Goal: Task Accomplishment & Management: Manage account settings

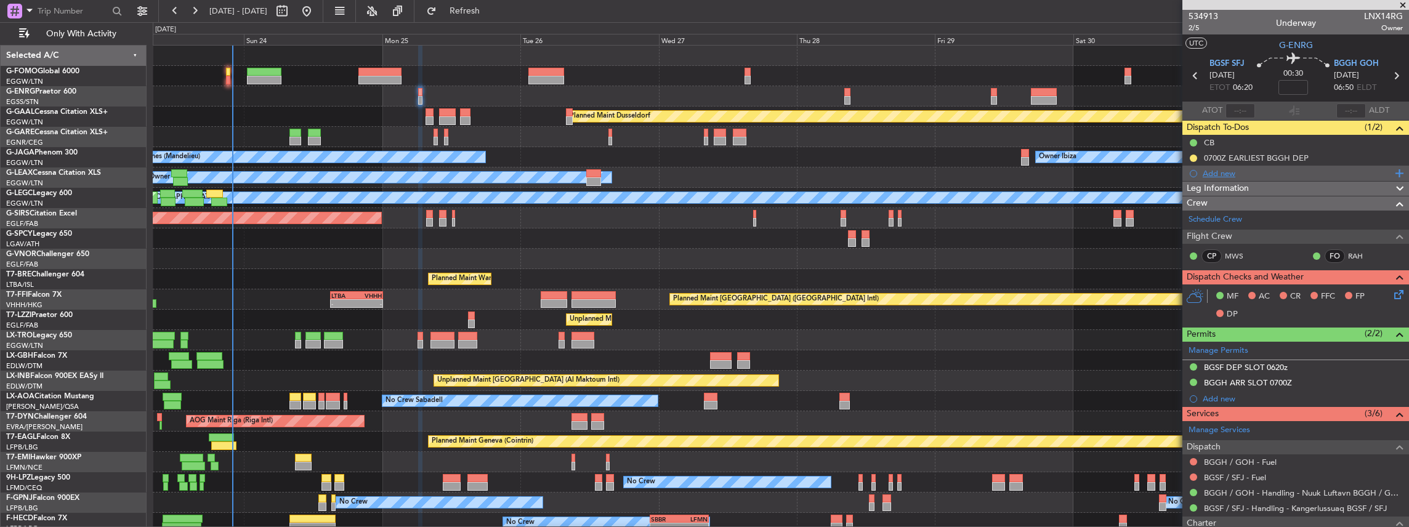
click at [522, 175] on div "Add new" at bounding box center [1296, 173] width 189 height 10
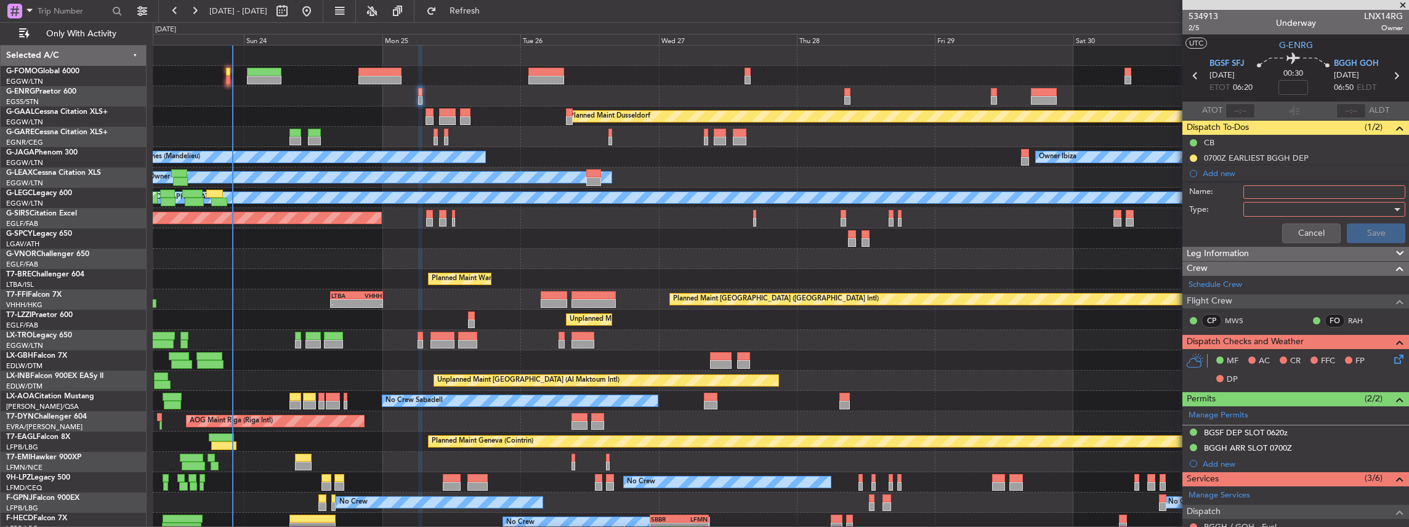
click at [522, 186] on input "Name:" at bounding box center [1324, 192] width 162 height 14
type input "FUEL BGSF VIA HANDLER"
click at [522, 201] on div at bounding box center [1319, 209] width 143 height 18
click at [522, 231] on span "Generic" at bounding box center [1320, 233] width 147 height 18
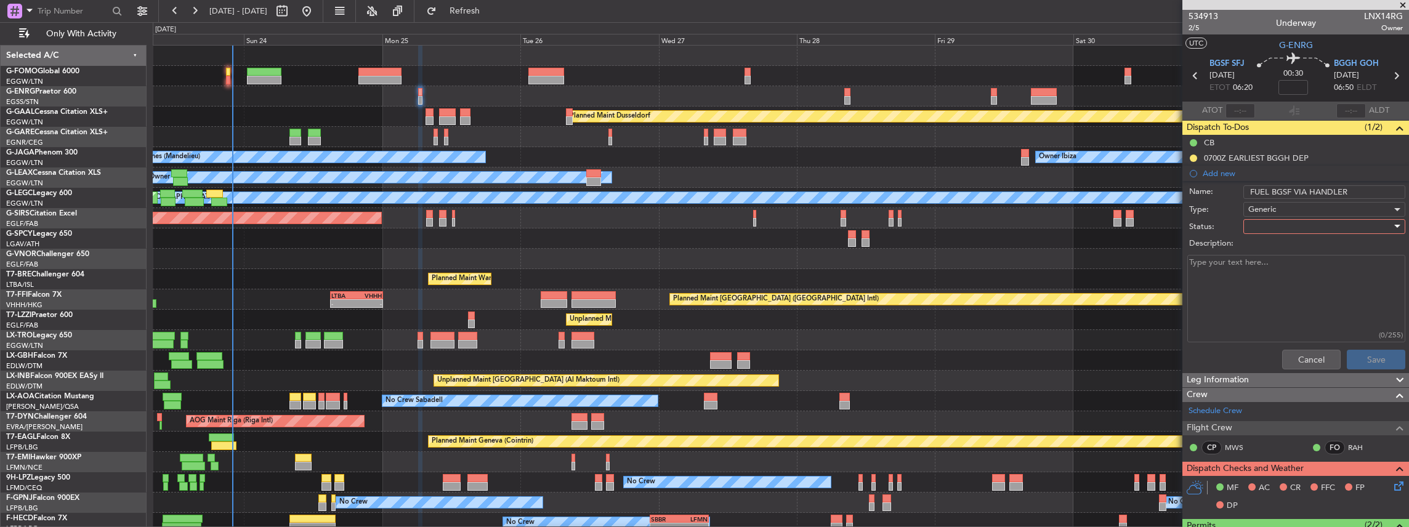
click at [522, 225] on div at bounding box center [1319, 226] width 143 height 18
click at [522, 231] on span "In Progress" at bounding box center [1320, 269] width 147 height 18
click at [522, 231] on button "Save" at bounding box center [1376, 360] width 58 height 20
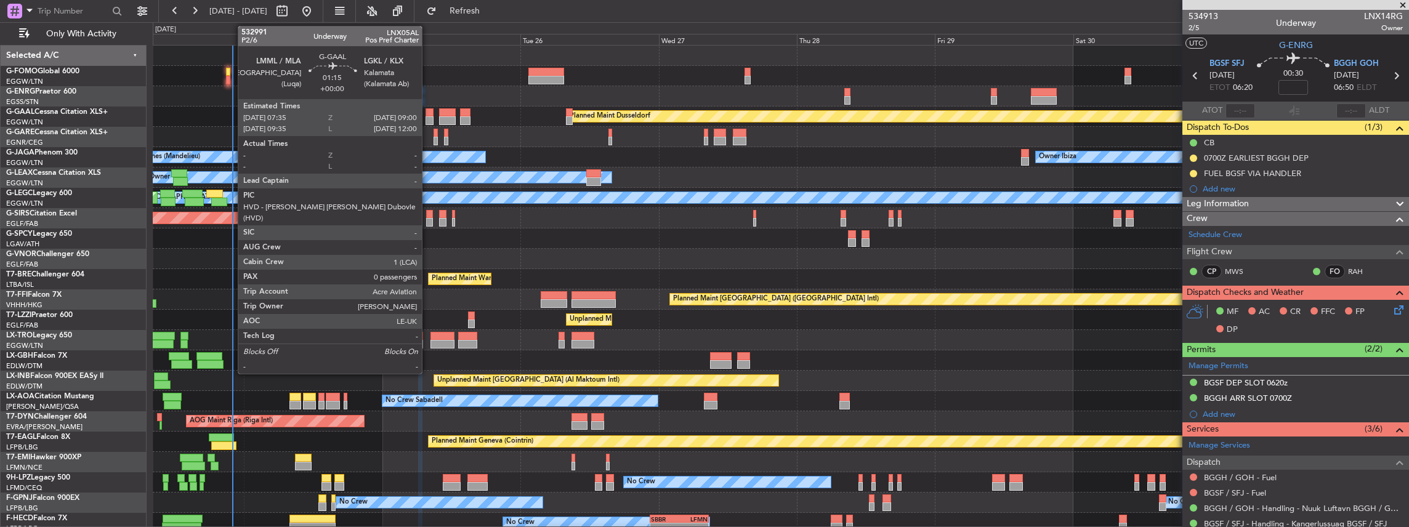
click at [428, 116] on div "Planned Maint Dusseldorf" at bounding box center [781, 117] width 1256 height 20
click at [428, 115] on div at bounding box center [429, 112] width 9 height 9
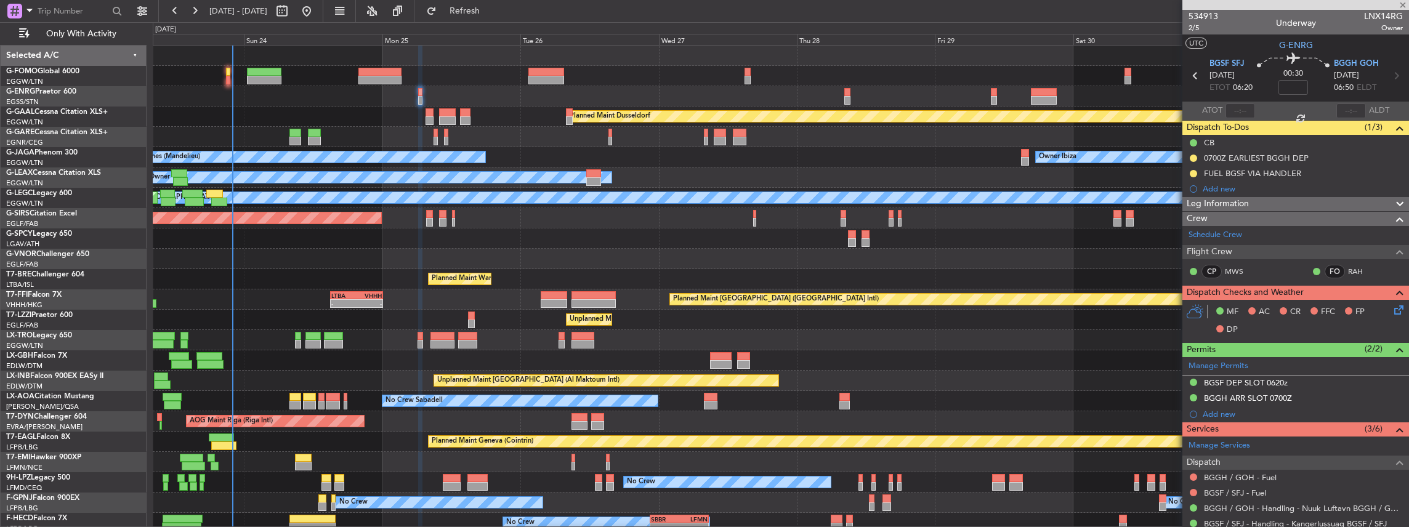
type input "0"
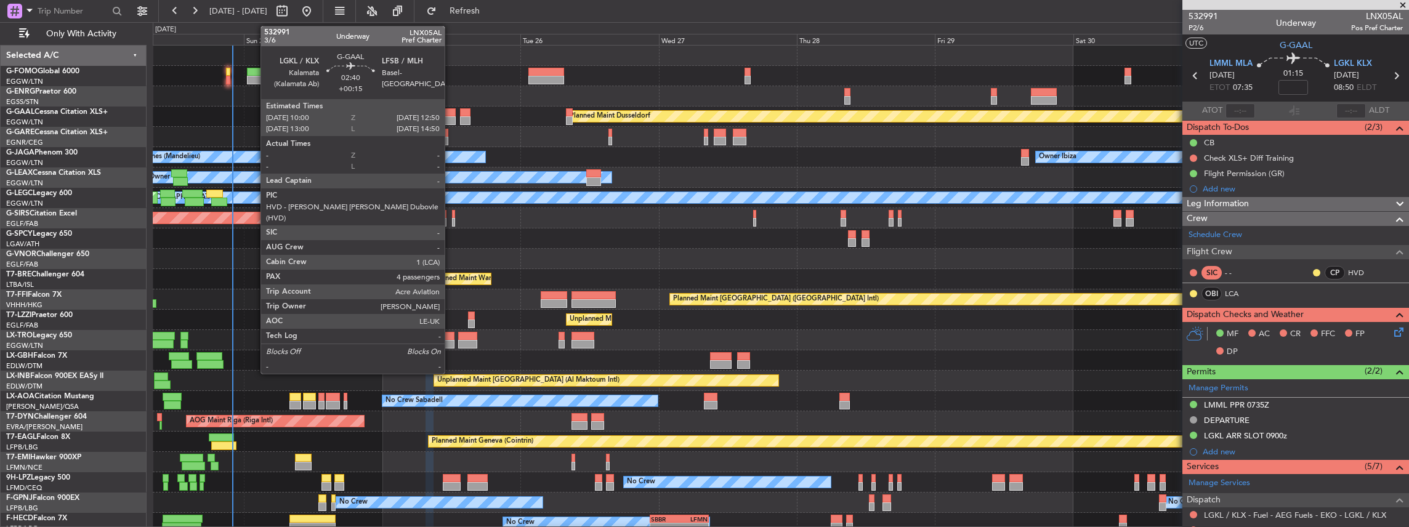
click at [451, 113] on div at bounding box center [447, 112] width 17 height 9
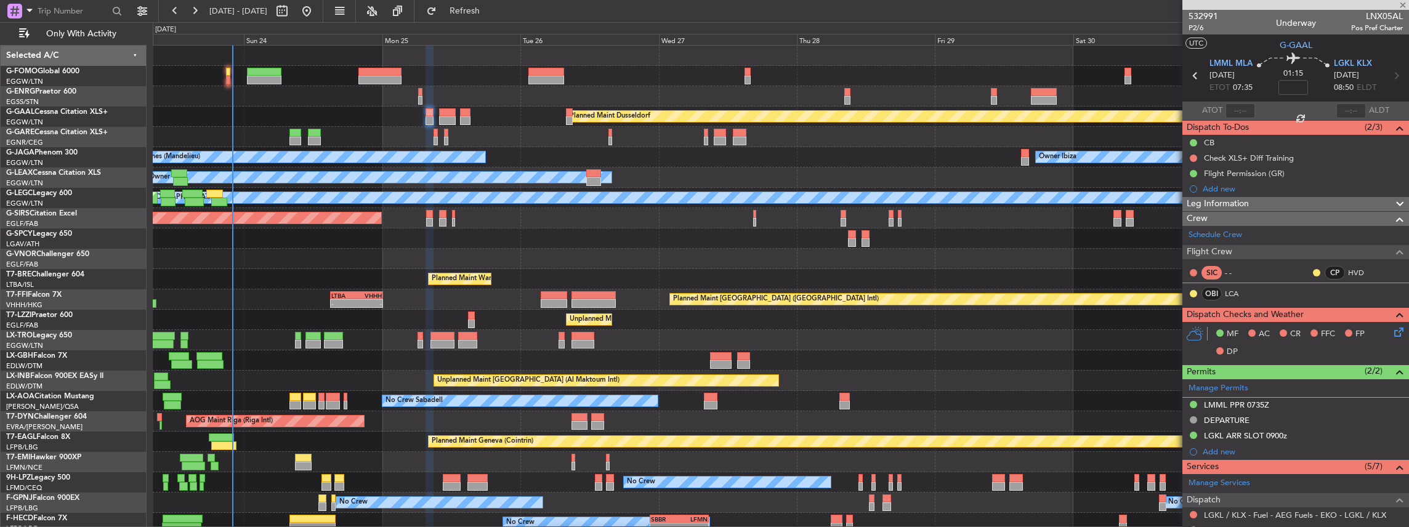
type input "+00:15"
type input "4"
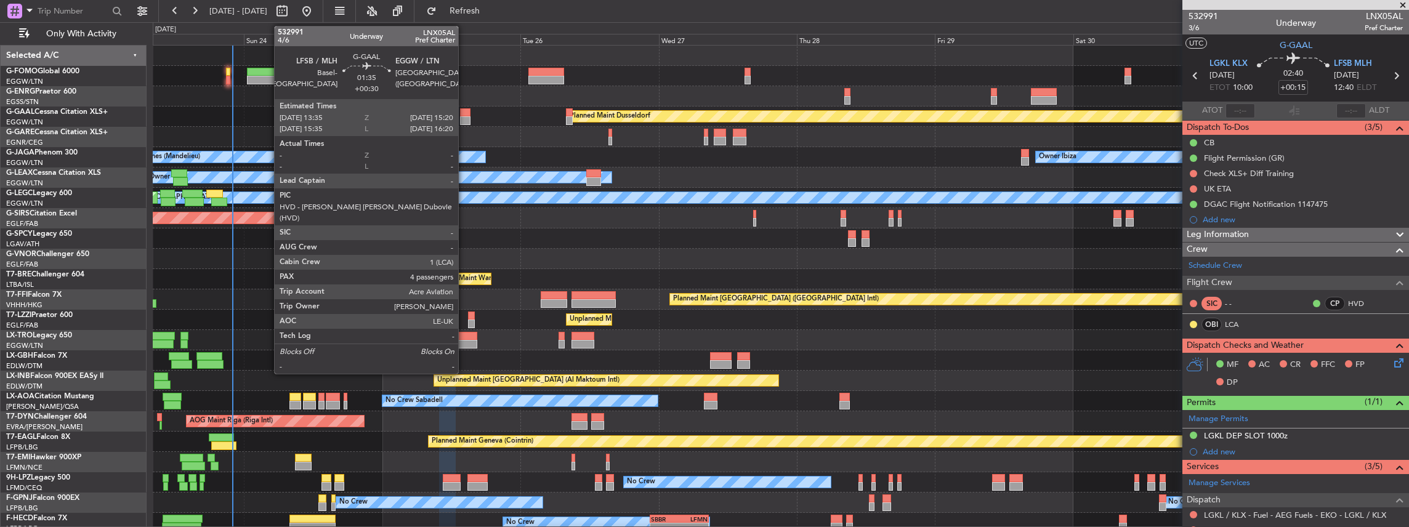
click at [464, 118] on div at bounding box center [465, 120] width 10 height 9
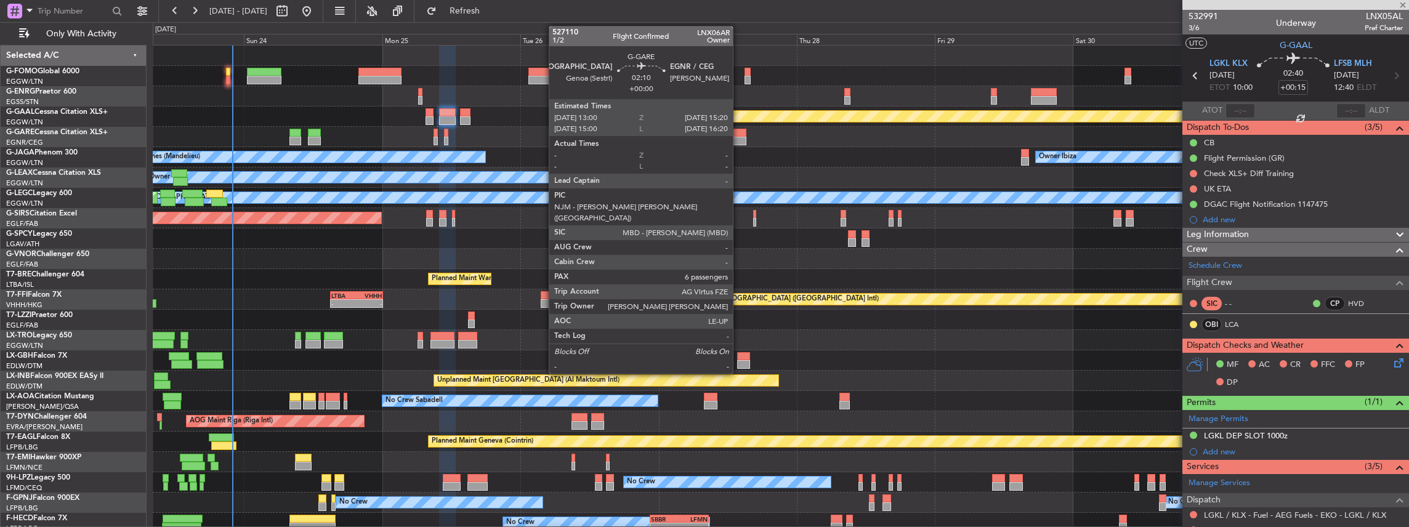
type input "+00:30"
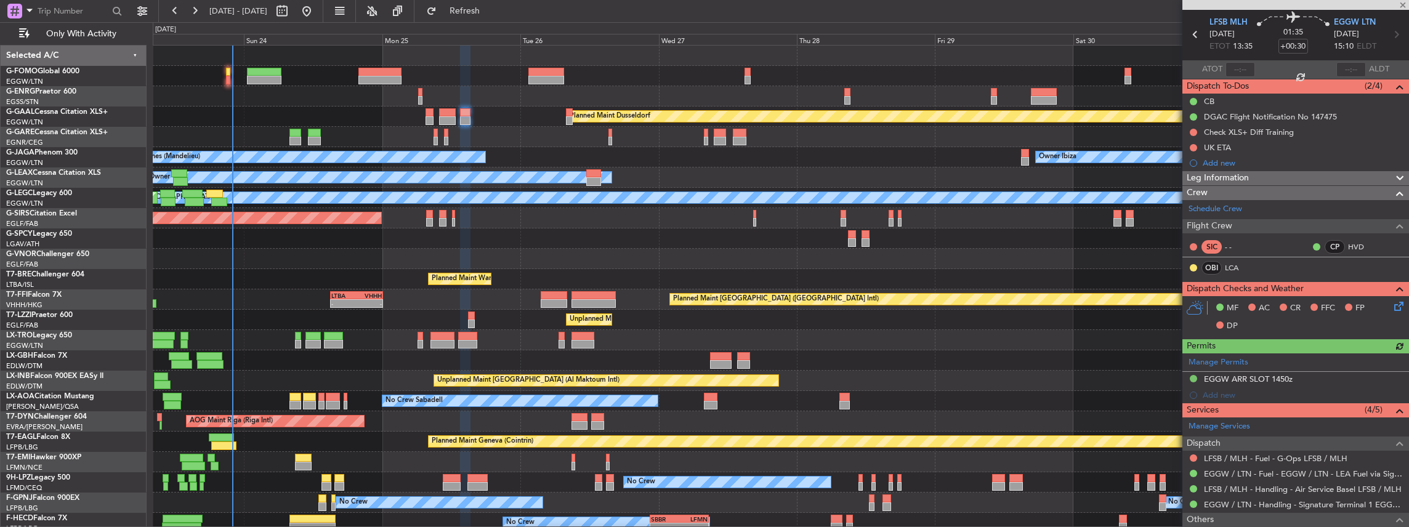
scroll to position [82, 0]
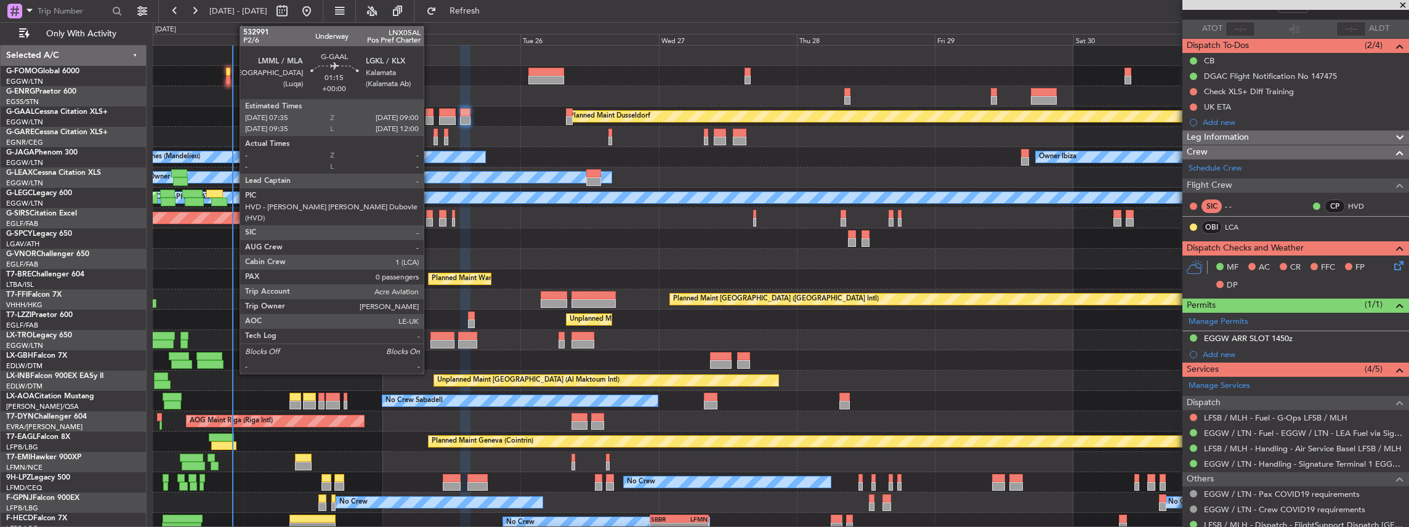
click at [430, 116] on div at bounding box center [429, 120] width 9 height 9
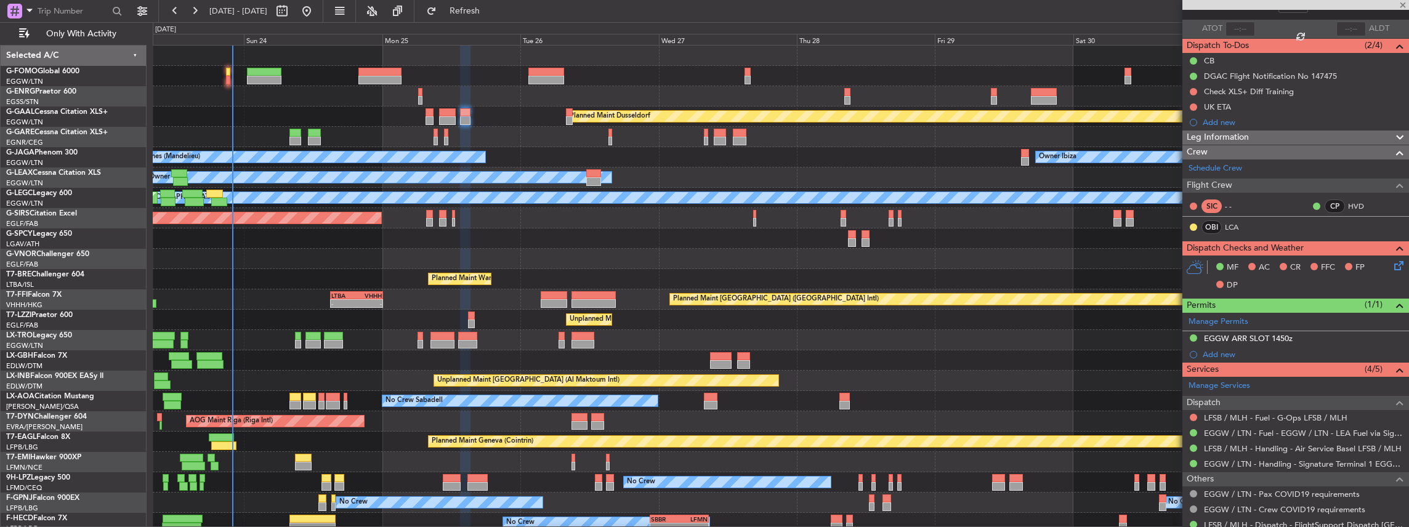
type input "0"
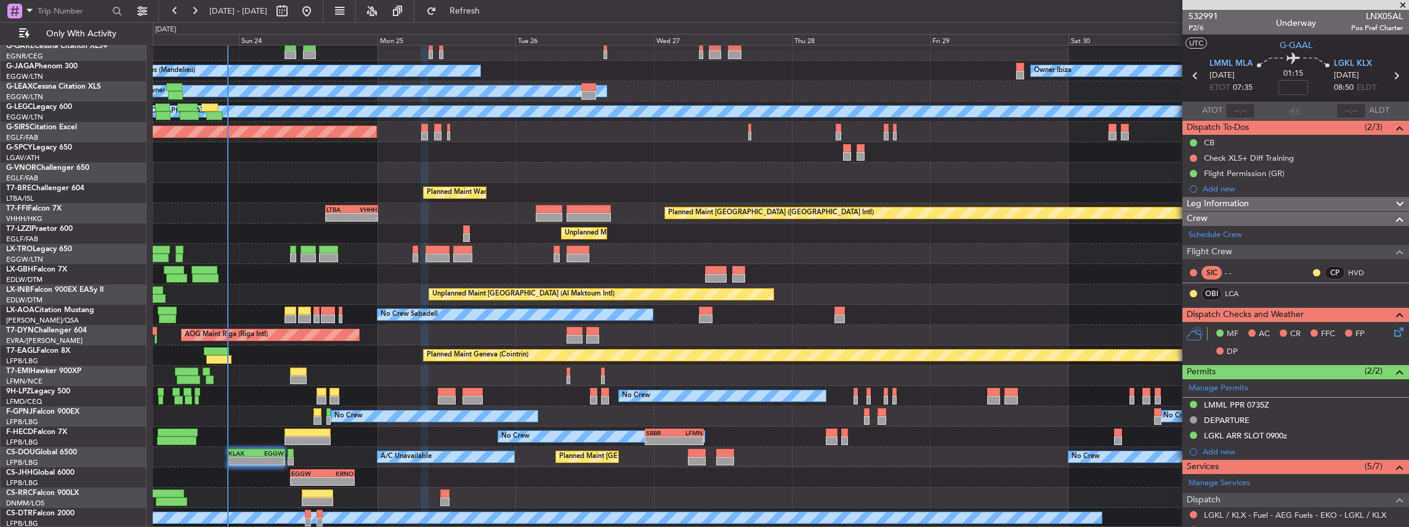
scroll to position [86, 0]
click at [334, 231] on div "Planned Maint Dusseldorf No Crew Cannes (Mandelieu) Owner Ibiza Planned Maint L…" at bounding box center [781, 243] width 1256 height 569
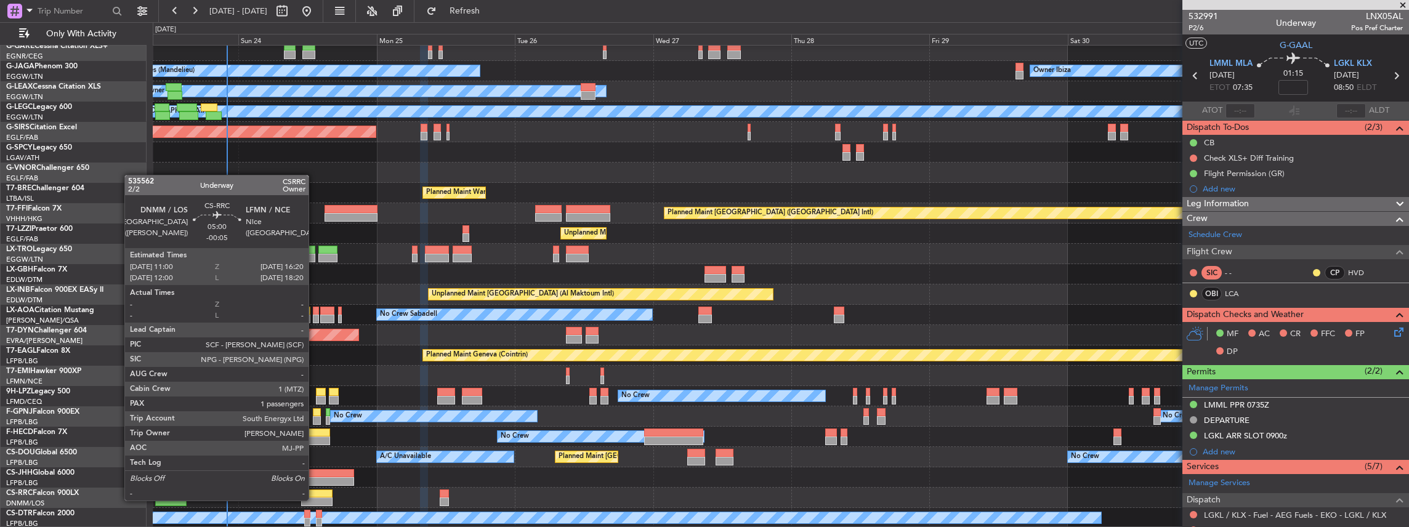
click at [315, 231] on div at bounding box center [316, 501] width 31 height 9
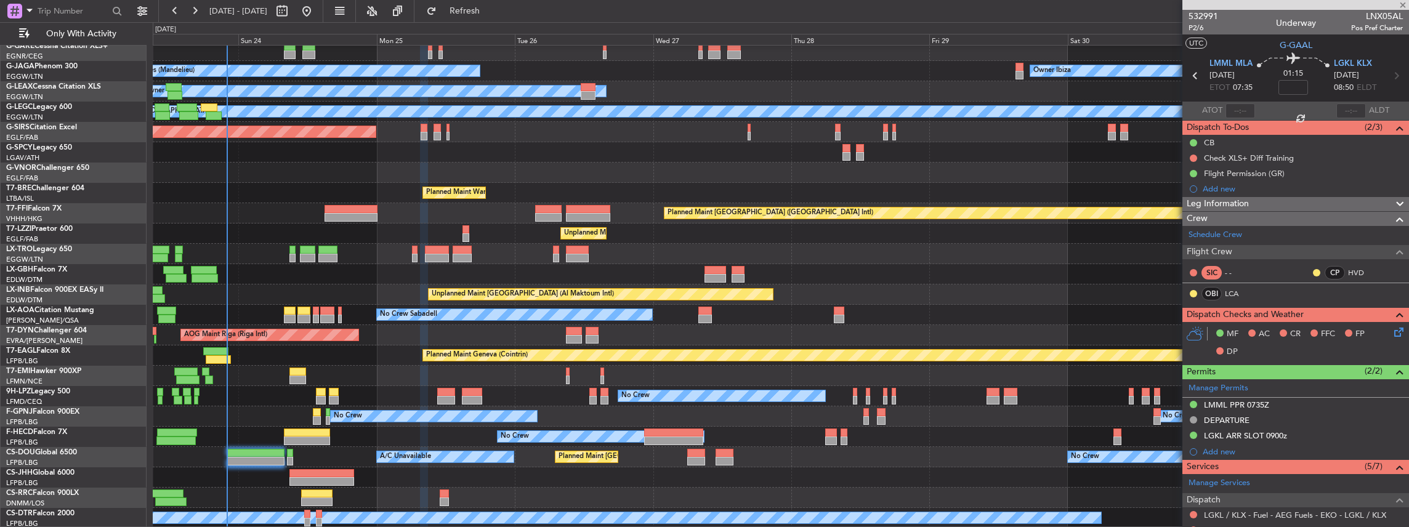
type input "-00:05"
type input "1"
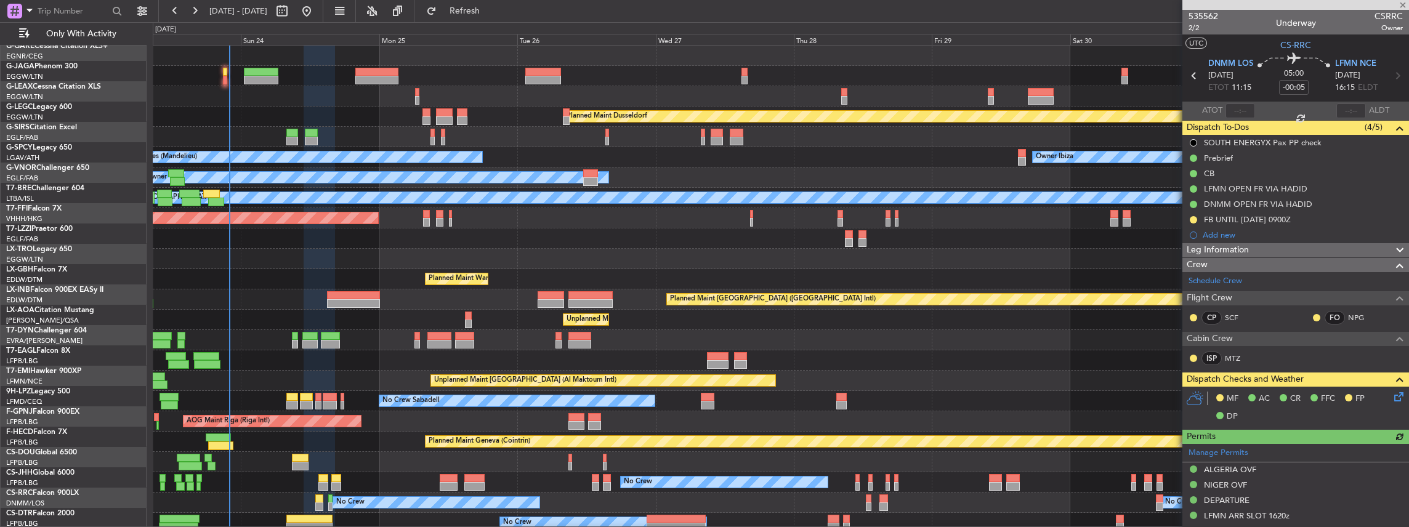
scroll to position [0, 0]
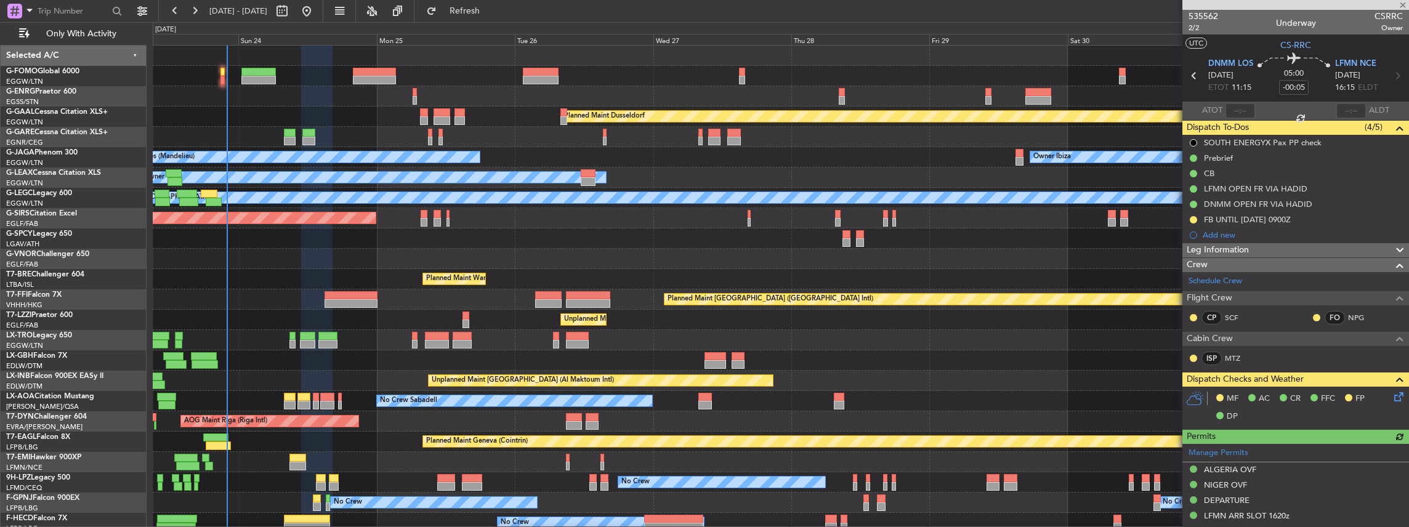
click at [378, 231] on div "Planned Maint Dusseldorf No Crew Cannes (Mandelieu) Owner Ibiza Planned Maint L…" at bounding box center [781, 330] width 1256 height 569
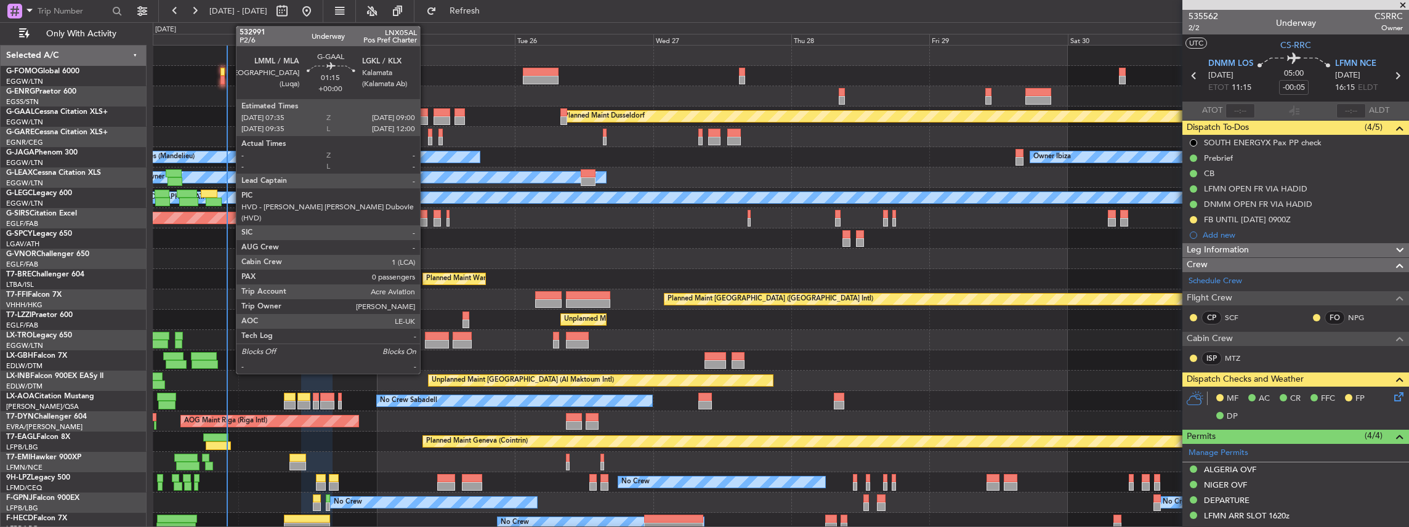
click at [426, 116] on div at bounding box center [424, 120] width 9 height 9
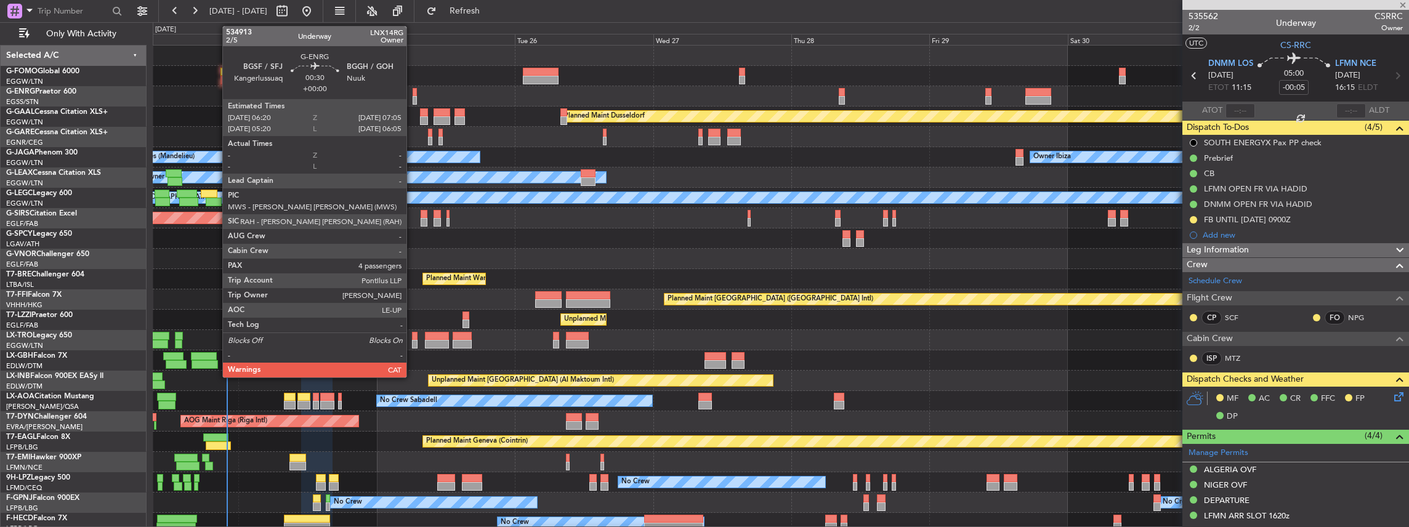
type input "0"
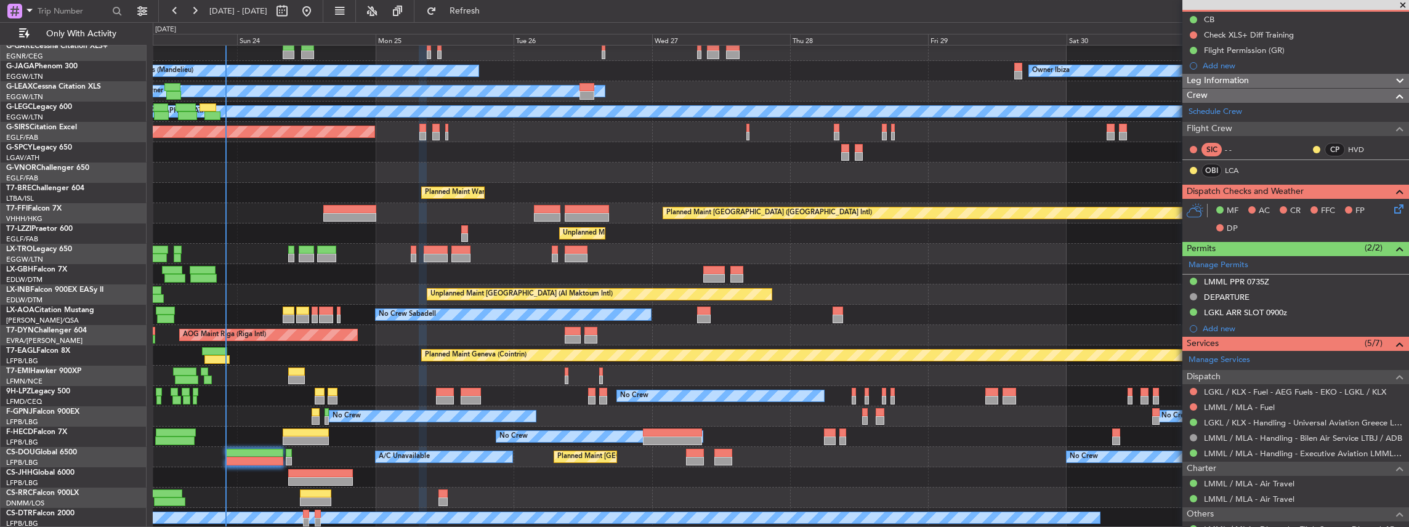
scroll to position [86, 0]
click at [387, 231] on div "Planned Maint Dusseldorf No Crew Cannes (Mandelieu) Owner Ibiza Planned Maint L…" at bounding box center [781, 243] width 1256 height 569
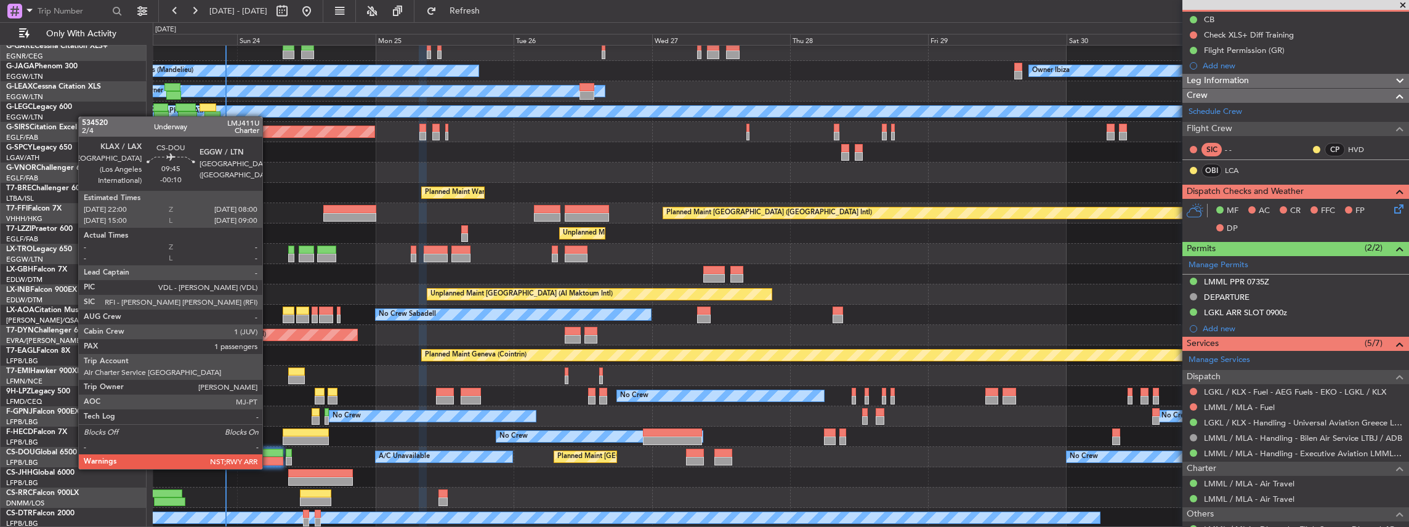
click at [268, 231] on div at bounding box center [254, 461] width 58 height 9
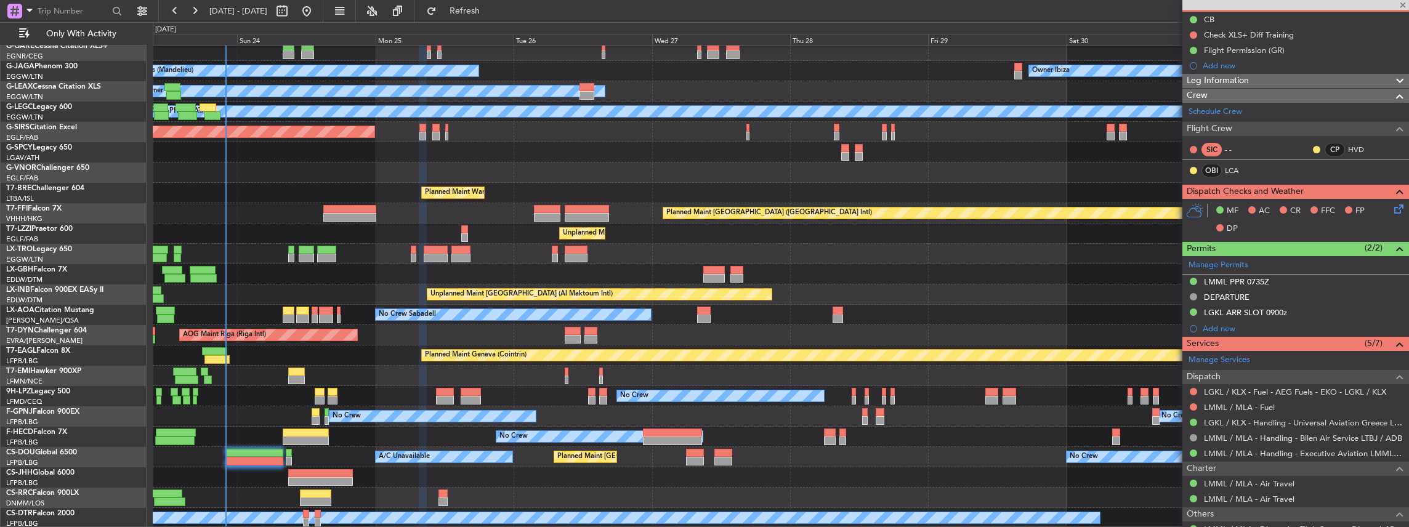
type input "-00:10"
type input "1"
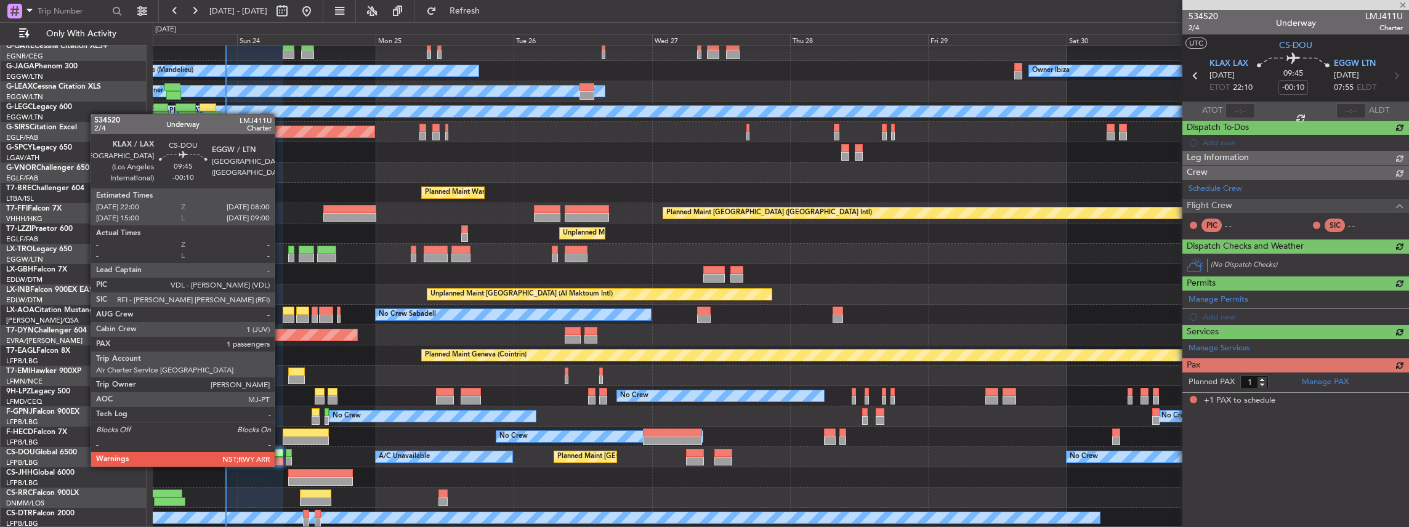
scroll to position [0, 0]
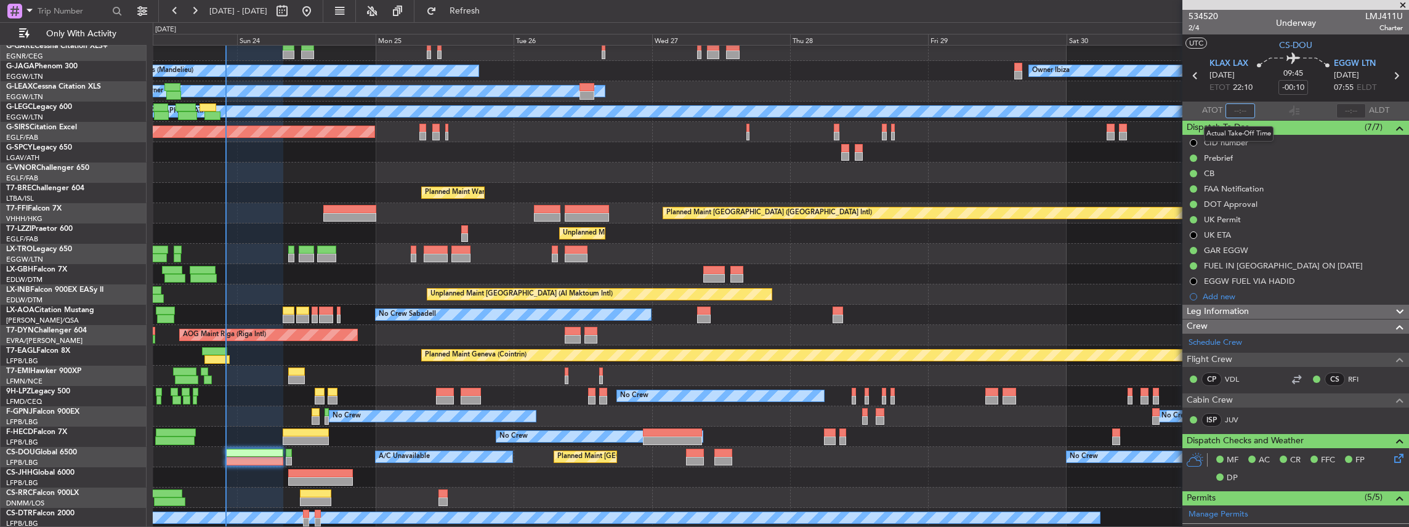
click at [522, 108] on input "text" at bounding box center [1240, 110] width 30 height 15
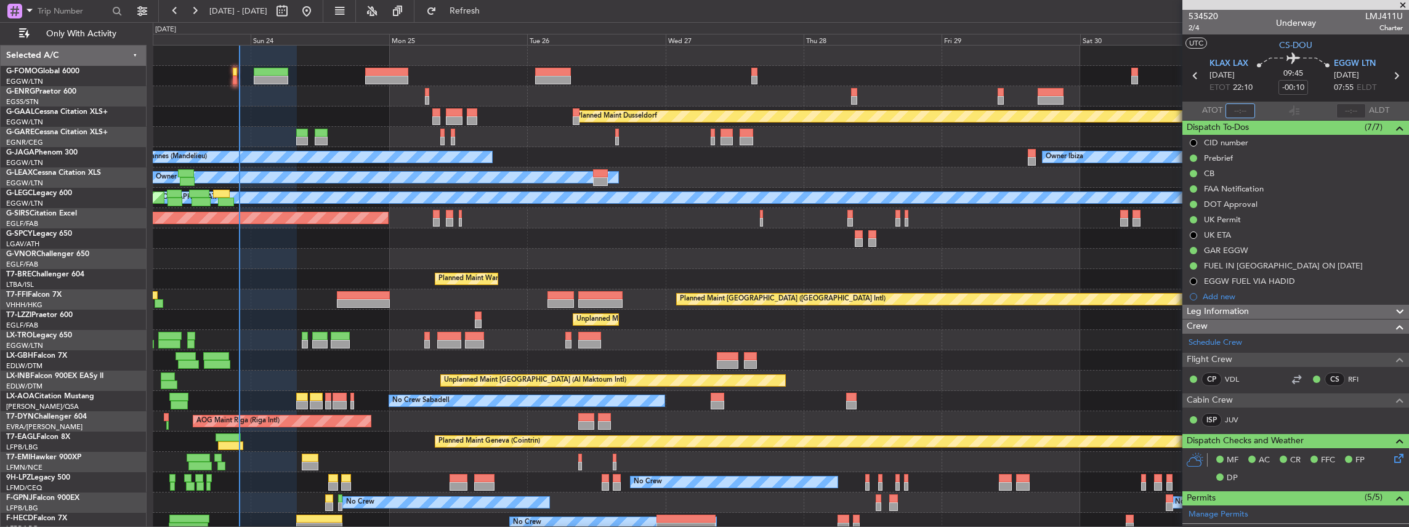
click at [438, 231] on div "Planned Maint Dusseldorf No Crew Cannes (Mandelieu) Owner Ibiza Planned Maint L…" at bounding box center [781, 330] width 1256 height 569
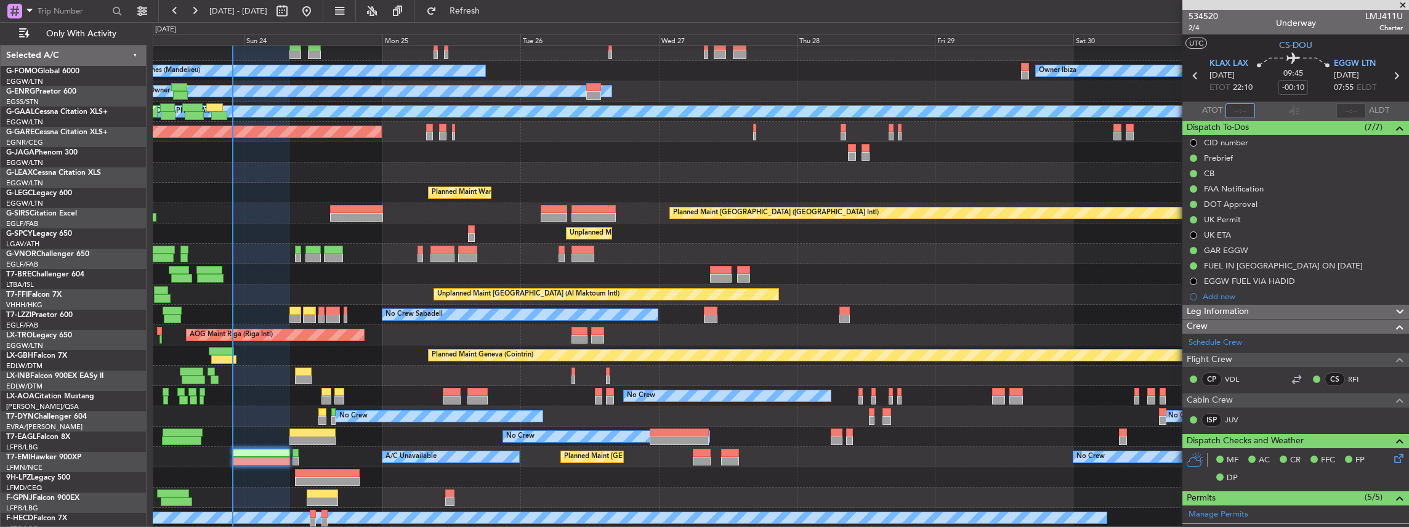
scroll to position [86, 0]
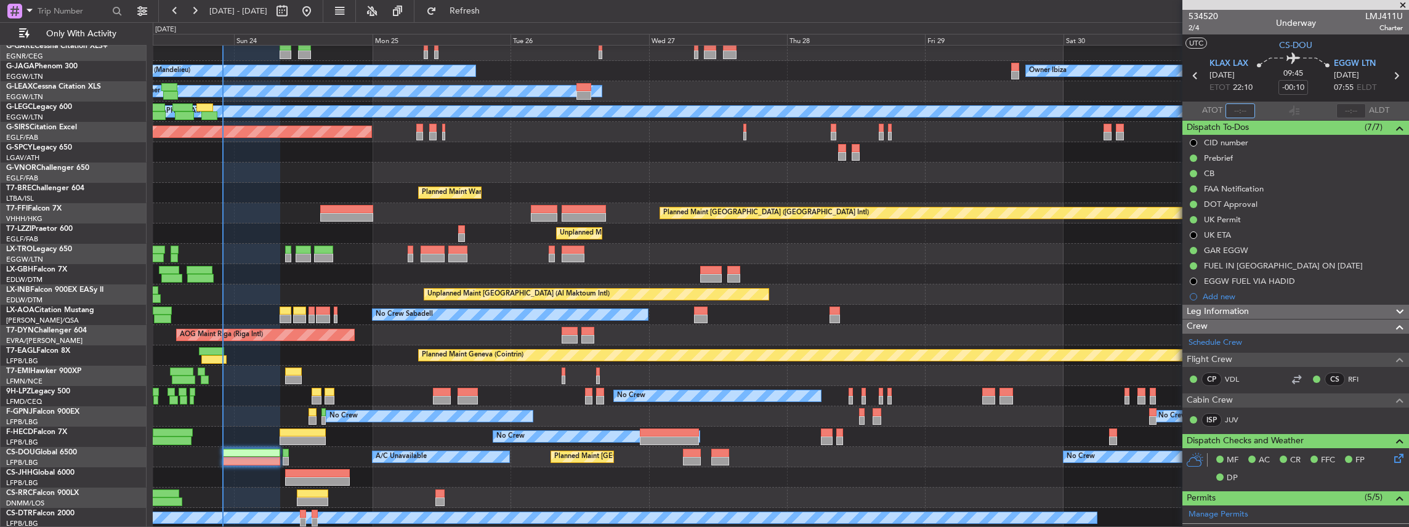
click at [522, 231] on div "Planned Maint Dusseldorf No Crew Cannes (Mandelieu) Owner Ibiza Planned Maint L…" at bounding box center [781, 243] width 1256 height 569
click at [522, 108] on div "Estimated Take-Off Time" at bounding box center [1241, 109] width 81 height 15
click at [522, 109] on input "text" at bounding box center [1240, 110] width 30 height 15
type input "21:59"
click at [522, 107] on div at bounding box center [1294, 110] width 15 height 15
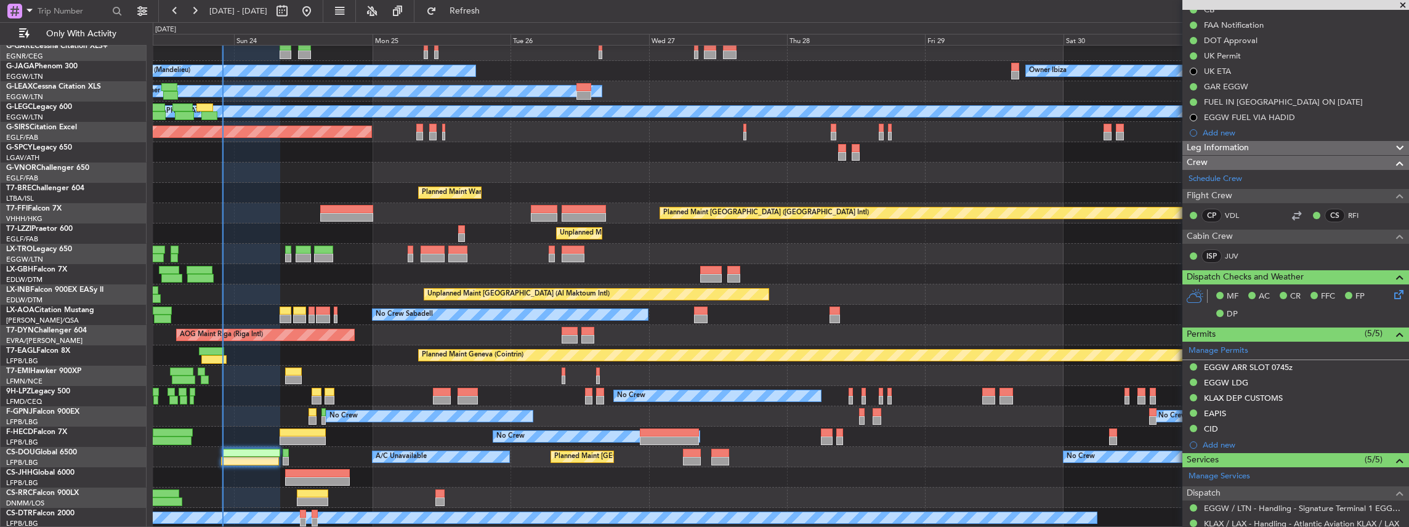
scroll to position [369, 0]
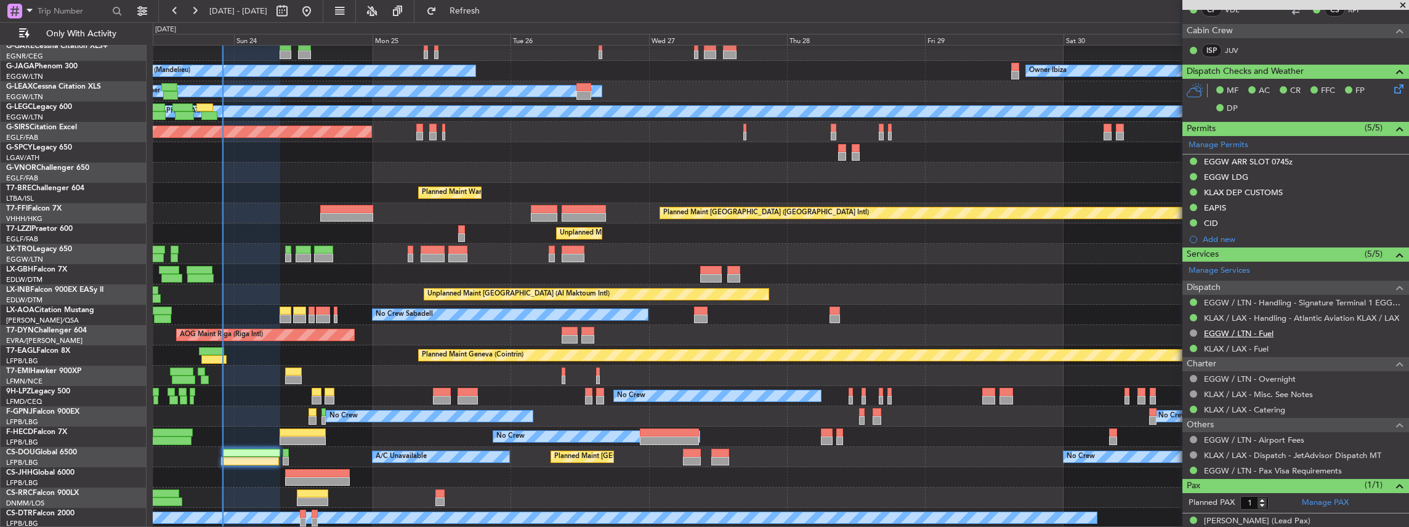
click at [522, 231] on link "EGGW / LTN - Fuel" at bounding box center [1239, 333] width 70 height 10
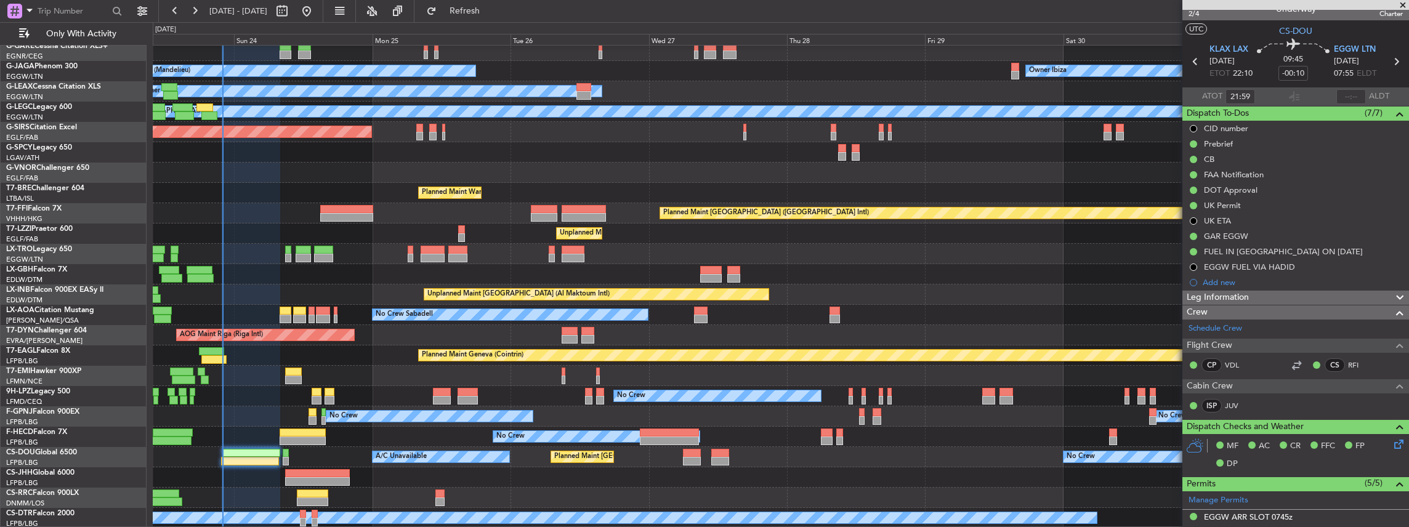
scroll to position [0, 0]
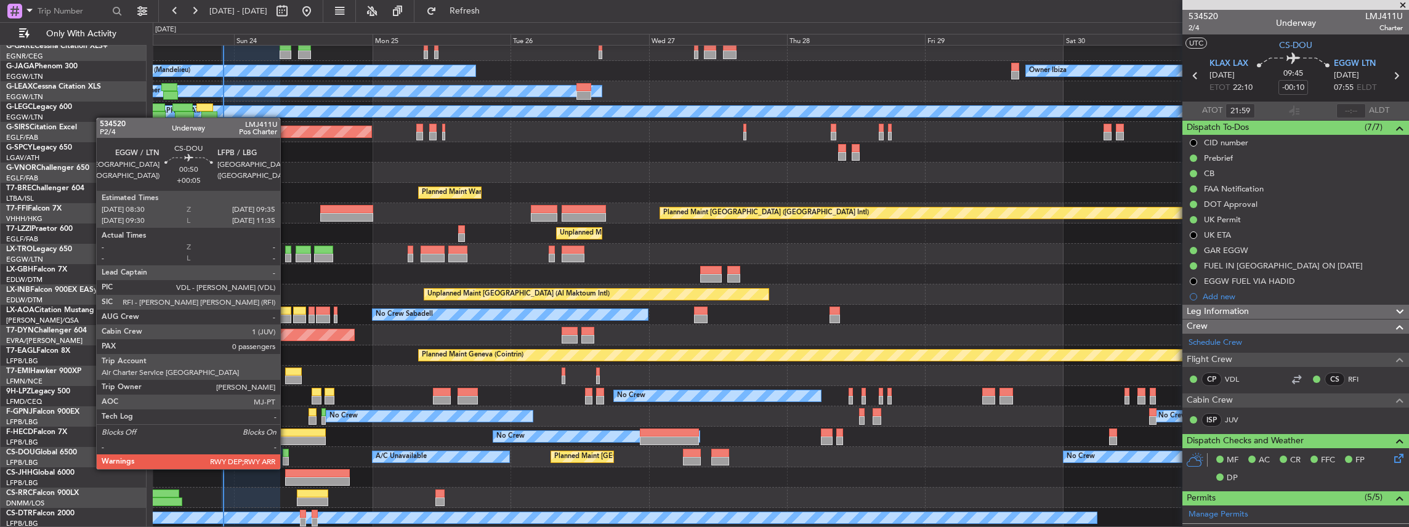
click at [286, 231] on div at bounding box center [286, 461] width 7 height 9
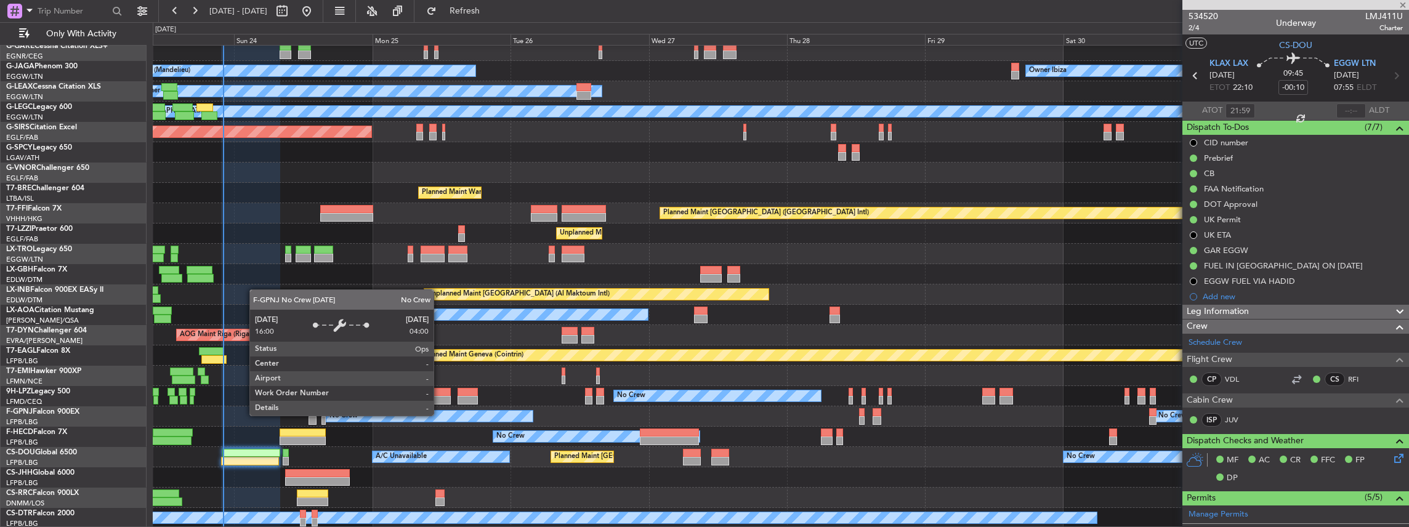
type input "+00:05"
type input "0"
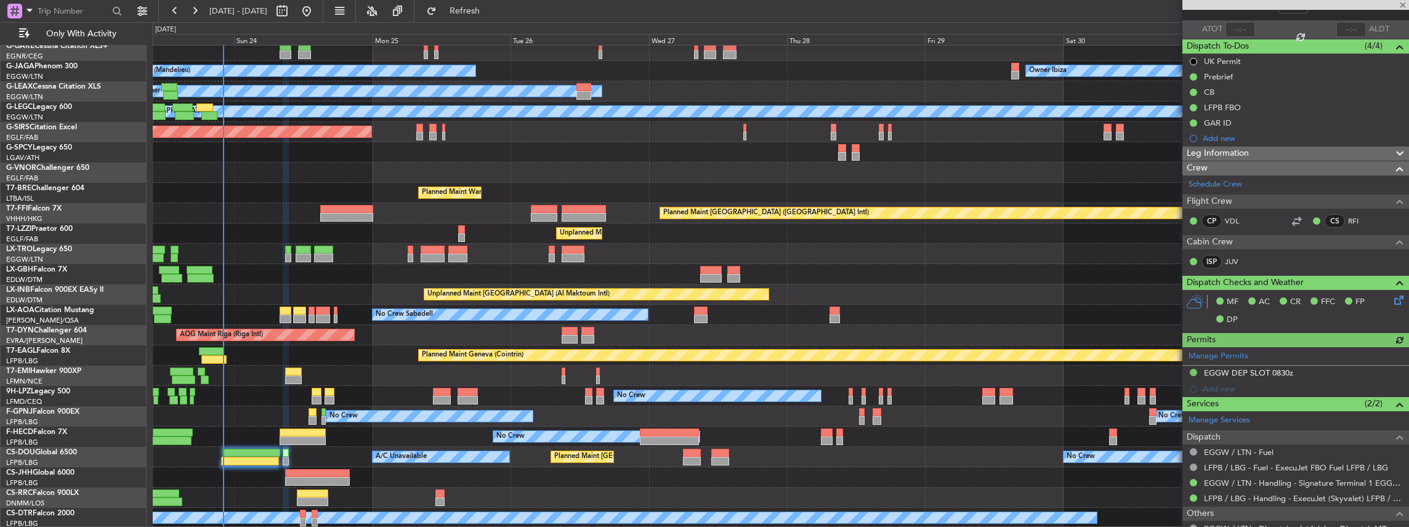
scroll to position [122, 0]
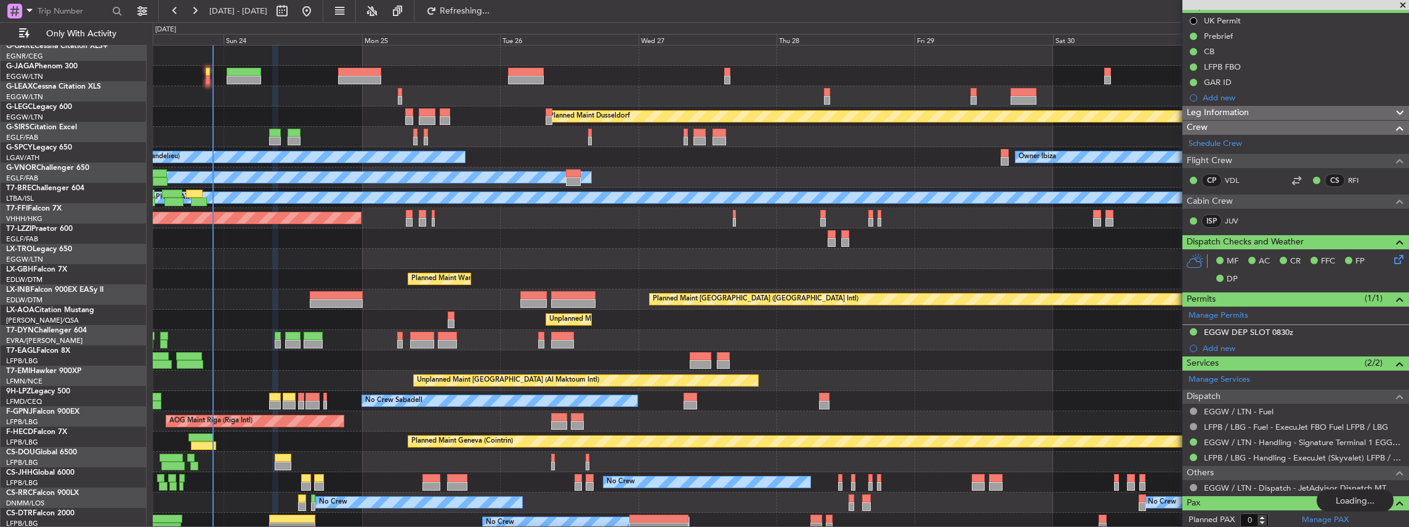
click at [449, 231] on div "Planned Maint Dusseldorf No Crew Cannes (Mandelieu) Owner Ibiza Planned Maint L…" at bounding box center [781, 330] width 1256 height 569
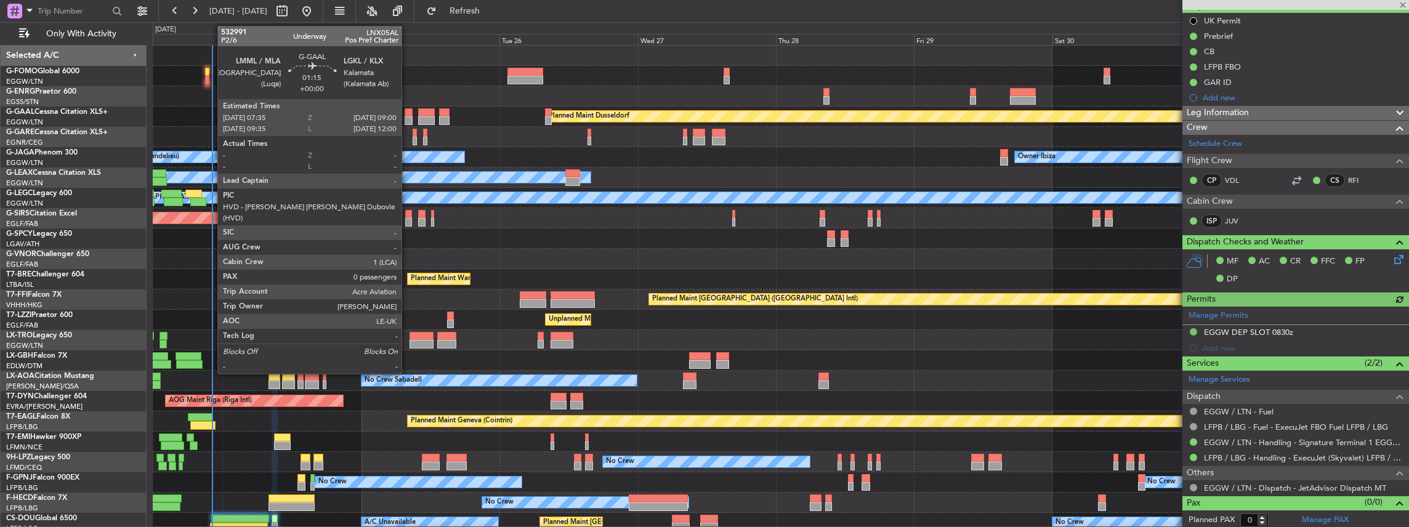
click at [408, 116] on div at bounding box center [409, 120] width 9 height 9
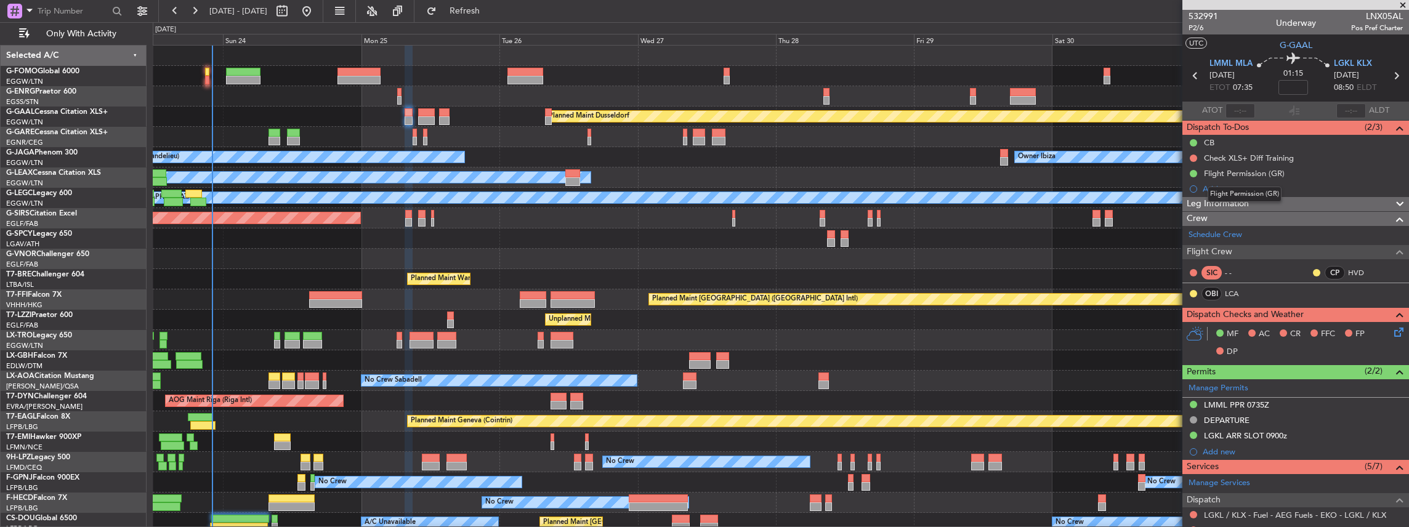
drag, startPoint x: 1259, startPoint y: 187, endPoint x: 1249, endPoint y: 188, distance: 10.6
click at [522, 188] on div "Flight Permission (GR)" at bounding box center [1244, 194] width 74 height 15
drag, startPoint x: 1249, startPoint y: 188, endPoint x: 1214, endPoint y: 187, distance: 34.5
click at [522, 187] on div "Add new" at bounding box center [1302, 188] width 200 height 10
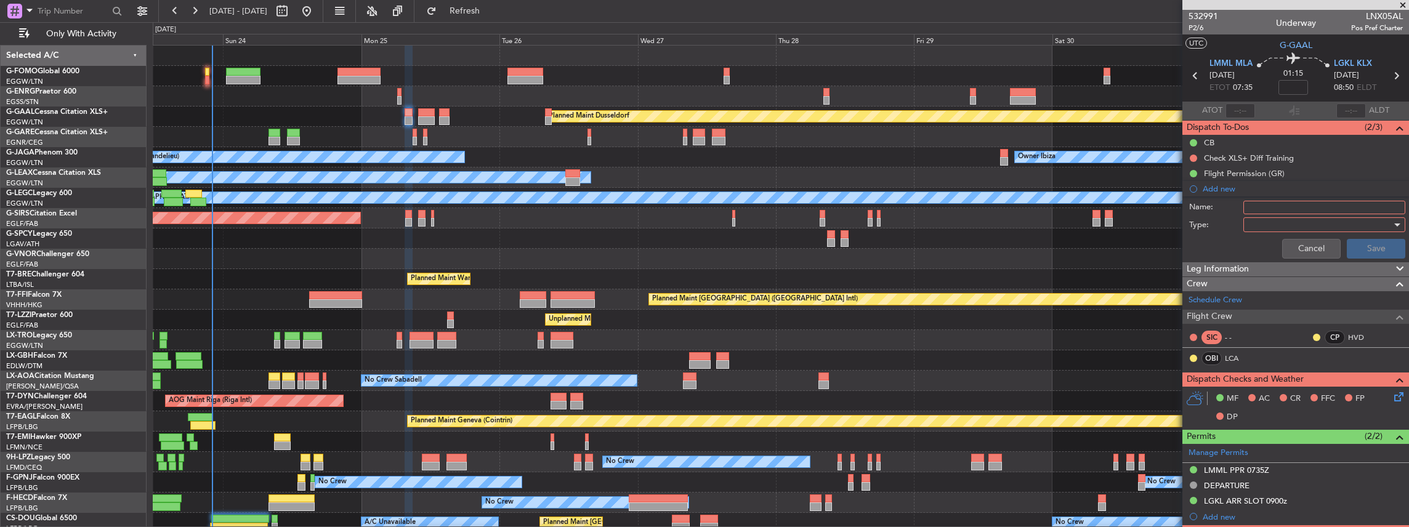
click at [522, 206] on input "Name:" at bounding box center [1324, 208] width 162 height 14
type input "FUEL LMML"
click at [522, 225] on div at bounding box center [1319, 224] width 143 height 18
click at [522, 231] on span "Generic" at bounding box center [1320, 249] width 147 height 18
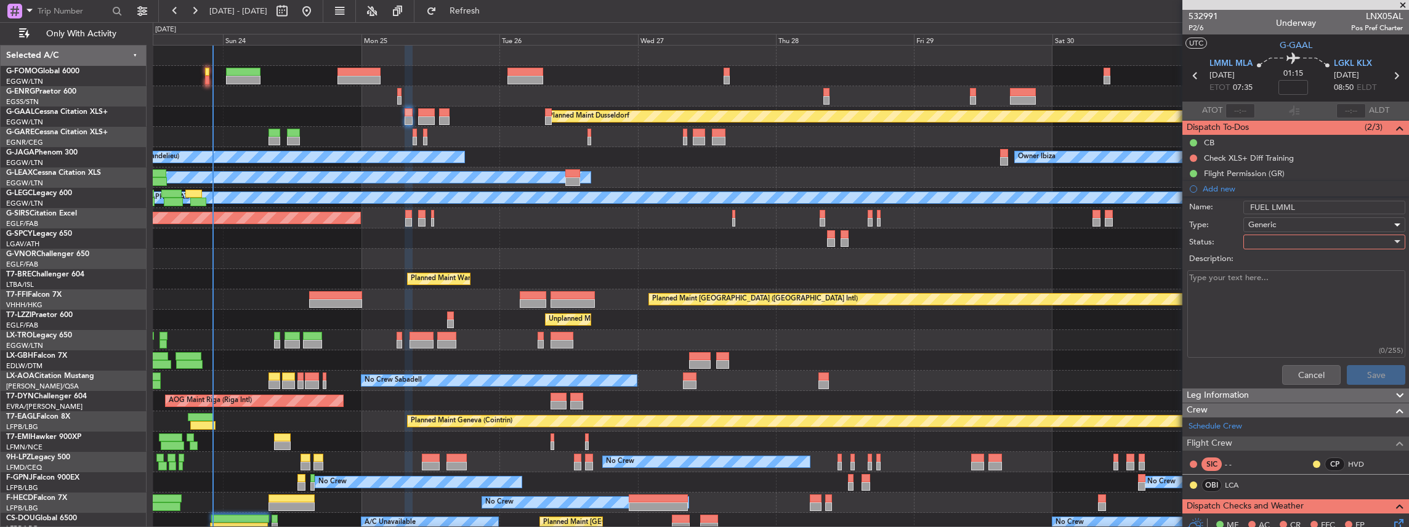
click at [522, 231] on div at bounding box center [1319, 242] width 143 height 18
click at [522, 231] on span "In Progress" at bounding box center [1320, 284] width 147 height 18
click at [522, 231] on button "Save" at bounding box center [1376, 375] width 58 height 20
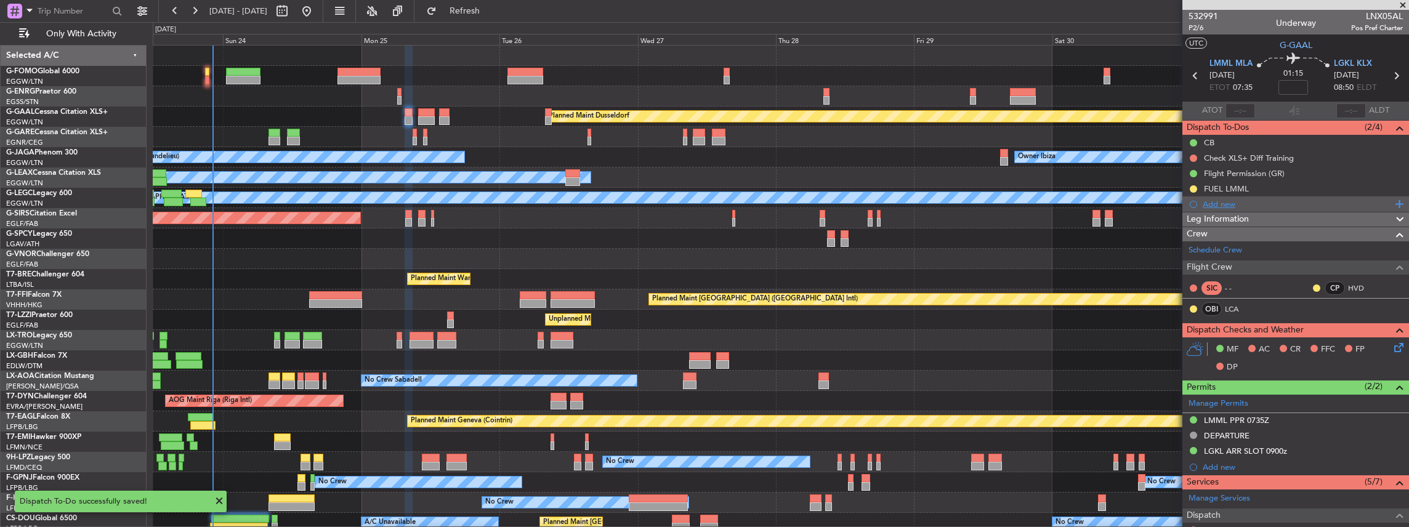
click at [522, 202] on div "Add new" at bounding box center [1296, 204] width 189 height 10
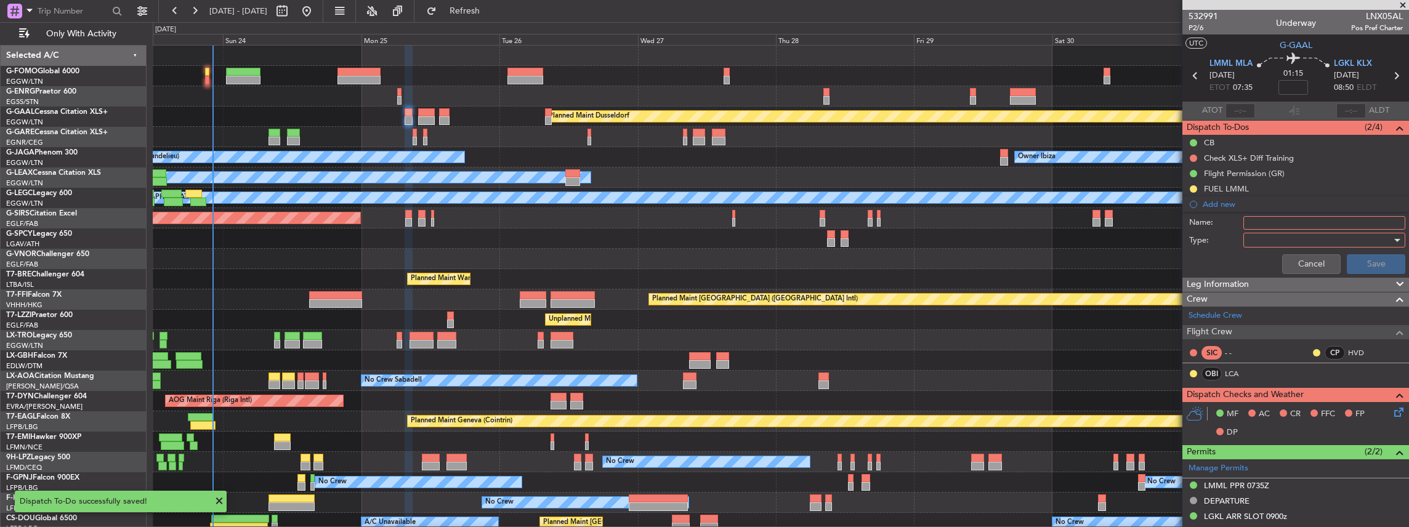
click at [522, 220] on input "Name:" at bounding box center [1324, 223] width 162 height 14
type input "FUEL LGKL"
click at [522, 231] on div at bounding box center [1319, 240] width 143 height 18
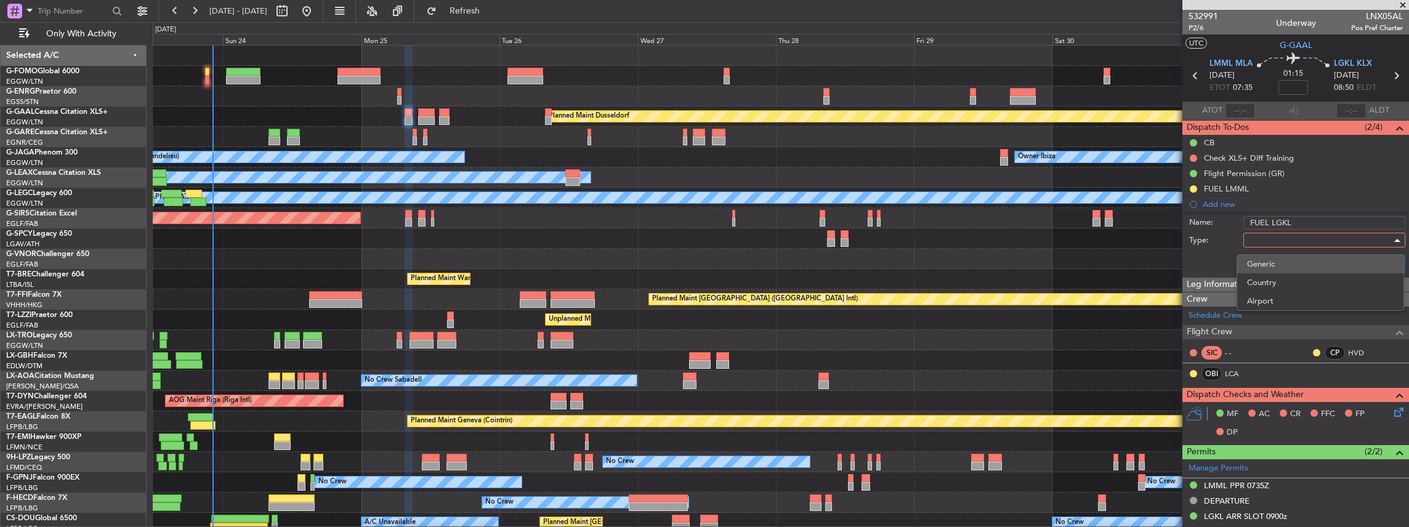
click at [522, 231] on span "Generic" at bounding box center [1320, 264] width 147 height 18
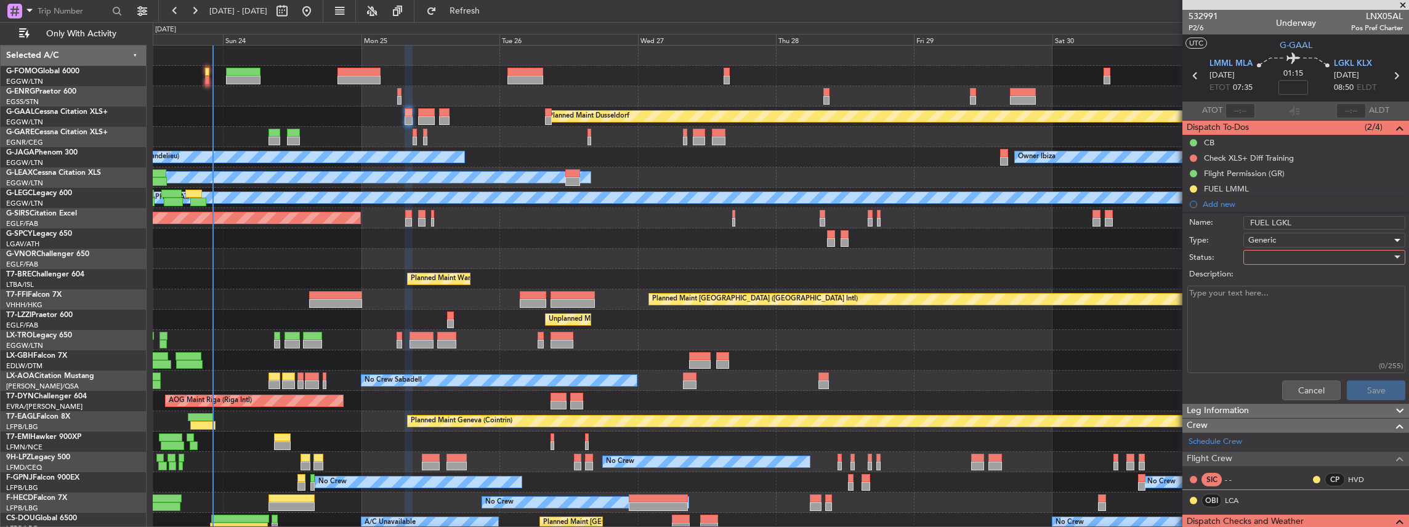
click at [522, 231] on div at bounding box center [1319, 257] width 143 height 18
click at [522, 231] on span "In Progress" at bounding box center [1320, 300] width 147 height 18
click at [522, 231] on button "Save" at bounding box center [1376, 391] width 58 height 20
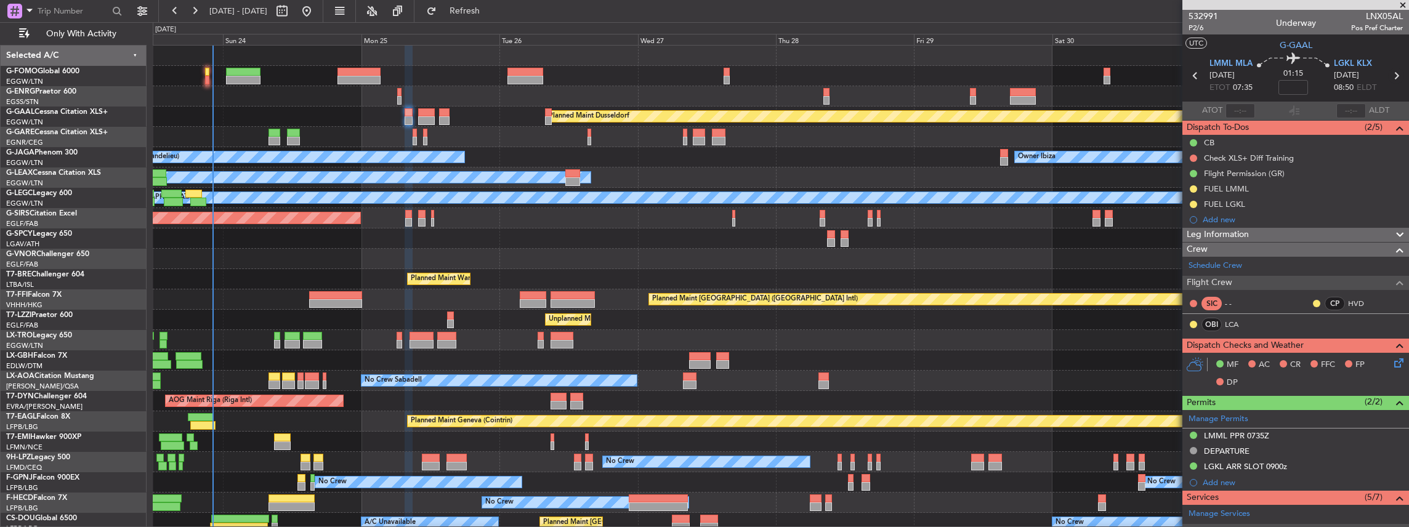
click at [522, 75] on icon at bounding box center [1396, 76] width 16 height 16
type input "+00:15"
type input "4"
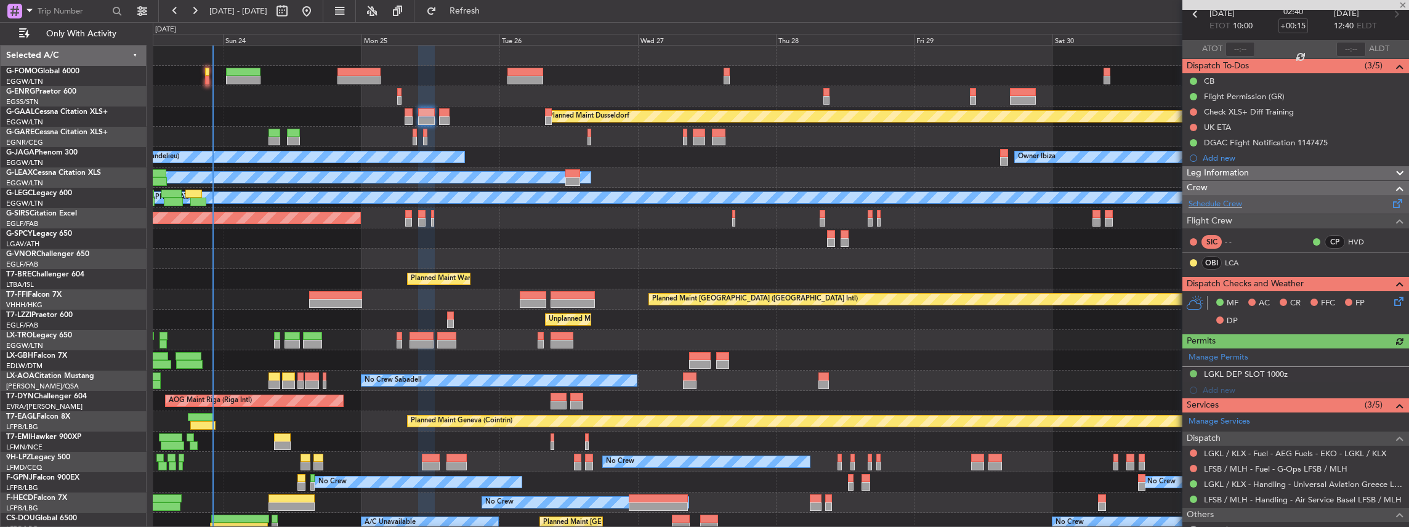
scroll to position [82, 0]
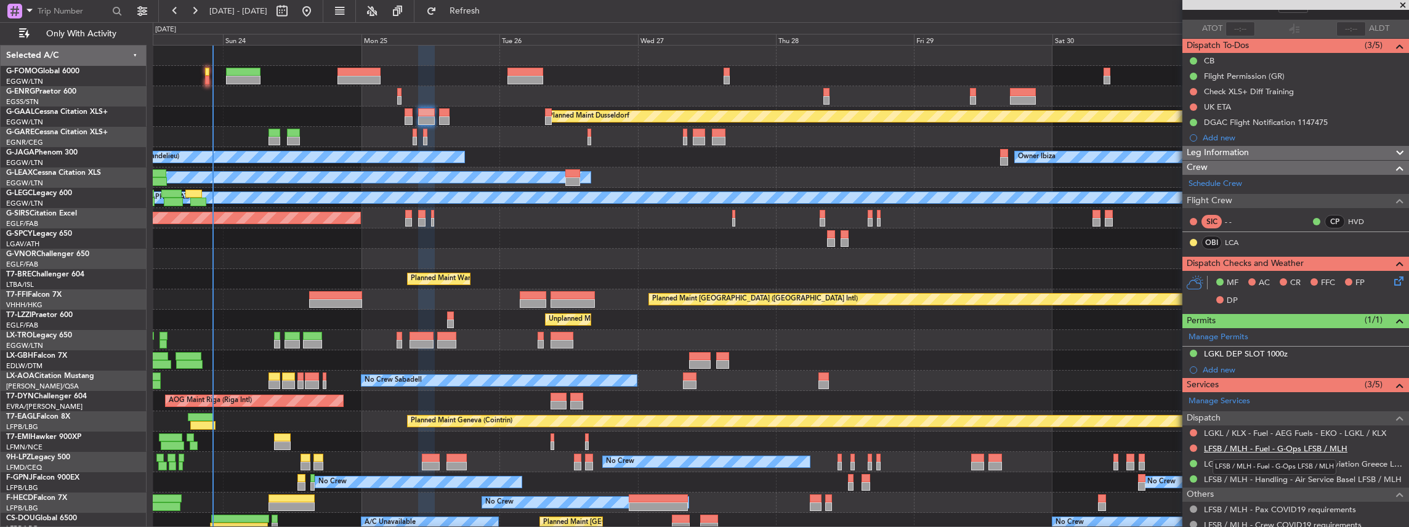
click at [522, 231] on link "LFSB / MLH - Fuel - G-Ops LFSB / MLH" at bounding box center [1275, 448] width 143 height 10
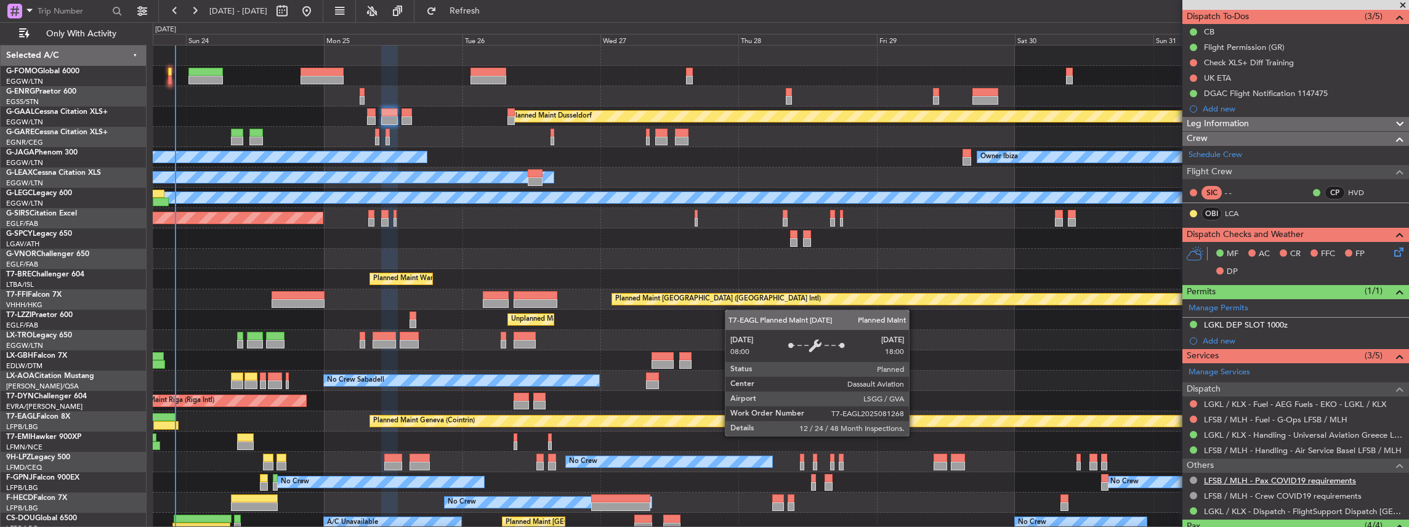
scroll to position [123, 0]
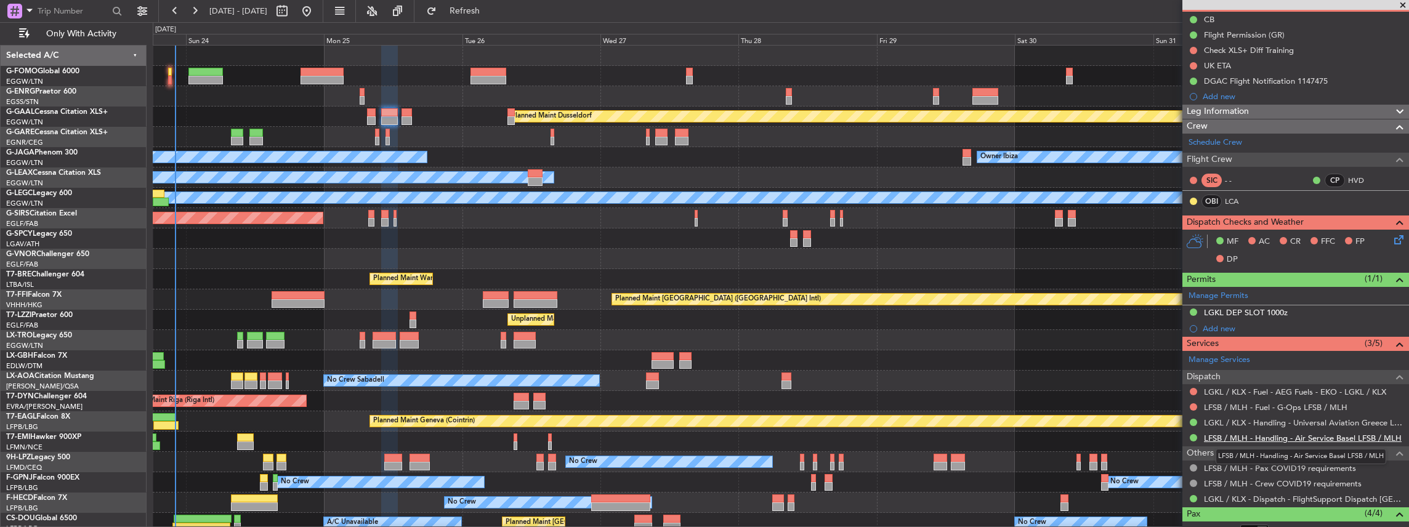
click at [522, 231] on link "LFSB / MLH - Handling - Air Service Basel LFSB / MLH" at bounding box center [1303, 438] width 198 height 10
click at [491, 10] on span "Refresh" at bounding box center [465, 11] width 52 height 9
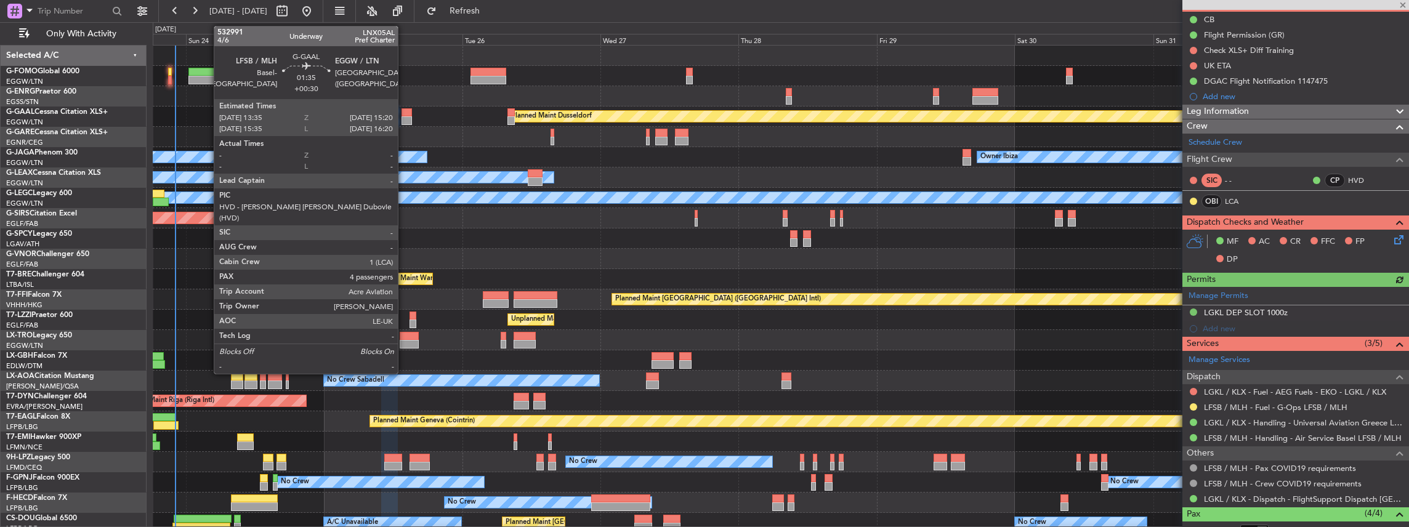
click at [404, 113] on div at bounding box center [406, 112] width 10 height 9
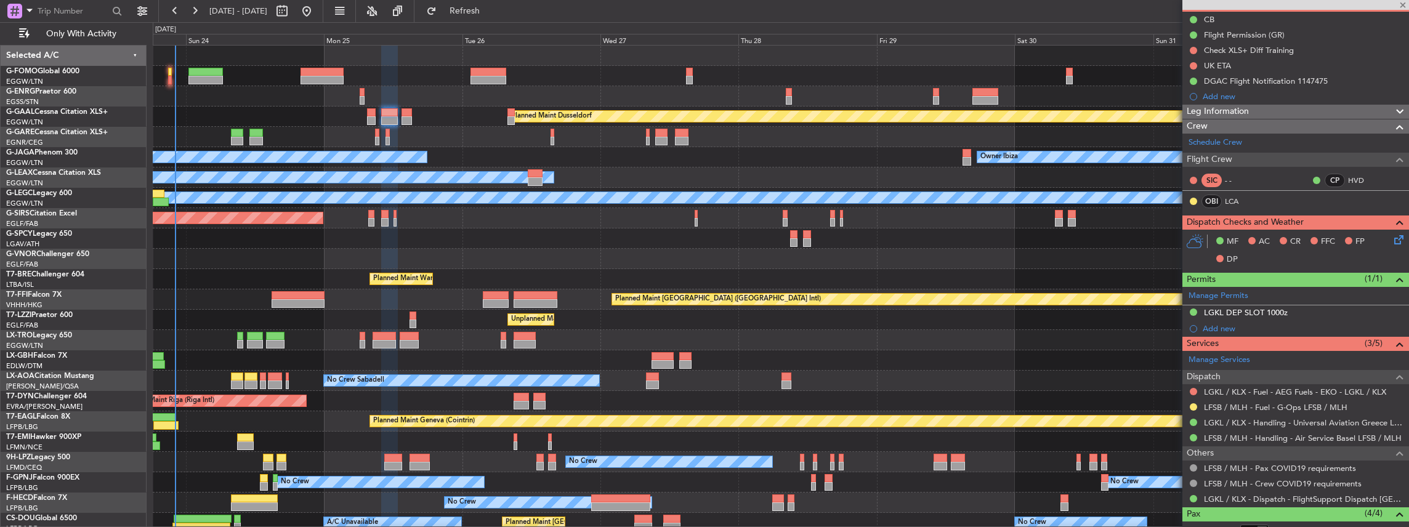
type input "+00:30"
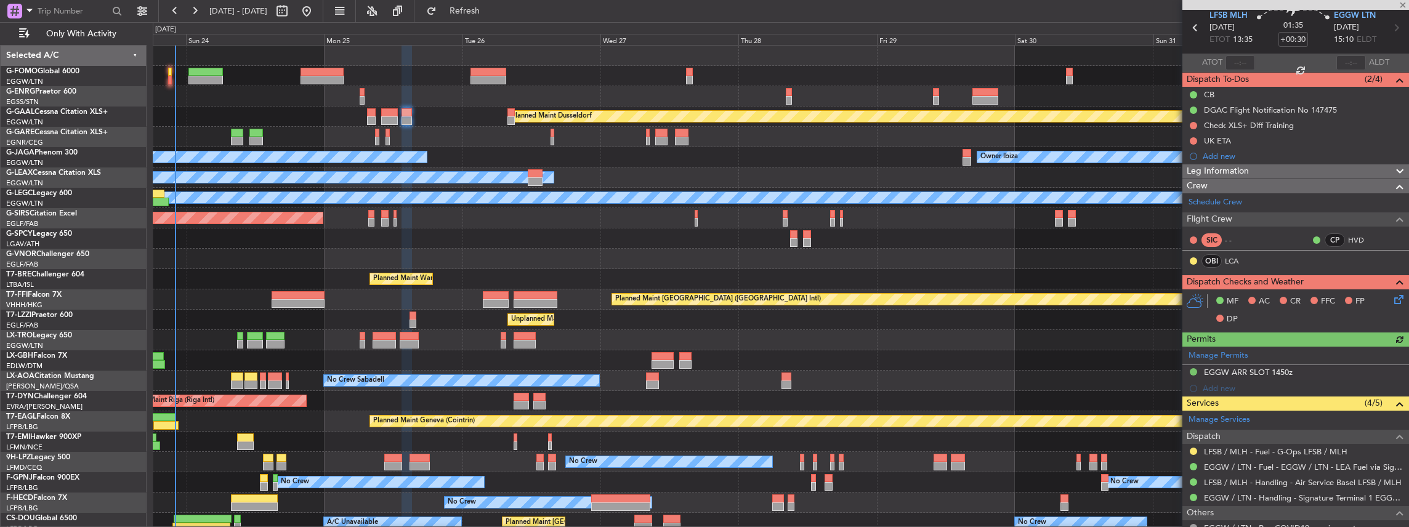
scroll to position [82, 0]
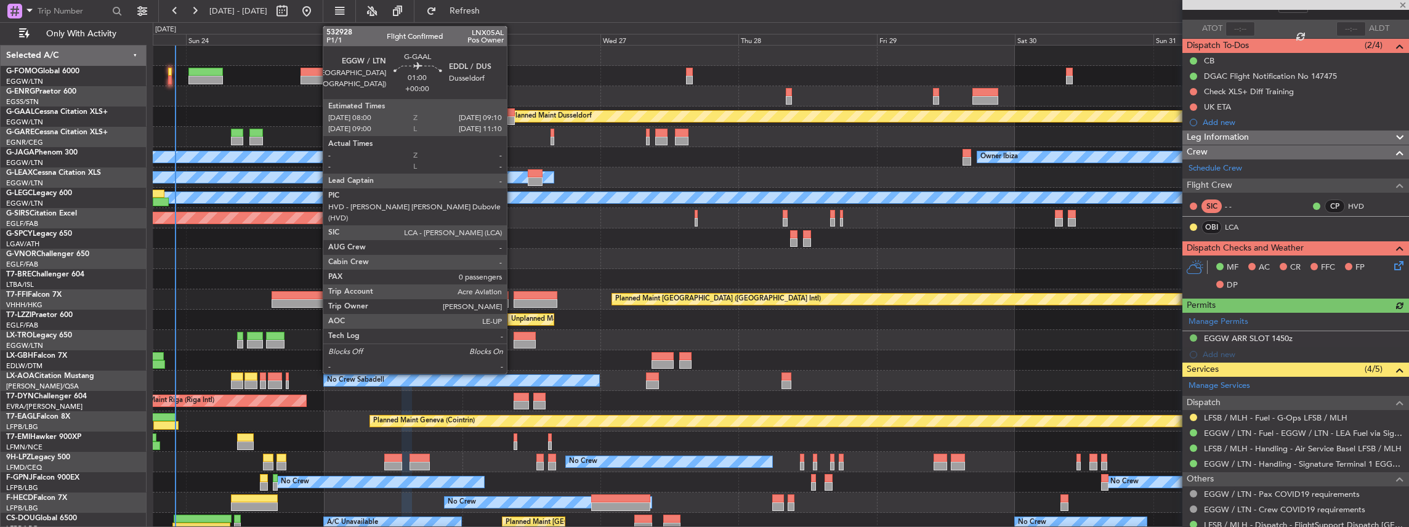
click at [512, 118] on div at bounding box center [510, 120] width 7 height 9
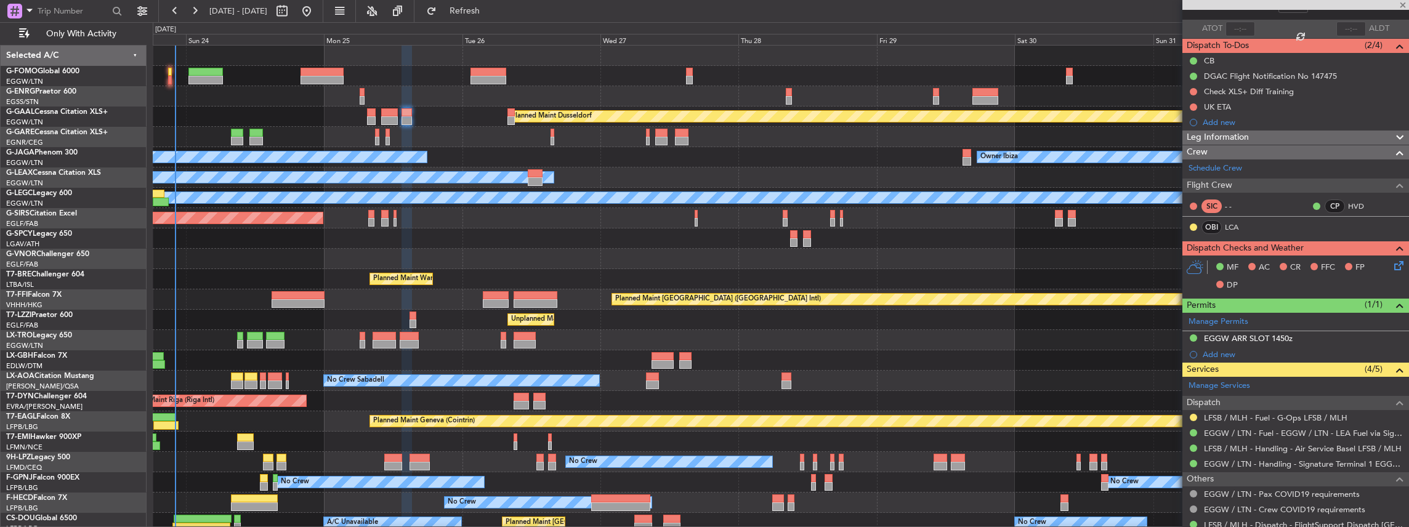
type input "0"
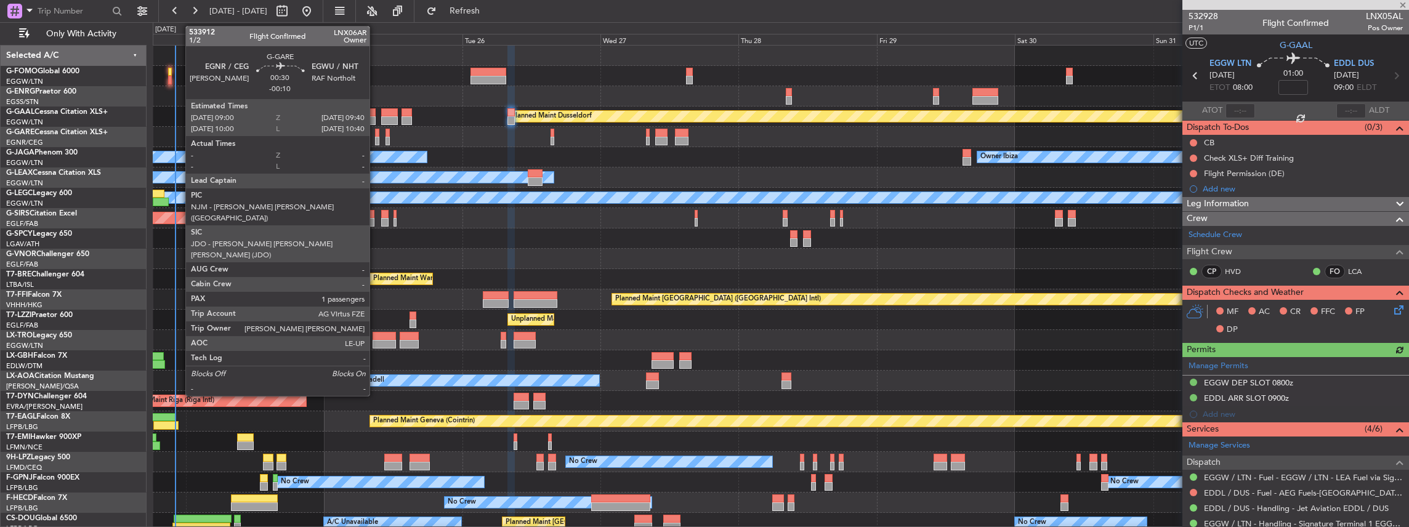
click at [376, 135] on div at bounding box center [377, 133] width 4 height 9
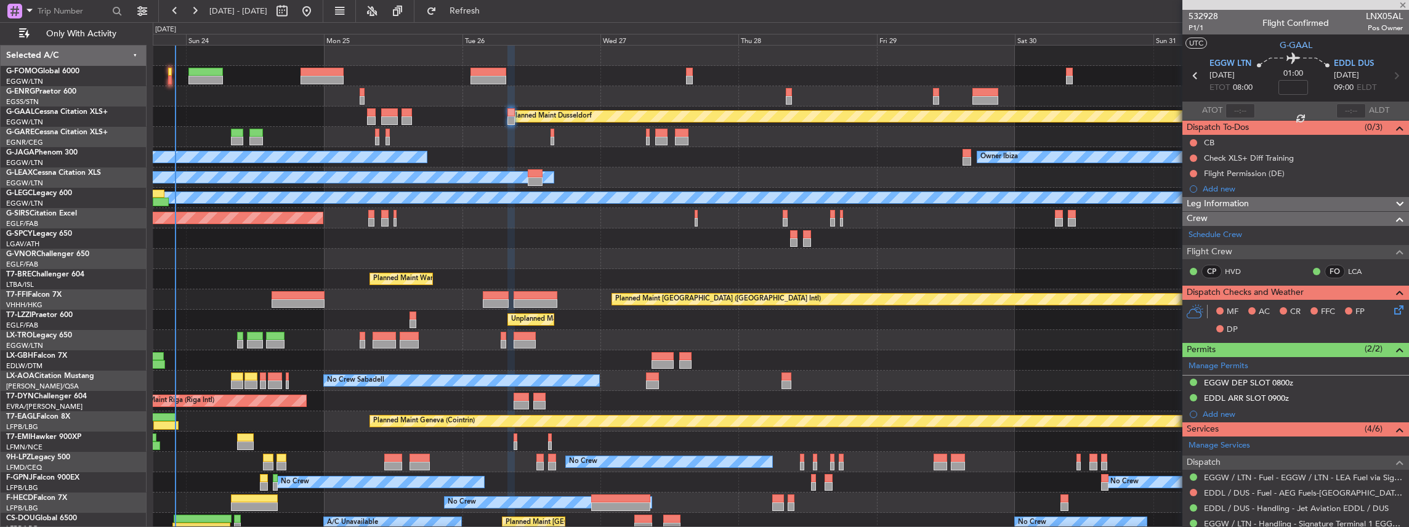
type input "-00:10"
type input "1"
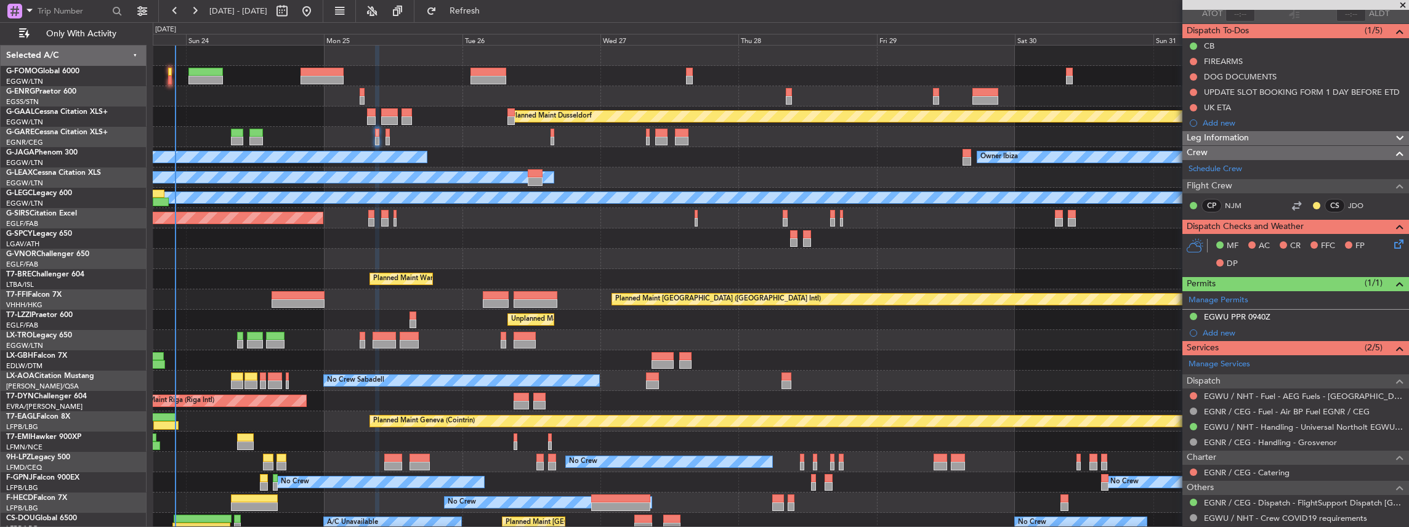
scroll to position [41, 0]
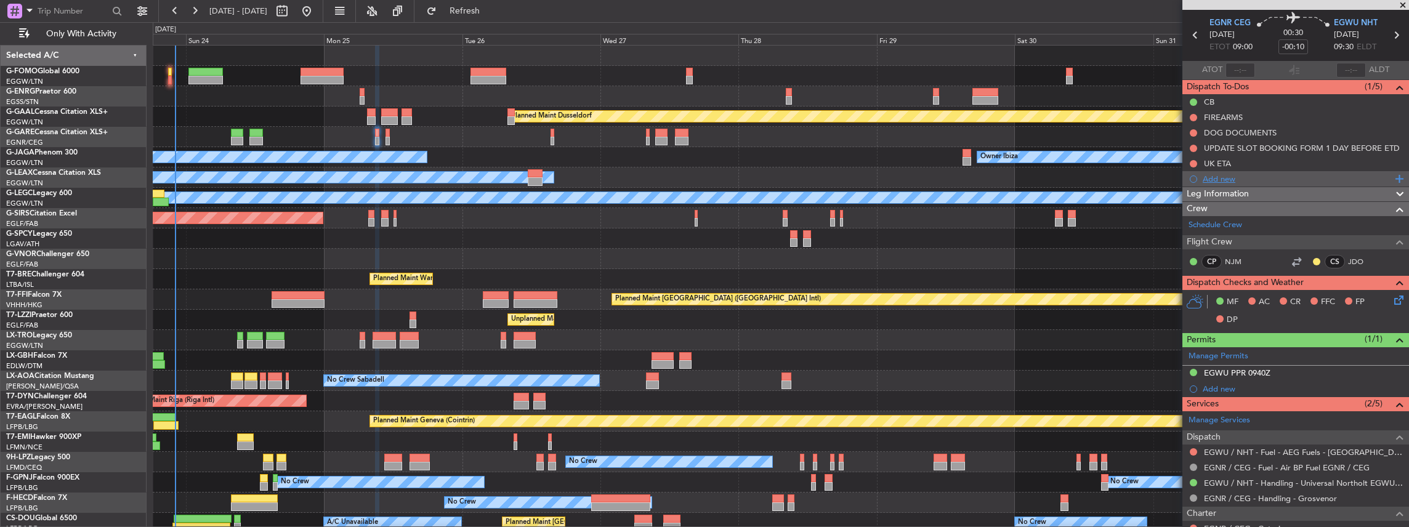
click at [522, 179] on div "Add new" at bounding box center [1296, 179] width 189 height 10
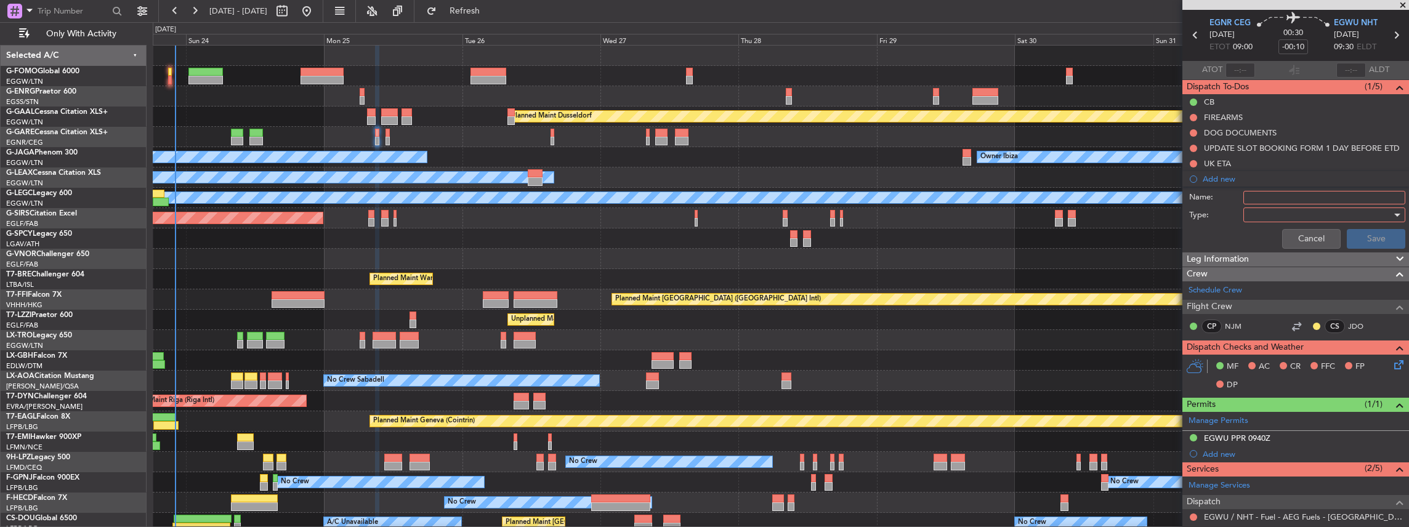
click at [522, 192] on input "Name:" at bounding box center [1324, 198] width 162 height 14
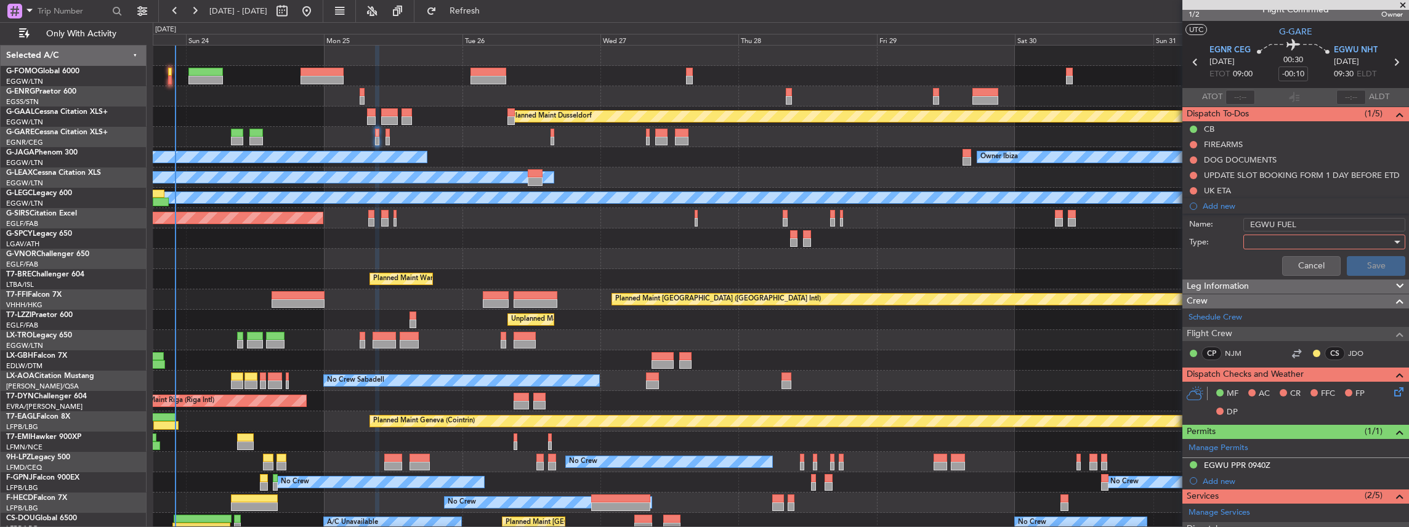
scroll to position [0, 0]
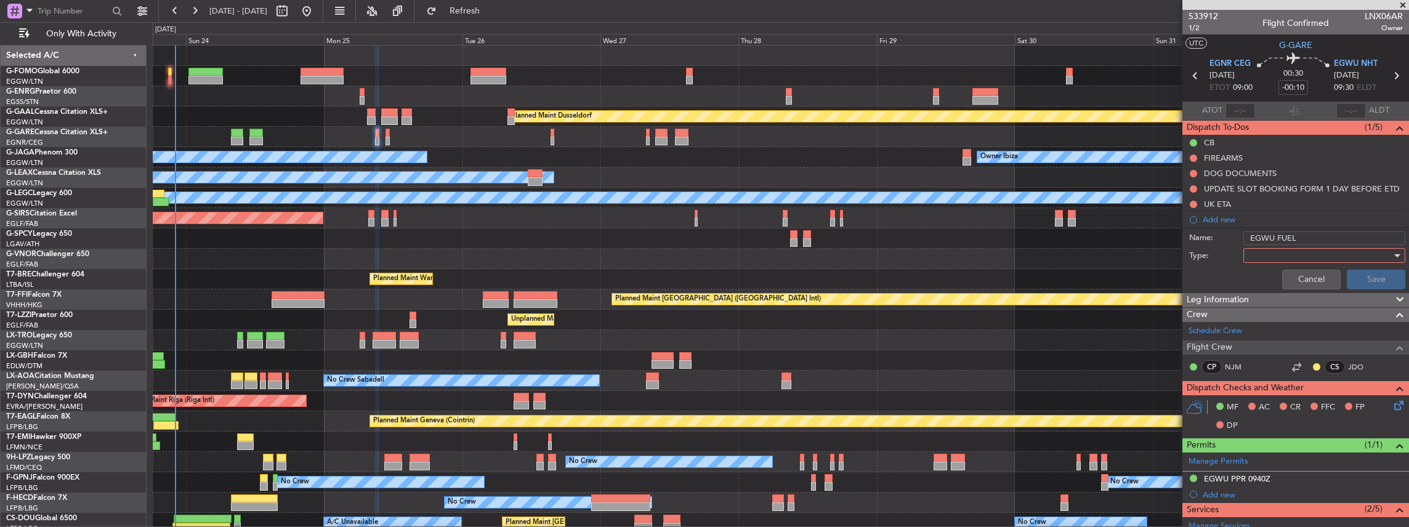
type input "EGWU FUEL"
click at [522, 231] on div at bounding box center [1319, 255] width 143 height 18
click at [522, 231] on span "Generic" at bounding box center [1320, 279] width 147 height 18
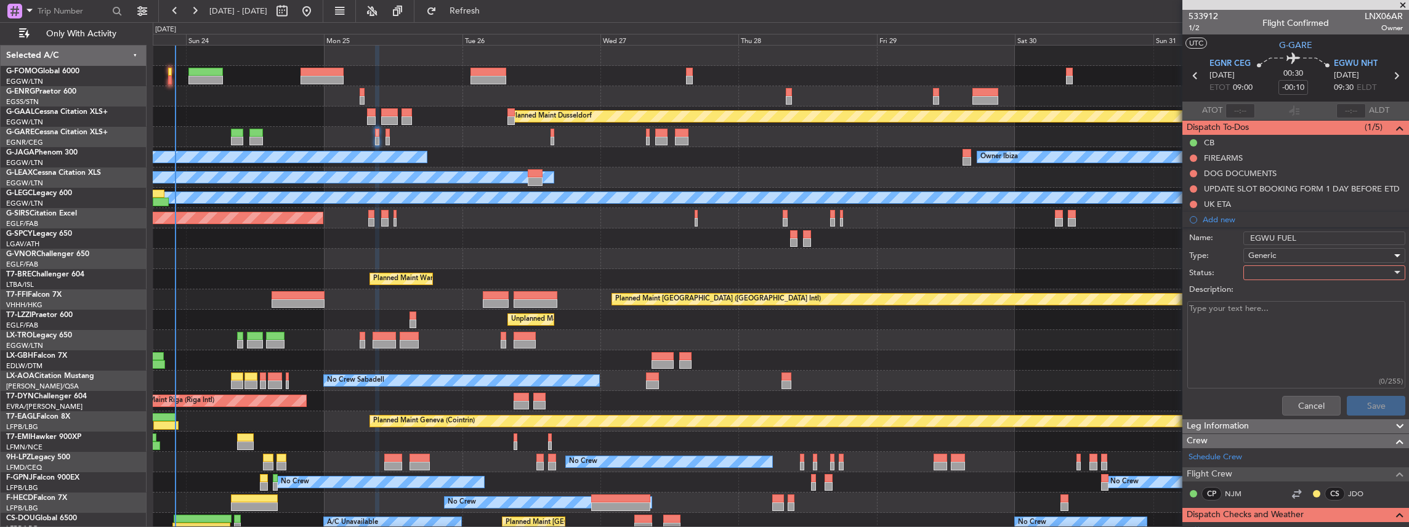
click at [522, 231] on div at bounding box center [1319, 273] width 143 height 18
click at [522, 231] on span "In Progress" at bounding box center [1320, 315] width 147 height 18
click at [522, 231] on div "Cancel Save" at bounding box center [1292, 406] width 232 height 30
click at [522, 231] on button "Save" at bounding box center [1376, 406] width 58 height 20
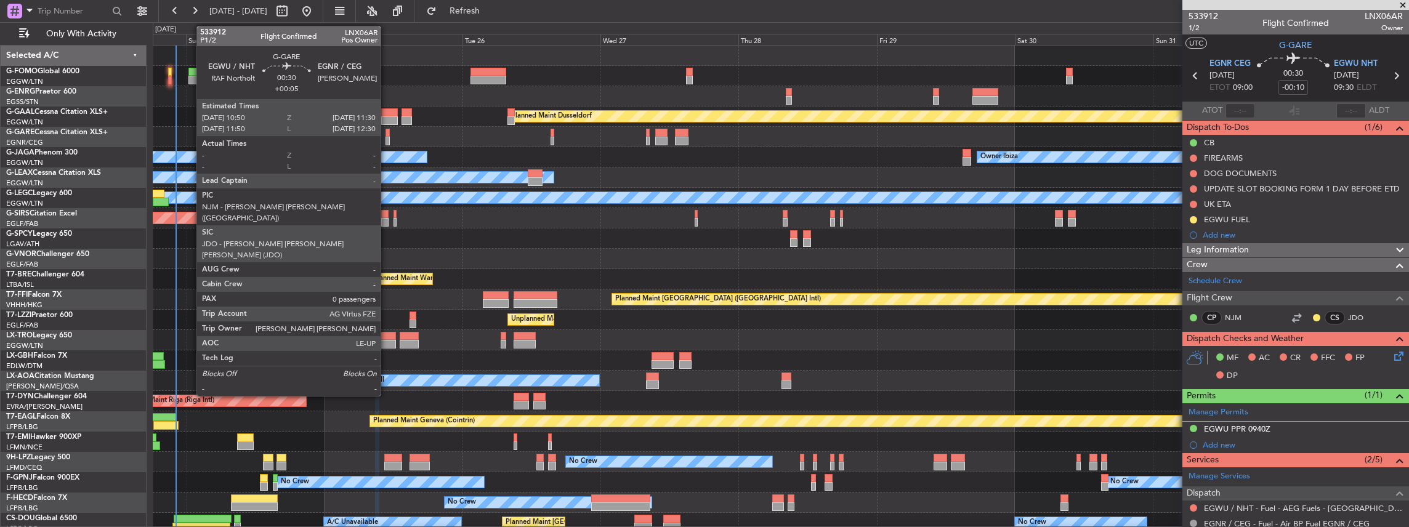
click at [387, 138] on div at bounding box center [387, 141] width 4 height 9
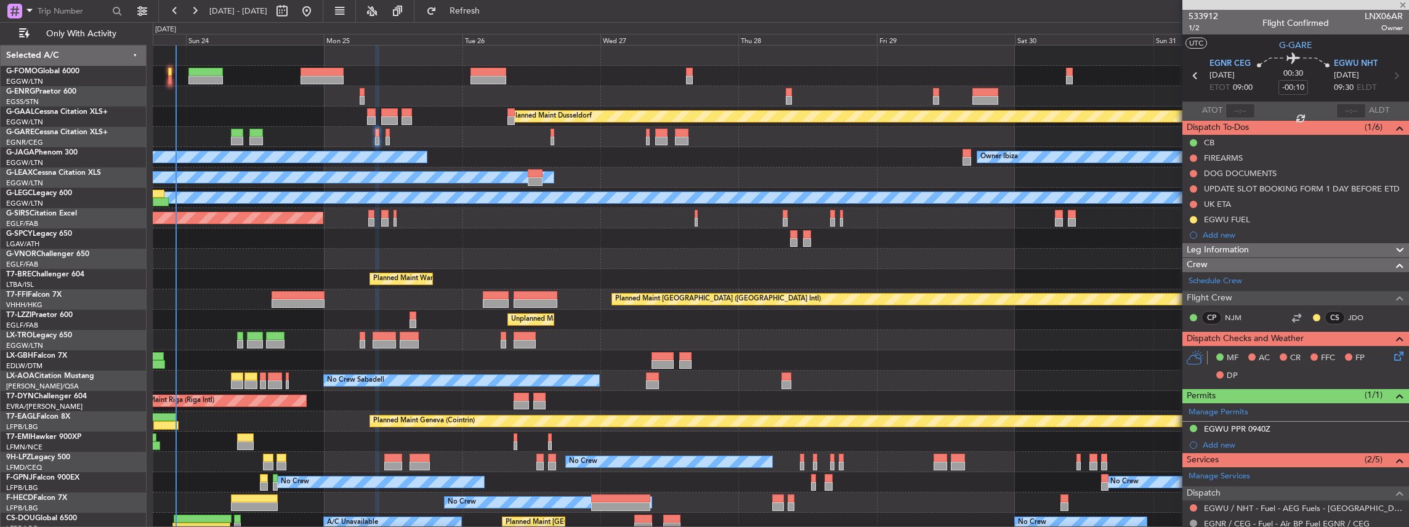
type input "+00:05"
type input "0"
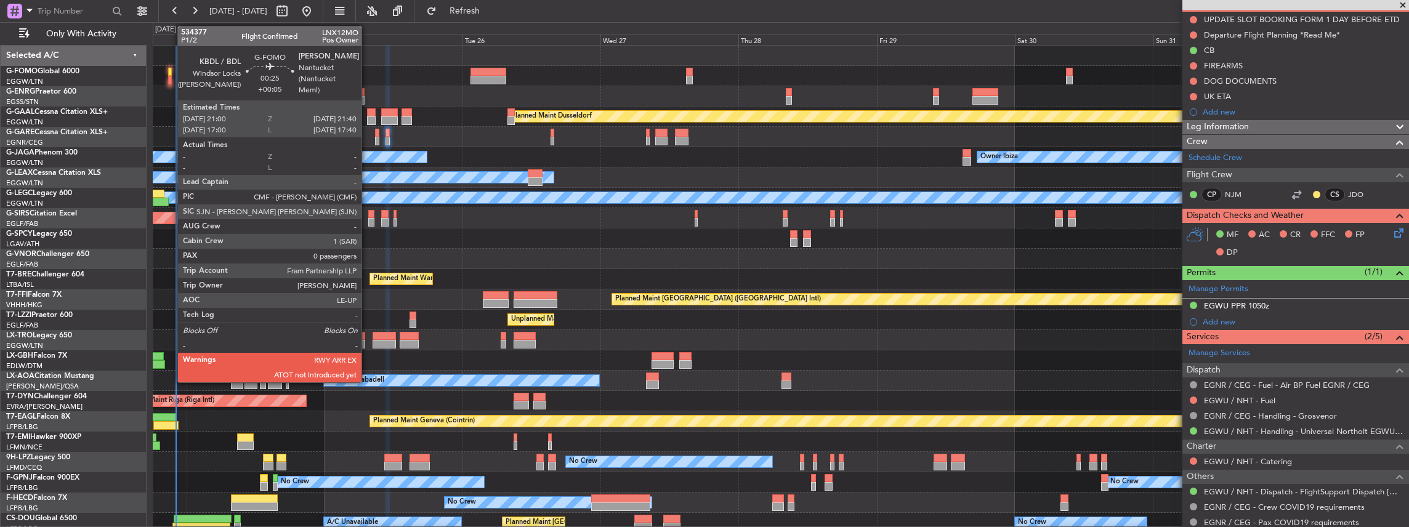
click at [171, 76] on div at bounding box center [170, 80] width 4 height 9
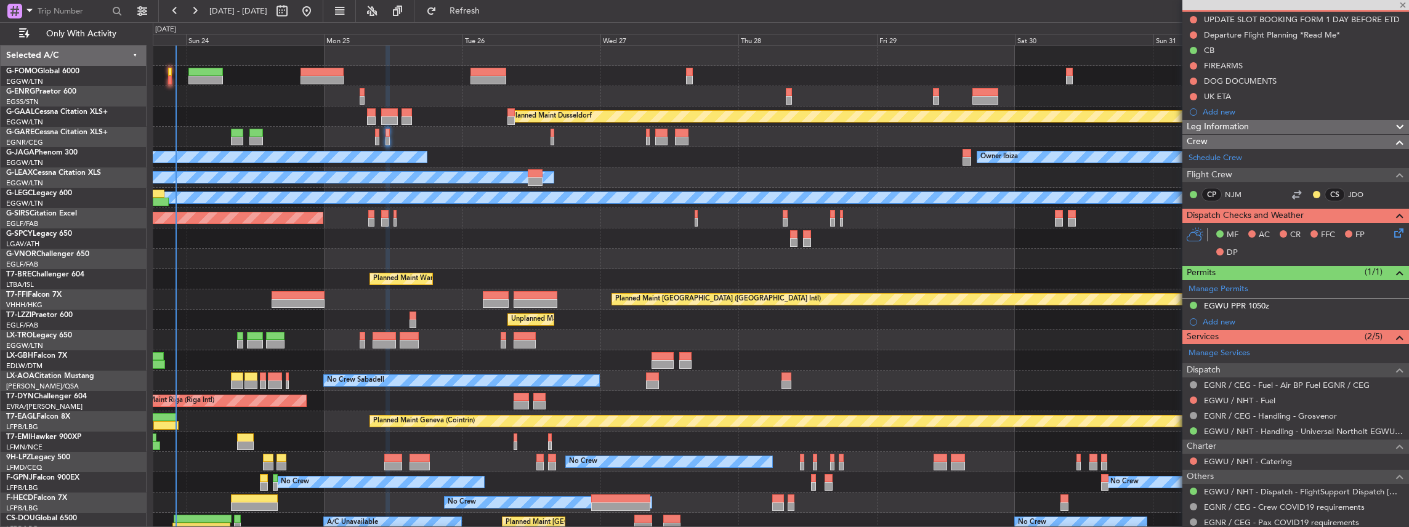
scroll to position [0, 0]
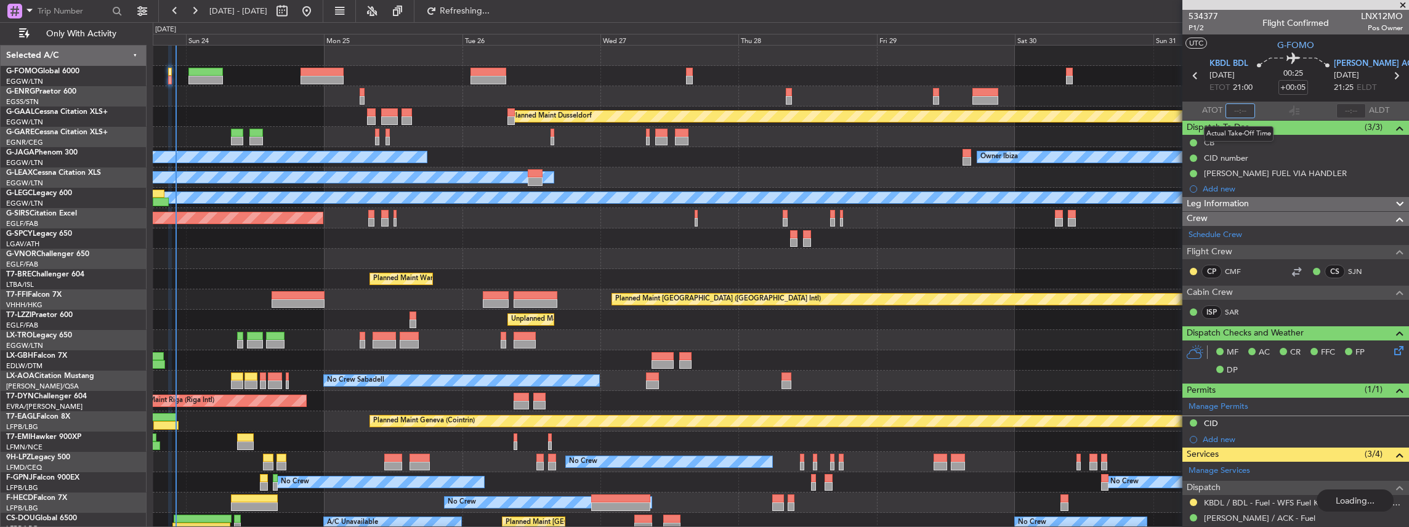
click at [522, 114] on input "text" at bounding box center [1240, 110] width 30 height 15
click at [522, 112] on input "text" at bounding box center [1240, 110] width 30 height 15
click at [522, 105] on section "ATOT 2216 ALDT" at bounding box center [1295, 111] width 227 height 18
type input "22:16"
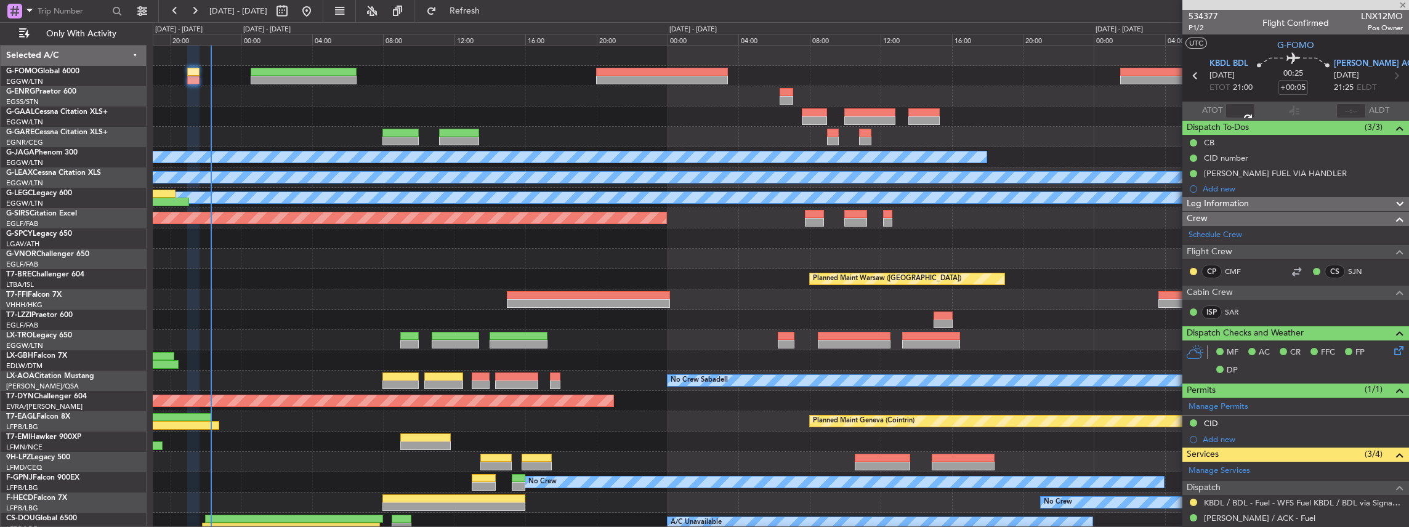
click at [254, 91] on div at bounding box center [781, 96] width 1256 height 20
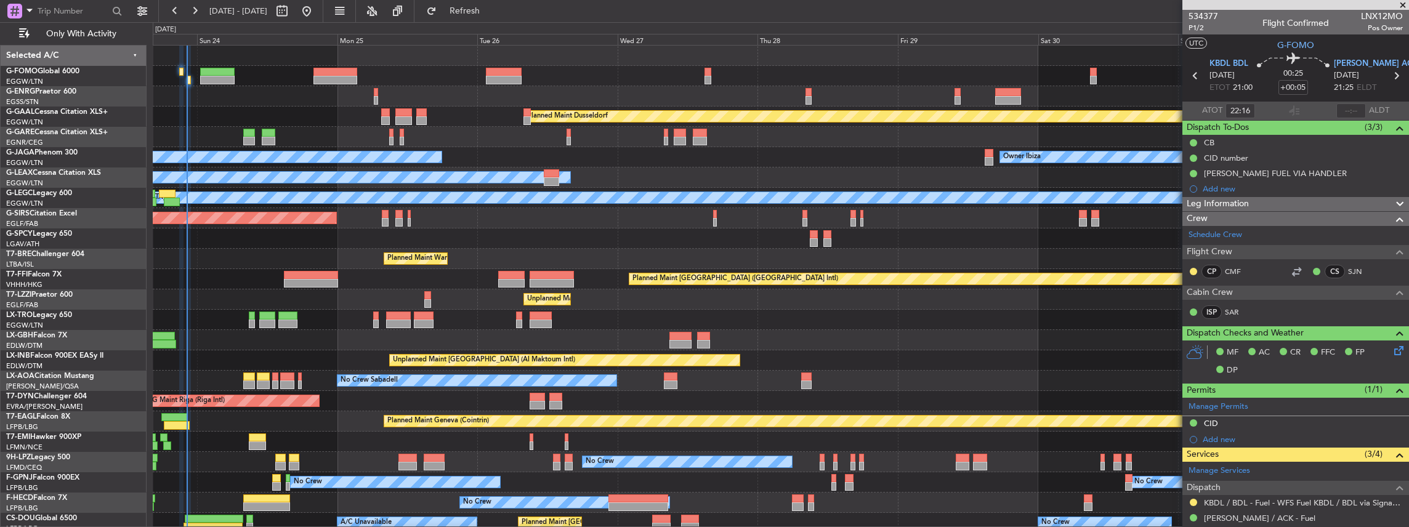
click at [286, 116] on div "Planned Maint Dusseldorf Owner Ibiza No Crew Cannes (Mandelieu) Planned Maint L…" at bounding box center [781, 320] width 1256 height 549
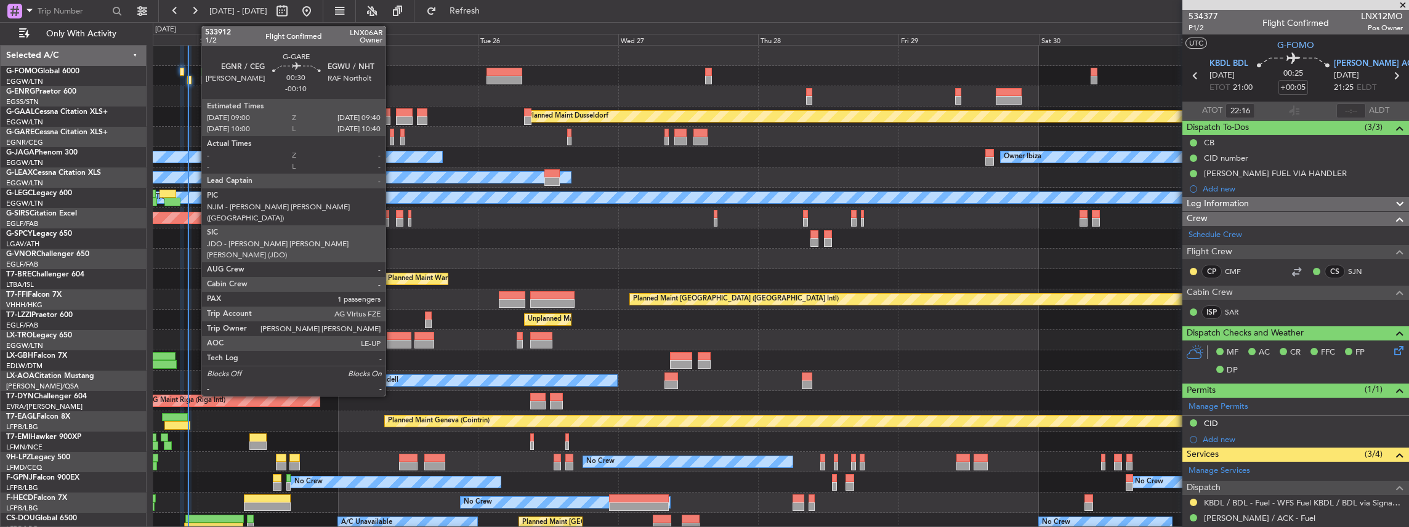
click at [392, 137] on div at bounding box center [392, 141] width 4 height 9
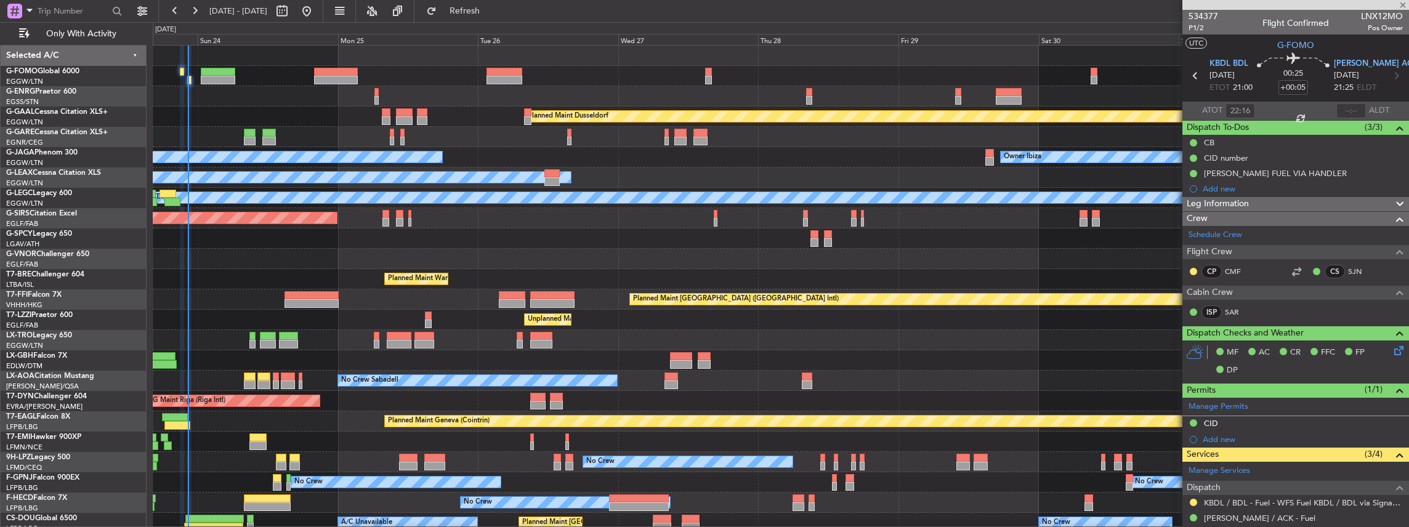
type input "-00:10"
type input "1"
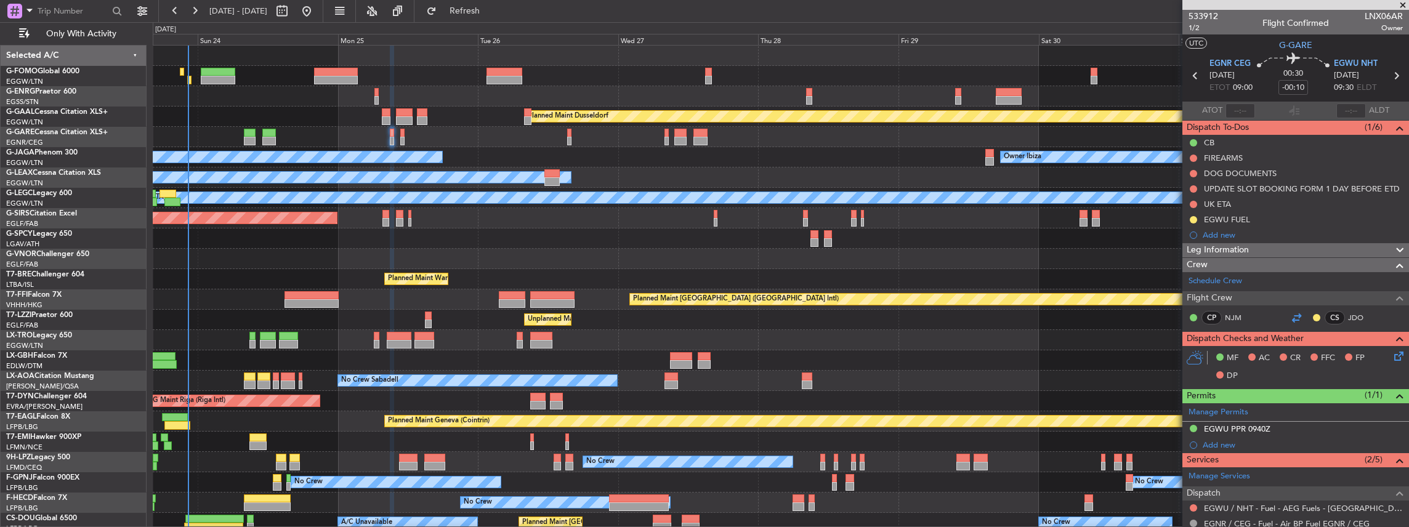
scroll to position [82, 0]
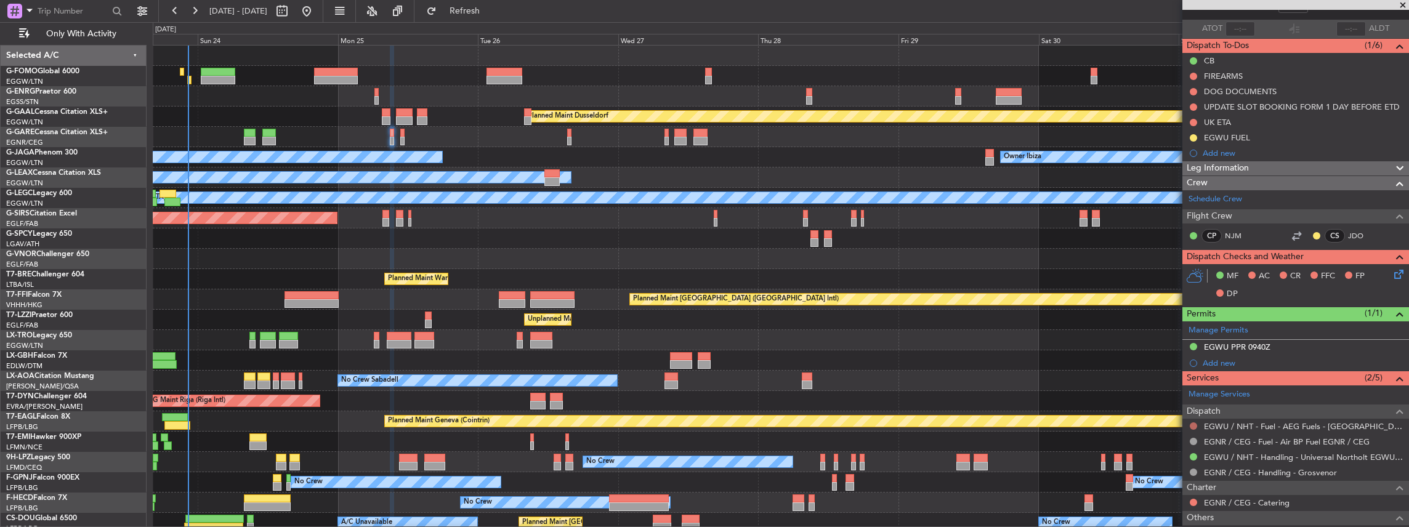
click at [522, 231] on button at bounding box center [1193, 425] width 7 height 7
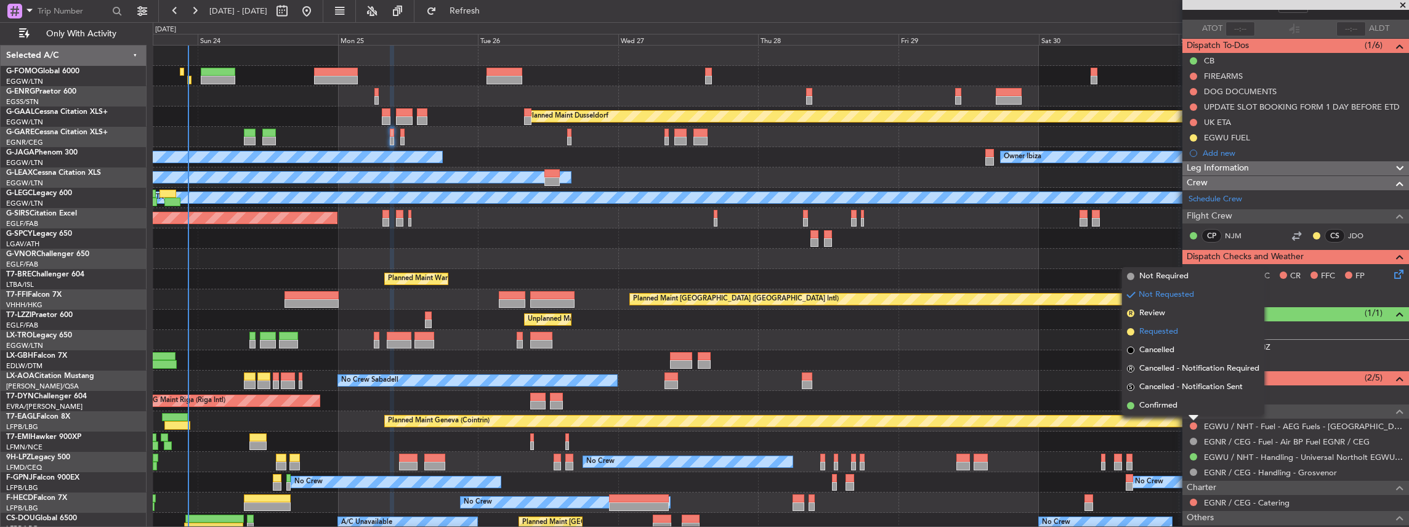
click at [522, 231] on span "Requested" at bounding box center [1158, 332] width 39 height 12
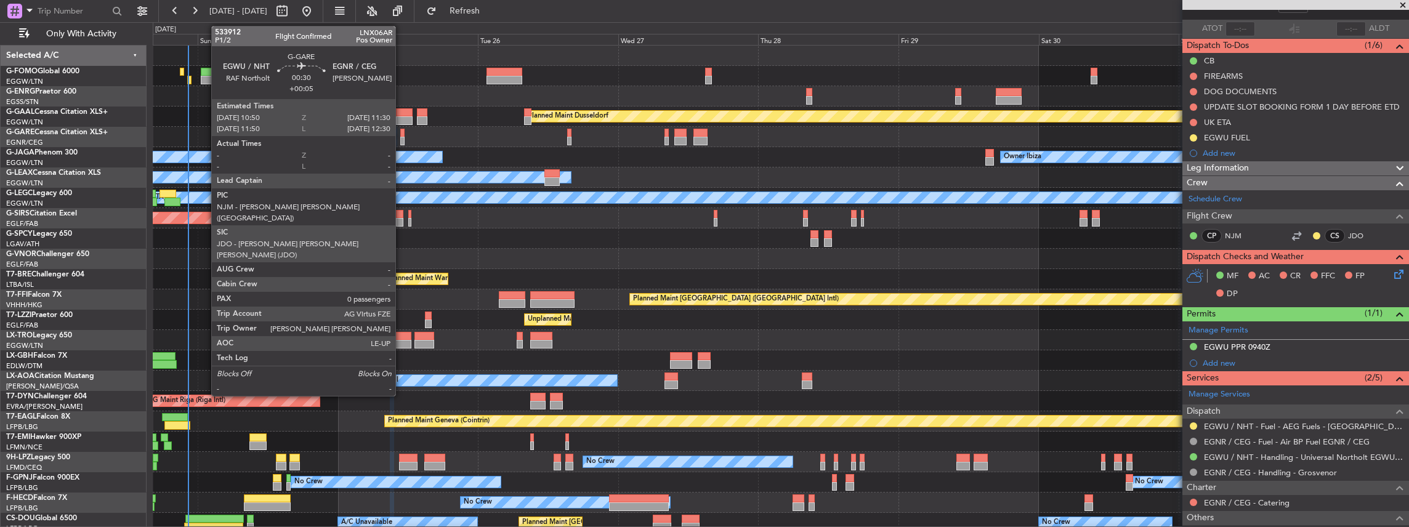
click at [401, 140] on div at bounding box center [402, 141] width 4 height 9
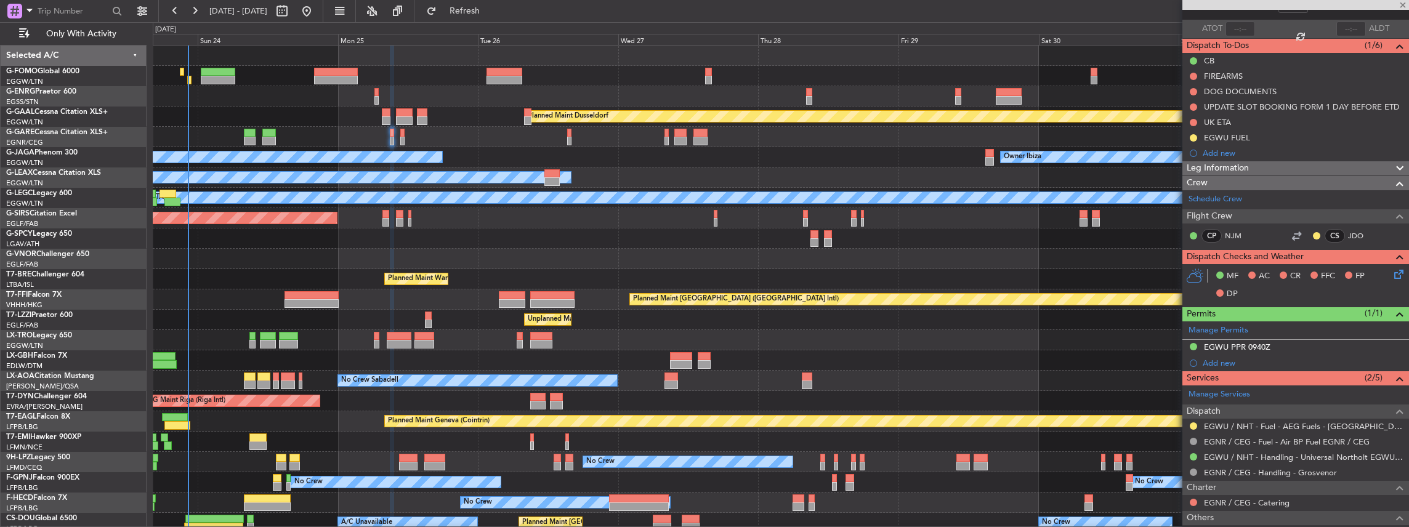
type input "+00:05"
type input "0"
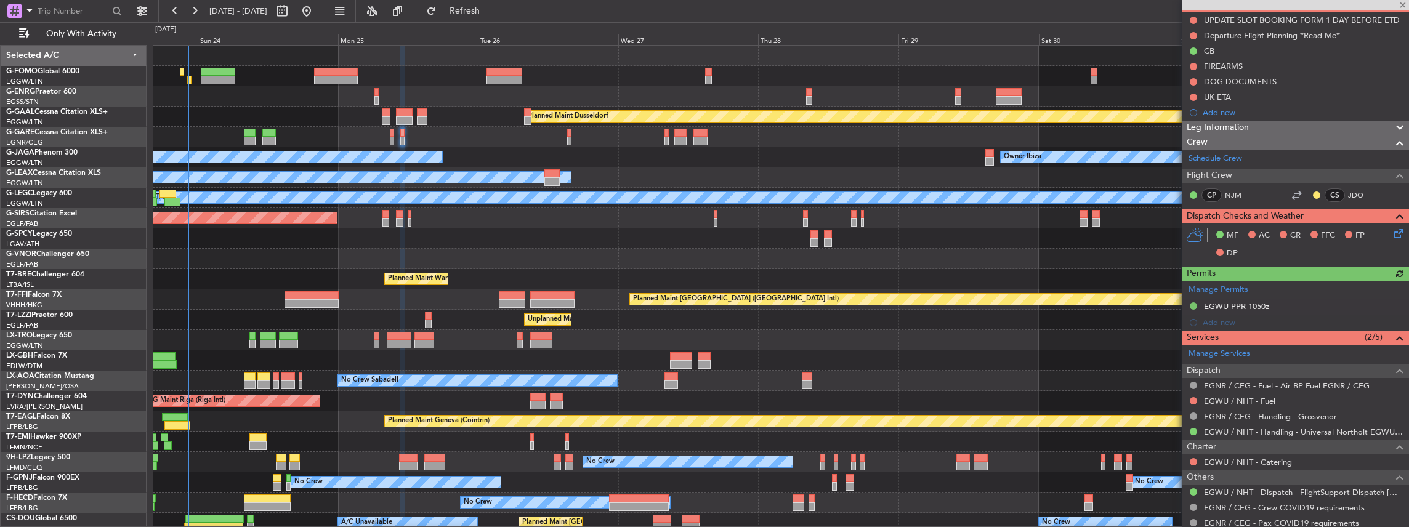
scroll to position [123, 0]
click at [522, 231] on button at bounding box center [1193, 400] width 7 height 7
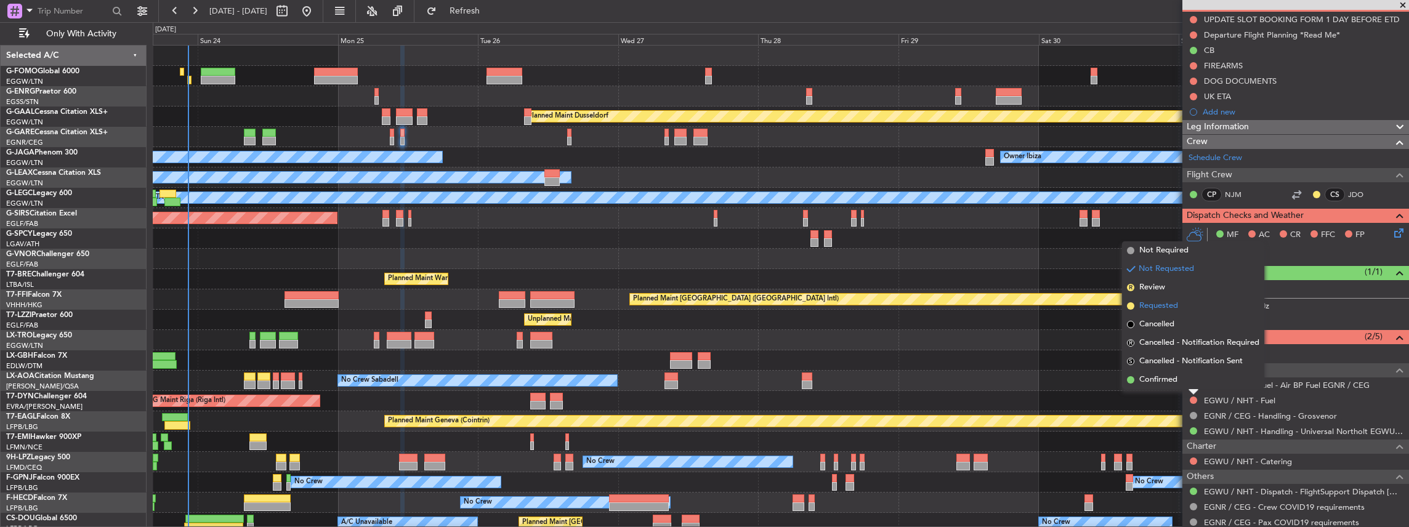
click at [522, 231] on span "Requested" at bounding box center [1158, 306] width 39 height 12
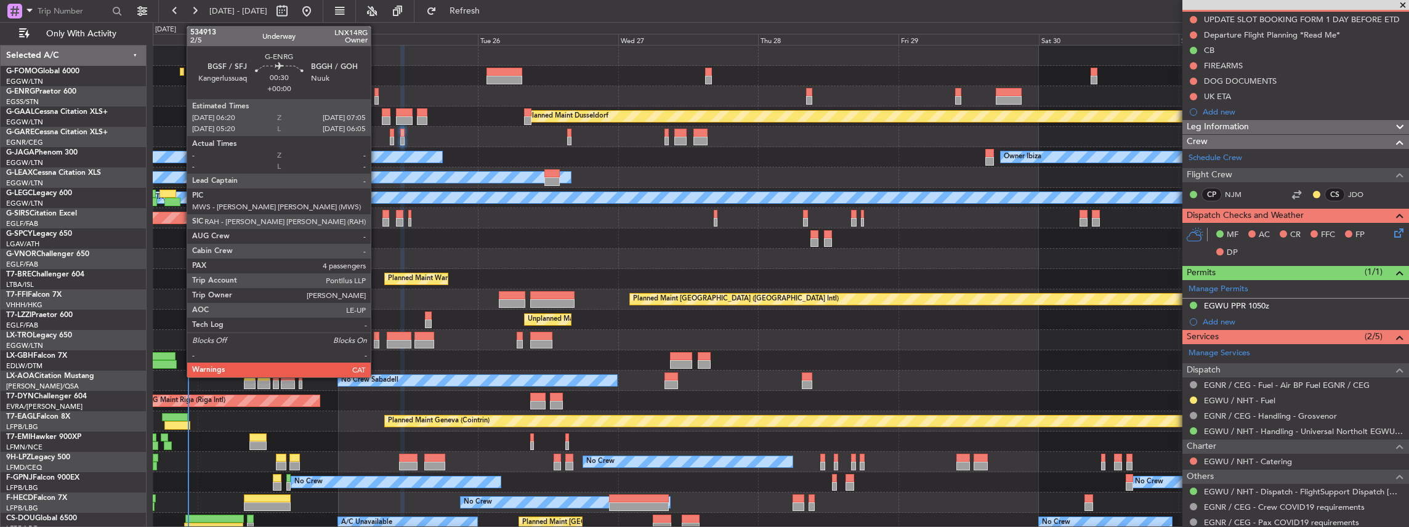
click at [377, 96] on div at bounding box center [376, 100] width 5 height 9
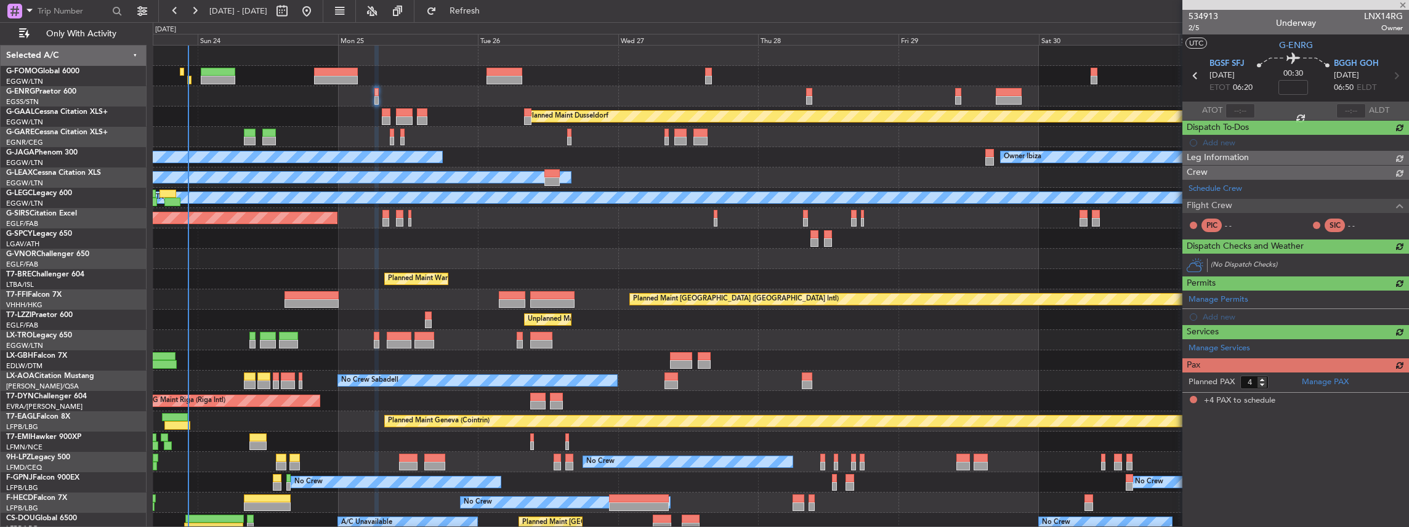
scroll to position [0, 0]
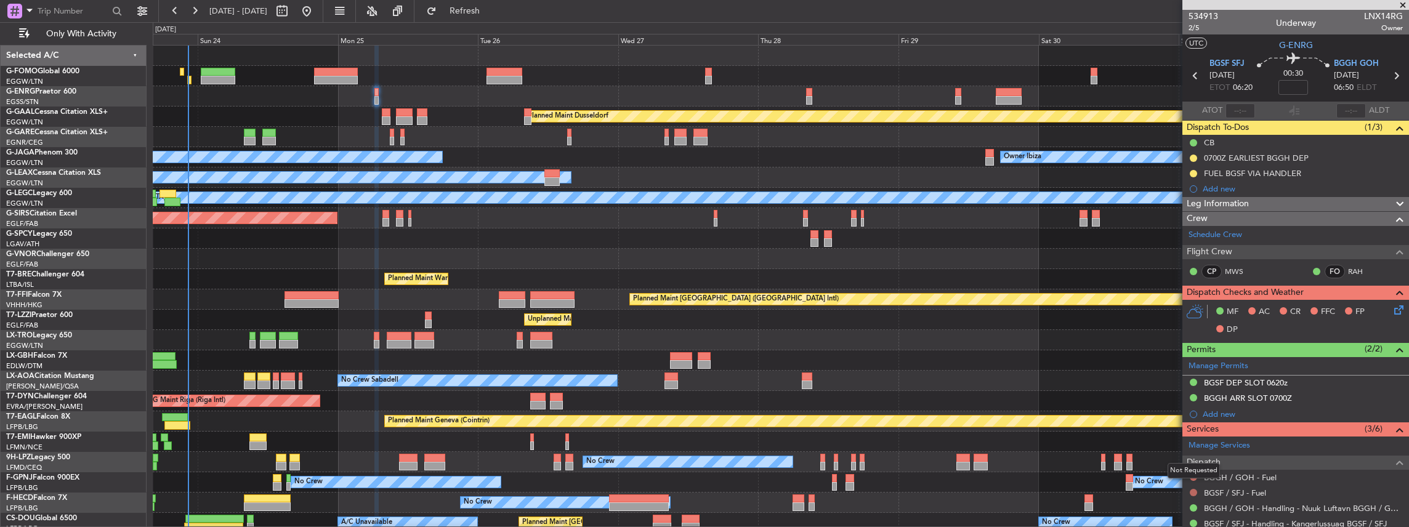
click at [522, 231] on button at bounding box center [1193, 492] width 7 height 7
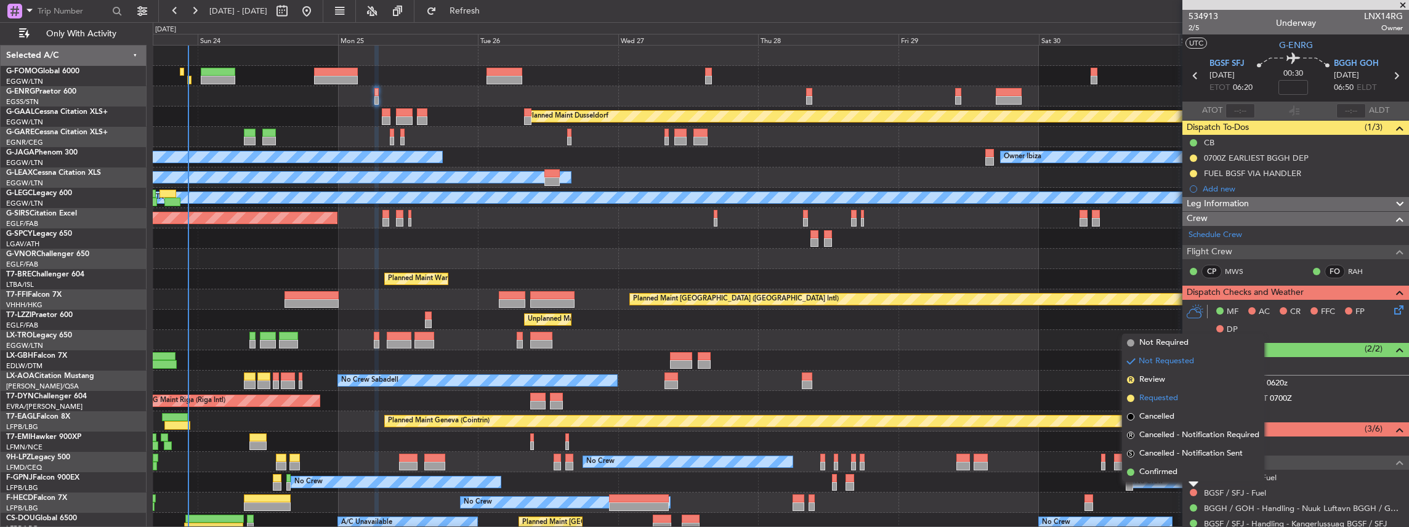
click at [522, 231] on span "Requested" at bounding box center [1158, 398] width 39 height 12
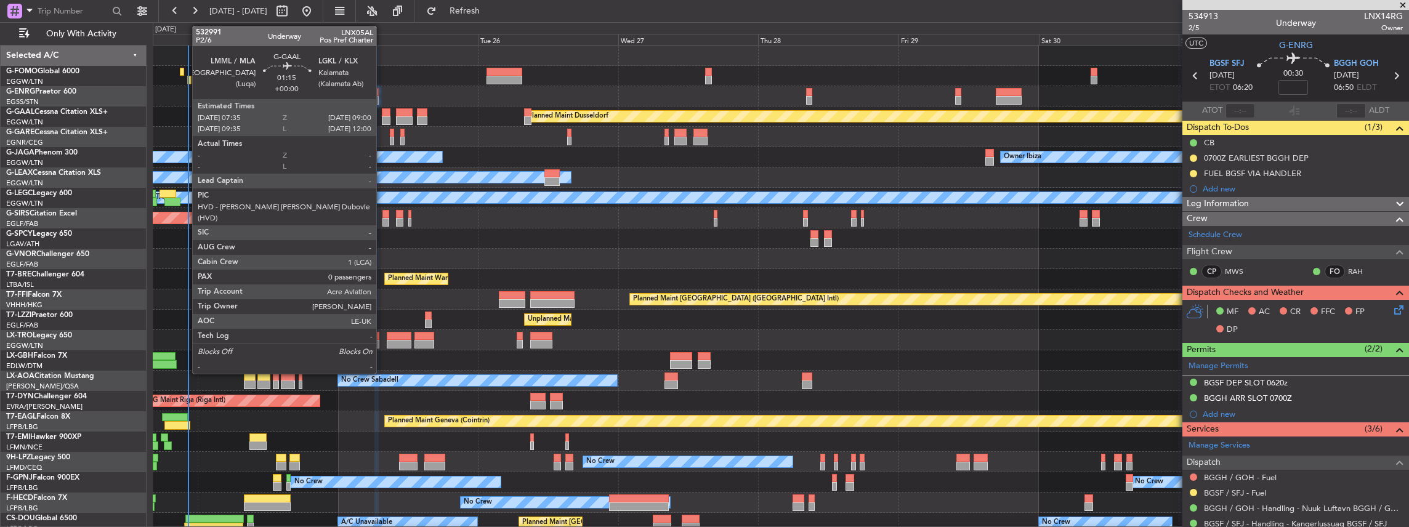
click at [382, 121] on div at bounding box center [386, 120] width 9 height 9
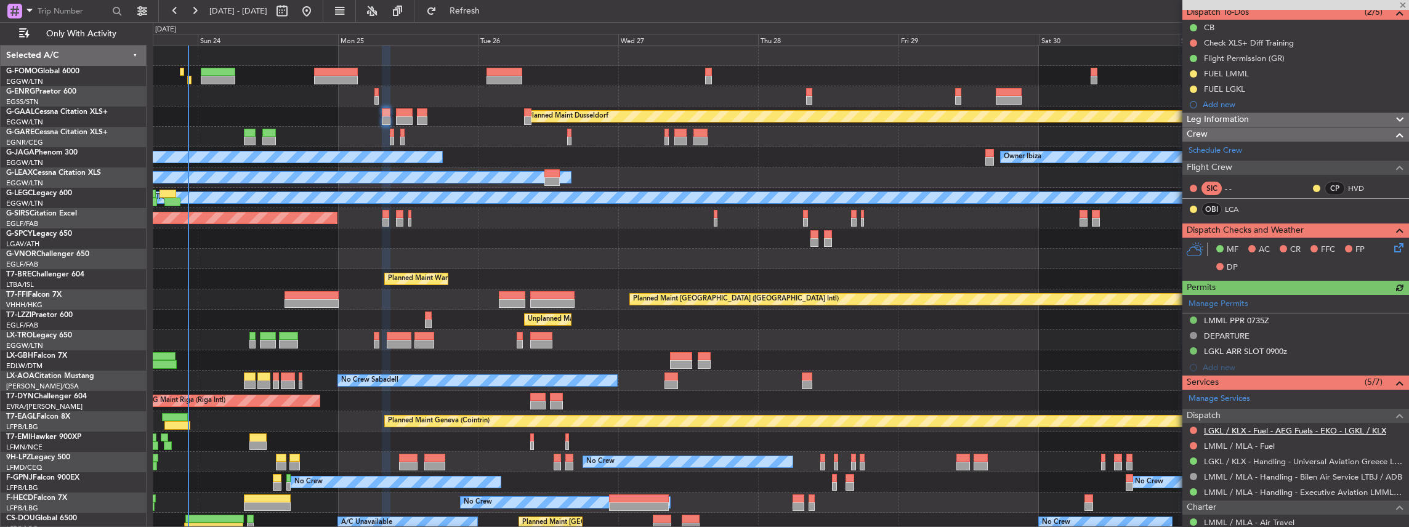
scroll to position [123, 0]
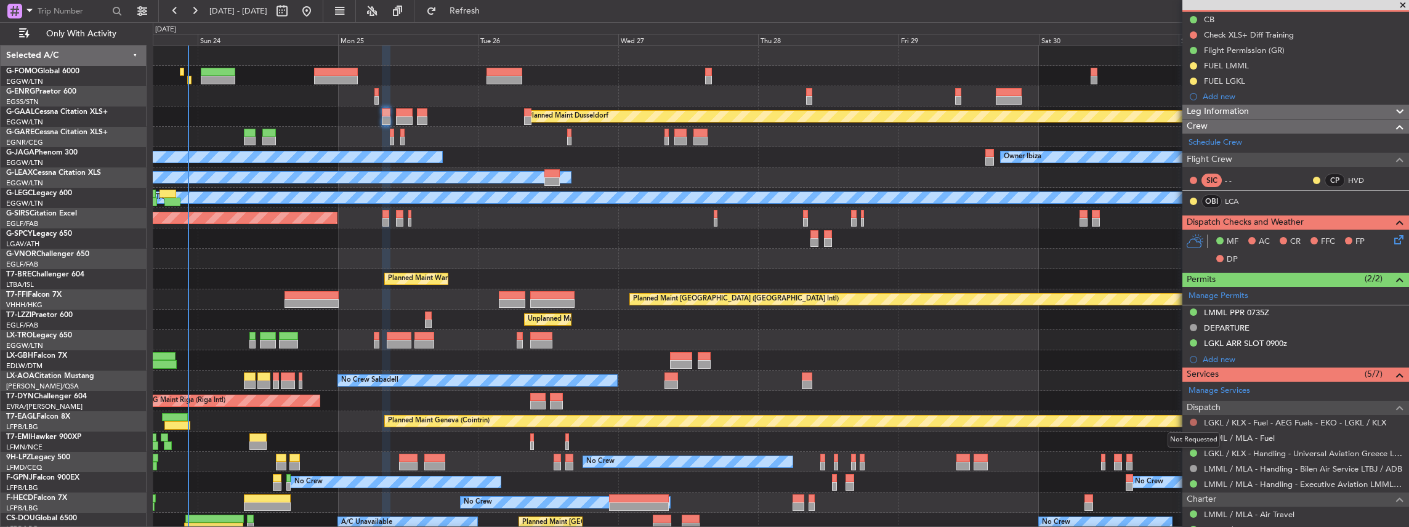
click at [522, 231] on button at bounding box center [1193, 422] width 7 height 7
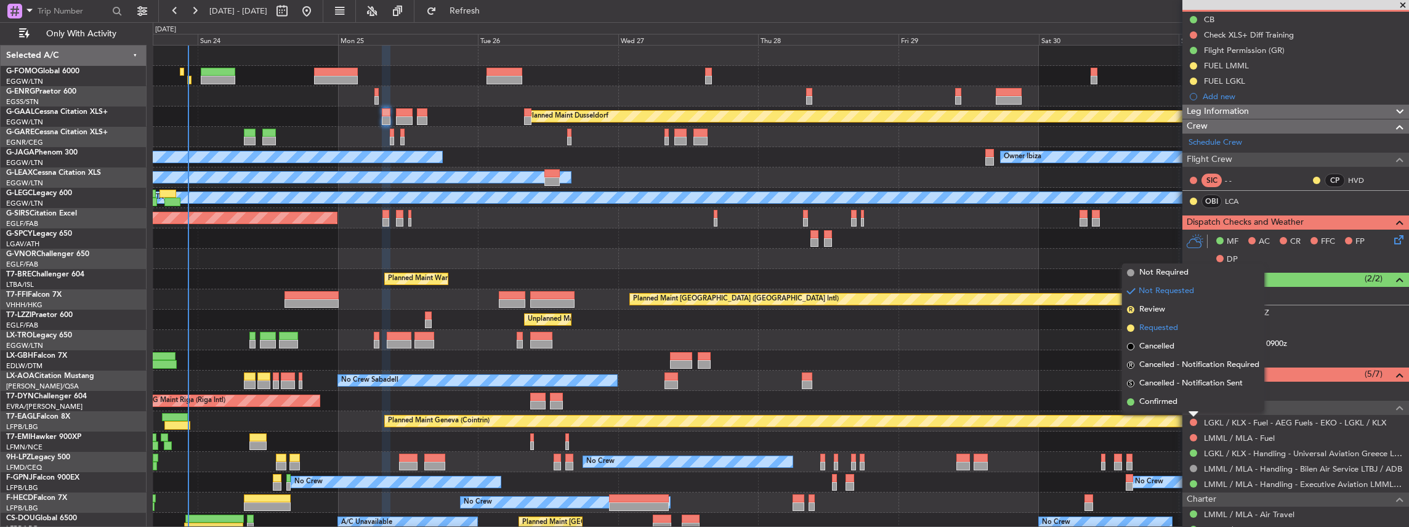
click at [522, 231] on li "Requested" at bounding box center [1193, 328] width 142 height 18
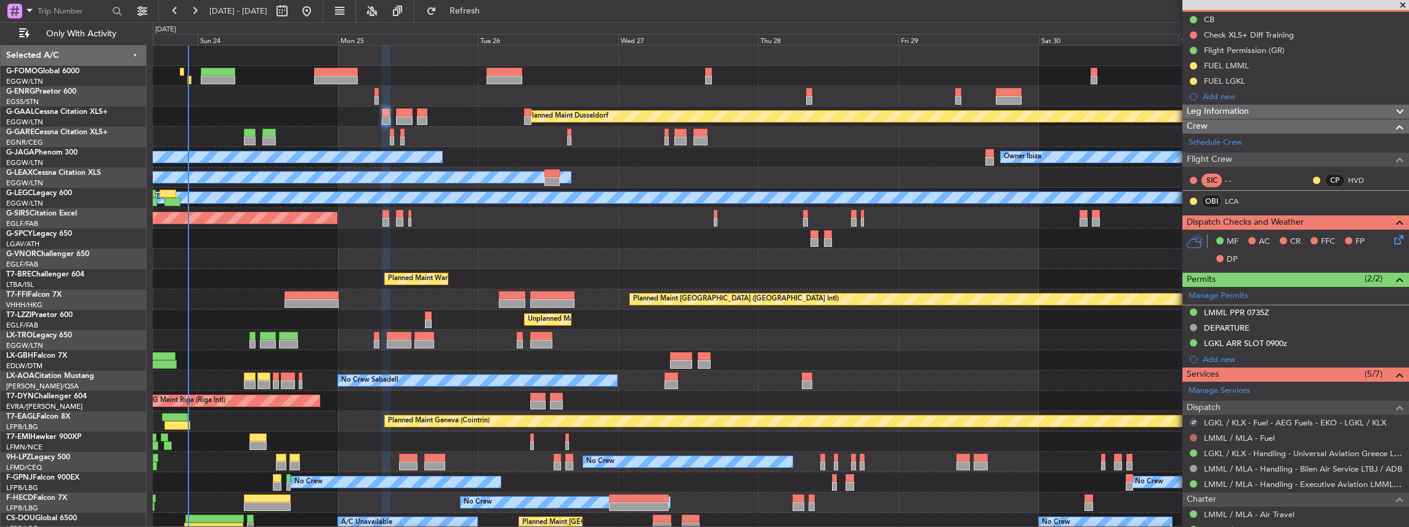
click at [522, 231] on button at bounding box center [1193, 437] width 7 height 7
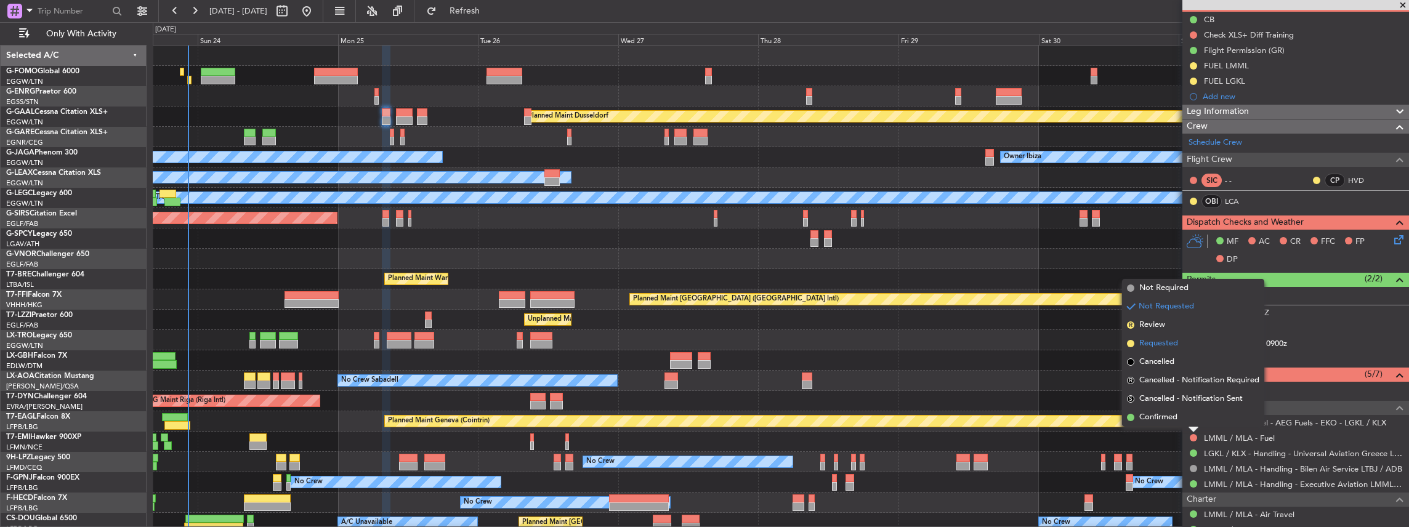
click at [522, 231] on span "Requested" at bounding box center [1158, 343] width 39 height 12
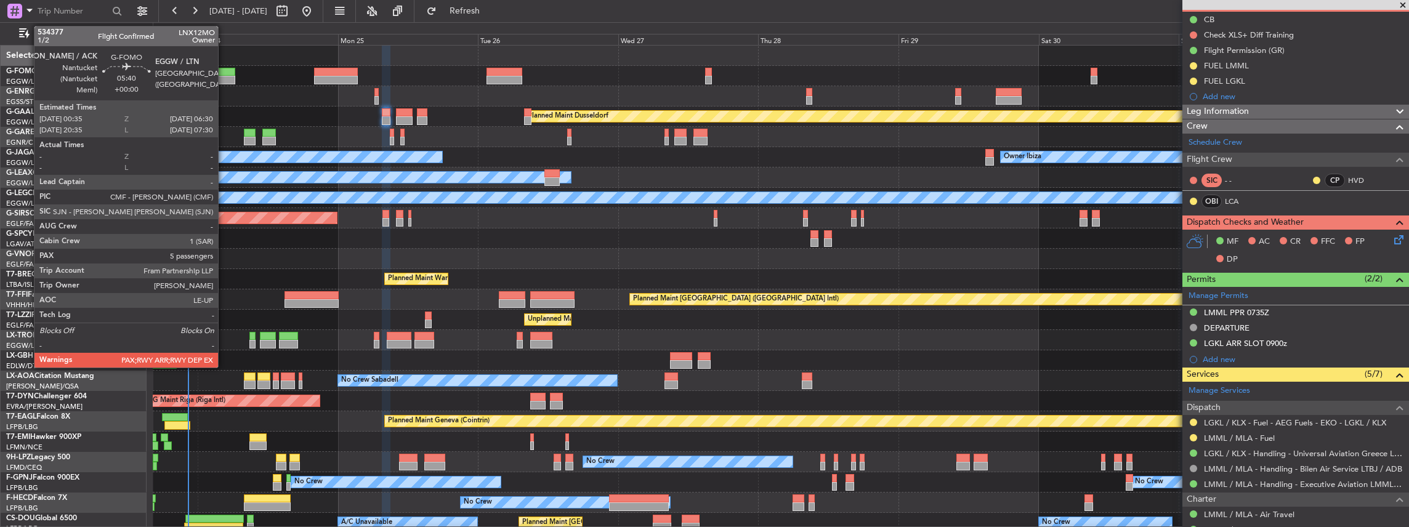
click at [224, 76] on div at bounding box center [218, 80] width 35 height 9
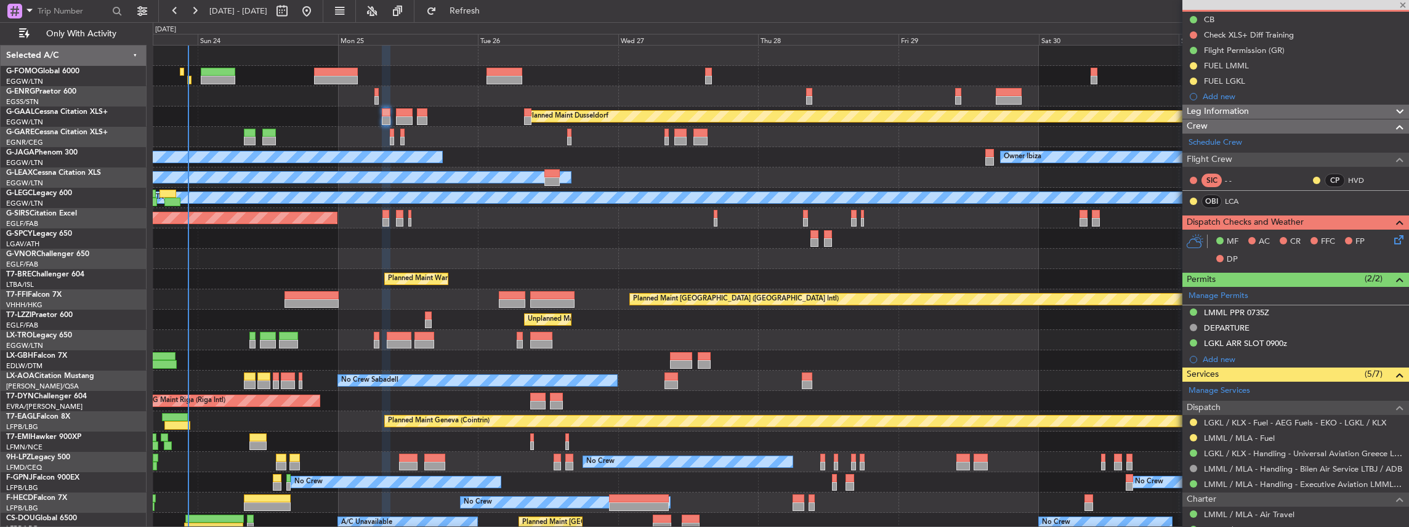
type input "5"
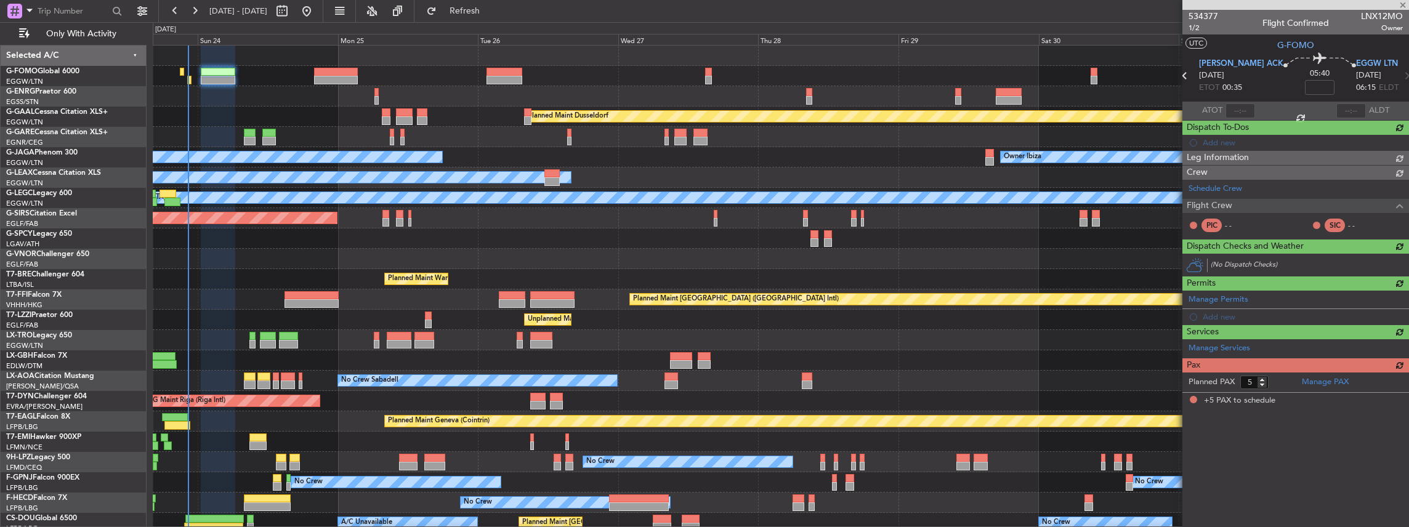
scroll to position [0, 0]
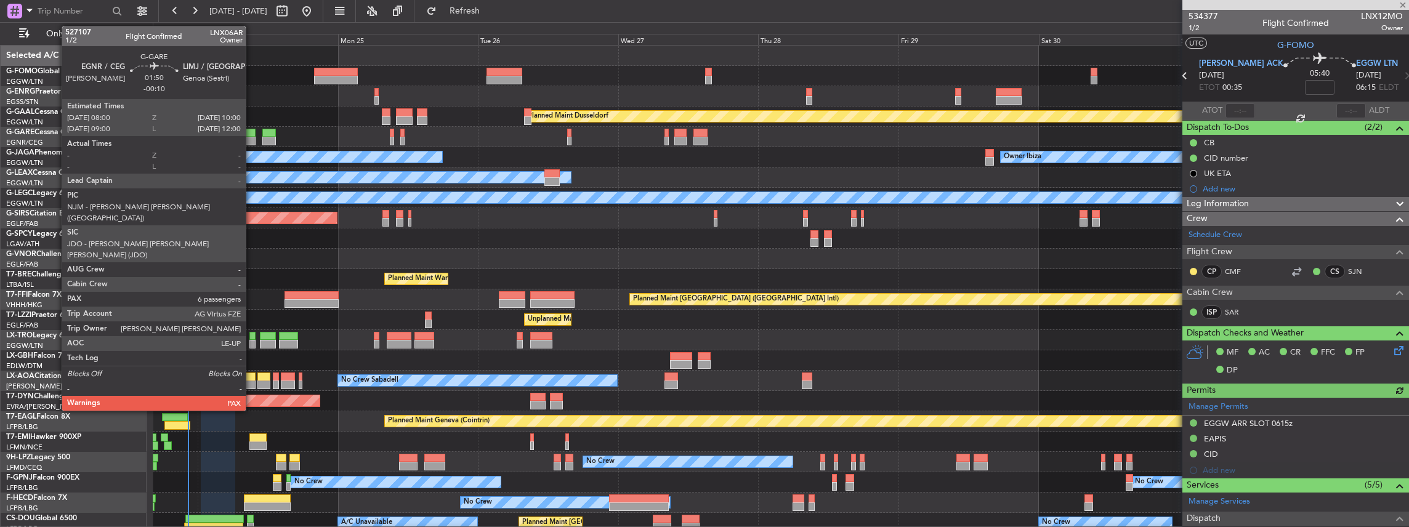
click at [252, 135] on div at bounding box center [250, 133] width 12 height 9
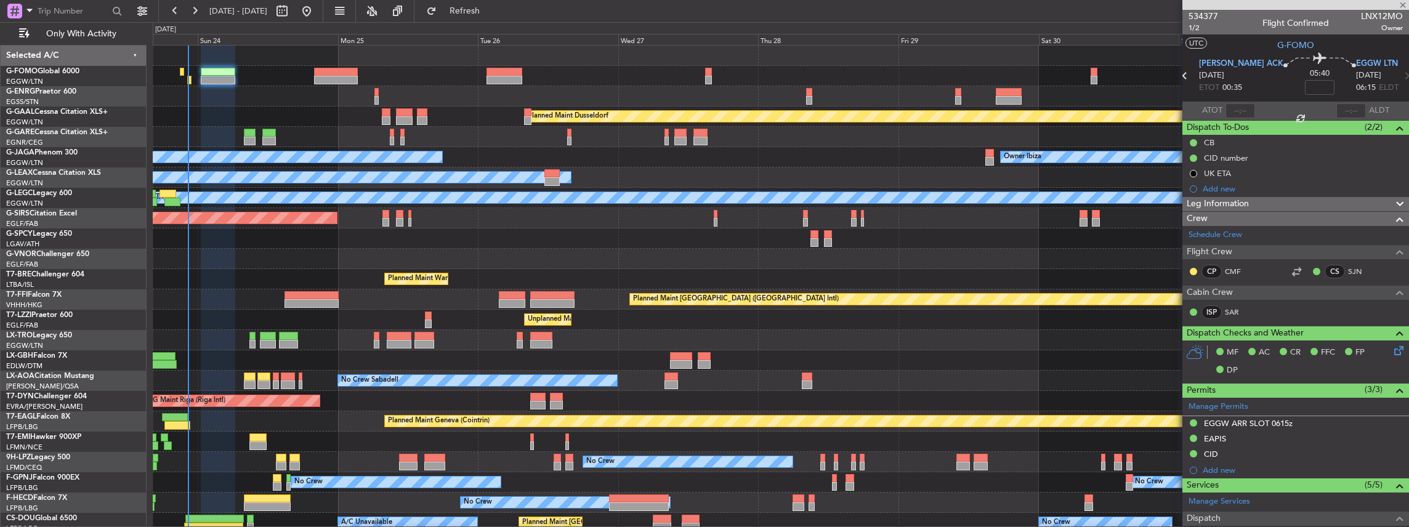
type input "-00:10"
type input "6"
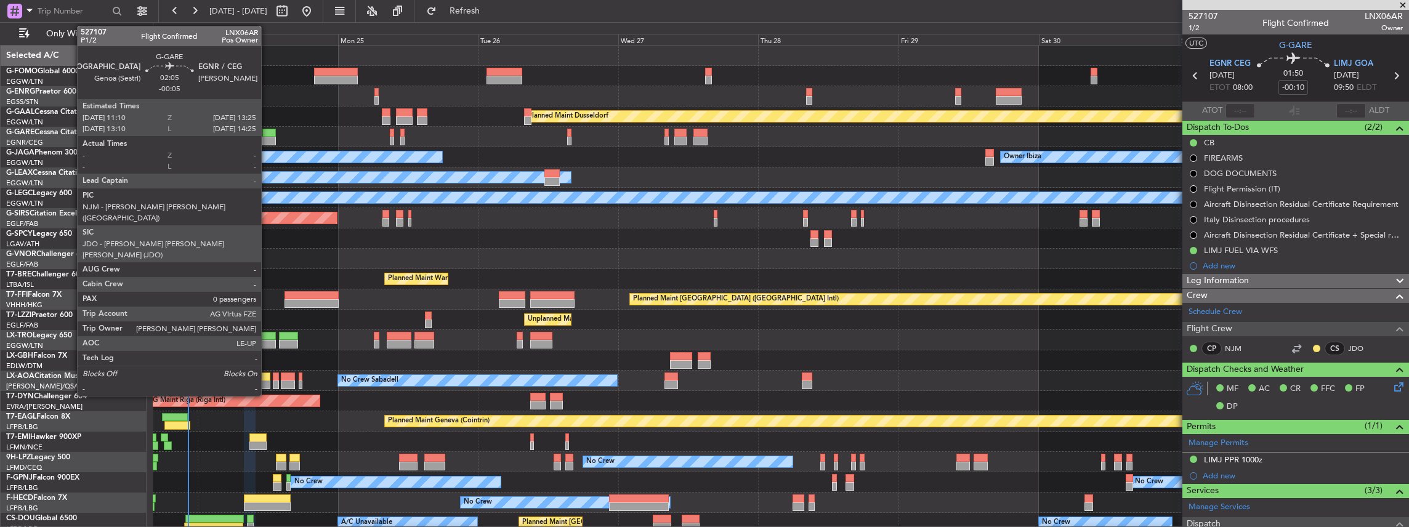
click at [267, 140] on div at bounding box center [269, 141] width 14 height 9
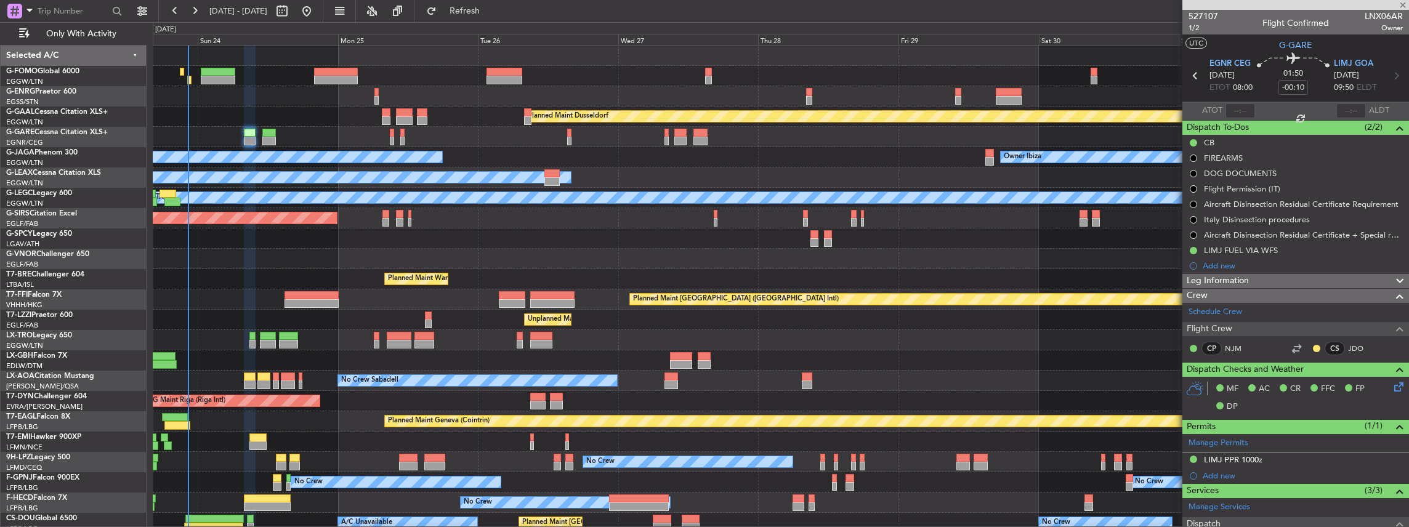
type input "-00:05"
type input "0"
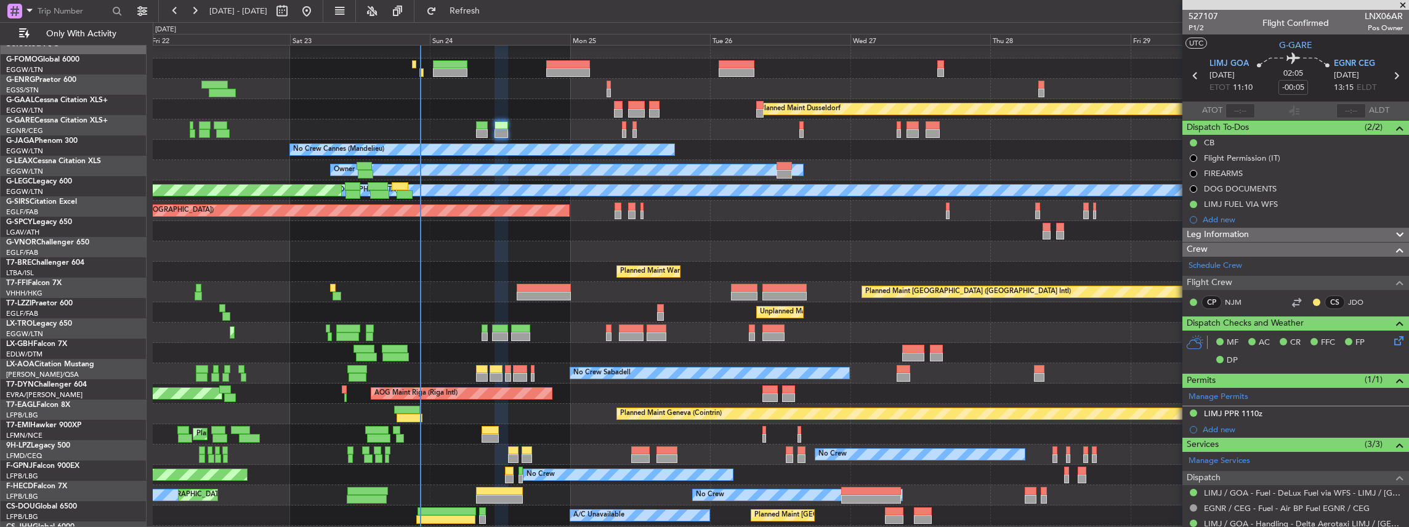
scroll to position [7, 0]
click at [478, 307] on div "Unplanned Maint [GEOGRAPHIC_DATA] ([GEOGRAPHIC_DATA]) Owner London ([GEOGRAPHIC…" at bounding box center [781, 312] width 1256 height 20
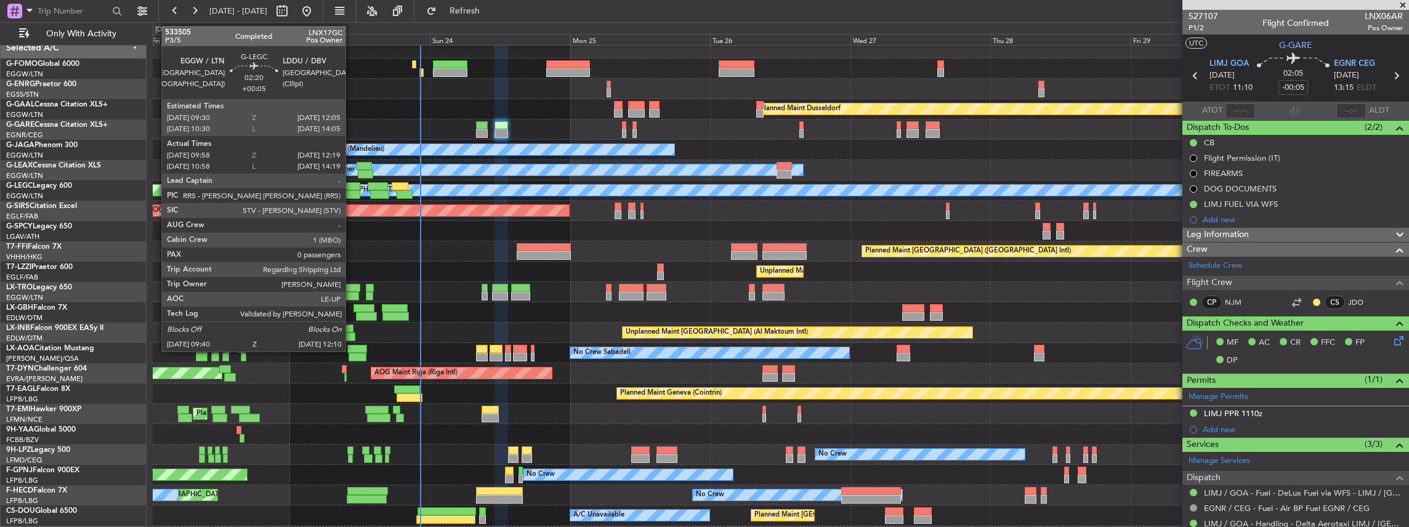
click at [352, 190] on div at bounding box center [352, 194] width 15 height 9
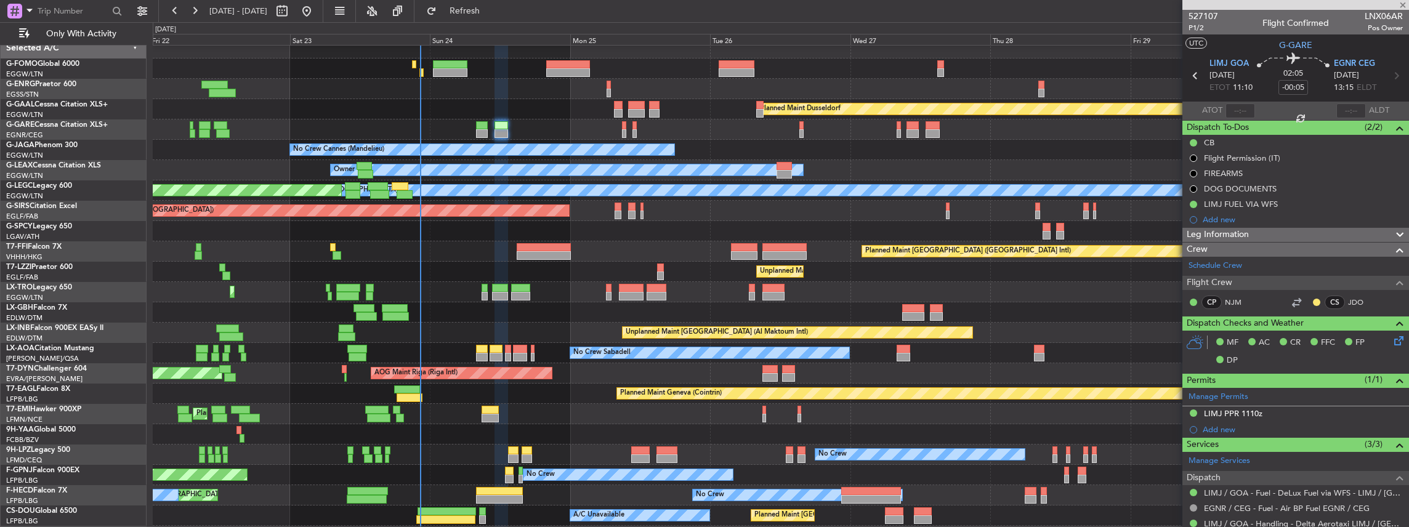
type input "+00:05"
type input "09:58"
type input "12:04"
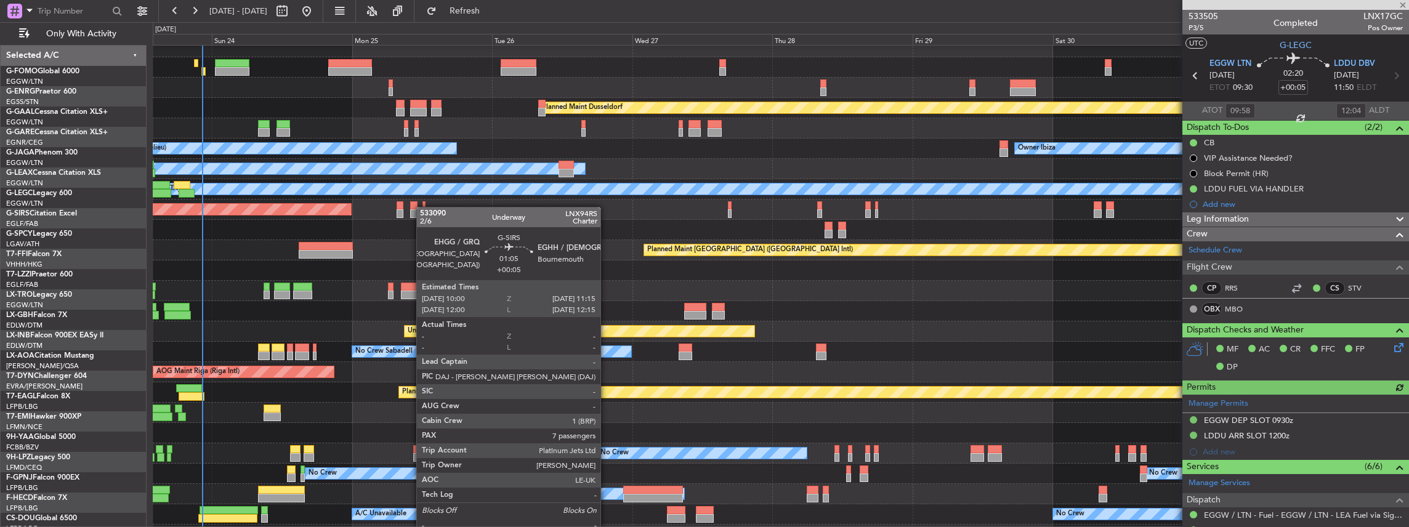
scroll to position [9, 0]
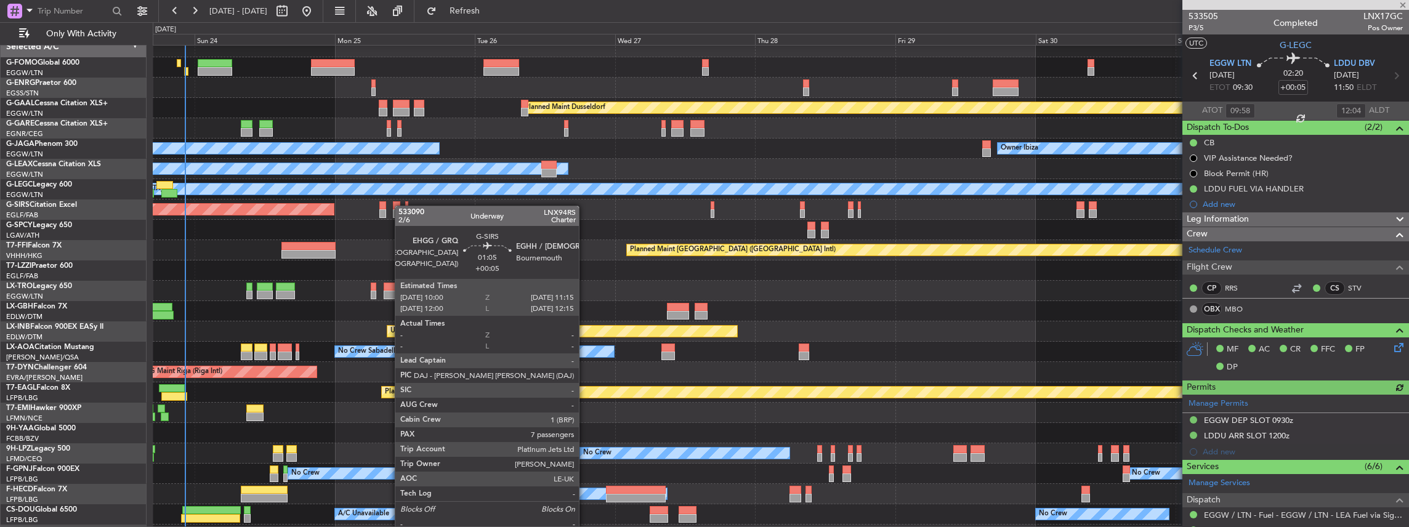
click at [400, 206] on div at bounding box center [396, 205] width 7 height 9
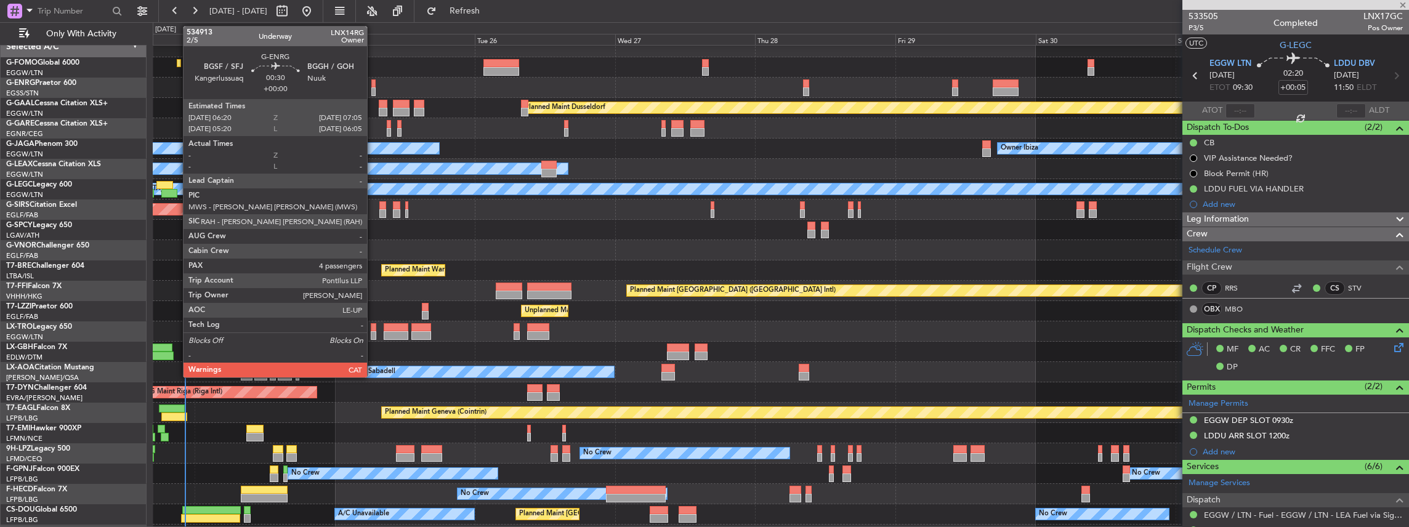
type input "7"
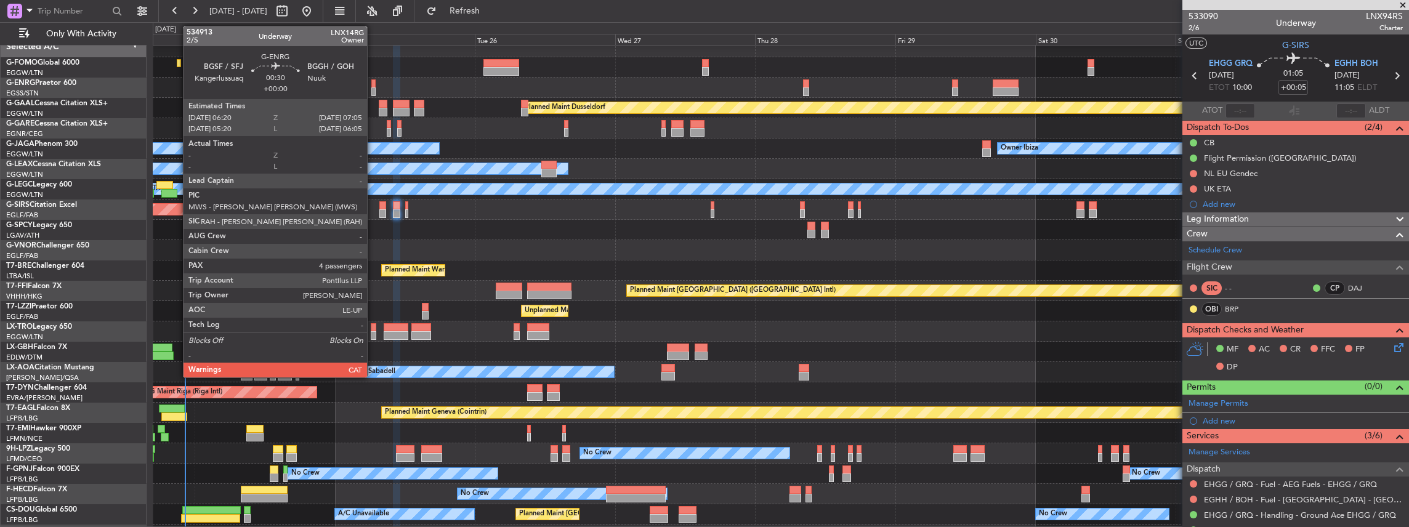
click at [373, 88] on div at bounding box center [373, 91] width 5 height 9
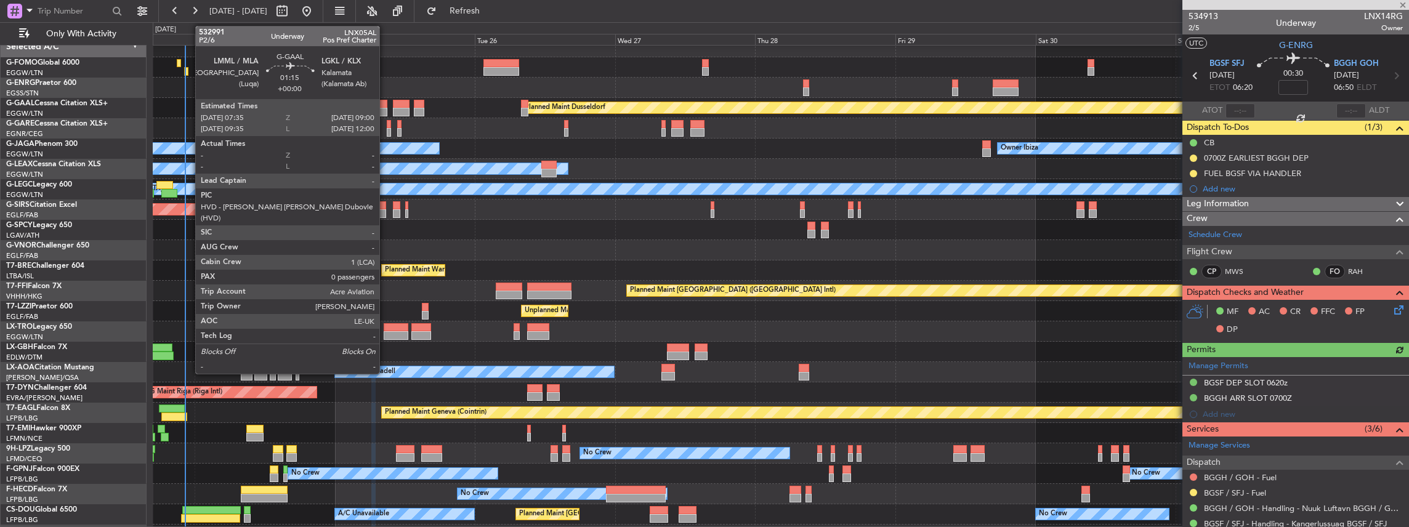
click at [385, 108] on div at bounding box center [383, 112] width 9 height 9
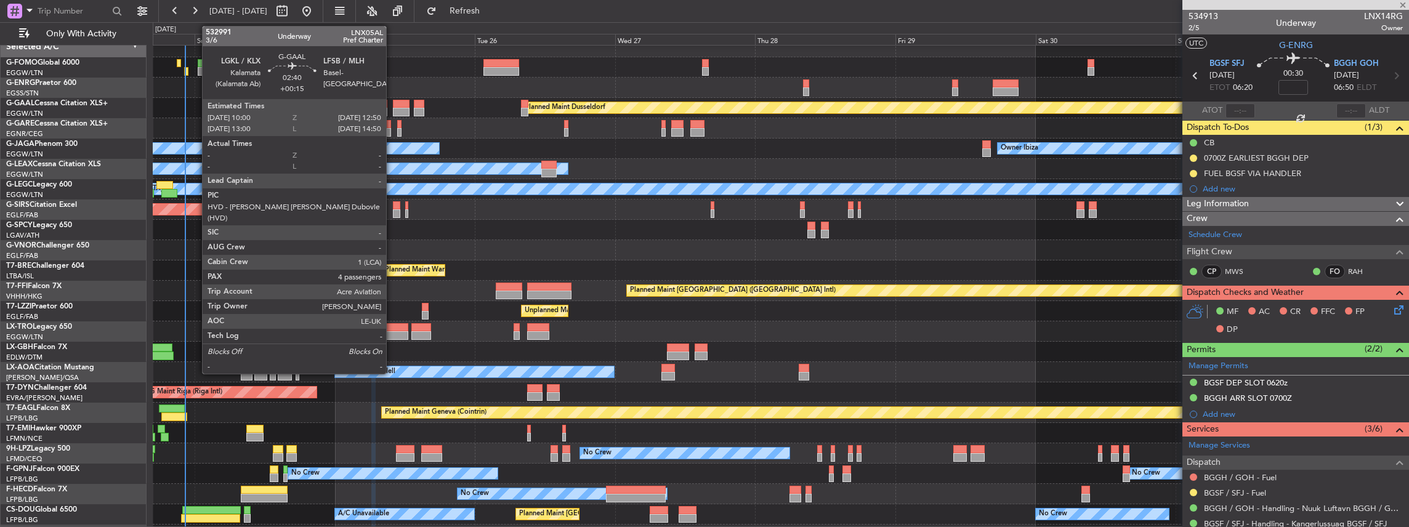
type input "0"
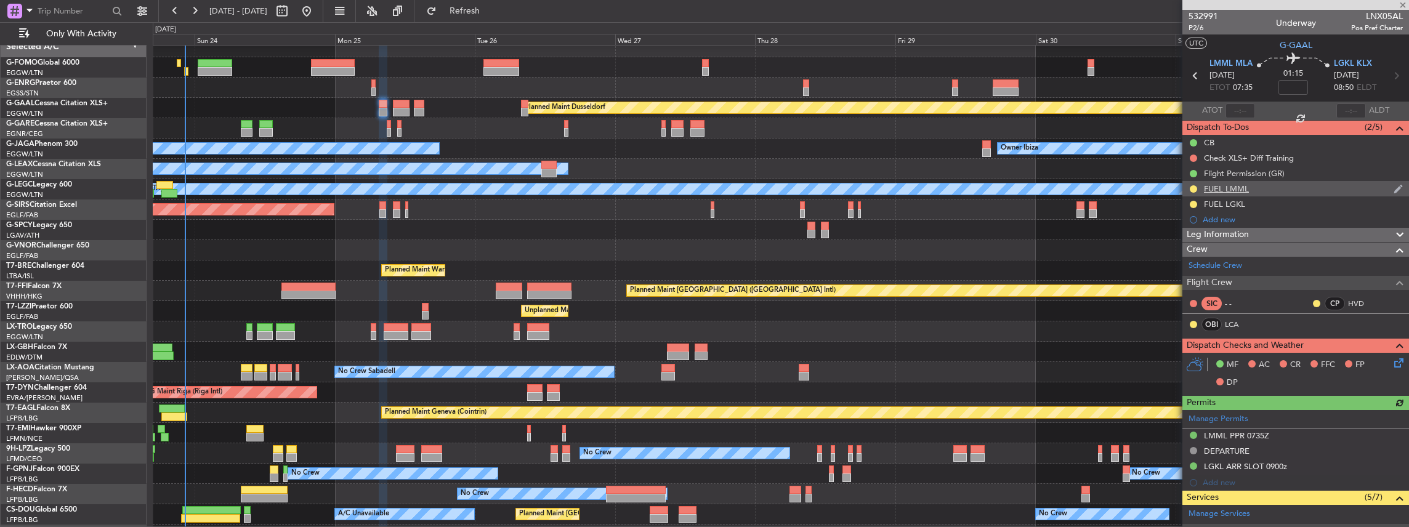
click at [1283, 189] on div "FUEL LMML" at bounding box center [1295, 188] width 227 height 15
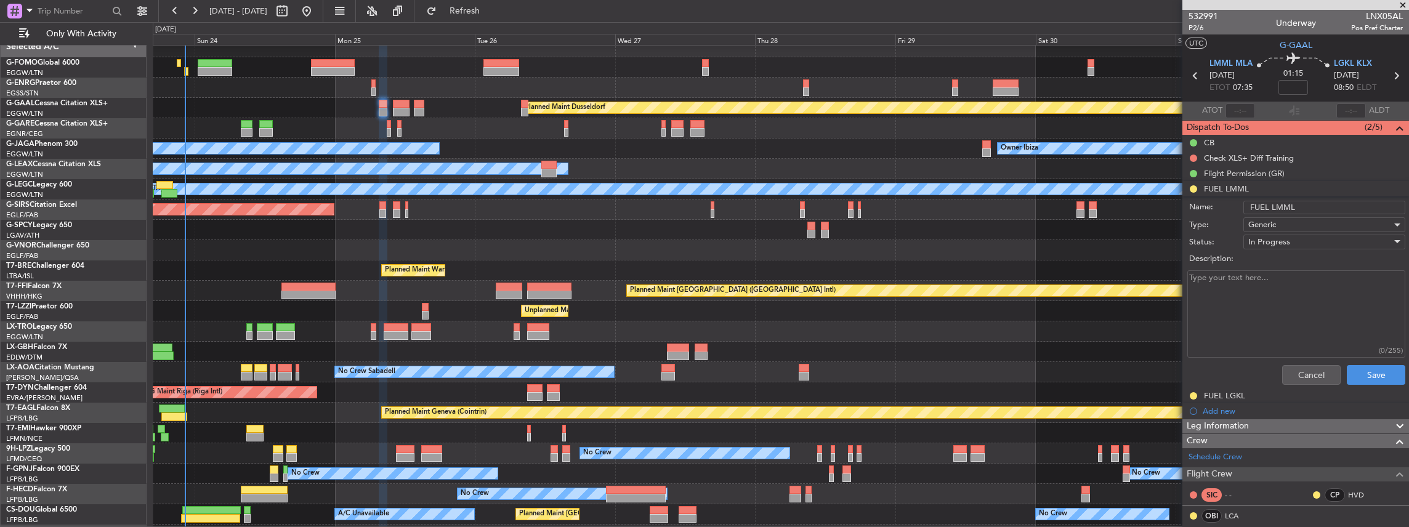
click at [1302, 206] on input "FUEL LMML" at bounding box center [1324, 208] width 162 height 14
drag, startPoint x: 1348, startPoint y: 207, endPoint x: 1241, endPoint y: 215, distance: 107.4
click at [1241, 215] on div "Name: FUEL LMML VIA HANDLER" at bounding box center [1295, 207] width 239 height 18
type input "FUEL LMML VIA HANDLER"
drag, startPoint x: 1374, startPoint y: 377, endPoint x: 1371, endPoint y: 371, distance: 6.6
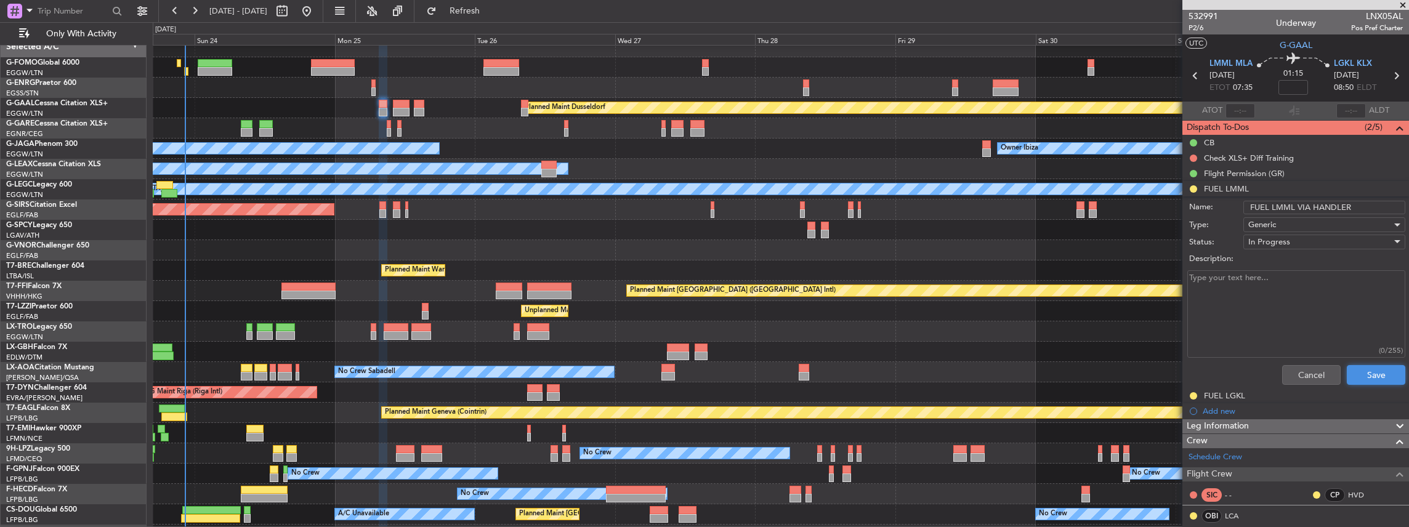
click at [1373, 377] on button "Save" at bounding box center [1376, 375] width 58 height 20
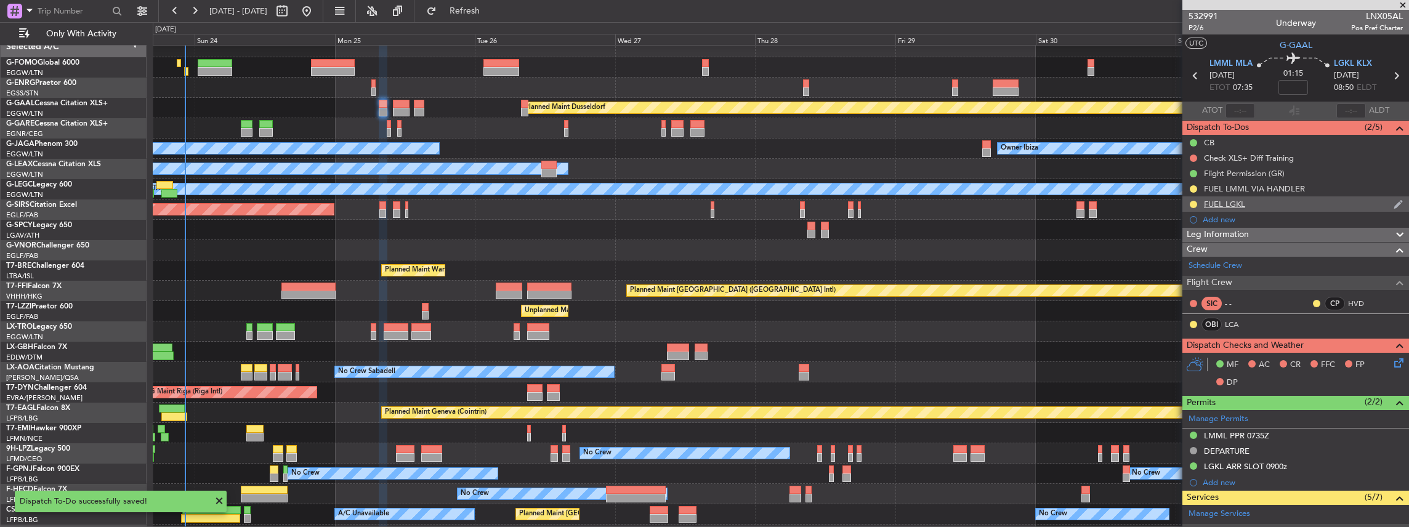
click at [1263, 209] on div "FUEL LGKL" at bounding box center [1295, 203] width 227 height 15
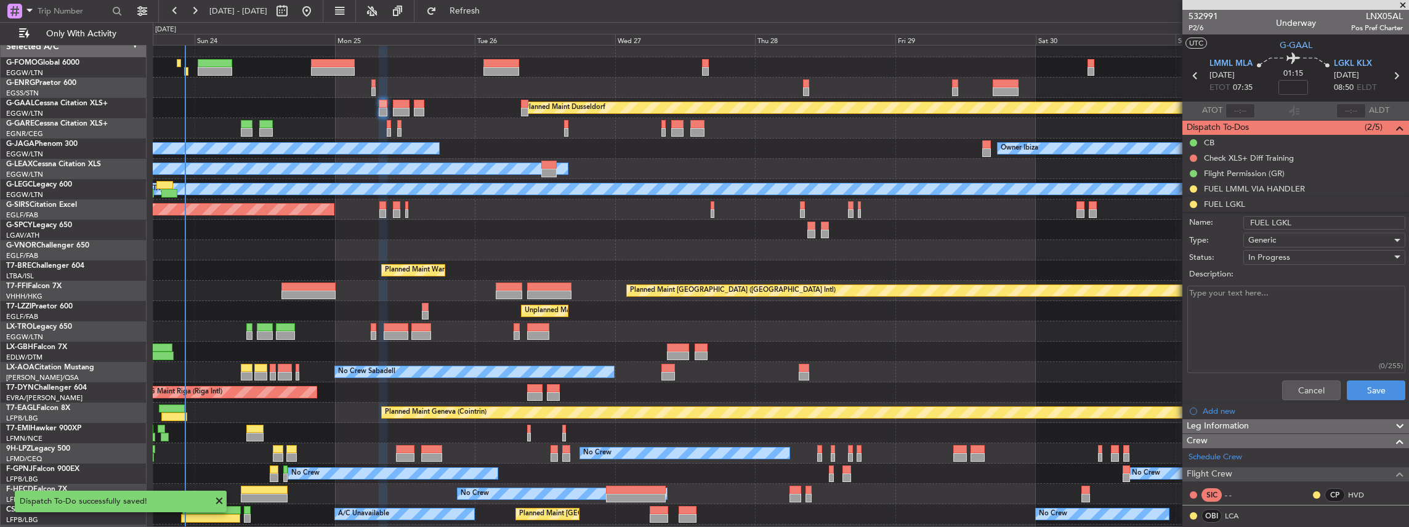
click at [1307, 220] on input "FUEL LGKL" at bounding box center [1324, 223] width 162 height 14
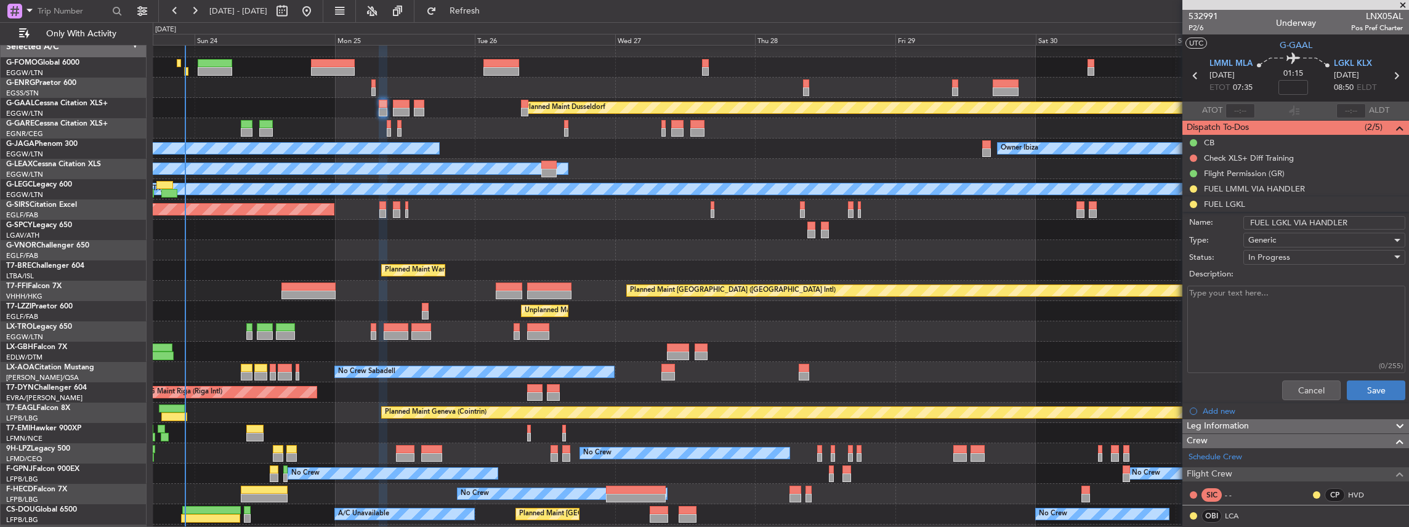
type input "FUEL LGKL VIA HANDLER"
click at [1370, 389] on button "Save" at bounding box center [1376, 391] width 58 height 20
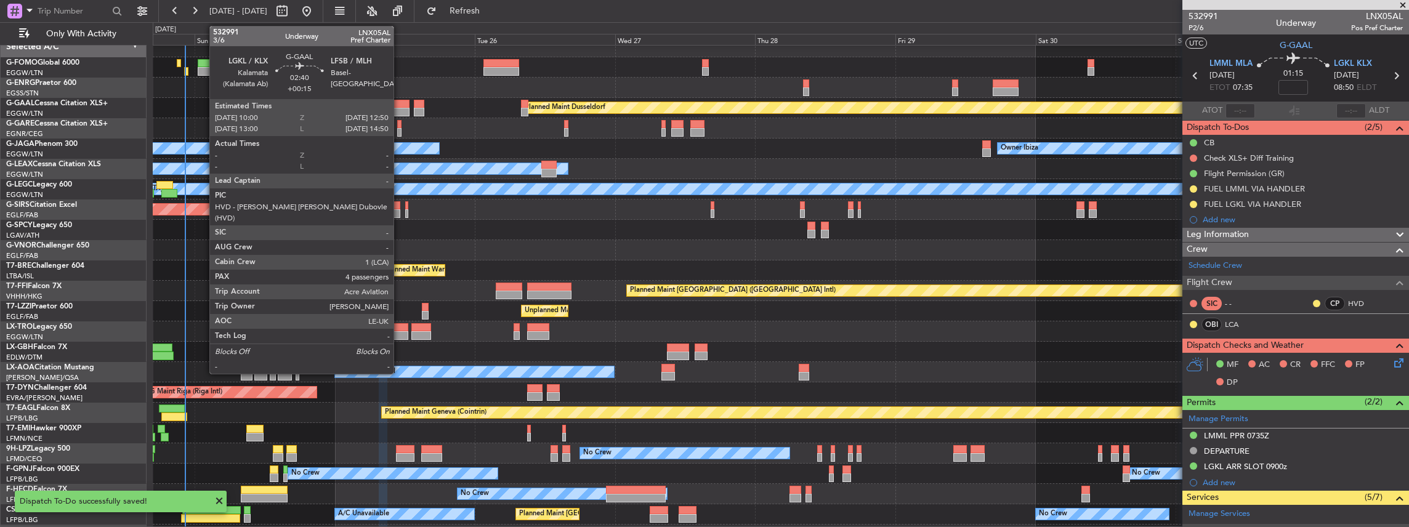
click at [400, 108] on div at bounding box center [401, 112] width 17 height 9
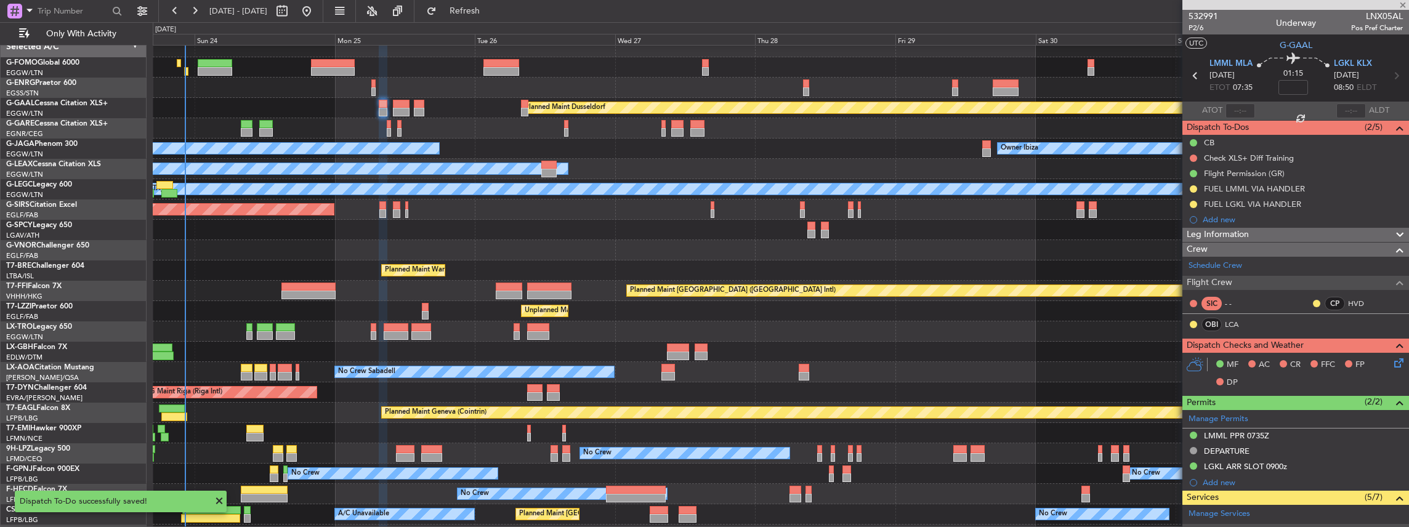
type input "+00:15"
type input "4"
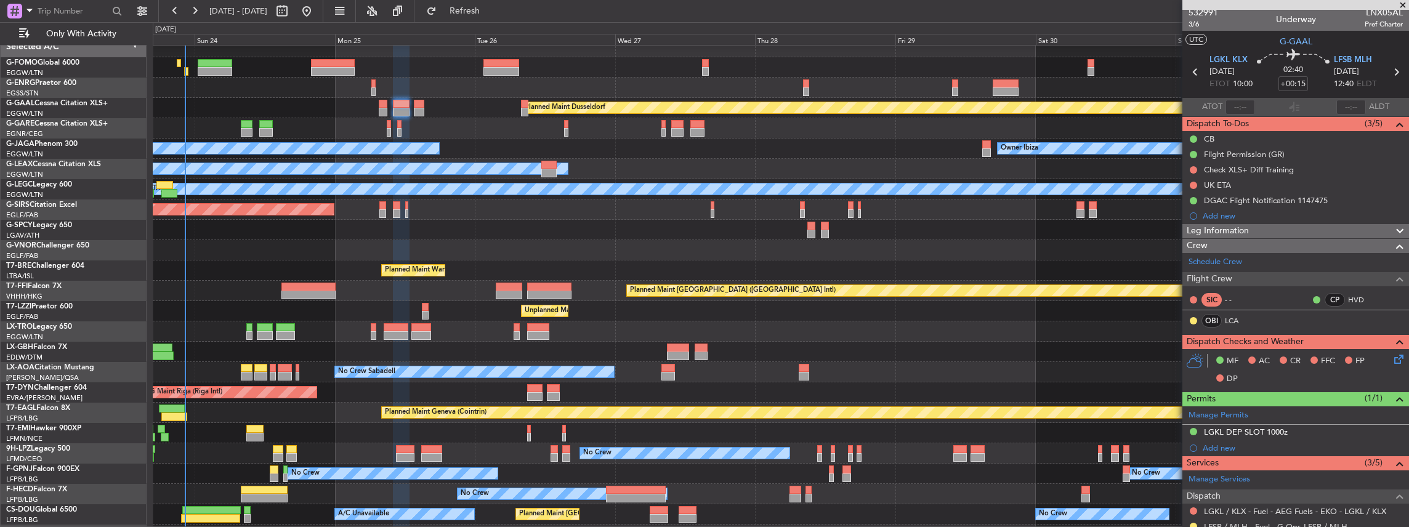
scroll to position [0, 0]
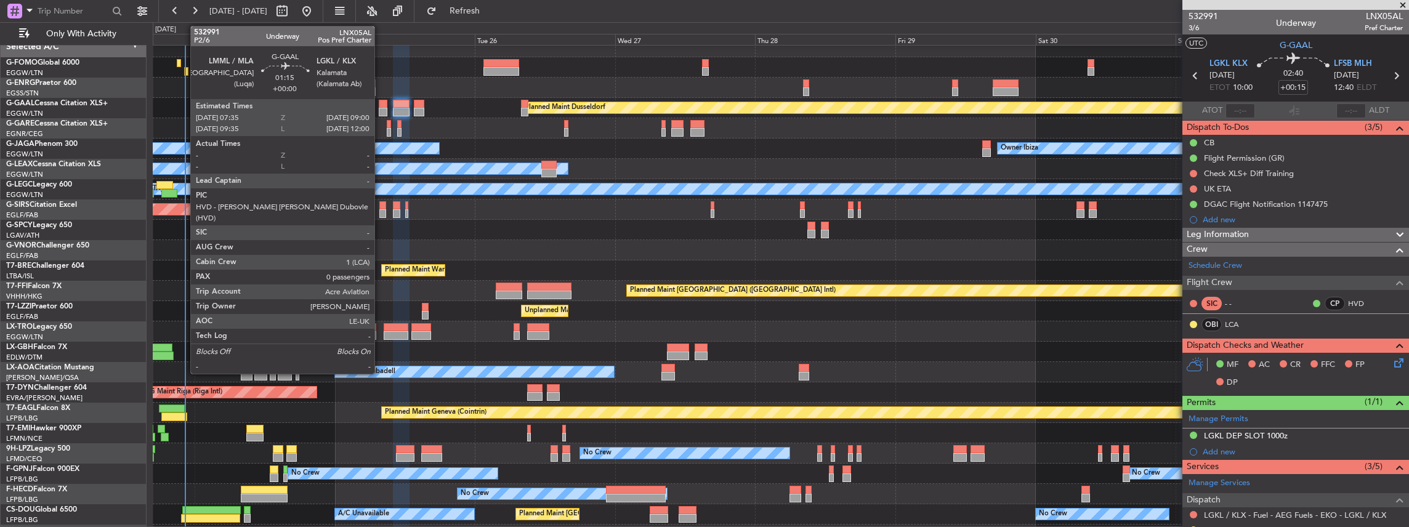
click at [381, 108] on div at bounding box center [383, 112] width 9 height 9
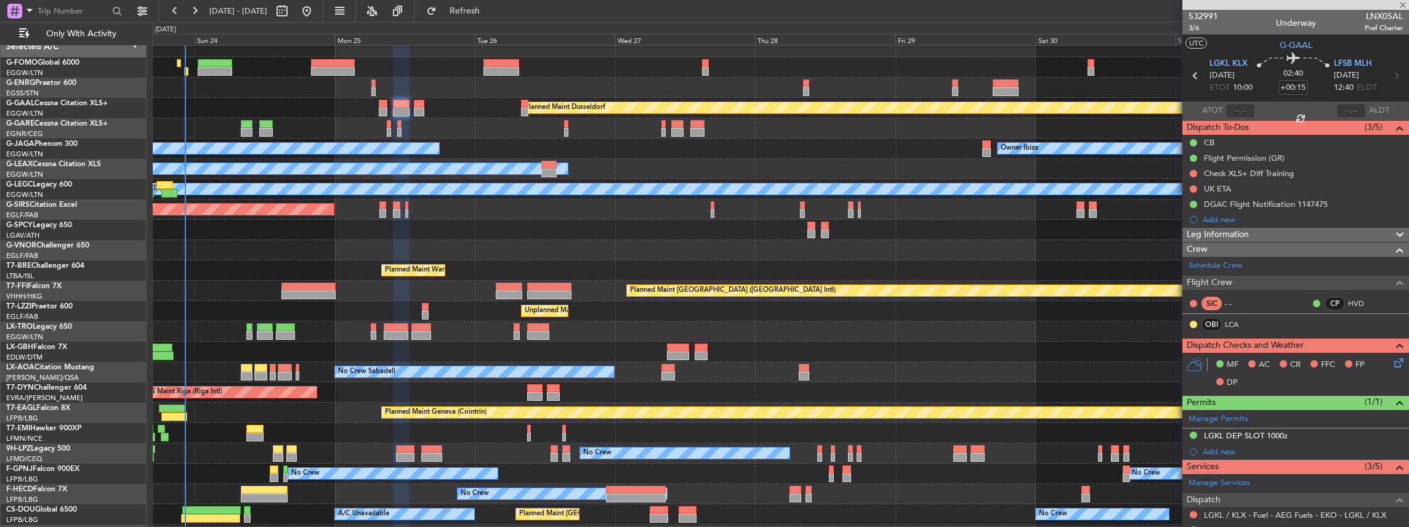
type input "0"
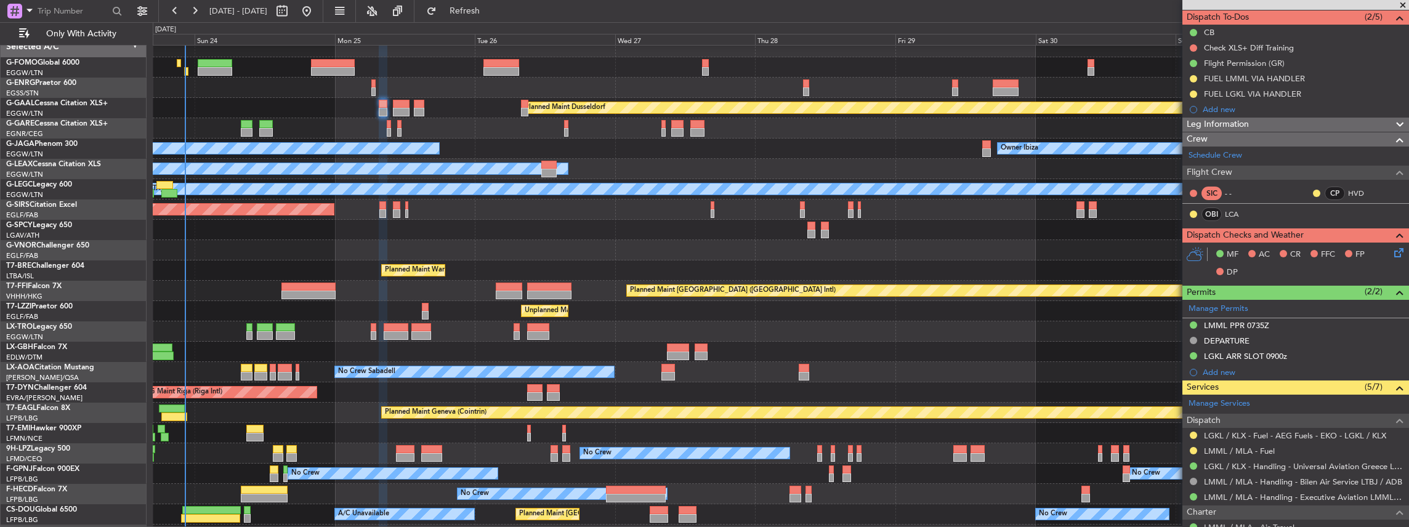
scroll to position [123, 0]
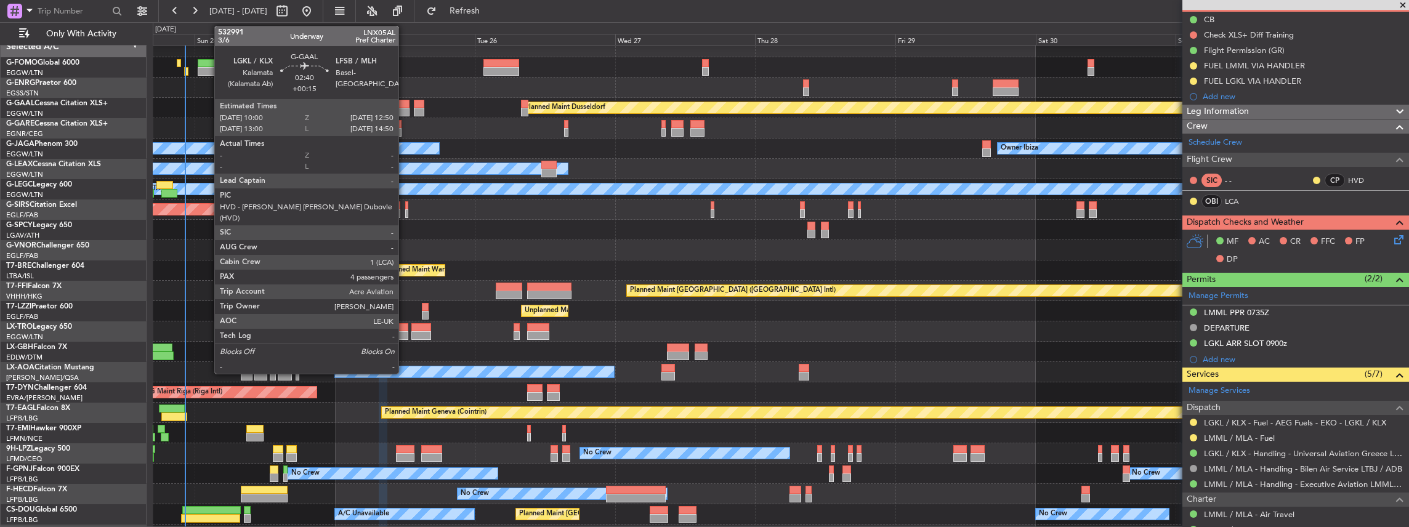
click at [405, 105] on div at bounding box center [401, 104] width 17 height 9
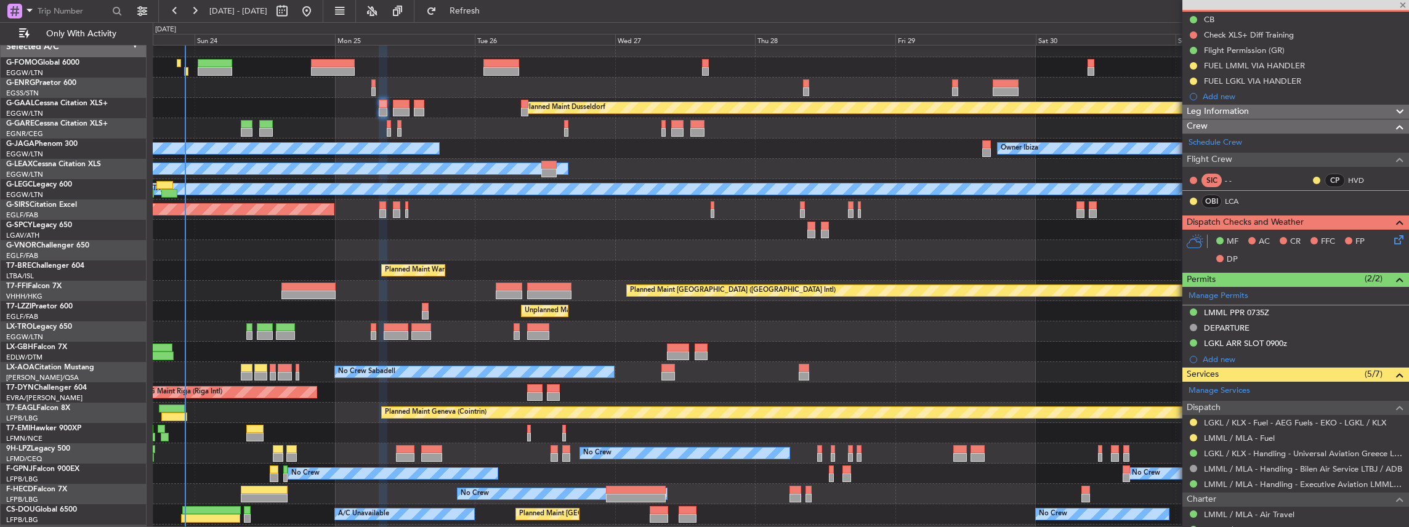
type input "+00:15"
type input "4"
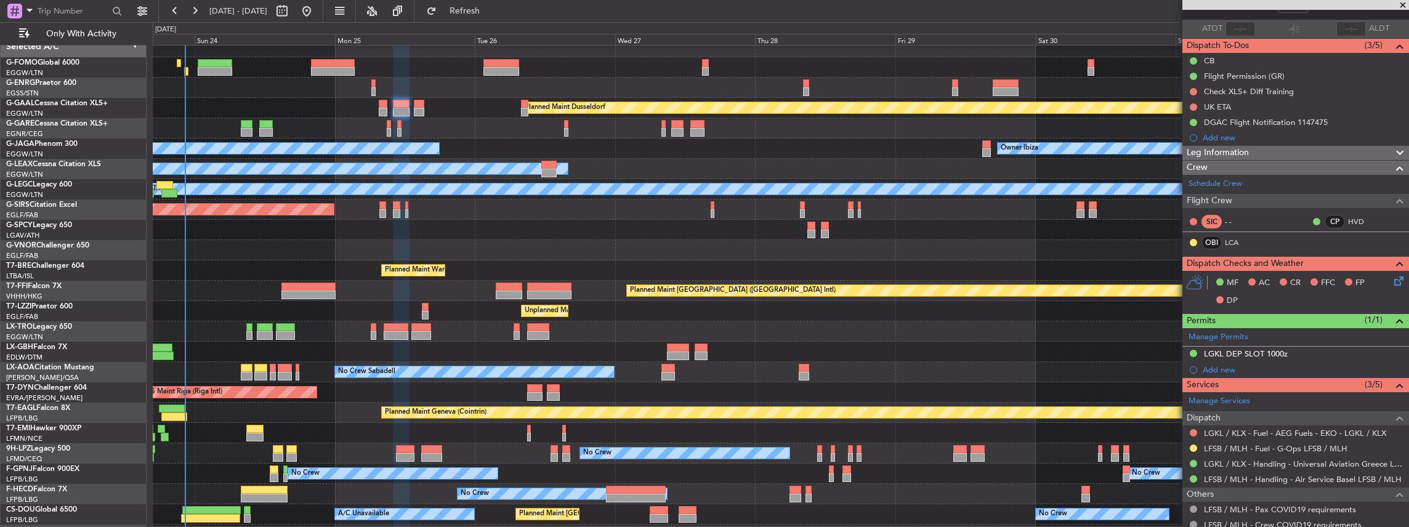
scroll to position [0, 0]
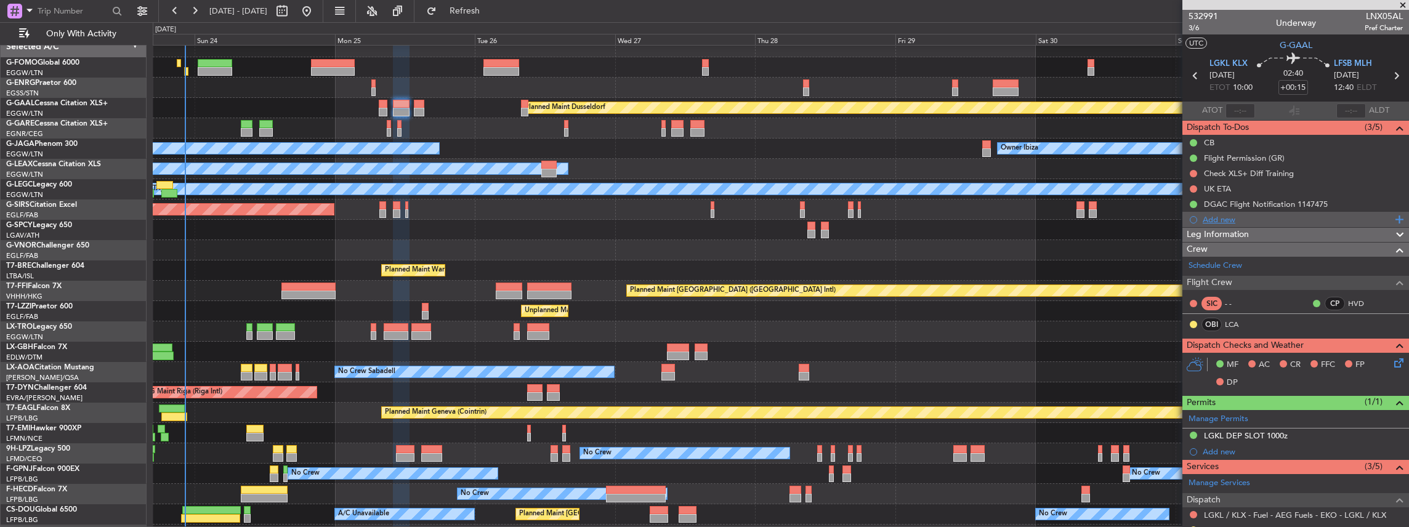
click at [1215, 219] on div "Add new" at bounding box center [1296, 219] width 189 height 10
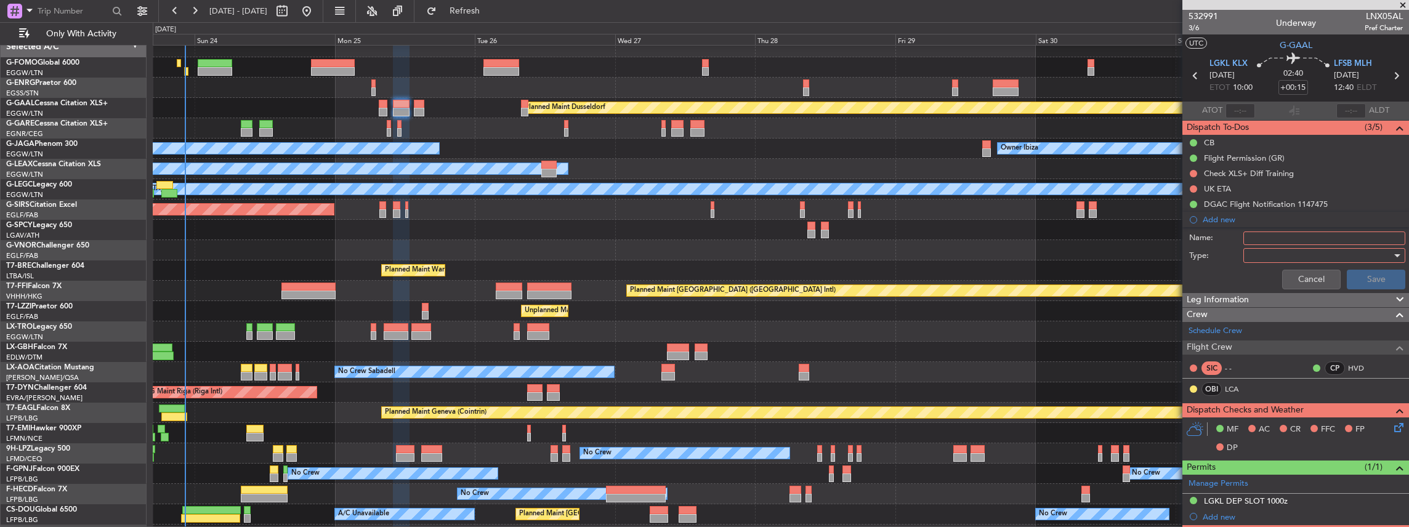
click at [1287, 235] on mat-tooltip-component "DGAC Flight Notification 1147475" at bounding box center [1266, 225] width 129 height 33
click at [1263, 238] on input "Name:" at bounding box center [1324, 239] width 162 height 14
paste input "FUEL LMML VIA HANDLER"
click at [1283, 236] on input "FUEL LMML VIA HANDLER" at bounding box center [1324, 239] width 162 height 14
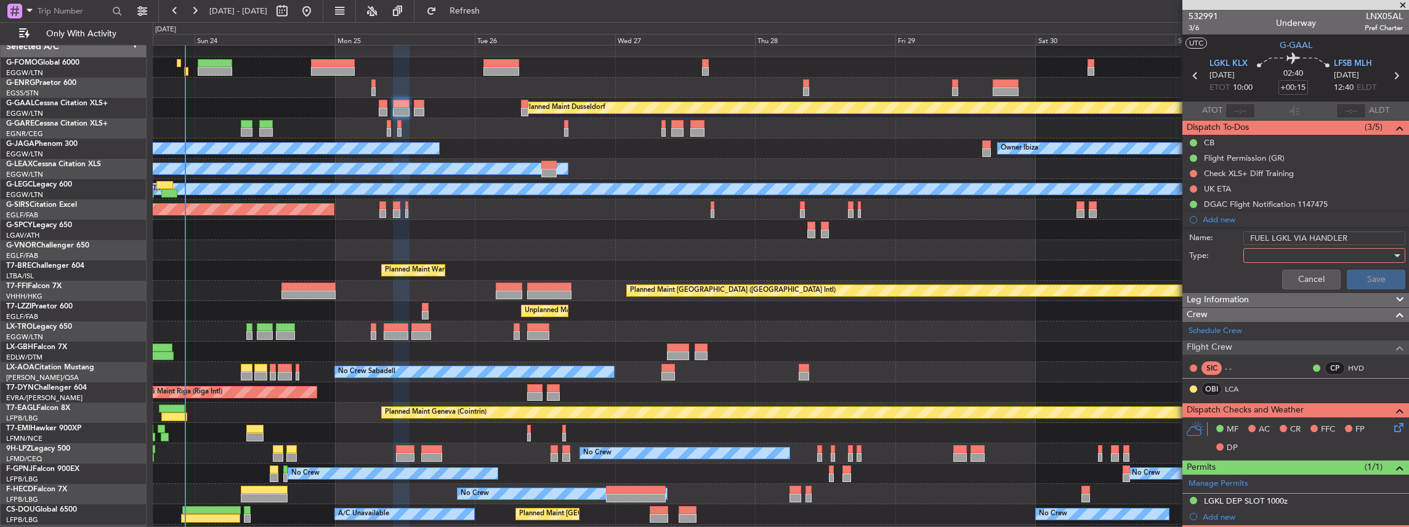
type input "FUEL LGKL VIA HANDLER"
click at [1288, 252] on div at bounding box center [1319, 255] width 143 height 18
click at [1268, 286] on span "Generic" at bounding box center [1320, 279] width 147 height 18
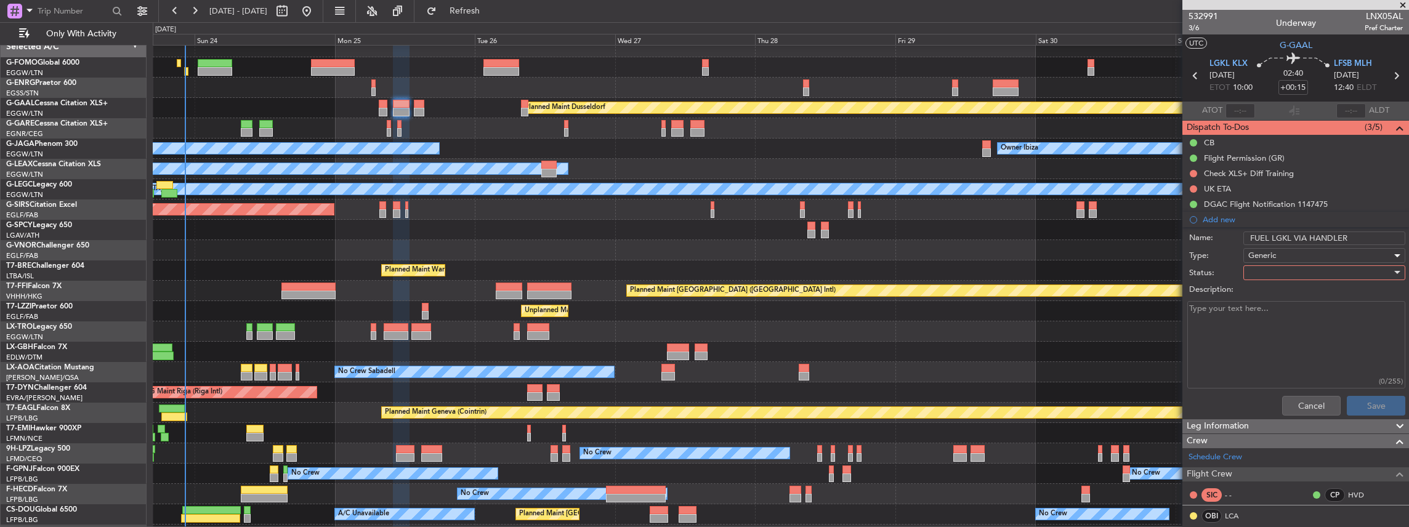
click at [1255, 271] on div at bounding box center [1319, 273] width 143 height 18
click at [1266, 317] on span "In Progress" at bounding box center [1320, 315] width 147 height 18
click at [1371, 405] on button "Save" at bounding box center [1376, 406] width 58 height 20
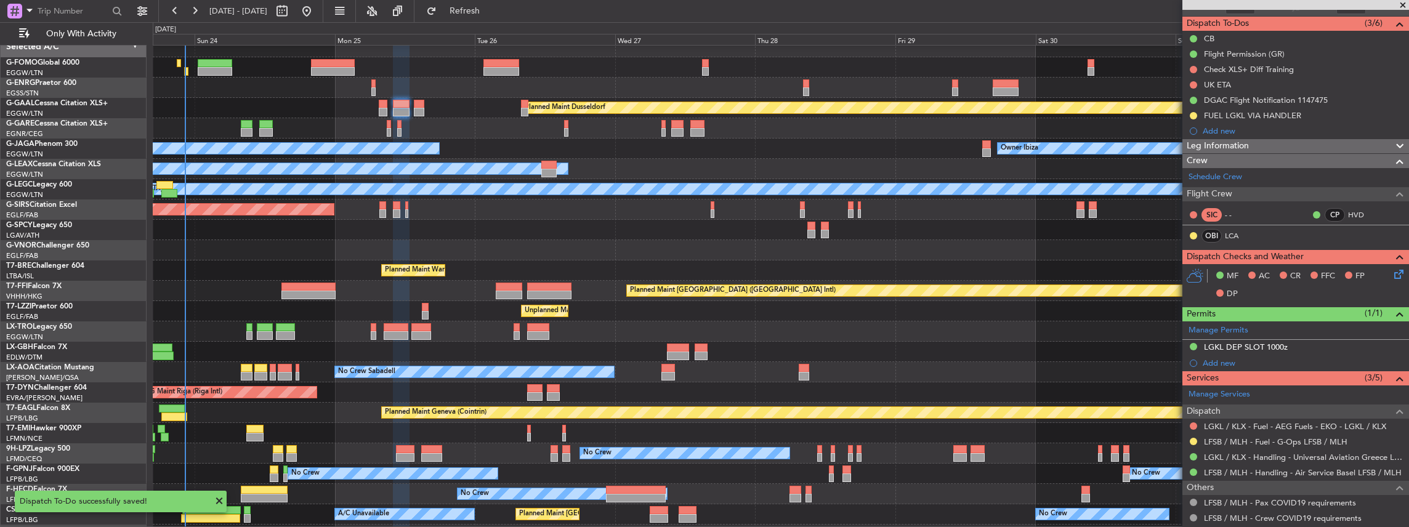
scroll to position [164, 0]
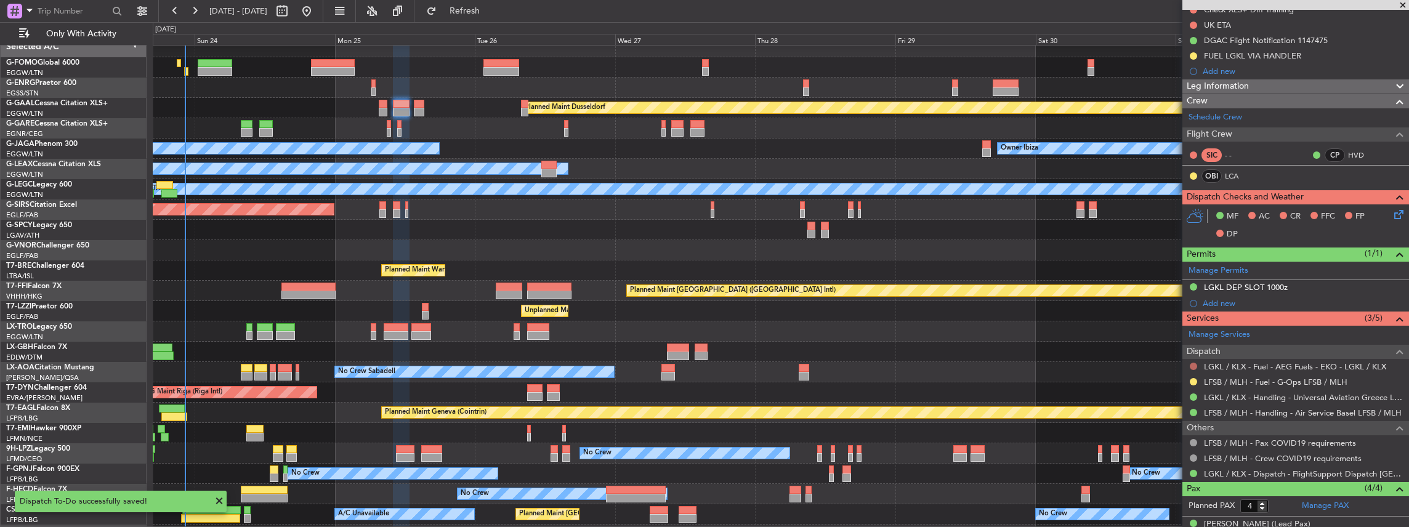
click at [1193, 364] on button at bounding box center [1193, 366] width 7 height 7
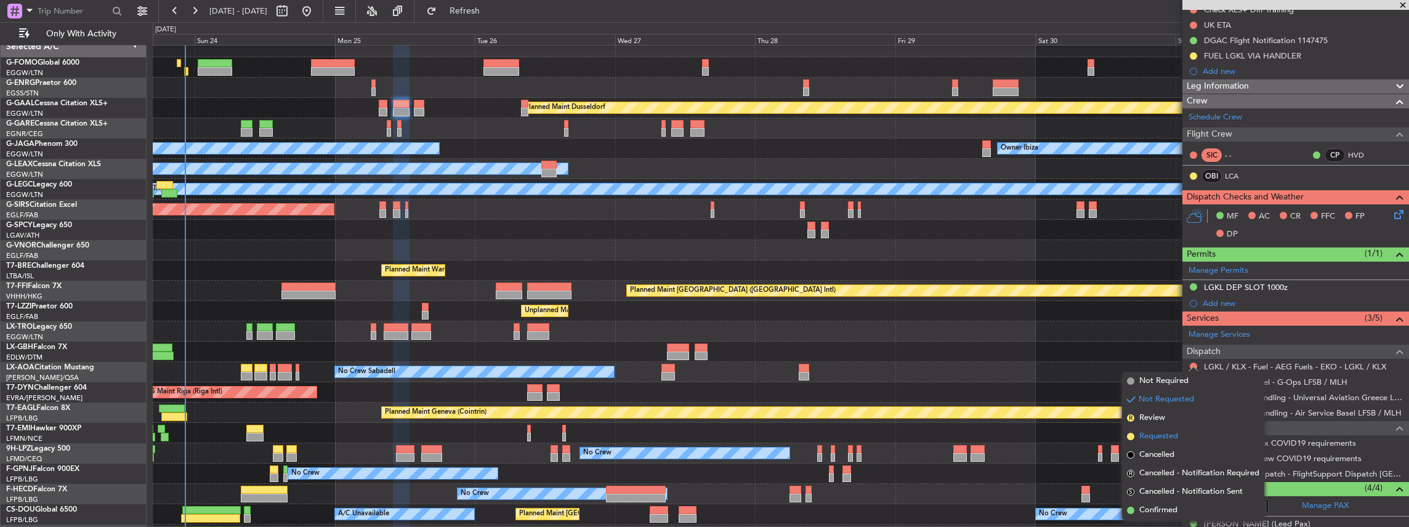
click at [1156, 438] on span "Requested" at bounding box center [1158, 436] width 39 height 12
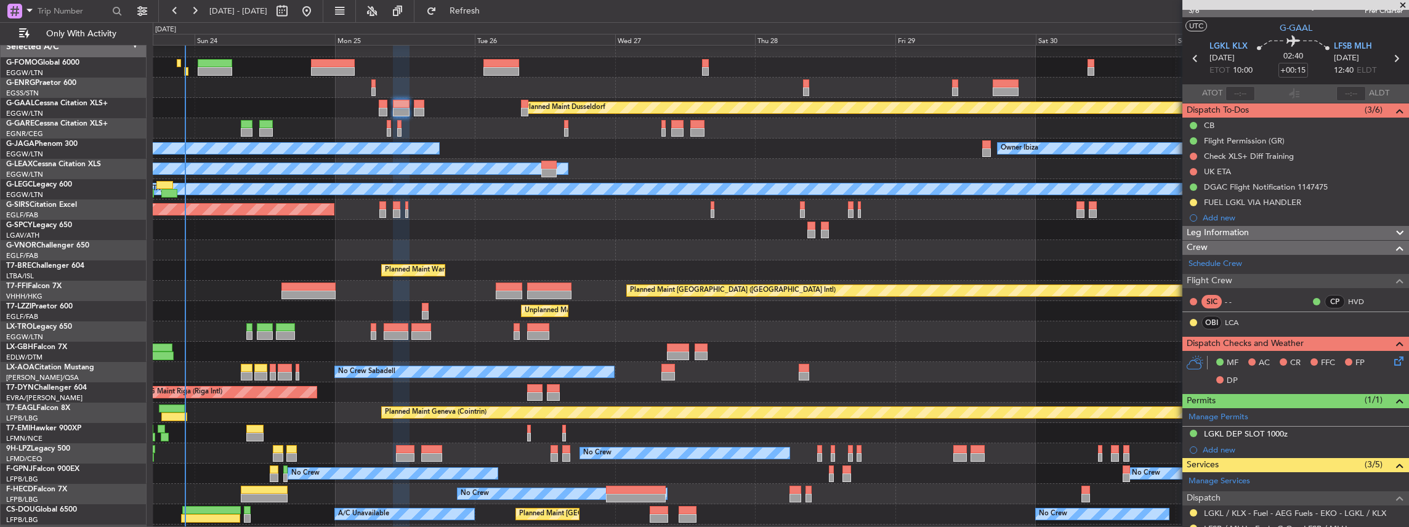
scroll to position [0, 0]
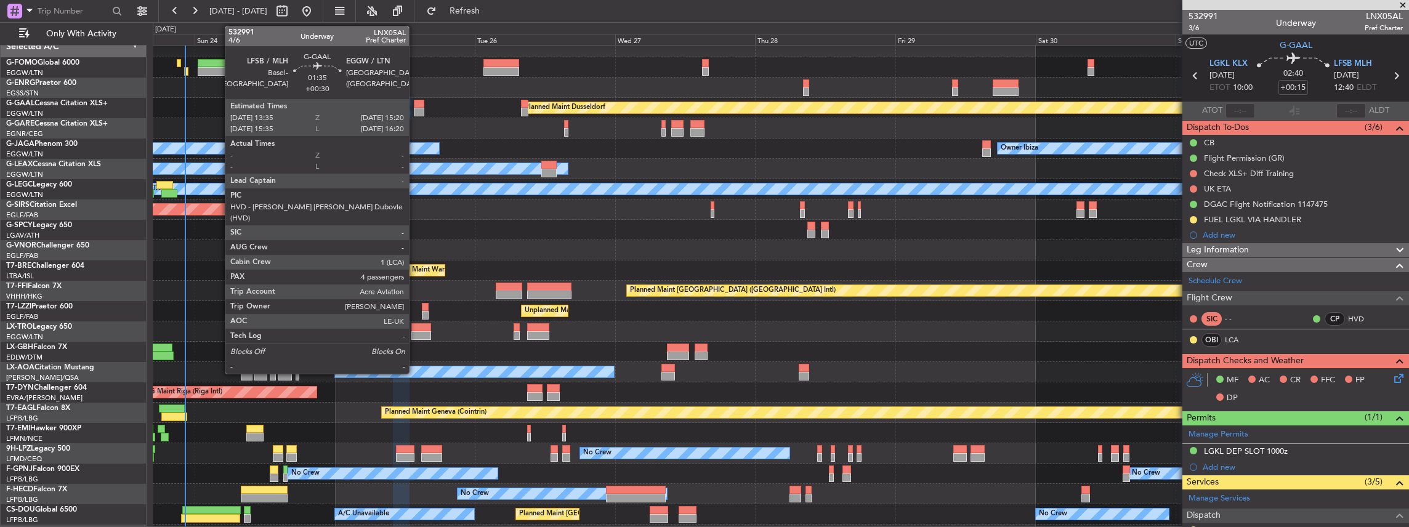
click at [415, 108] on div at bounding box center [419, 112] width 10 height 9
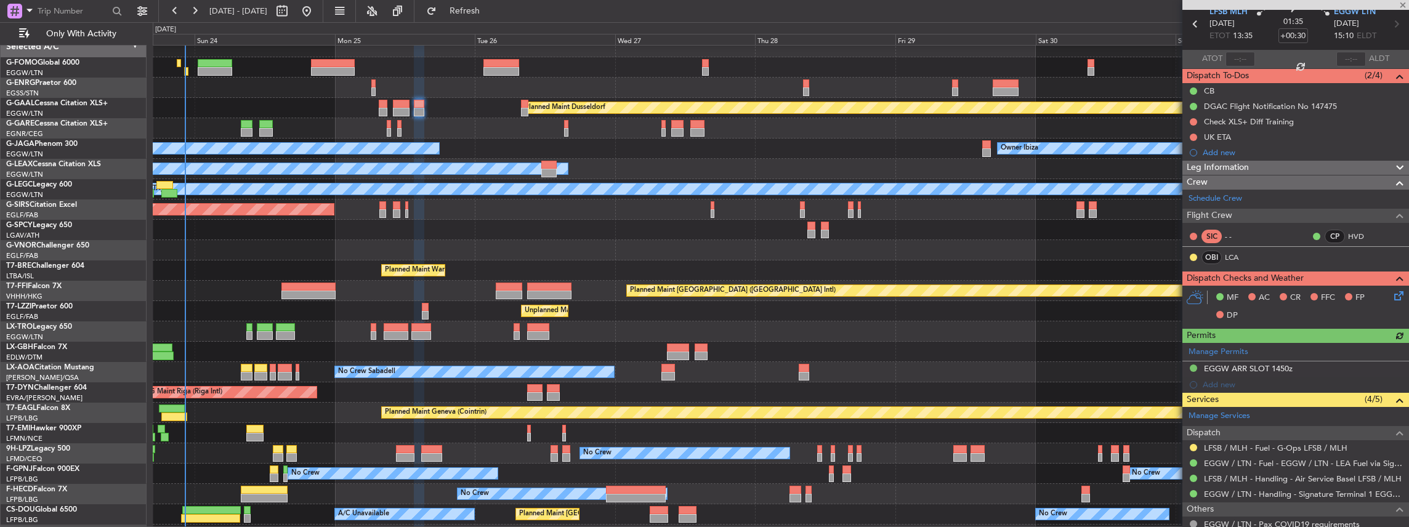
scroll to position [82, 0]
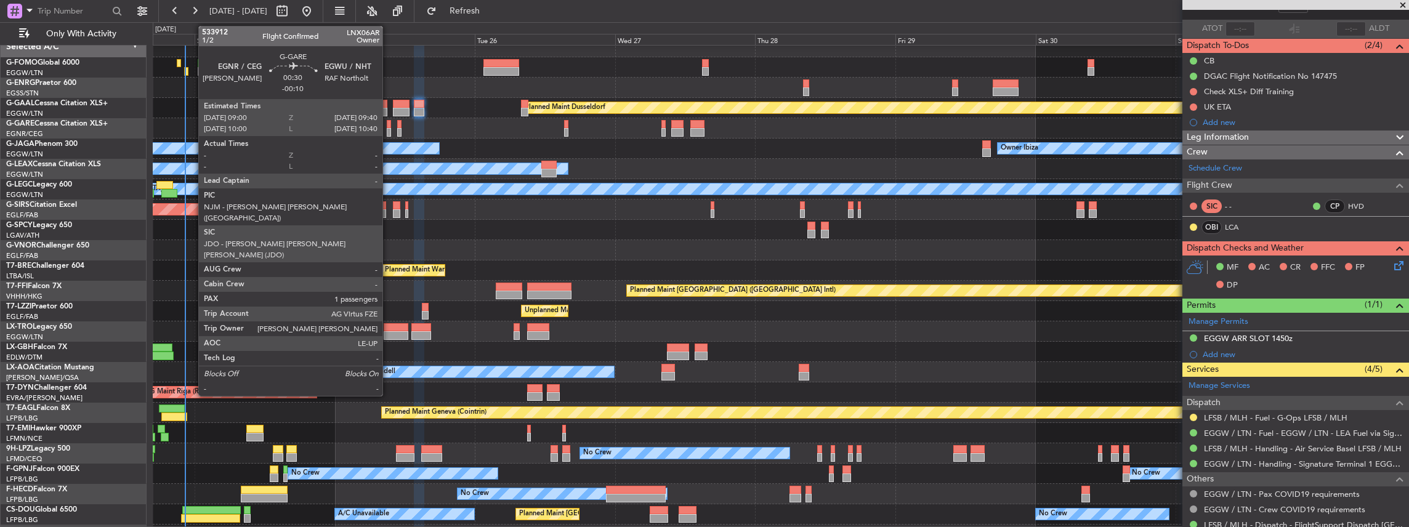
click at [389, 132] on div at bounding box center [389, 132] width 4 height 9
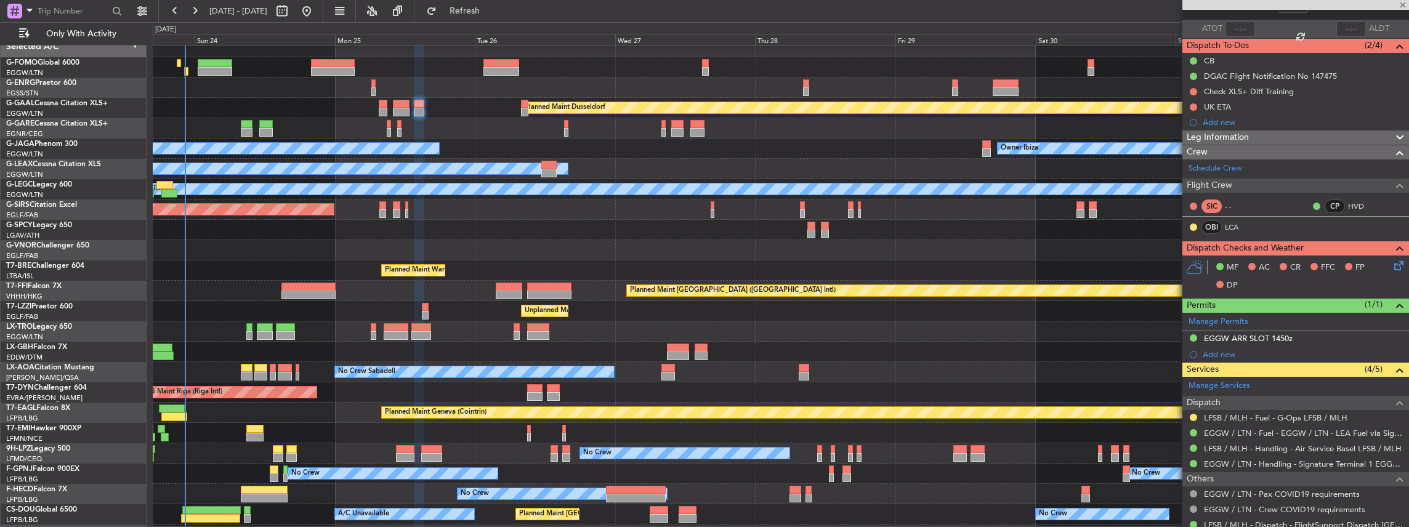
type input "-00:10"
type input "1"
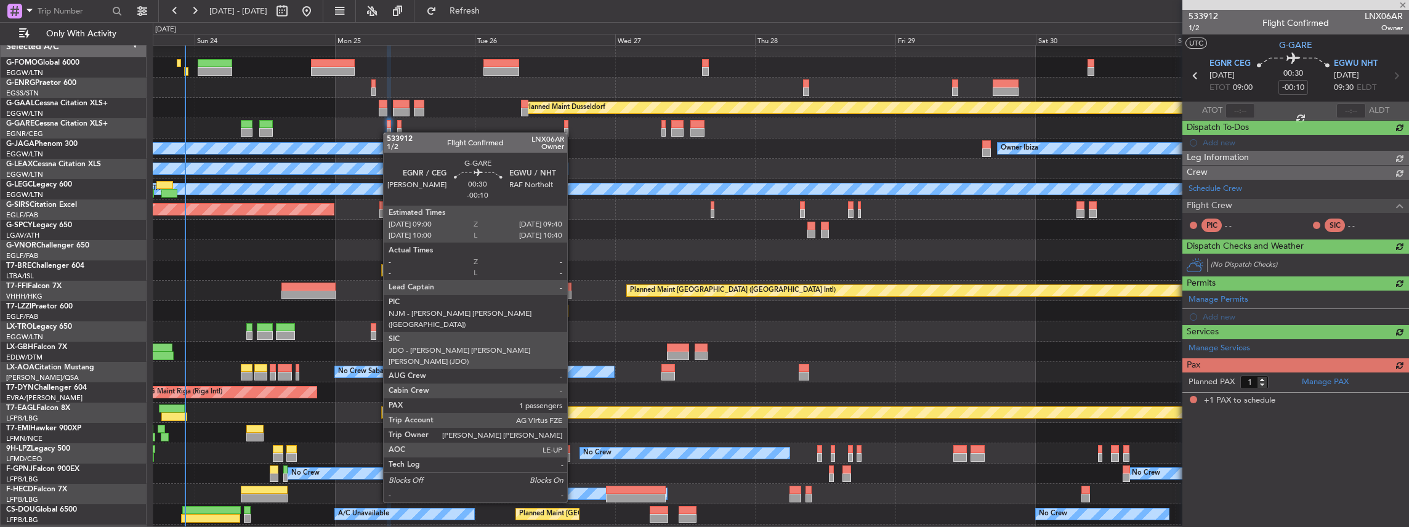
scroll to position [0, 0]
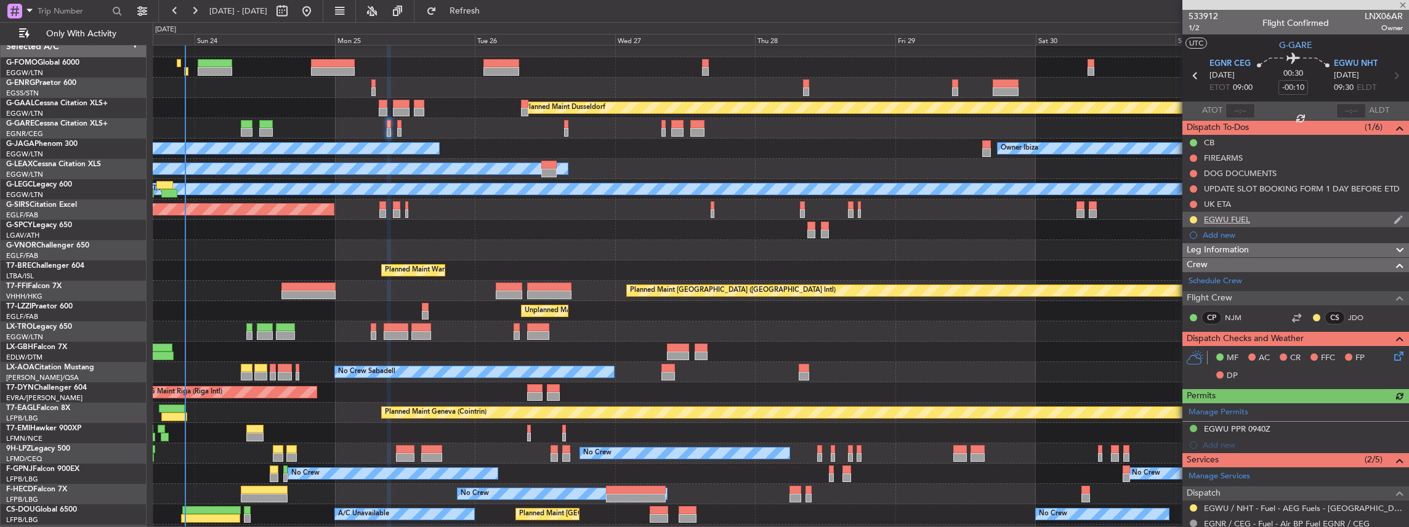
click at [1292, 217] on div "EGWU FUEL" at bounding box center [1295, 219] width 227 height 15
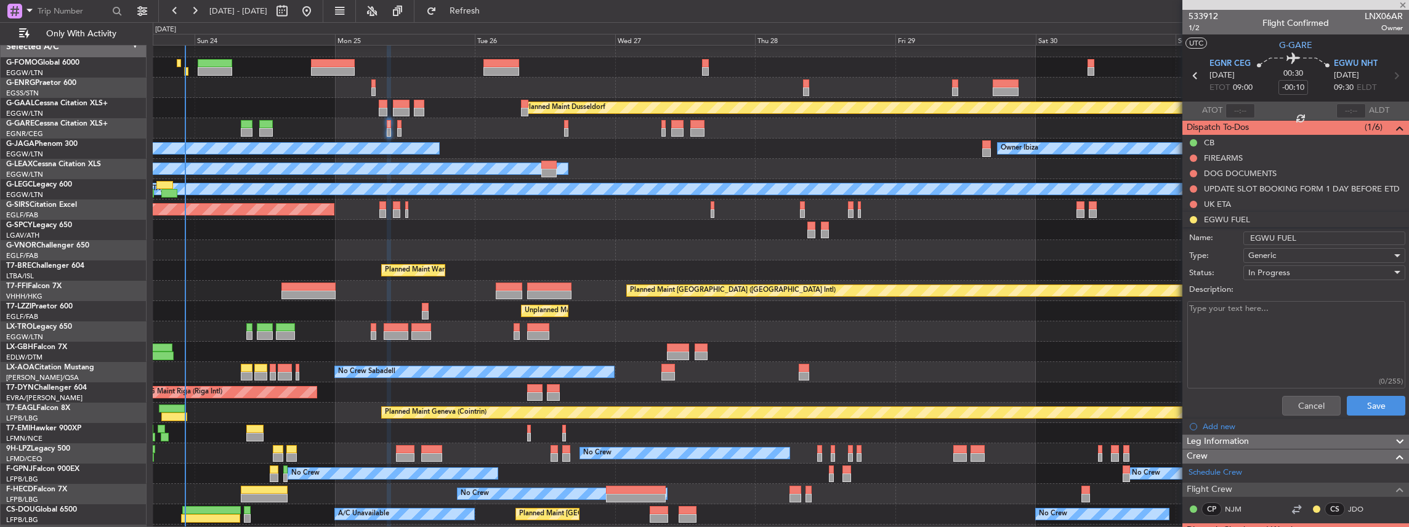
click at [1303, 239] on input "EGWU FUEL" at bounding box center [1324, 239] width 162 height 14
type input "E"
paste input "FUEL LMML VIA HANDLER"
click at [1282, 233] on input "FUEL LMML VIA HANDLER" at bounding box center [1324, 239] width 162 height 14
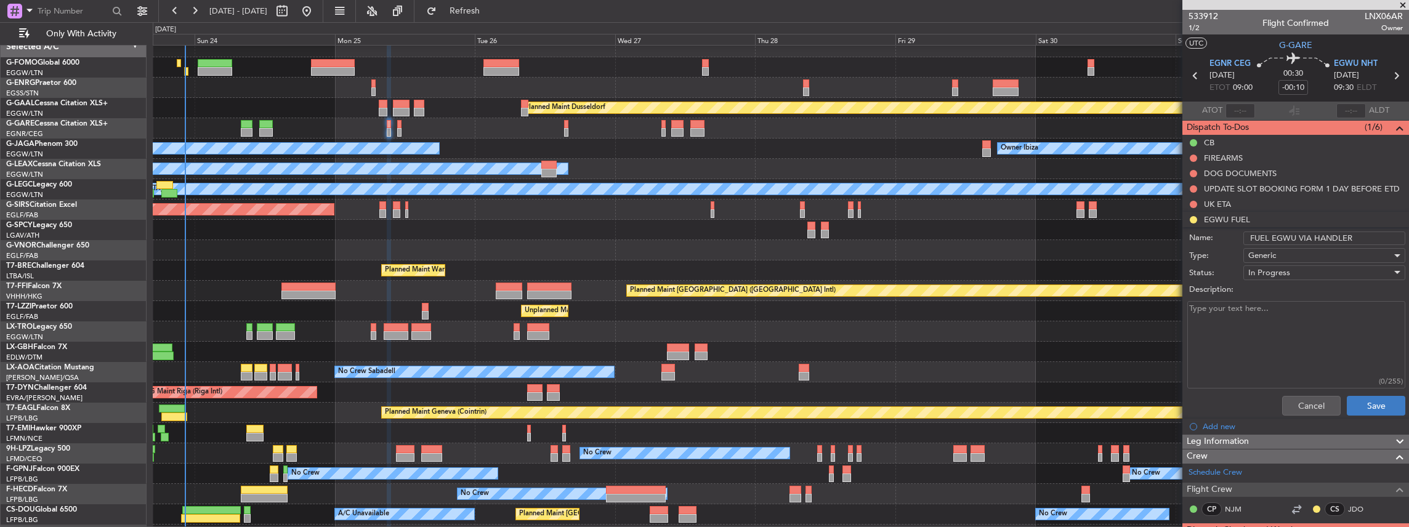
type input "FUEL EGWU VIA HANDLER"
click at [1358, 405] on button "Save" at bounding box center [1376, 406] width 58 height 20
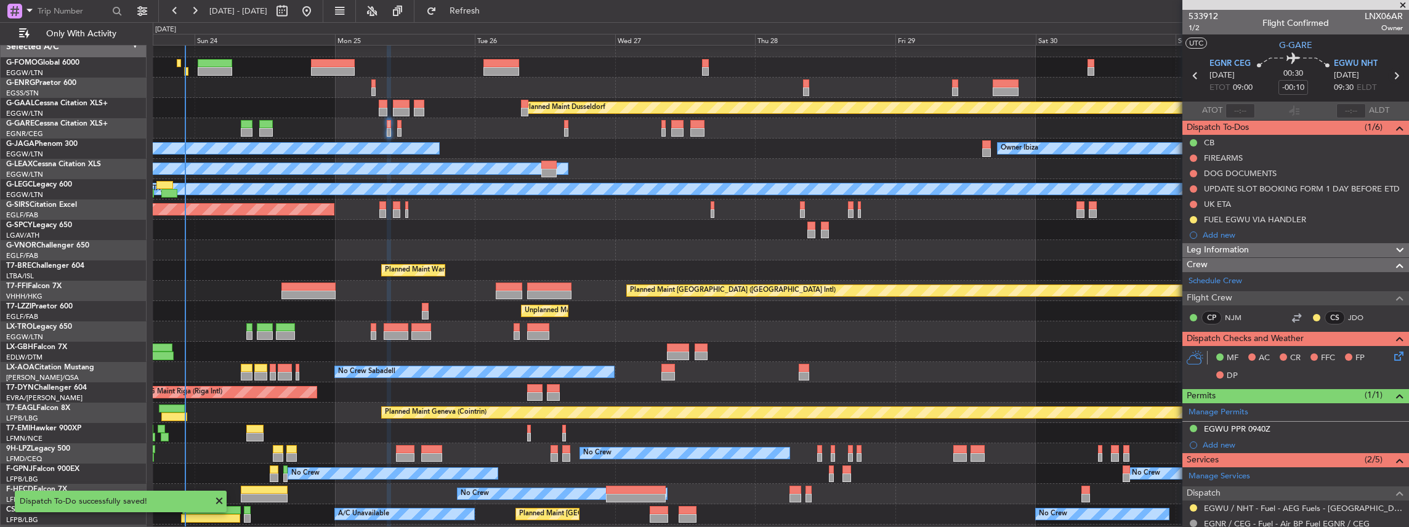
click at [1391, 75] on icon at bounding box center [1396, 76] width 16 height 16
type input "+00:05"
type input "0"
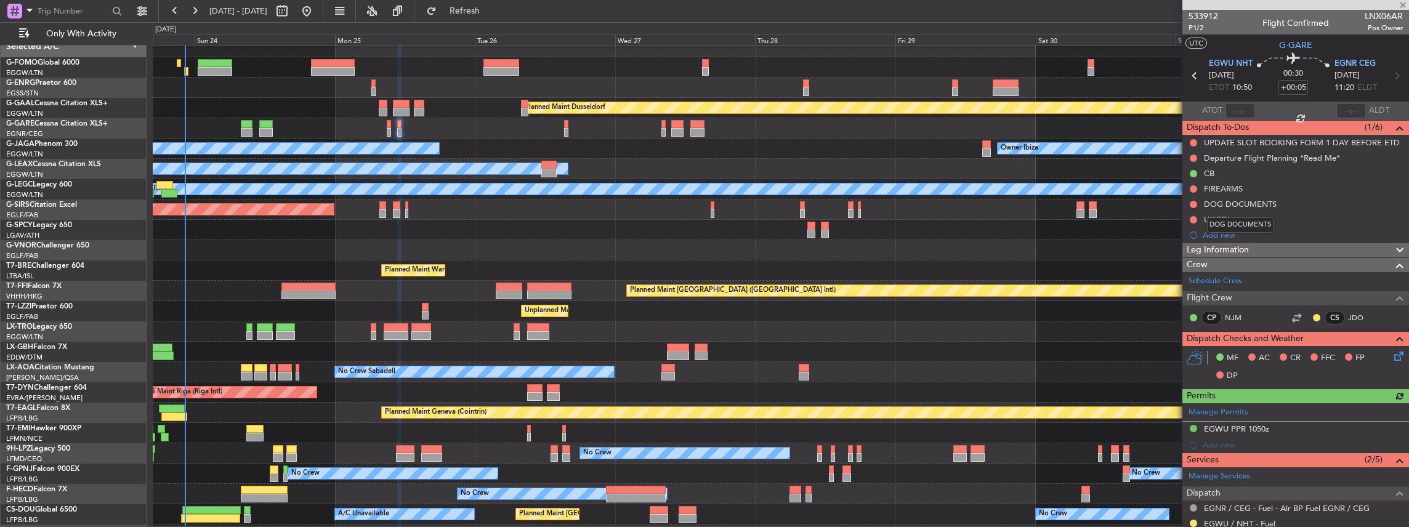
click at [1227, 233] on mat-tooltip-component "DOG DOCUMENTS" at bounding box center [1240, 225] width 84 height 33
click at [1226, 235] on div "Add new" at bounding box center [1296, 235] width 189 height 10
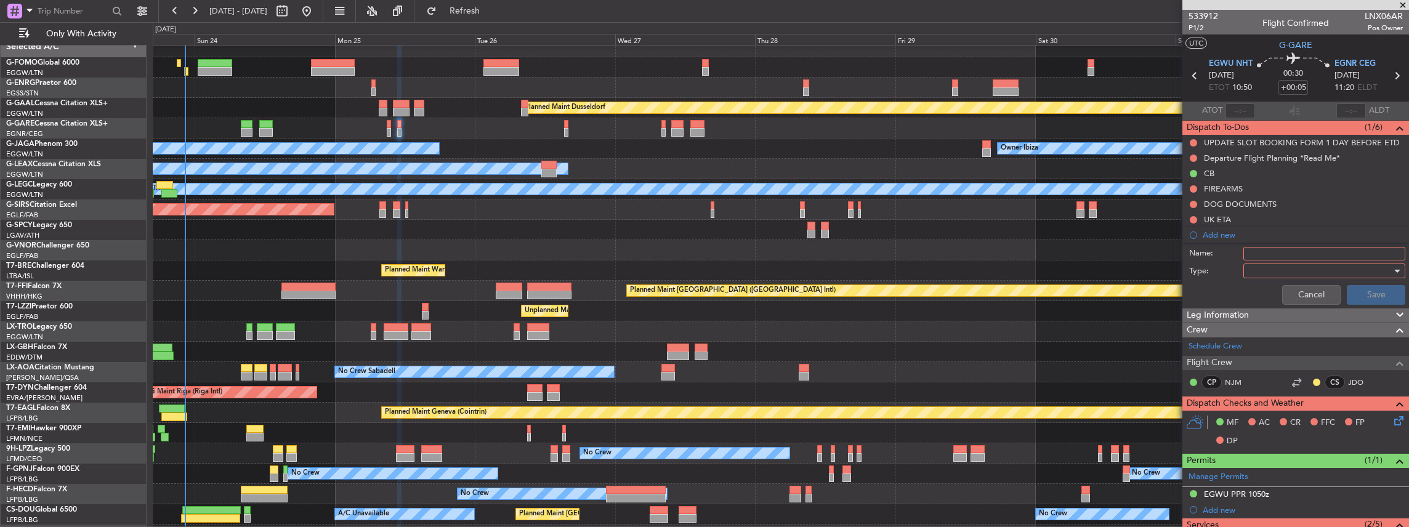
click at [1282, 252] on input "Name:" at bounding box center [1324, 254] width 162 height 14
paste input "FUEL LMML VIA HANDLER"
click at [1279, 252] on input "FUEL LMML VIA HANDLER" at bounding box center [1324, 254] width 162 height 14
type input "FUEL EGWU VIA HANDLER"
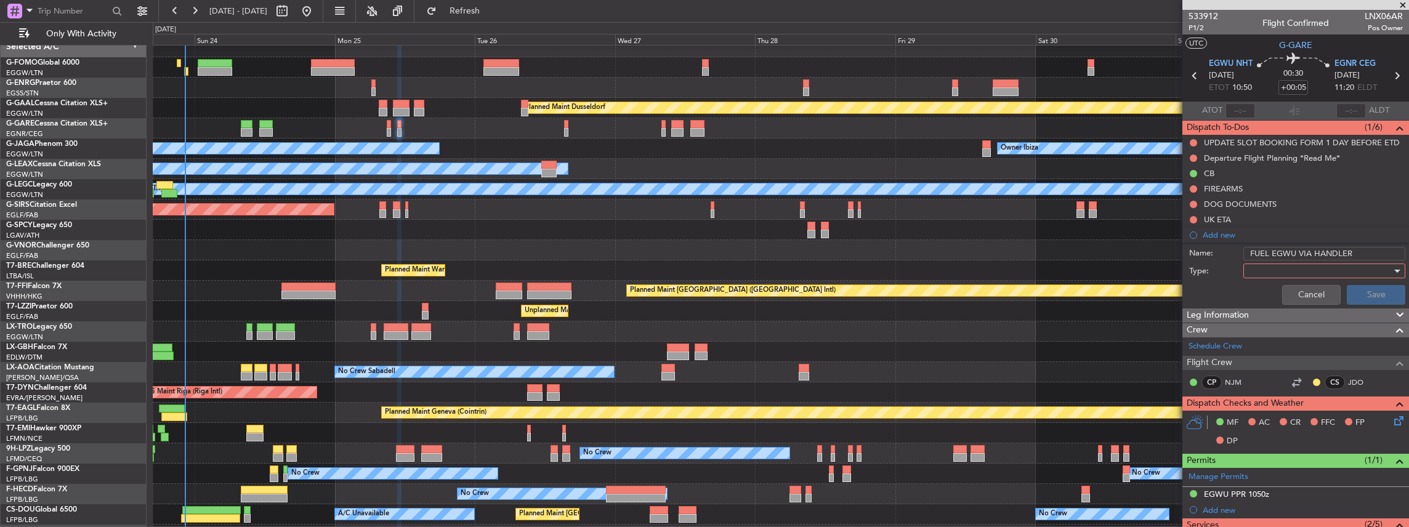
click at [1300, 271] on div at bounding box center [1319, 271] width 143 height 18
click at [1263, 298] on span "Generic" at bounding box center [1320, 295] width 147 height 18
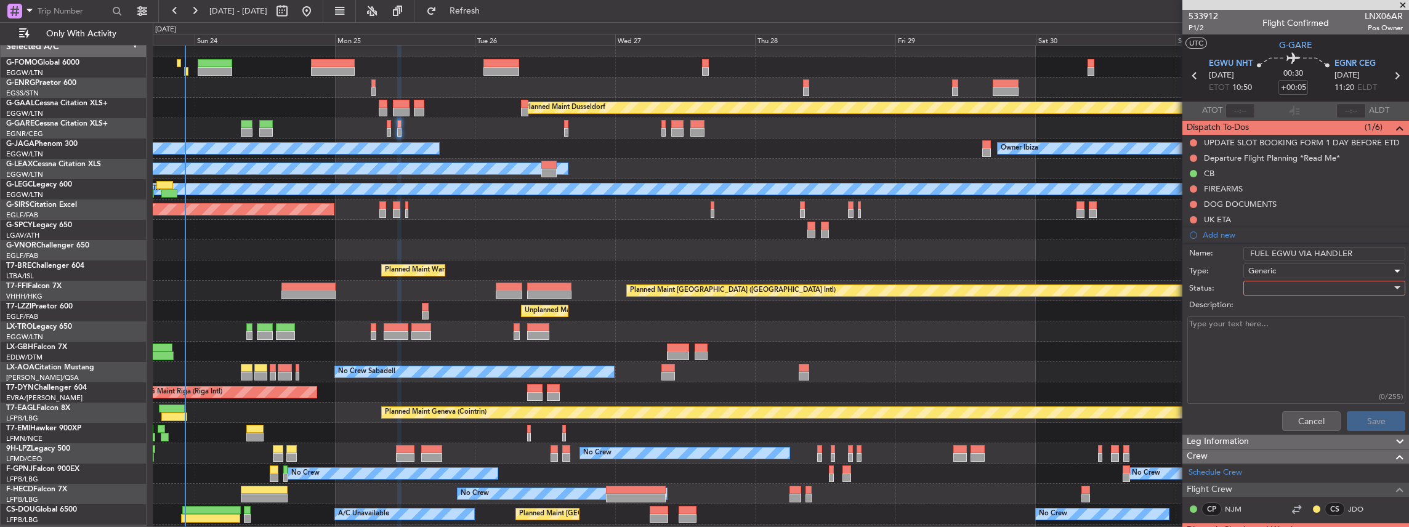
click at [1281, 290] on div at bounding box center [1319, 288] width 143 height 18
click at [1268, 331] on span "In Progress" at bounding box center [1320, 330] width 147 height 18
click at [1359, 420] on button "Save" at bounding box center [1376, 421] width 58 height 20
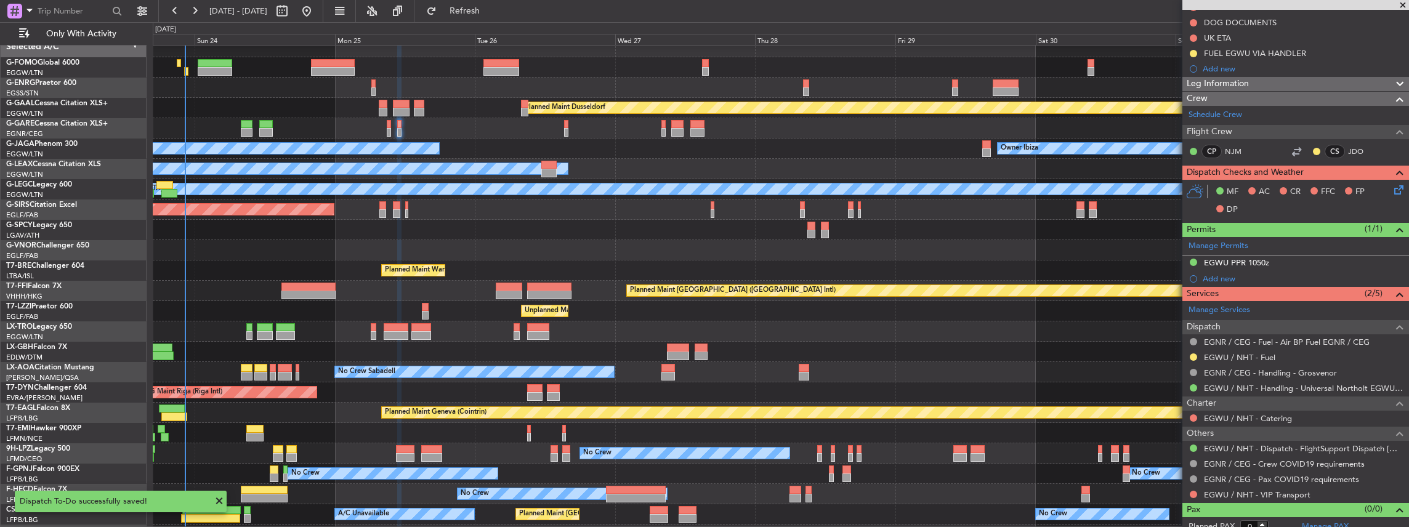
scroll to position [188, 0]
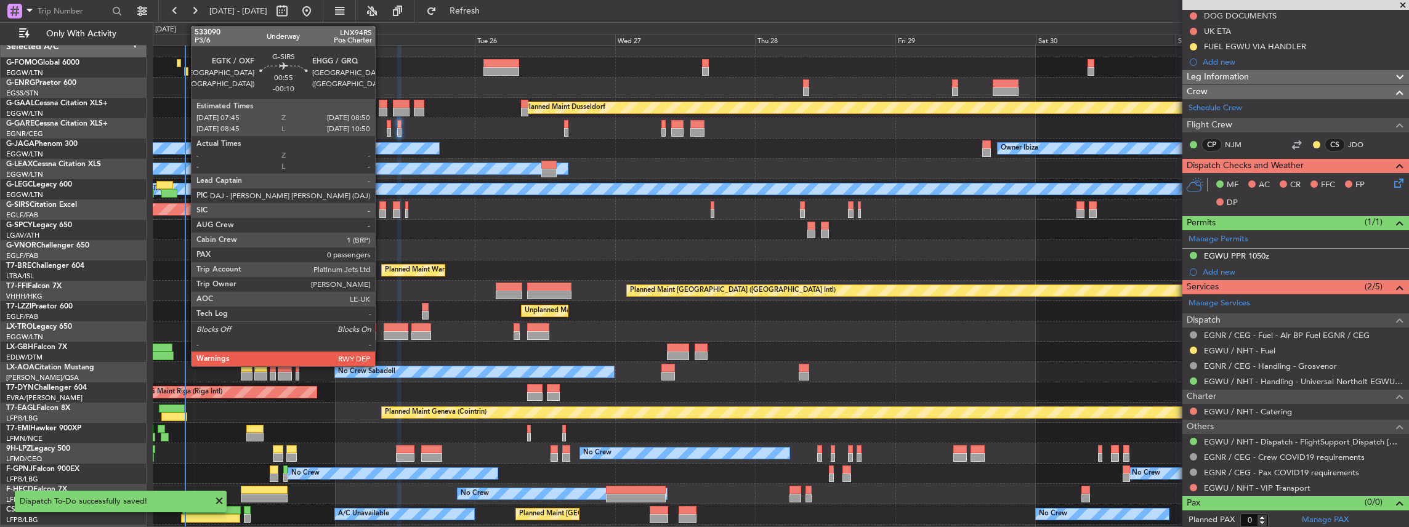
click at [381, 208] on div at bounding box center [382, 205] width 7 height 9
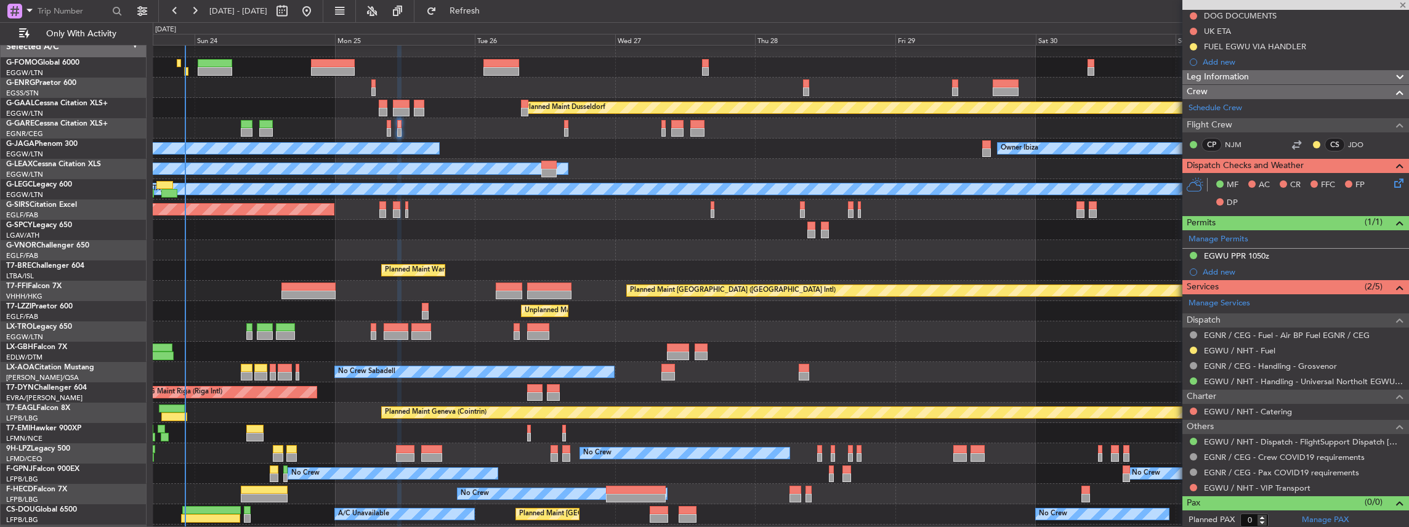
type input "-00:10"
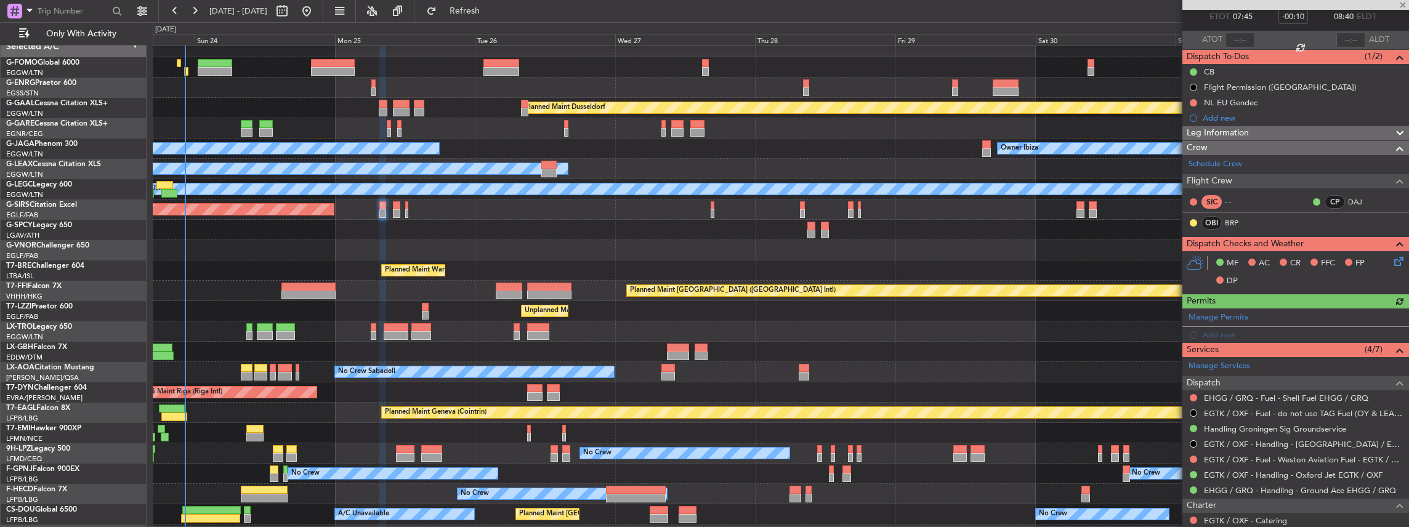
scroll to position [82, 0]
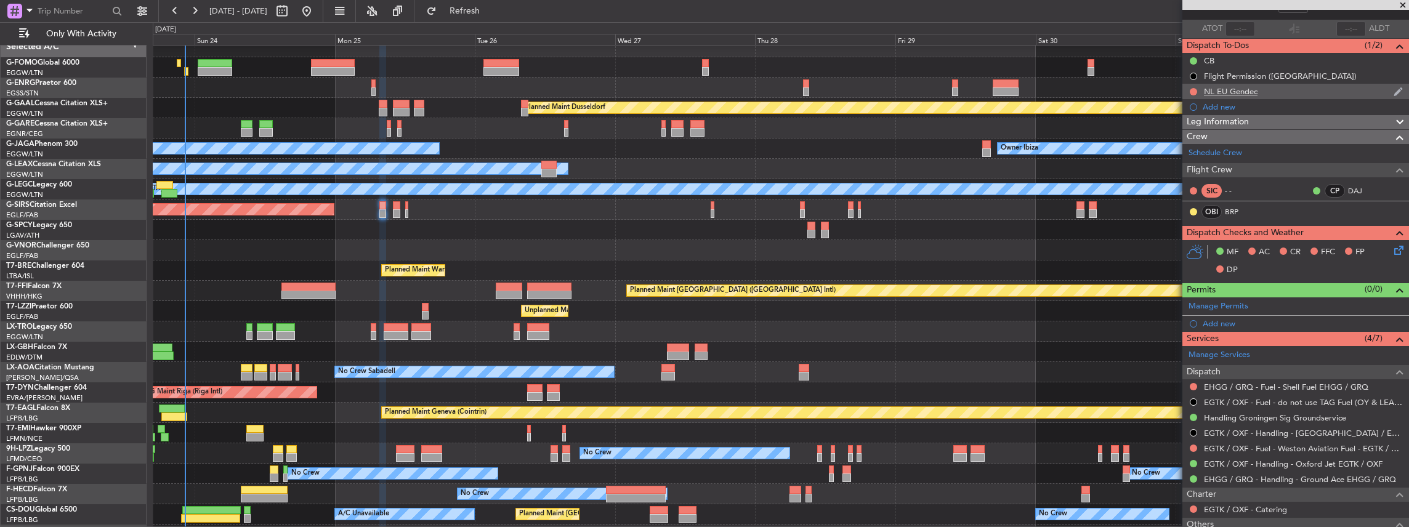
click at [1270, 90] on div "NL EU Gendec" at bounding box center [1295, 91] width 227 height 15
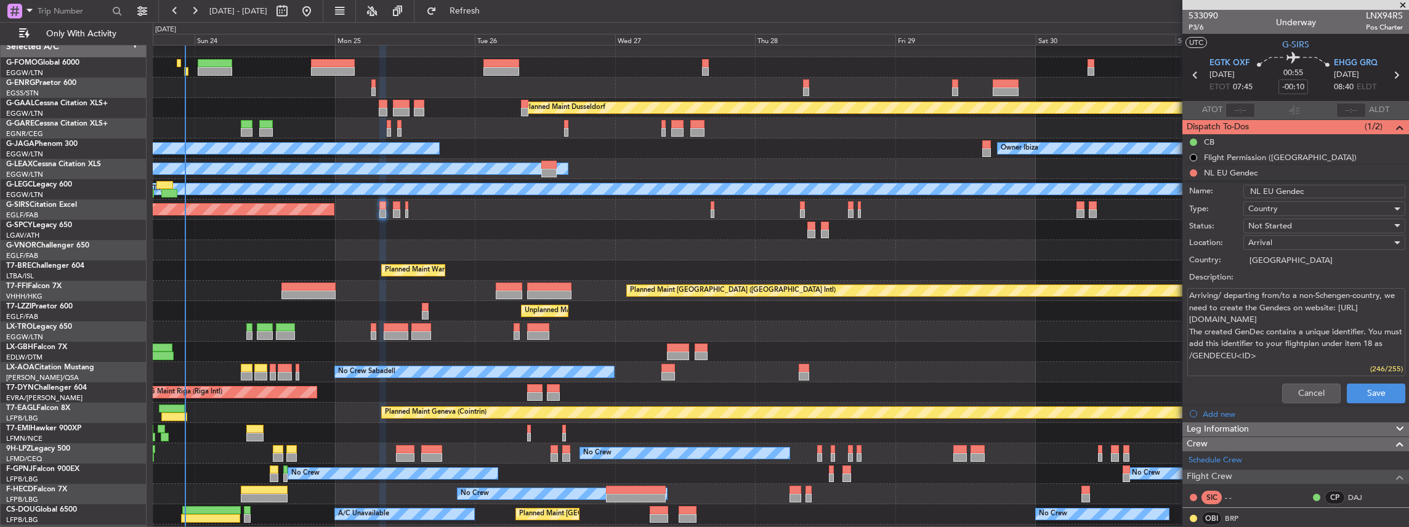
scroll to position [0, 0]
click at [1350, 65] on span "EHGG GRQ" at bounding box center [1356, 64] width 44 height 12
click at [1294, 391] on button "Cancel" at bounding box center [1311, 394] width 58 height 20
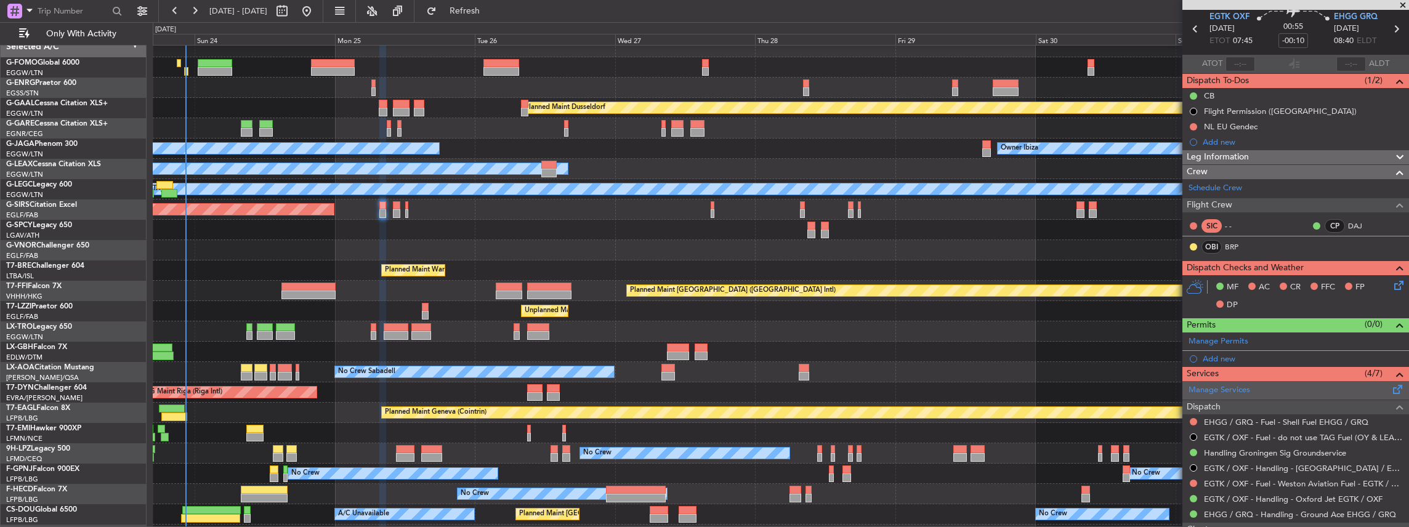
scroll to position [82, 0]
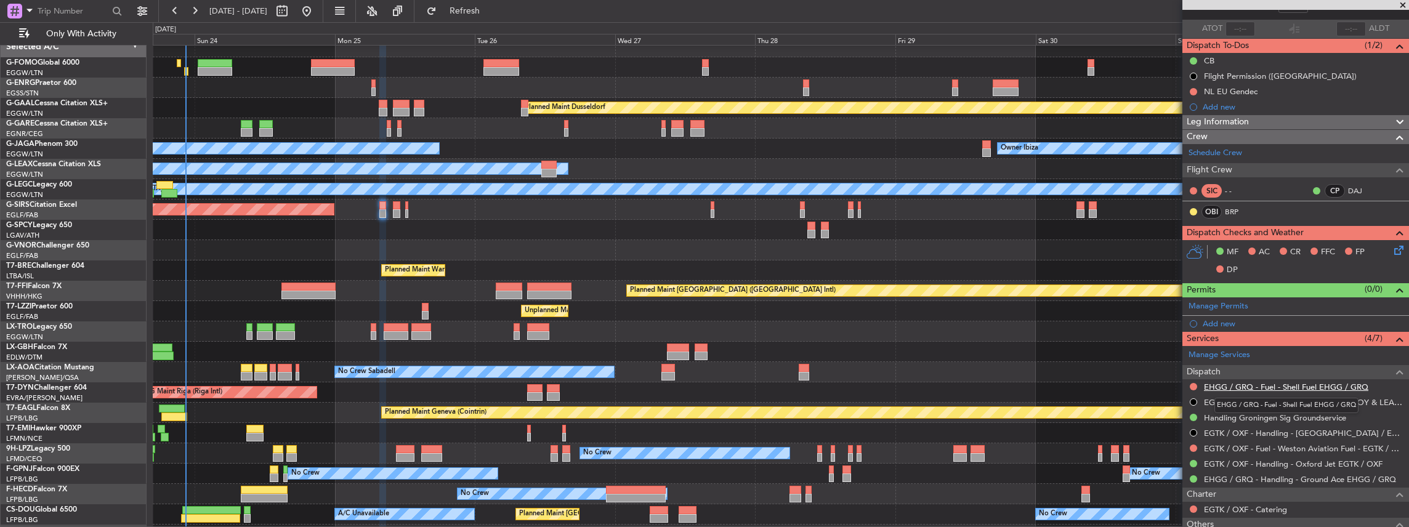
click at [1255, 382] on link "EHGG / GRQ - Fuel - Shell Fuel EHGG / GRQ" at bounding box center [1286, 387] width 164 height 10
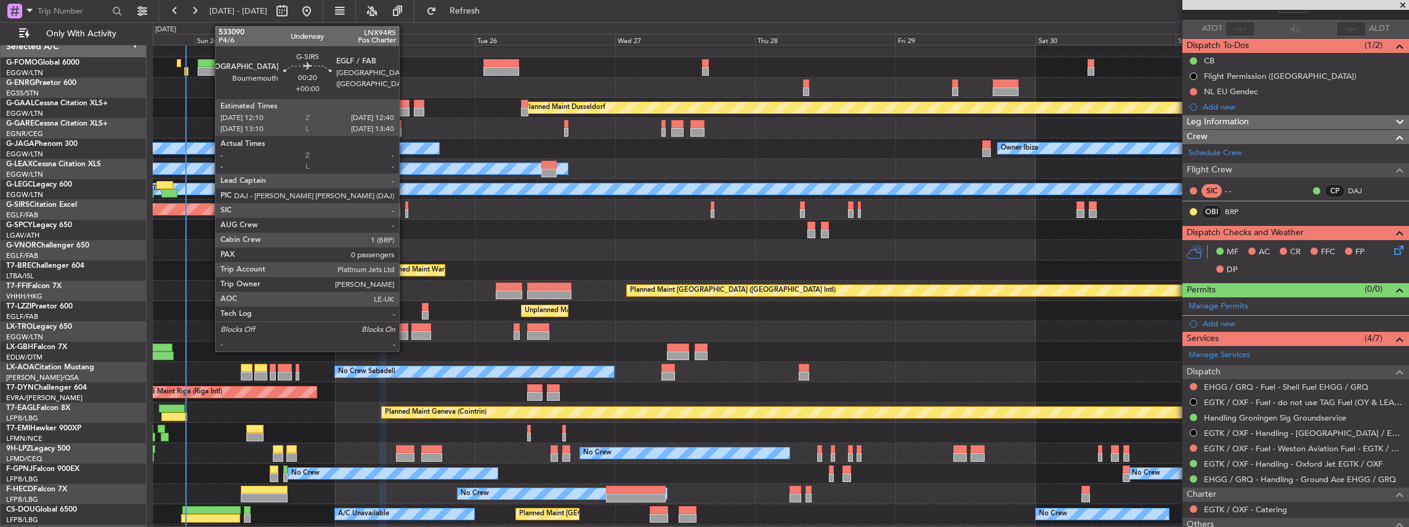
click at [405, 211] on div at bounding box center [406, 213] width 3 height 9
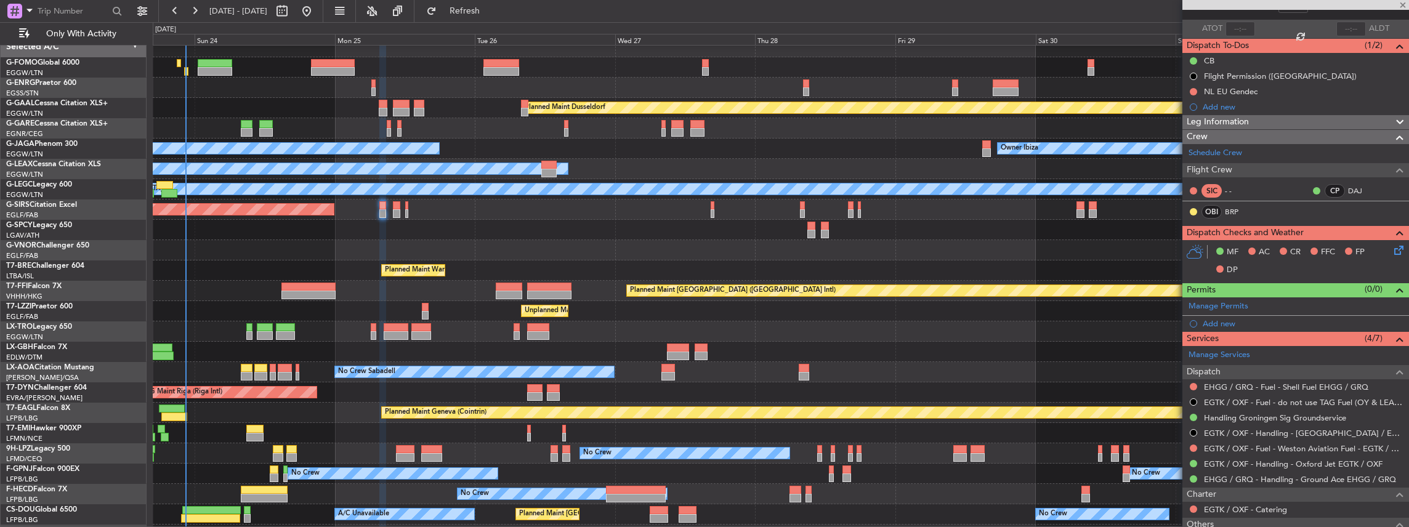
scroll to position [0, 0]
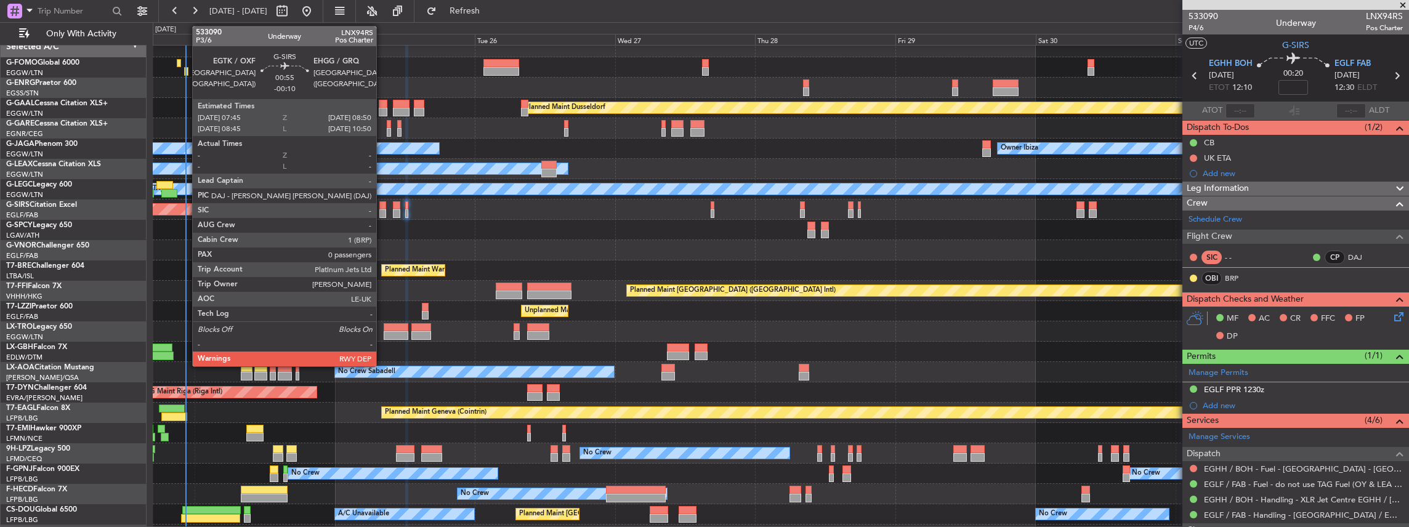
click at [382, 209] on div at bounding box center [382, 213] width 7 height 9
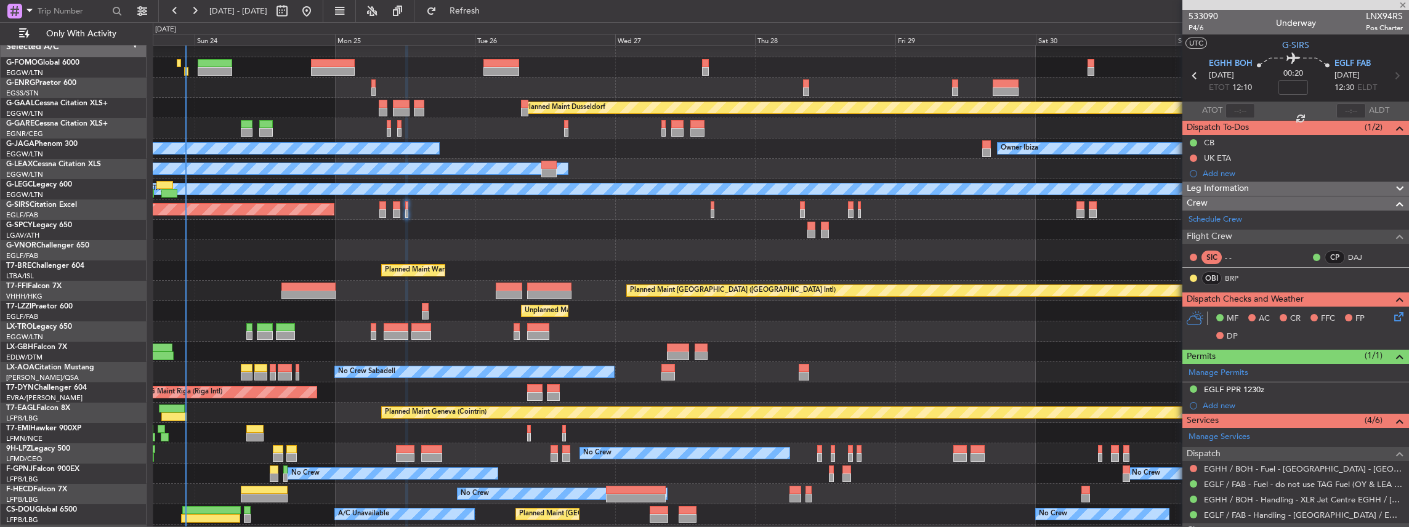
type input "-00:10"
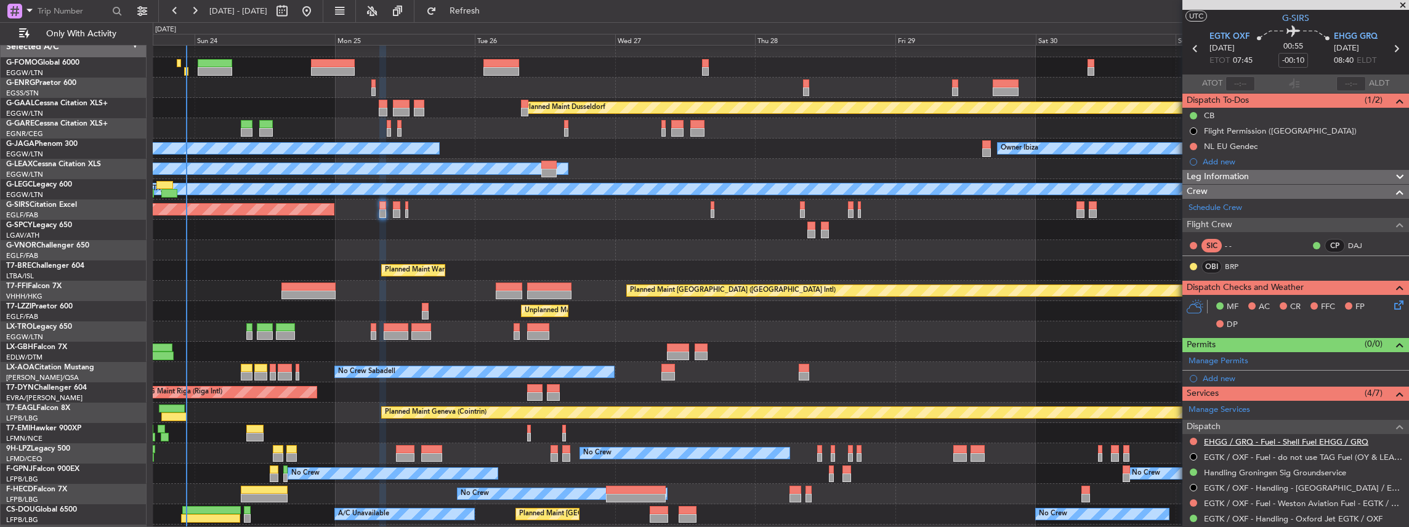
scroll to position [41, 0]
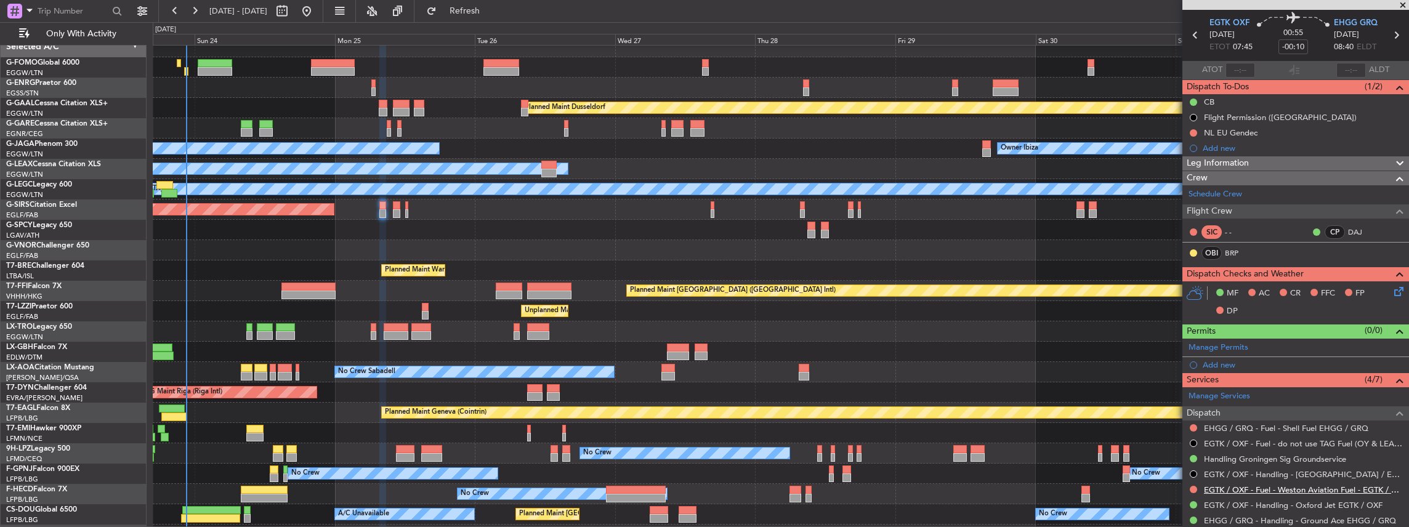
click at [1281, 486] on link "EGTK / OXF - Fuel - Weston Aviation Fuel - EGTK / OXF" at bounding box center [1303, 490] width 199 height 10
click at [1233, 505] on link "EGTK / OXF - Handling - Oxford Jet EGTK / OXF" at bounding box center [1293, 505] width 179 height 10
click at [487, 12] on span "Refresh" at bounding box center [465, 11] width 52 height 9
click at [1234, 149] on div "Add new" at bounding box center [1296, 148] width 189 height 10
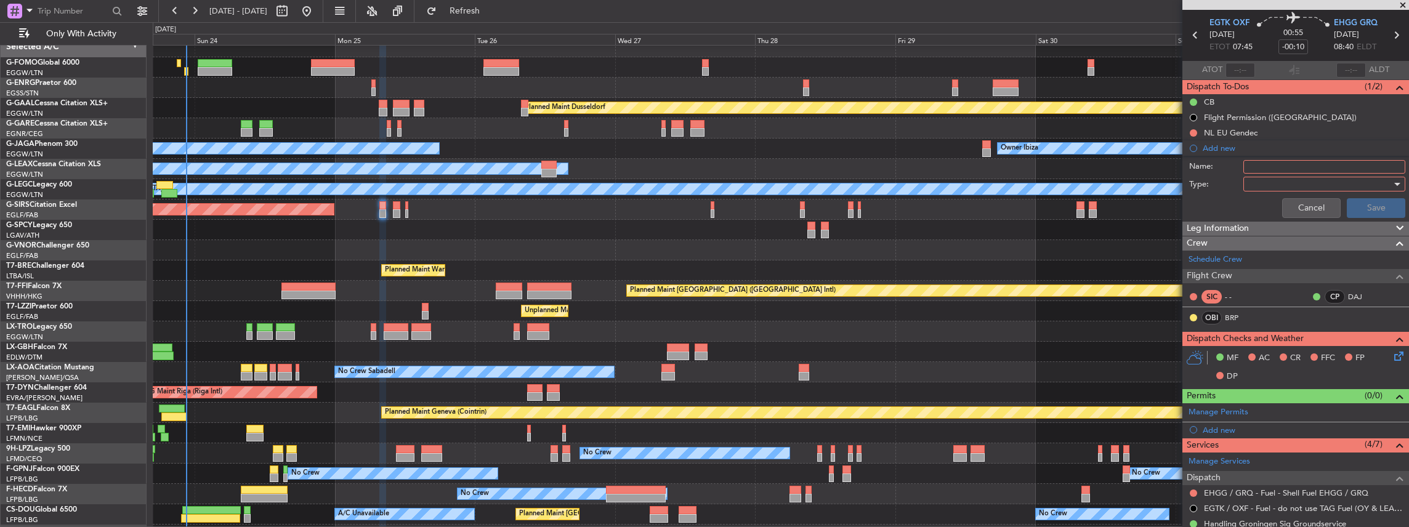
click at [1267, 166] on input "Name:" at bounding box center [1324, 167] width 162 height 14
paste input "FUEL LMML VIA HANDLER"
drag, startPoint x: 1350, startPoint y: 166, endPoint x: 1228, endPoint y: 166, distance: 122.5
click at [1228, 166] on div "Name: FUEL LMML VIA HANDLER" at bounding box center [1295, 167] width 239 height 18
click at [1283, 164] on input "FUEL LMML VIA HANDLER" at bounding box center [1324, 167] width 162 height 14
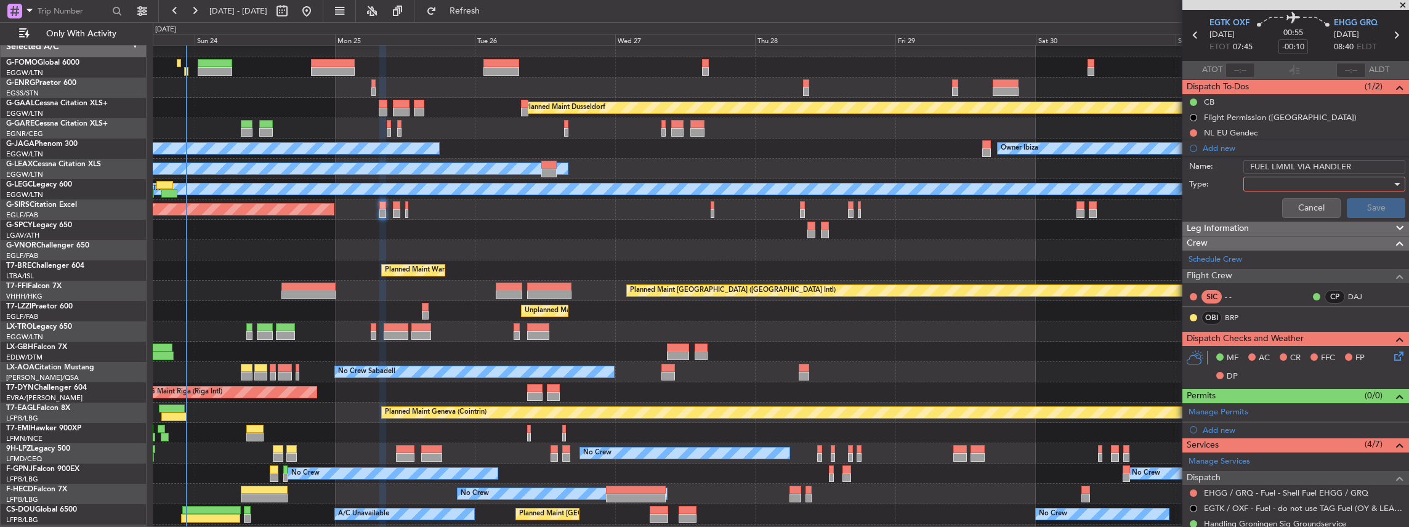
click at [1283, 164] on input "FUEL LMML VIA HANDLER" at bounding box center [1324, 167] width 162 height 14
click at [1279, 166] on input "FUEL LMML VIA HANDLER" at bounding box center [1324, 167] width 162 height 14
type input "FUEL EHGG VIA HANDLER"
click at [1294, 178] on div at bounding box center [1319, 184] width 143 height 18
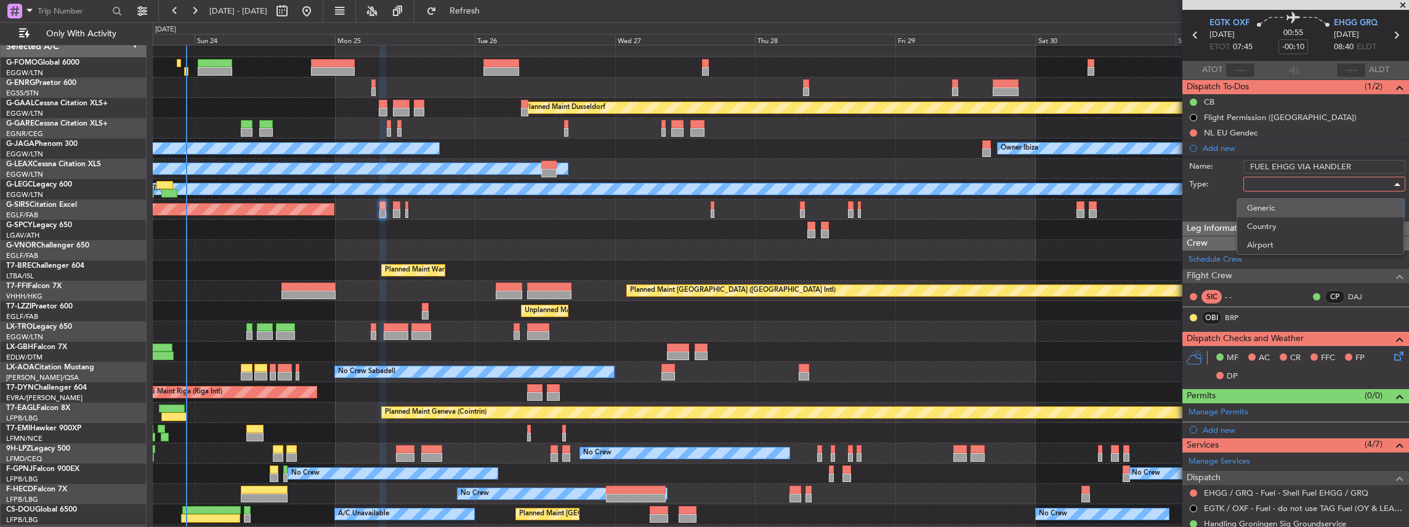
click at [1271, 212] on span "Generic" at bounding box center [1320, 208] width 147 height 18
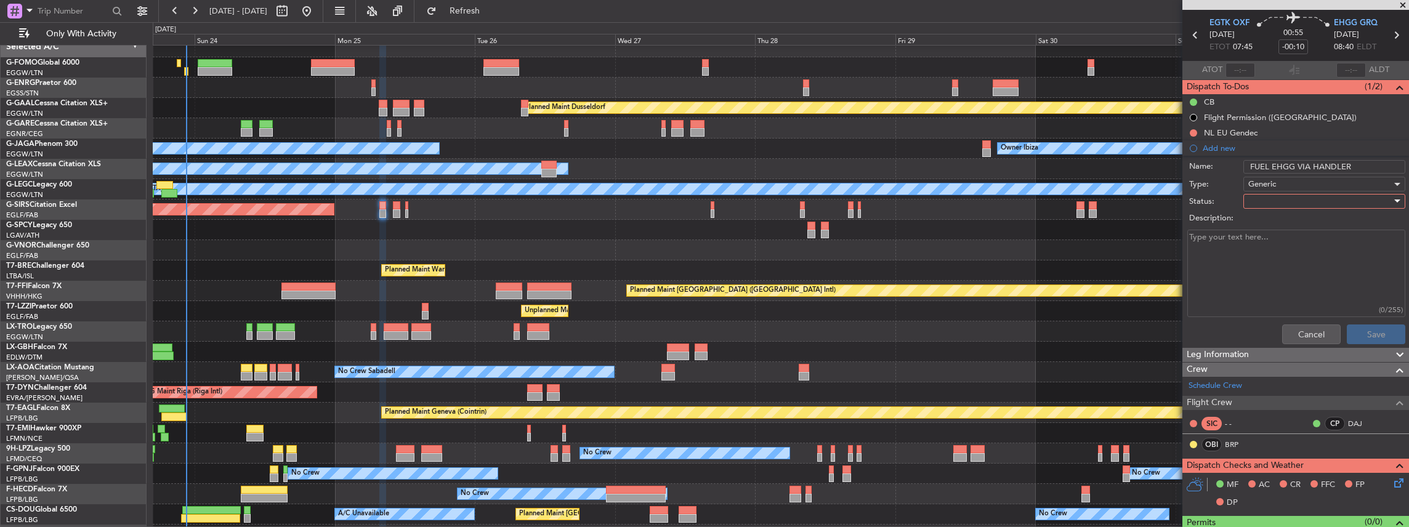
click at [1287, 197] on div at bounding box center [1319, 201] width 143 height 18
click at [1287, 242] on span "In Progress" at bounding box center [1320, 243] width 147 height 18
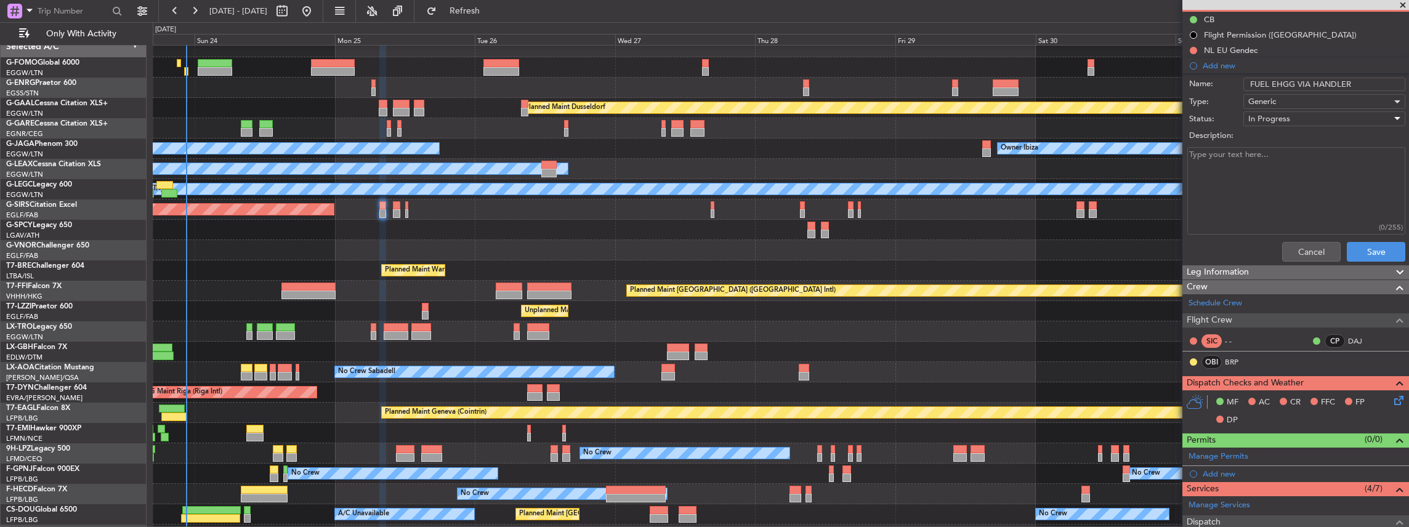
scroll to position [164, 0]
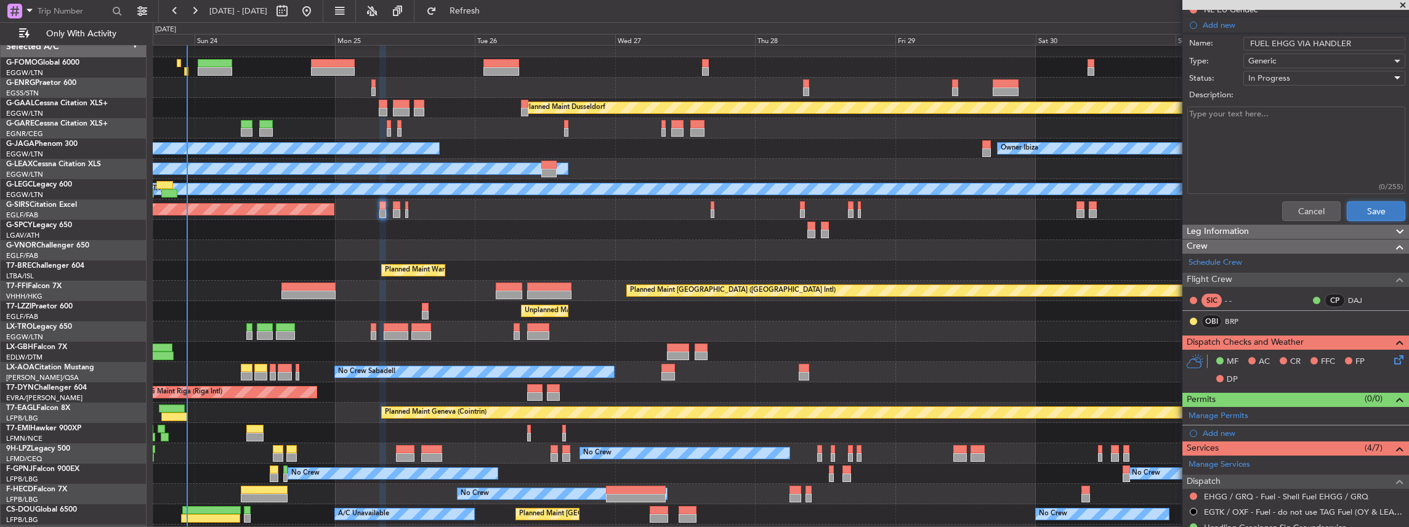
click at [1359, 211] on button "Save" at bounding box center [1376, 211] width 58 height 20
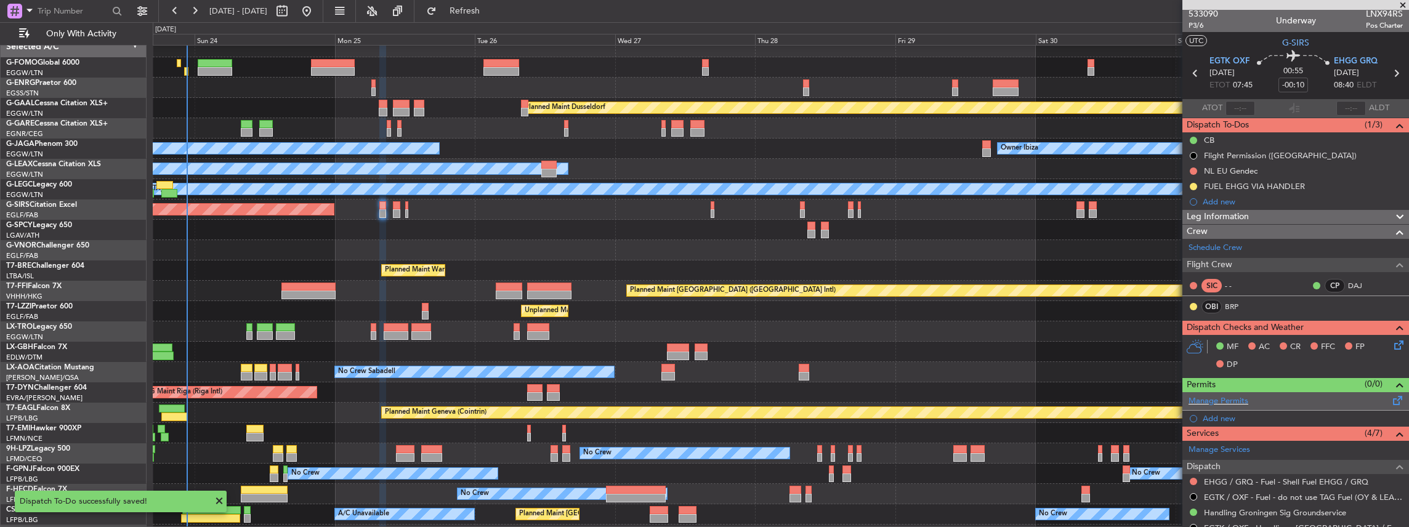
scroll to position [0, 0]
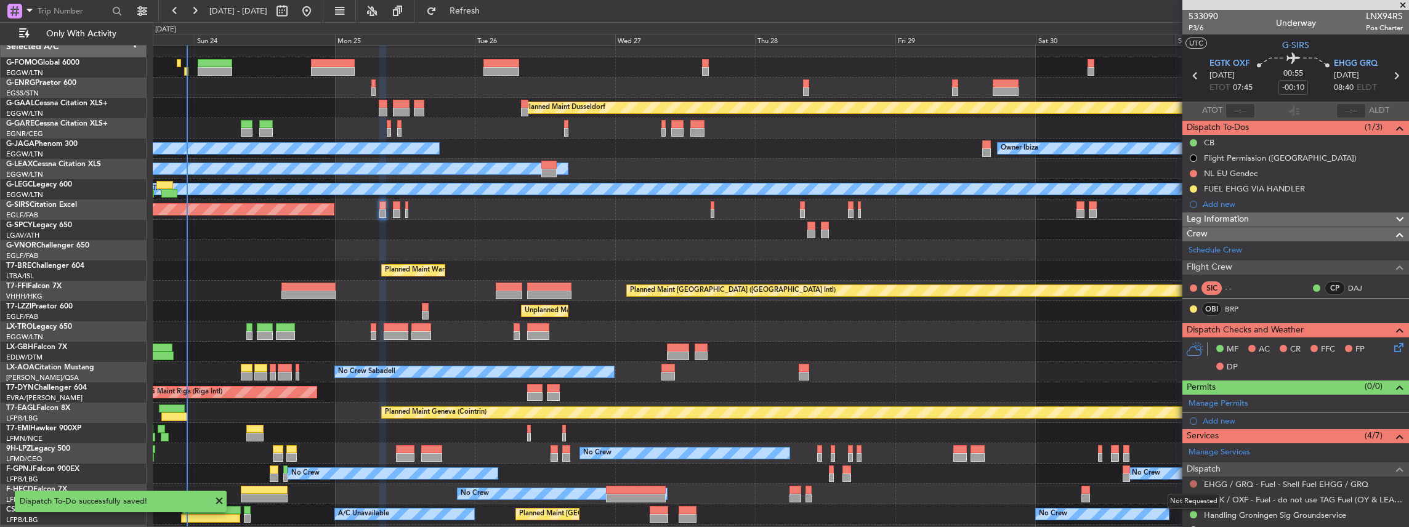
click at [1195, 483] on button at bounding box center [1193, 483] width 7 height 7
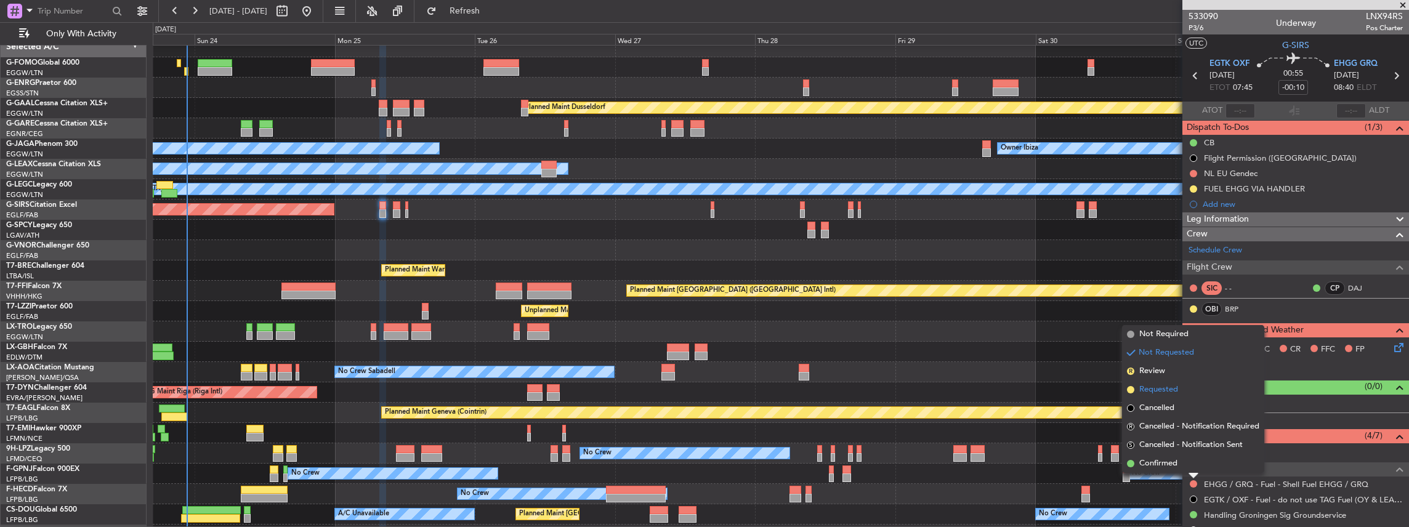
click at [1181, 387] on li "Requested" at bounding box center [1193, 390] width 142 height 18
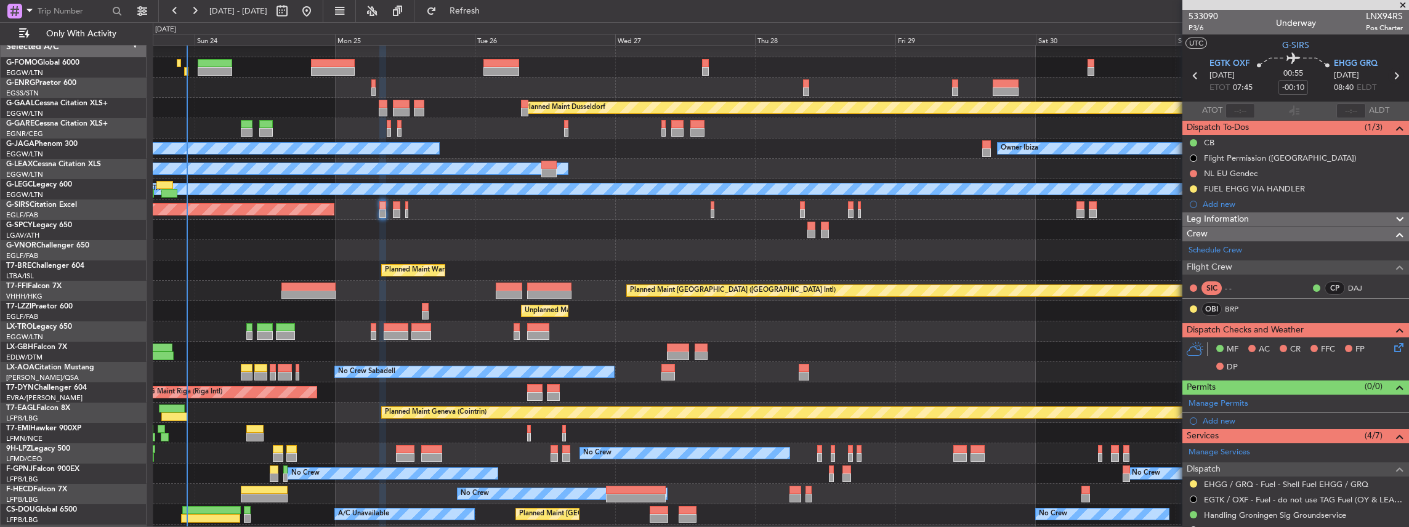
click at [1390, 73] on icon at bounding box center [1396, 76] width 16 height 16
type input "+00:05"
type input "7"
click at [1192, 76] on icon at bounding box center [1194, 76] width 16 height 16
type input "-00:10"
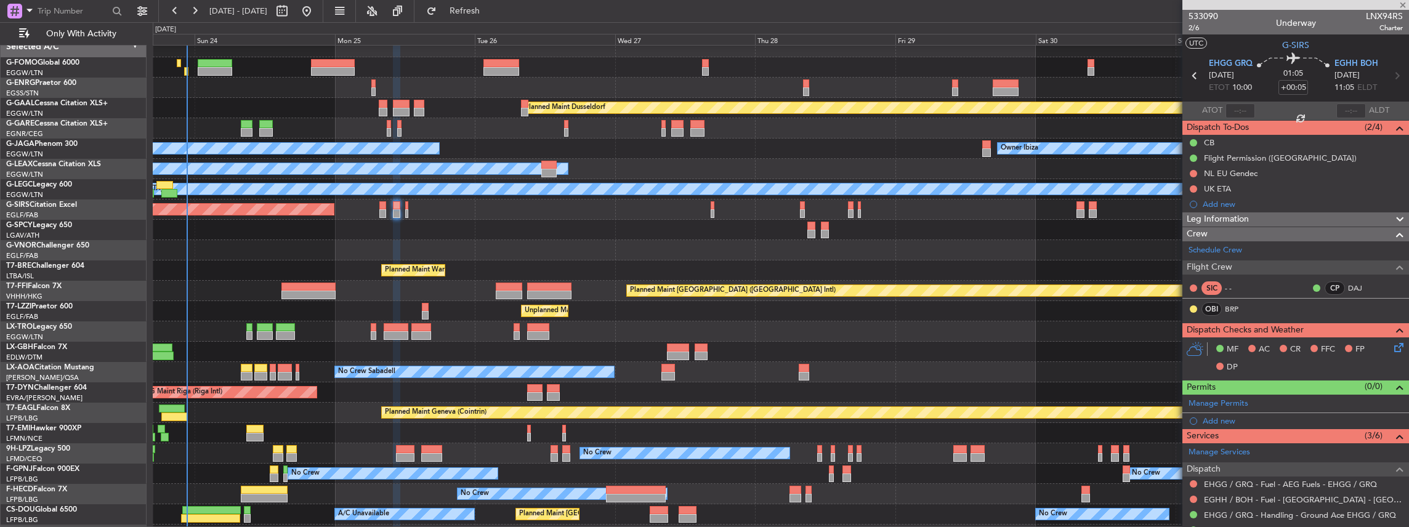
type input "0"
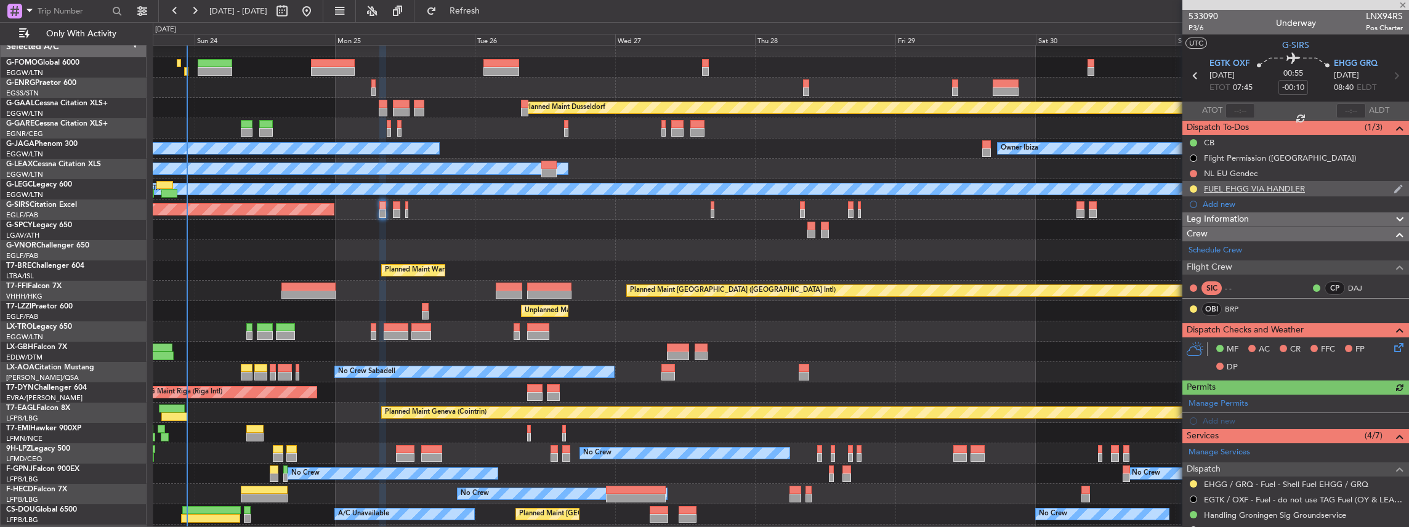
click at [1340, 189] on div "FUEL EHGG VIA HANDLER" at bounding box center [1295, 188] width 227 height 15
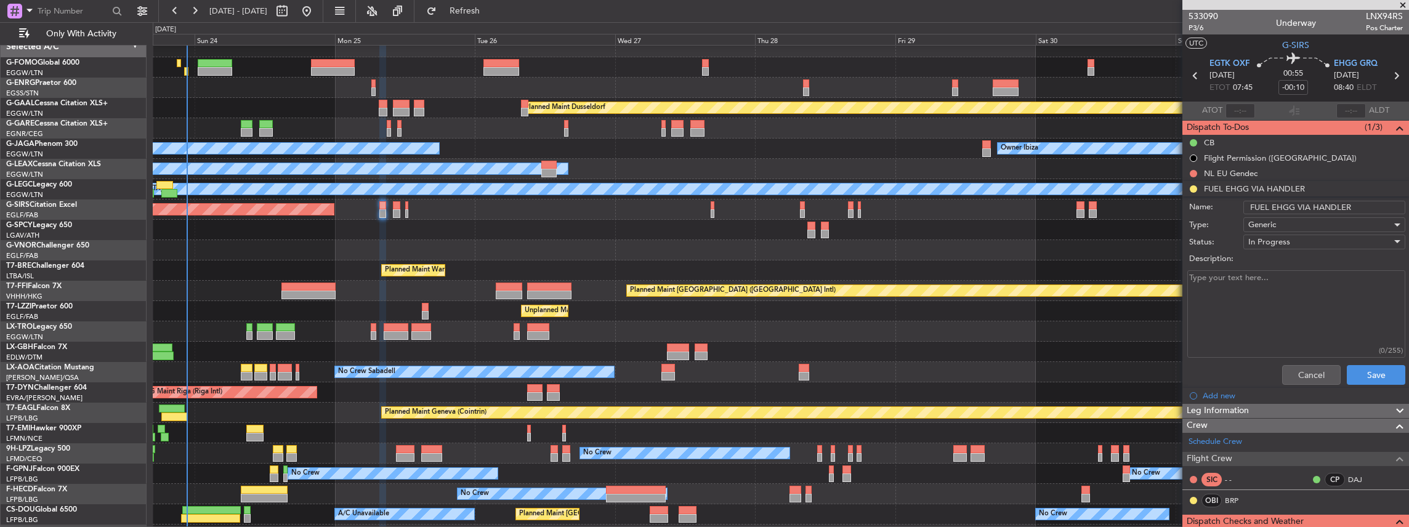
drag, startPoint x: 1355, startPoint y: 211, endPoint x: 1246, endPoint y: 209, distance: 109.0
click at [1246, 209] on input "FUEL EHGG VIA HANDLER" at bounding box center [1324, 208] width 162 height 14
click at [1310, 379] on button "Cancel" at bounding box center [1311, 375] width 58 height 20
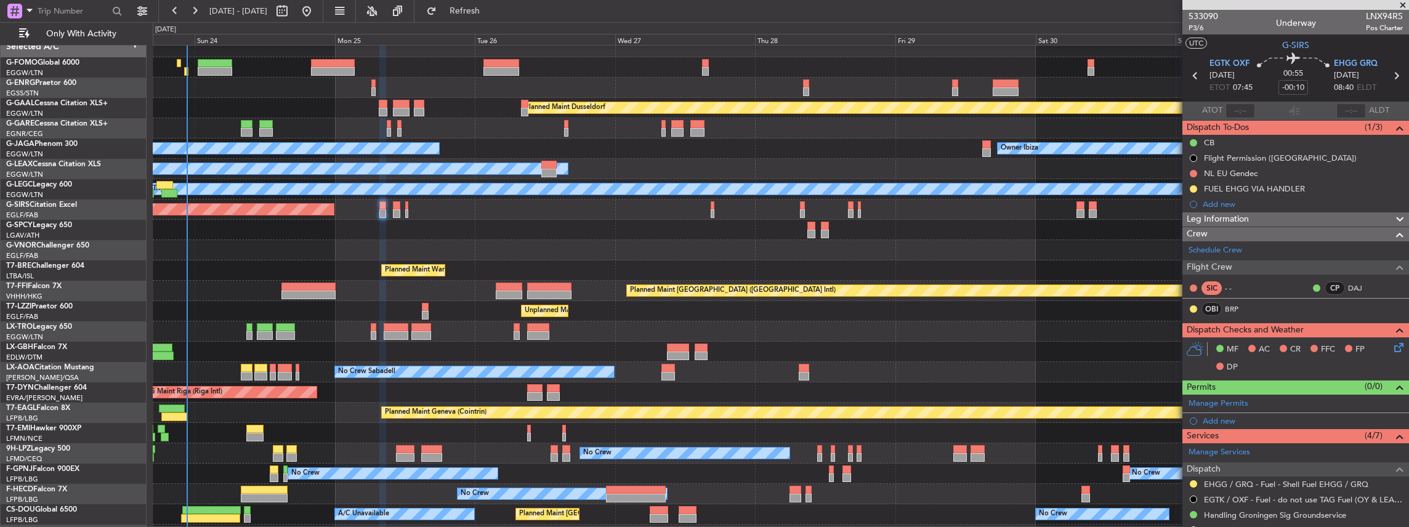
click at [1391, 75] on icon at bounding box center [1396, 76] width 16 height 16
type input "+00:05"
type input "7"
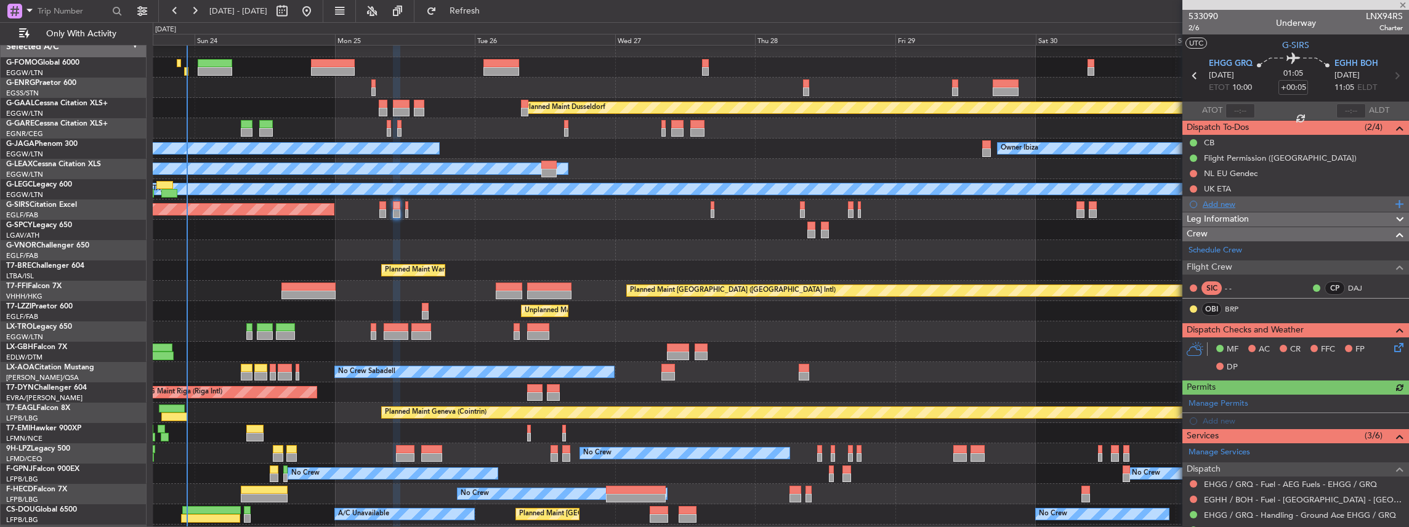
click at [1252, 204] on div "Add new" at bounding box center [1296, 204] width 189 height 10
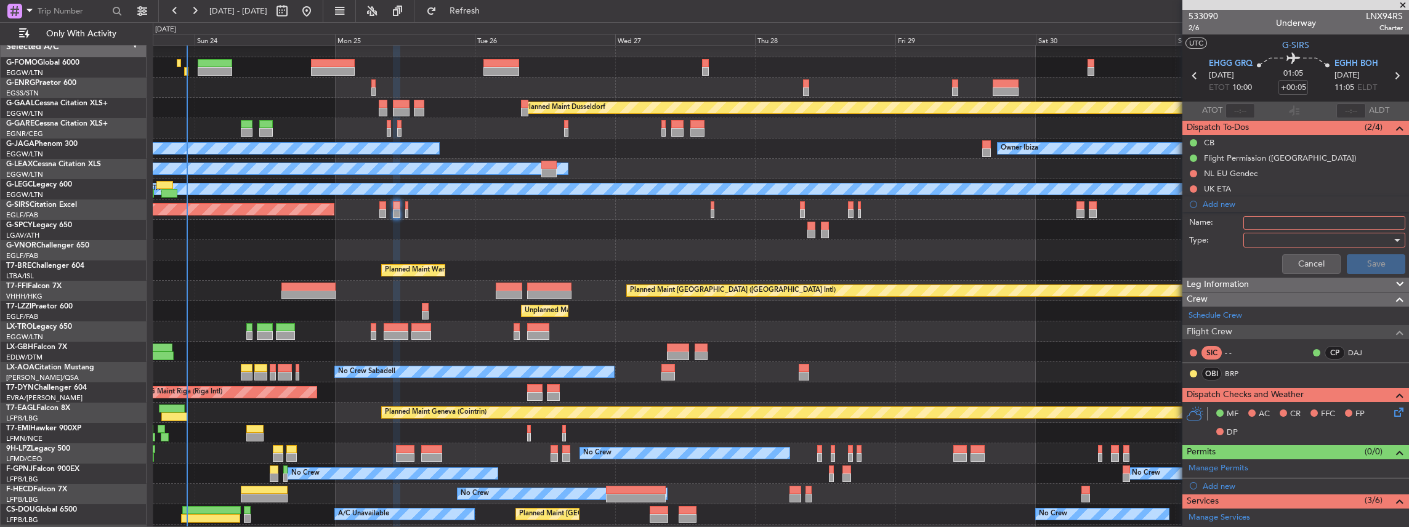
click at [1277, 222] on input "Name:" at bounding box center [1324, 223] width 162 height 14
paste input "FUEL EHGG VIA HANDLER"
type input "FUEL EHGG VIA HANDLER"
click at [1262, 239] on div at bounding box center [1319, 240] width 143 height 18
click at [1267, 261] on span "Generic" at bounding box center [1320, 264] width 147 height 18
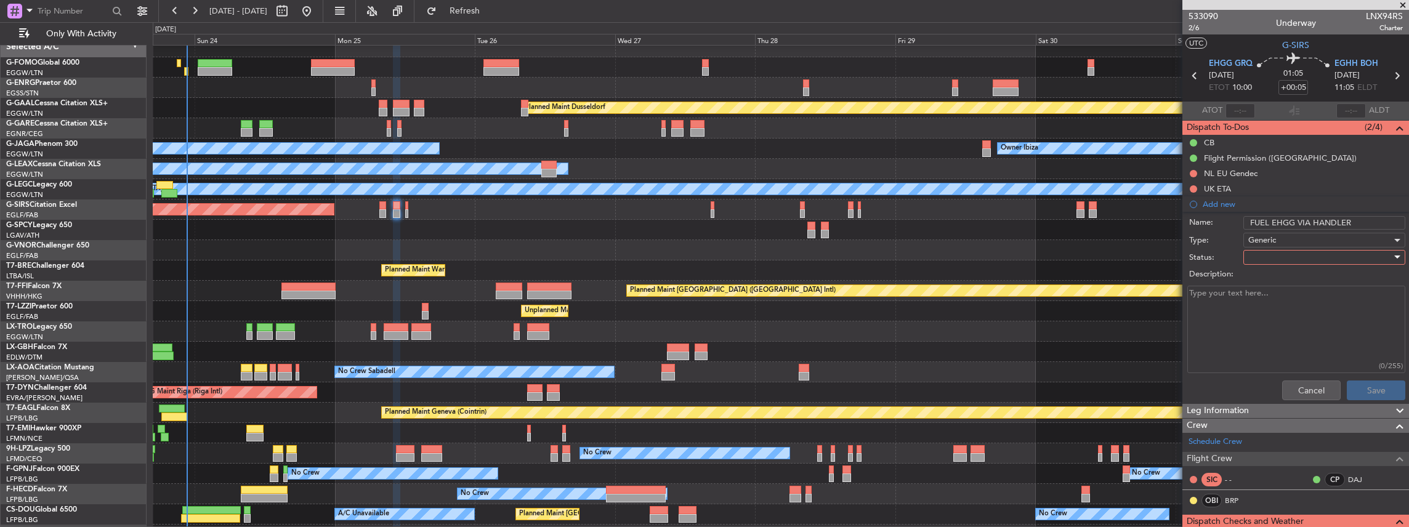
click at [1289, 256] on div at bounding box center [1319, 257] width 143 height 18
click at [1273, 299] on span "In Progress" at bounding box center [1320, 300] width 147 height 18
click at [1367, 388] on button "Save" at bounding box center [1376, 391] width 58 height 20
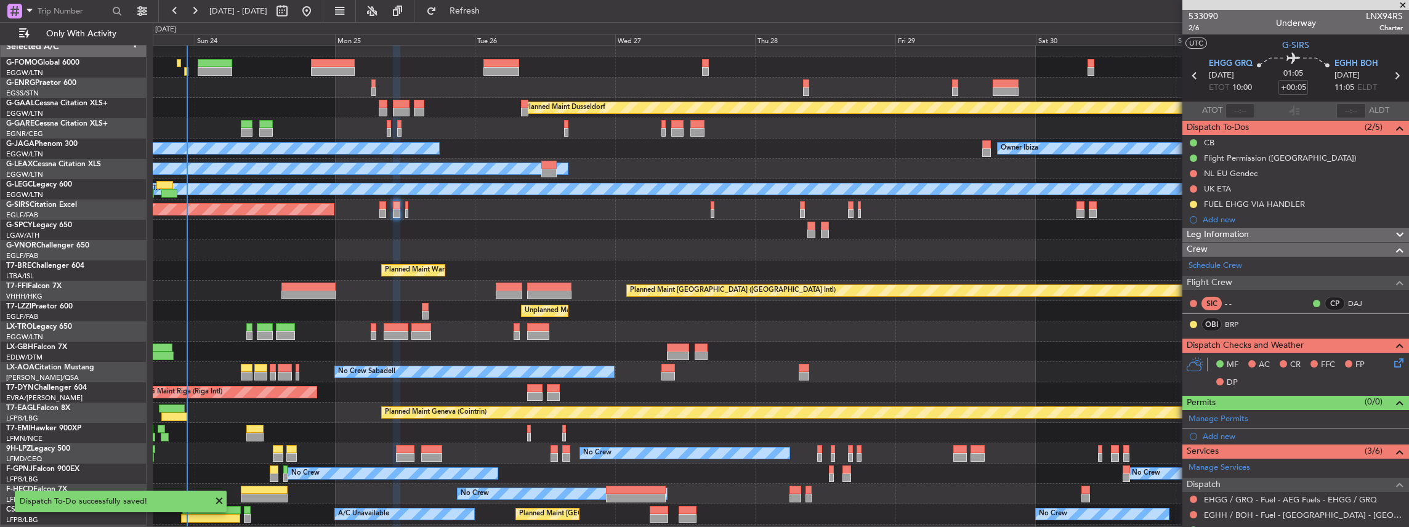
scroll to position [82, 0]
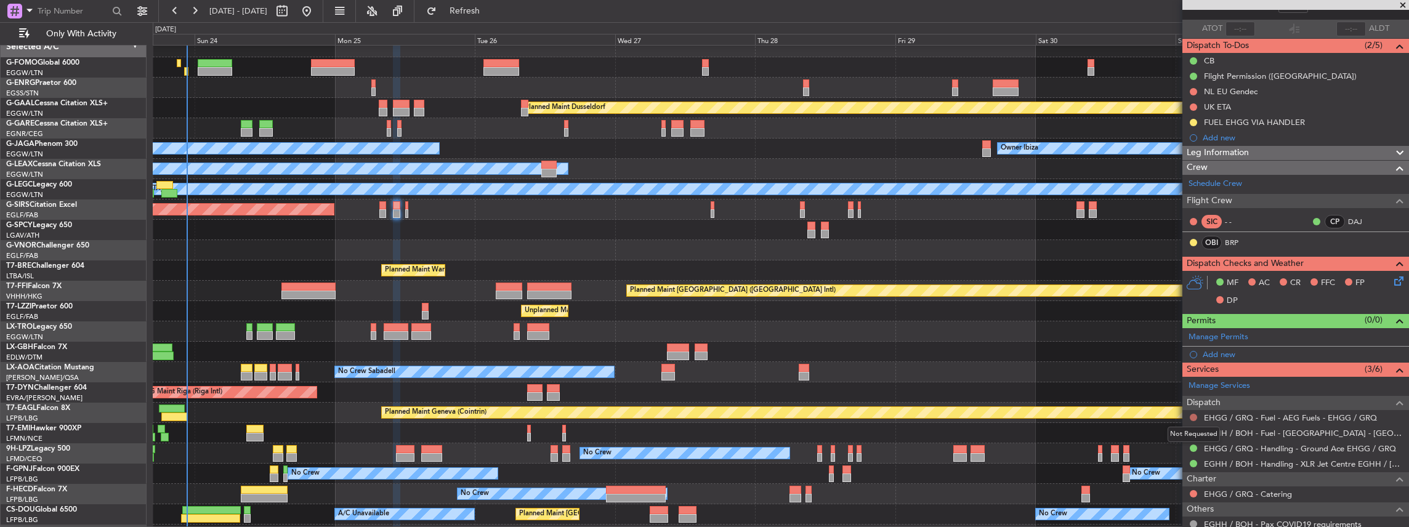
click at [1191, 414] on button at bounding box center [1193, 417] width 7 height 7
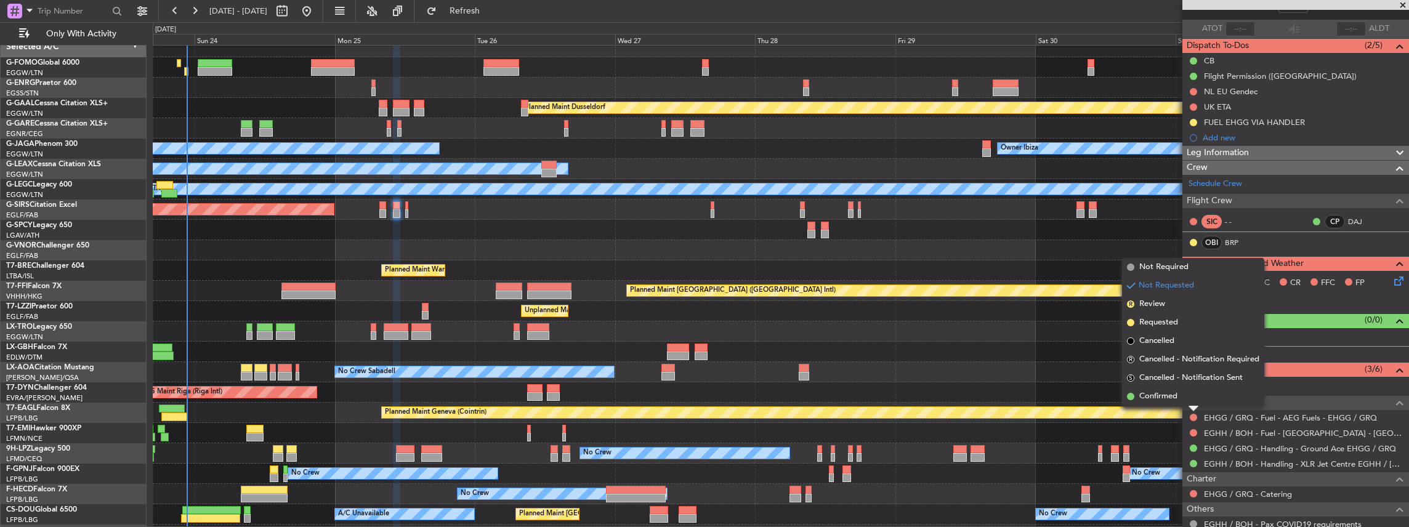
click at [1095, 220] on div at bounding box center [781, 230] width 1256 height 20
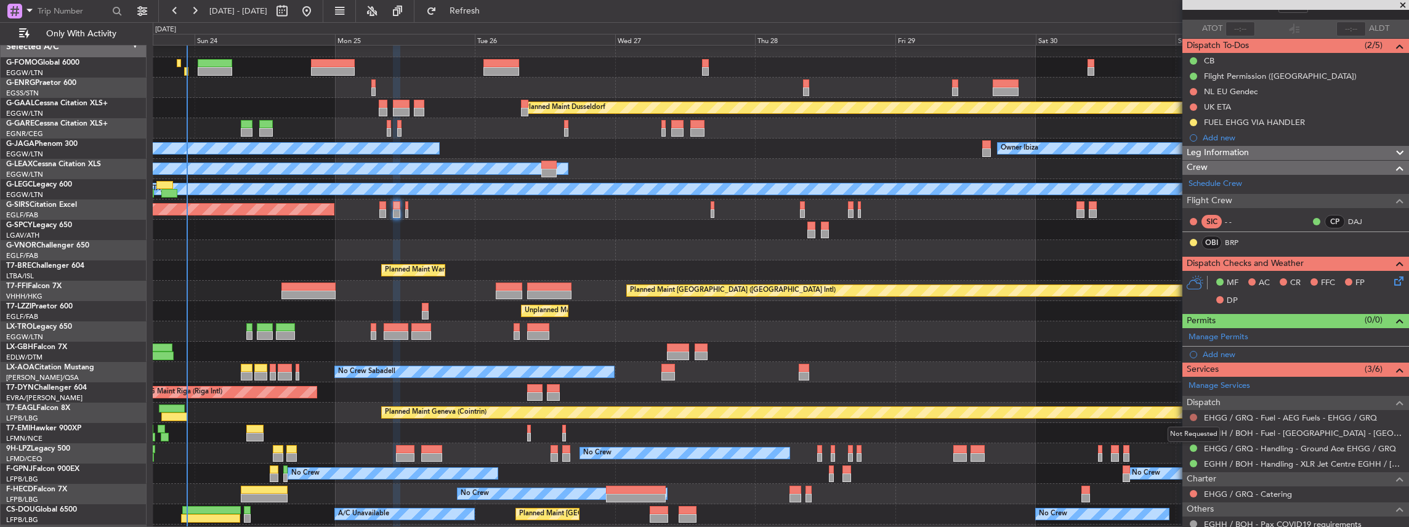
click at [1192, 414] on button at bounding box center [1193, 417] width 7 height 7
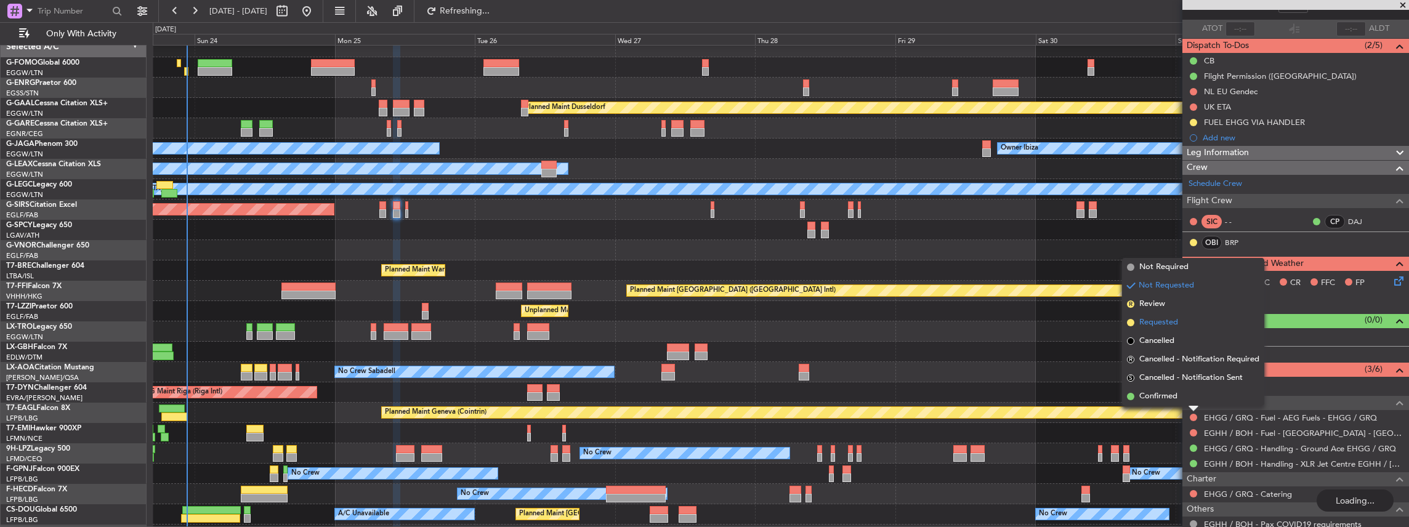
click at [1182, 320] on li "Requested" at bounding box center [1193, 322] width 142 height 18
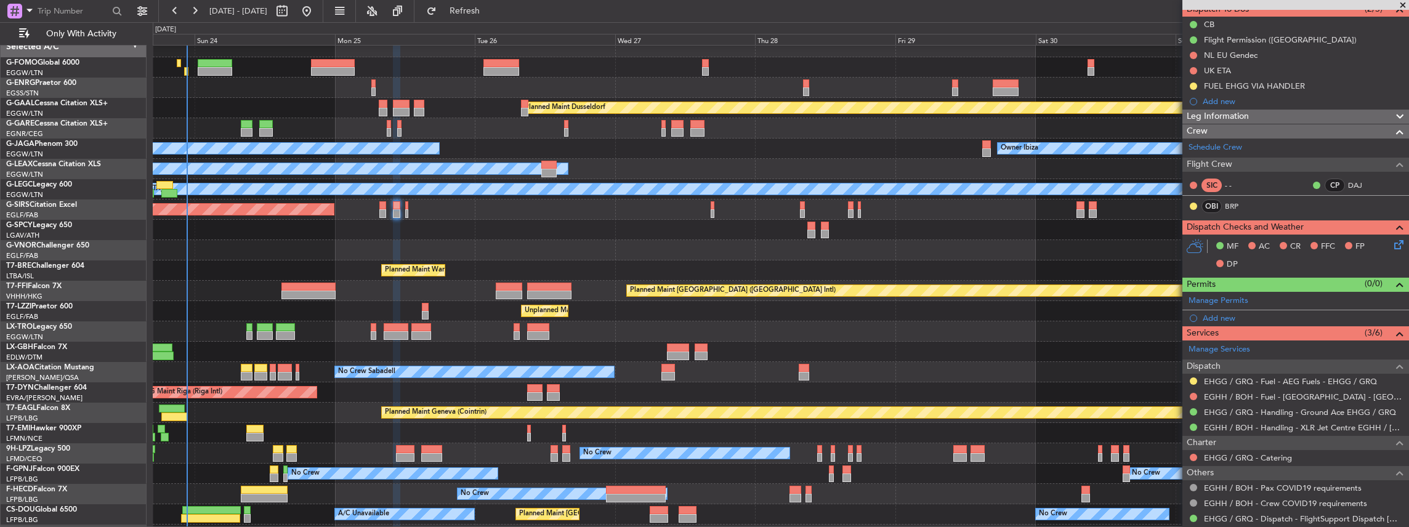
scroll to position [123, 0]
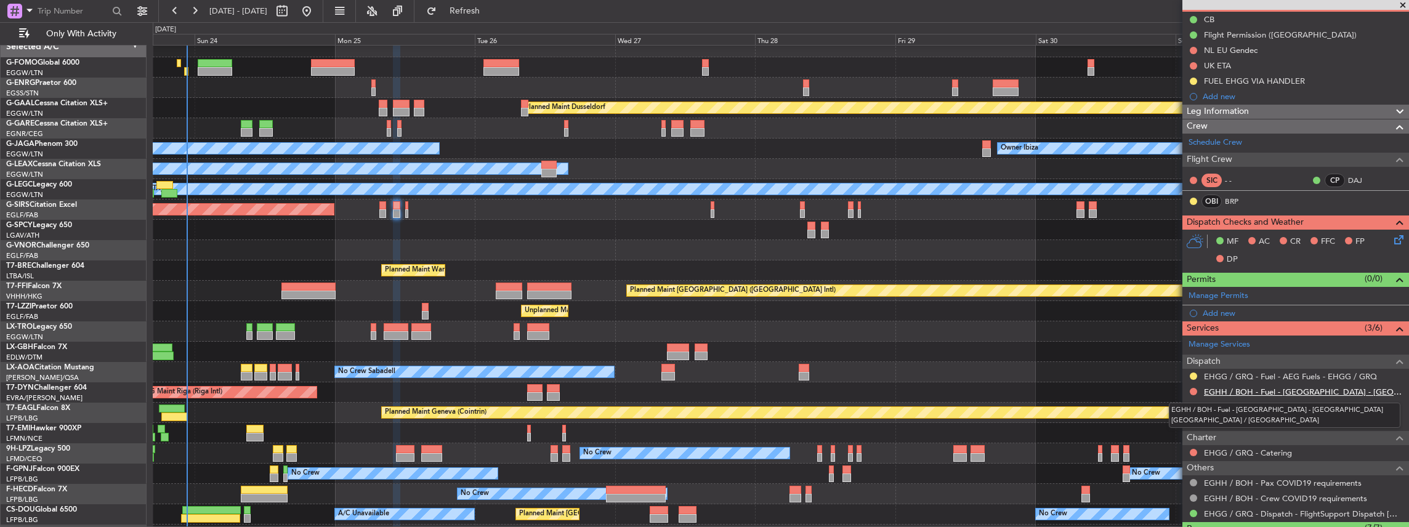
click at [1230, 388] on link "EGHH / BOH - Fuel - Valcora - Bournemouth Airport Fuel EGHH / BOH" at bounding box center [1303, 392] width 199 height 10
click at [1251, 388] on link "EGHH / BOH - Fuel - Valcora - Bournemouth Airport Fuel EGHH / BOH" at bounding box center [1303, 392] width 199 height 10
click at [1281, 420] on link "EGHH / BOH - Handling - XLR Jet Centre EGHH / BOH" at bounding box center [1303, 422] width 199 height 10
click at [491, 15] on span "Refresh" at bounding box center [465, 11] width 52 height 9
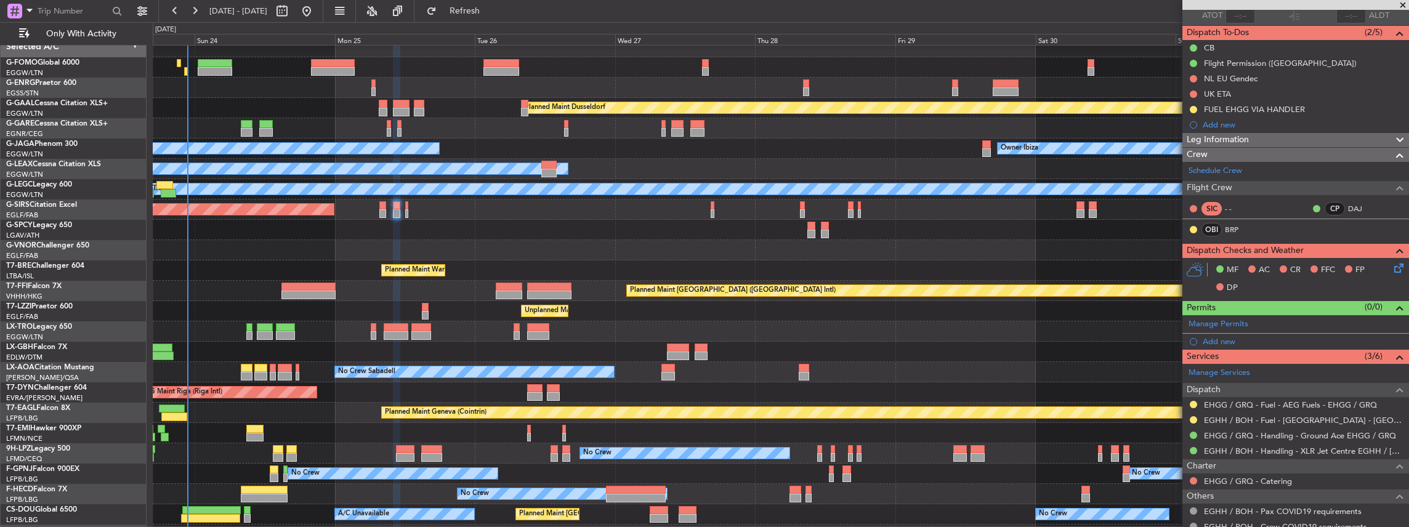
scroll to position [82, 0]
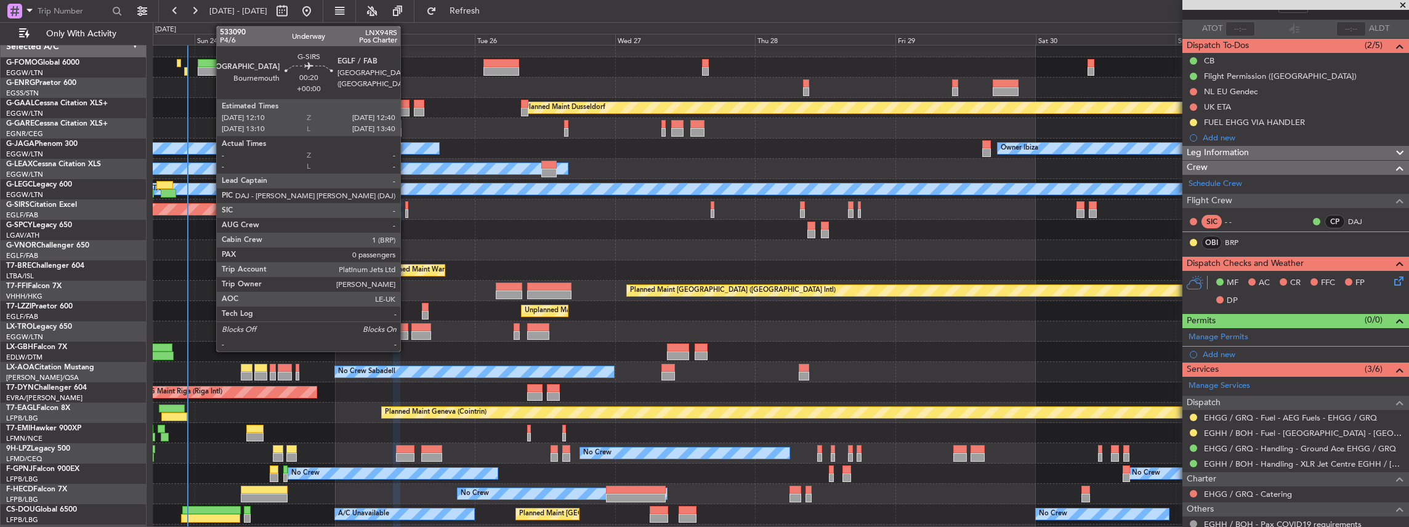
click at [406, 212] on div at bounding box center [406, 213] width 3 height 9
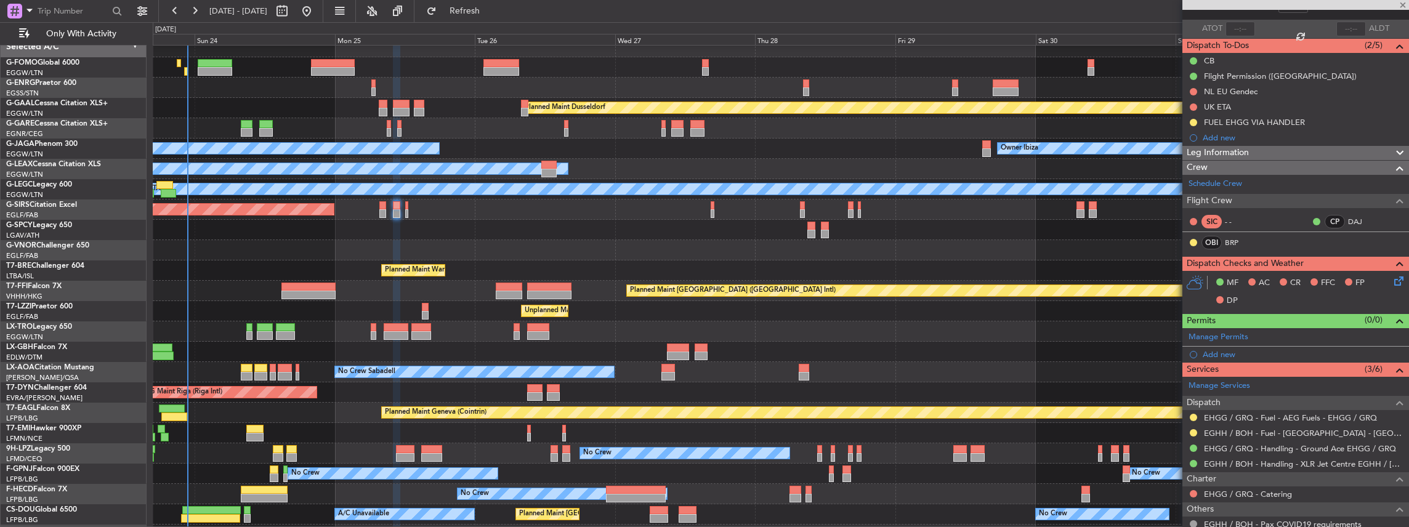
type input "0"
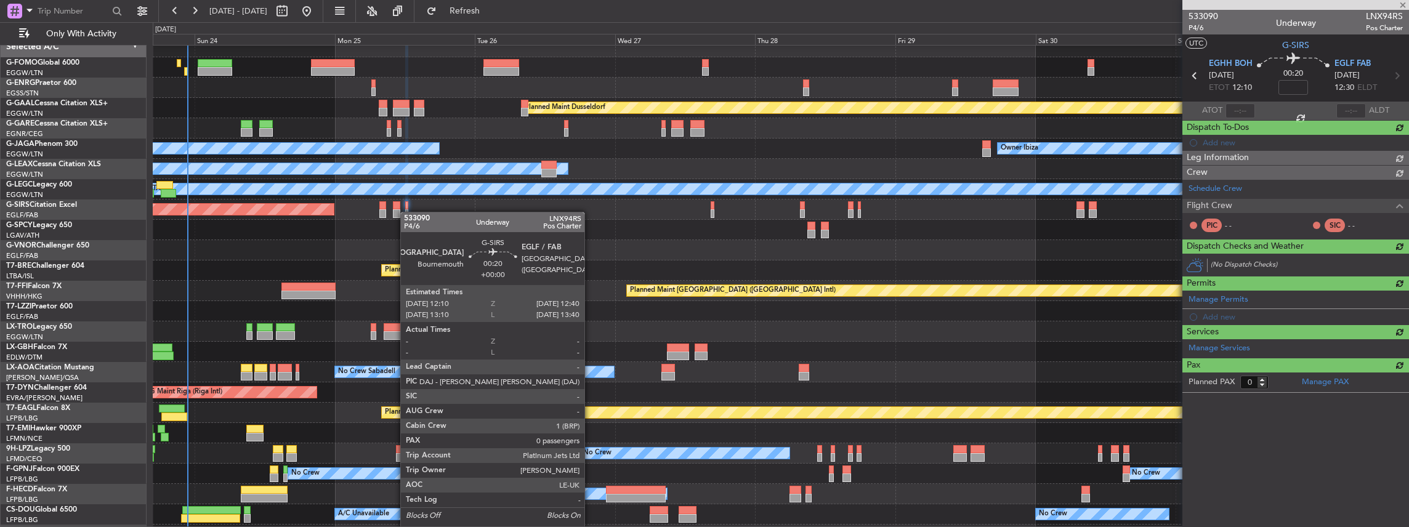
scroll to position [0, 0]
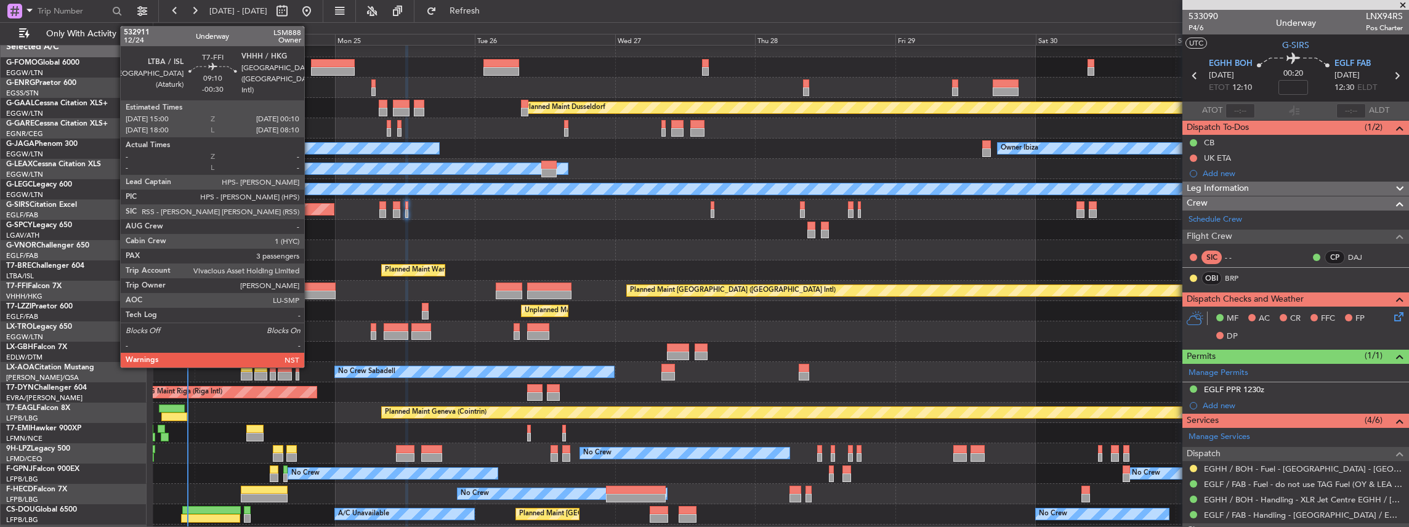
click at [310, 291] on div at bounding box center [308, 295] width 54 height 9
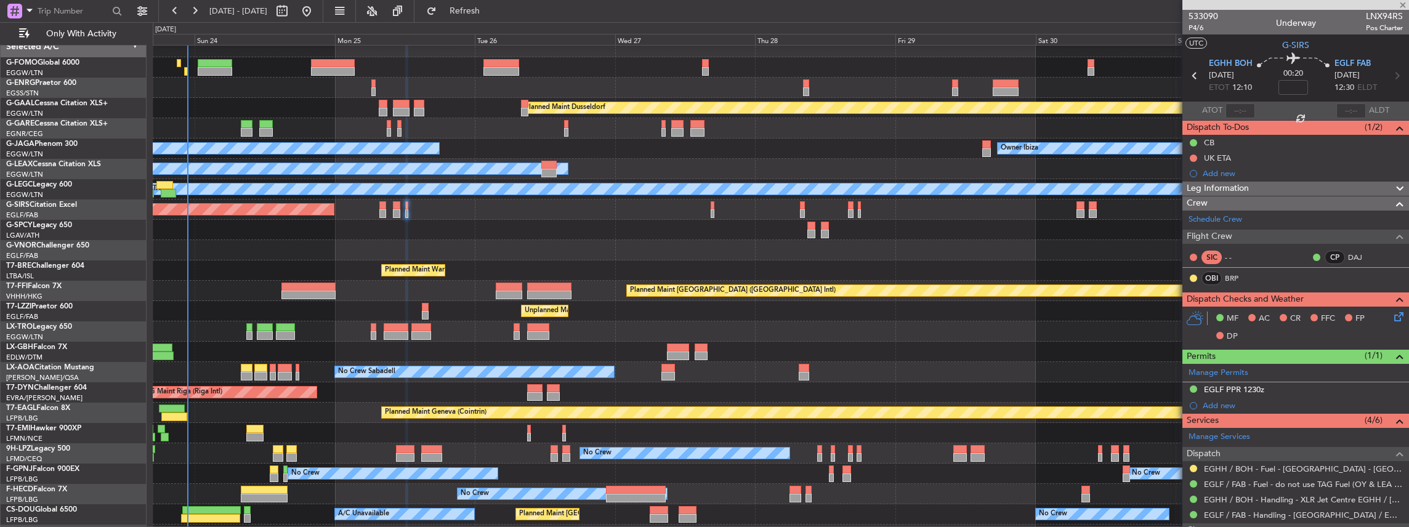
type input "-00:30"
type input "3"
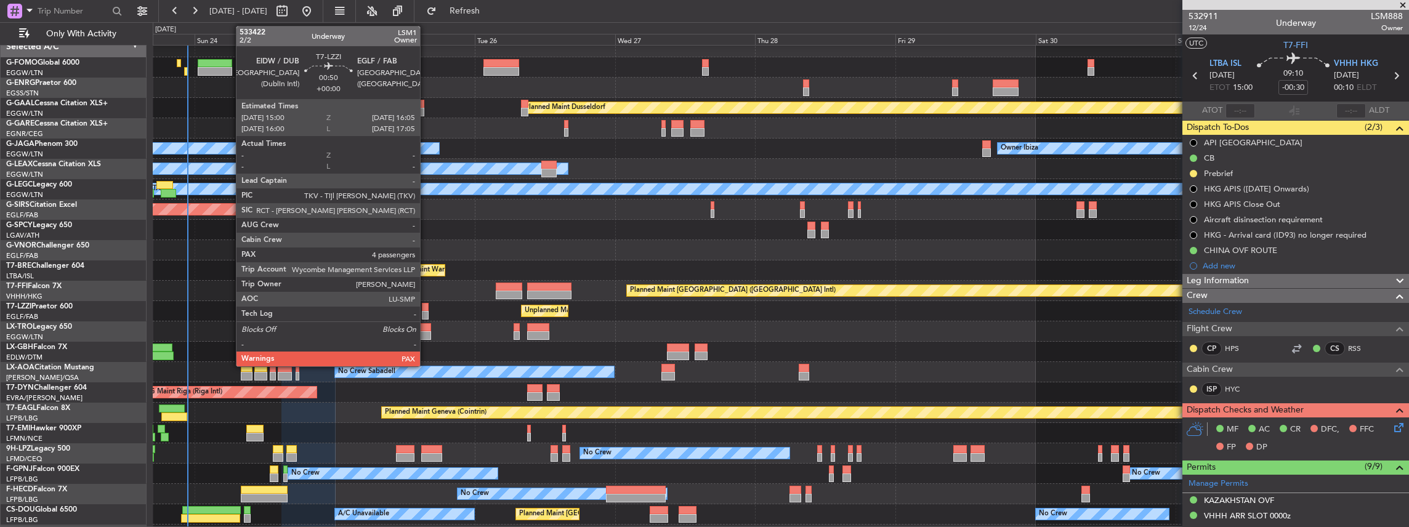
click at [426, 308] on div at bounding box center [425, 307] width 7 height 9
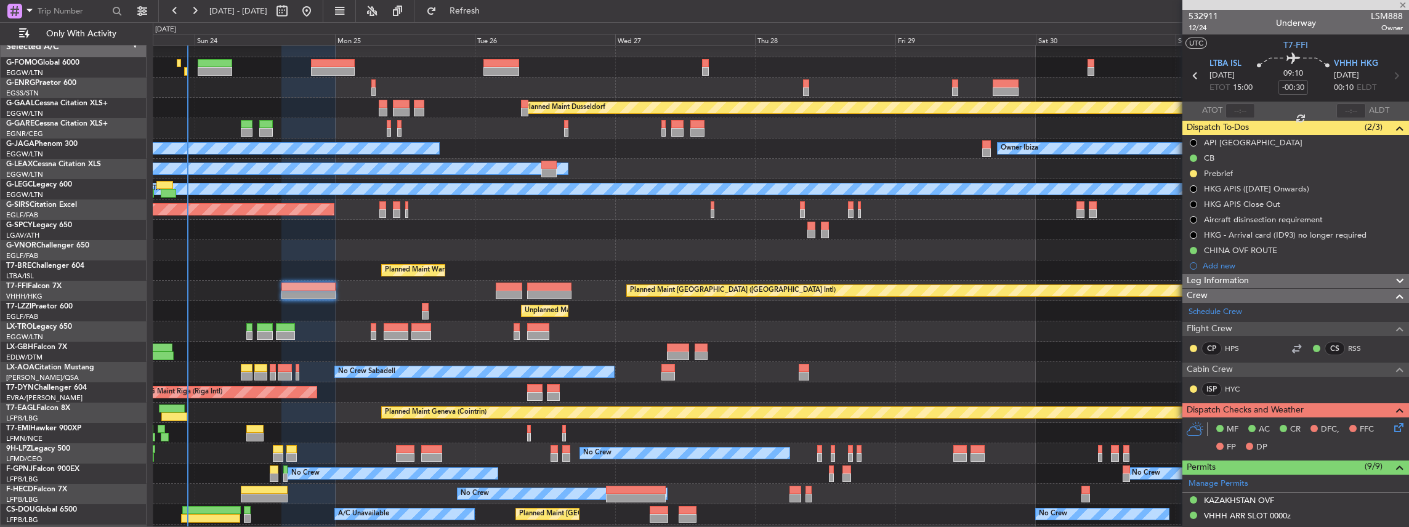
type input "5"
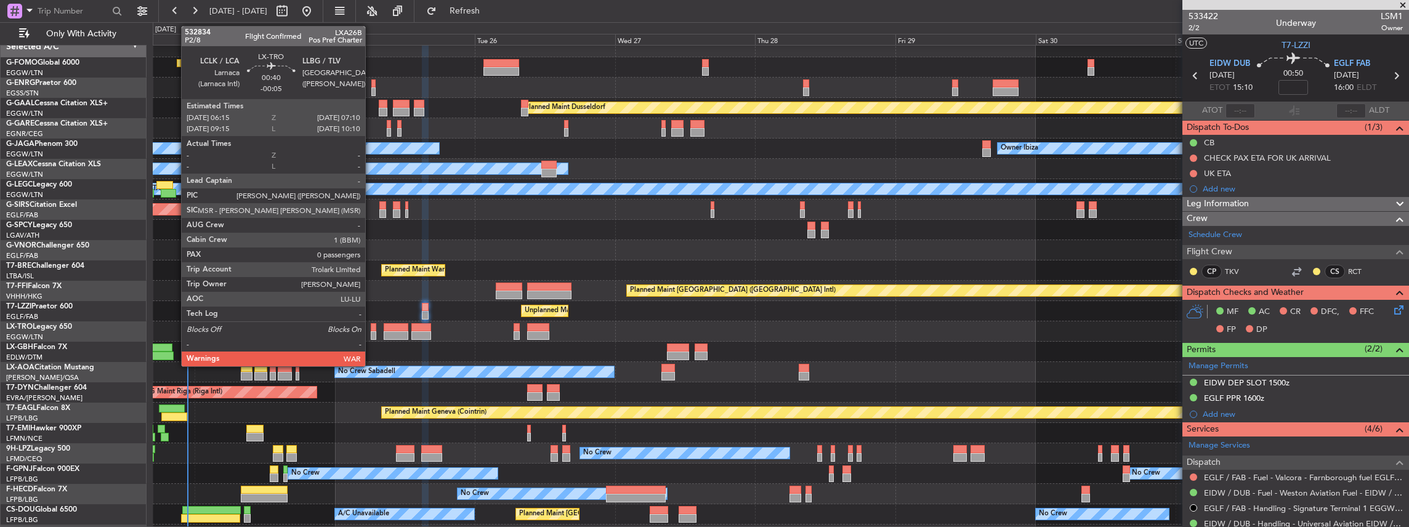
click at [371, 328] on div at bounding box center [374, 327] width 6 height 9
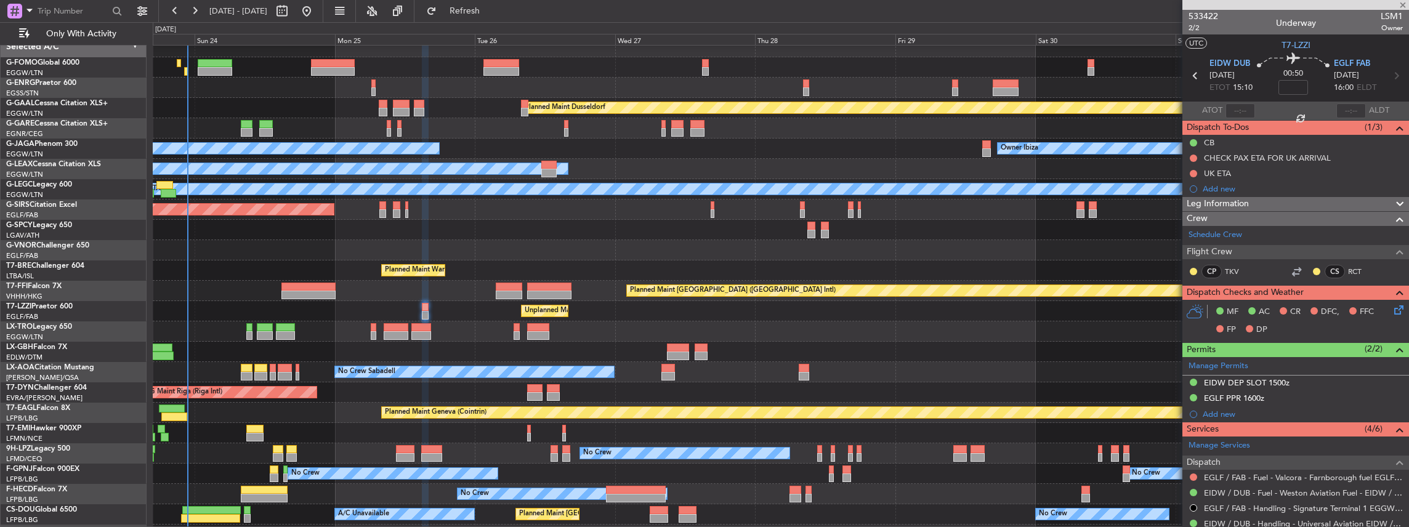
type input "-00:05"
type input "0"
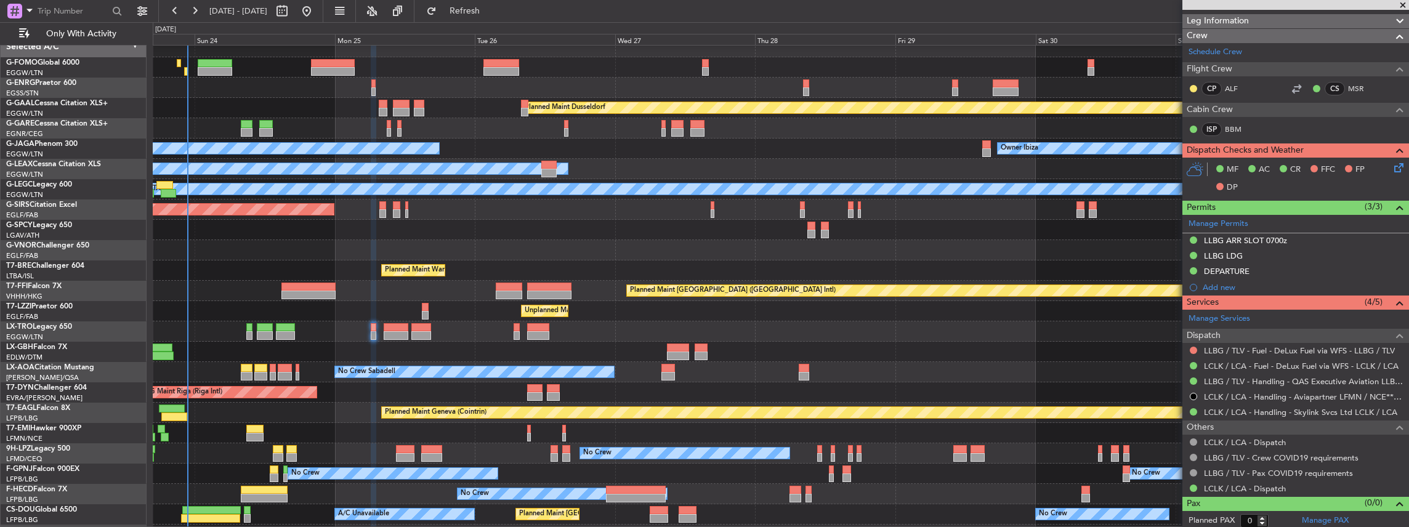
scroll to position [183, 0]
click at [1260, 345] on link "LLBG / TLV - Fuel - DeLux Fuel via WFS - LLBG / TLV" at bounding box center [1299, 350] width 191 height 10
click at [1263, 382] on link "LLBG / TLV - Handling - QAS Executive Aviation LLBG / TLV" at bounding box center [1303, 381] width 199 height 10
click at [483, 11] on span "Refresh" at bounding box center [465, 11] width 52 height 9
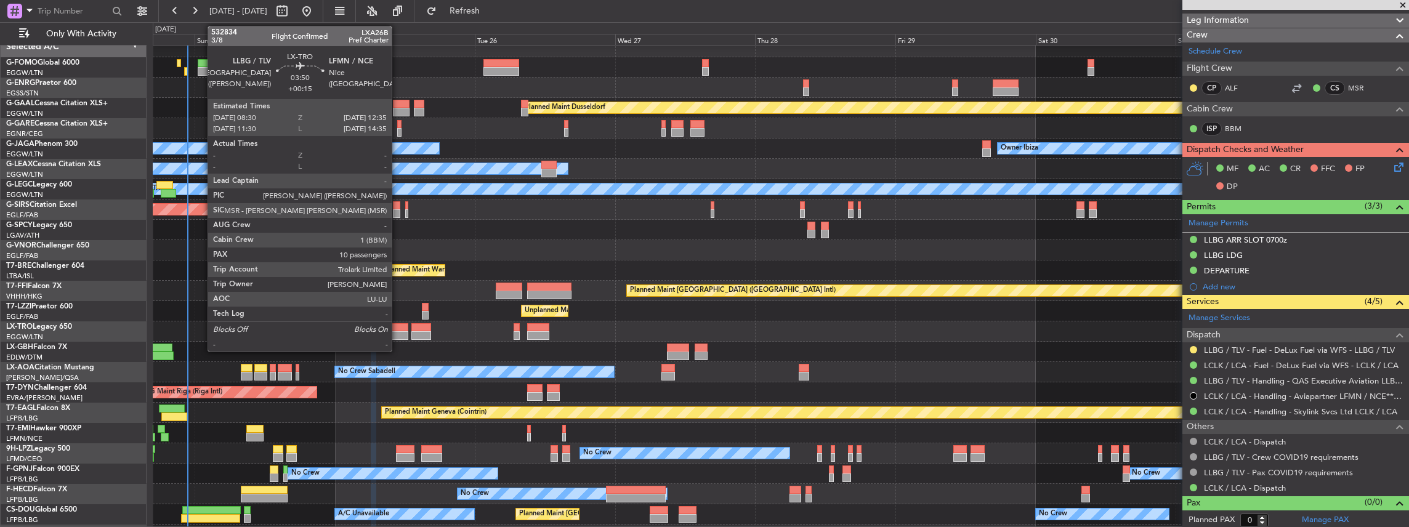
click at [393, 330] on div at bounding box center [396, 327] width 24 height 9
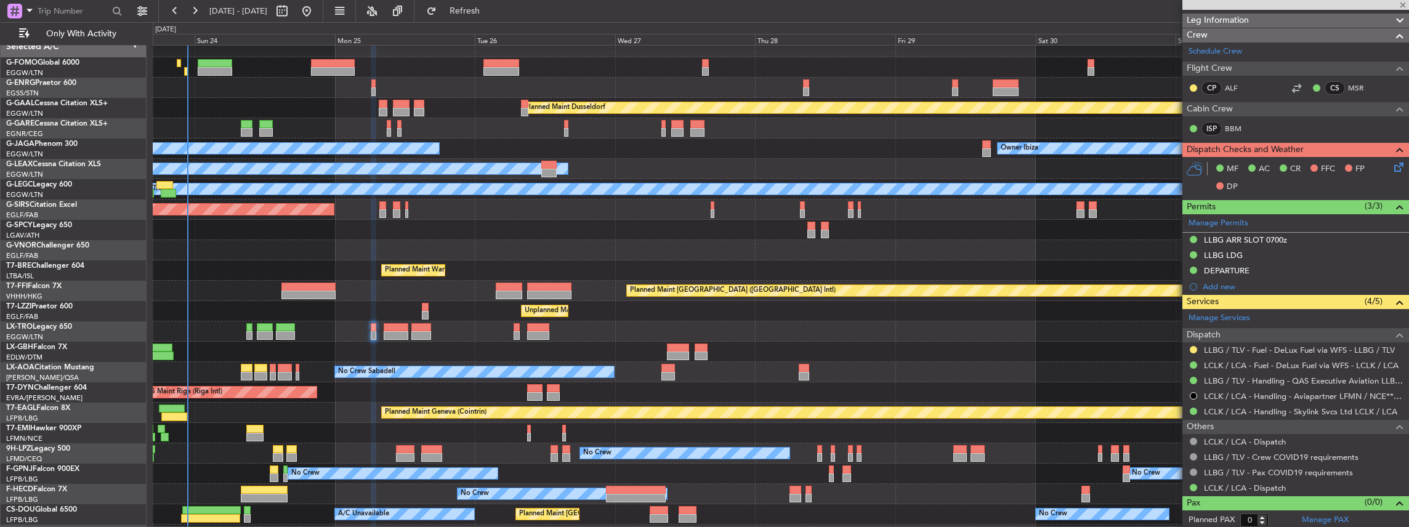
type input "+00:15"
type input "10"
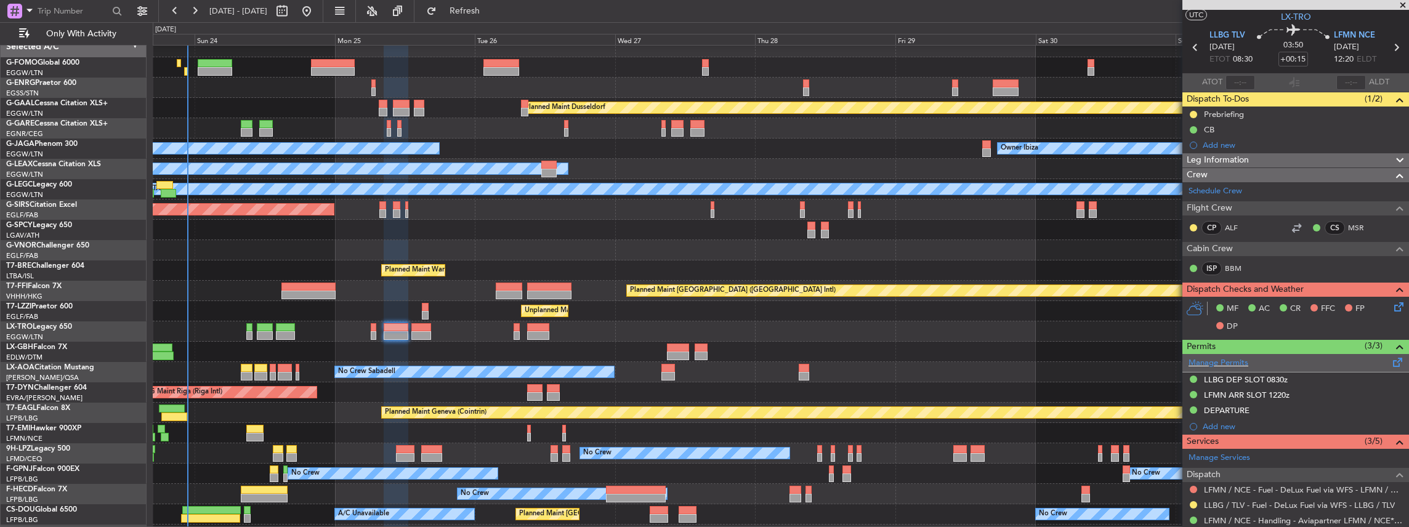
scroll to position [41, 0]
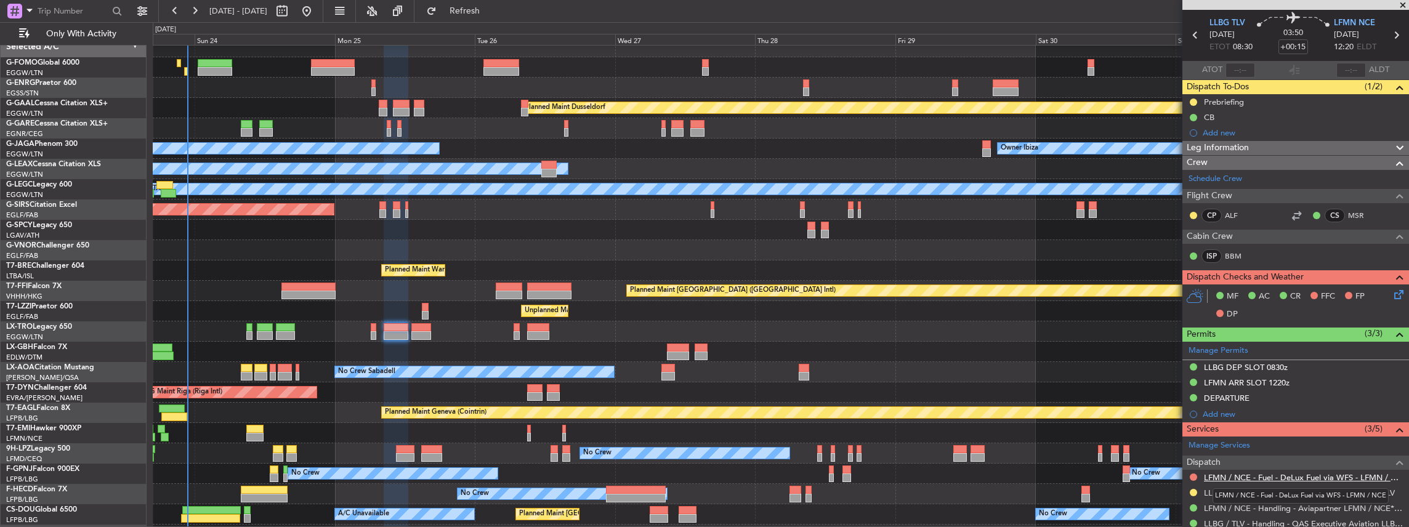
click at [1233, 474] on link "LFMN / NCE - Fuel - DeLux Fuel via WFS - LFMN / NCE" at bounding box center [1303, 477] width 199 height 10
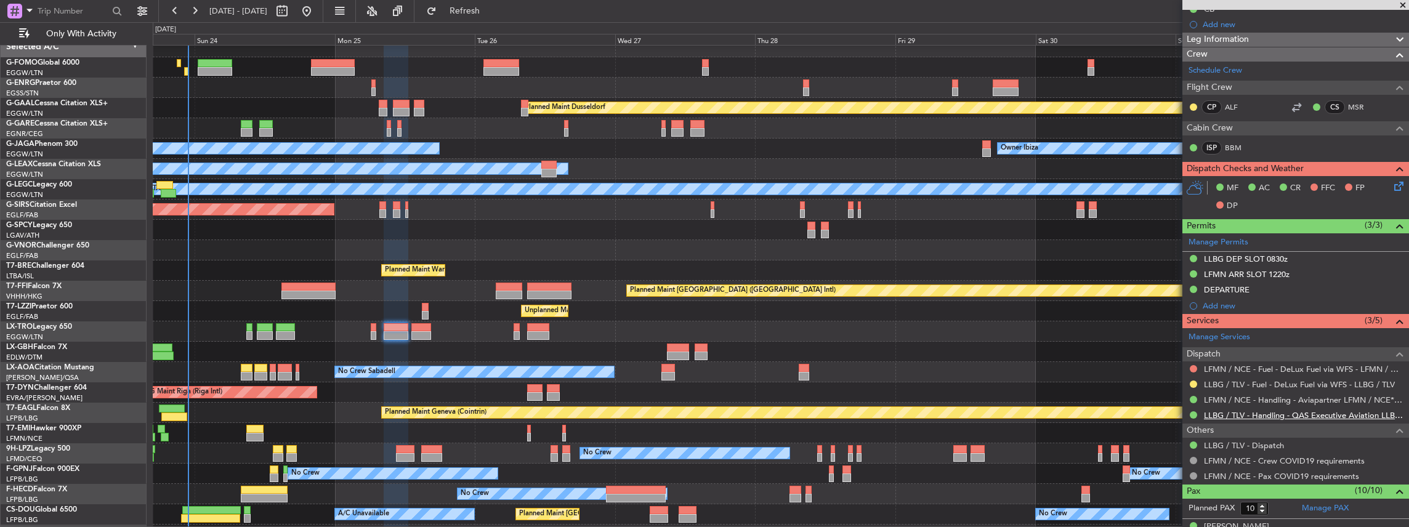
scroll to position [164, 0]
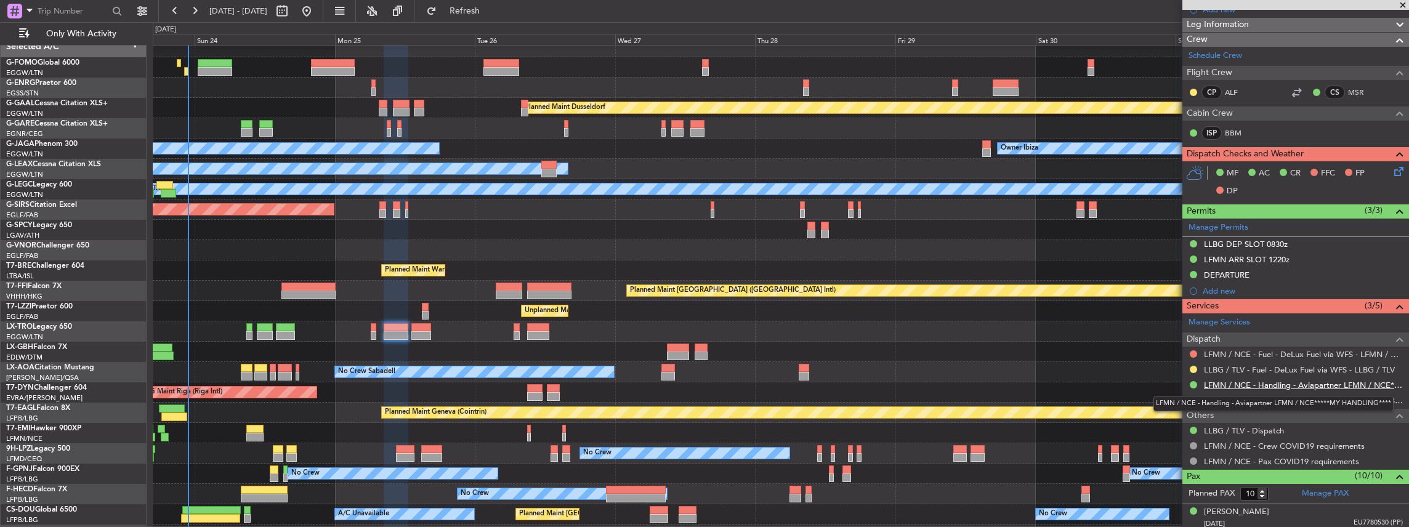
click at [1278, 380] on link "LFMN / NCE - Handling - Aviapartner LFMN / NCE*****MY HANDLING****" at bounding box center [1303, 385] width 199 height 10
click at [491, 7] on span "Refresh" at bounding box center [465, 11] width 52 height 9
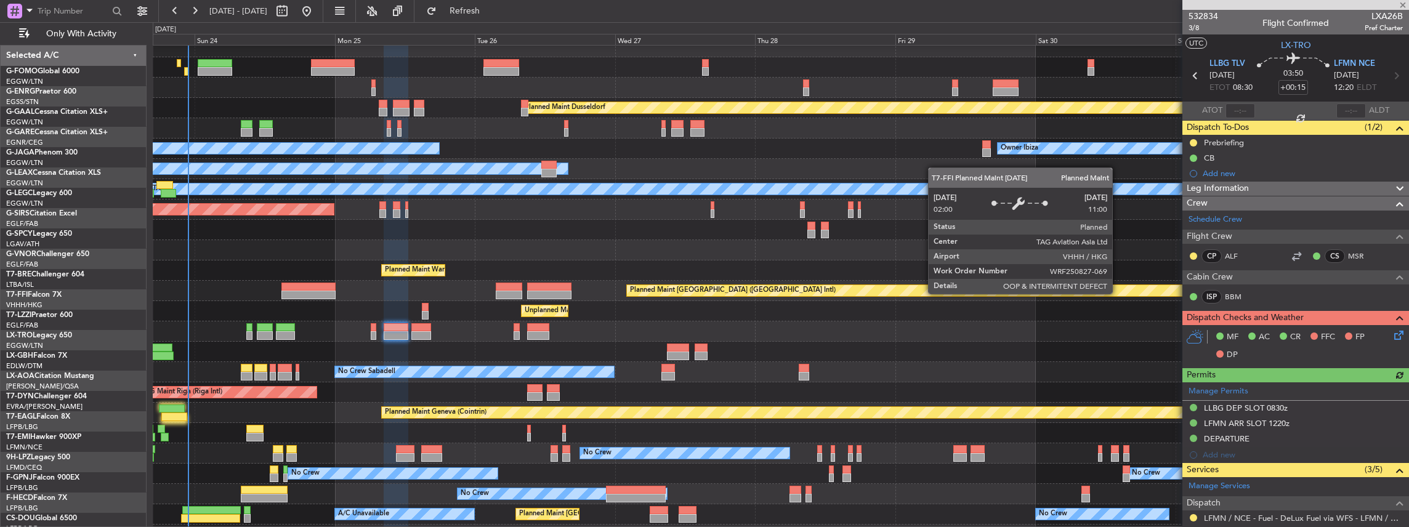
scroll to position [164, 0]
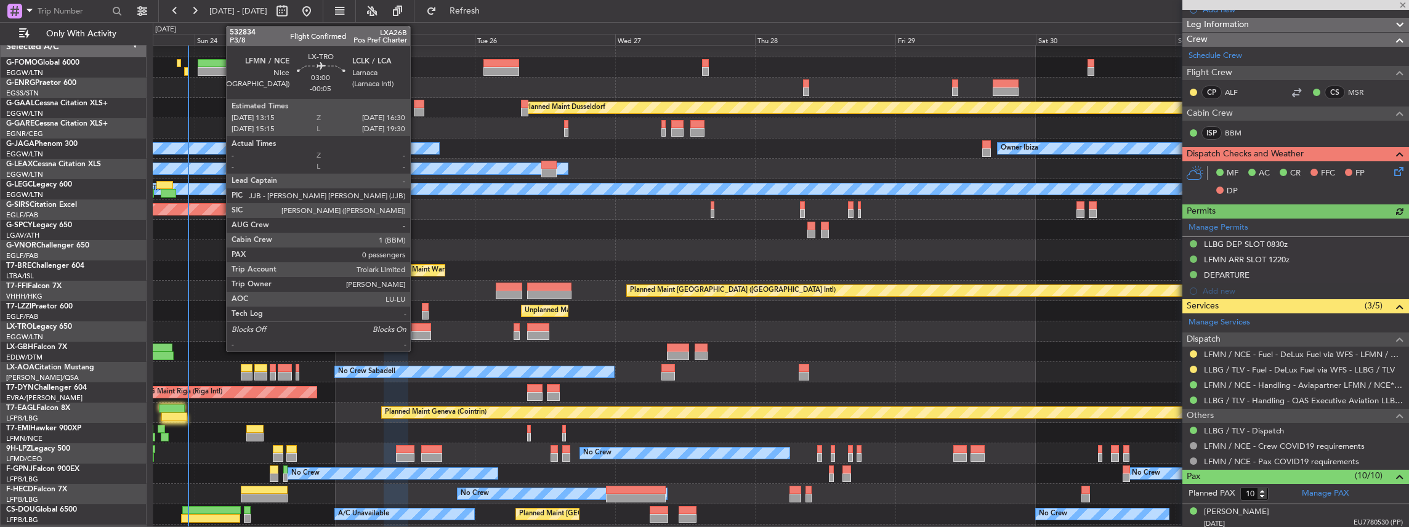
click at [416, 331] on div at bounding box center [420, 335] width 19 height 9
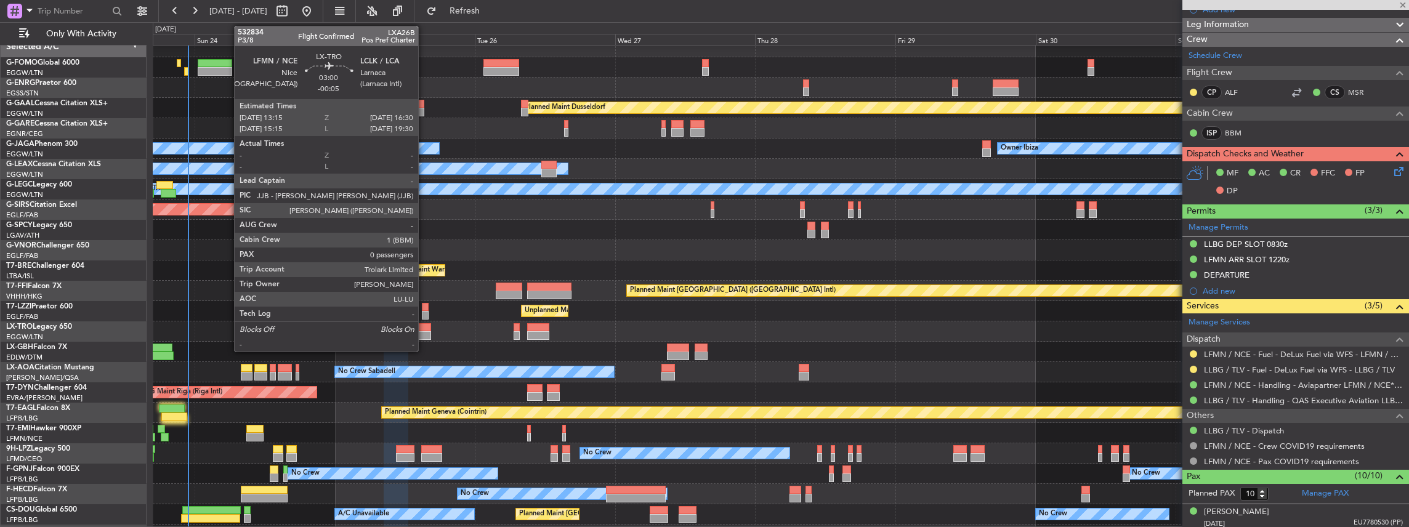
type input "-00:05"
type input "0"
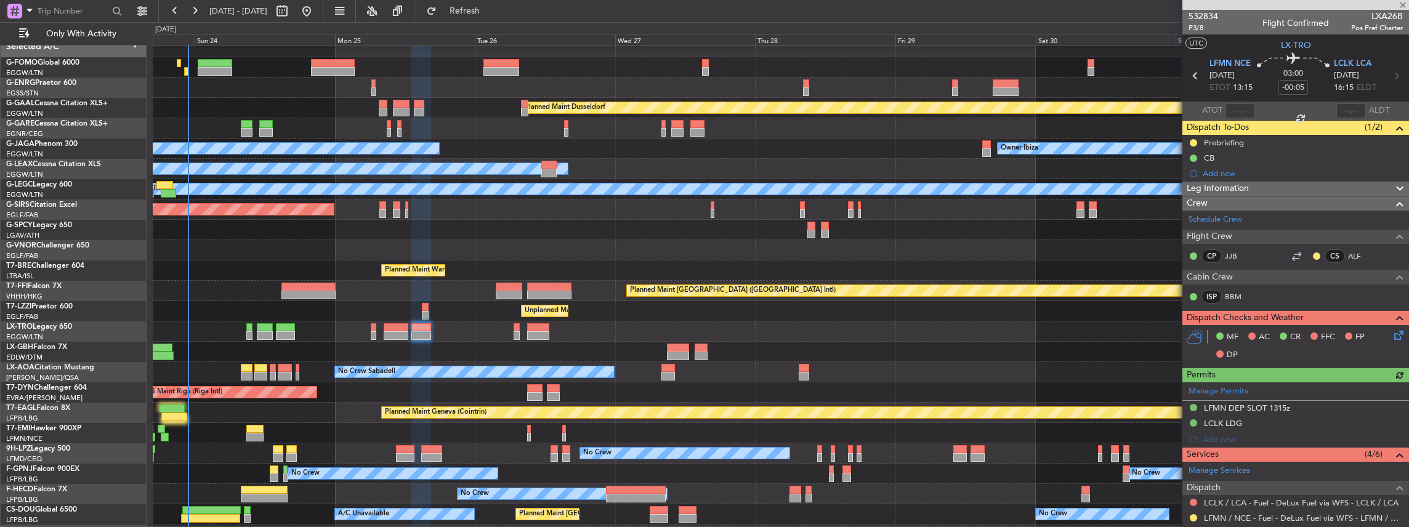
scroll to position [41, 0]
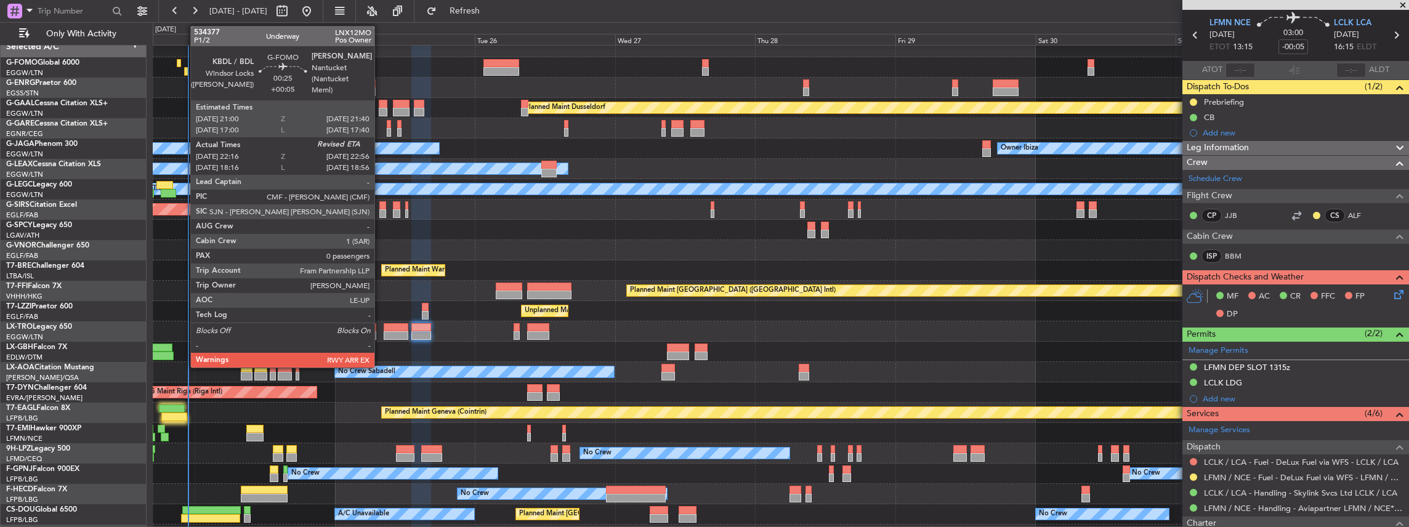
click at [184, 67] on div at bounding box center [186, 71] width 4 height 9
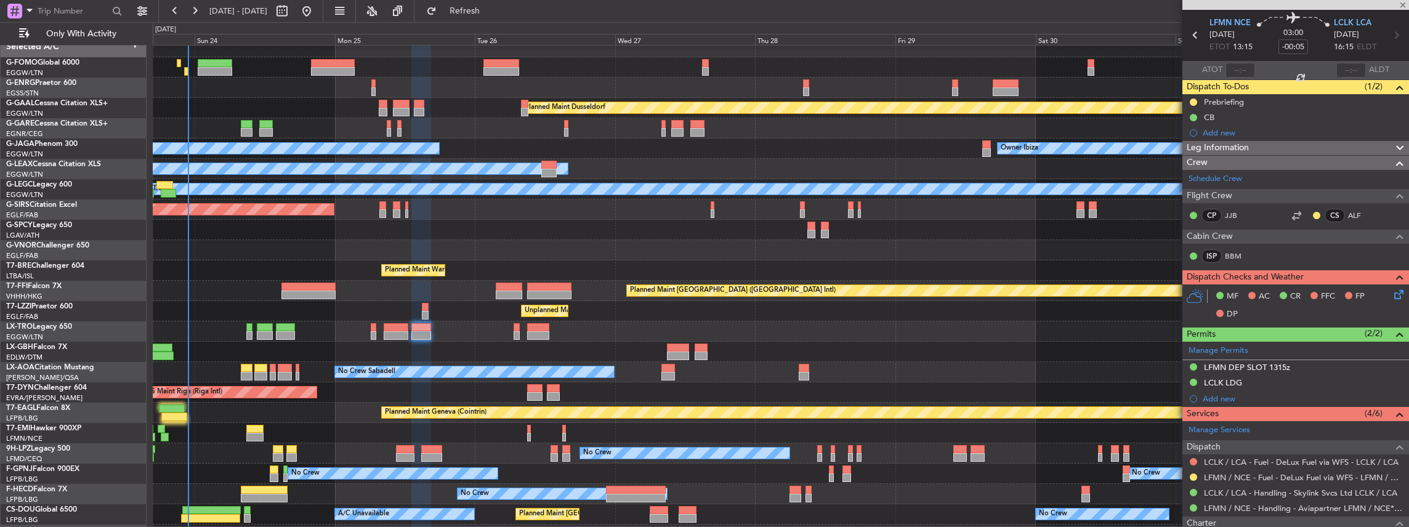
type input "+00:05"
type input "22:16"
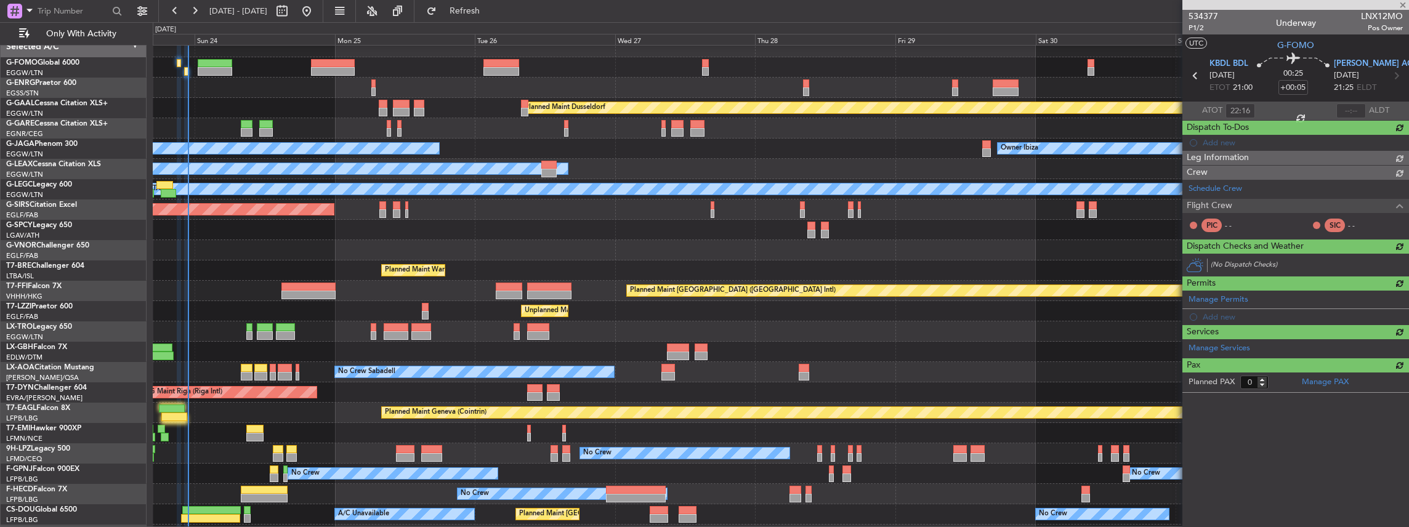
scroll to position [0, 0]
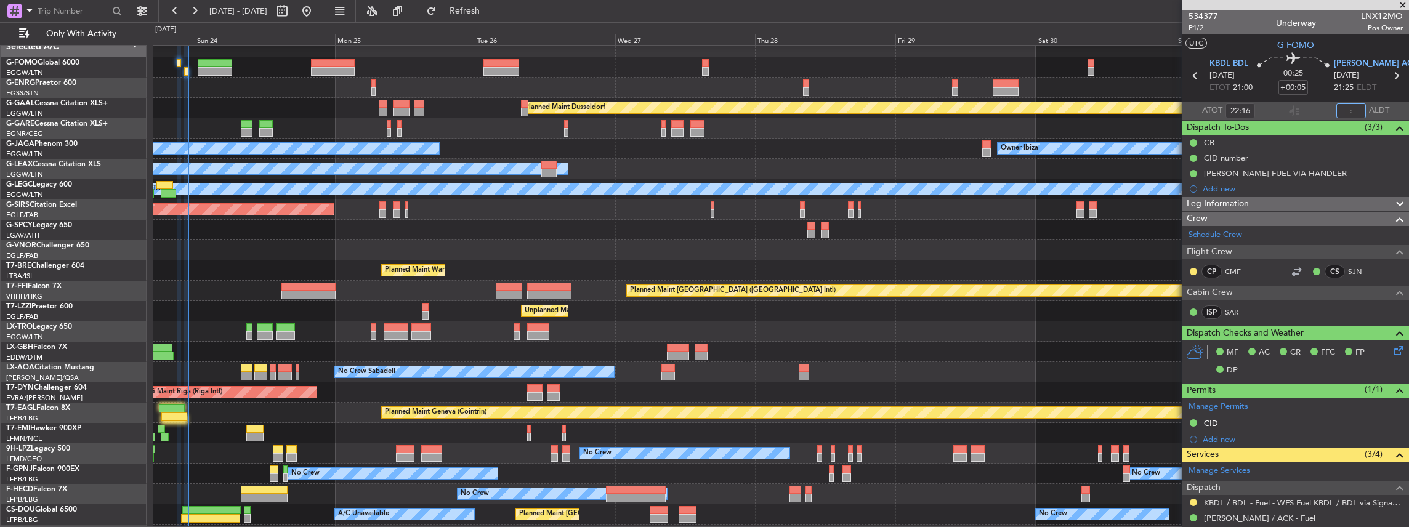
click at [1347, 111] on input "text" at bounding box center [1351, 110] width 30 height 15
type input "22:50"
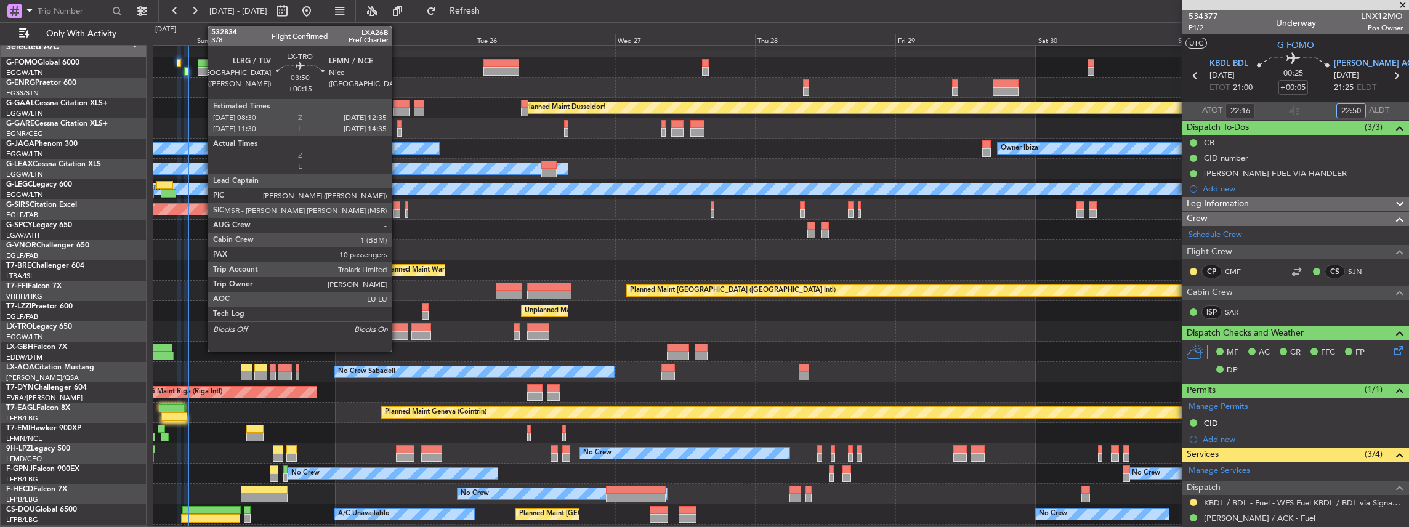
click at [398, 331] on div at bounding box center [396, 335] width 24 height 9
type input "+00:15"
type input "10"
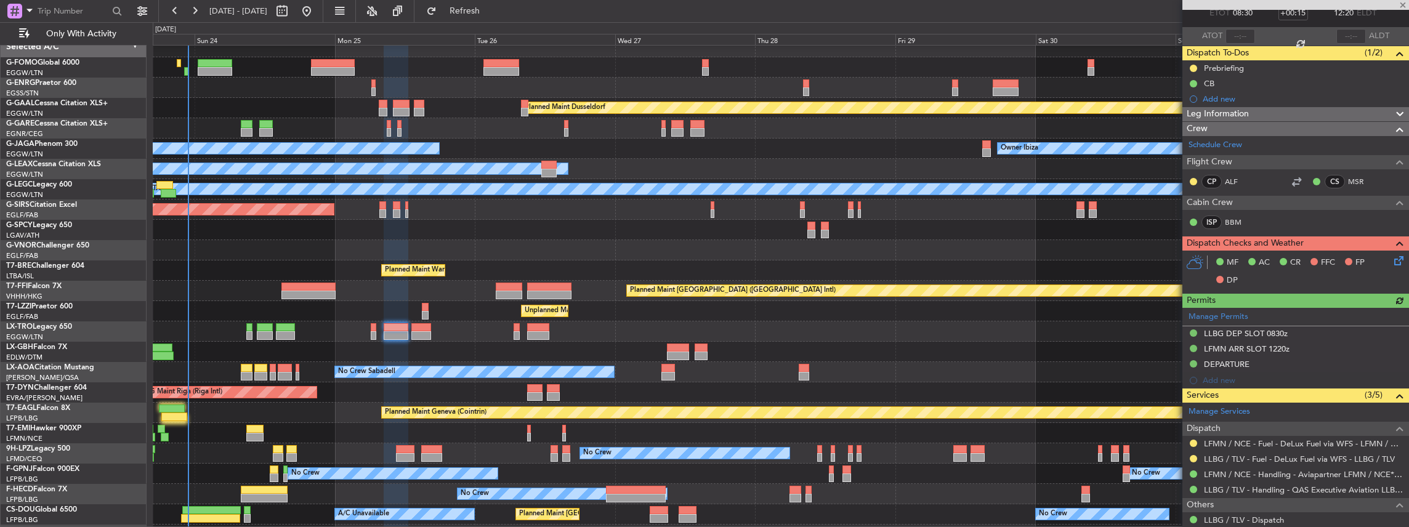
scroll to position [82, 0]
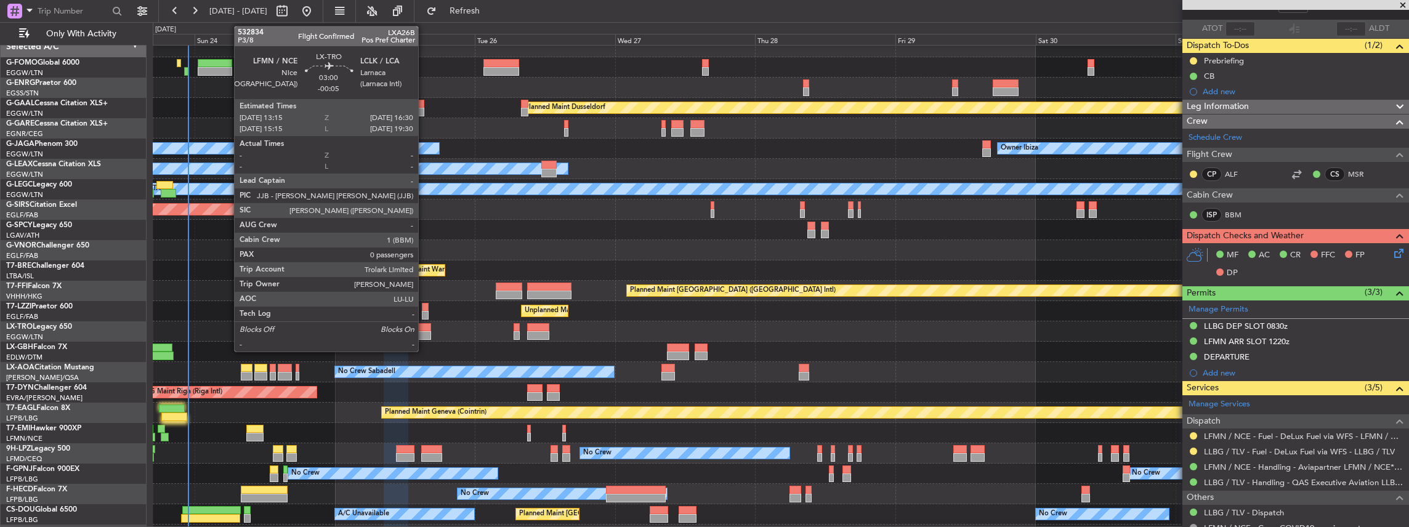
click at [424, 330] on div at bounding box center [420, 327] width 19 height 9
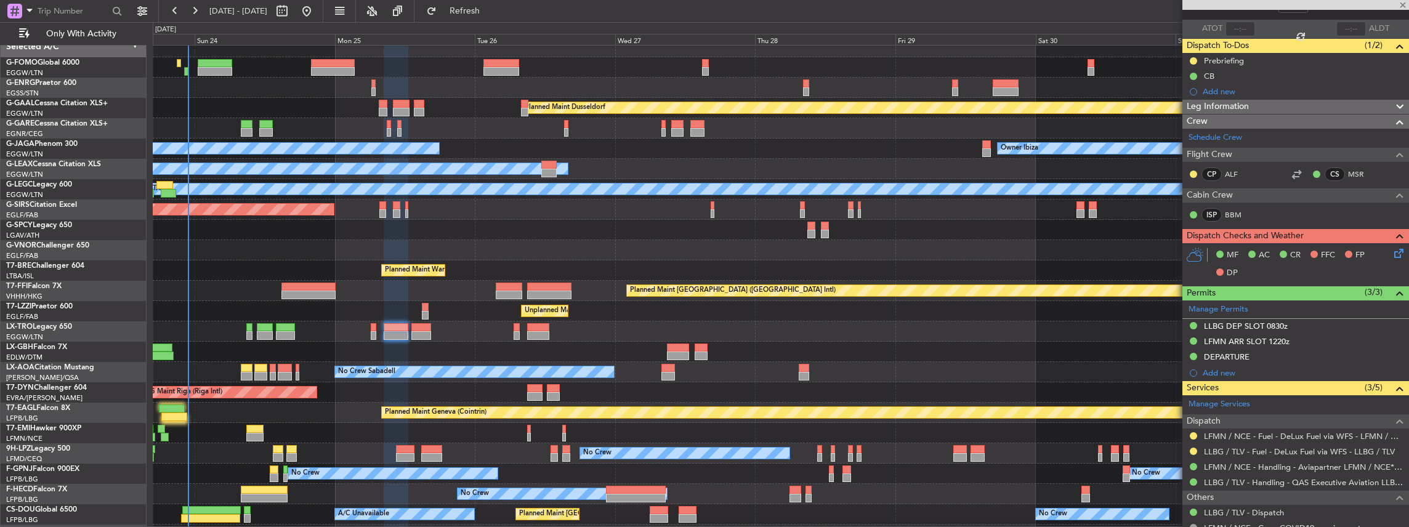
type input "-00:05"
type input "0"
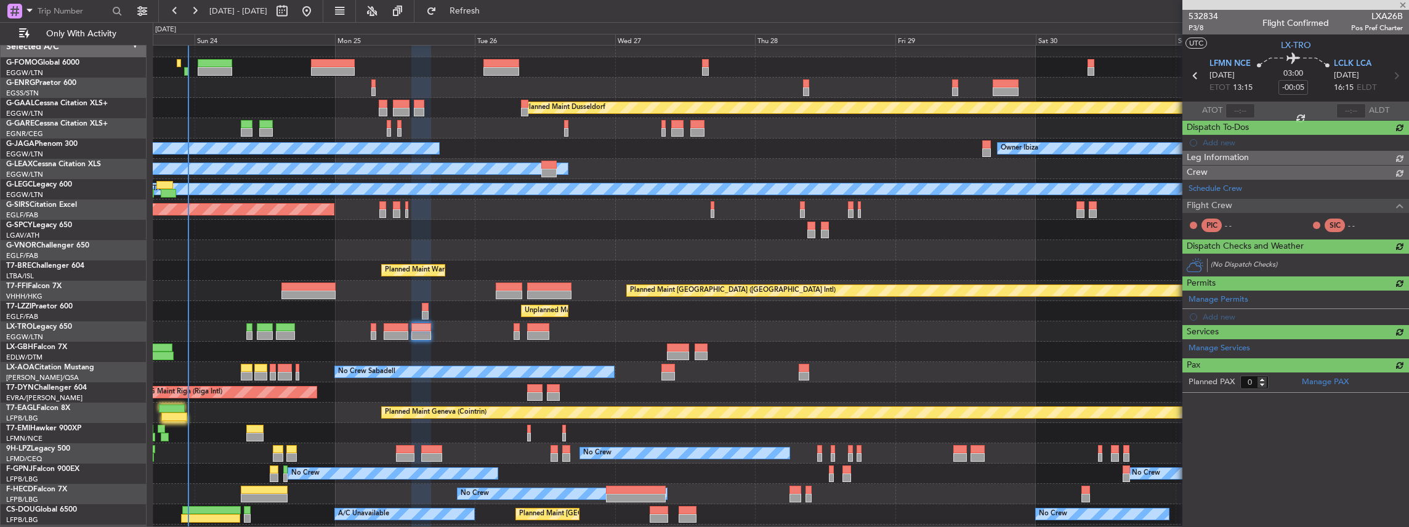
scroll to position [0, 0]
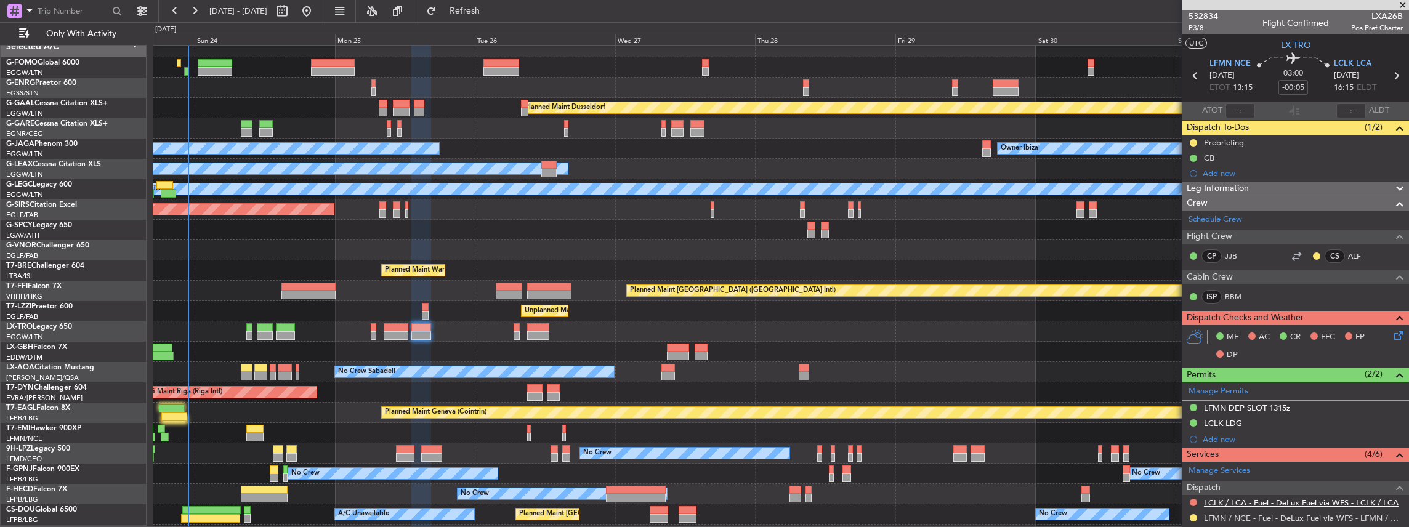
click at [1281, 500] on link "LCLK / LCA - Fuel - DeLux Fuel via WFS - LCLK / LCA" at bounding box center [1301, 502] width 195 height 10
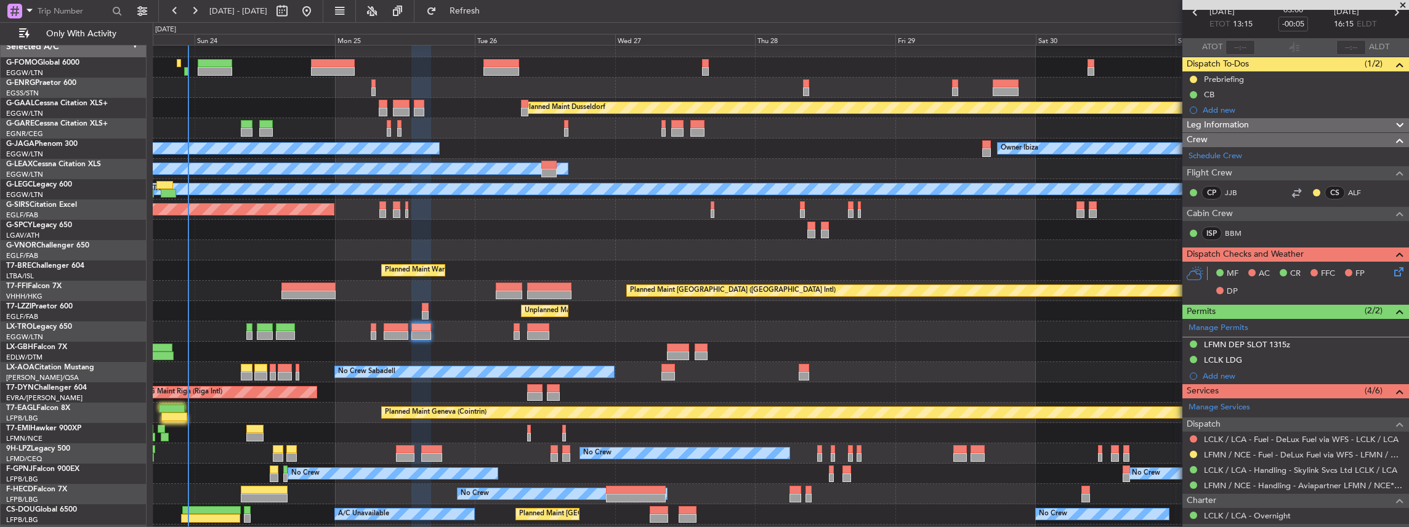
scroll to position [151, 0]
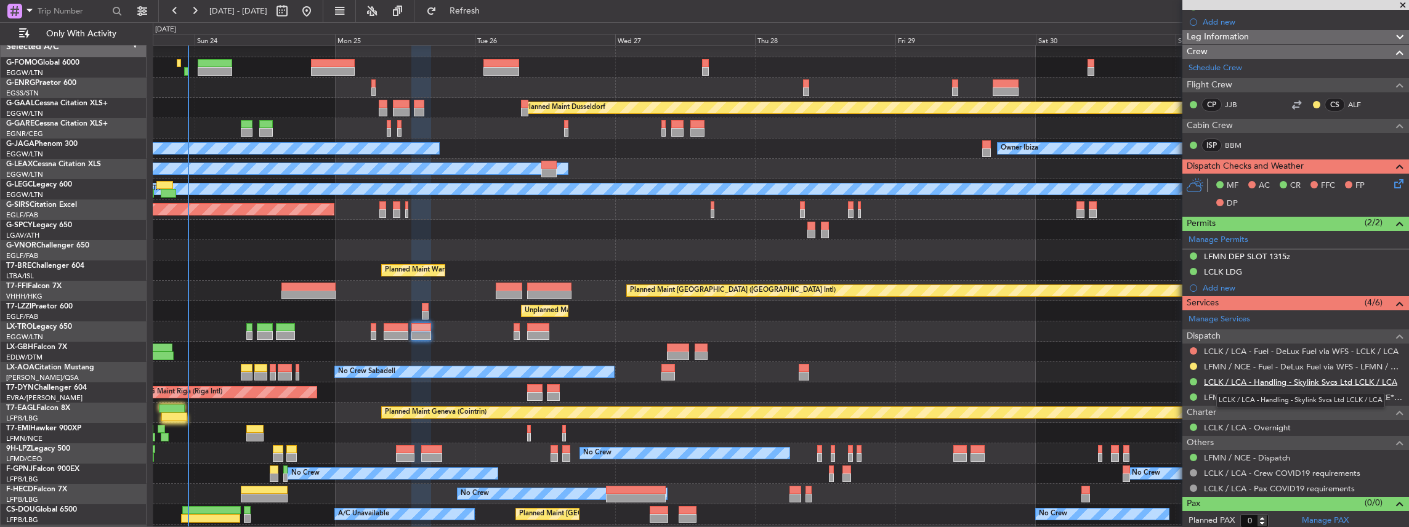
click at [1241, 379] on link "LCLK / LCA - Handling - Skylink Svcs Ltd LCLK / LCA" at bounding box center [1300, 382] width 193 height 10
click at [491, 9] on span "Refresh" at bounding box center [465, 11] width 52 height 9
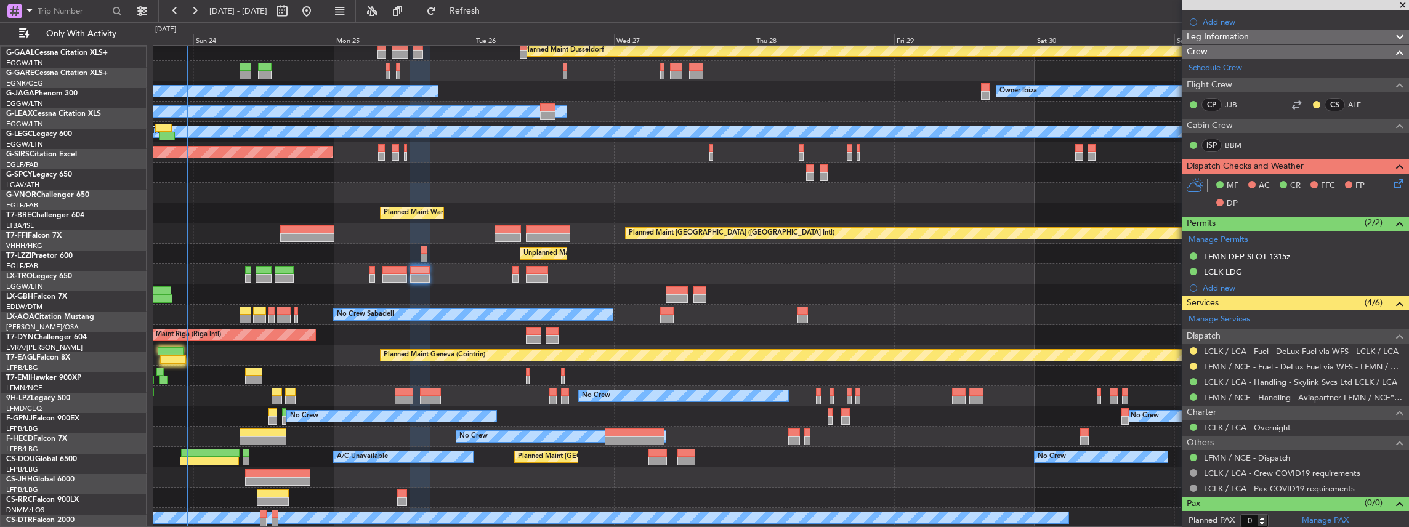
scroll to position [66, 0]
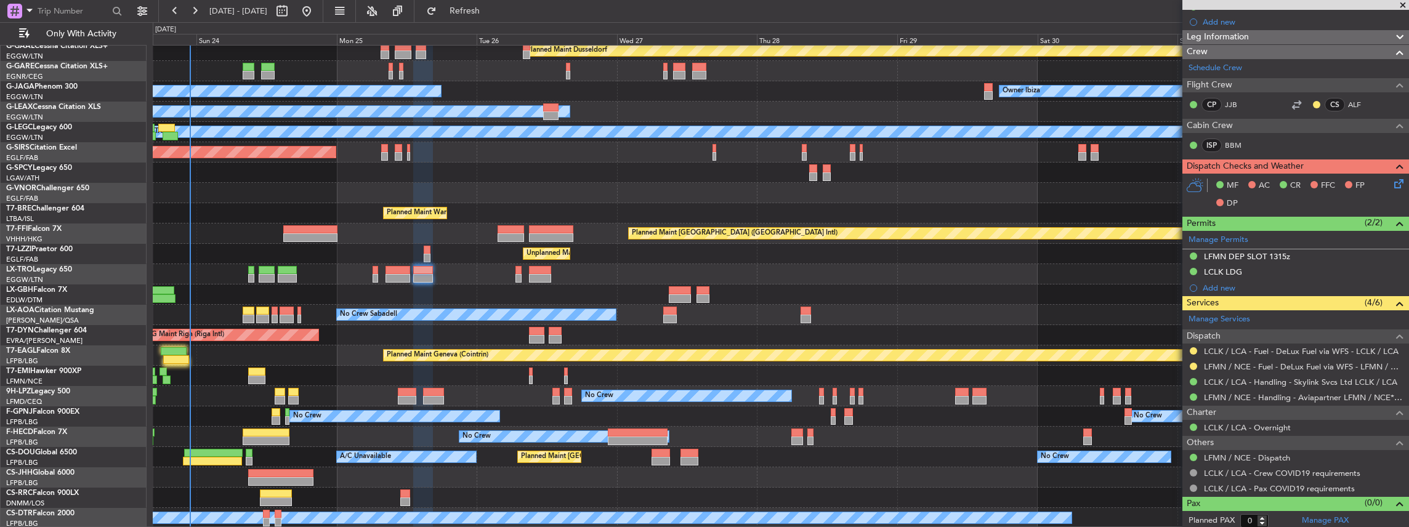
click at [431, 280] on div "Planned Maint Dusseldorf No Crew Cannes (Mandelieu) Owner Ibiza Planned Maint L…" at bounding box center [781, 254] width 1256 height 549
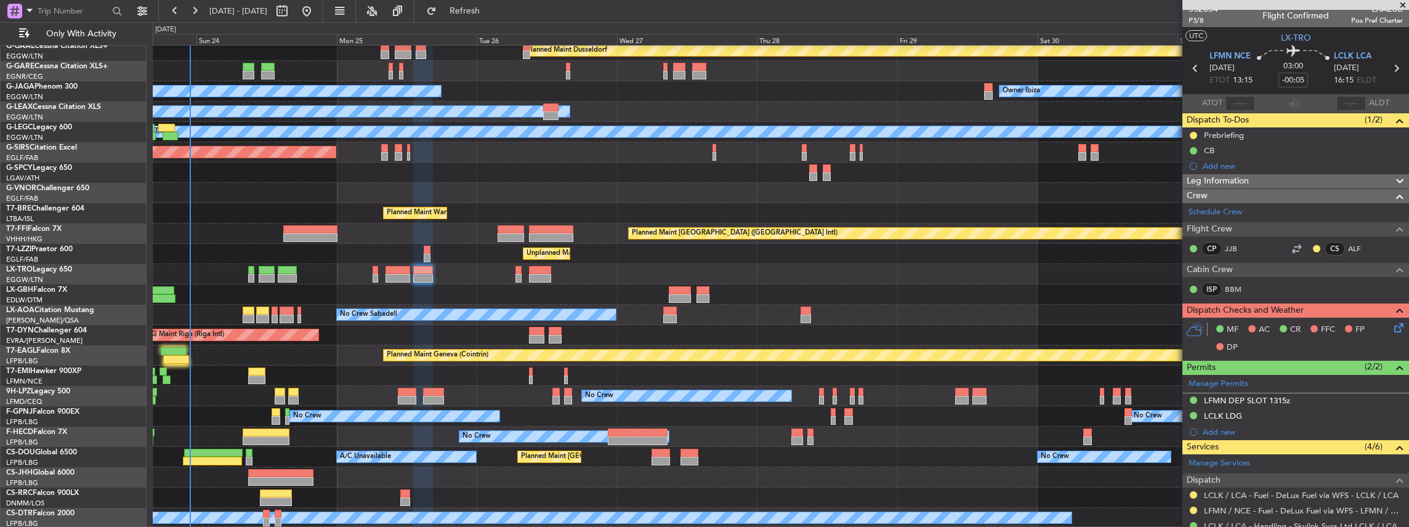
scroll to position [0, 0]
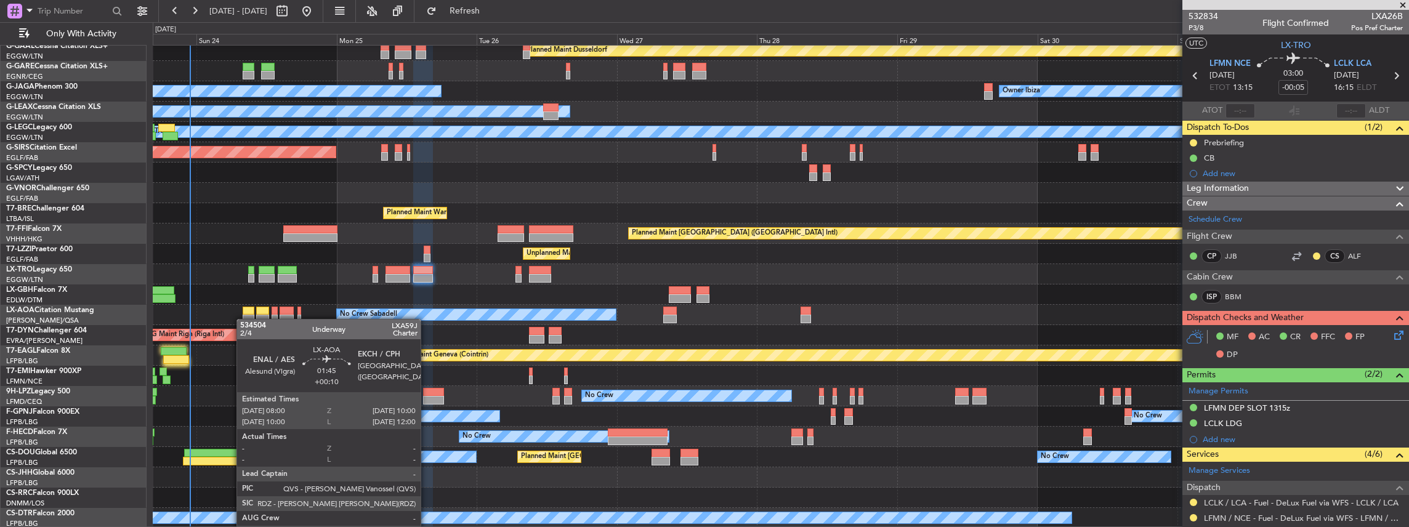
click at [244, 319] on div "No Crew Sabadell No Crew Sabadell" at bounding box center [781, 315] width 1256 height 20
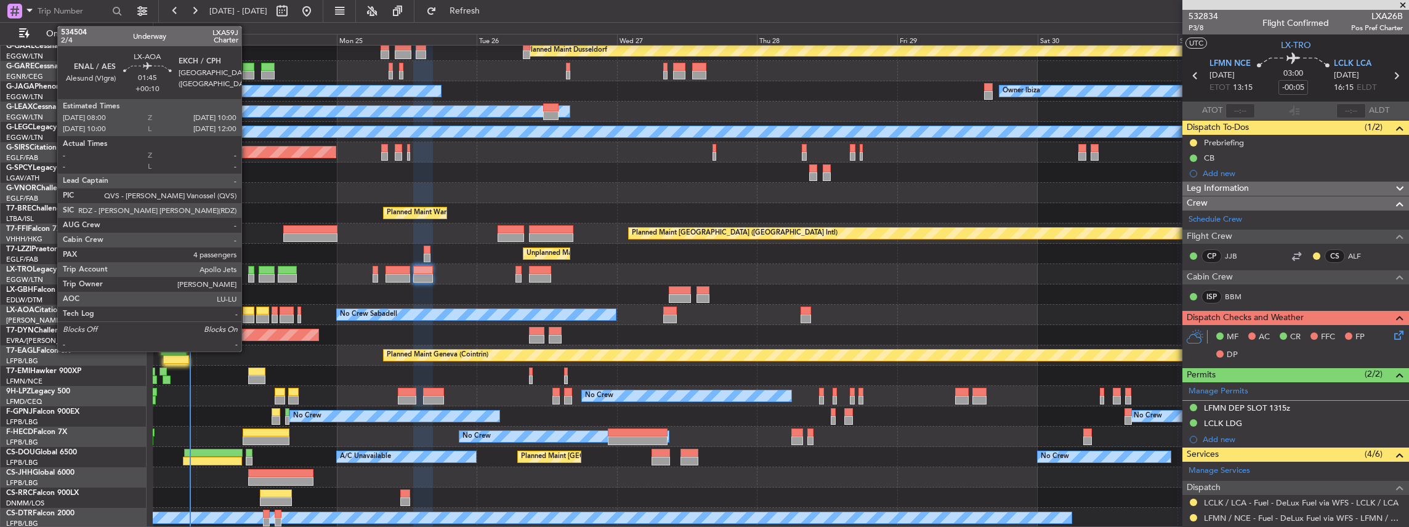
click at [248, 316] on div at bounding box center [249, 319] width 12 height 9
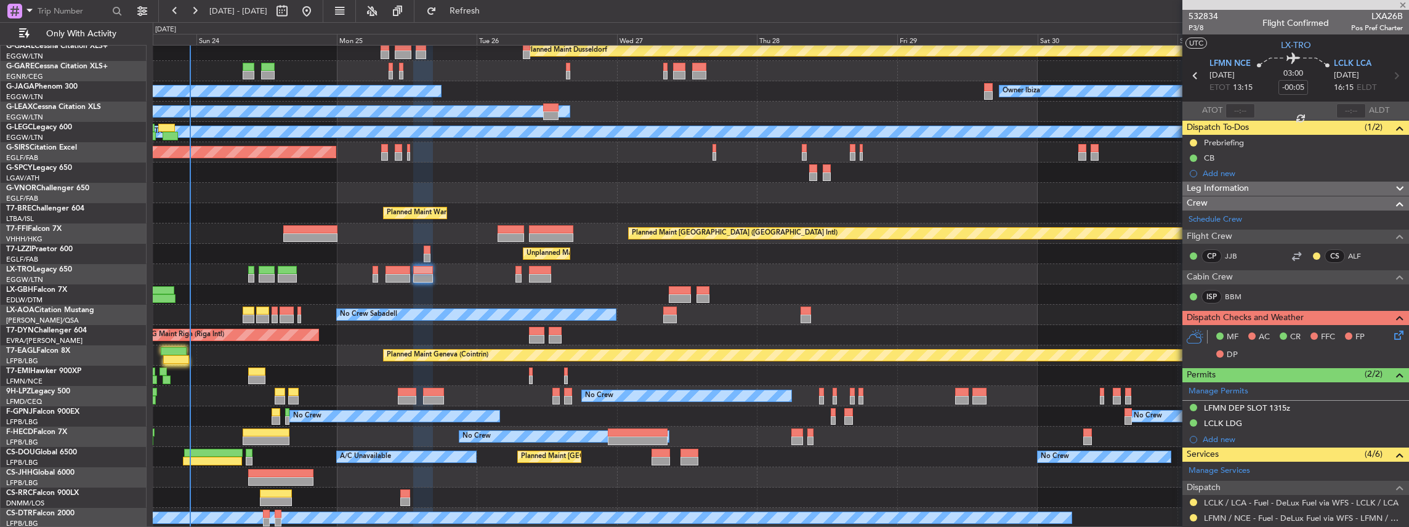
type input "+00:10"
type input "4"
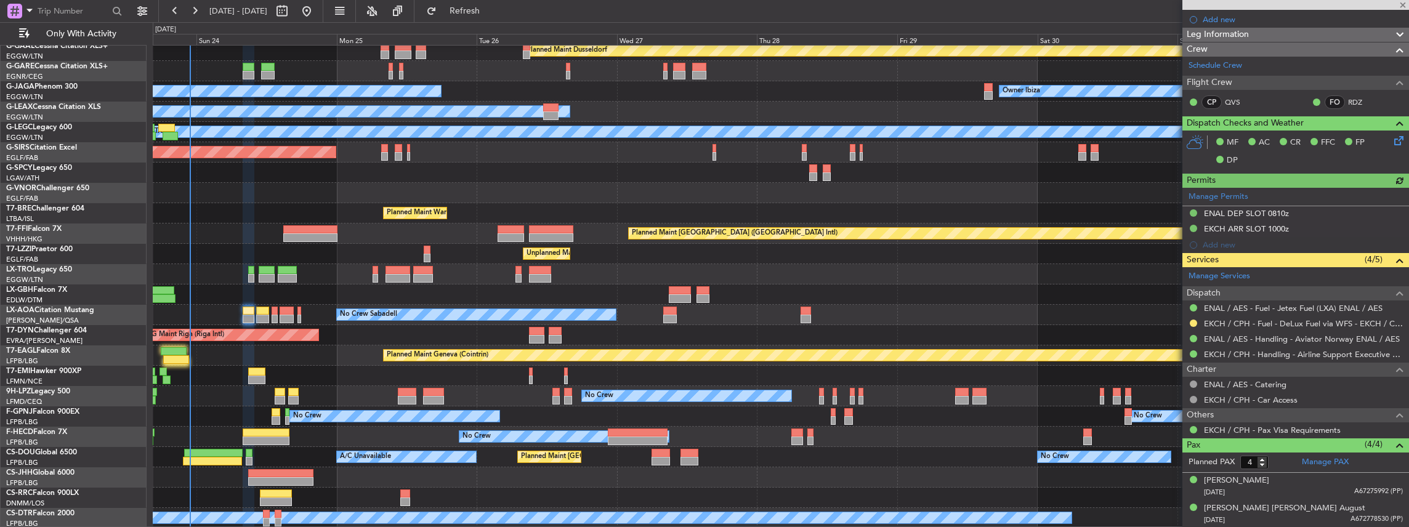
scroll to position [205, 0]
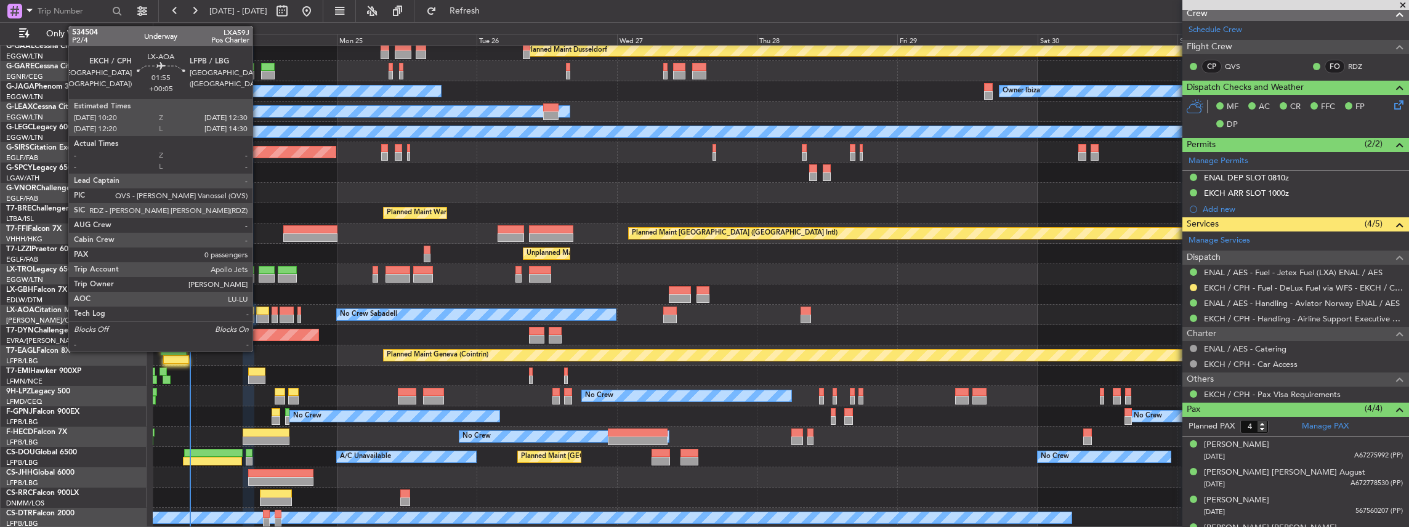
click at [259, 320] on div at bounding box center [262, 319] width 13 height 9
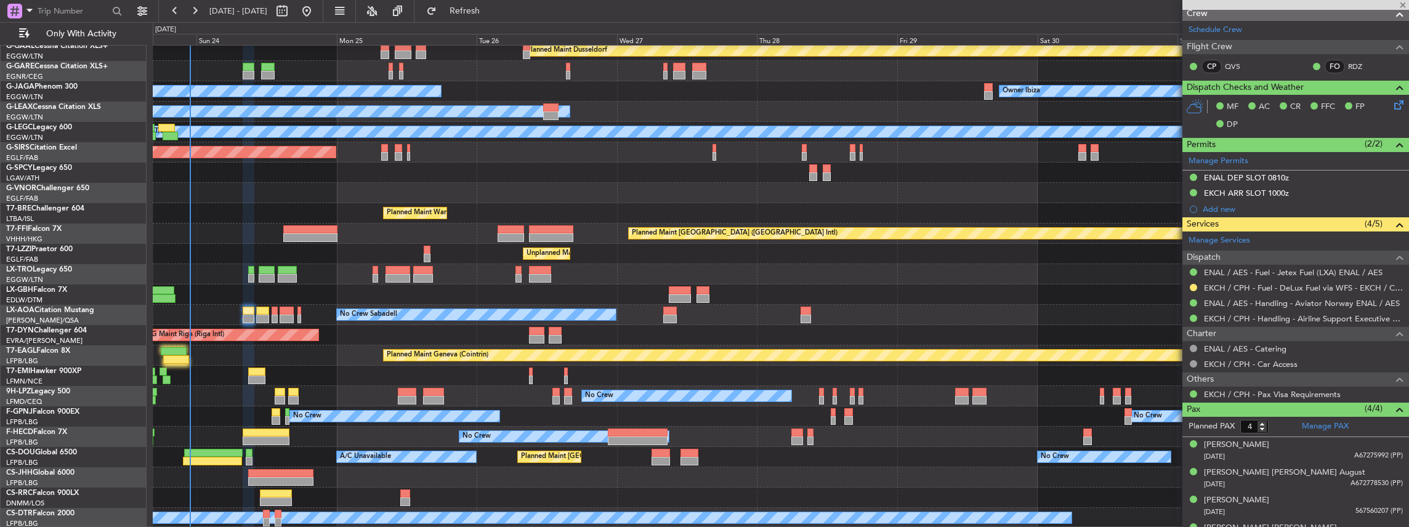
type input "+00:05"
type input "0"
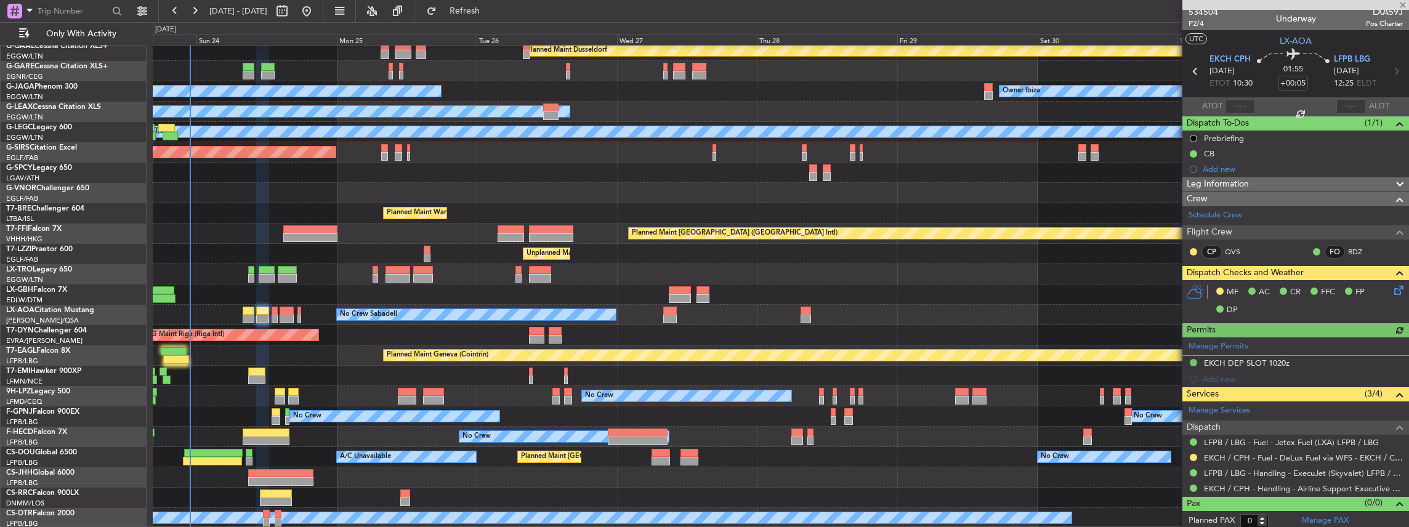
scroll to position [5, 0]
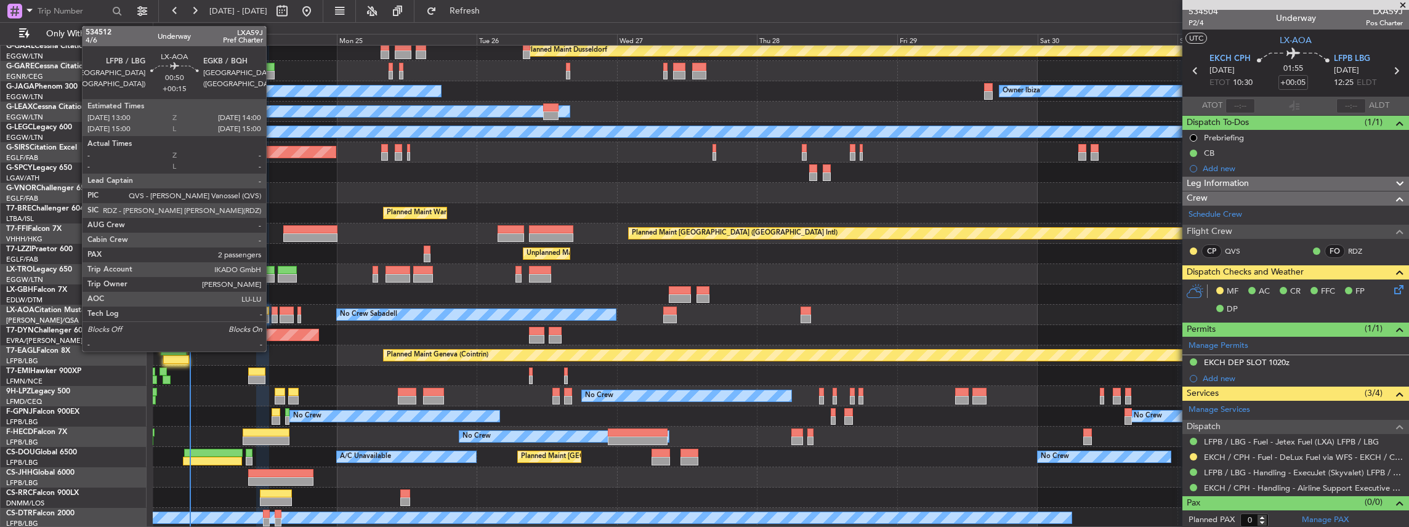
click at [272, 315] on div at bounding box center [275, 319] width 6 height 9
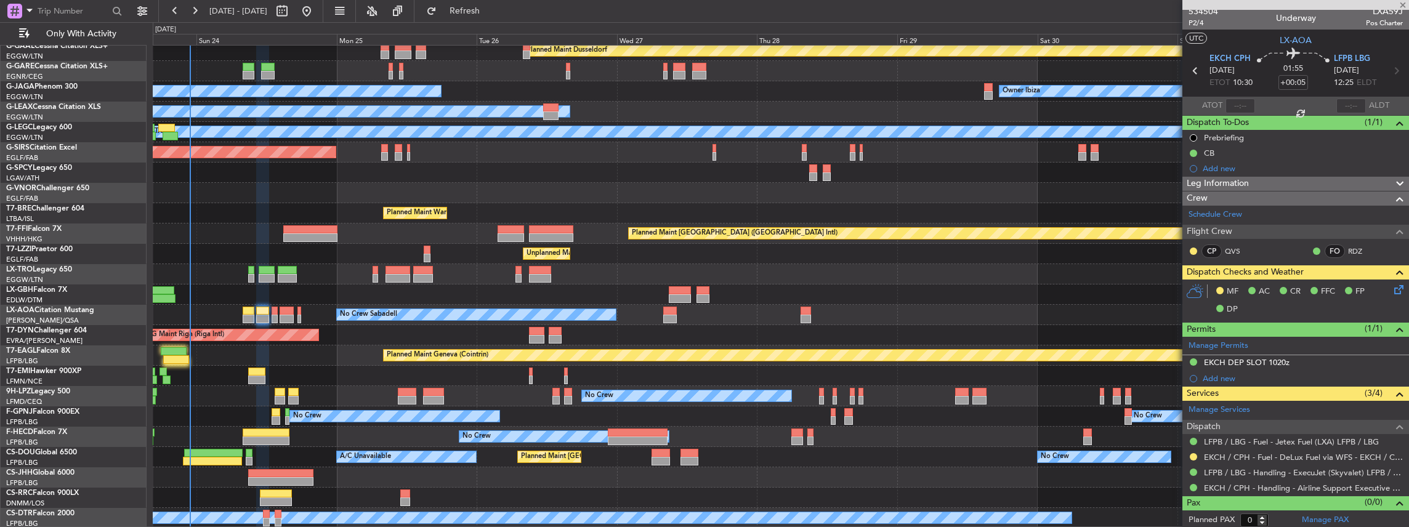
type input "+00:15"
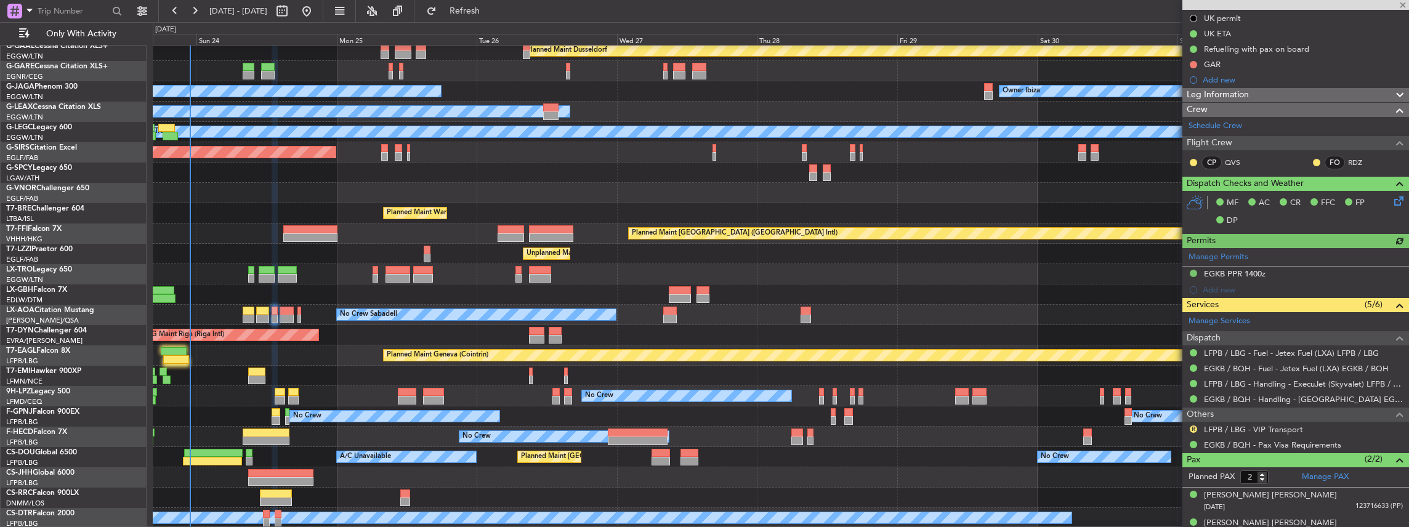
scroll to position [183, 0]
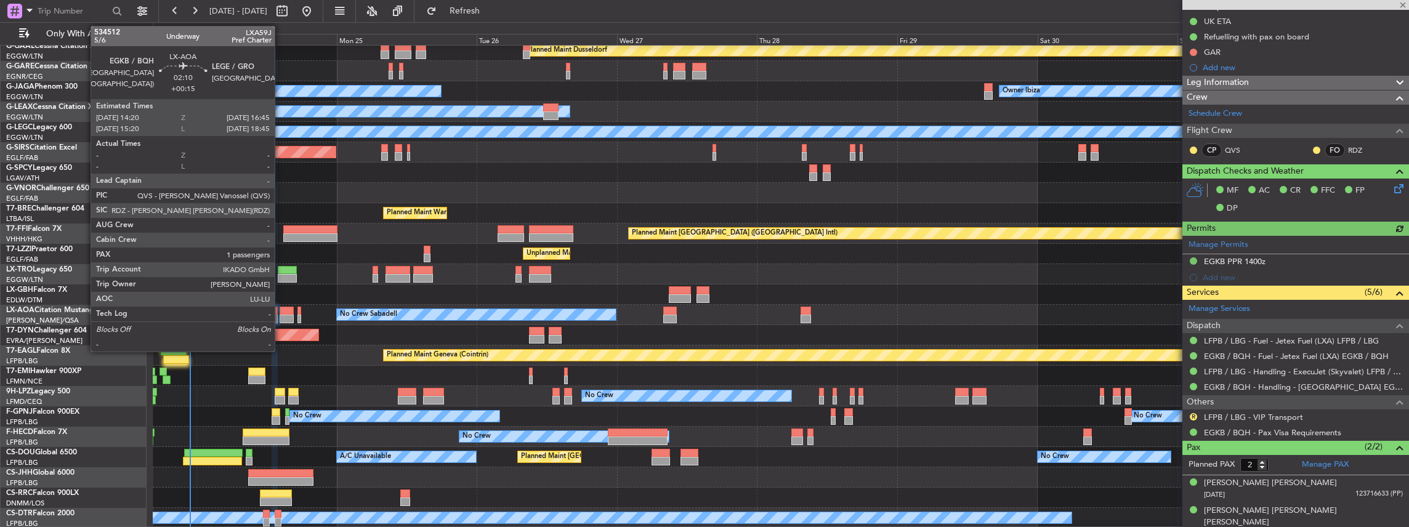
click at [281, 309] on div at bounding box center [287, 311] width 14 height 9
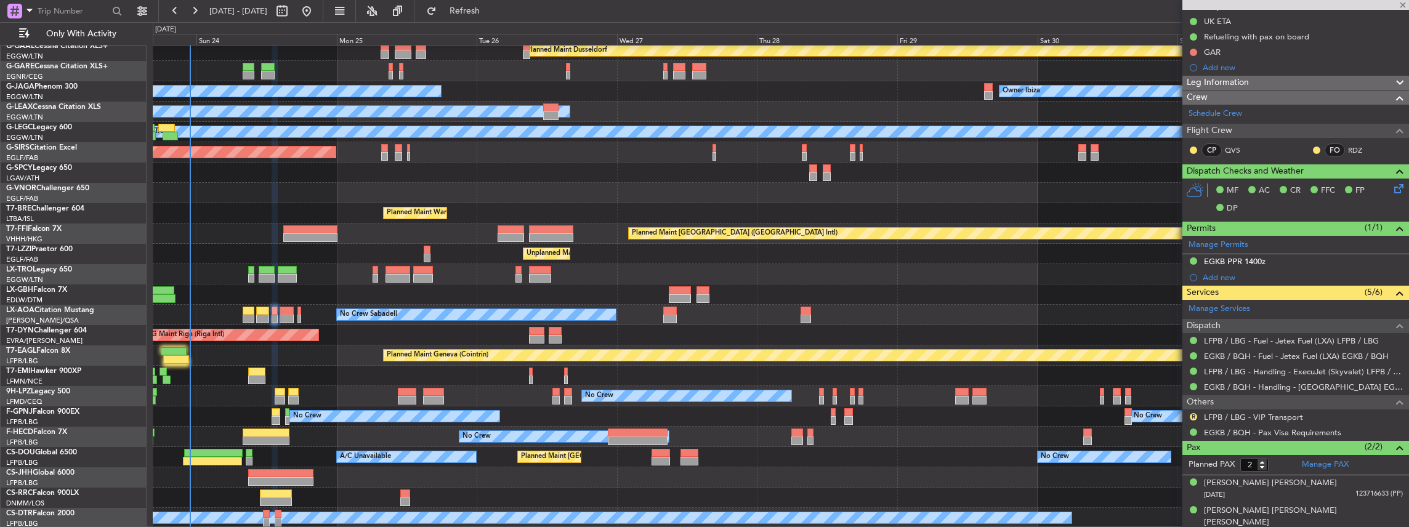
type input "1"
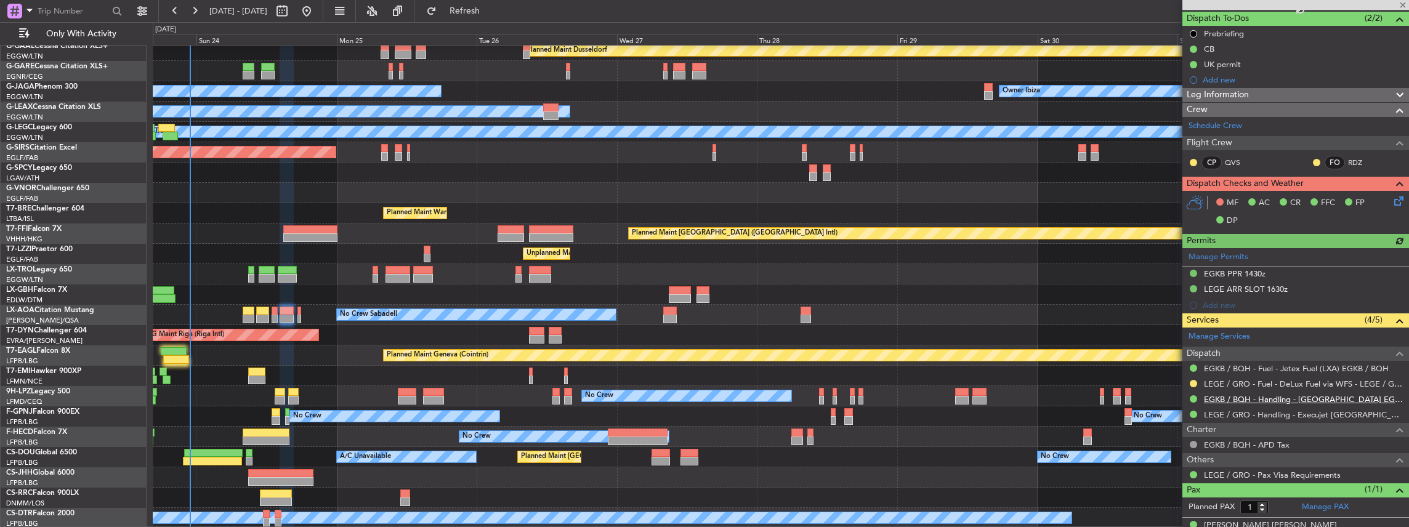
scroll to position [123, 0]
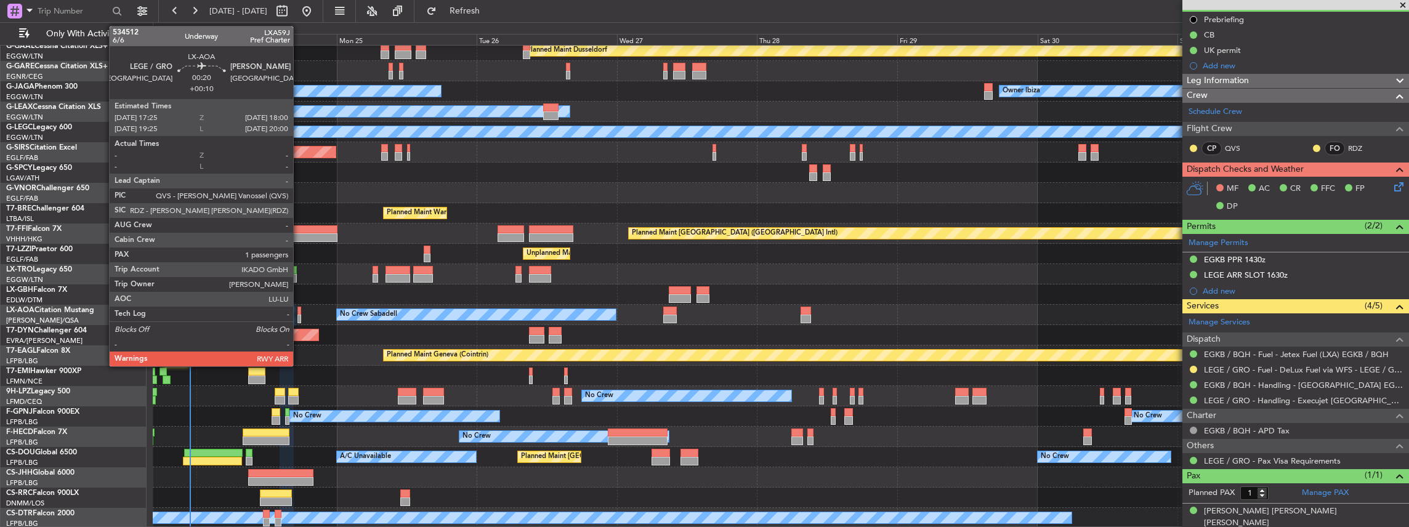
click at [299, 310] on div at bounding box center [299, 311] width 4 height 9
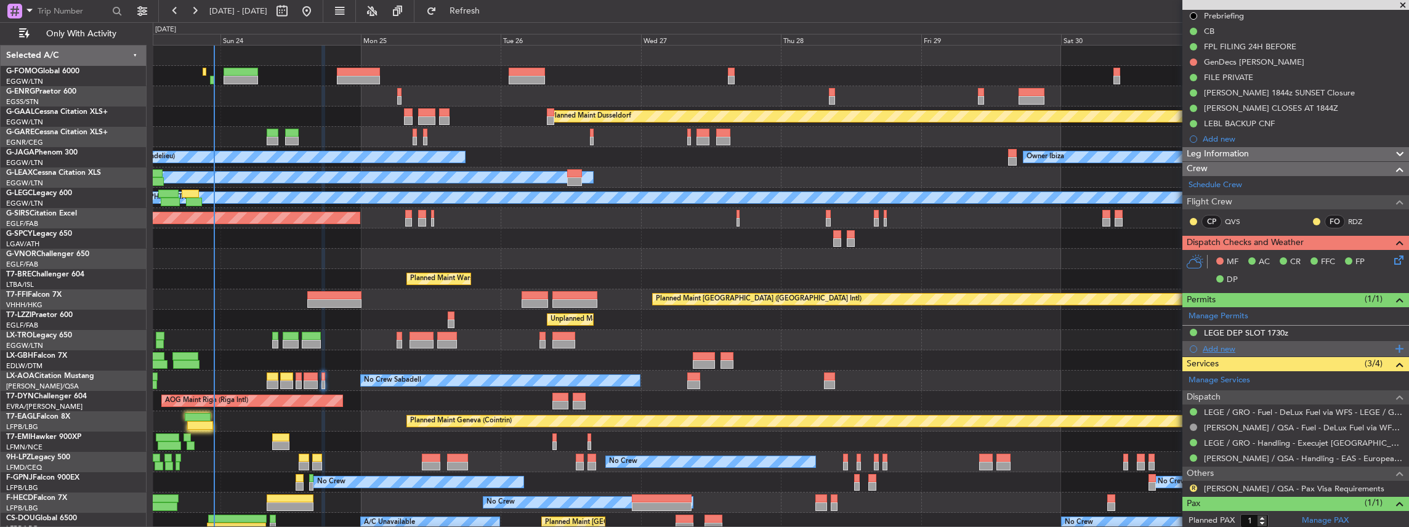
scroll to position [155, 0]
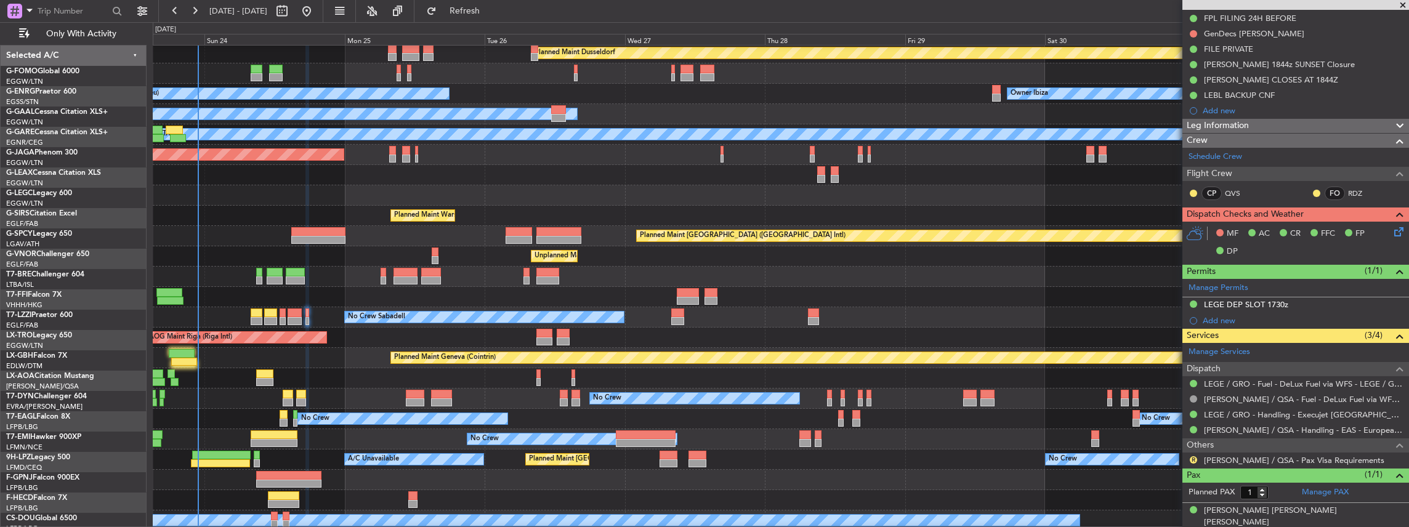
click at [424, 364] on div "Planned Maint Geneva (Cointrin)" at bounding box center [781, 358] width 1256 height 20
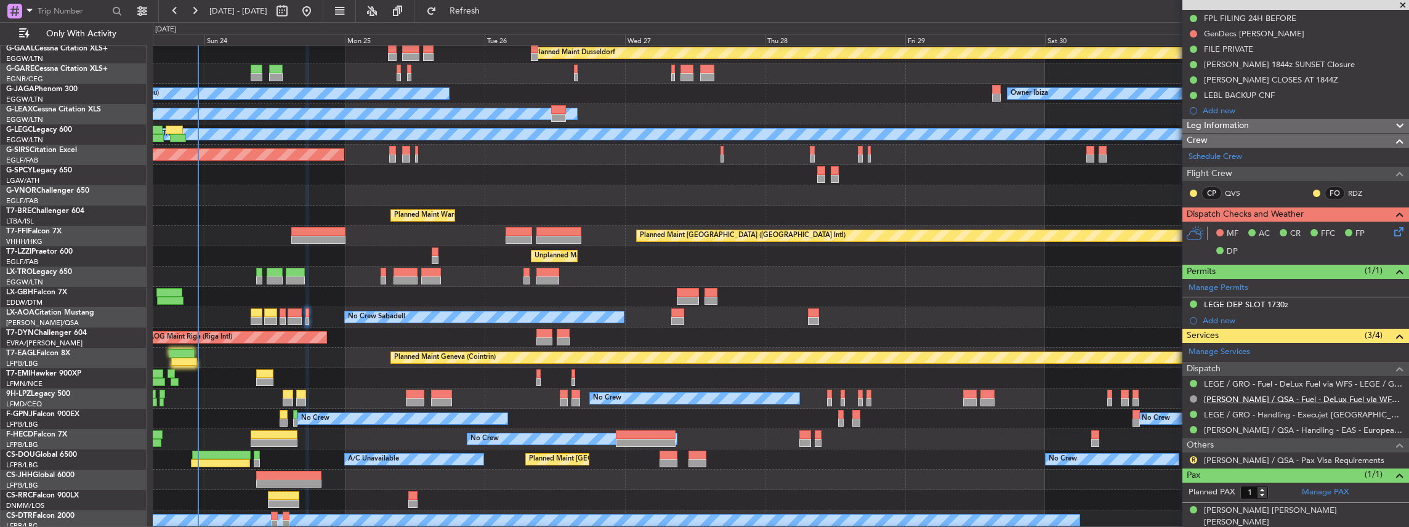
click at [1245, 395] on link "LELL / QSA - Fuel - DeLux Fuel via WFS - LELL / QSA" at bounding box center [1303, 399] width 199 height 10
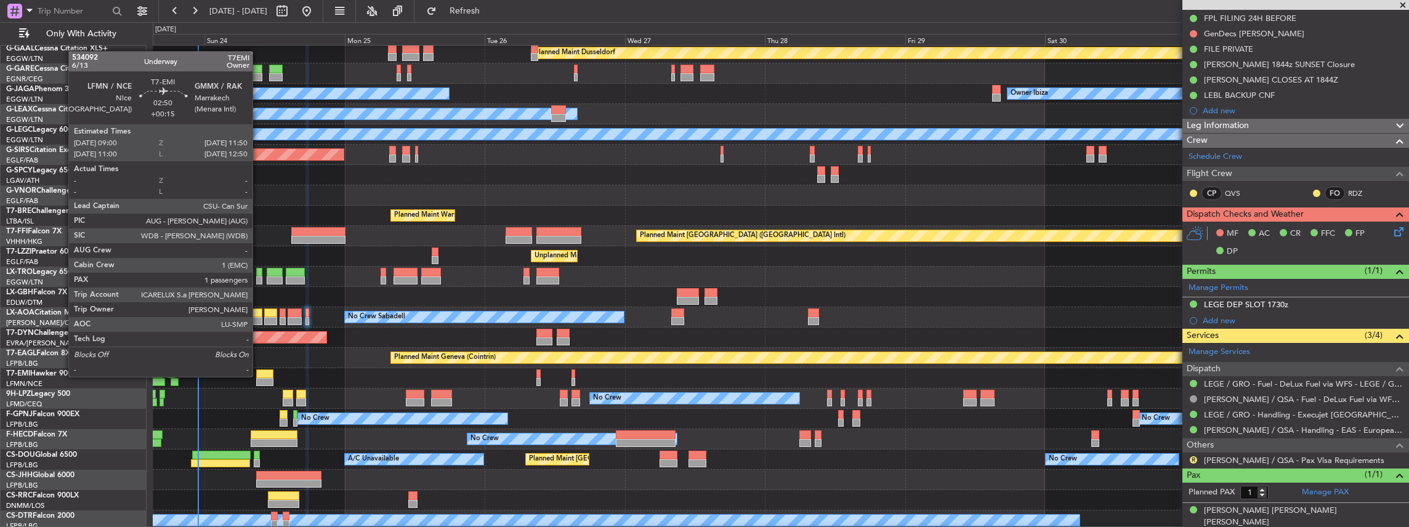
click at [259, 376] on div at bounding box center [264, 373] width 17 height 9
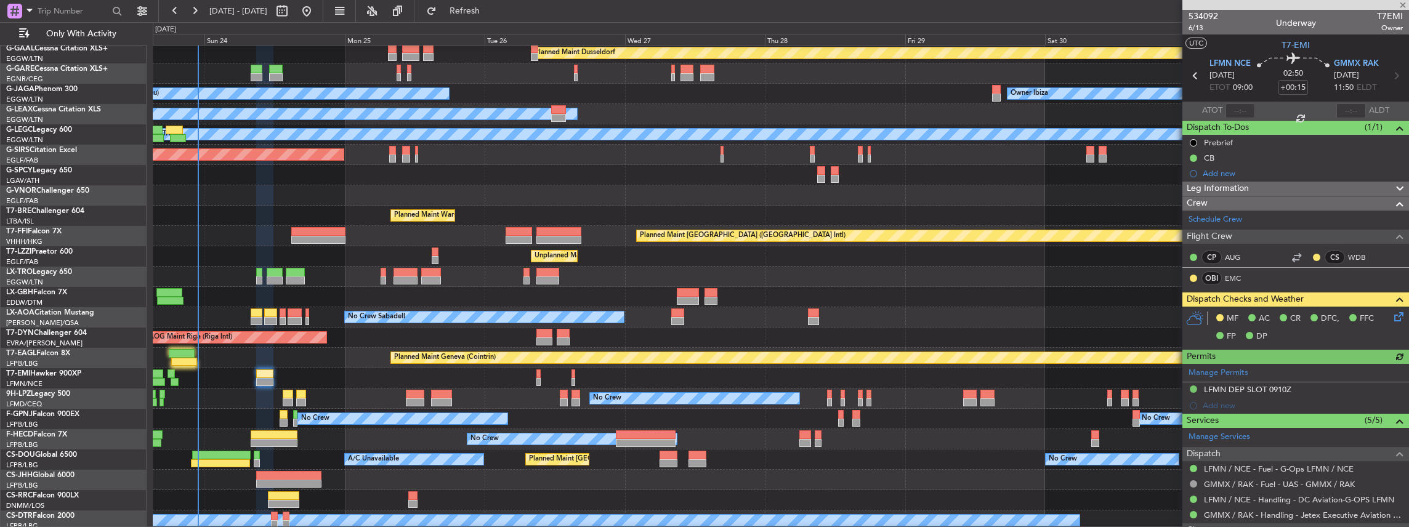
scroll to position [123, 0]
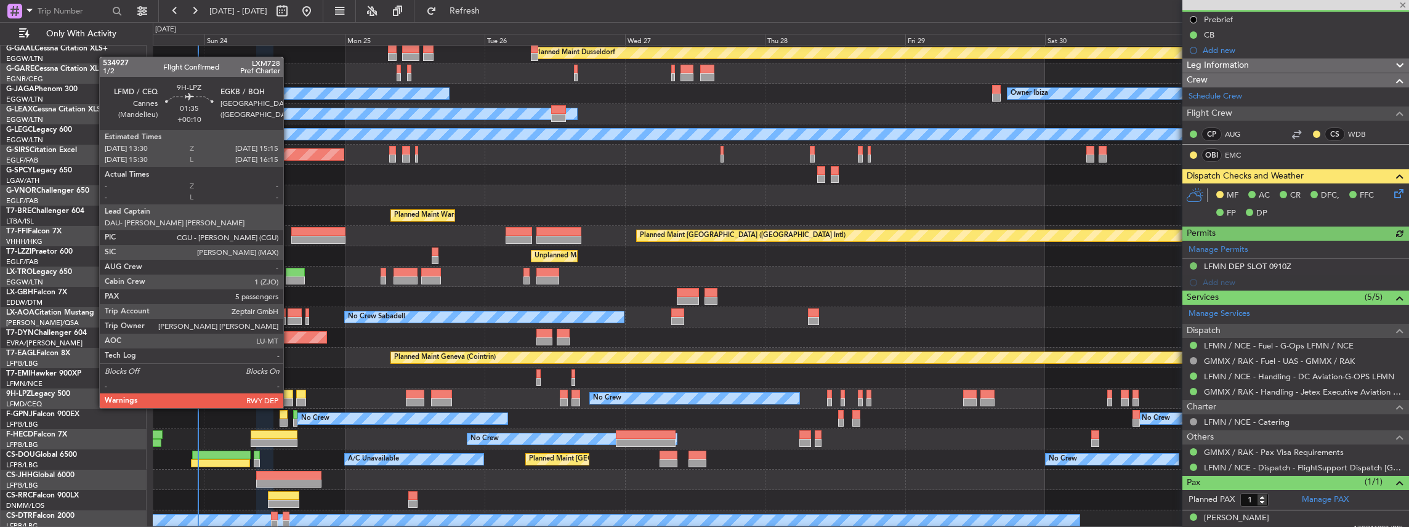
click at [289, 396] on div at bounding box center [288, 394] width 10 height 9
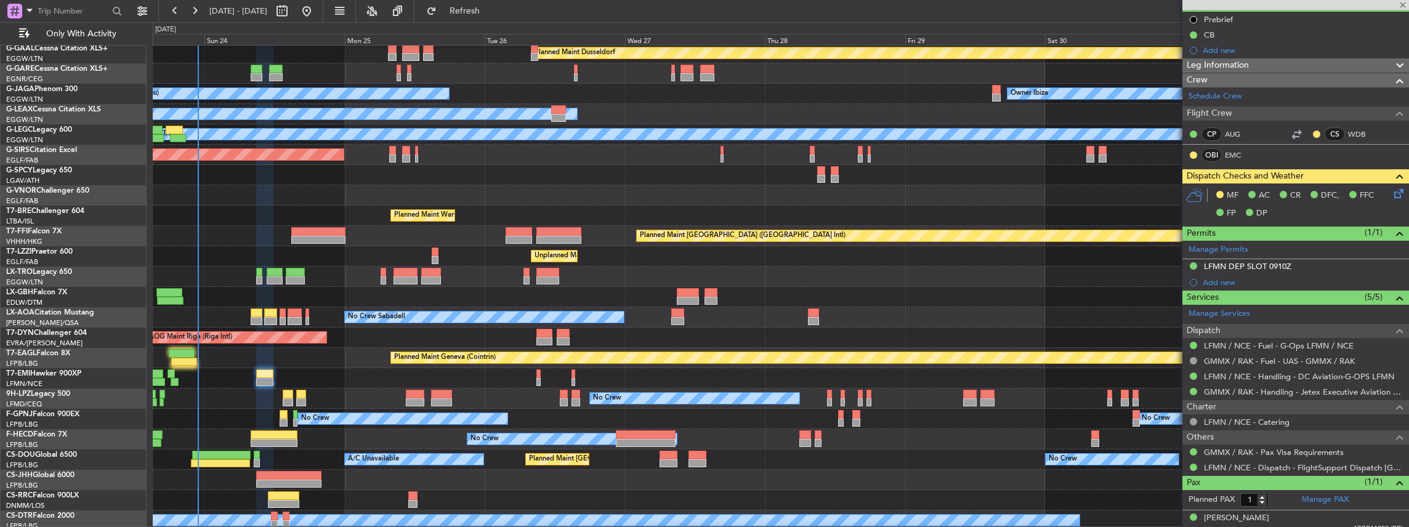
type input "+00:10"
type input "5"
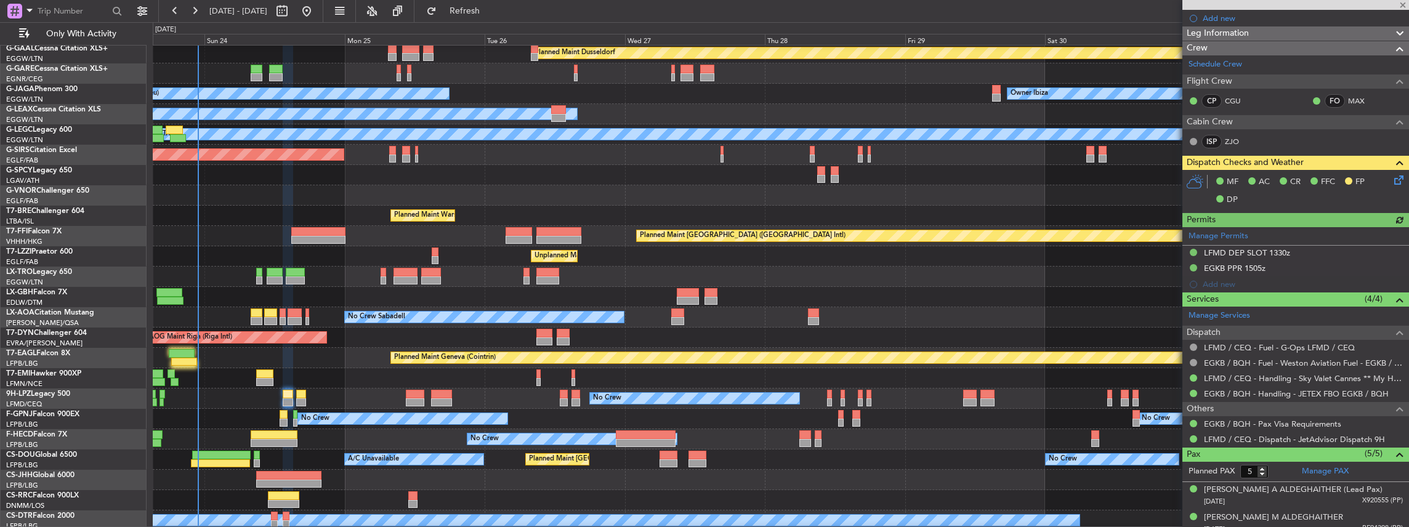
scroll to position [246, 0]
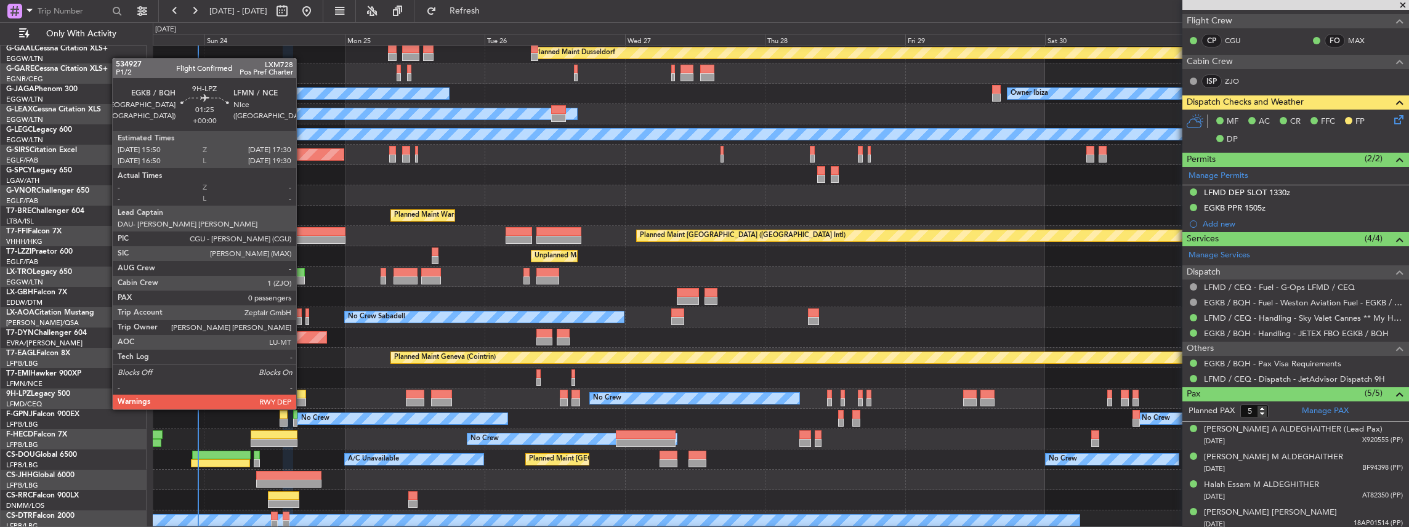
click at [302, 397] on div at bounding box center [301, 394] width 10 height 9
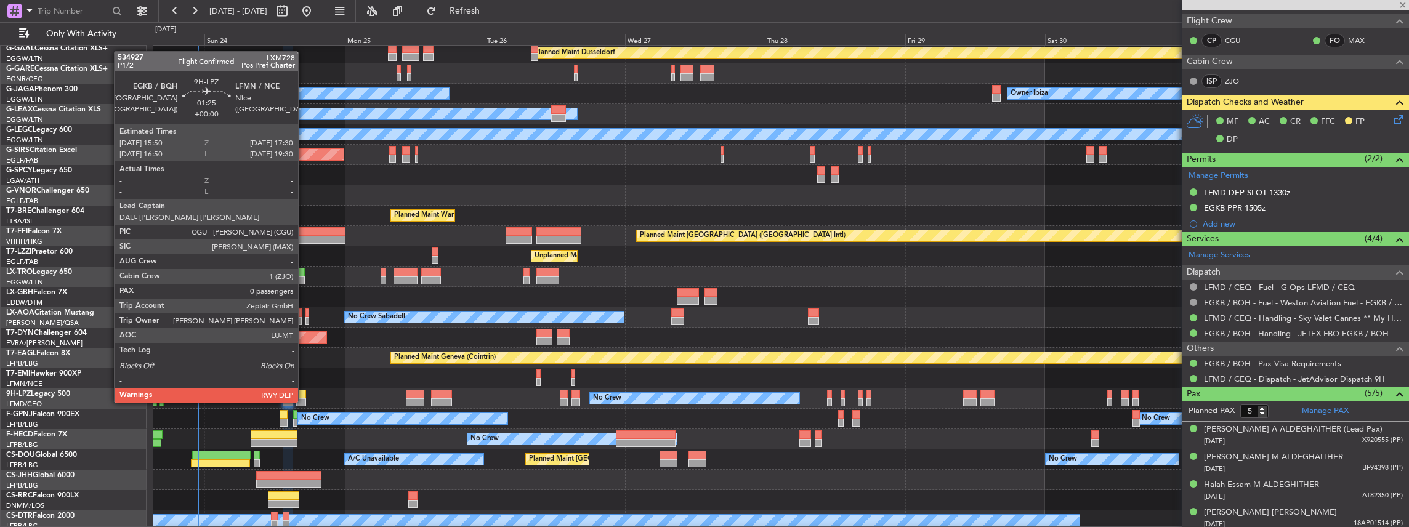
type input "0"
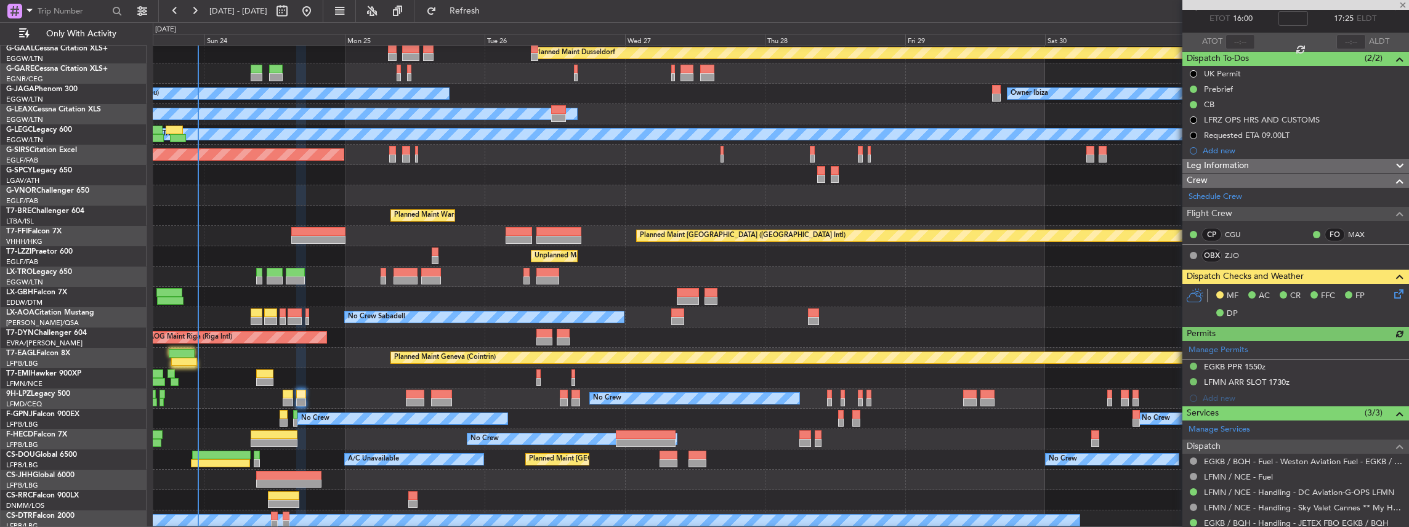
scroll to position [150, 0]
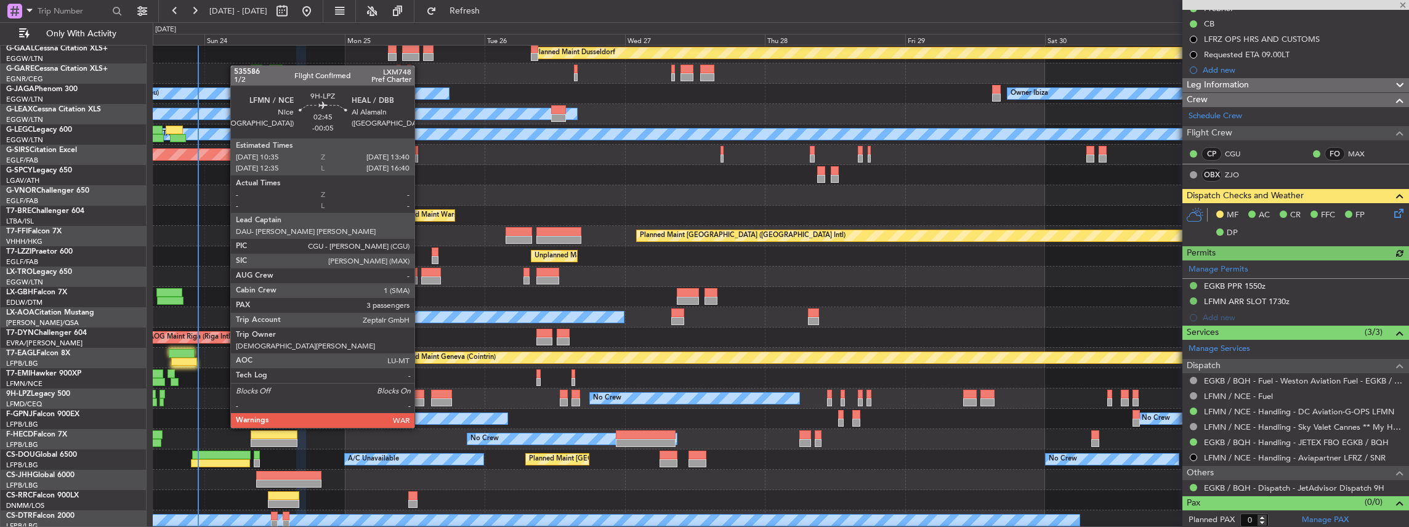
click at [421, 405] on div at bounding box center [415, 402] width 18 height 9
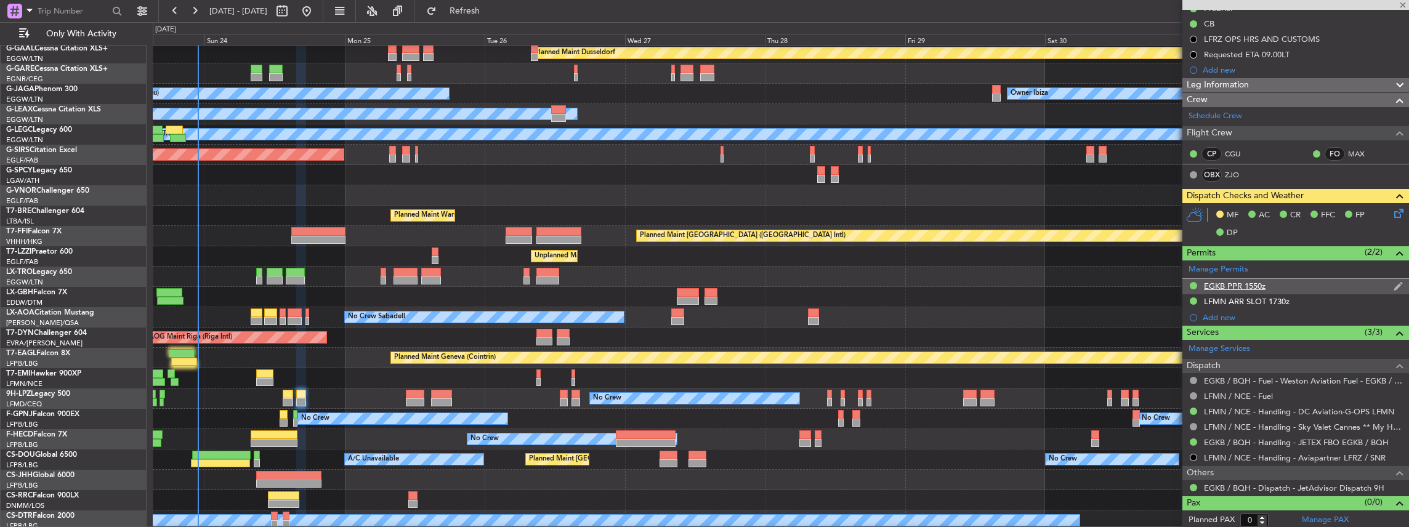
type input "-00:05"
type input "3"
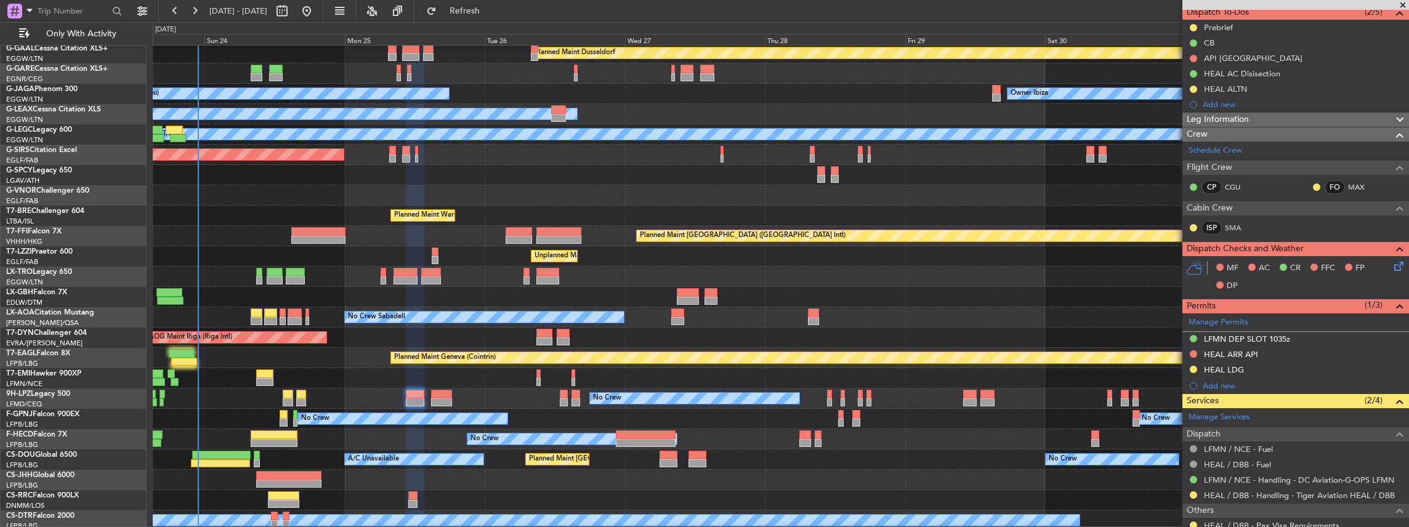
scroll to position [123, 0]
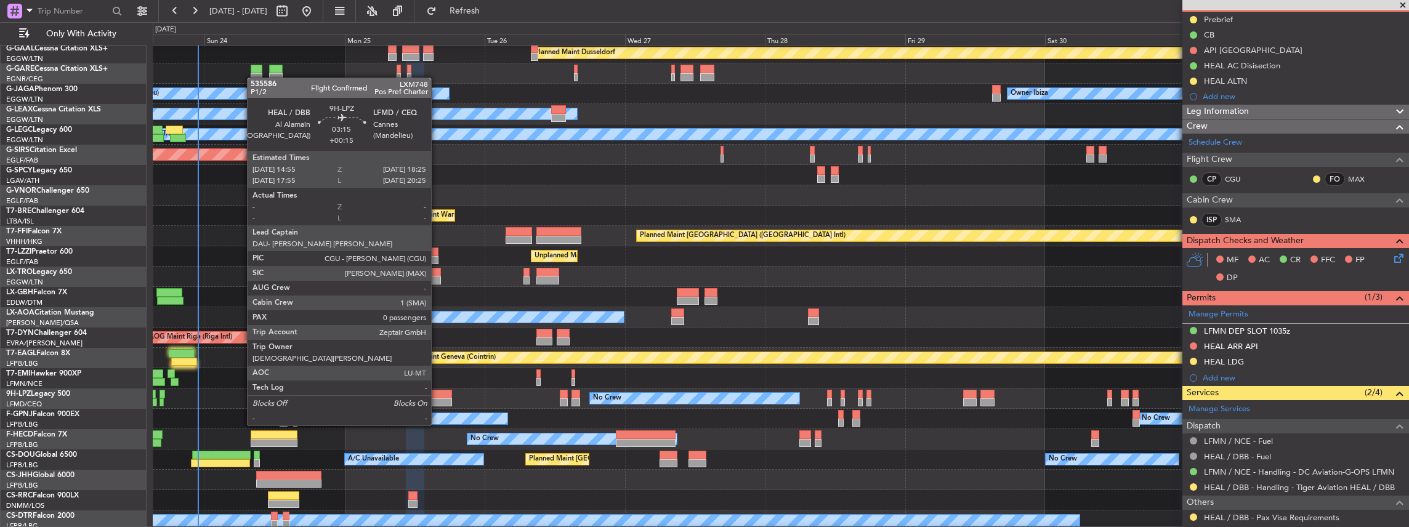
click at [437, 402] on div at bounding box center [441, 402] width 21 height 9
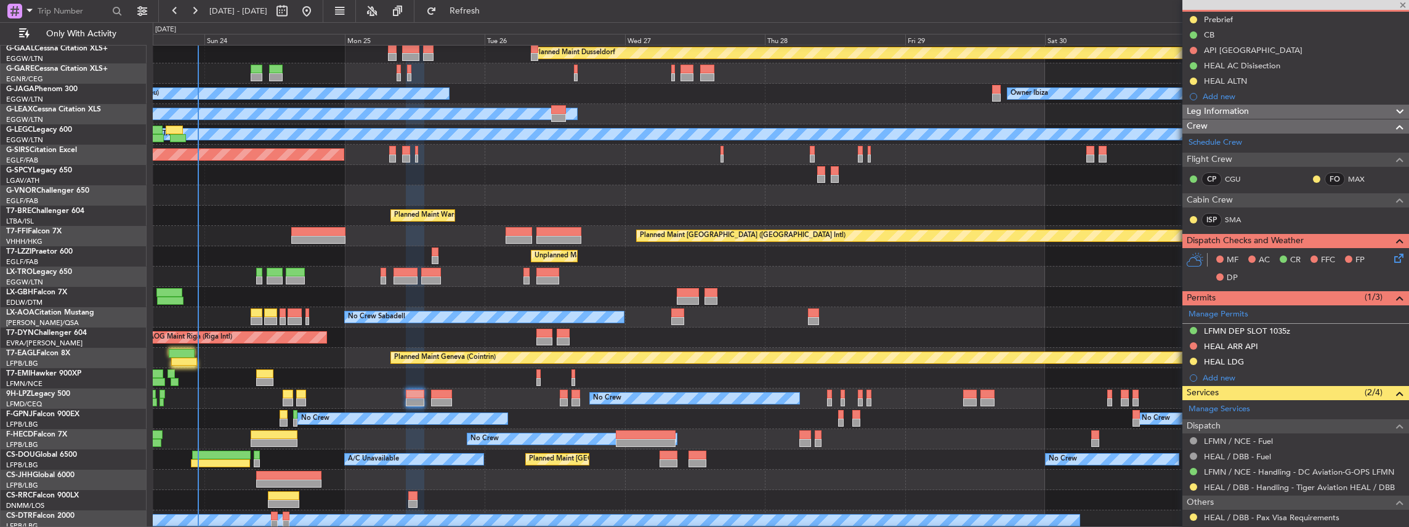
type input "+00:15"
type input "0"
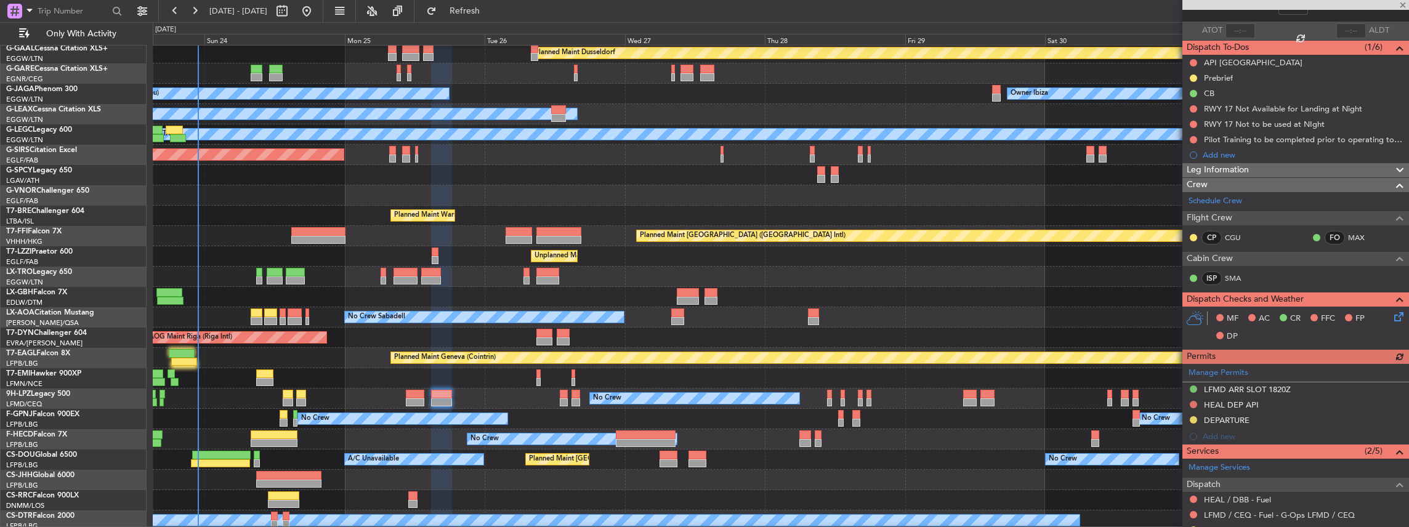
scroll to position [168, 0]
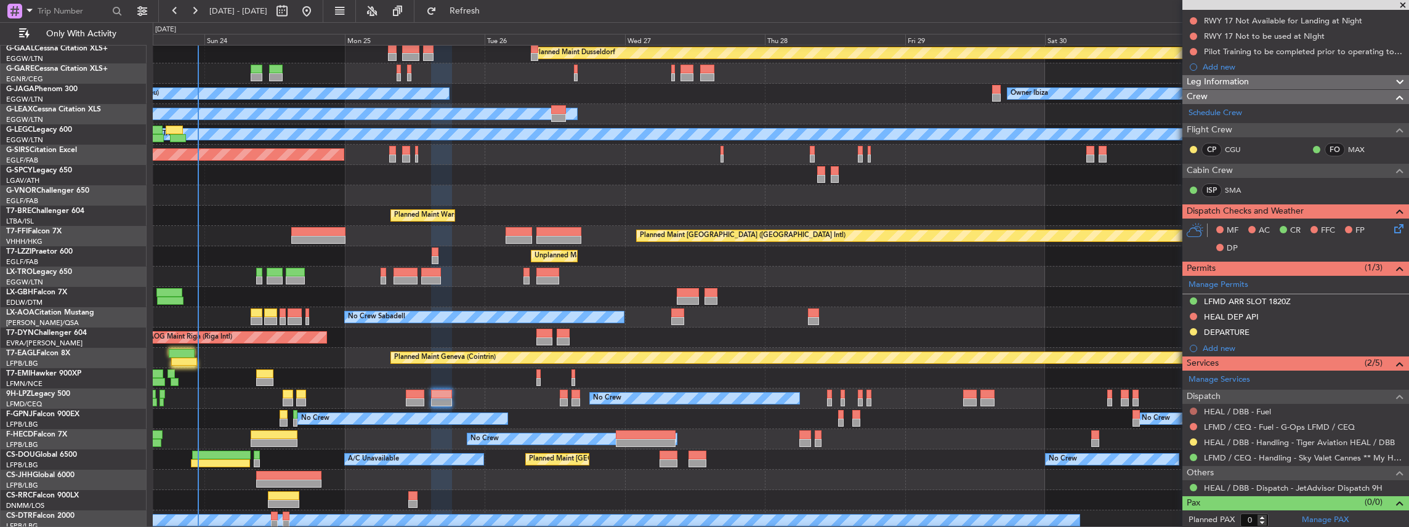
click at [1192, 409] on button at bounding box center [1193, 411] width 7 height 7
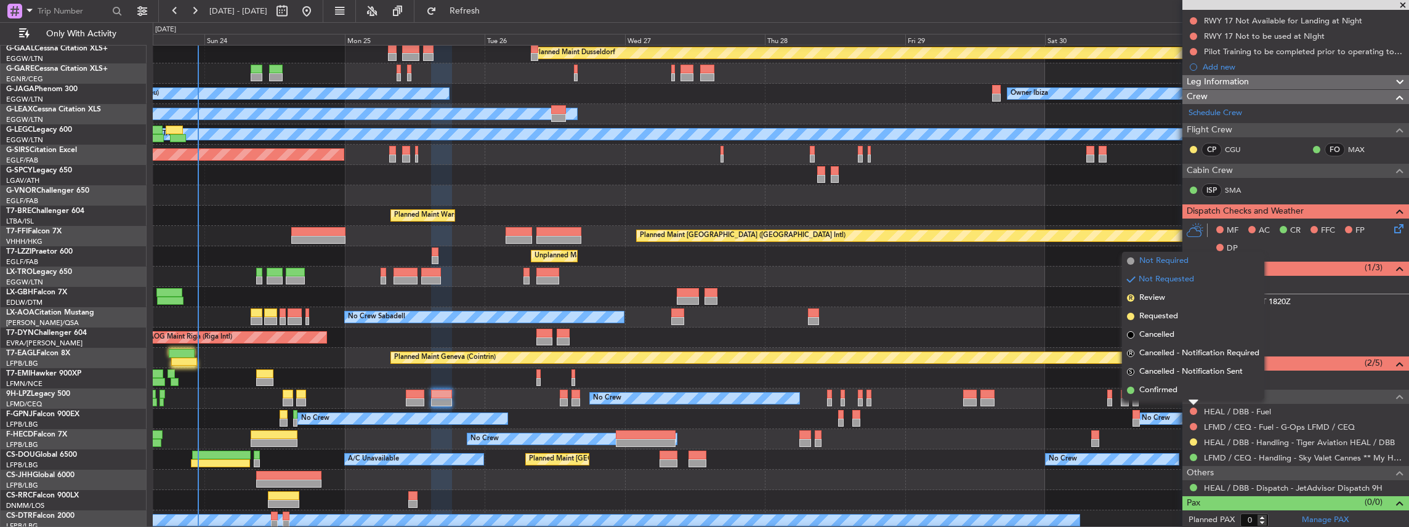
click at [1169, 268] on li "Not Required" at bounding box center [1193, 261] width 142 height 18
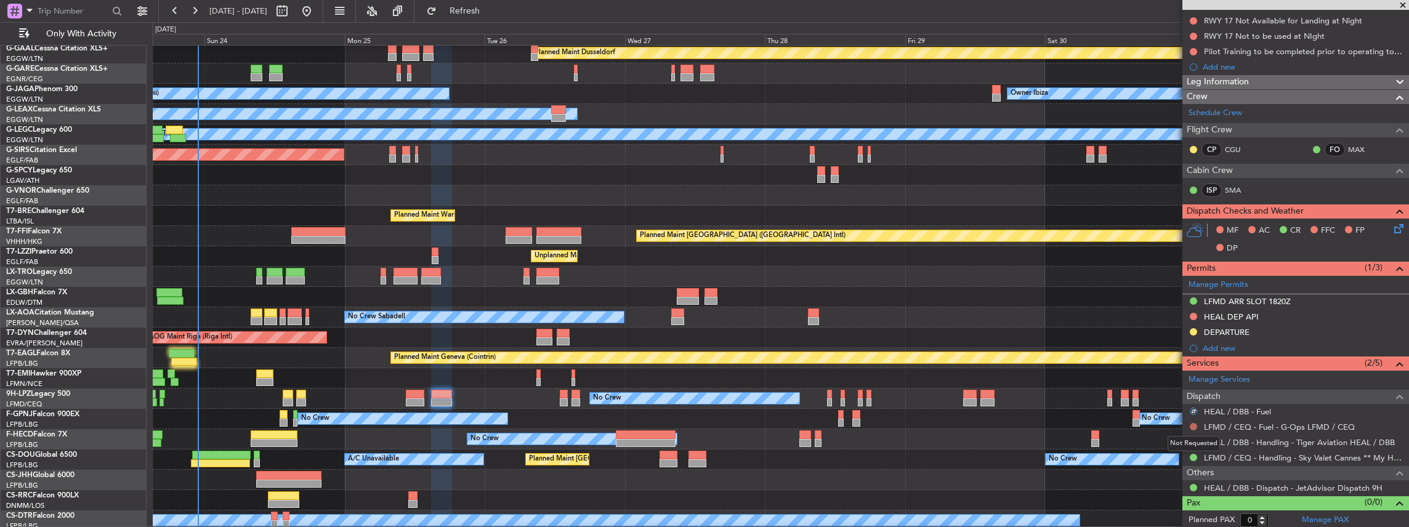
click at [1194, 425] on button at bounding box center [1193, 426] width 7 height 7
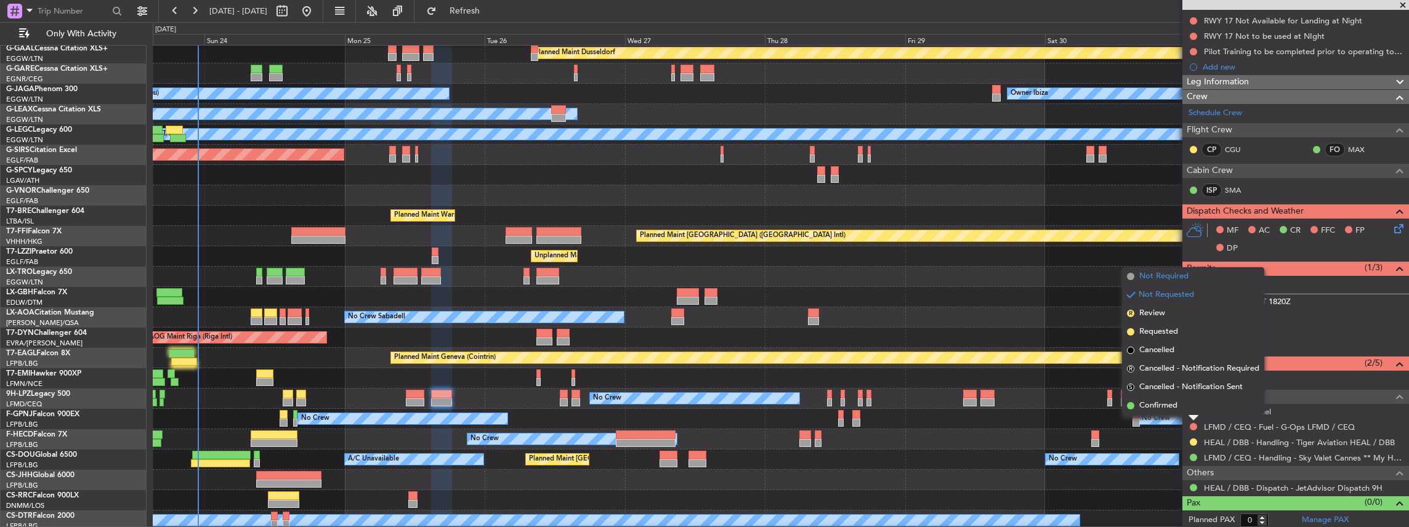
click at [1159, 272] on span "Not Required" at bounding box center [1163, 276] width 49 height 12
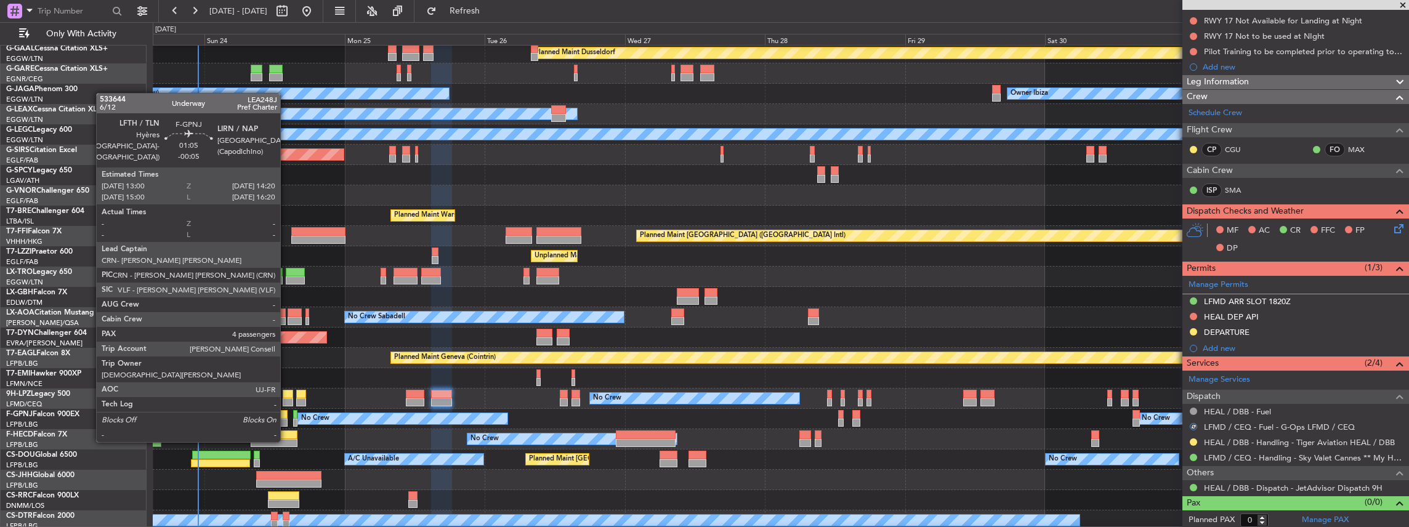
click at [286, 419] on div at bounding box center [284, 423] width 8 height 9
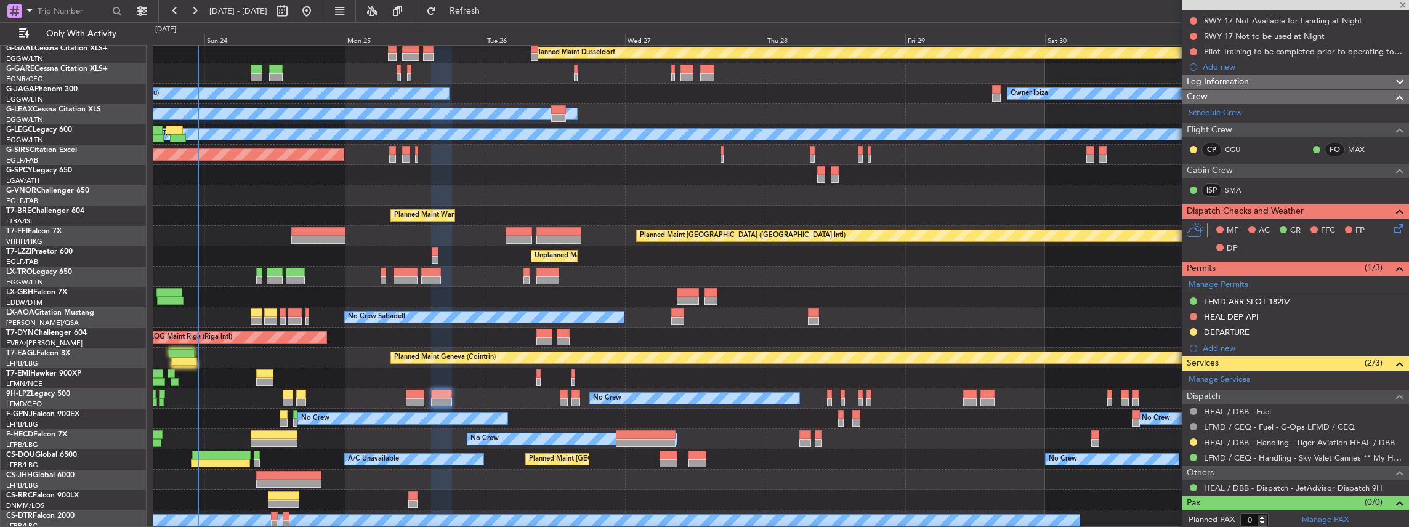
type input "-00:05"
type input "4"
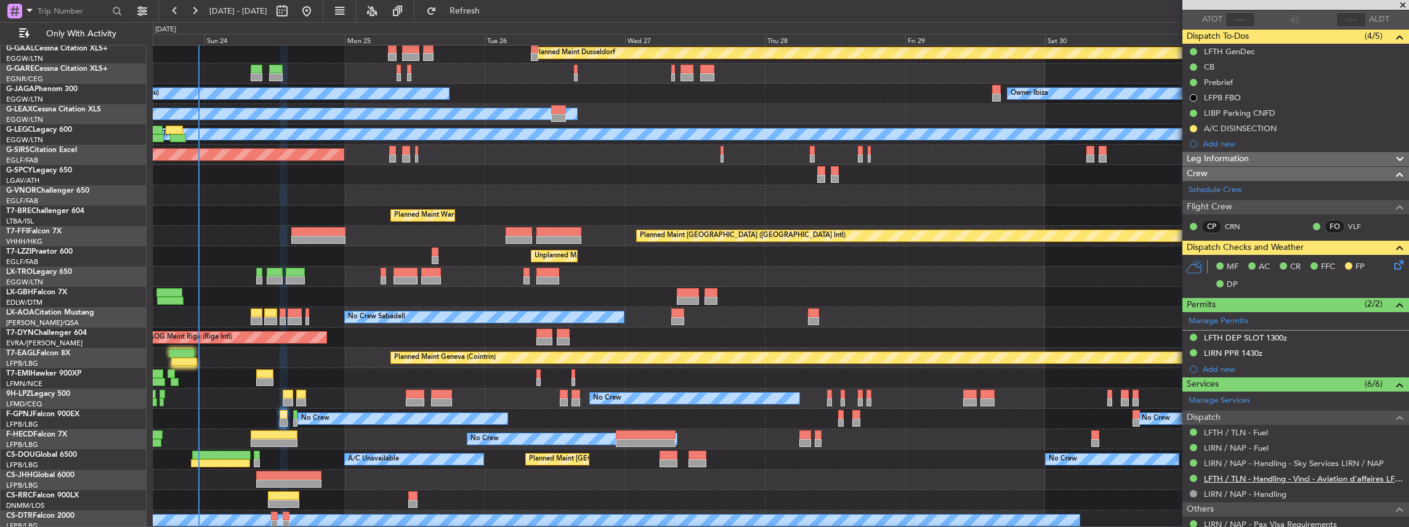
scroll to position [246, 0]
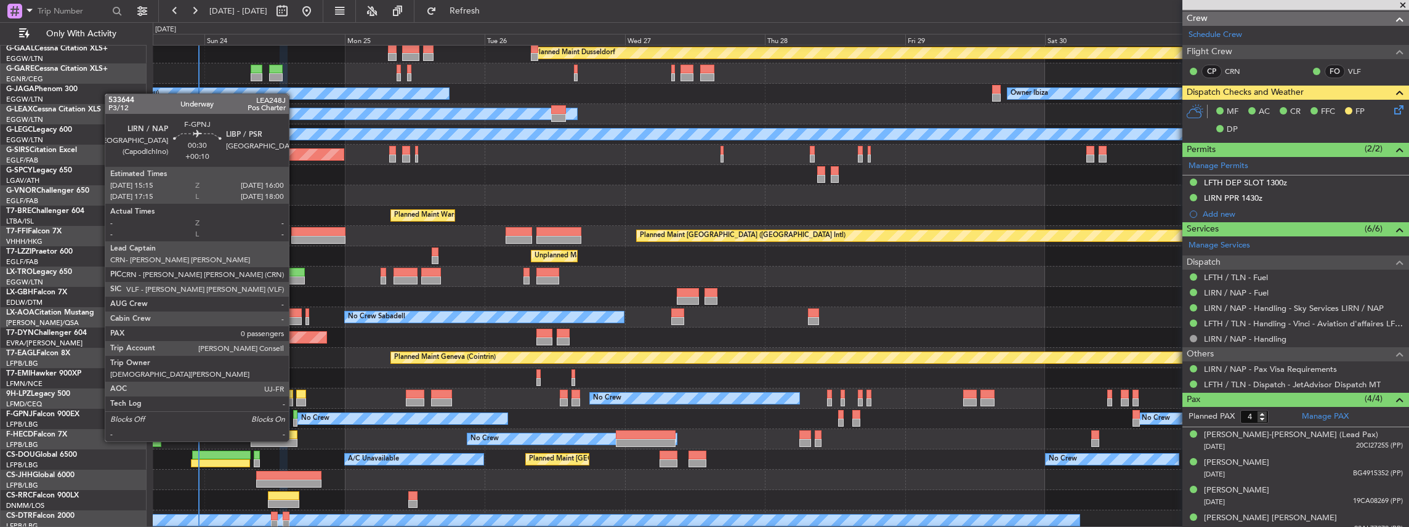
click at [295, 419] on div at bounding box center [295, 423] width 5 height 9
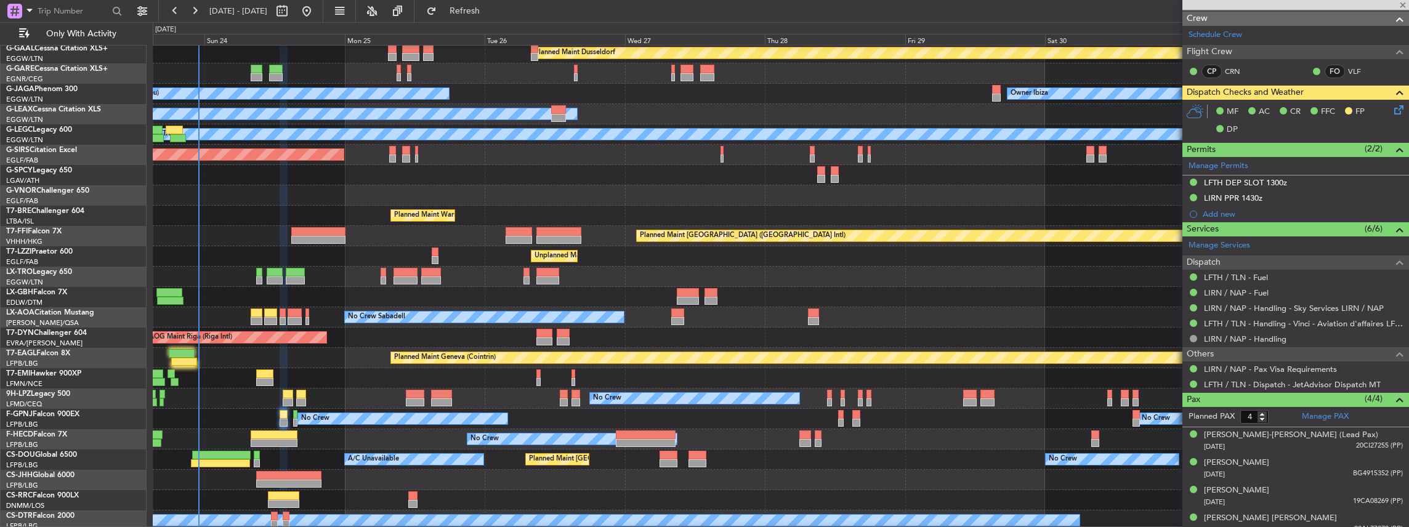
type input "+00:10"
type input "0"
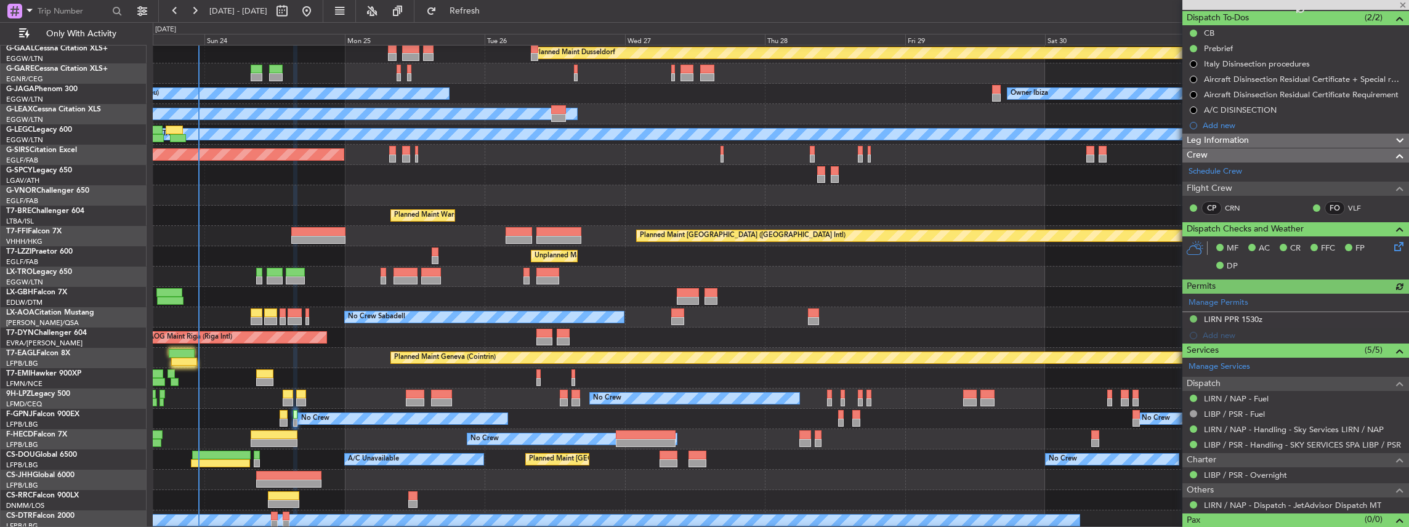
scroll to position [127, 0]
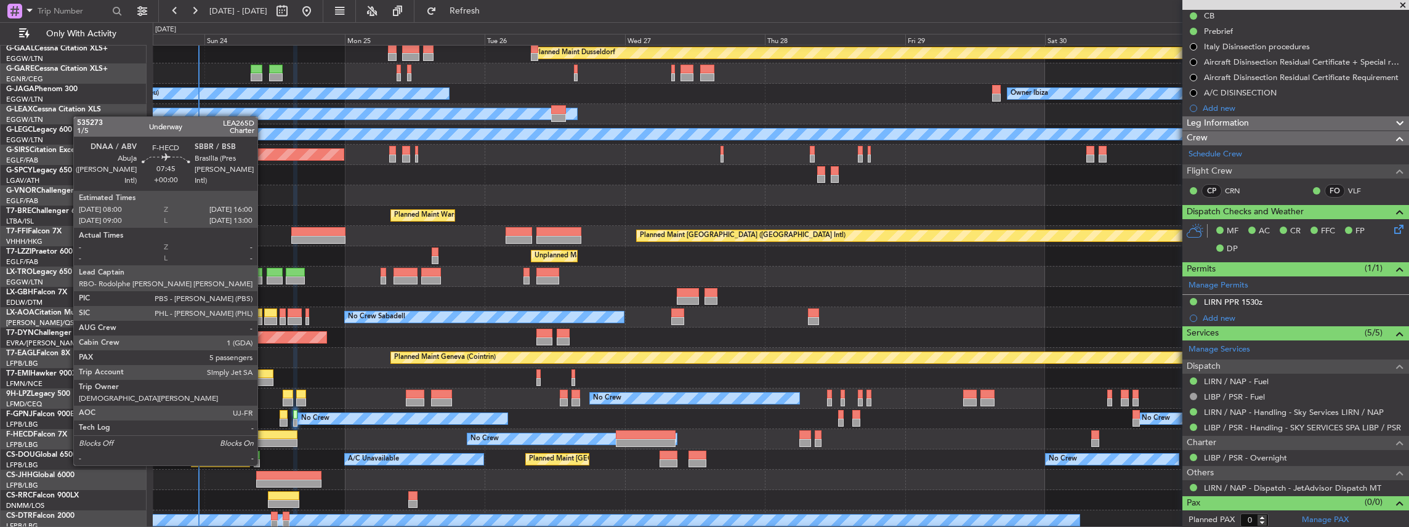
click at [264, 442] on div at bounding box center [274, 443] width 47 height 9
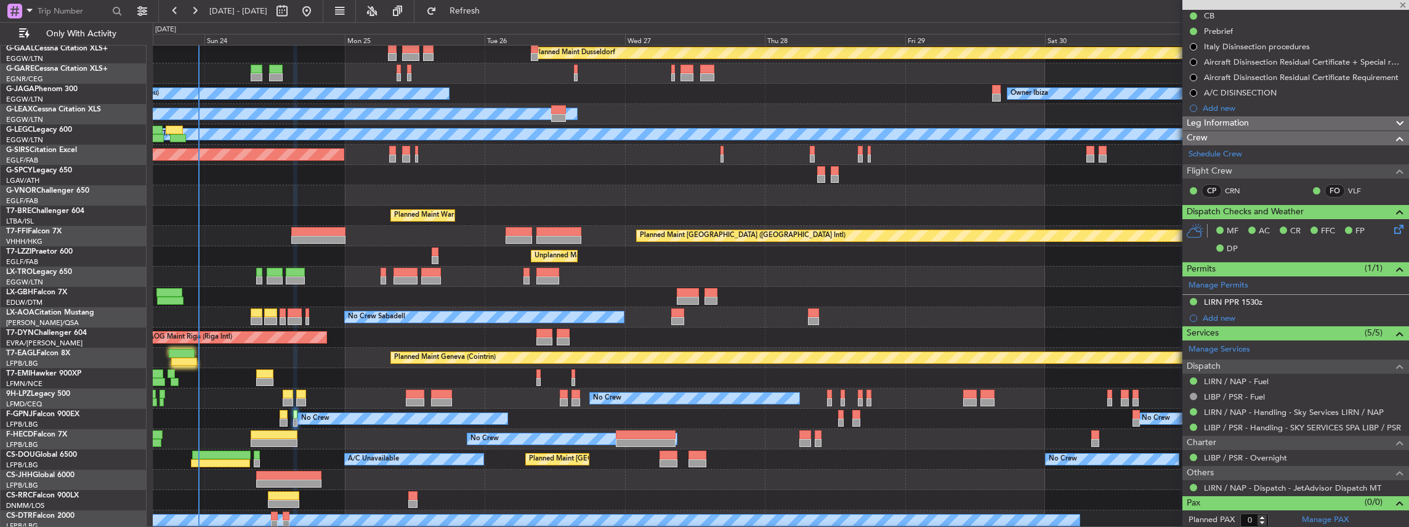
type input "5"
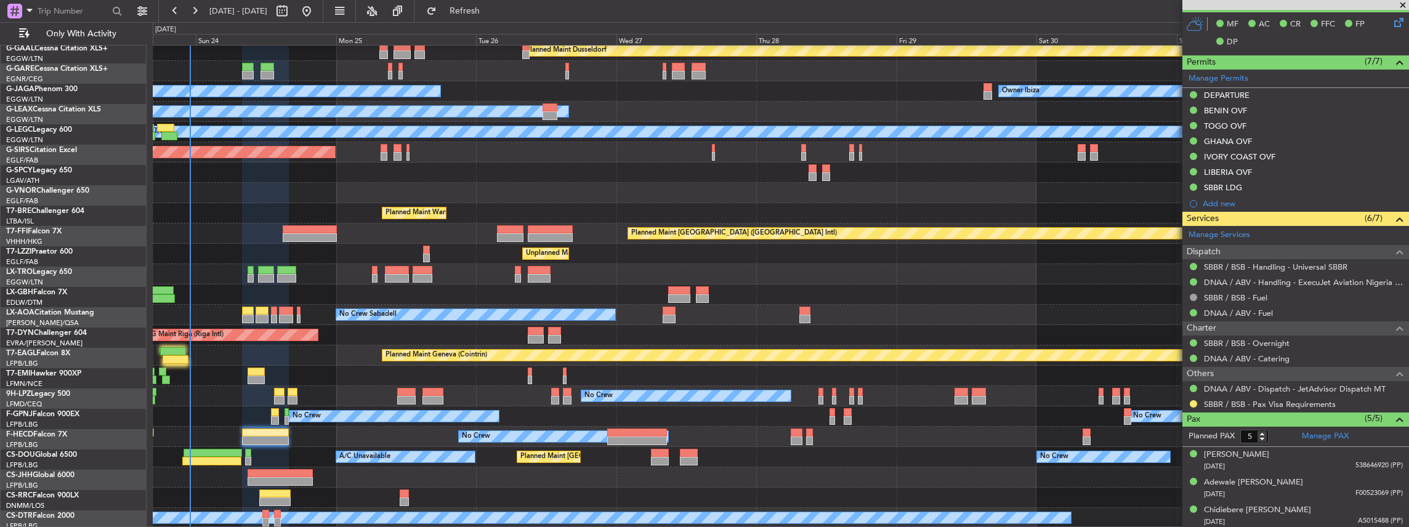
scroll to position [66, 0]
click at [504, 376] on div "Planned Maint Dusseldorf No Crew Cannes (Mandelieu) Owner Ibiza Planned Maint L…" at bounding box center [781, 254] width 1256 height 549
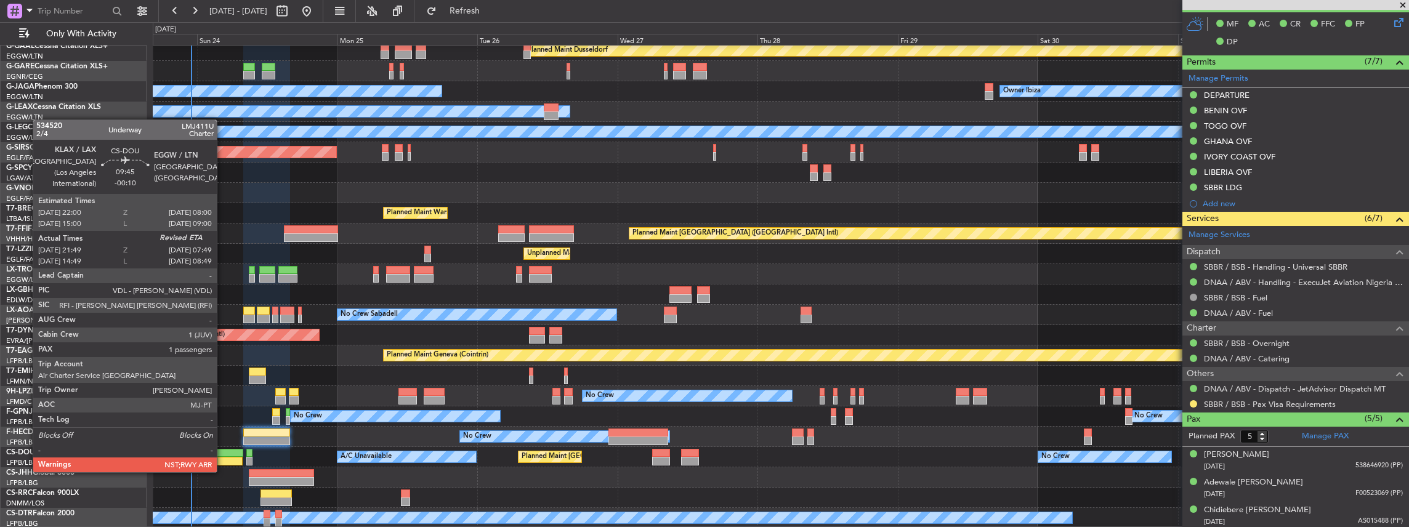
click at [223, 460] on div at bounding box center [212, 461] width 58 height 9
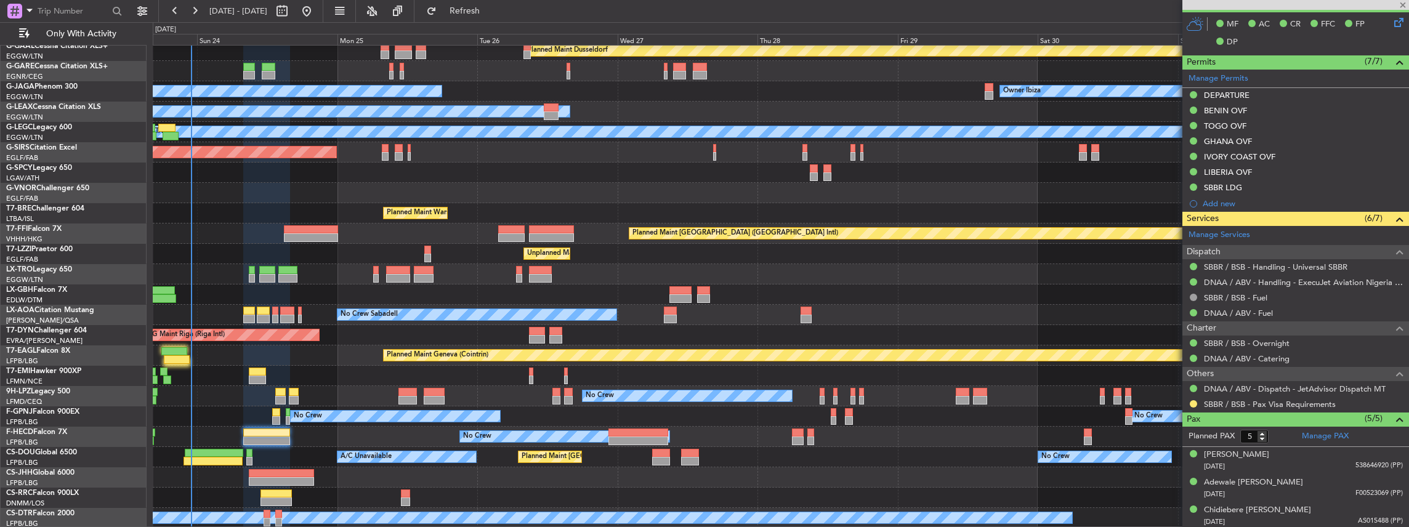
type input "-00:10"
type input "21:59"
type input "1"
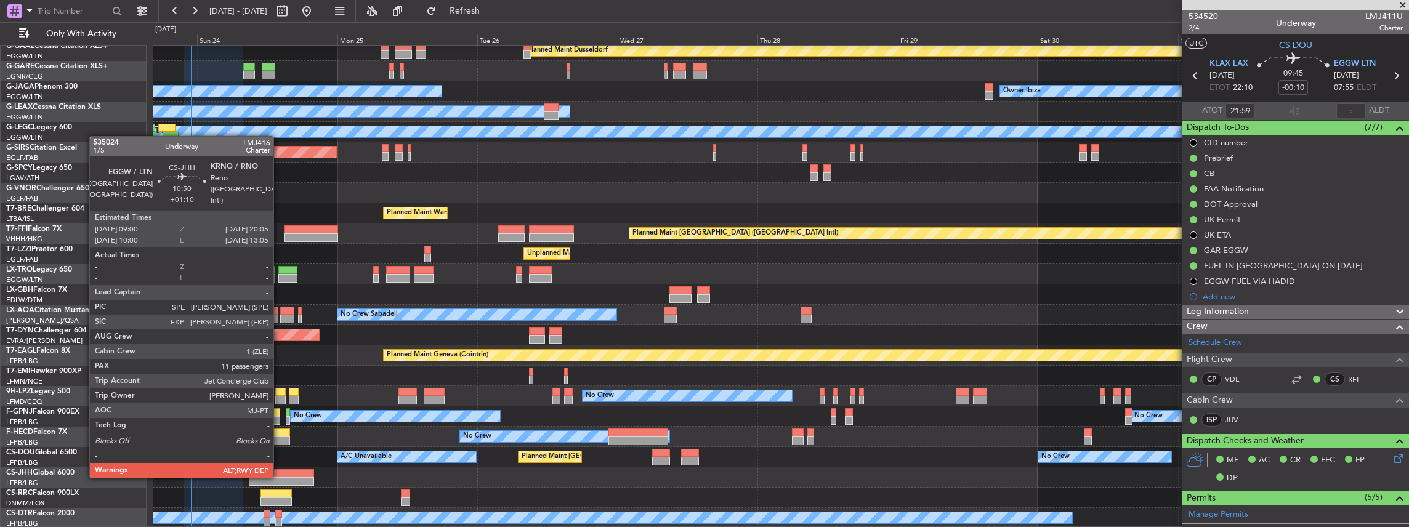
click at [280, 477] on div at bounding box center [281, 481] width 65 height 9
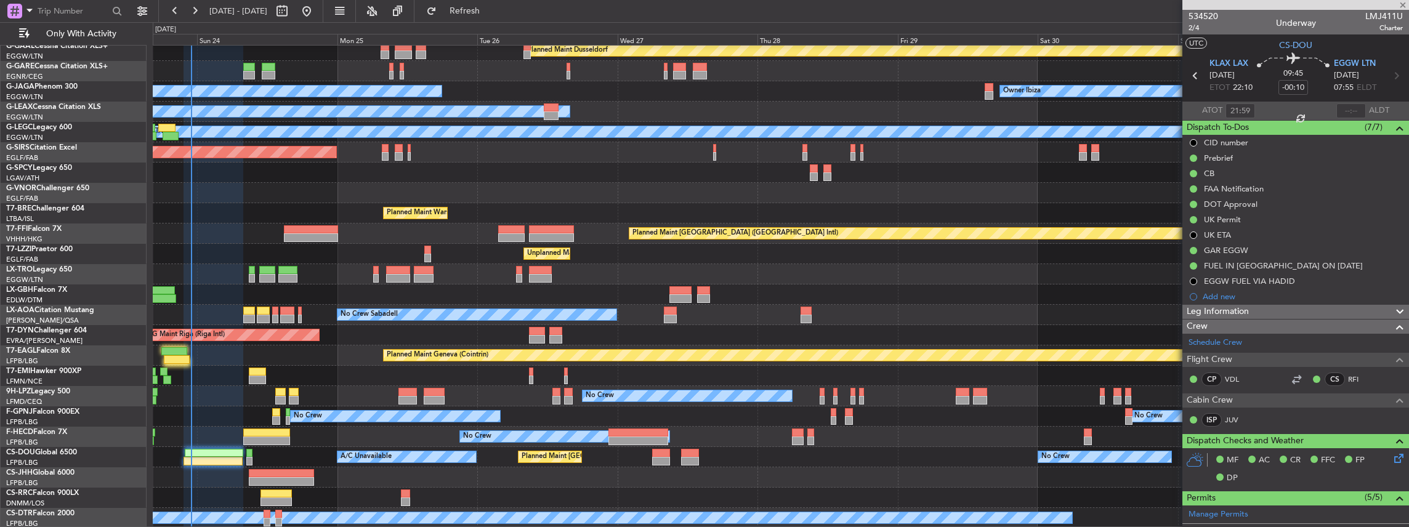
type input "+01:10"
type input "11"
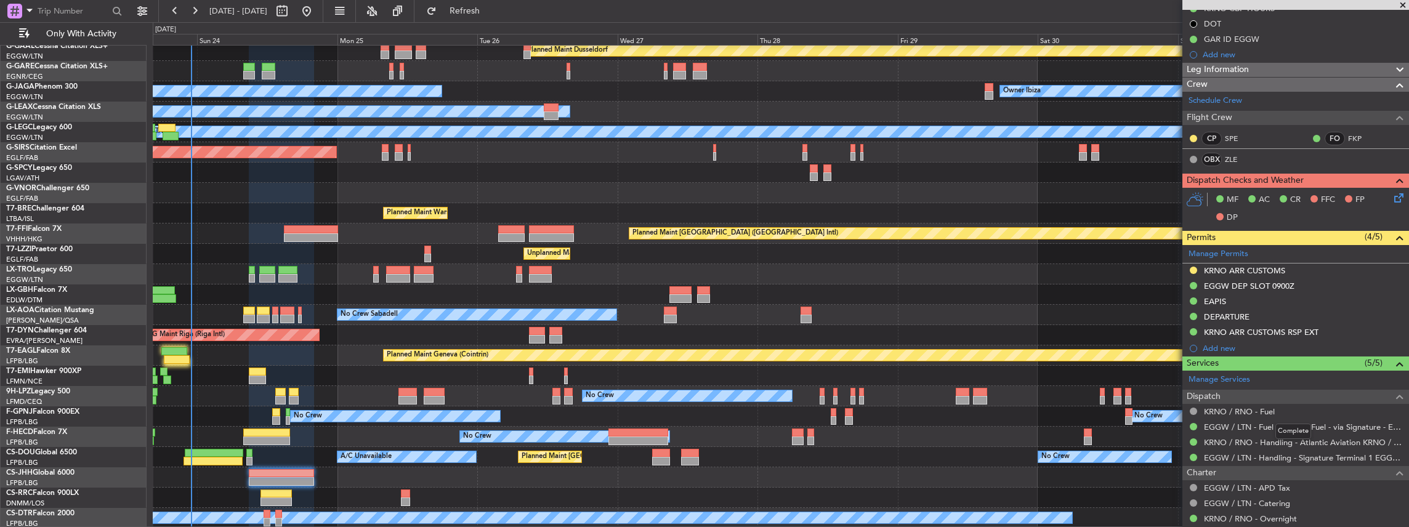
scroll to position [246, 0]
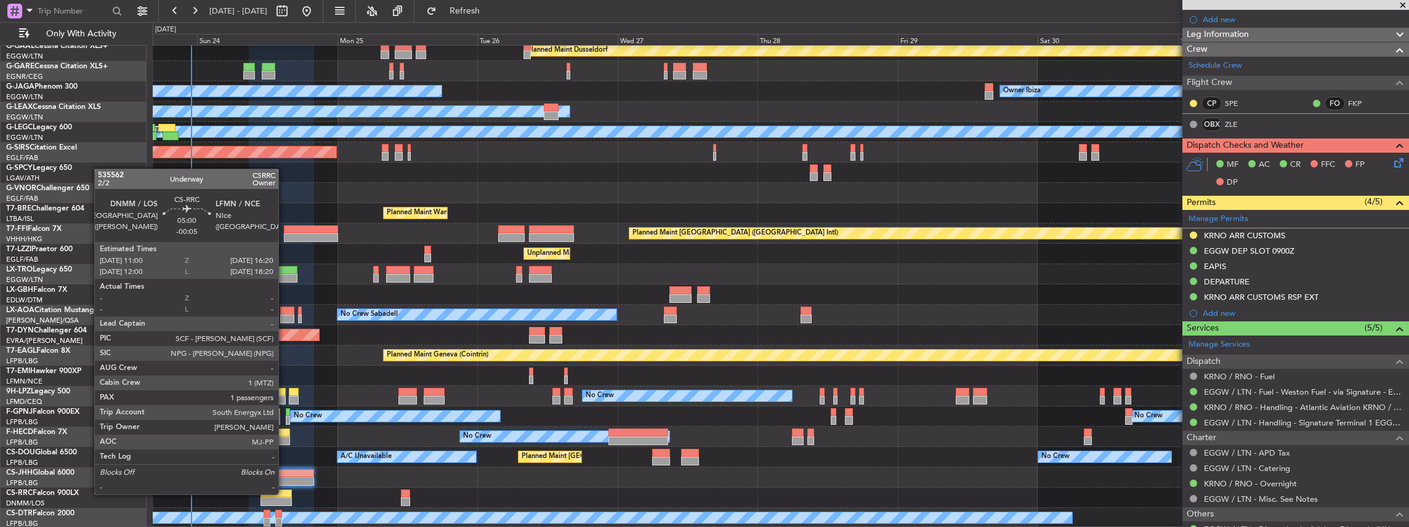
click at [283, 493] on div at bounding box center [275, 493] width 31 height 9
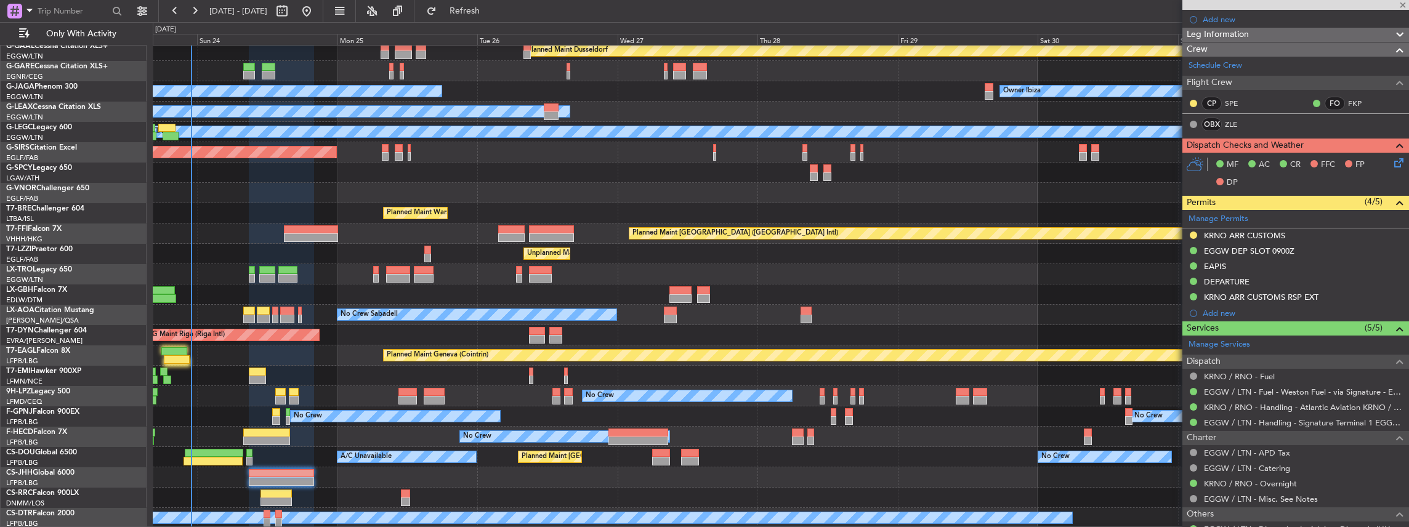
type input "-00:05"
type input "1"
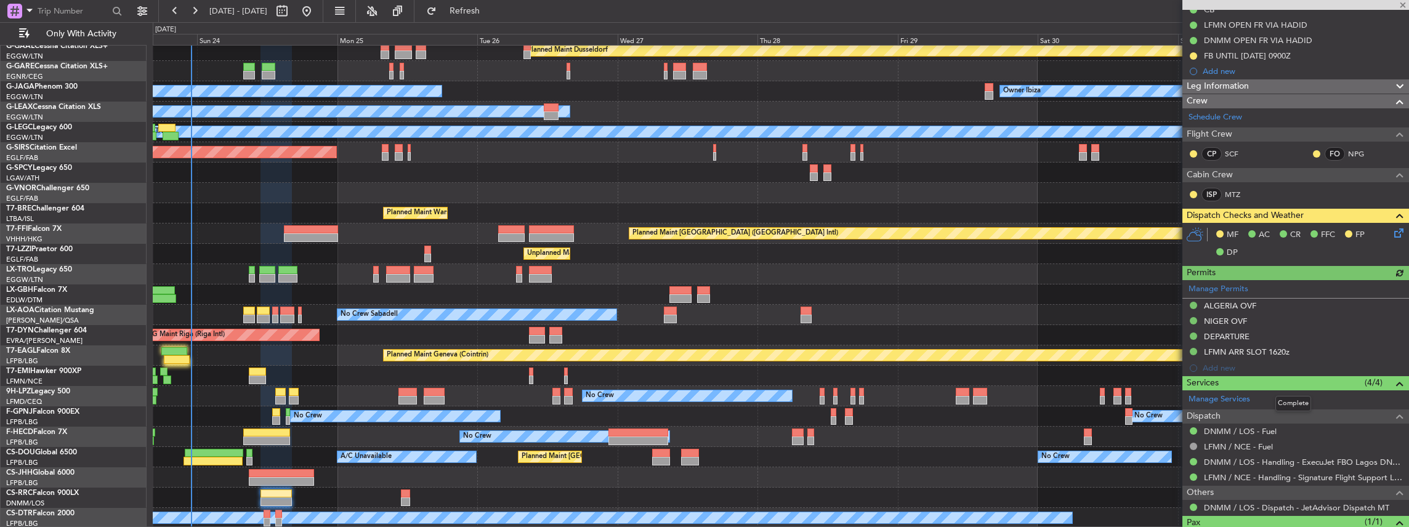
scroll to position [205, 0]
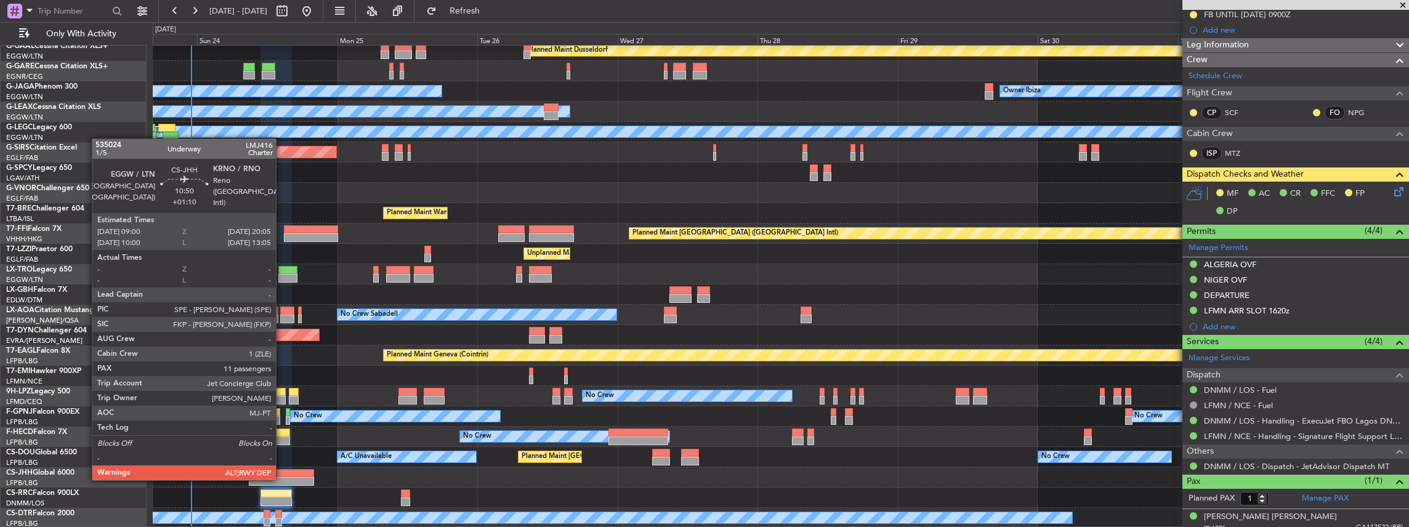
click at [282, 479] on div at bounding box center [281, 481] width 65 height 9
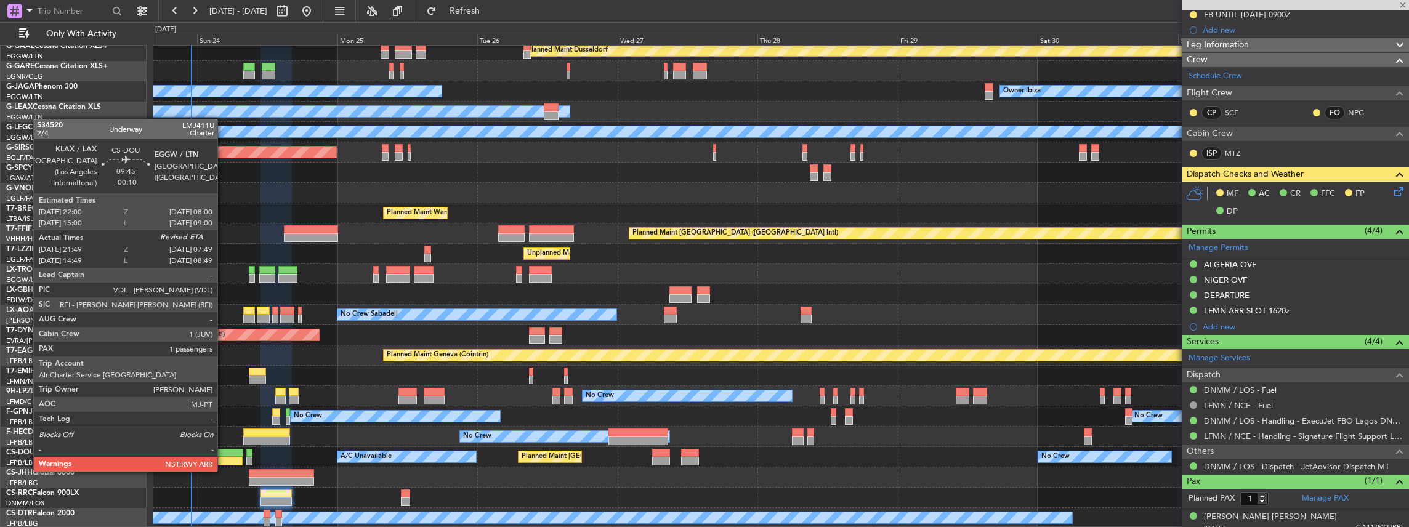
type input "+01:10"
type input "11"
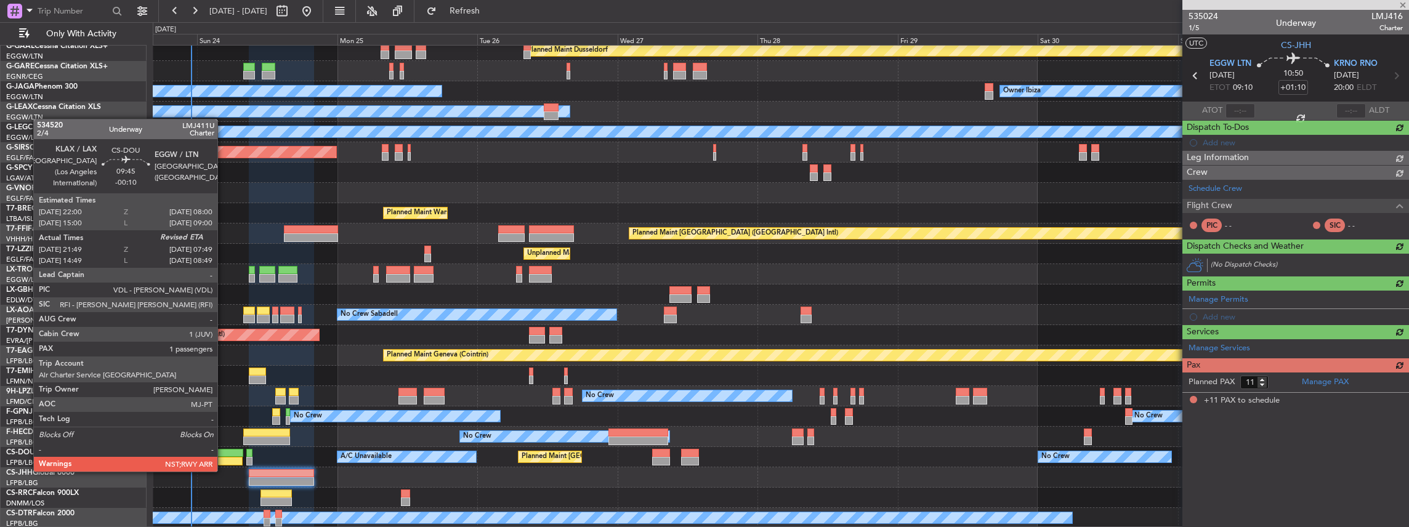
scroll to position [0, 0]
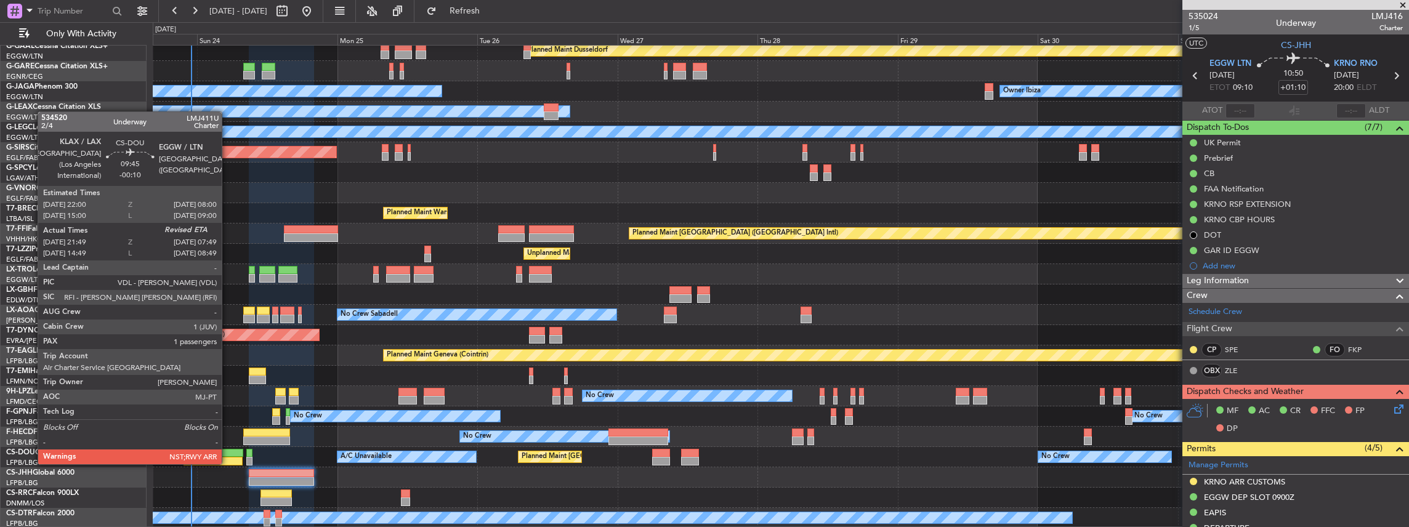
click at [228, 452] on div at bounding box center [214, 453] width 58 height 9
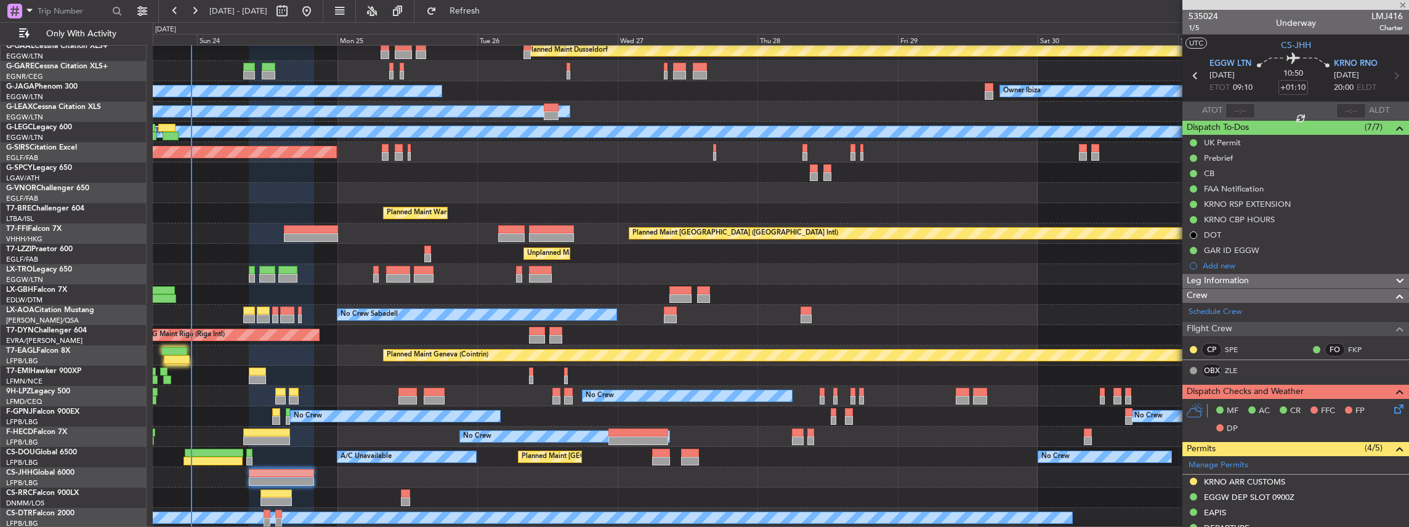
type input "-00:10"
type input "21:59"
type input "1"
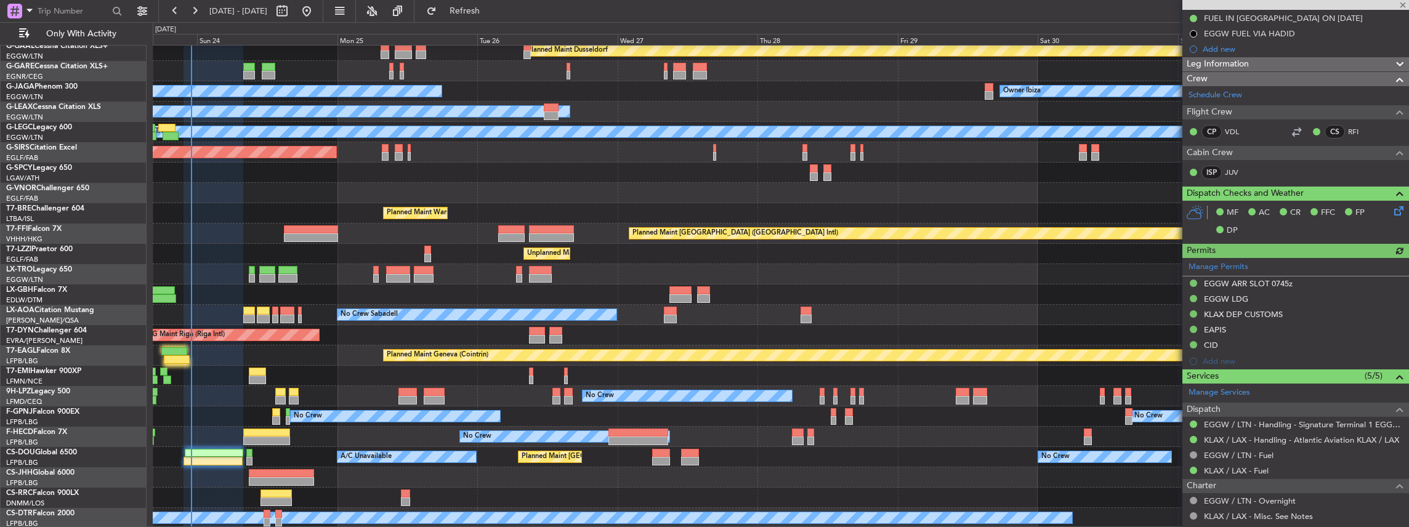
scroll to position [328, 0]
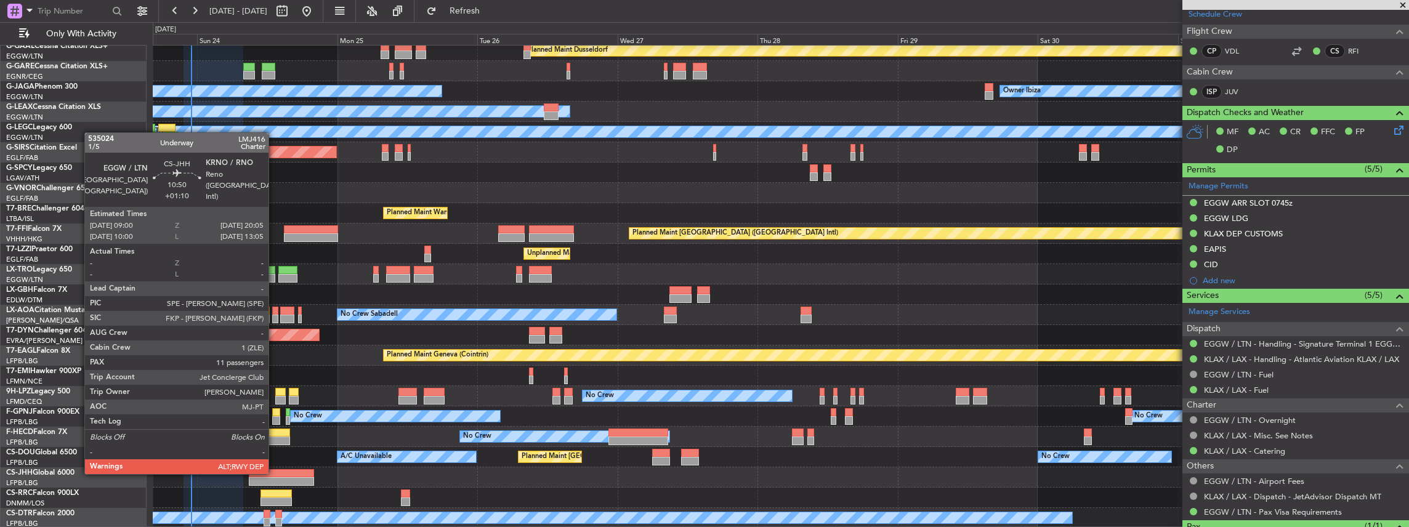
click at [275, 473] on div at bounding box center [281, 473] width 65 height 9
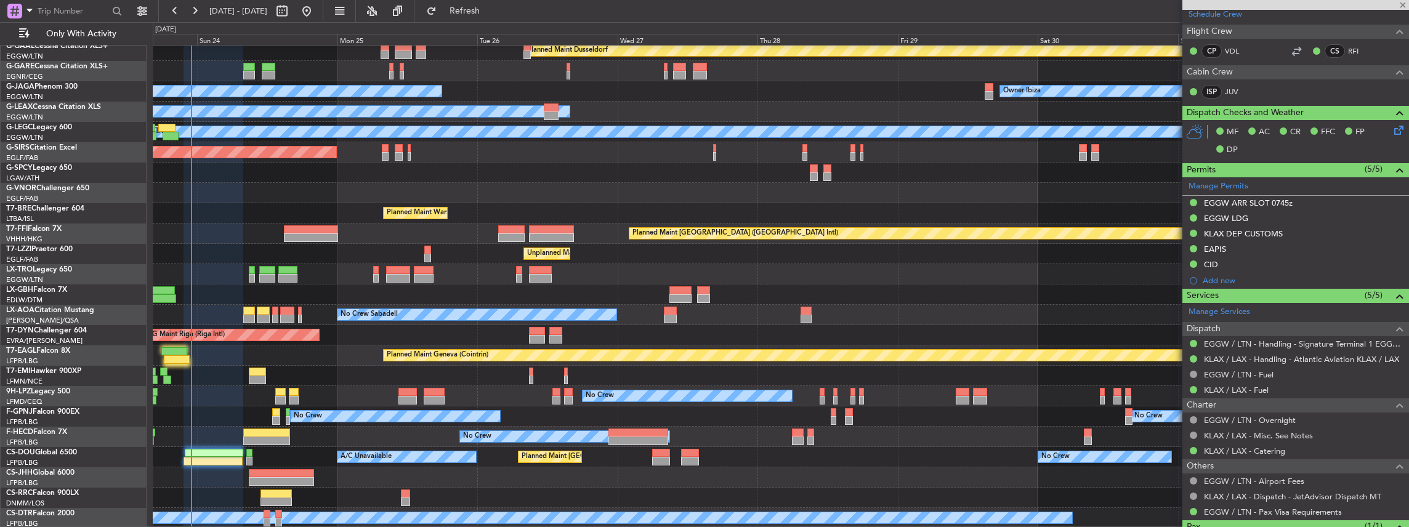
type input "+01:10"
type input "11"
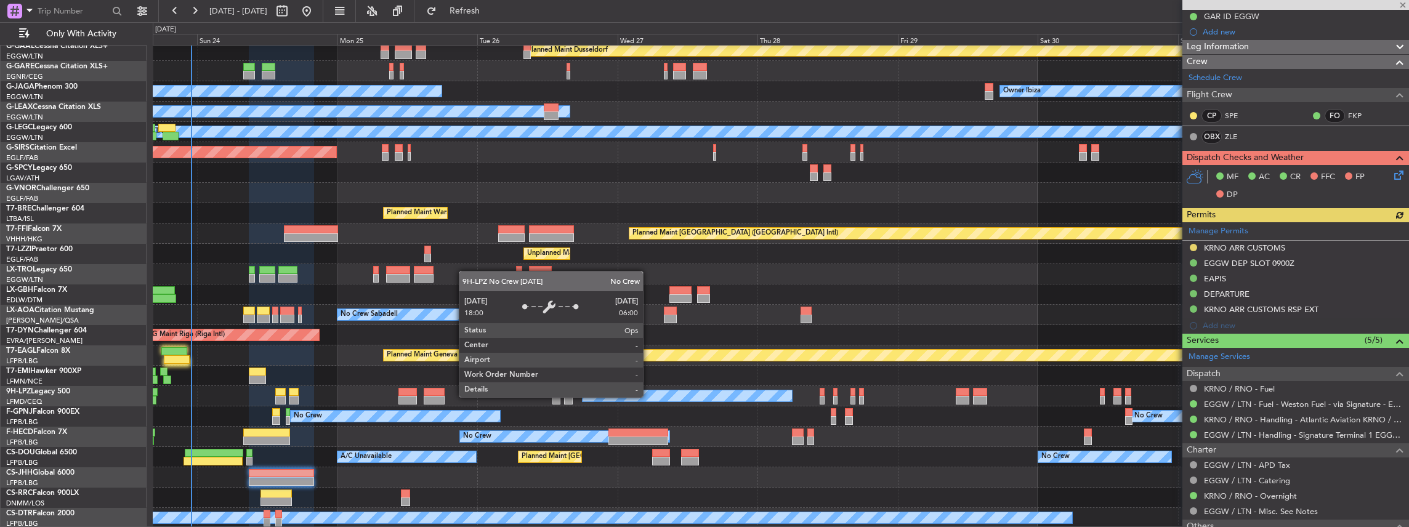
scroll to position [246, 0]
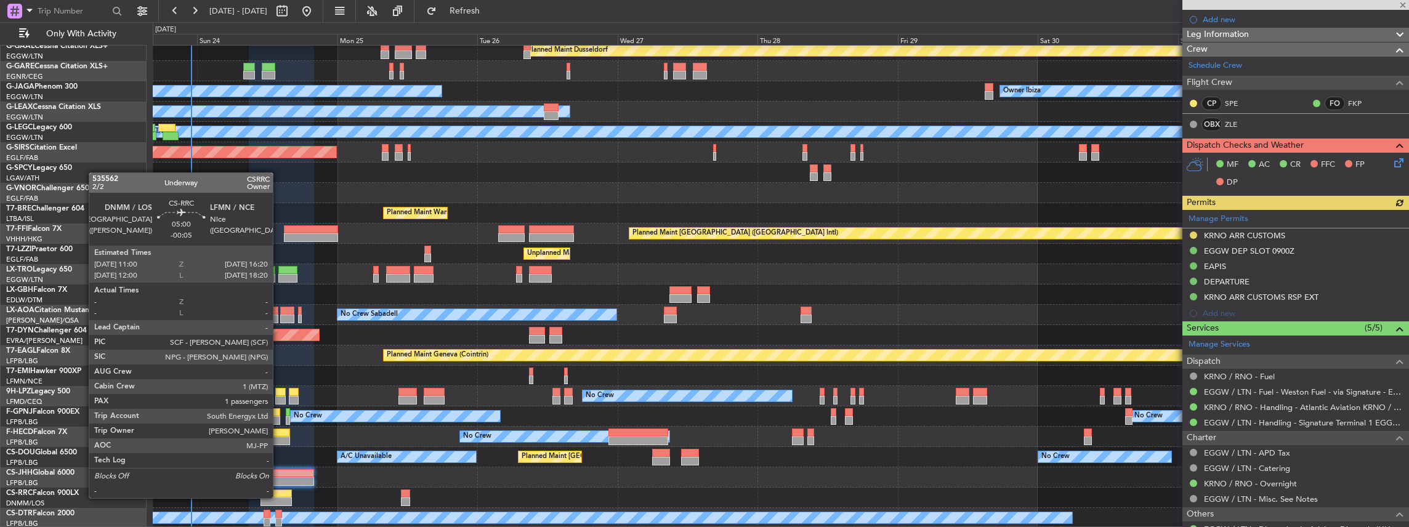
click at [279, 497] on div at bounding box center [275, 501] width 31 height 9
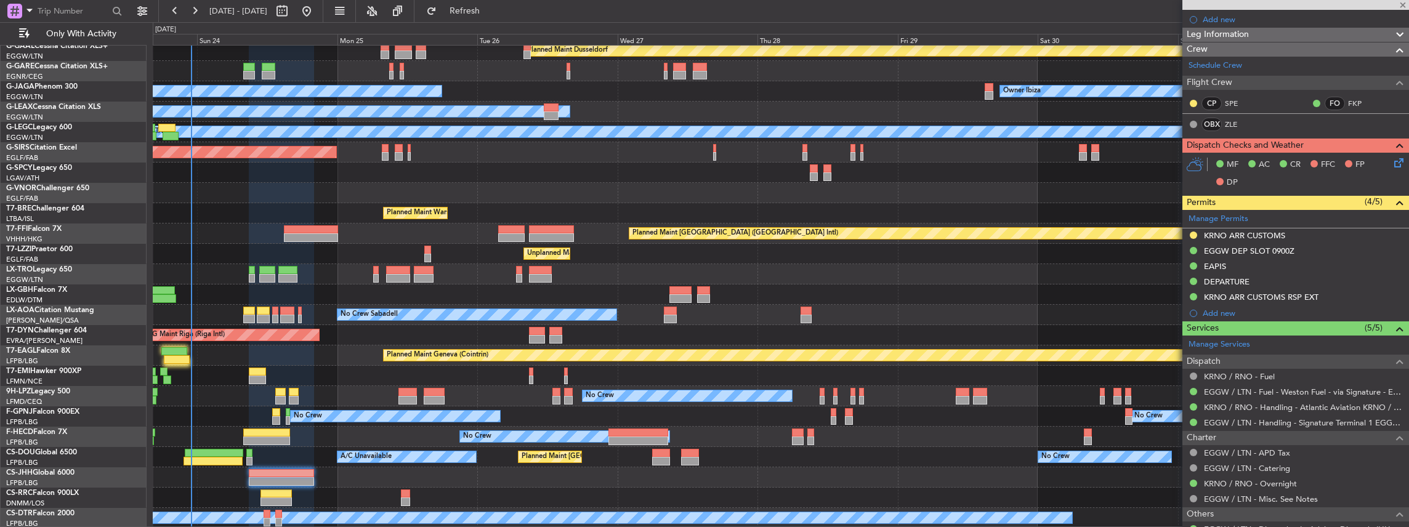
type input "-00:05"
type input "1"
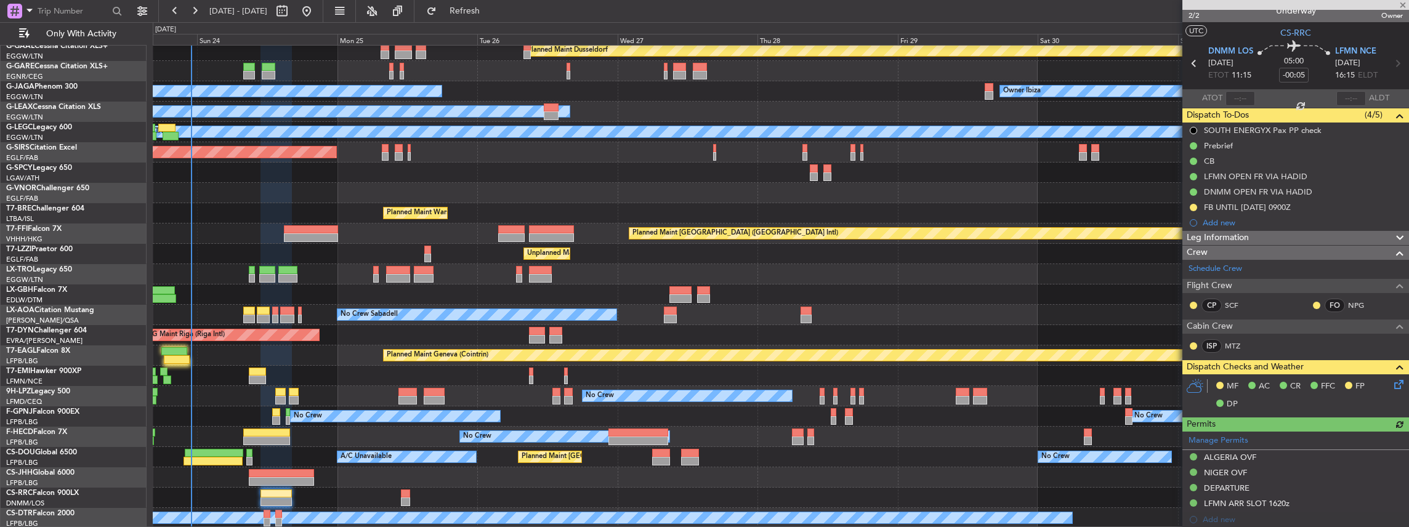
scroll to position [0, 0]
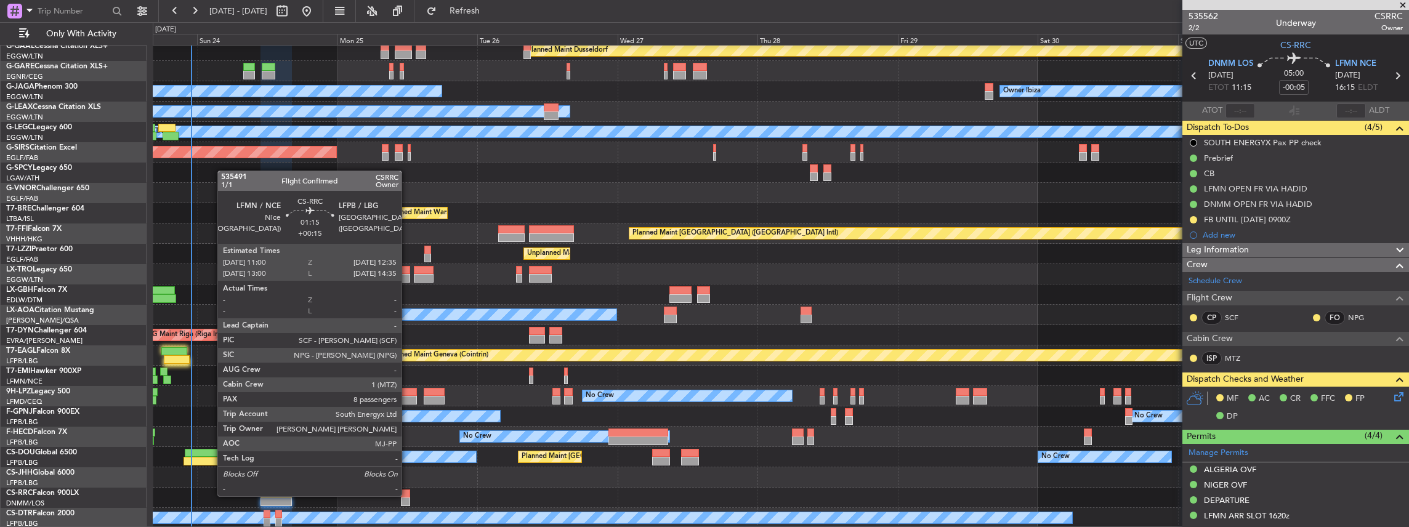
click at [408, 495] on div at bounding box center [406, 493] width 10 height 9
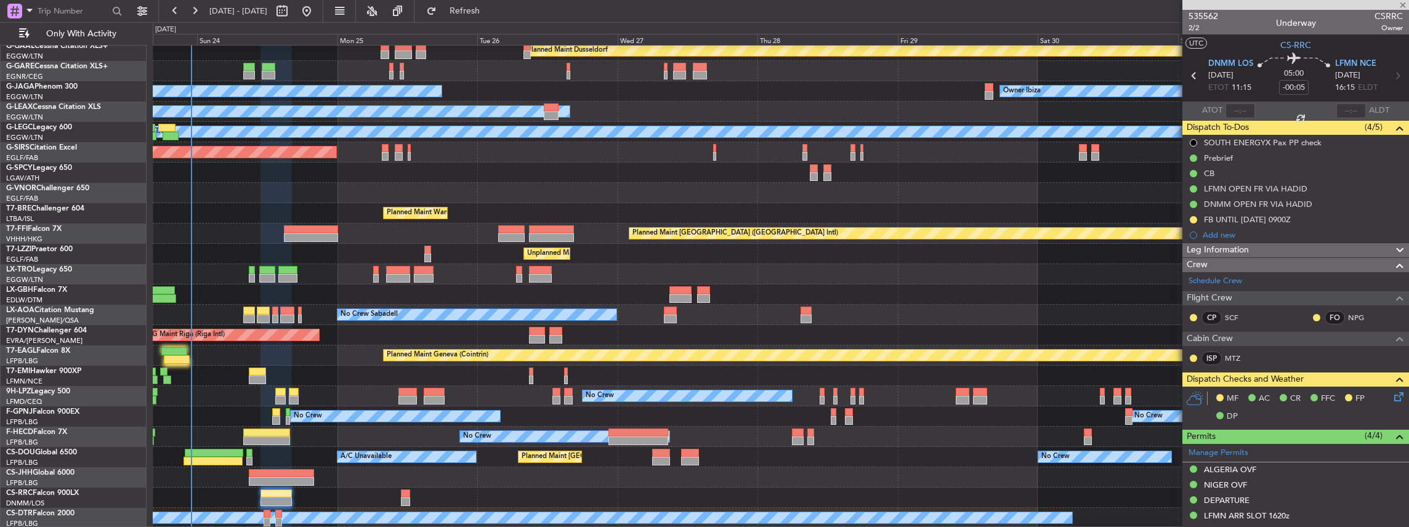
type input "+00:15"
type input "8"
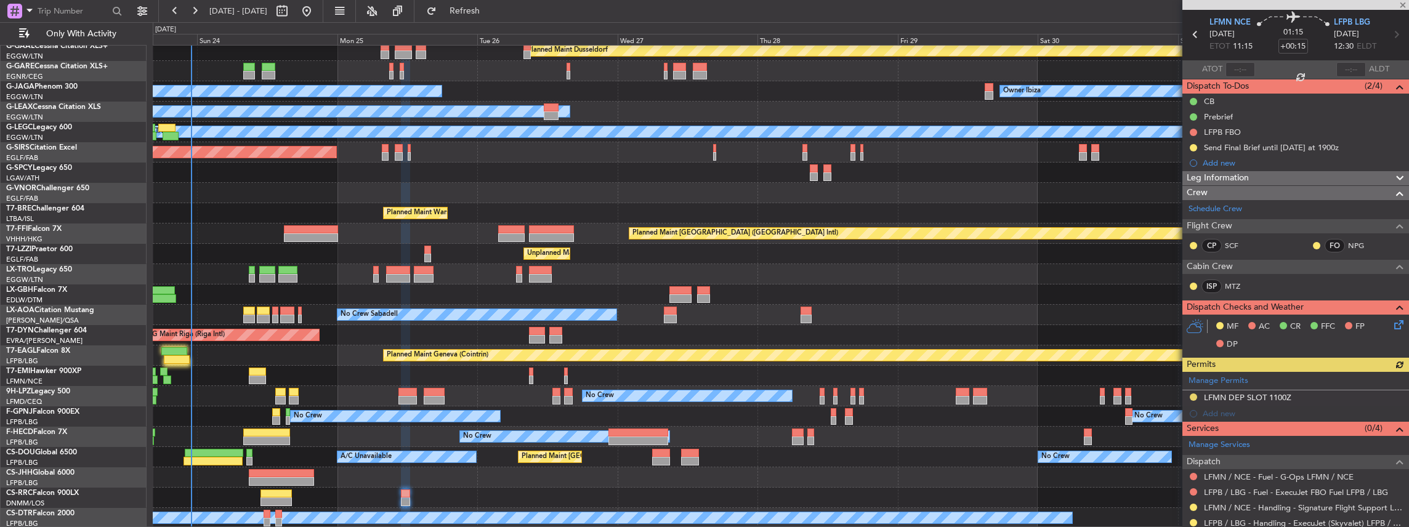
scroll to position [164, 0]
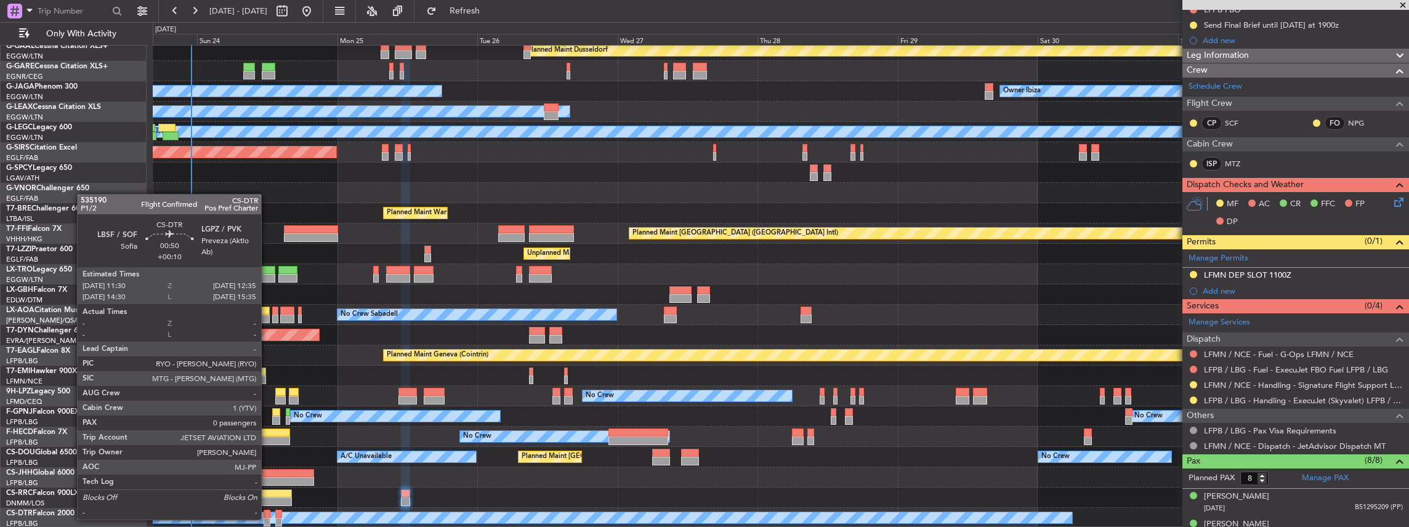
click at [267, 518] on div at bounding box center [267, 522] width 7 height 9
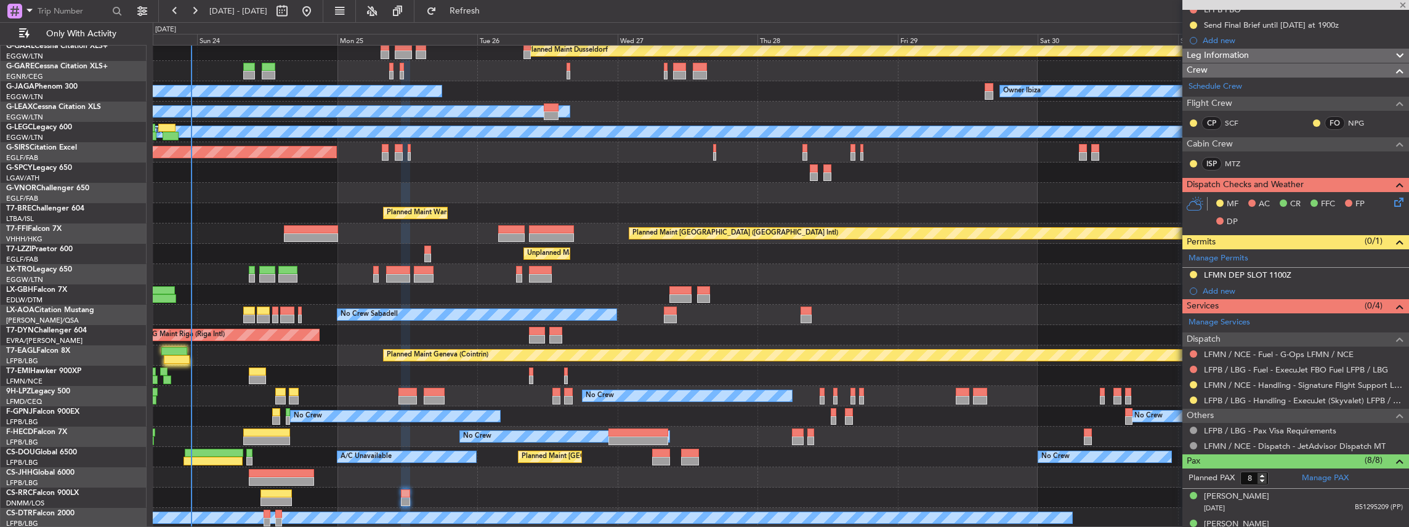
type input "+00:10"
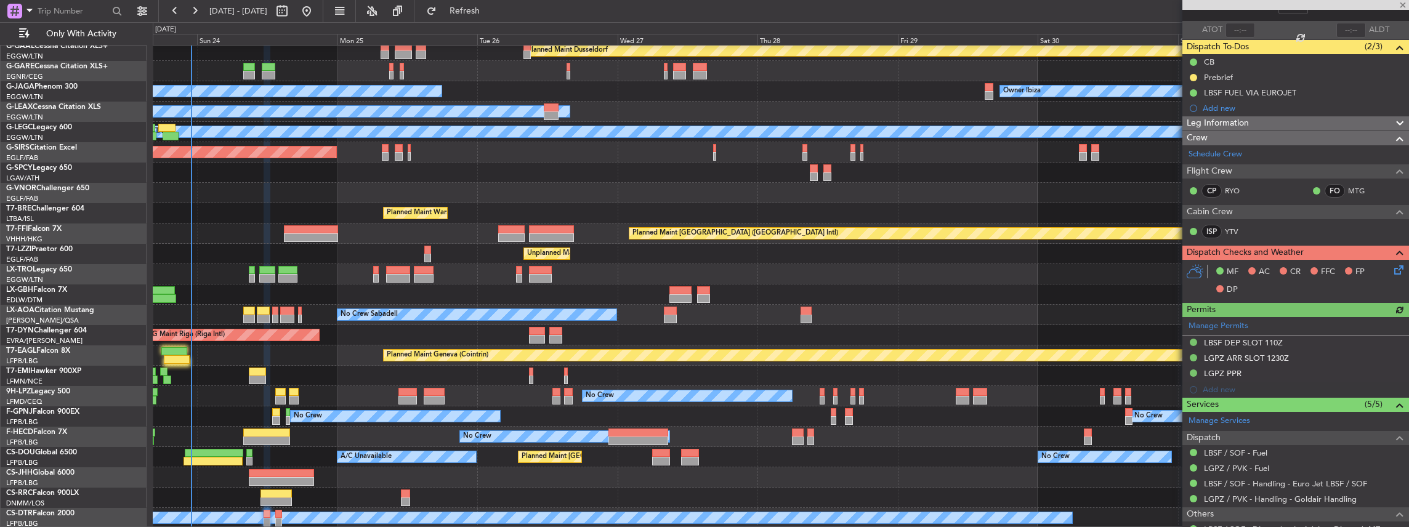
scroll to position [122, 0]
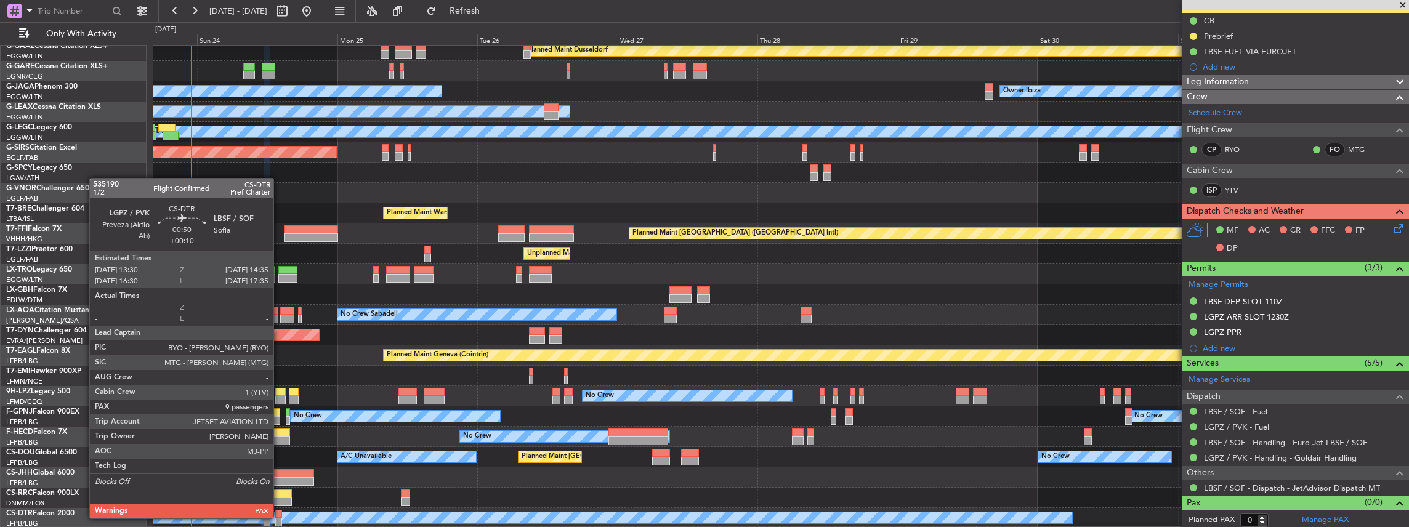
click at [280, 518] on div at bounding box center [278, 522] width 7 height 9
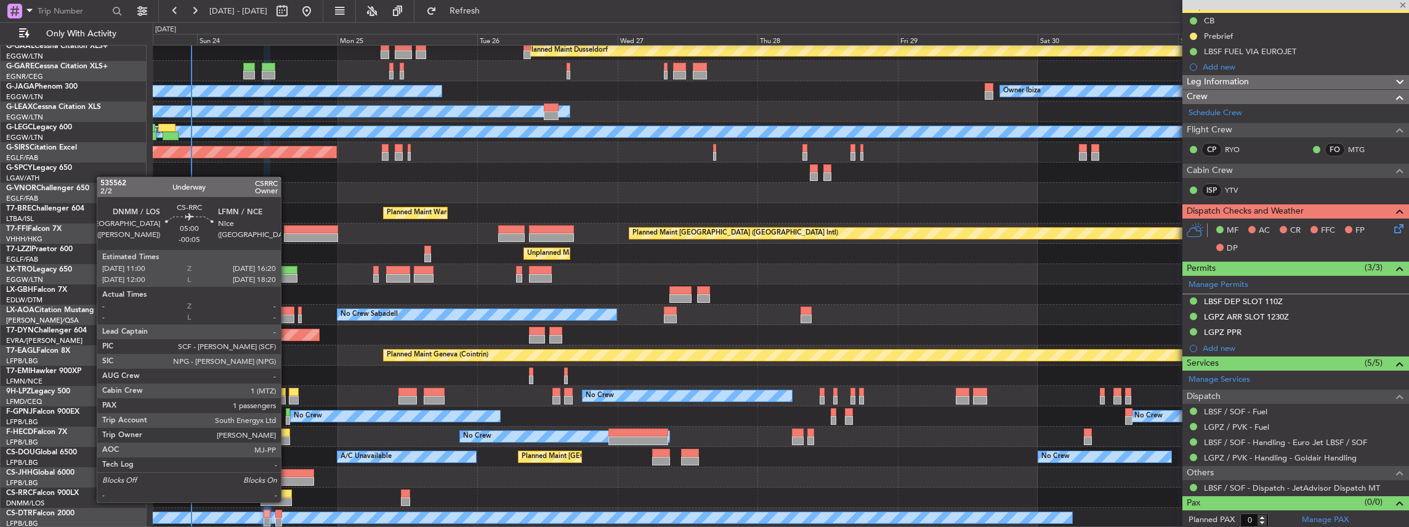
type input "9"
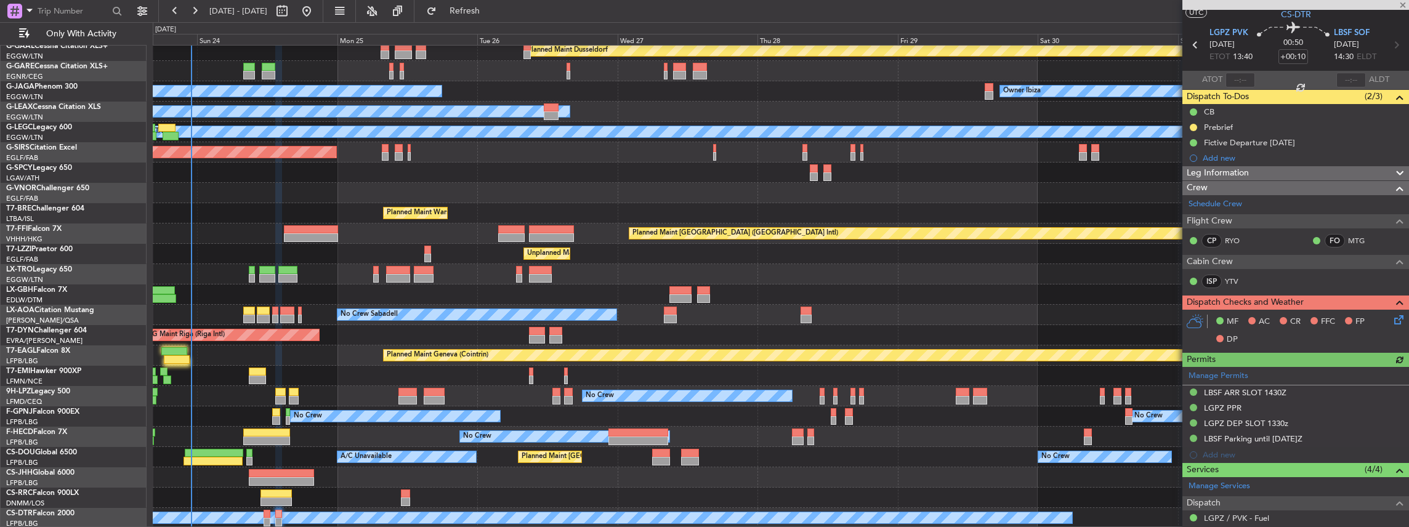
scroll to position [82, 0]
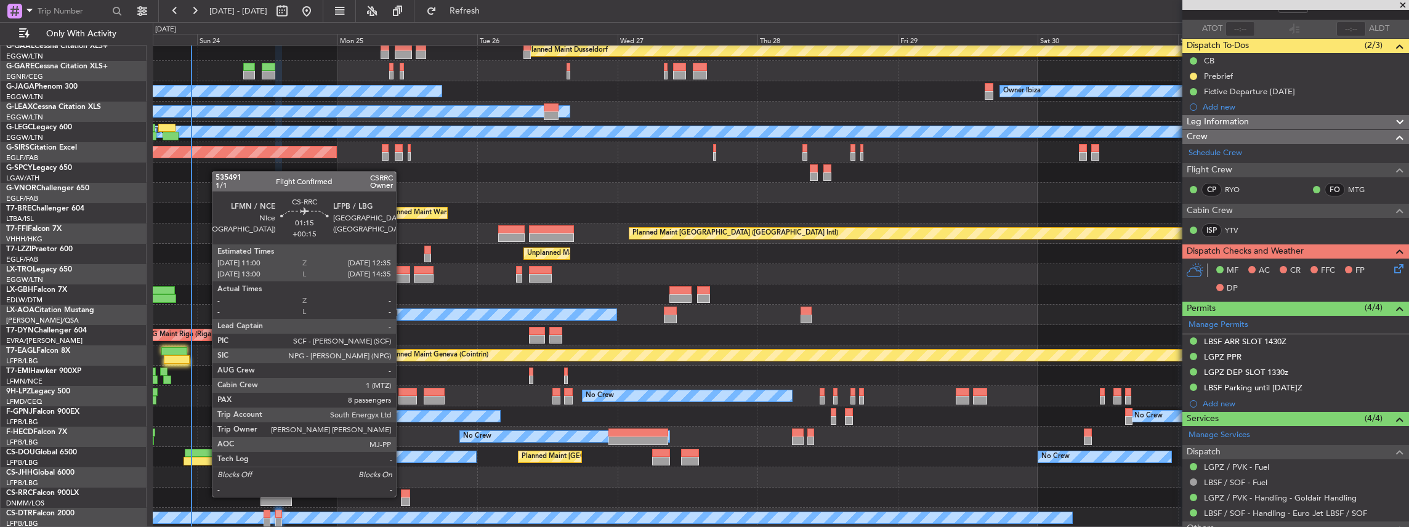
click at [402, 496] on div at bounding box center [406, 493] width 10 height 9
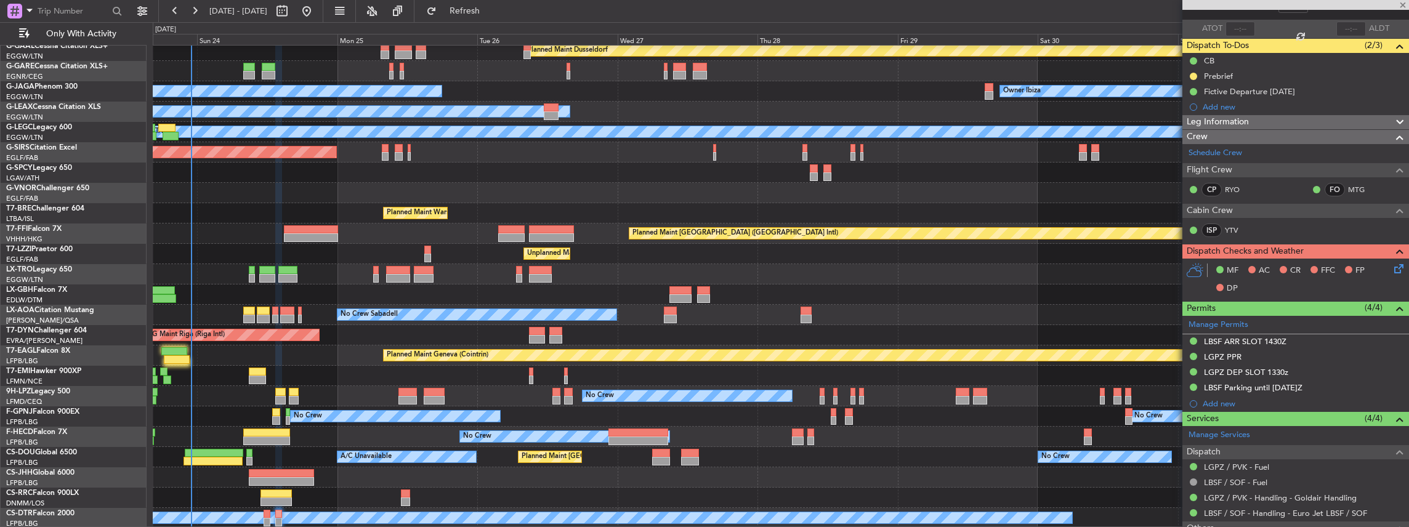
type input "+00:15"
type input "8"
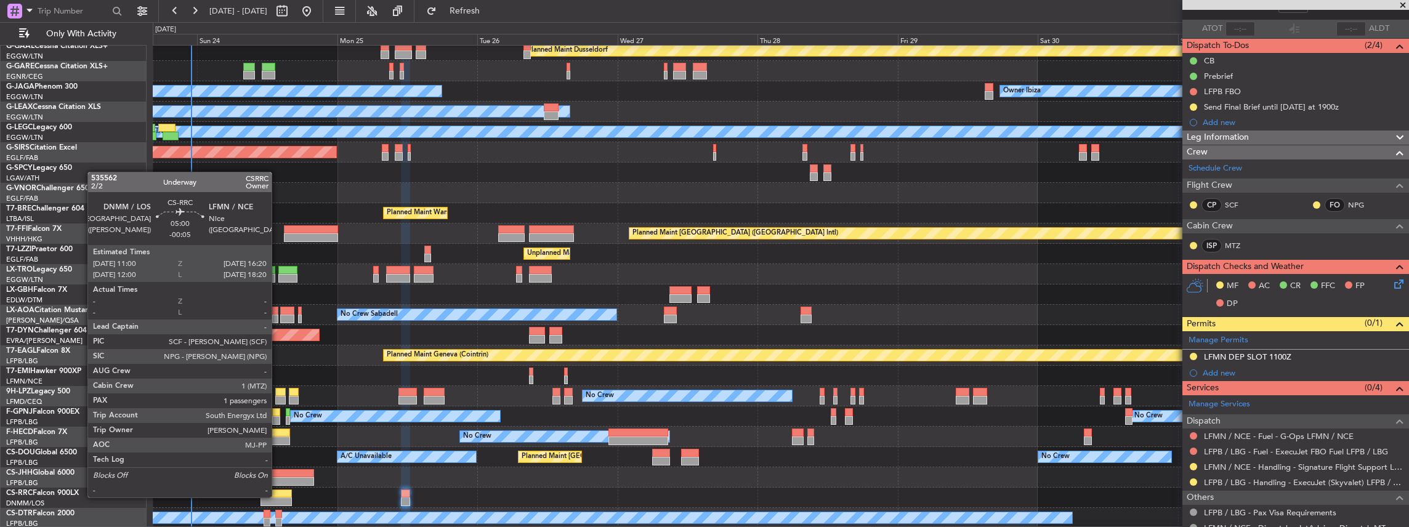
click at [278, 496] on div at bounding box center [275, 493] width 31 height 9
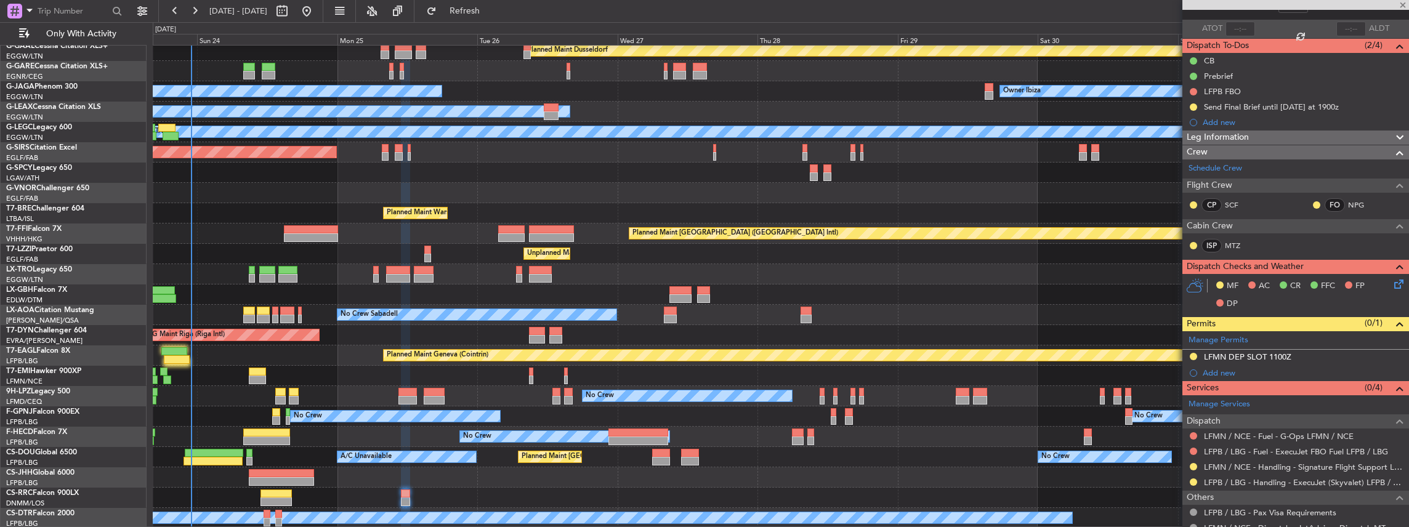
type input "-00:05"
type input "1"
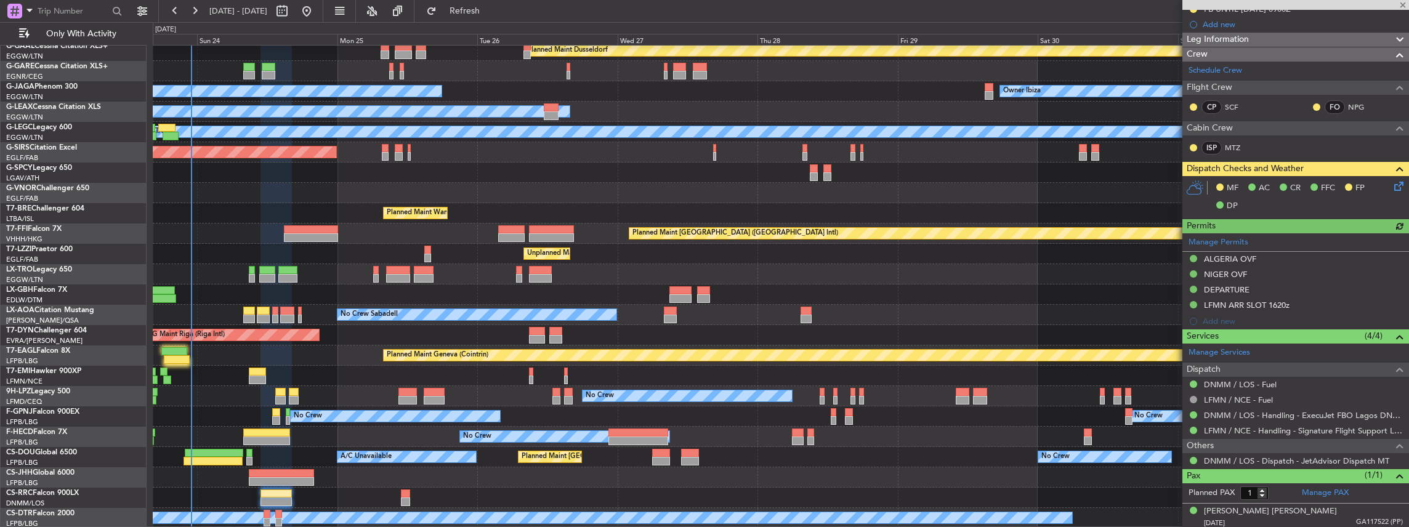
scroll to position [211, 0]
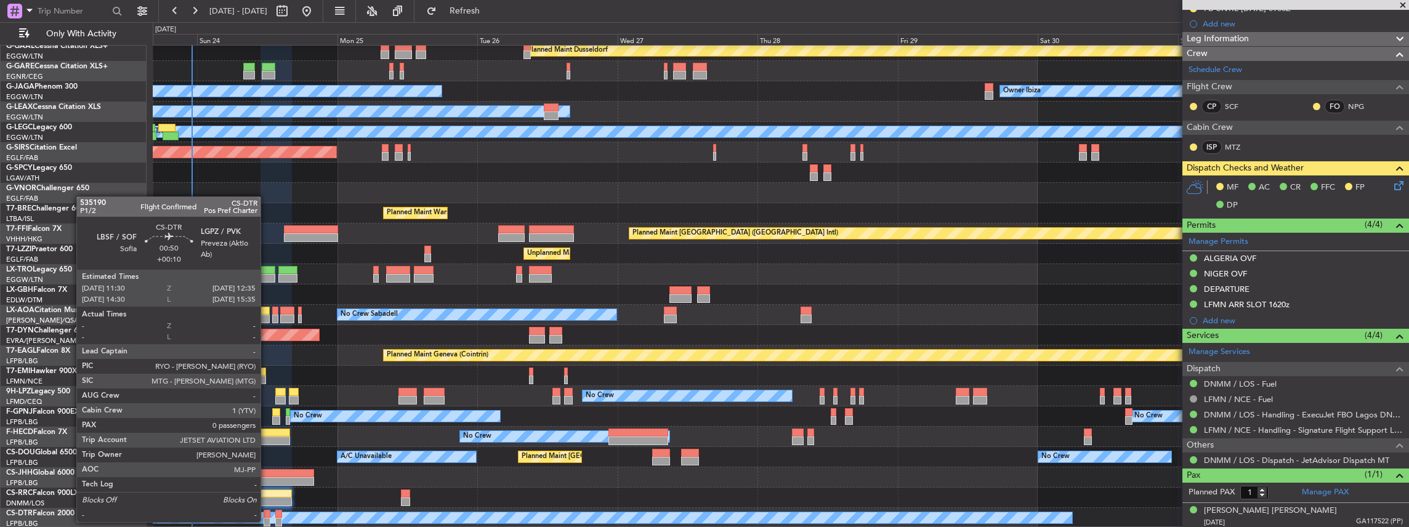
click at [267, 521] on div at bounding box center [267, 522] width 7 height 9
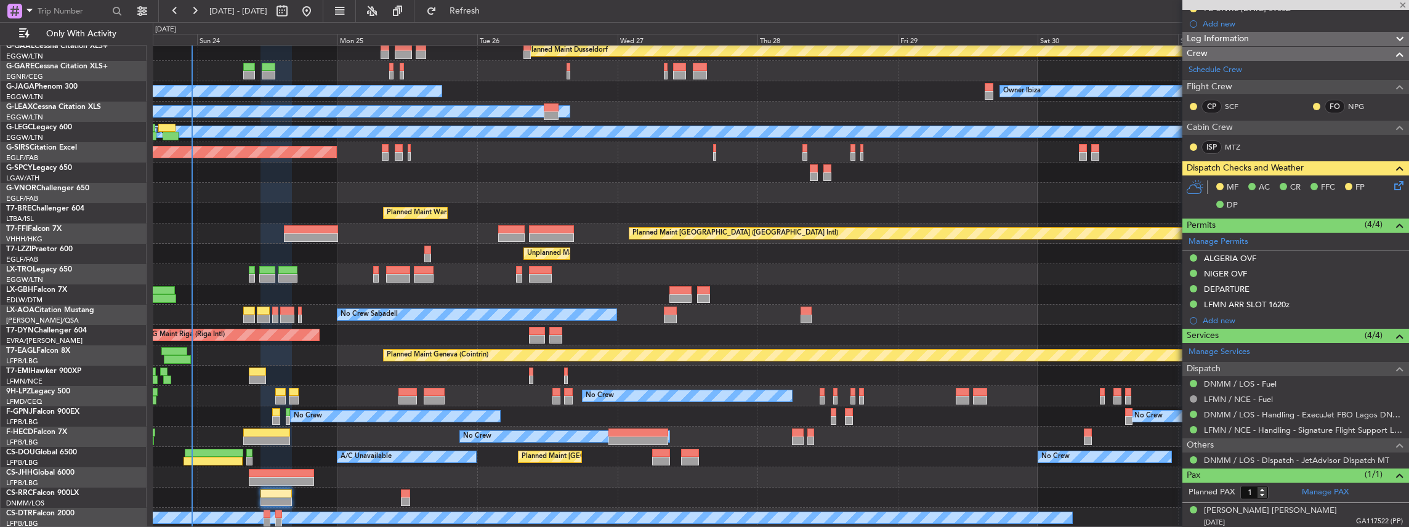
type input "+00:10"
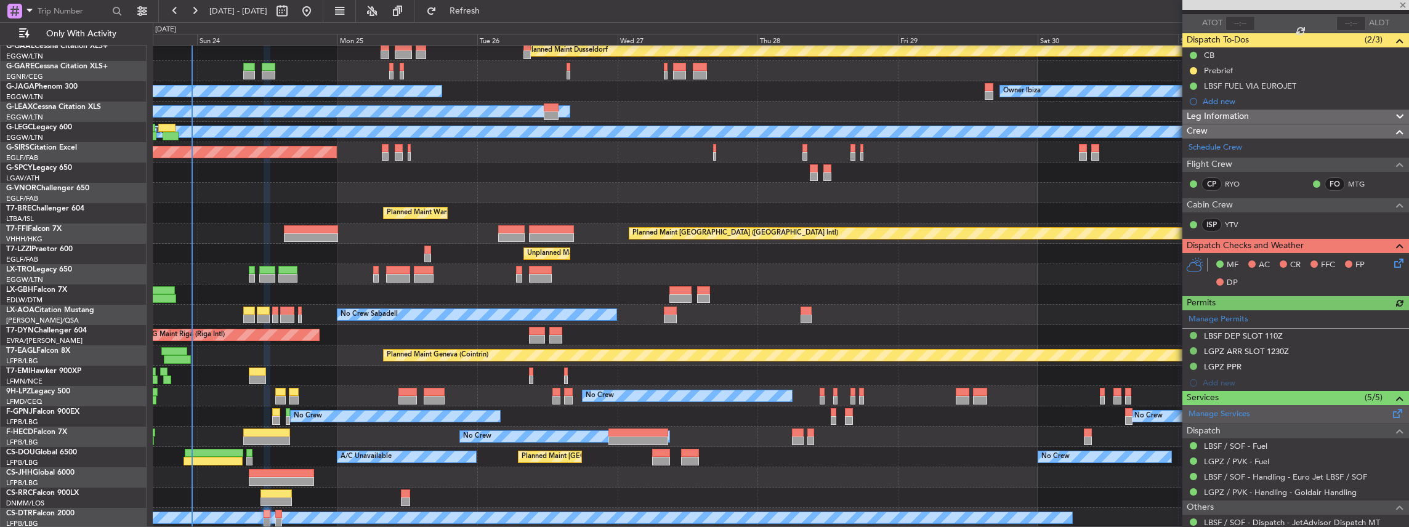
scroll to position [122, 0]
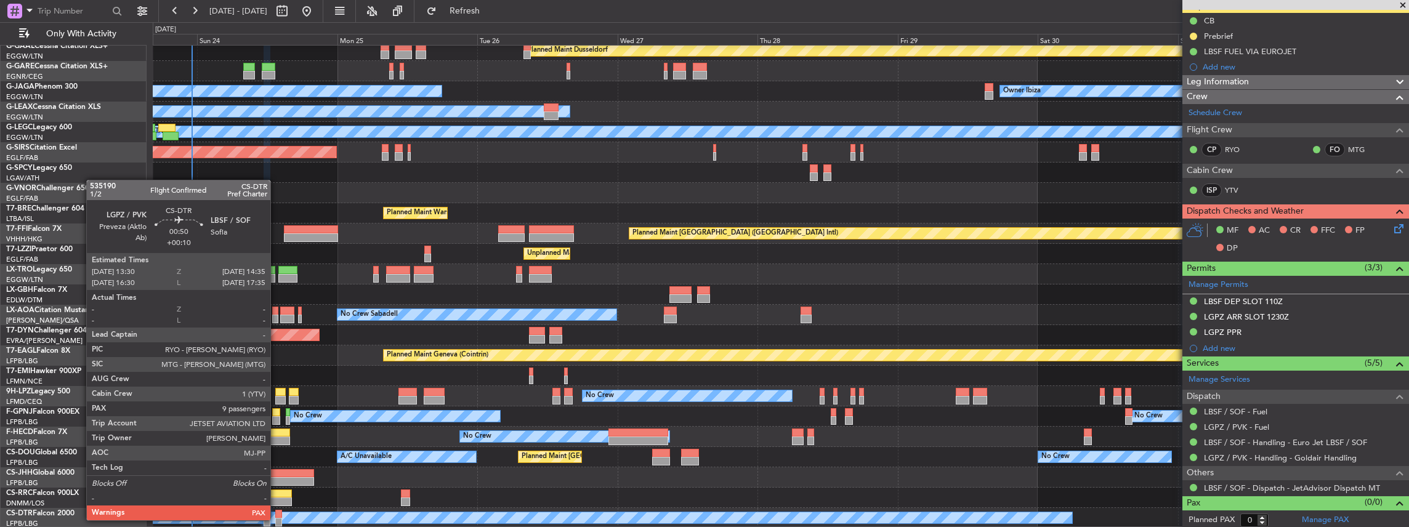
click at [276, 519] on div at bounding box center [278, 522] width 7 height 9
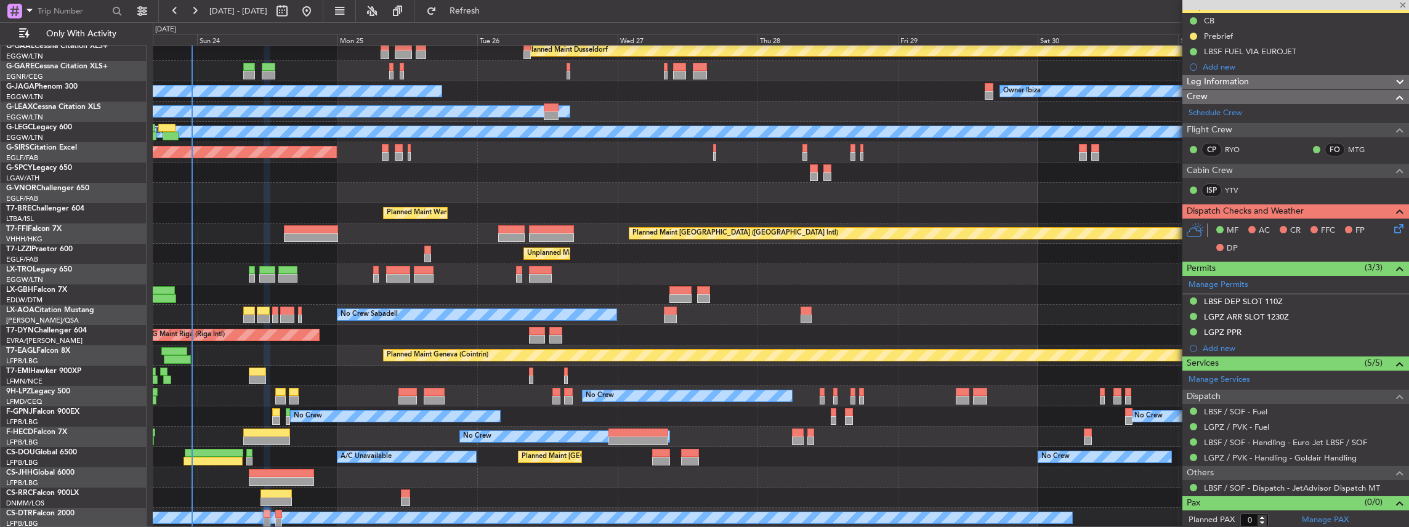
type input "9"
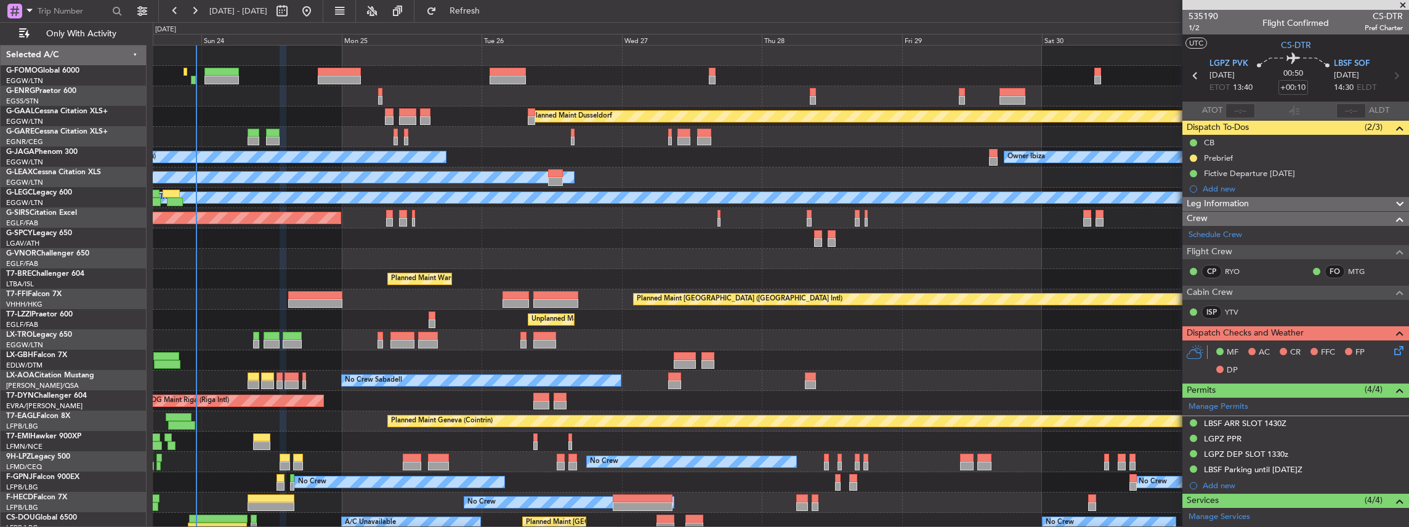
scroll to position [0, 0]
click at [730, 246] on div at bounding box center [781, 238] width 1256 height 20
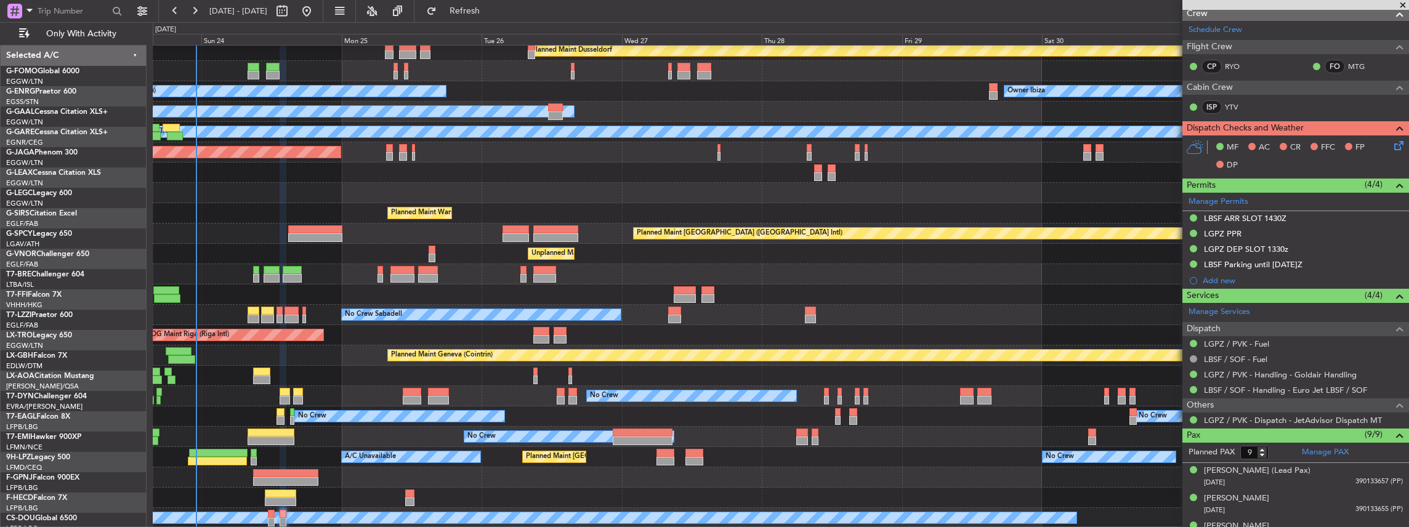
scroll to position [66, 0]
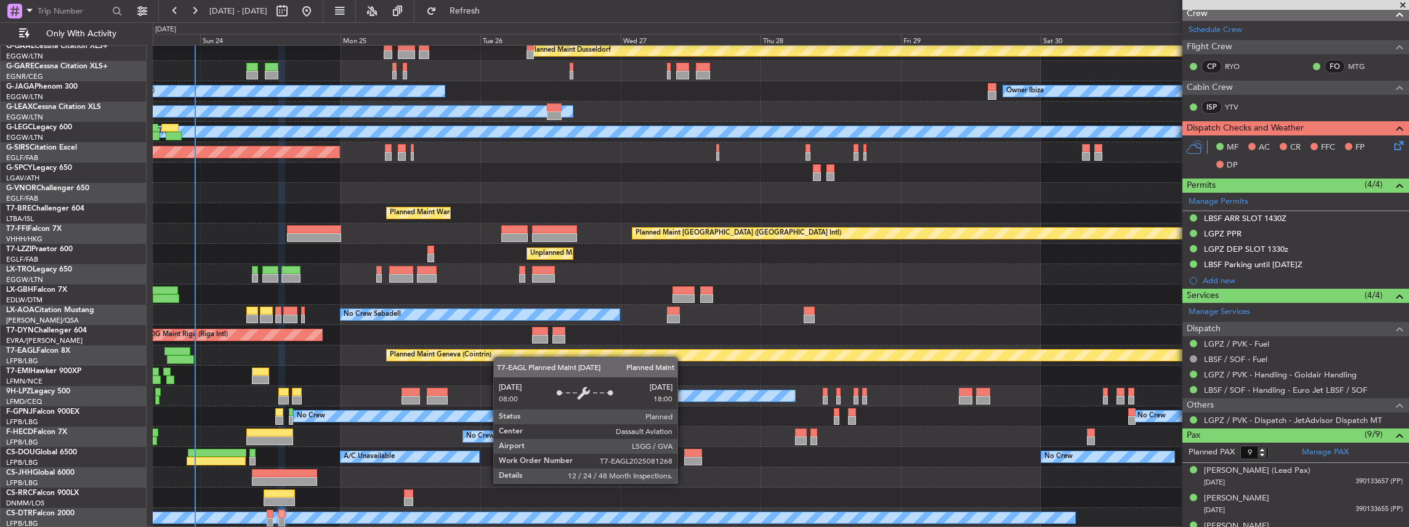
click at [499, 353] on div "Planned Maint Dusseldorf Owner Ibiza No Crew Cannes (Mandelieu) Planned Maint L…" at bounding box center [781, 254] width 1256 height 549
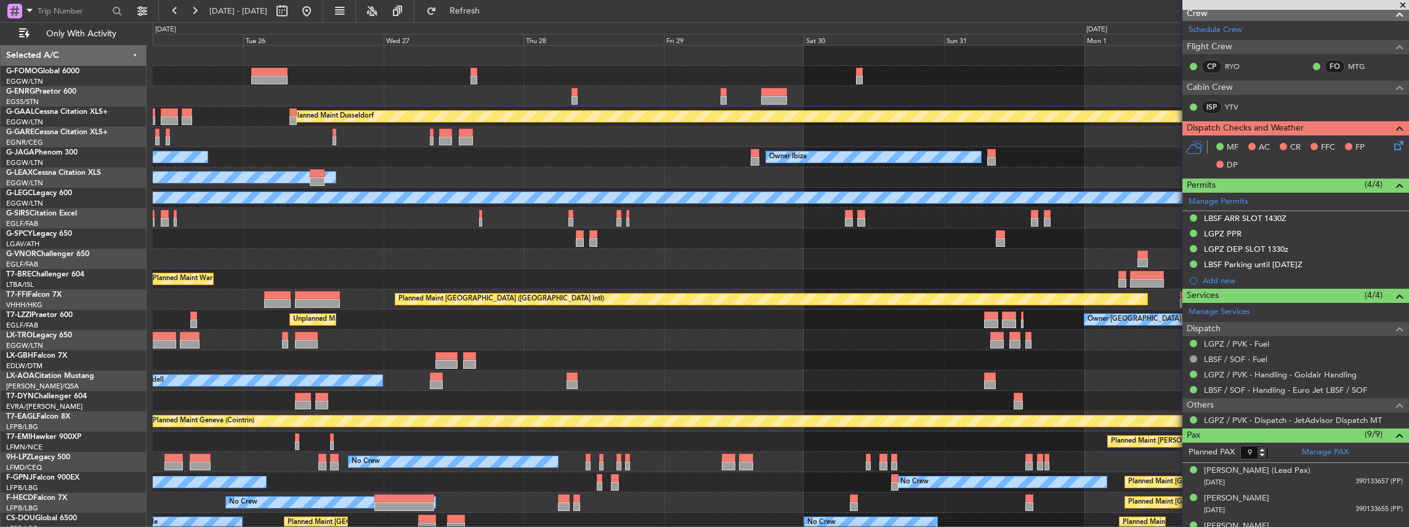
scroll to position [0, 0]
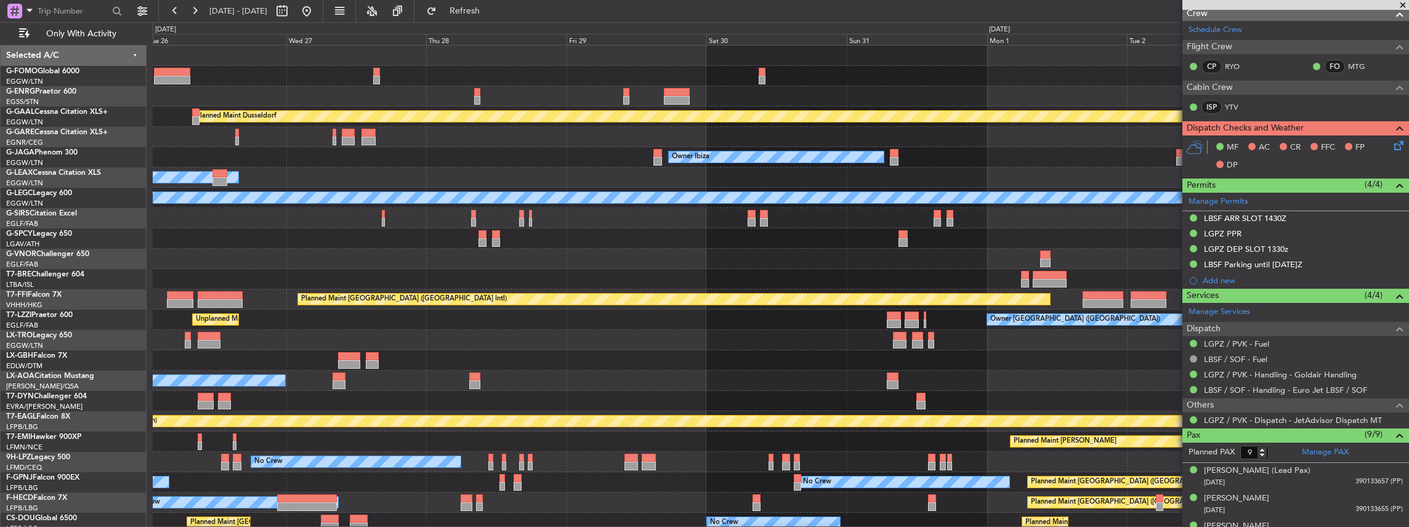
click at [673, 341] on div at bounding box center [781, 340] width 1256 height 20
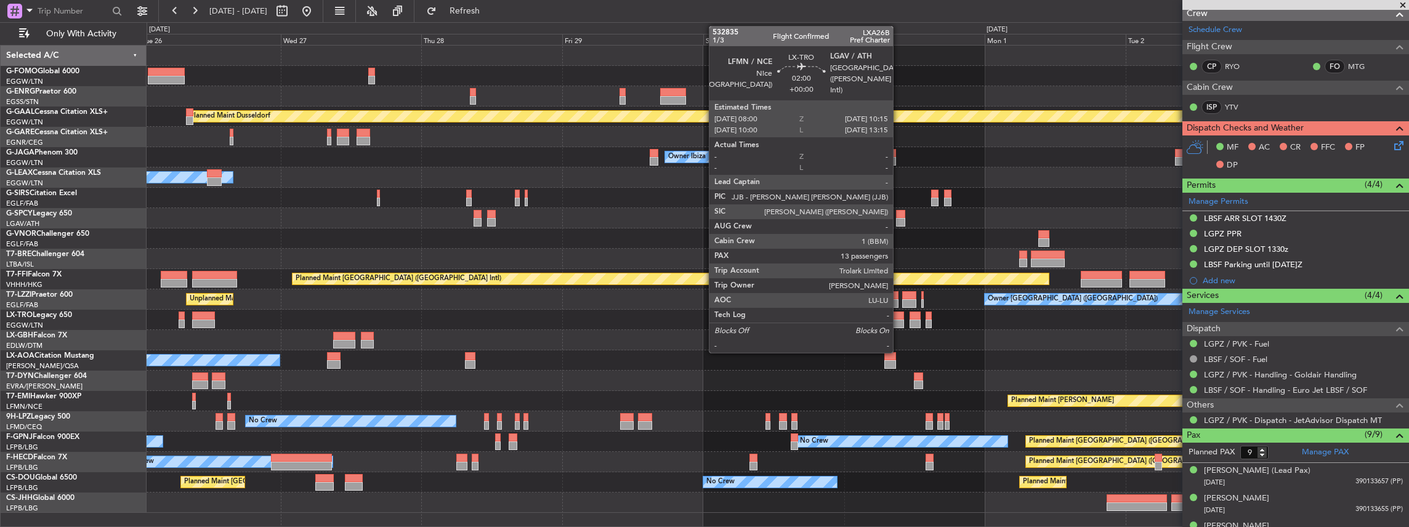
click at [899, 320] on div at bounding box center [897, 324] width 14 height 9
type input "13"
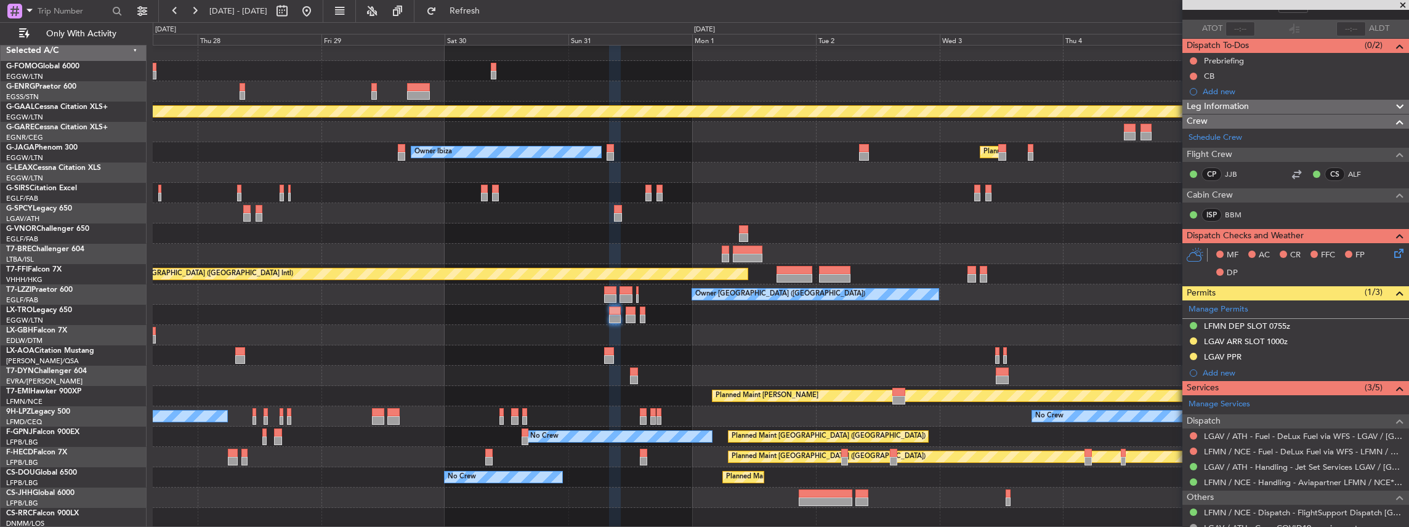
scroll to position [5, 0]
click at [688, 296] on div "Planned Maint Dusseldorf Owner Ibiza Planned Maint London (Luton) No Crew Canne…" at bounding box center [781, 285] width 1256 height 488
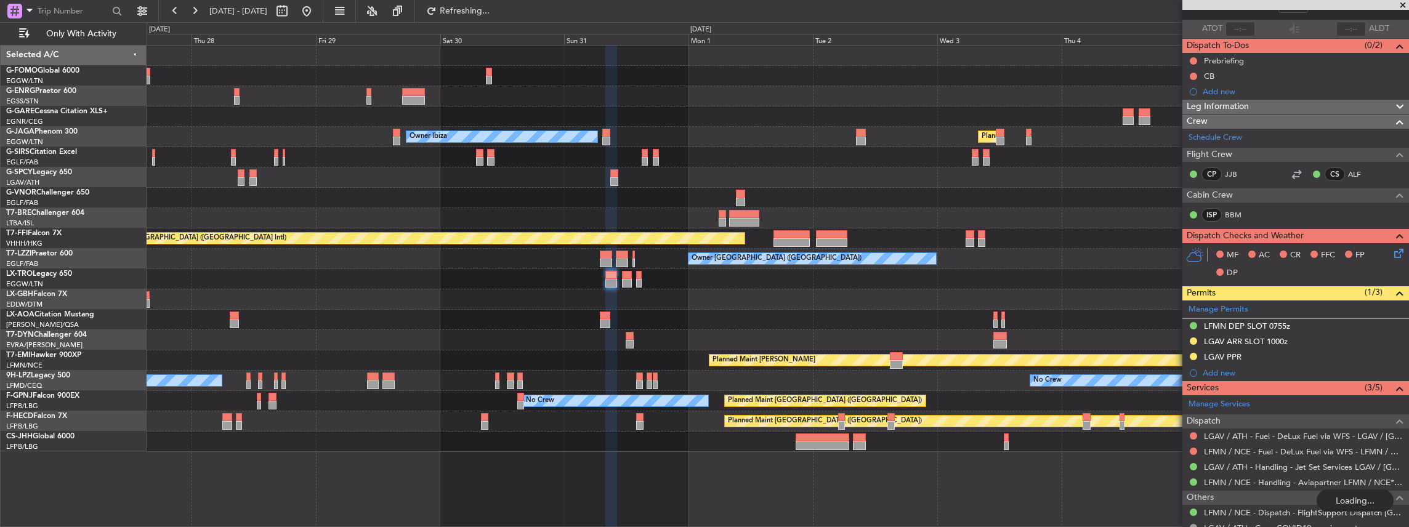
scroll to position [0, 0]
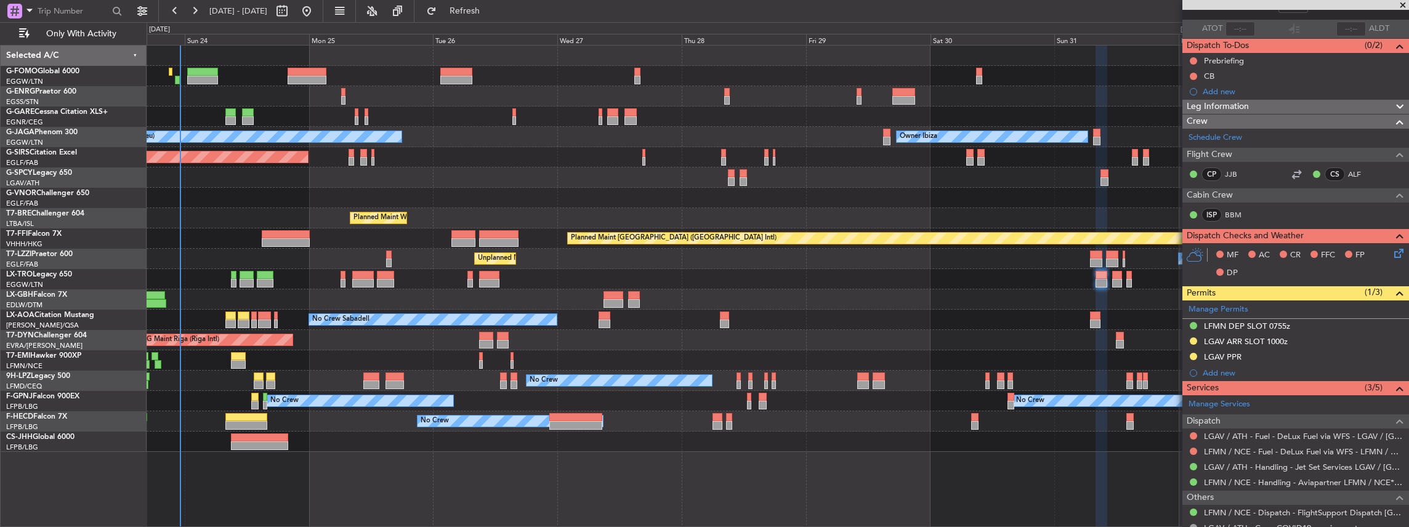
click at [909, 351] on div "Owner Ibiza No Crew Cannes (Mandelieu) Planned Maint London (Luton) Unplanned M…" at bounding box center [778, 249] width 1262 height 406
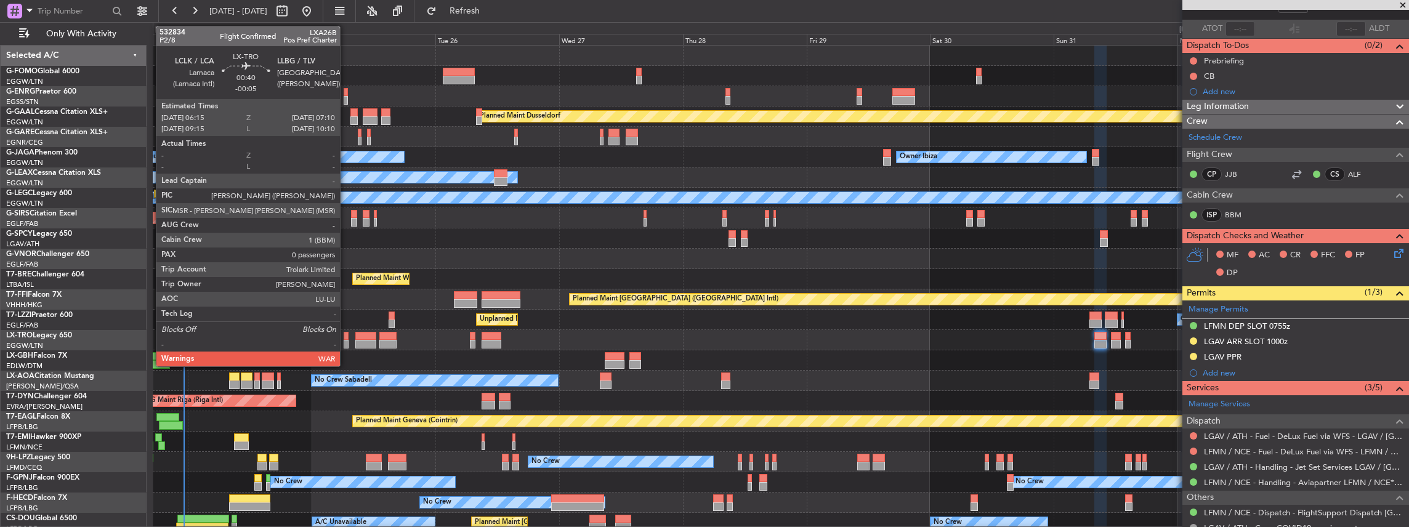
click at [346, 340] on div at bounding box center [346, 344] width 5 height 9
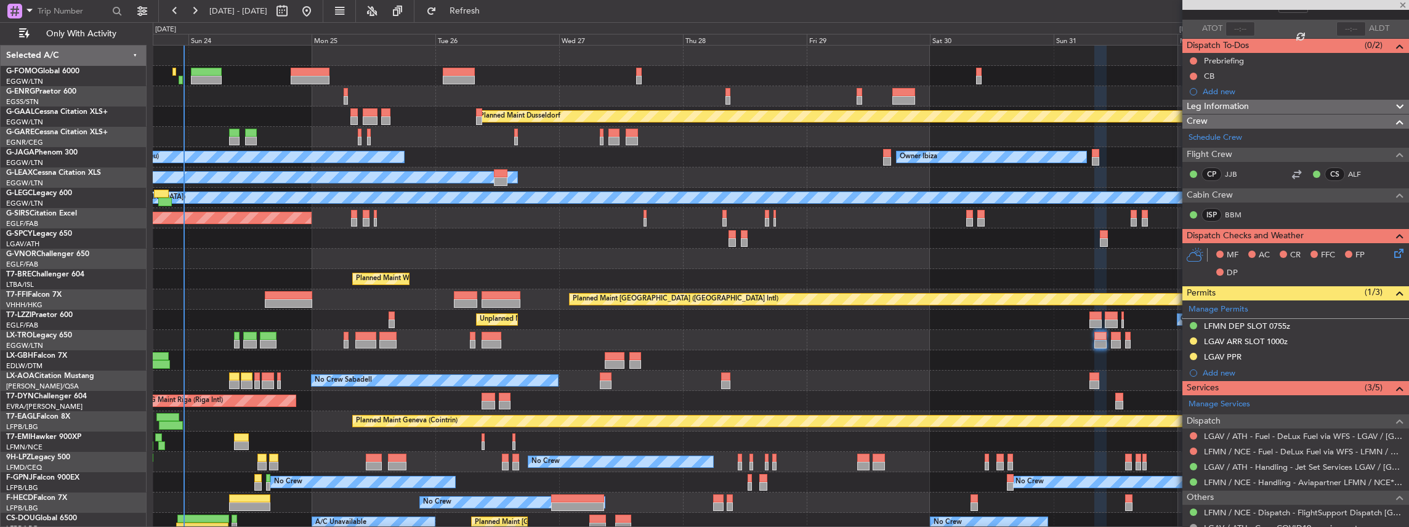
type input "-00:05"
type input "0"
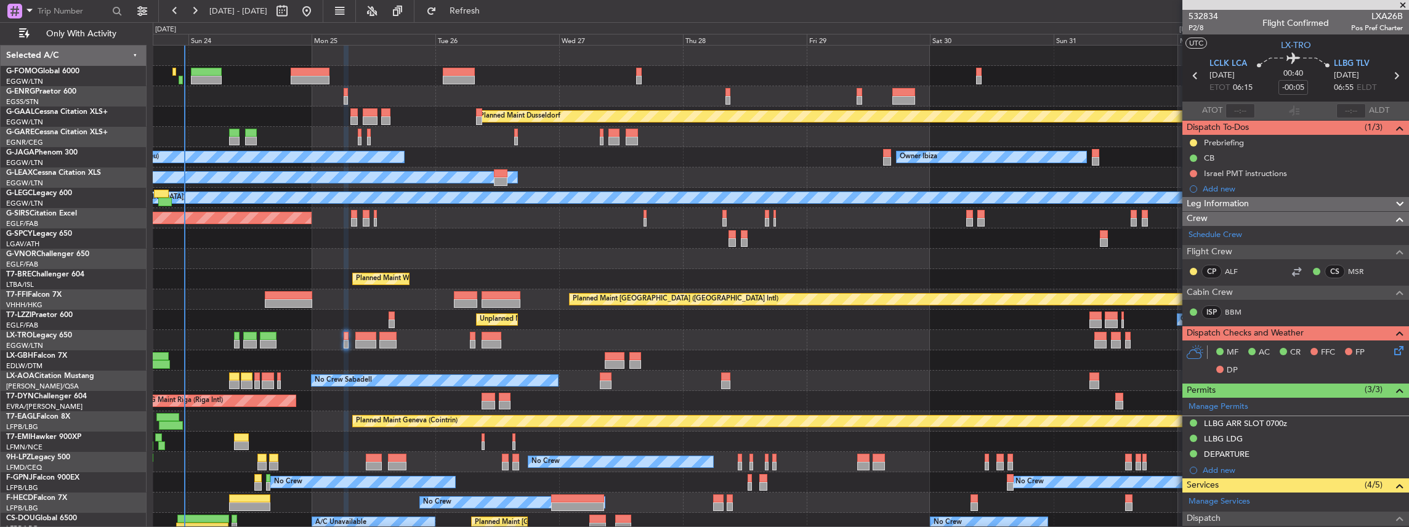
click at [927, 292] on div "Planned Maint [GEOGRAPHIC_DATA] ([GEOGRAPHIC_DATA] Intl)" at bounding box center [781, 299] width 1256 height 20
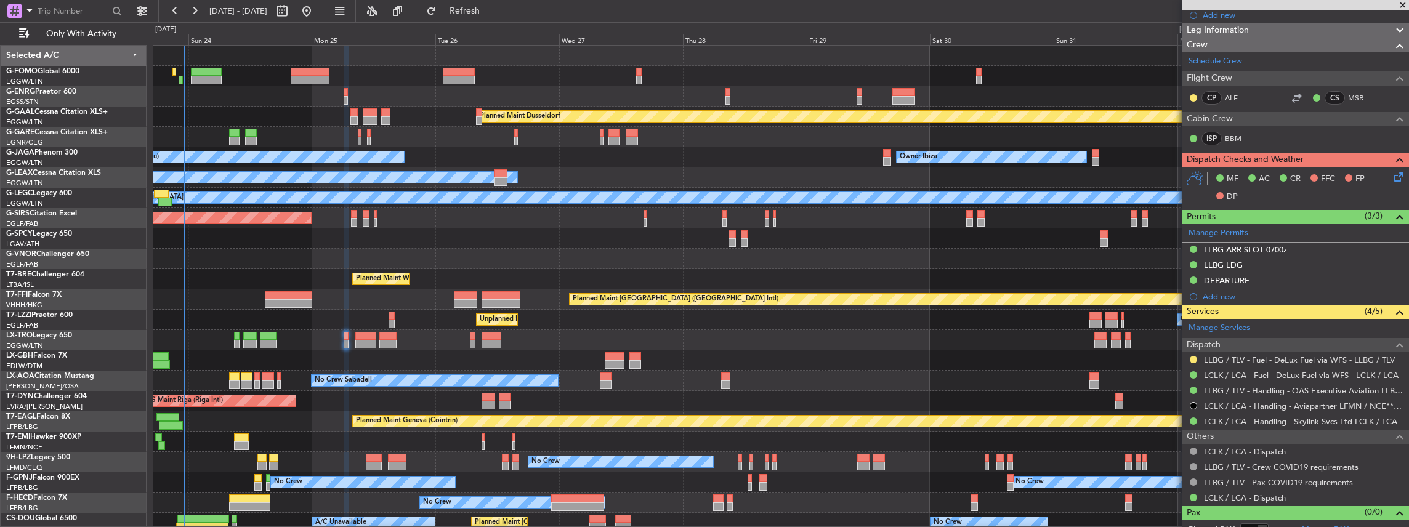
scroll to position [183, 0]
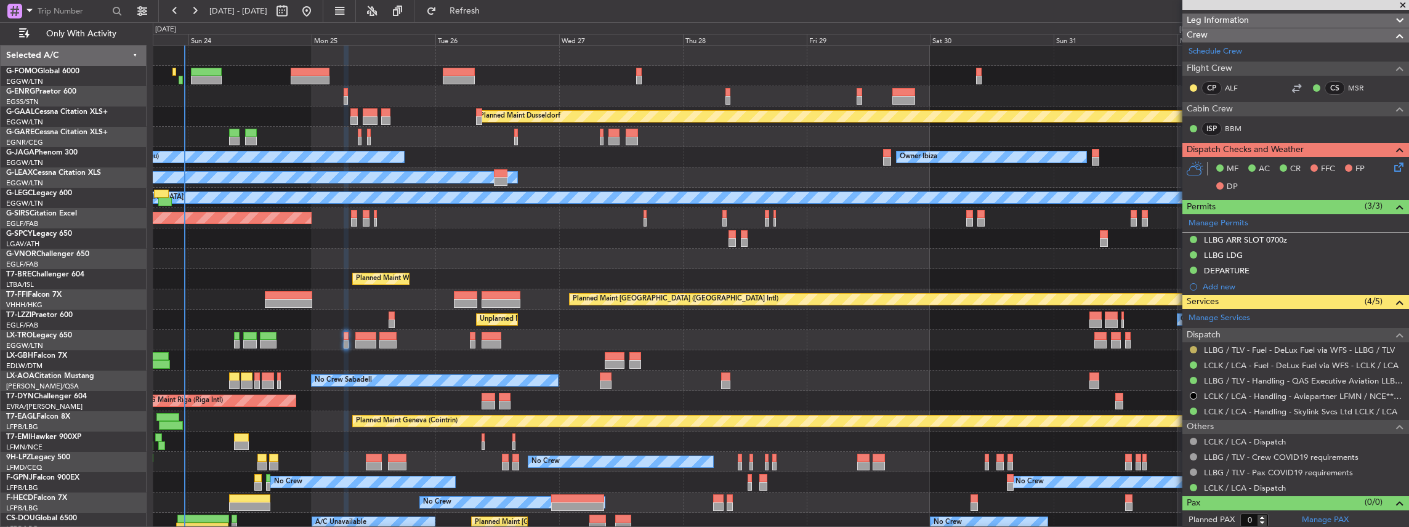
click at [1193, 346] on button at bounding box center [1193, 349] width 7 height 7
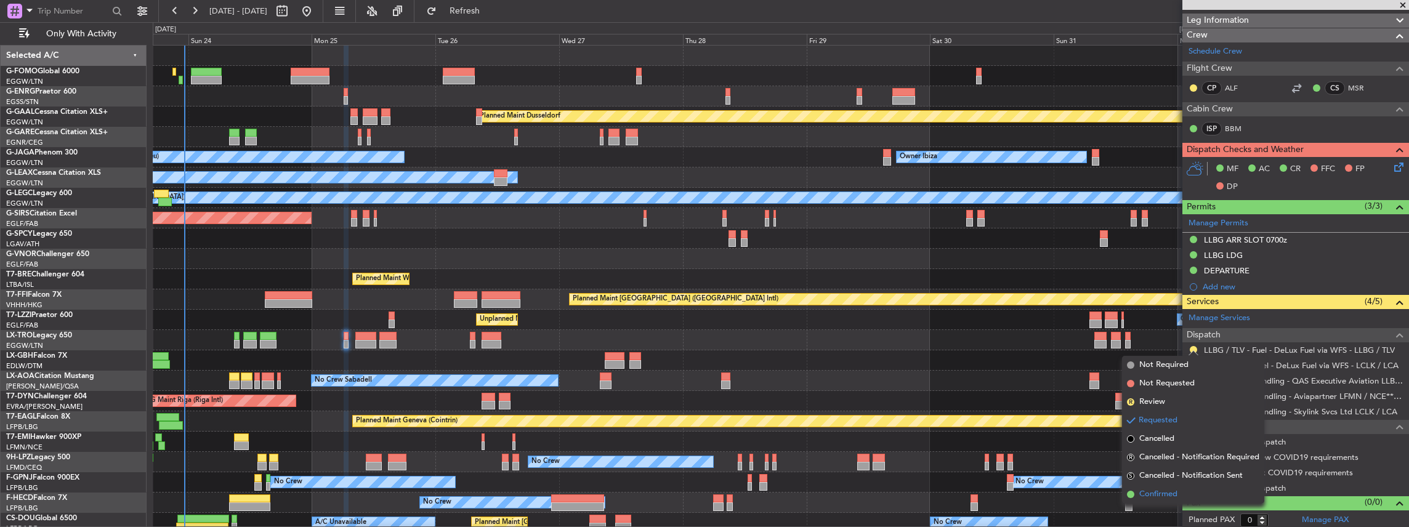
click at [1173, 490] on span "Confirmed" at bounding box center [1158, 494] width 38 height 12
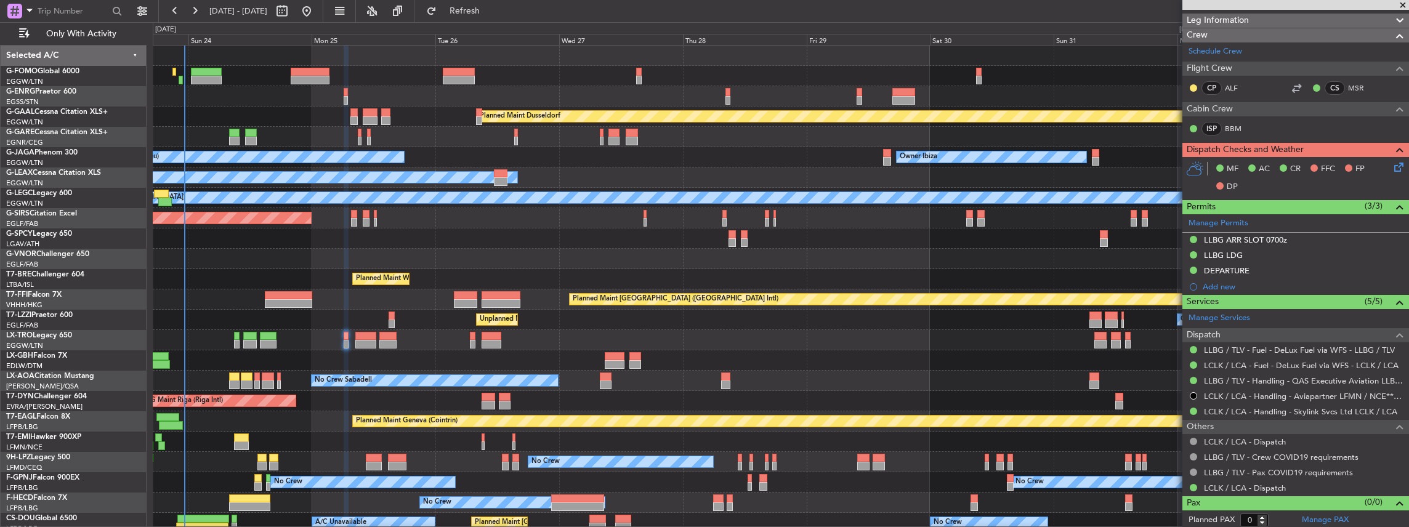
scroll to position [19, 0]
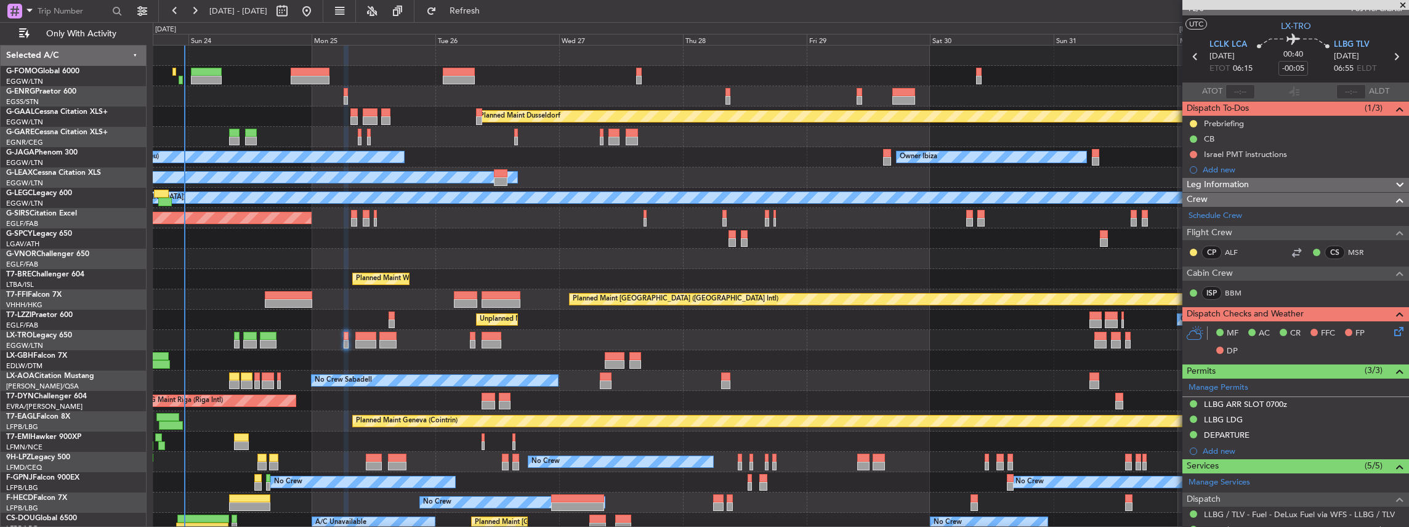
click at [1392, 57] on icon at bounding box center [1396, 57] width 16 height 16
type input "+00:15"
type input "10"
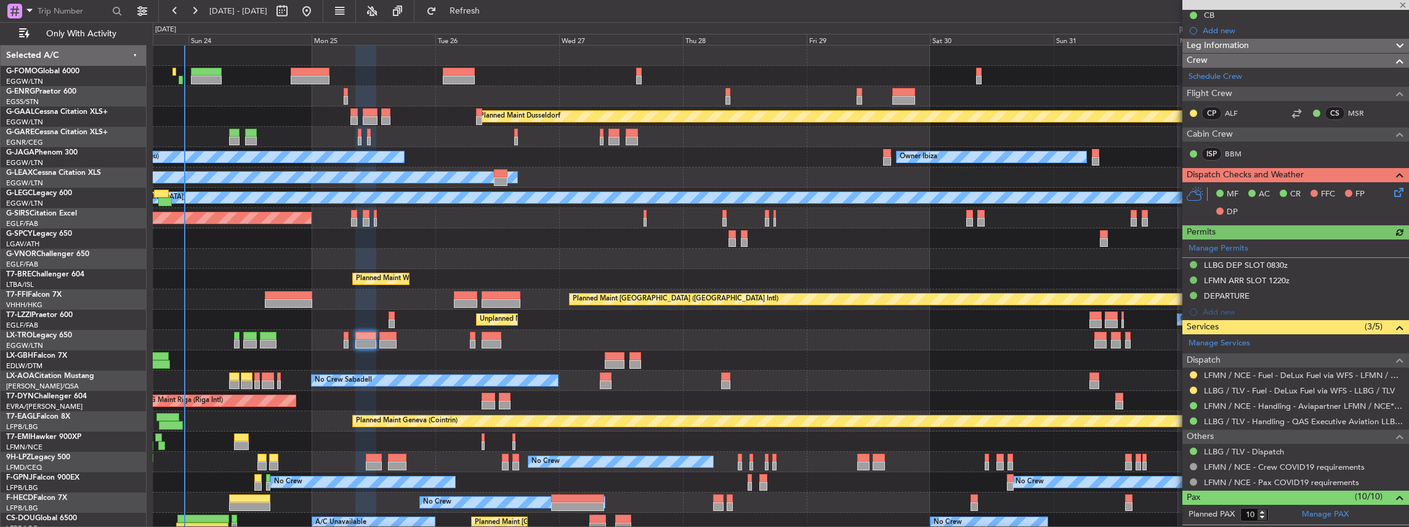
scroll to position [164, 0]
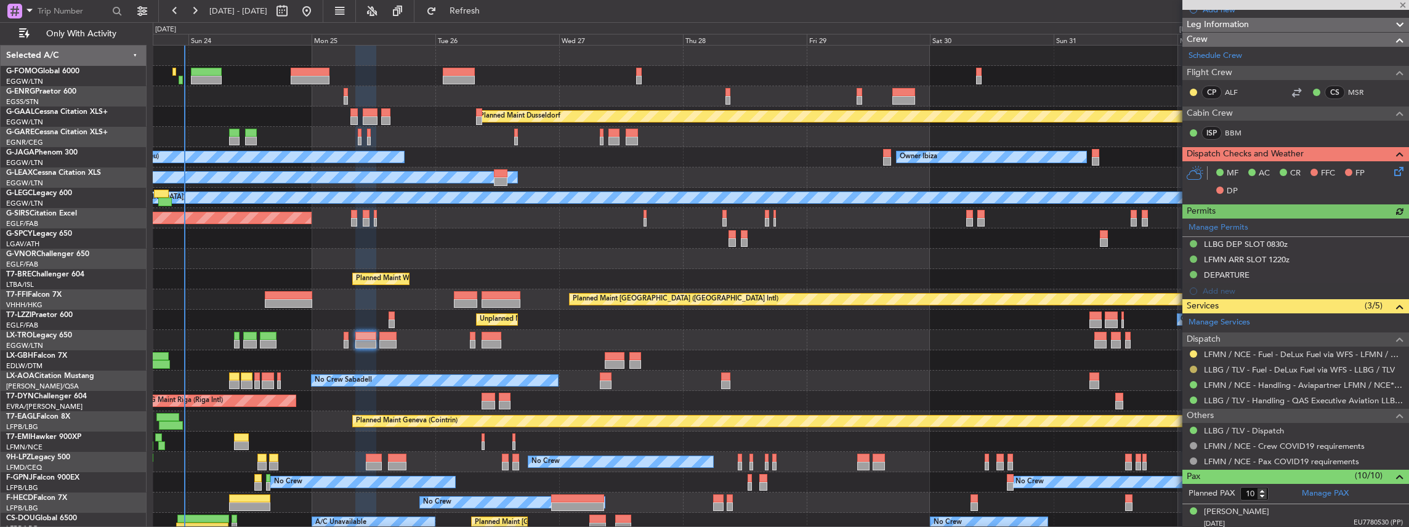
click at [1193, 366] on button at bounding box center [1193, 369] width 7 height 7
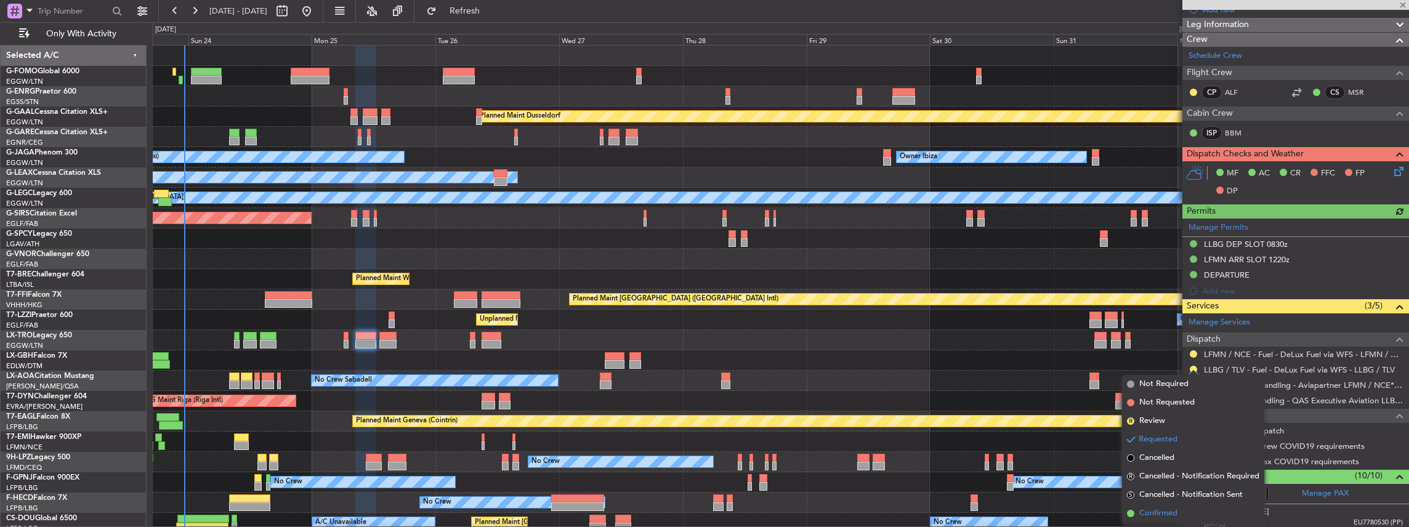
click at [1162, 513] on span "Confirmed" at bounding box center [1158, 513] width 38 height 12
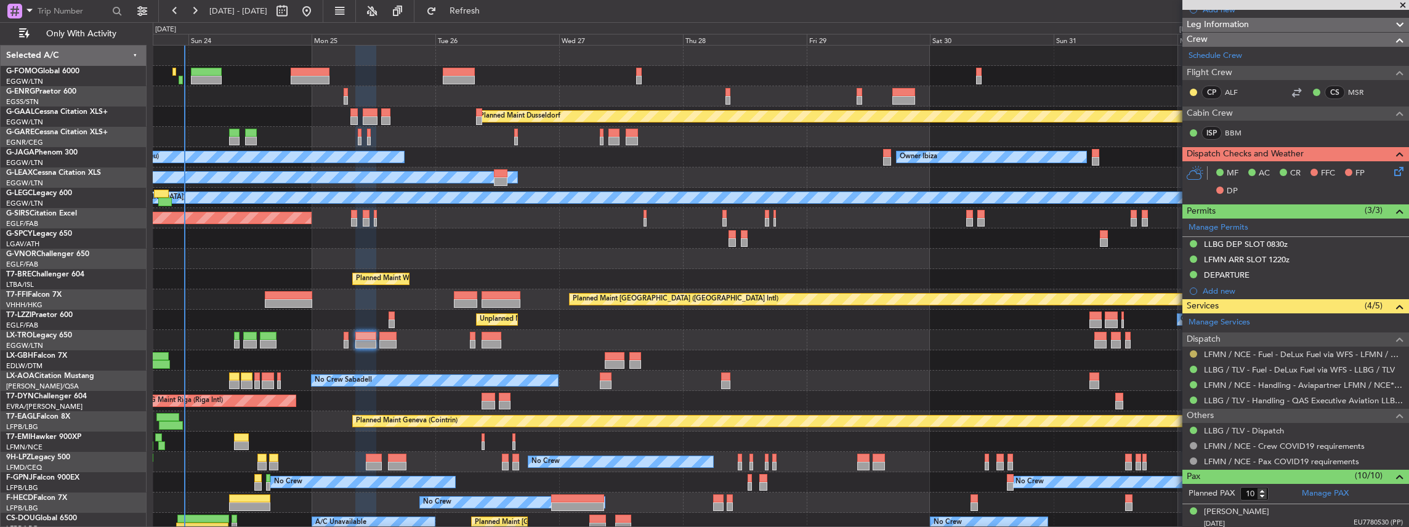
click at [1193, 350] on button at bounding box center [1193, 353] width 7 height 7
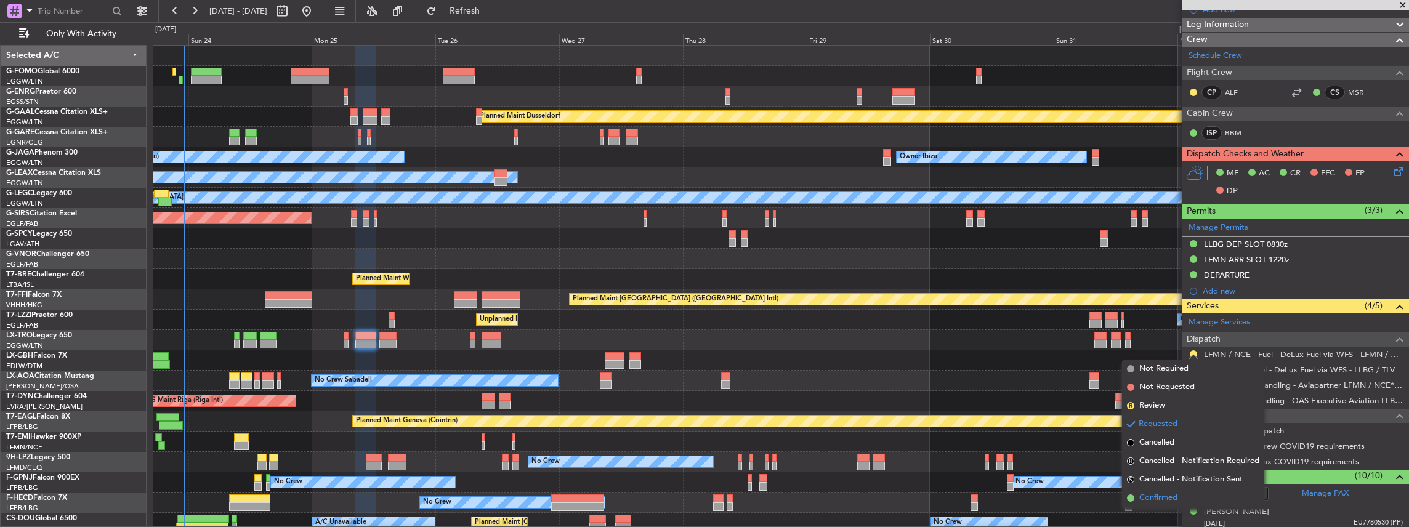
click at [1167, 494] on span "Confirmed" at bounding box center [1158, 498] width 38 height 12
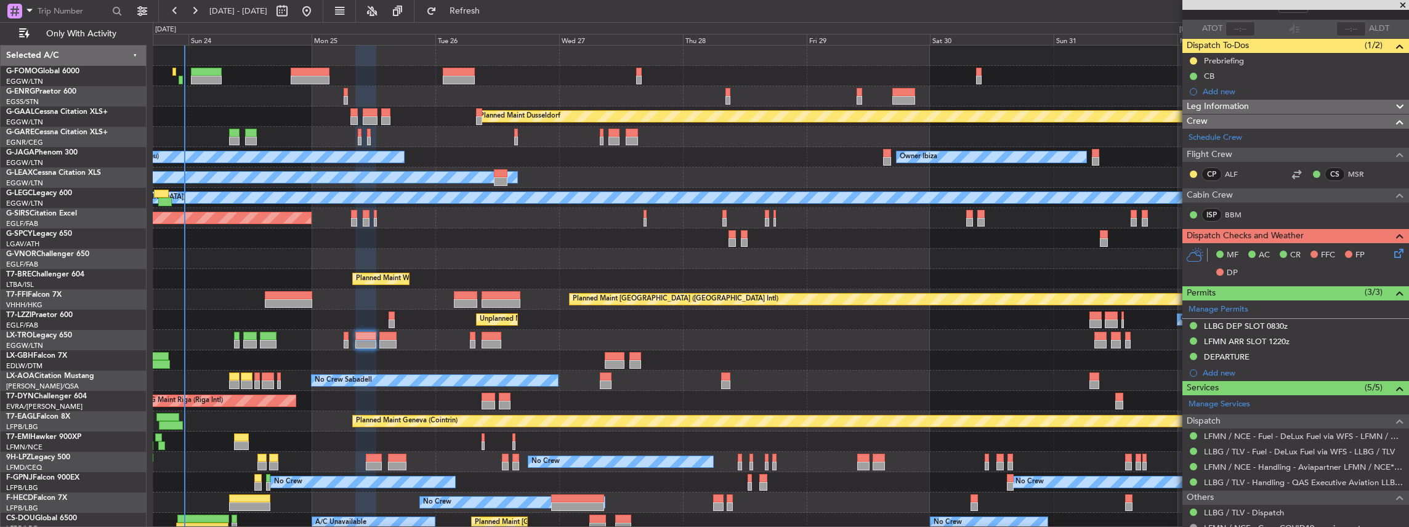
scroll to position [123, 0]
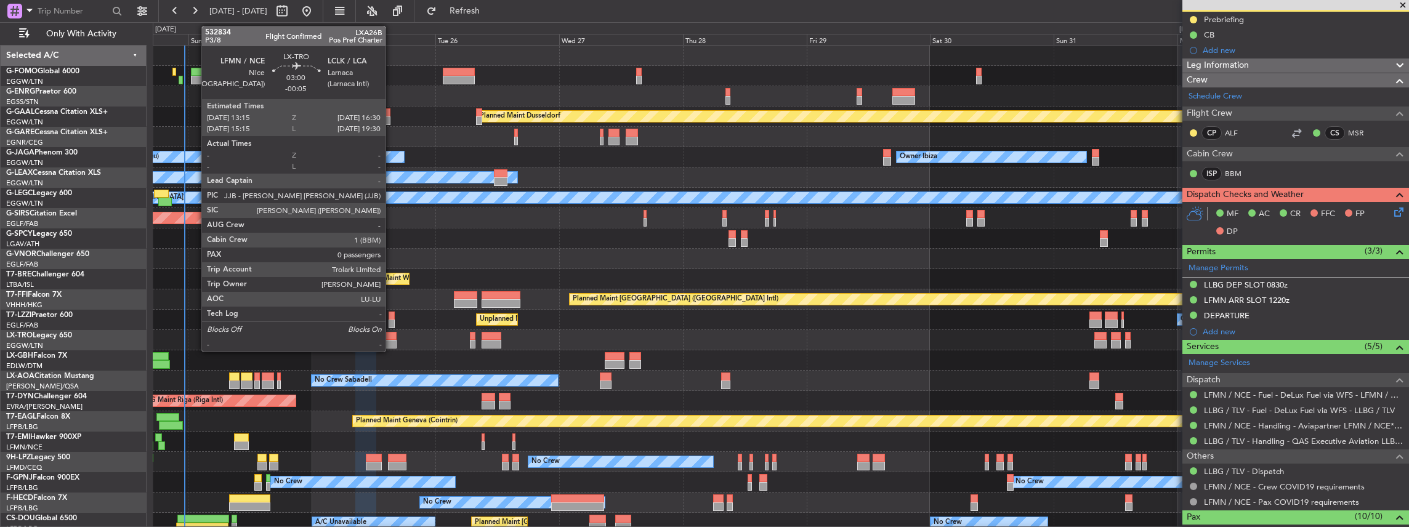
click at [392, 340] on div at bounding box center [387, 344] width 17 height 9
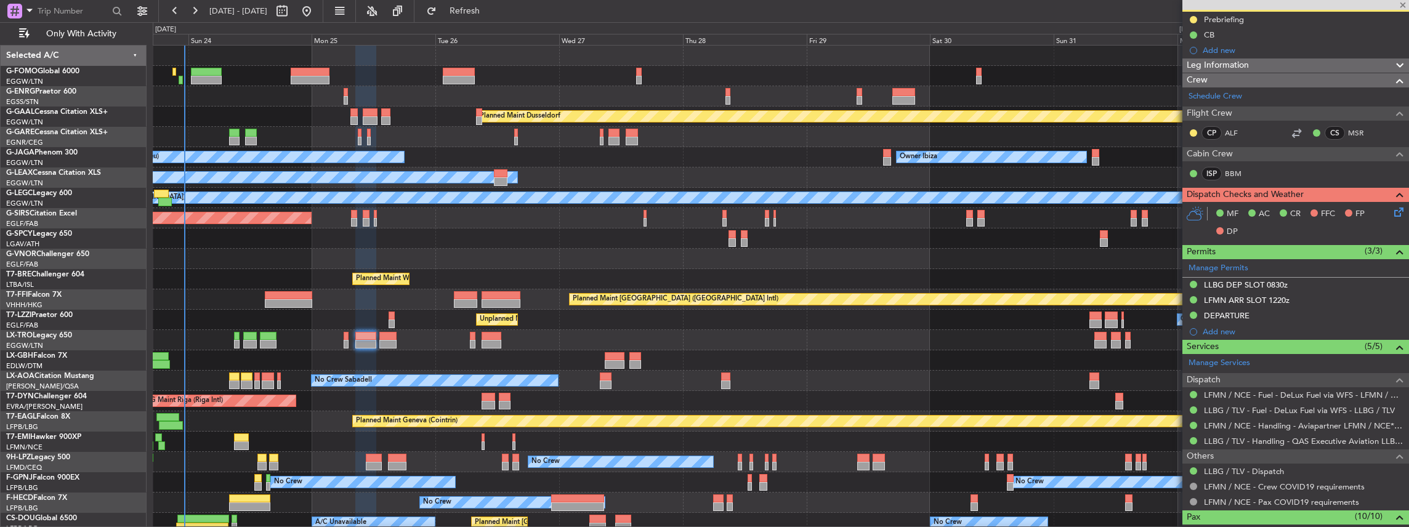
type input "-00:05"
type input "0"
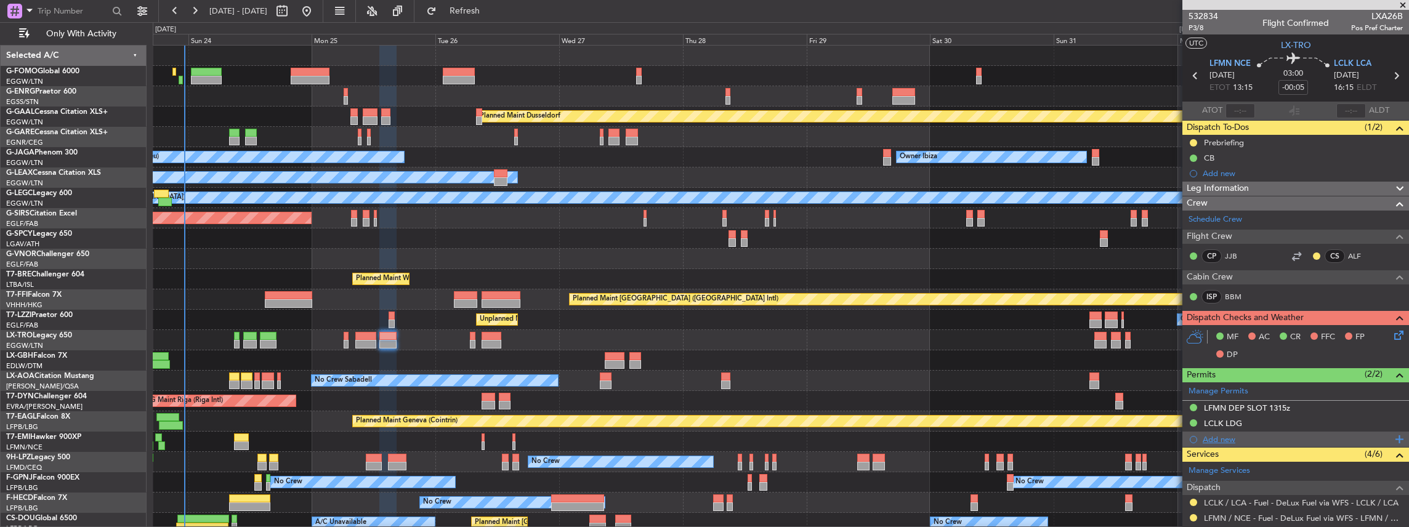
scroll to position [82, 0]
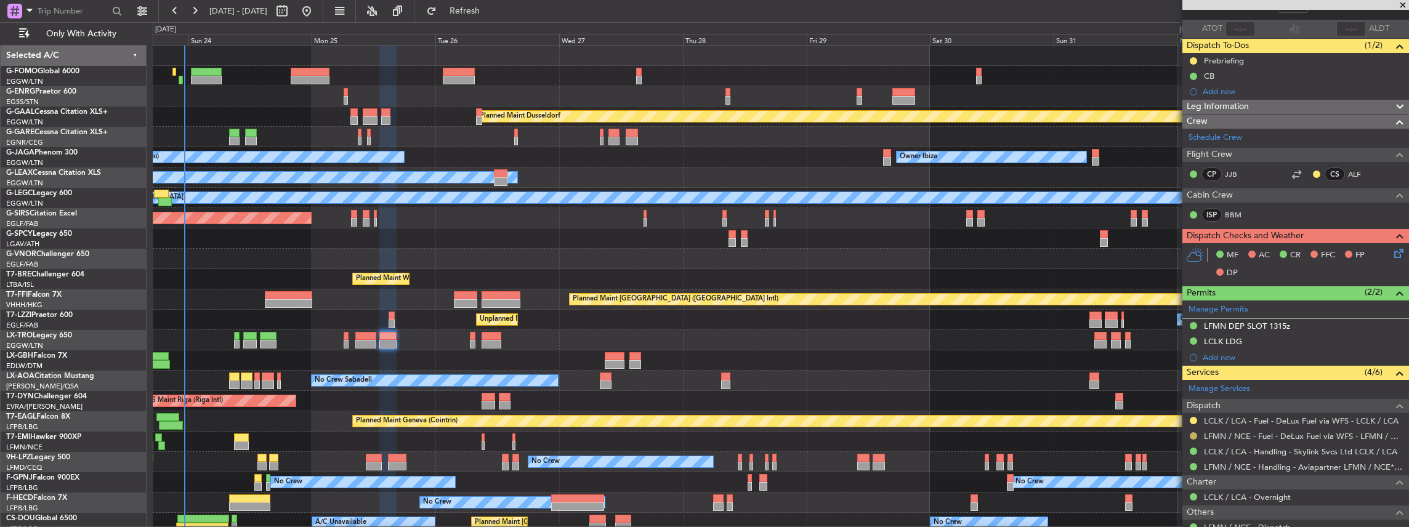
click at [1192, 433] on button at bounding box center [1193, 435] width 7 height 7
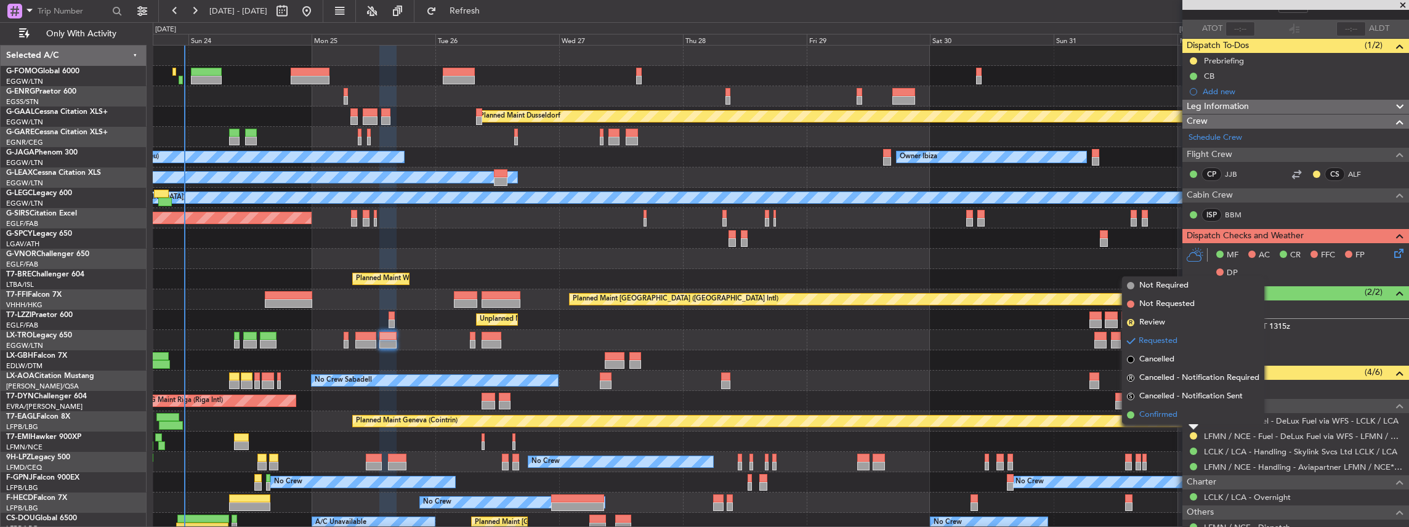
click at [1151, 416] on span "Confirmed" at bounding box center [1158, 415] width 38 height 12
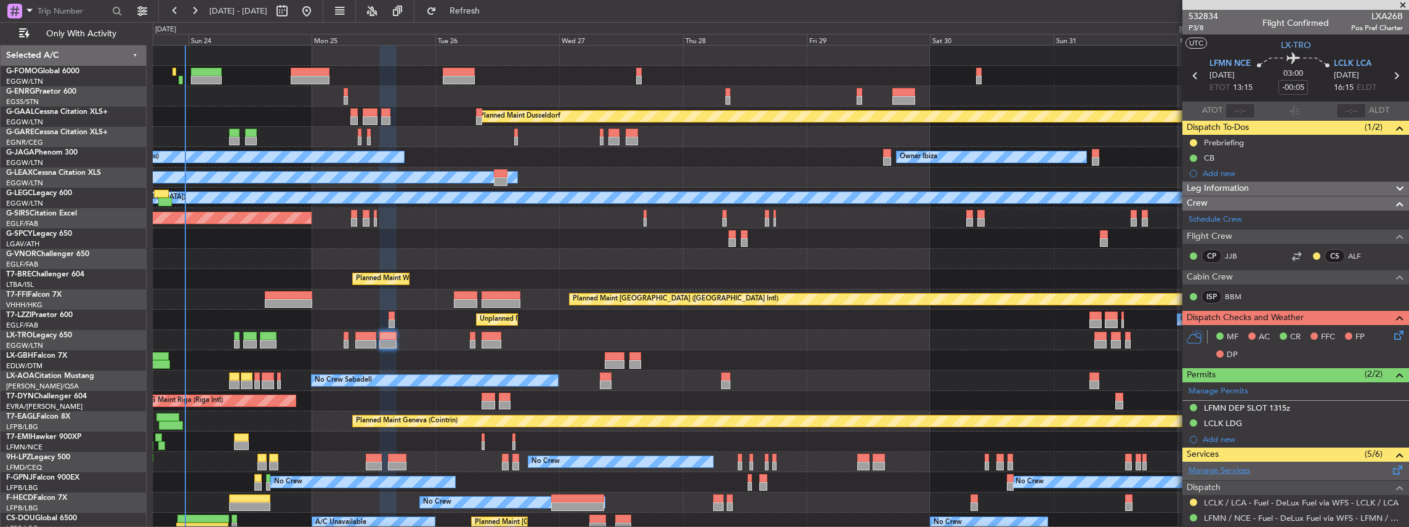
scroll to position [41, 0]
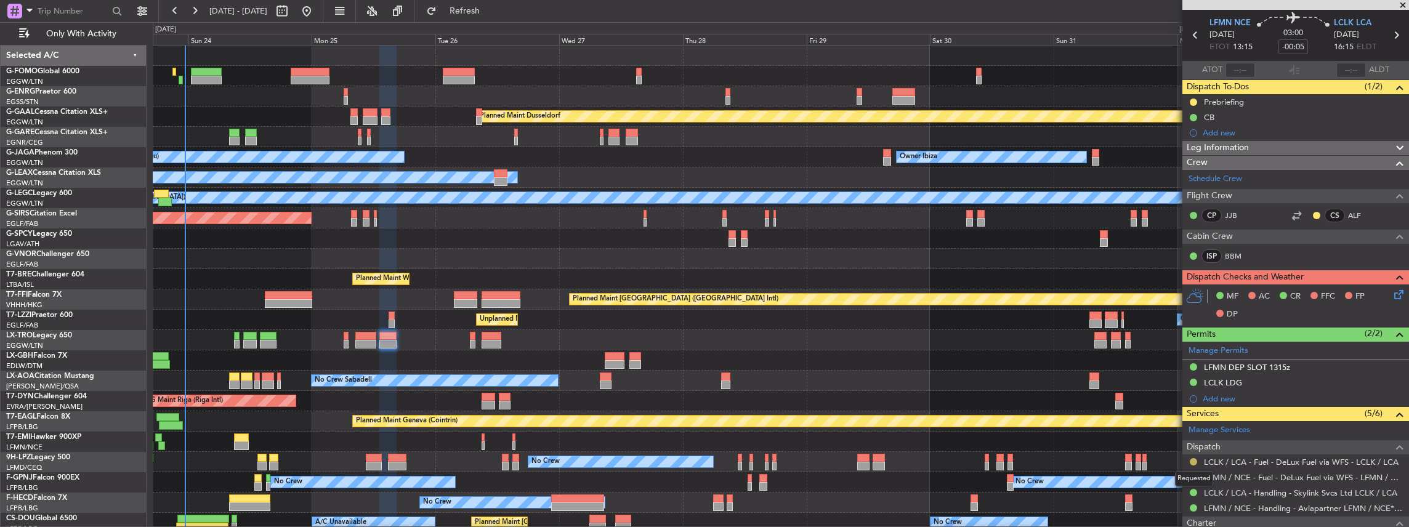
click at [1192, 458] on button at bounding box center [1193, 461] width 7 height 7
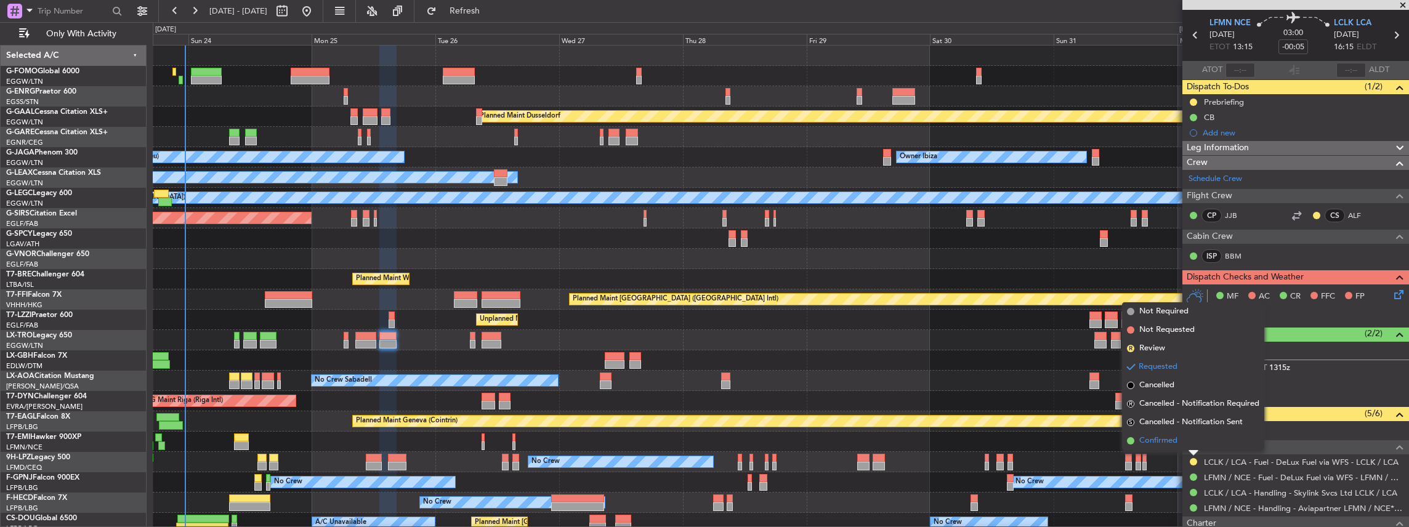
click at [1163, 435] on span "Confirmed" at bounding box center [1158, 441] width 38 height 12
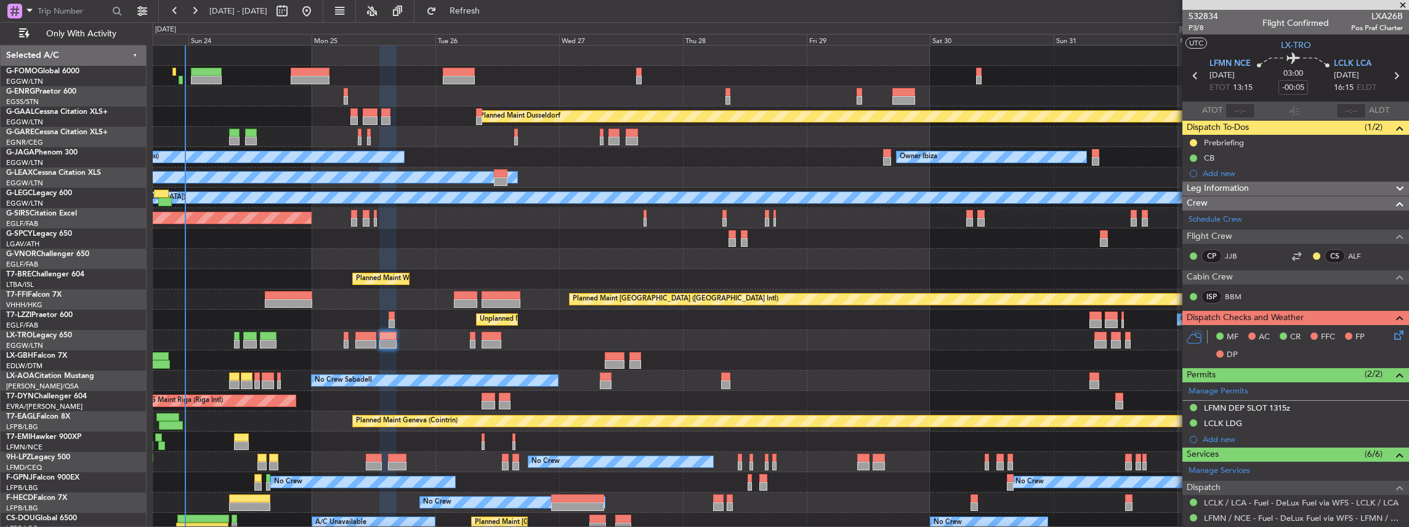
scroll to position [151, 0]
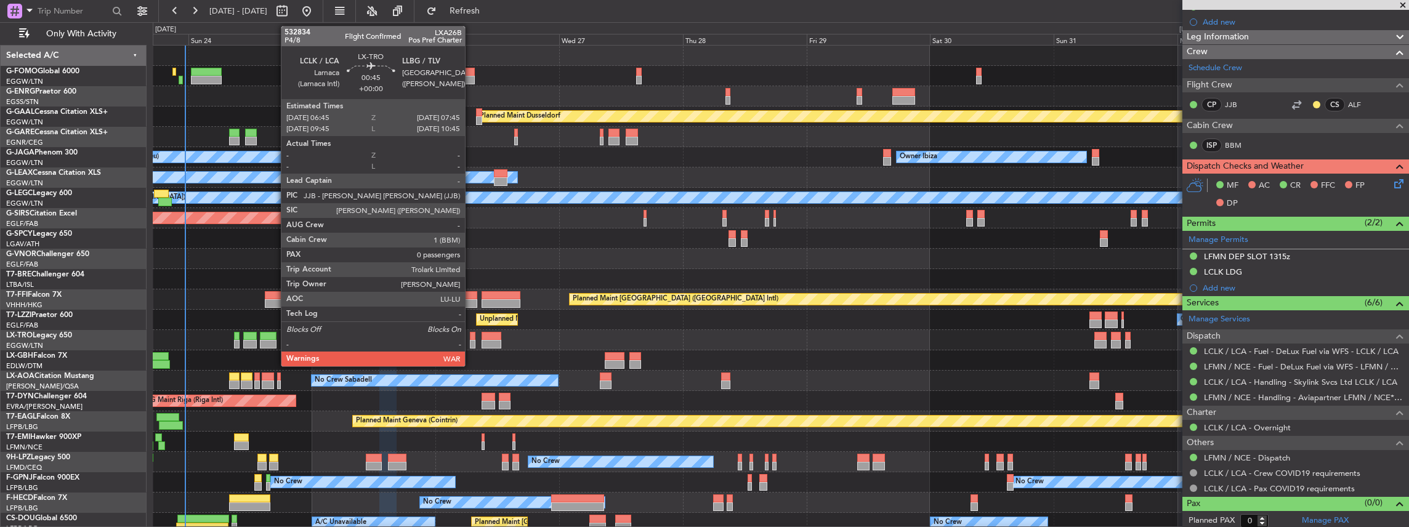
click at [471, 342] on div at bounding box center [473, 344] width 6 height 9
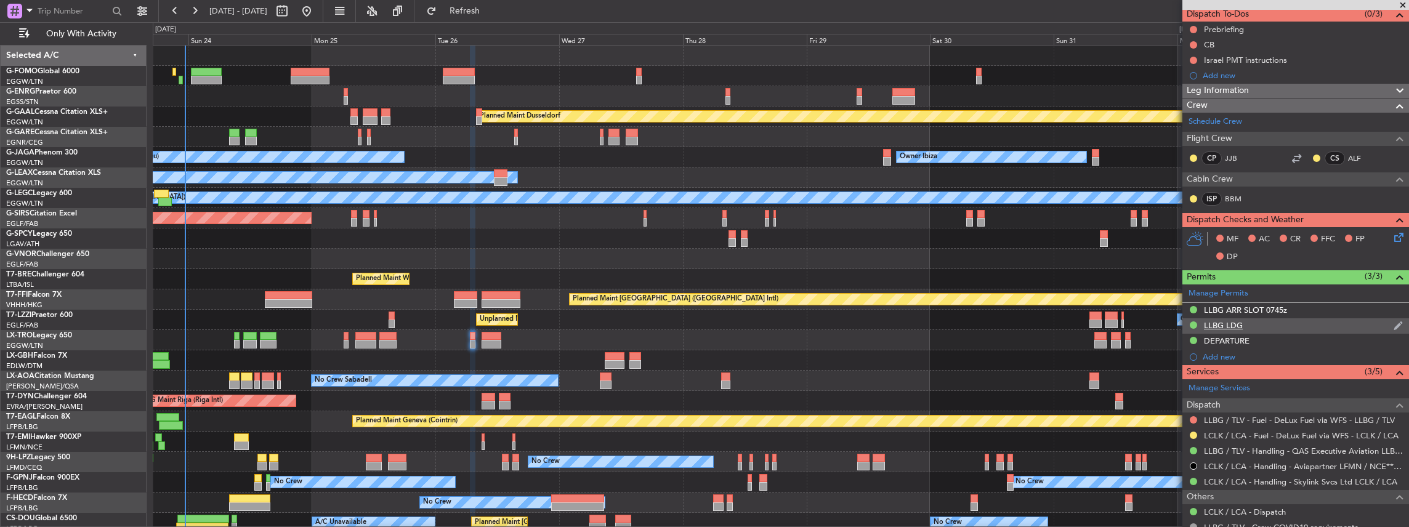
scroll to position [164, 0]
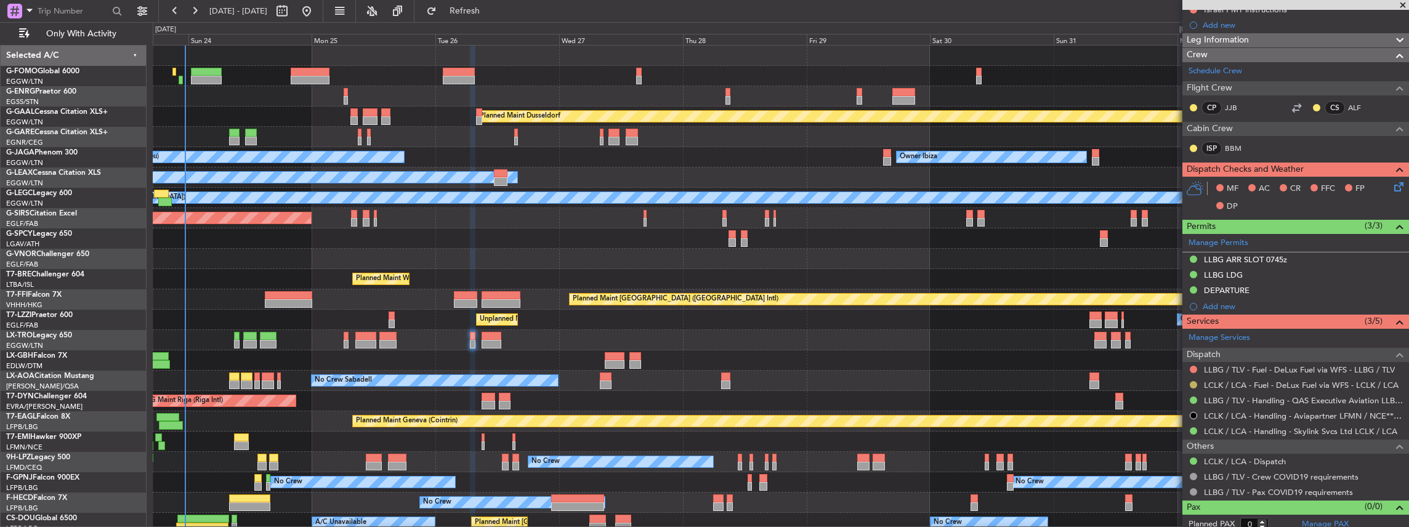
click at [1193, 384] on button at bounding box center [1193, 384] width 7 height 7
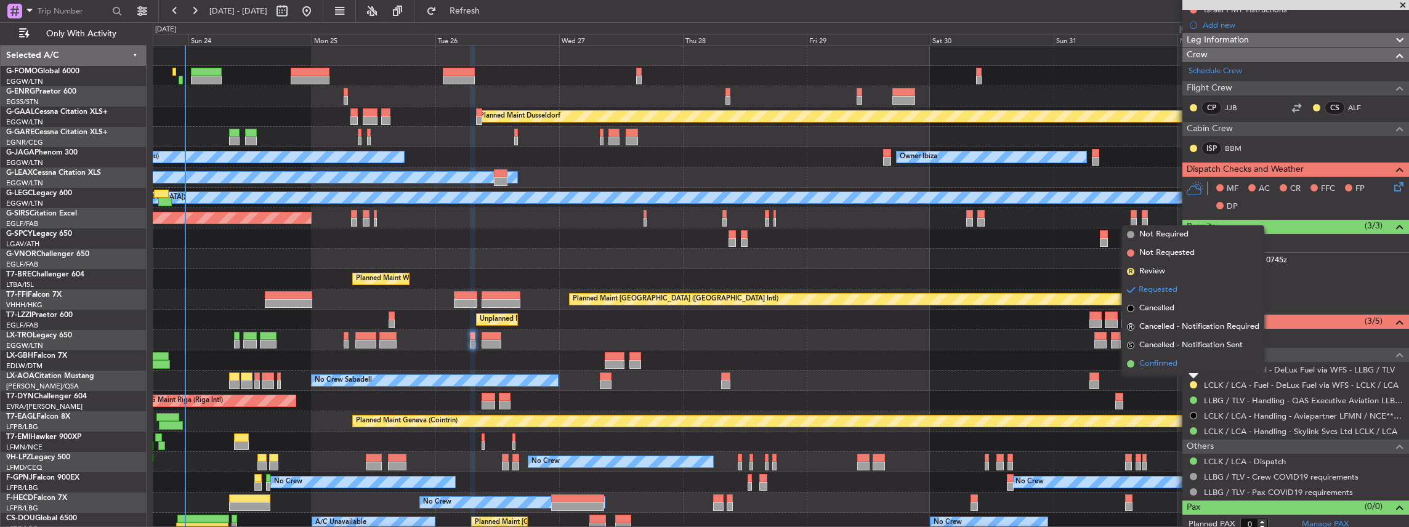
click at [1141, 364] on span "Confirmed" at bounding box center [1158, 364] width 38 height 12
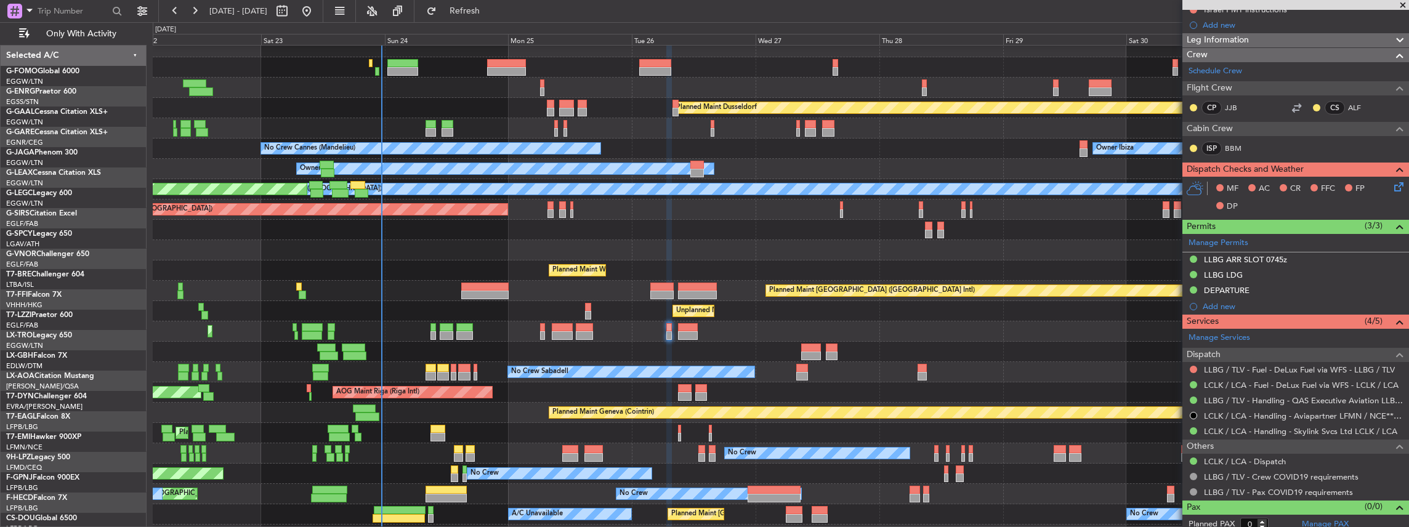
scroll to position [9, 0]
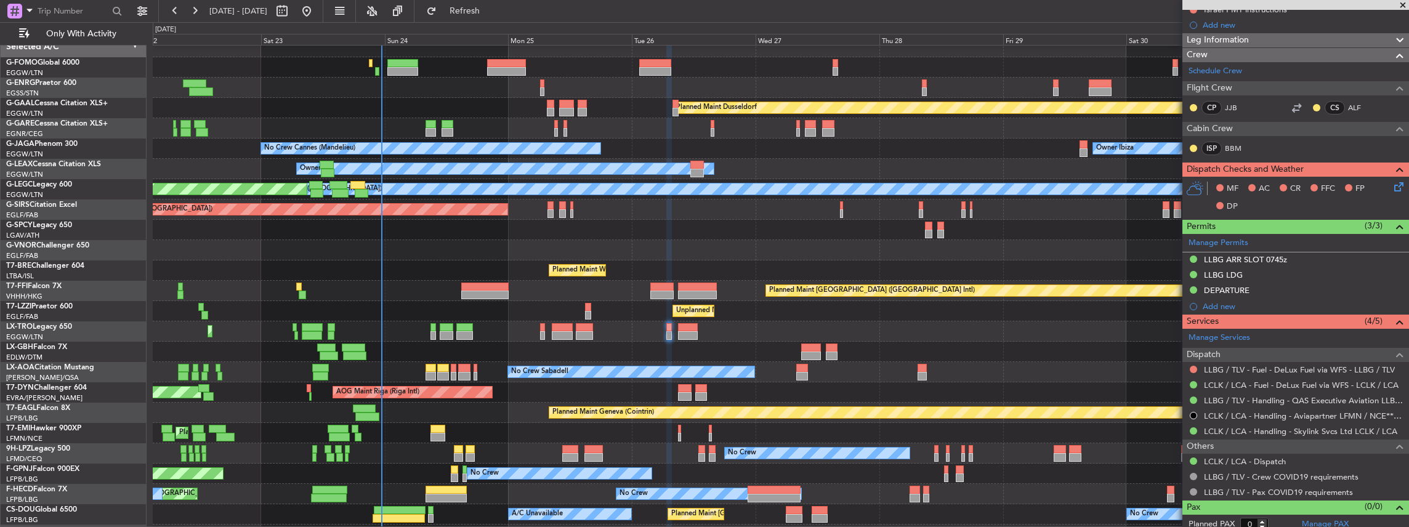
click at [805, 324] on div "Planned Maint [GEOGRAPHIC_DATA] ([GEOGRAPHIC_DATA])" at bounding box center [781, 331] width 1256 height 20
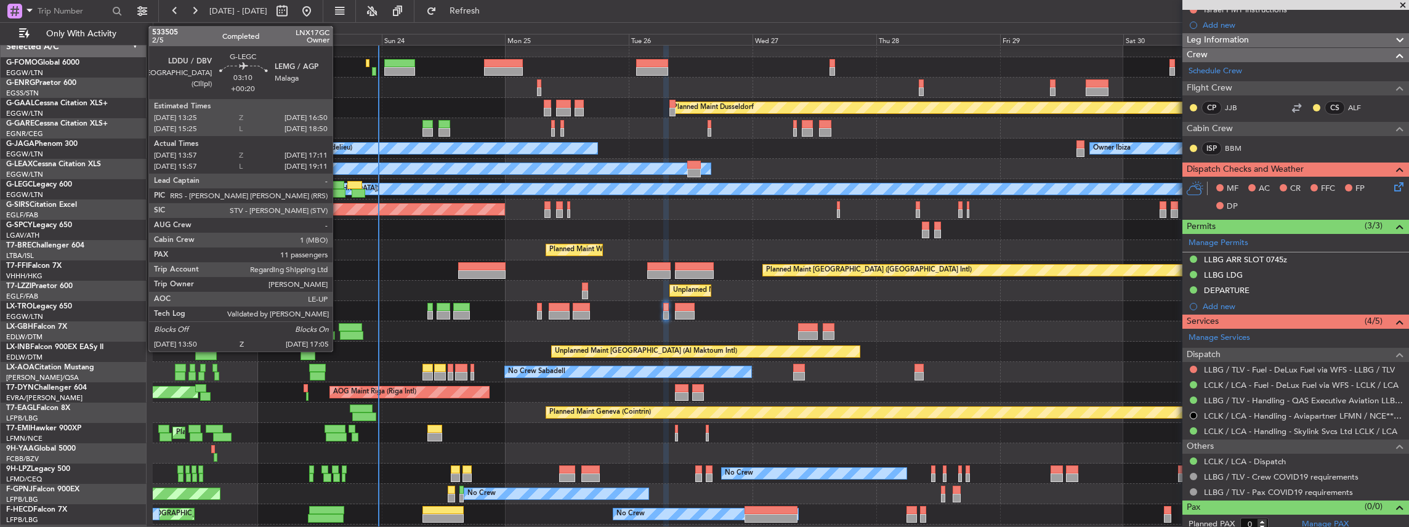
click at [339, 189] on div at bounding box center [337, 193] width 17 height 9
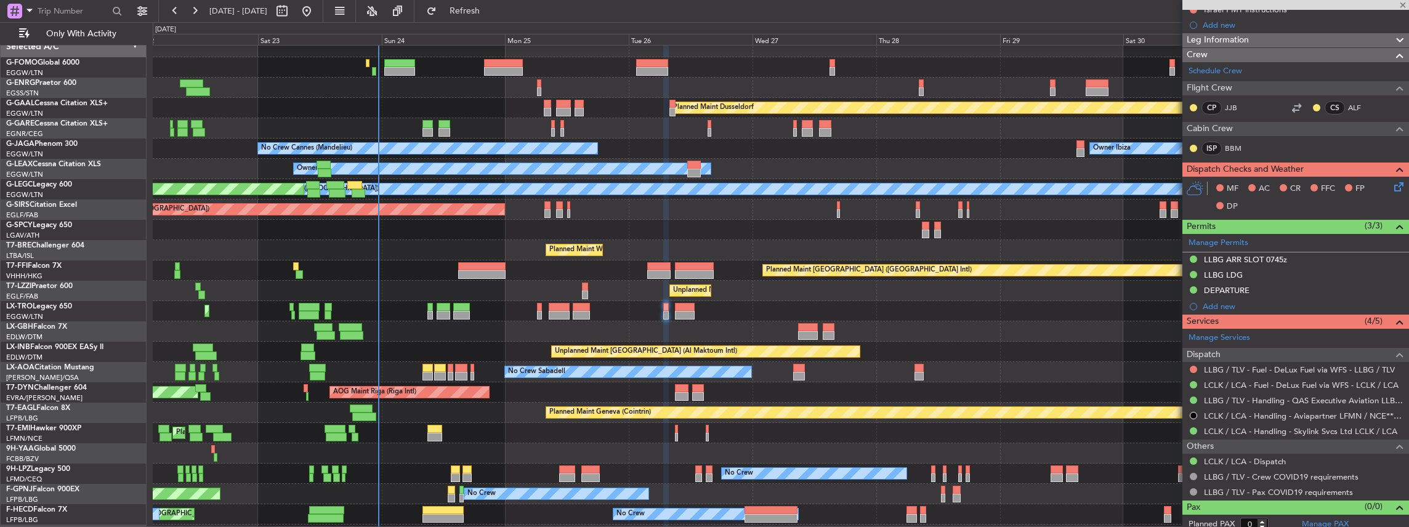
type input "+00:20"
type input "13:57"
type input "16:56"
type input "11"
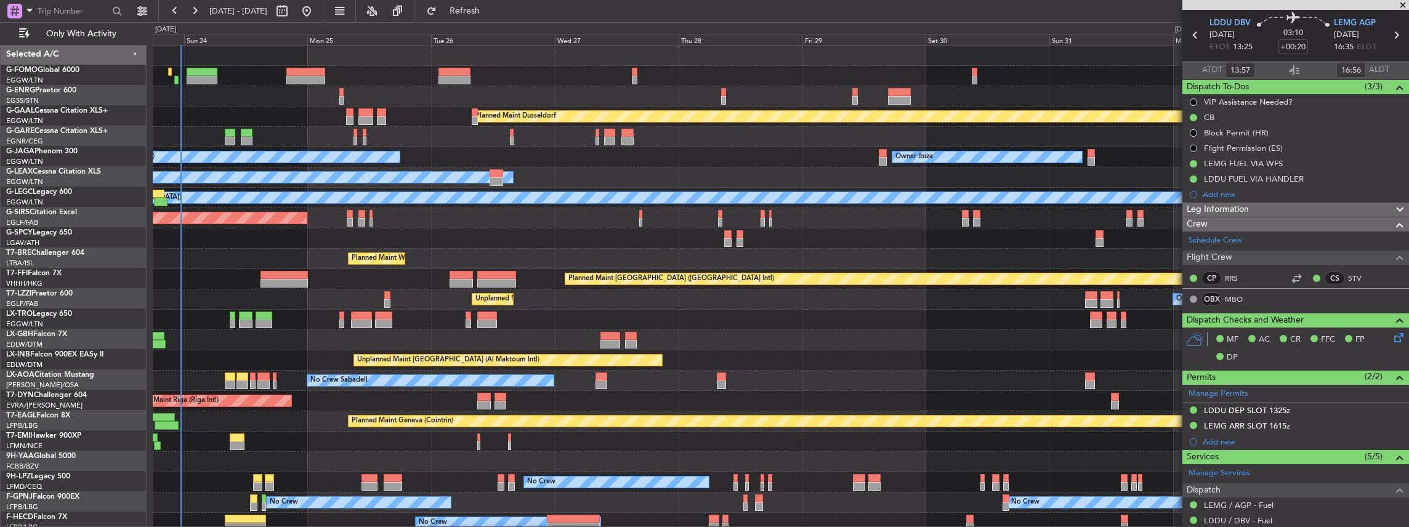
scroll to position [0, 0]
click at [302, 126] on div "Planned Maint Dusseldorf No Crew Cannes (Mandelieu) Owner Ibiza Planned Maint L…" at bounding box center [781, 330] width 1256 height 569
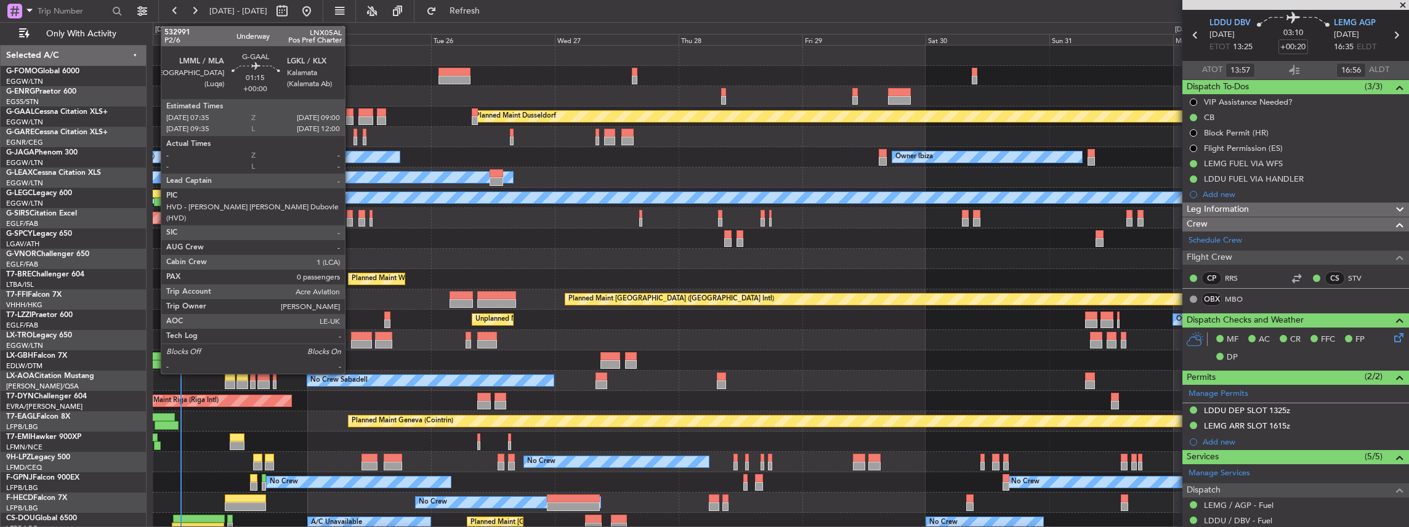
click at [351, 115] on div at bounding box center [349, 112] width 7 height 9
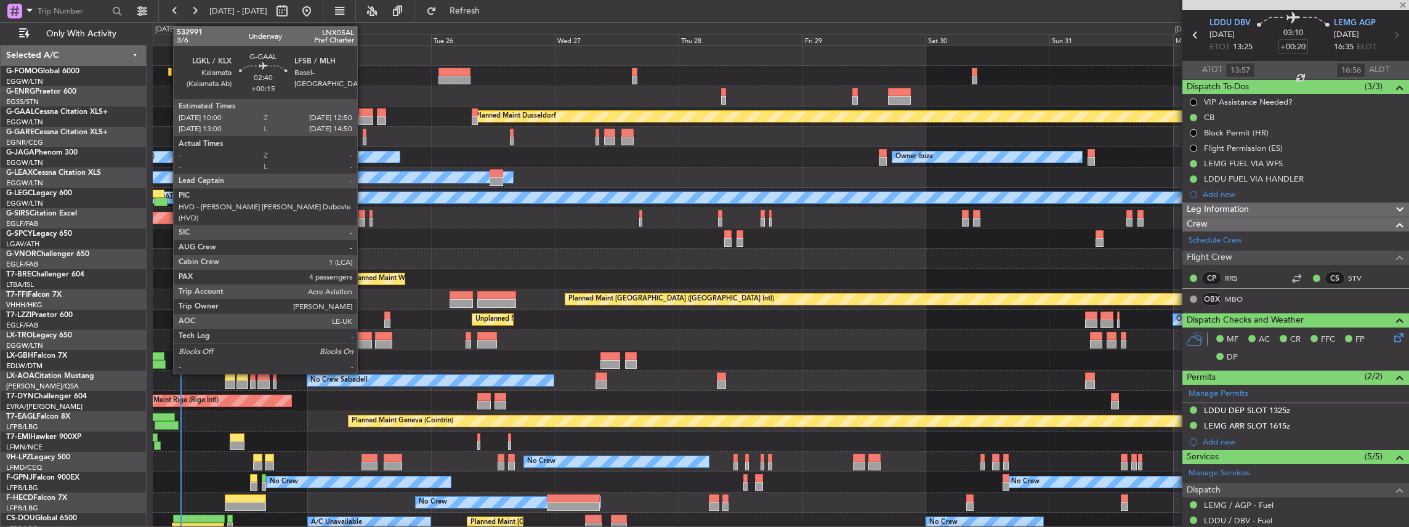
type input "0"
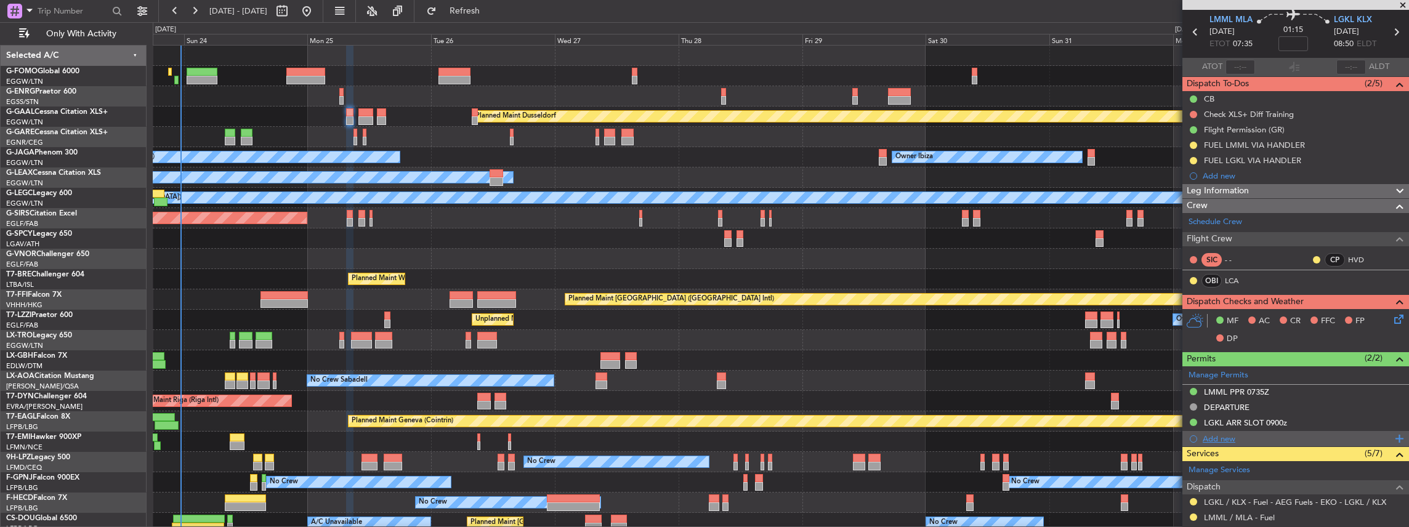
scroll to position [164, 0]
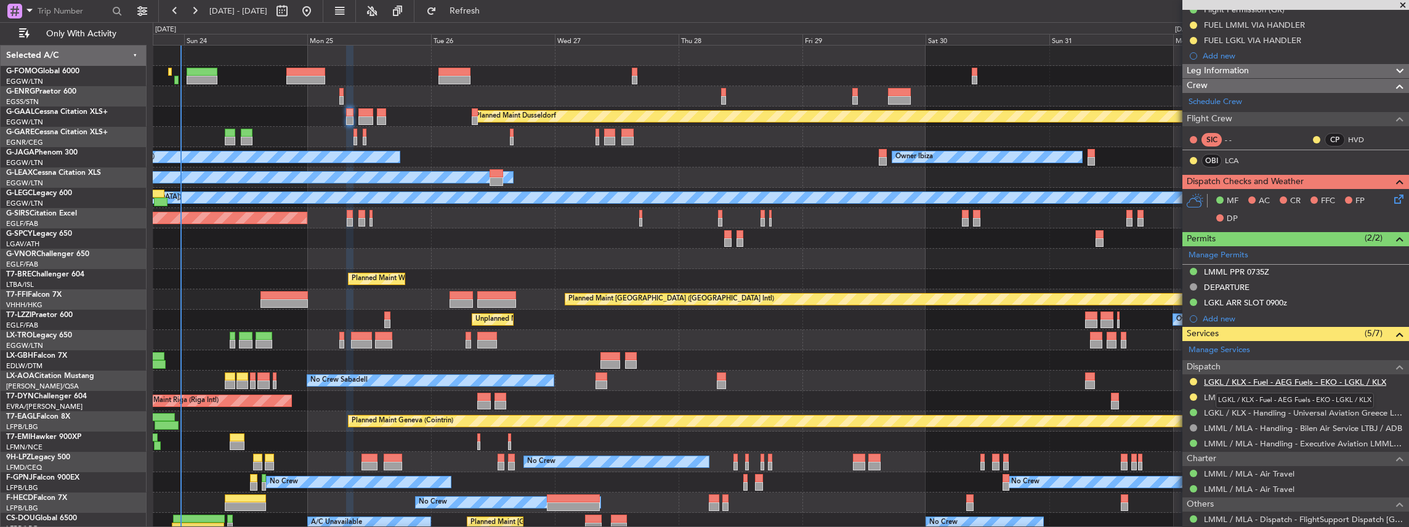
click at [1287, 377] on link "LGKL / KLX - Fuel - AEG Fuels - EKO - LGKL / KLX" at bounding box center [1295, 382] width 182 height 10
click at [1272, 409] on link "LGKL / KLX - Handling - Universal Aviation Greece LGKL / KLX" at bounding box center [1303, 413] width 199 height 10
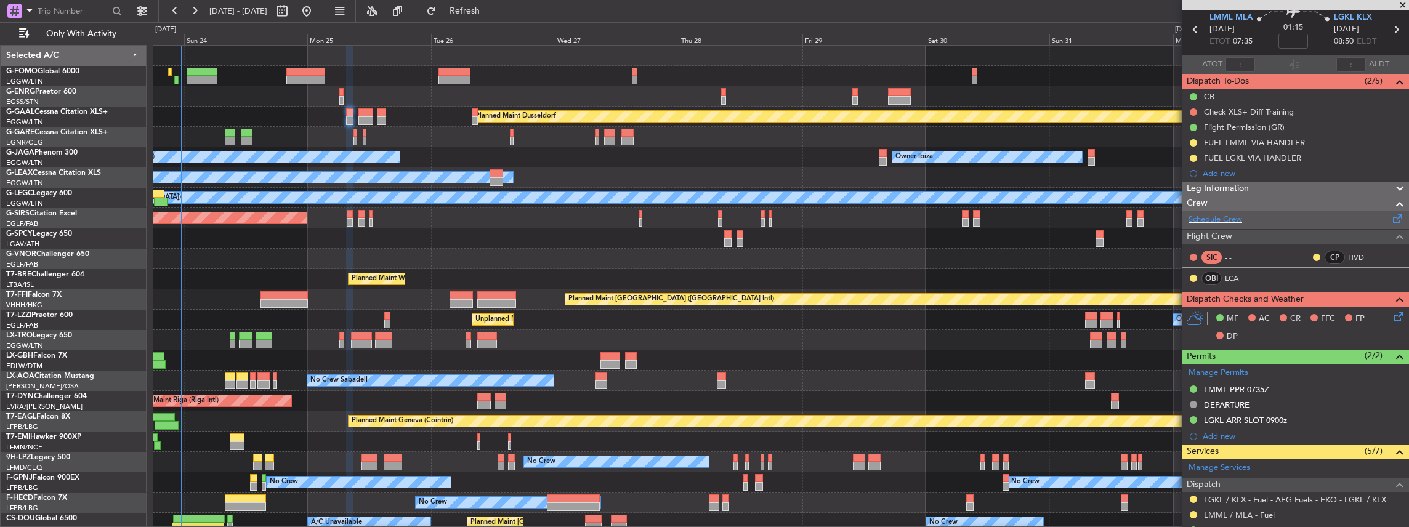
scroll to position [41, 0]
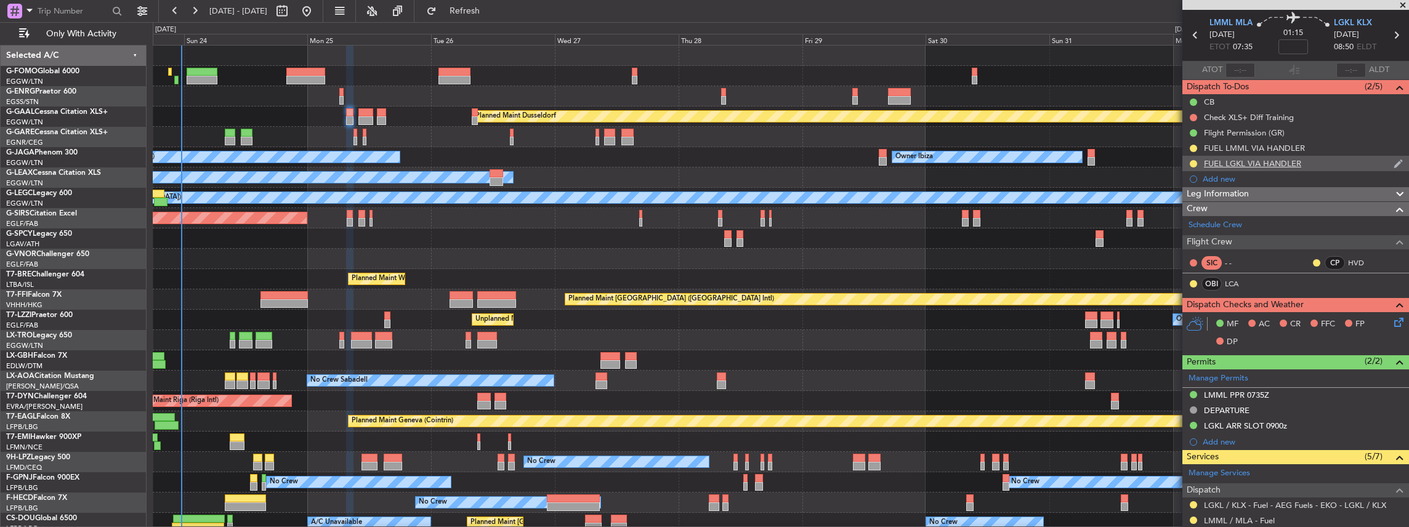
click at [1334, 165] on div "FUEL LGKL VIA HANDLER" at bounding box center [1295, 163] width 227 height 15
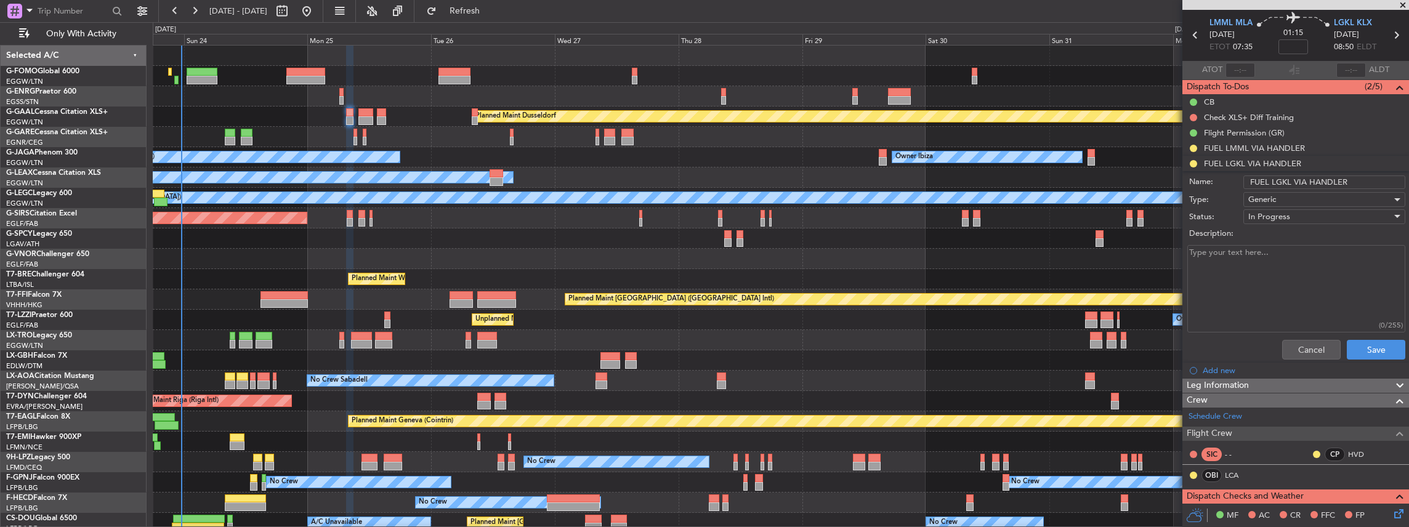
drag, startPoint x: 1347, startPoint y: 180, endPoint x: 1305, endPoint y: 181, distance: 41.9
click at [1305, 181] on input "FUEL LGKL VIA HANDLER" at bounding box center [1324, 182] width 162 height 14
type input "FUEL LGKL VIA WFS"
click at [1364, 347] on button "Save" at bounding box center [1376, 350] width 58 height 20
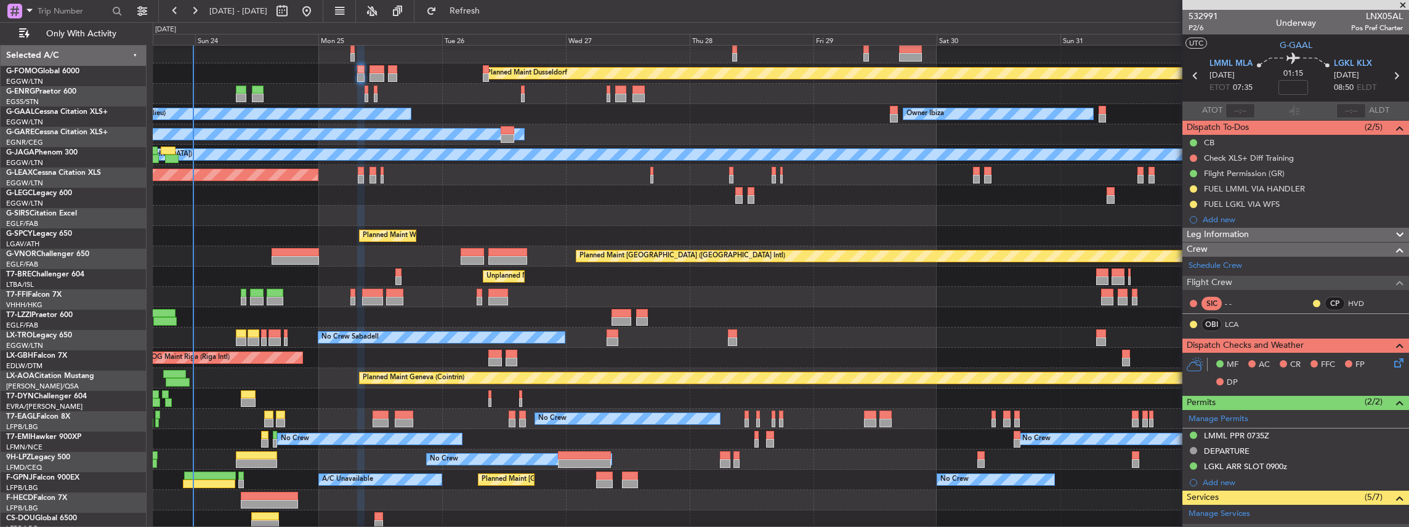
scroll to position [43, 0]
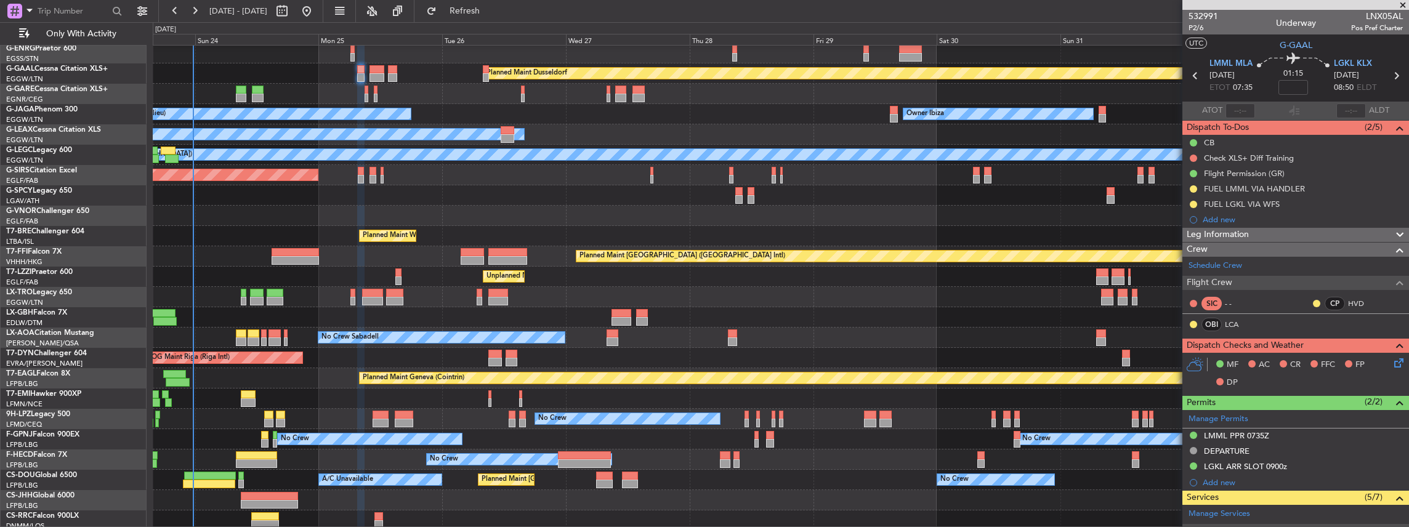
click at [305, 463] on div "Planned Maint Paris (Le Bourget) No Crew Planned Maint Paris (Le Bourget) Plann…" at bounding box center [781, 459] width 1256 height 20
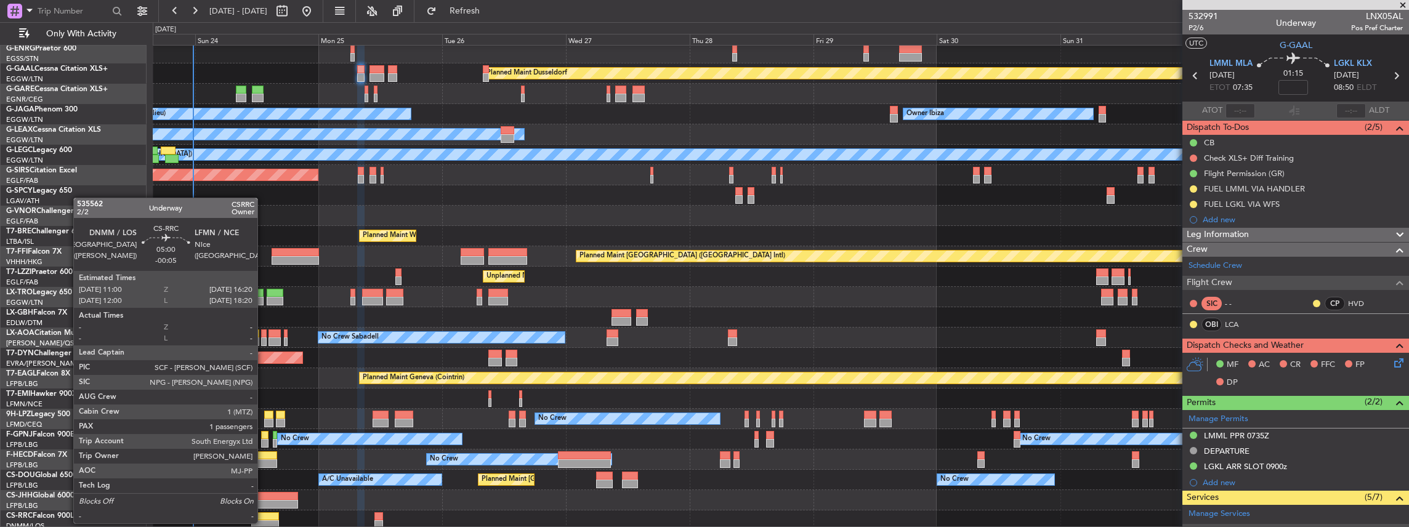
click at [264, 522] on div at bounding box center [265, 524] width 28 height 9
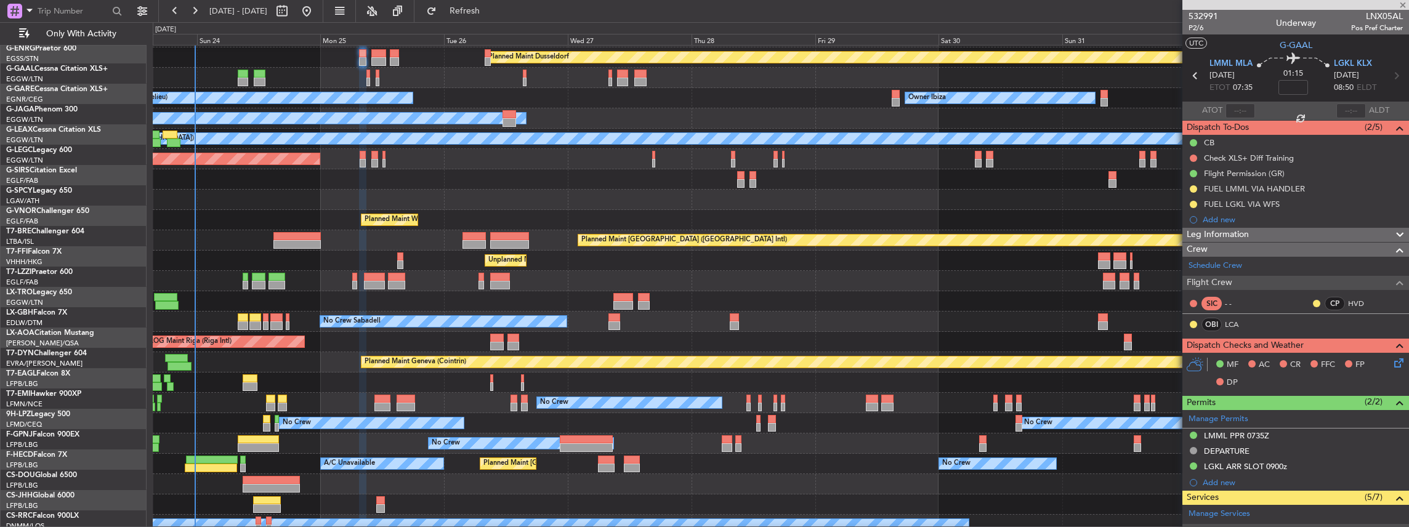
scroll to position [59, 0]
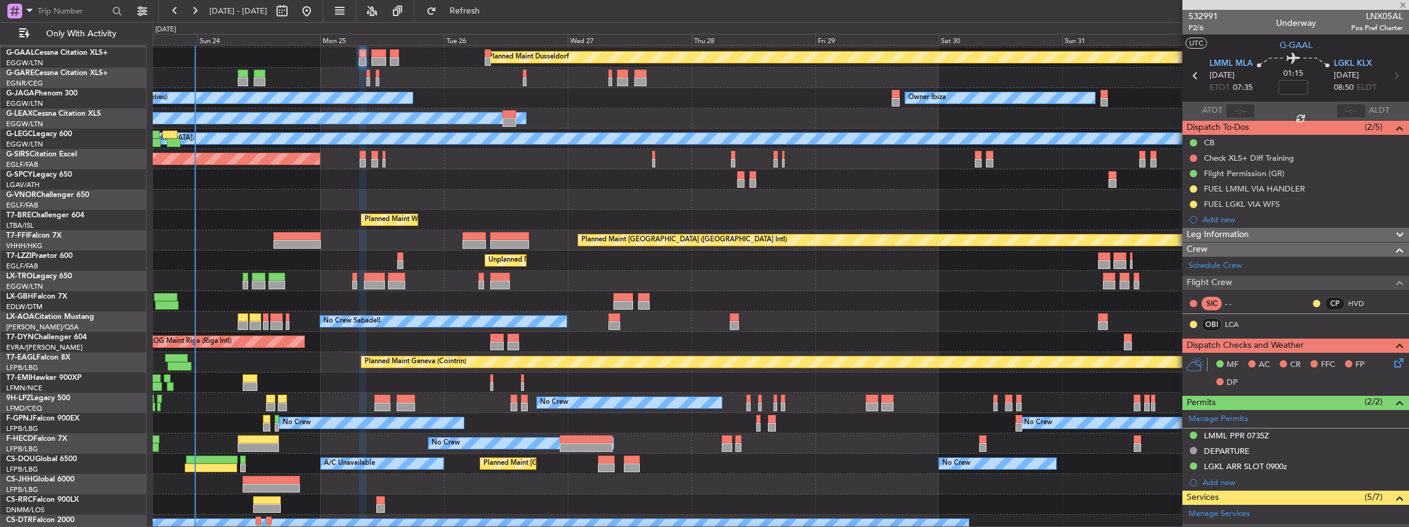
click at [295, 493] on div "Planned Maint [GEOGRAPHIC_DATA] ([GEOGRAPHIC_DATA])" at bounding box center [781, 484] width 1256 height 20
type input "-00:05"
type input "1"
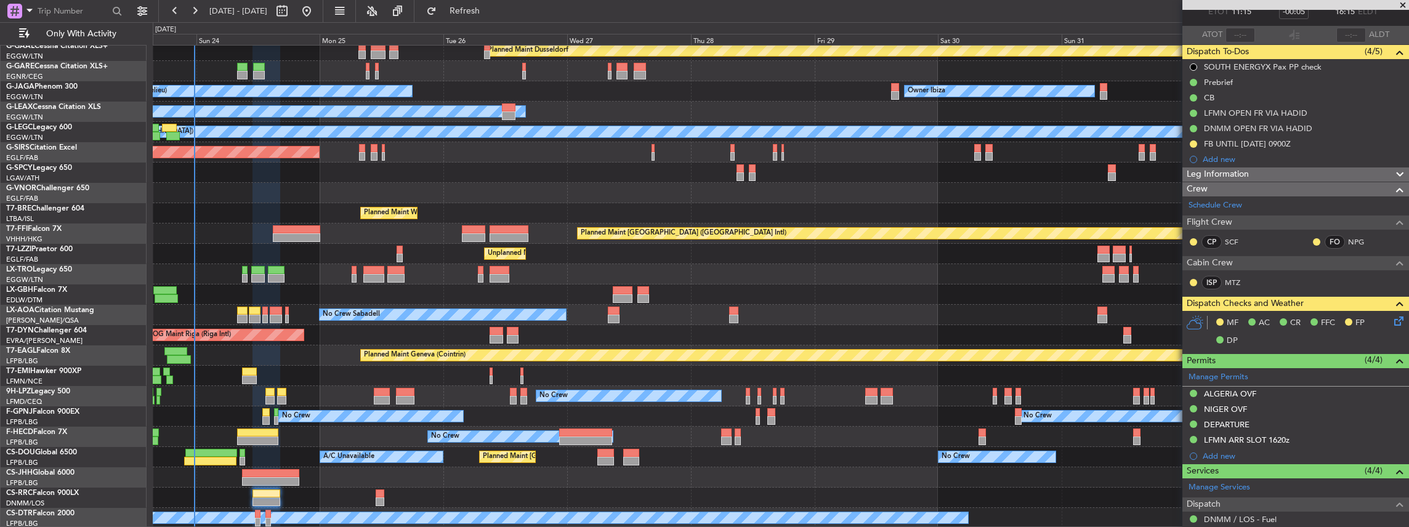
scroll to position [211, 0]
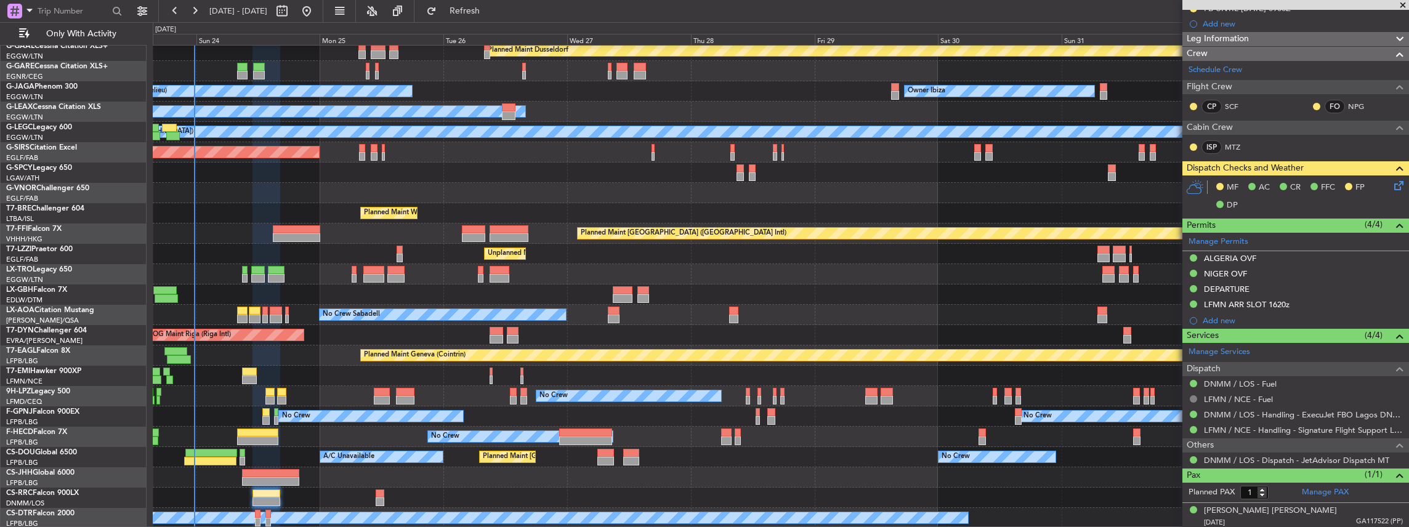
click at [1190, 395] on button at bounding box center [1193, 398] width 7 height 7
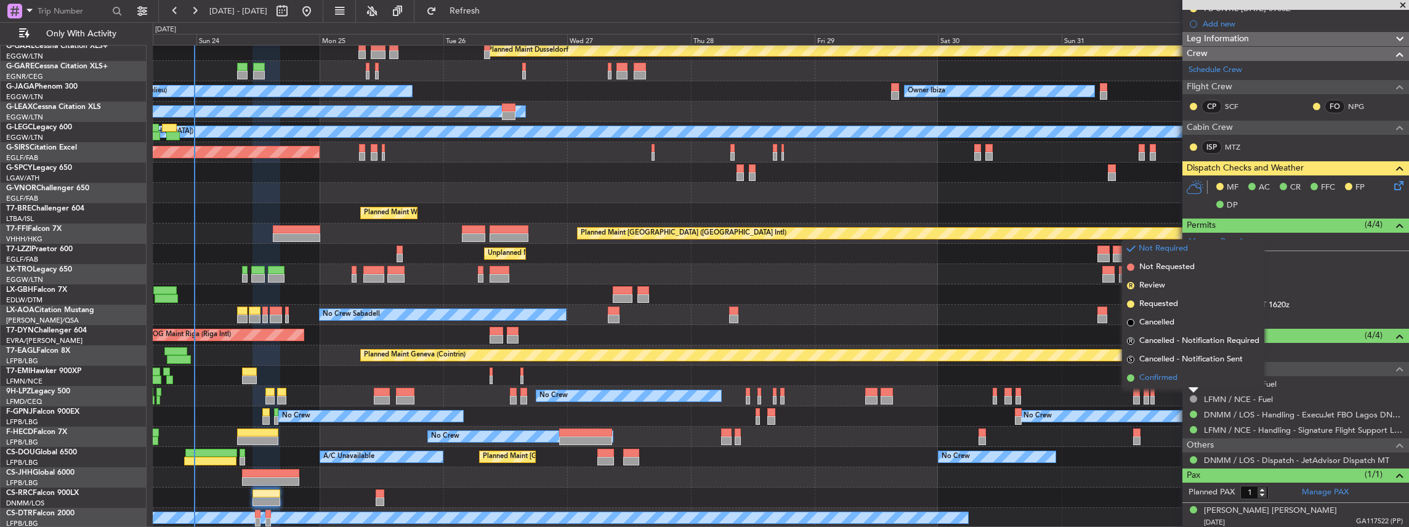
click at [1149, 373] on span "Confirmed" at bounding box center [1158, 378] width 38 height 12
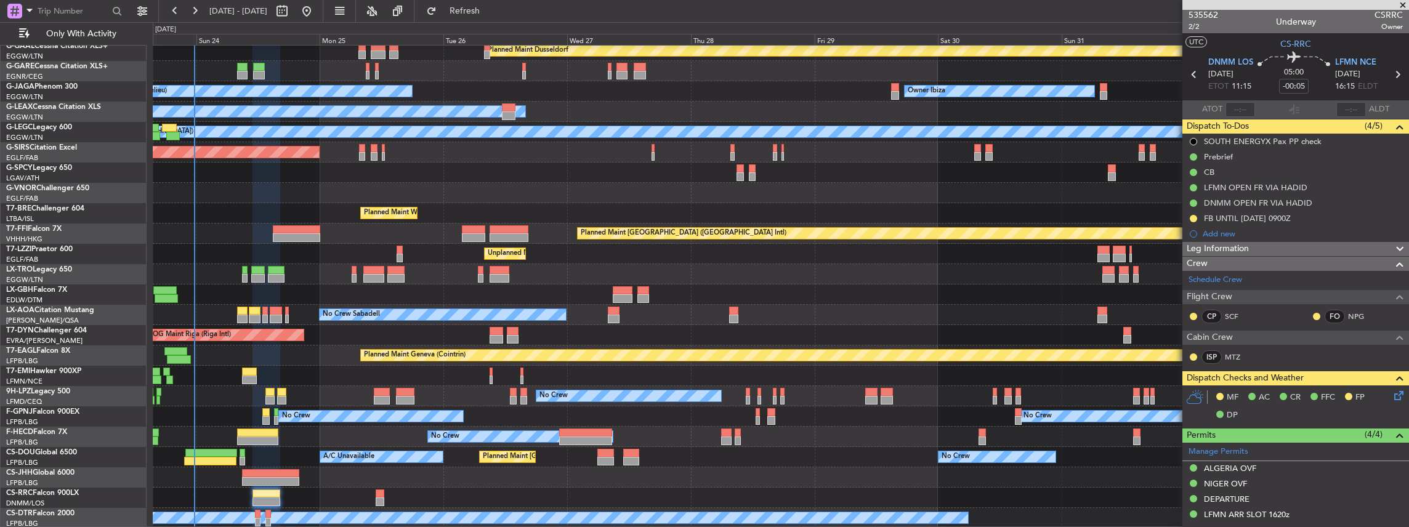
scroll to position [0, 0]
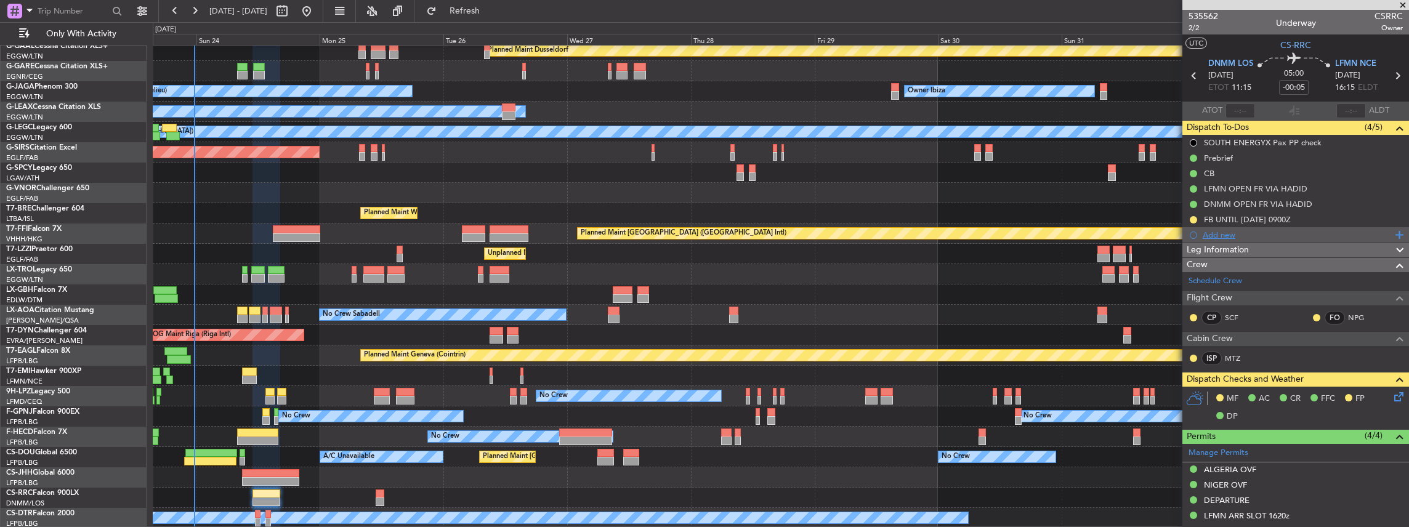
click at [1236, 232] on div "Add new" at bounding box center [1296, 235] width 189 height 10
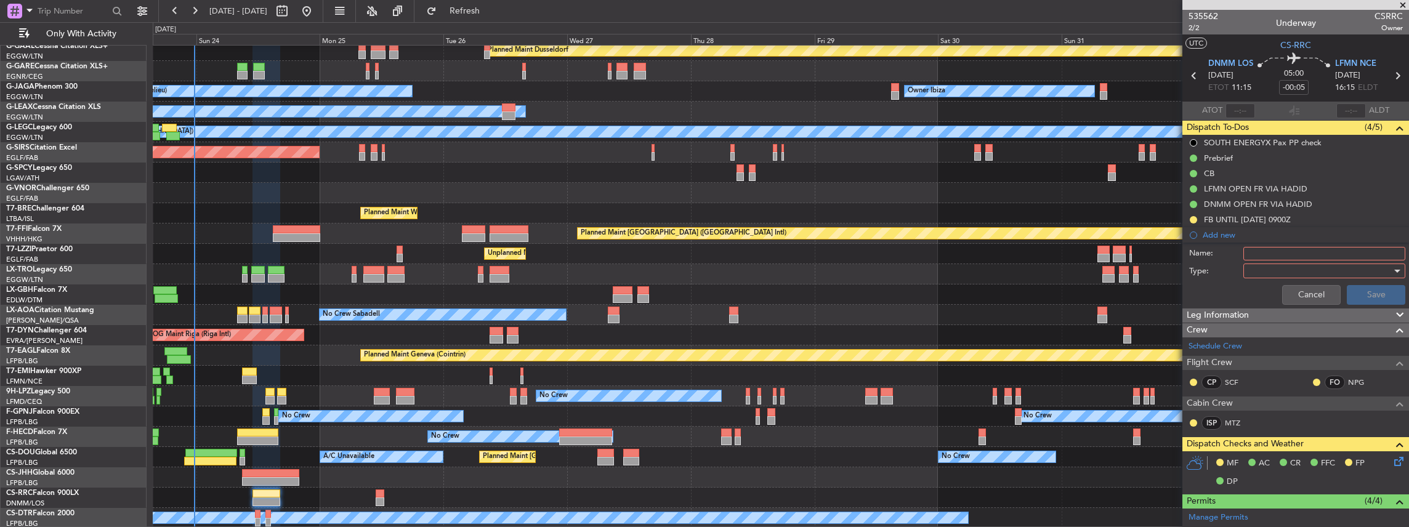
click at [1318, 251] on input "Name:" at bounding box center [1324, 254] width 162 height 14
click at [1295, 296] on button "Cancel" at bounding box center [1311, 295] width 58 height 20
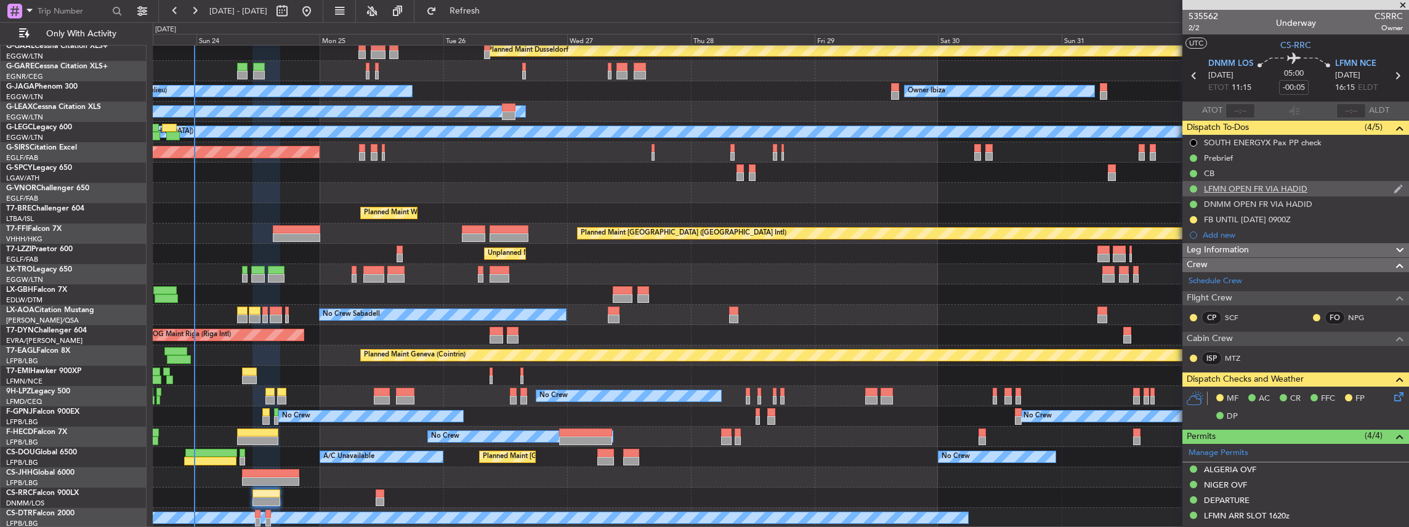
click at [1336, 190] on div "LFMN OPEN FR VIA HADID" at bounding box center [1295, 188] width 227 height 15
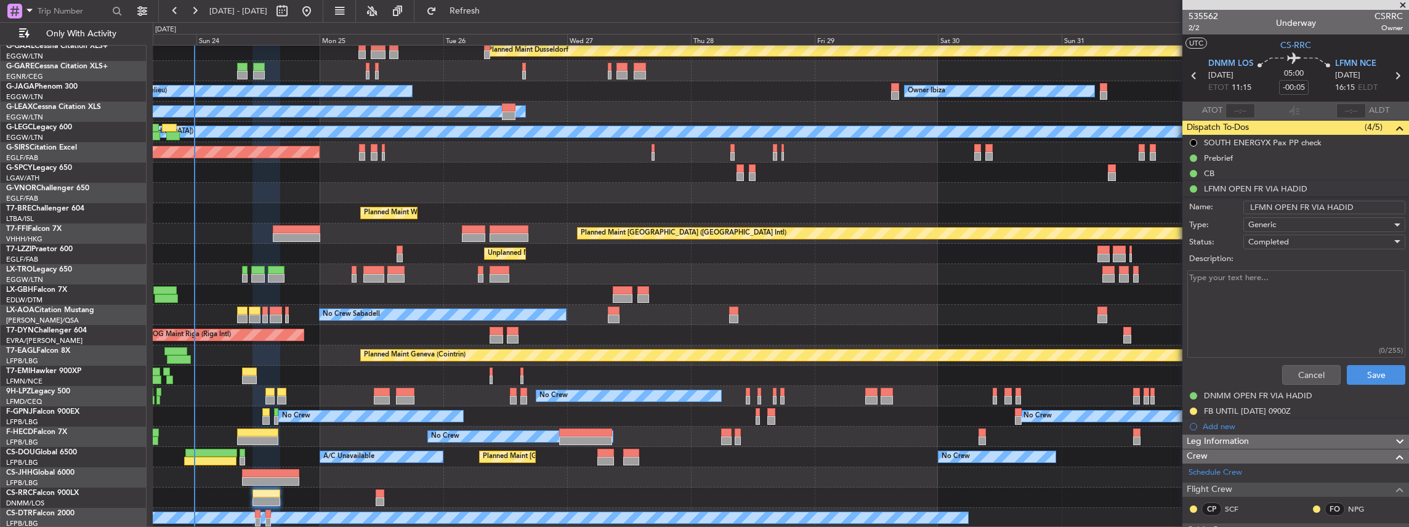
drag, startPoint x: 1350, startPoint y: 208, endPoint x: 1247, endPoint y: 207, distance: 102.2
click at [1247, 207] on input "LFMN OPEN FR VIA HADID" at bounding box center [1324, 208] width 162 height 14
click at [1305, 377] on button "Cancel" at bounding box center [1311, 375] width 58 height 20
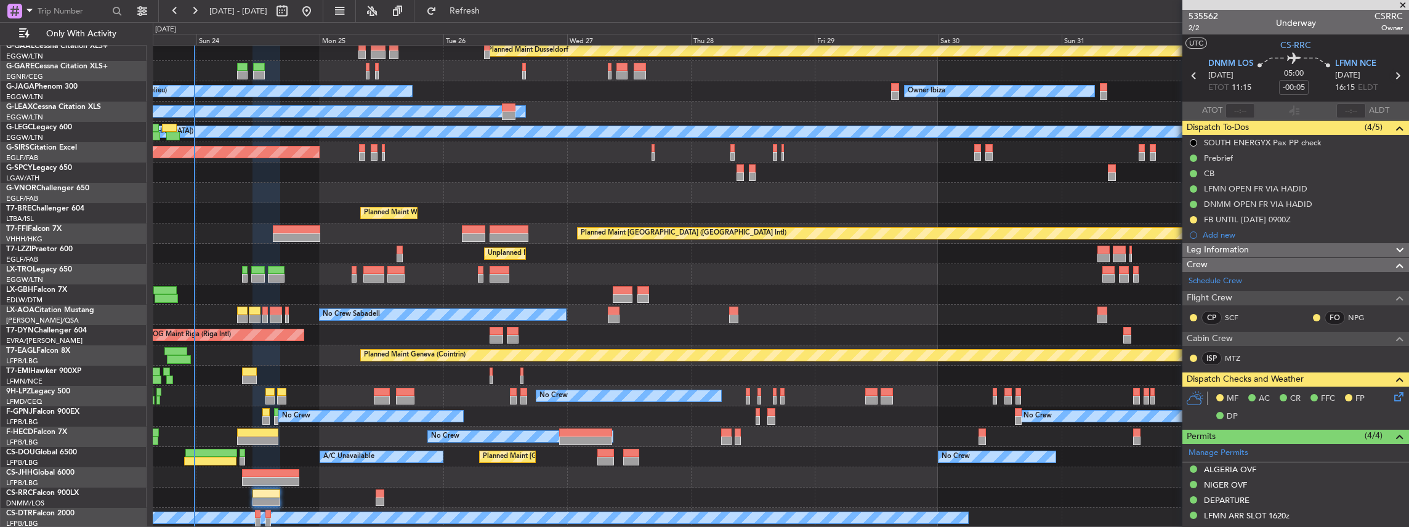
click at [1391, 74] on icon at bounding box center [1397, 76] width 16 height 16
type input "+00:15"
type input "8"
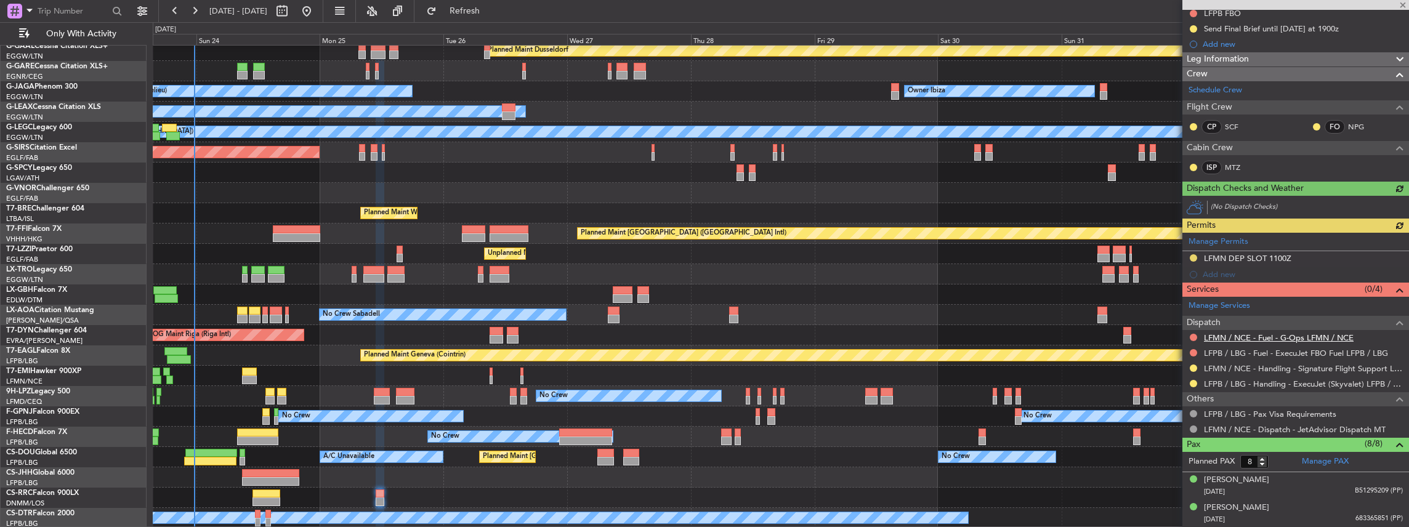
scroll to position [164, 0]
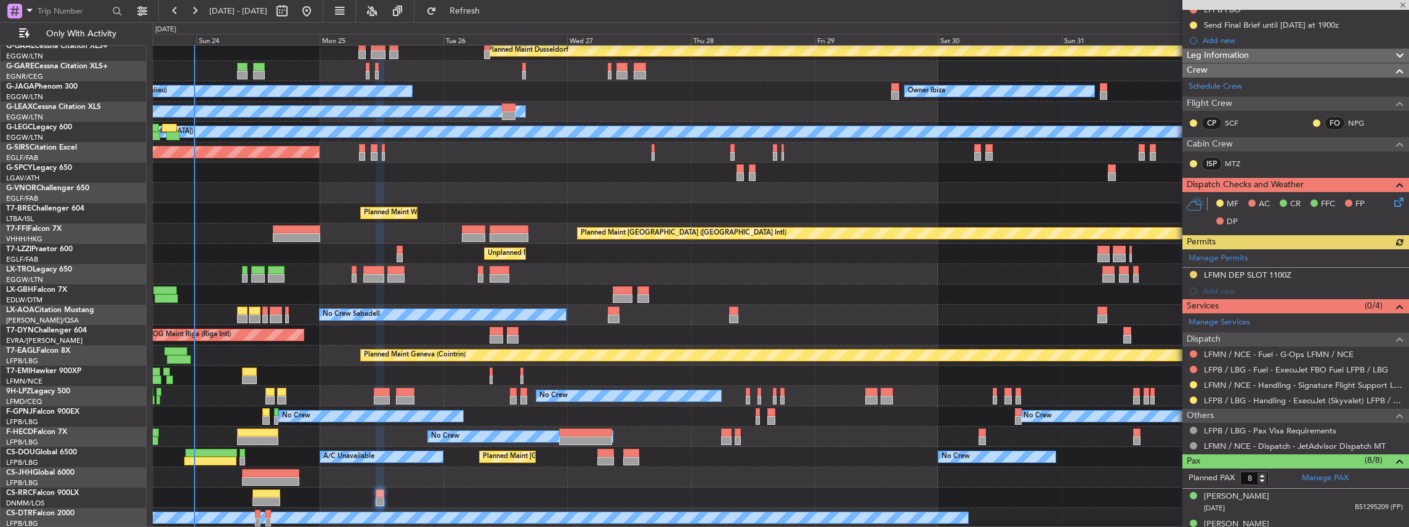
click at [1192, 364] on div at bounding box center [1193, 369] width 10 height 10
click at [1196, 380] on div at bounding box center [1193, 385] width 10 height 10
click at [1192, 383] on button at bounding box center [1193, 384] width 7 height 7
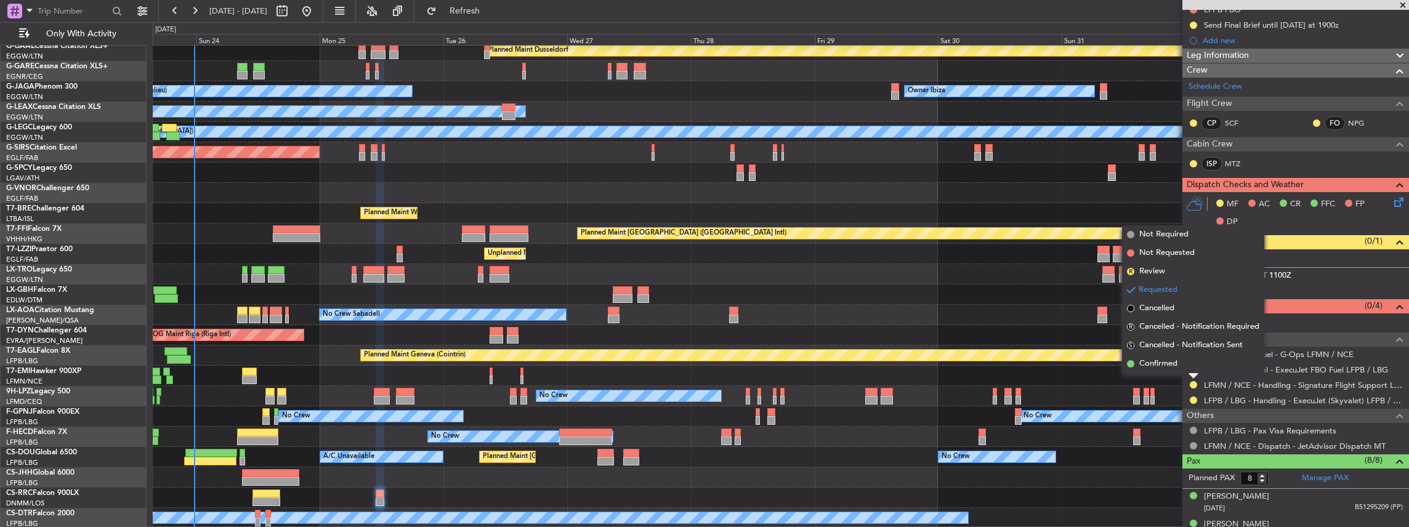
click at [1166, 369] on span "Confirmed" at bounding box center [1158, 364] width 38 height 12
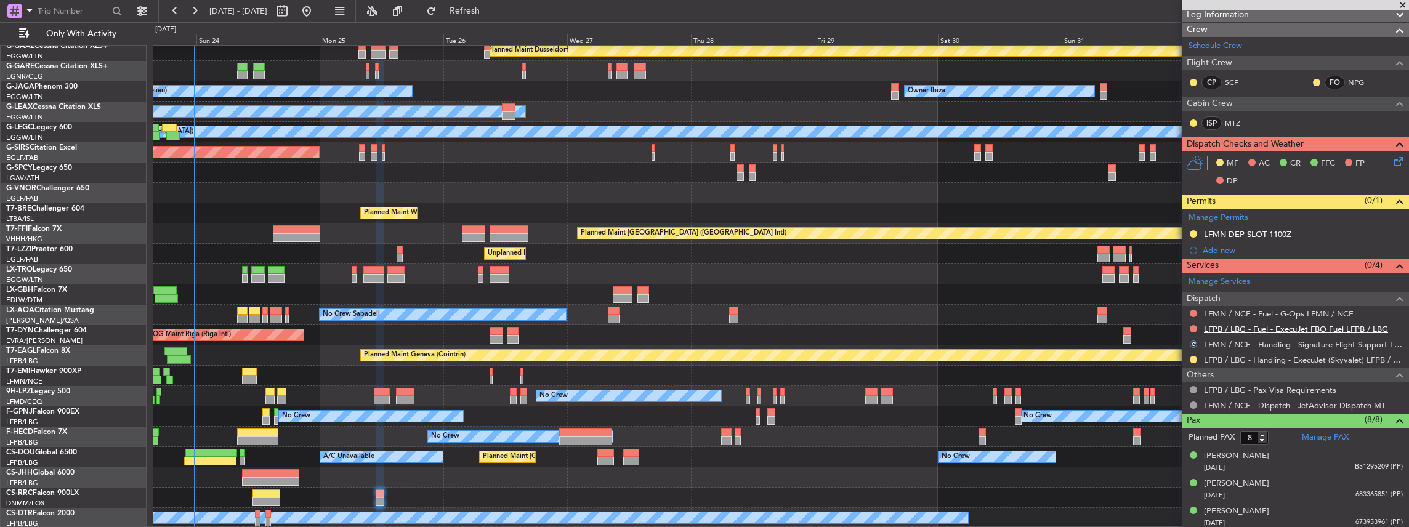
scroll to position [205, 0]
click at [1190, 337] on mat-tooltip-component "Not Requested" at bounding box center [1194, 345] width 70 height 33
click at [1196, 342] on div at bounding box center [1193, 344] width 10 height 10
click at [1192, 340] on button at bounding box center [1193, 343] width 7 height 7
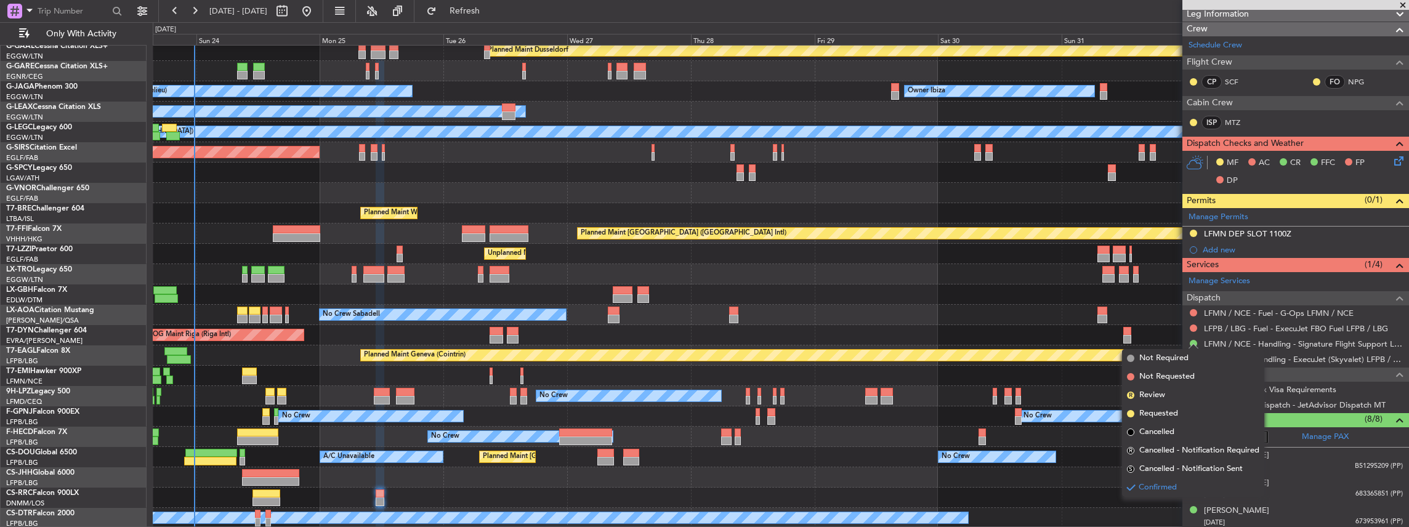
click at [1150, 414] on span "Requested" at bounding box center [1158, 414] width 39 height 12
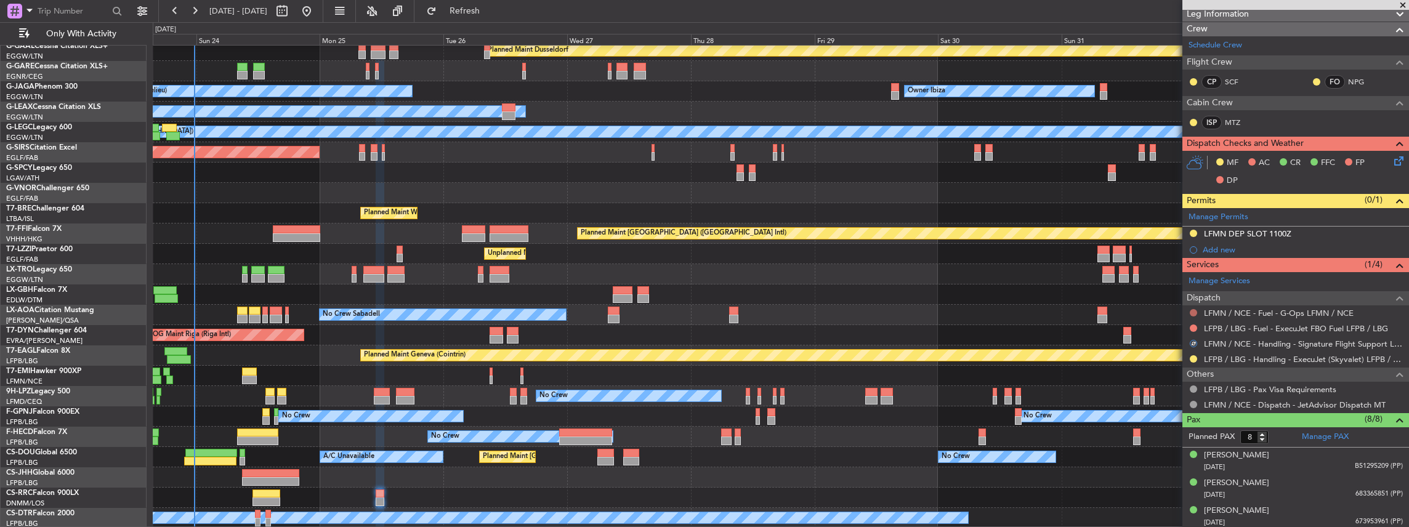
click at [1193, 309] on button at bounding box center [1193, 312] width 7 height 7
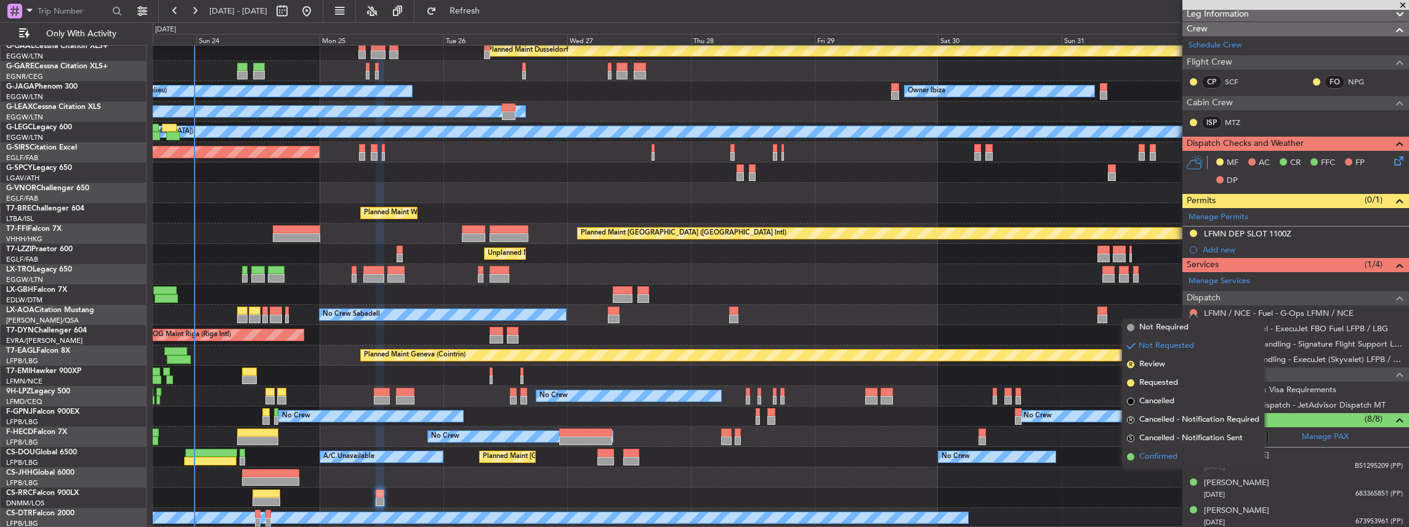
click at [1143, 456] on span "Confirmed" at bounding box center [1158, 457] width 38 height 12
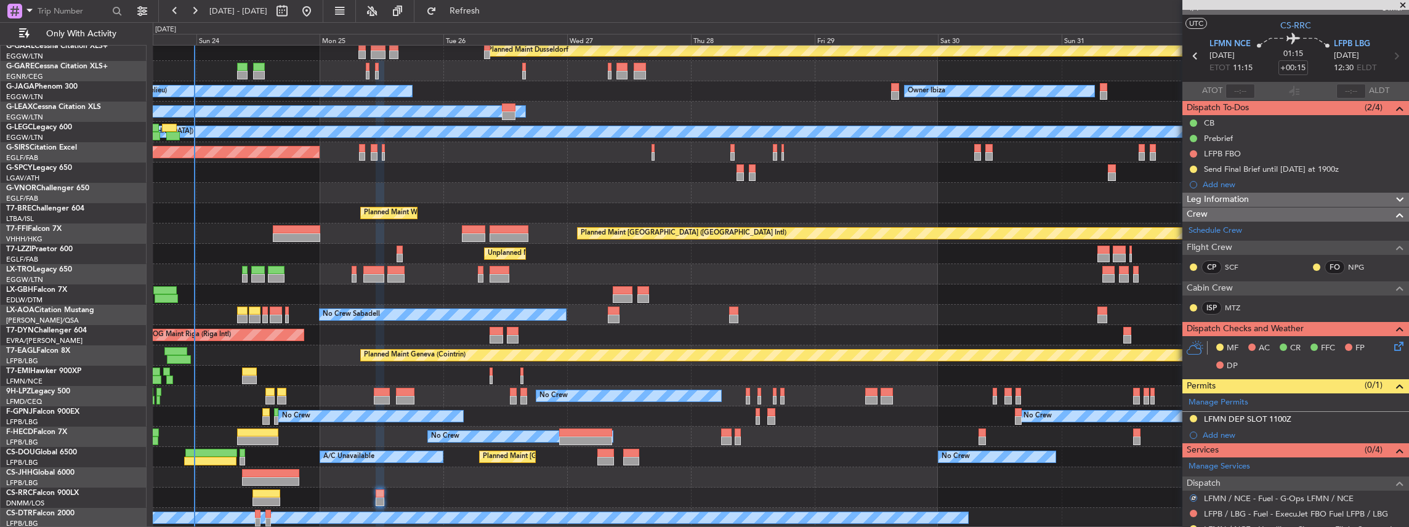
scroll to position [0, 0]
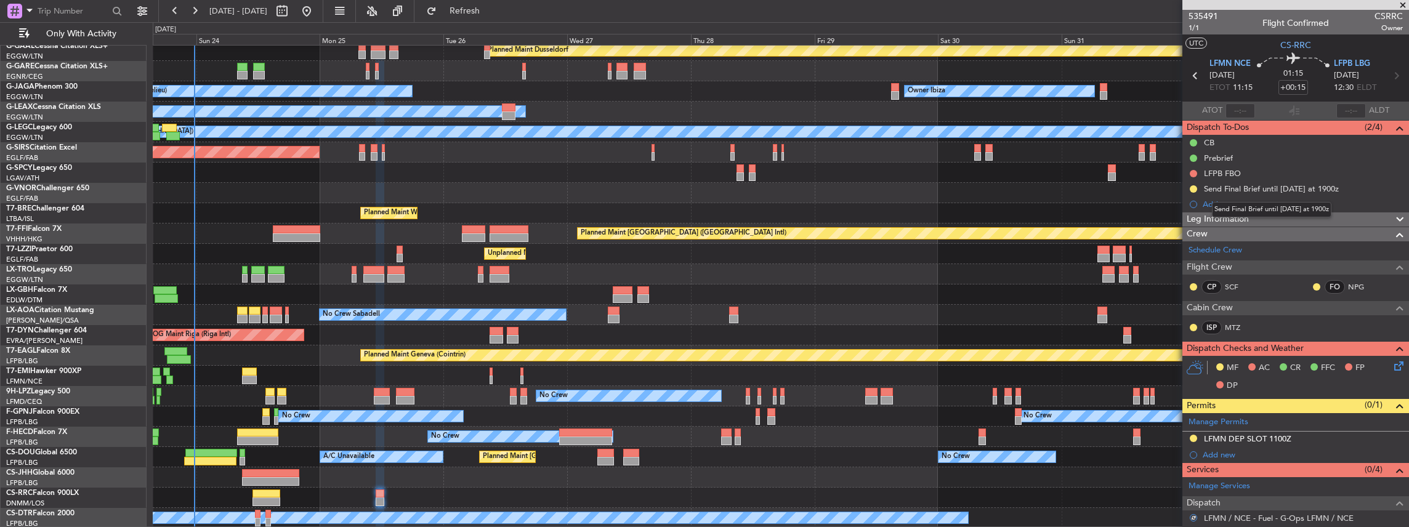
click at [1213, 204] on mat-tooltip-component "Send Final Brief until 24AUG at 1900z" at bounding box center [1271, 209] width 137 height 33
click at [1210, 205] on div "Add new" at bounding box center [1296, 204] width 189 height 10
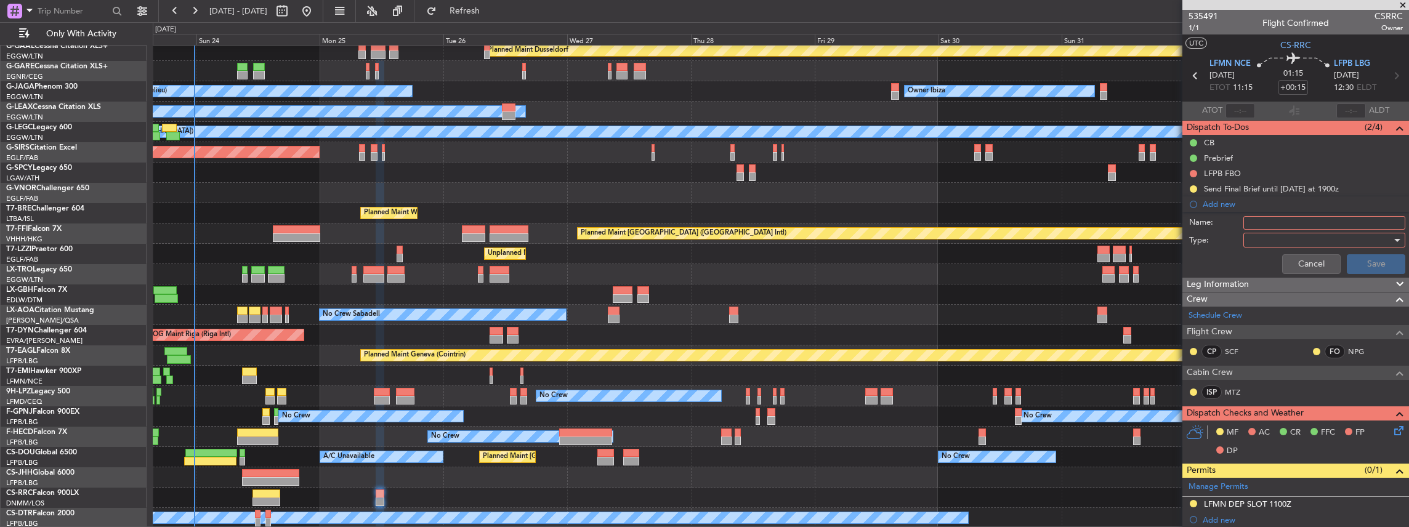
click at [1291, 223] on input "Name:" at bounding box center [1324, 223] width 162 height 14
paste input "LFMN OPEN FR VIA HADID"
type input "LFMN OPEN FR VIA HADID"
click at [1263, 241] on div at bounding box center [1319, 240] width 143 height 18
click at [1272, 265] on span "Generic" at bounding box center [1320, 264] width 147 height 18
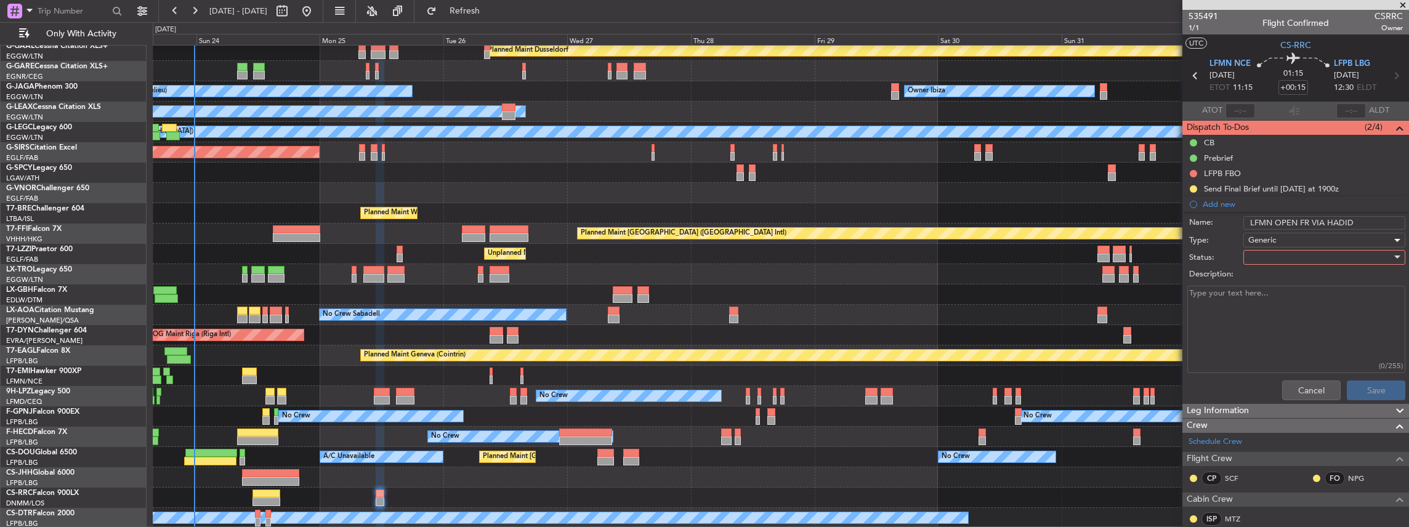
click at [1263, 259] on div at bounding box center [1319, 257] width 143 height 18
click at [1274, 318] on span "Completed" at bounding box center [1320, 318] width 147 height 18
click at [1366, 389] on button "Save" at bounding box center [1376, 391] width 58 height 20
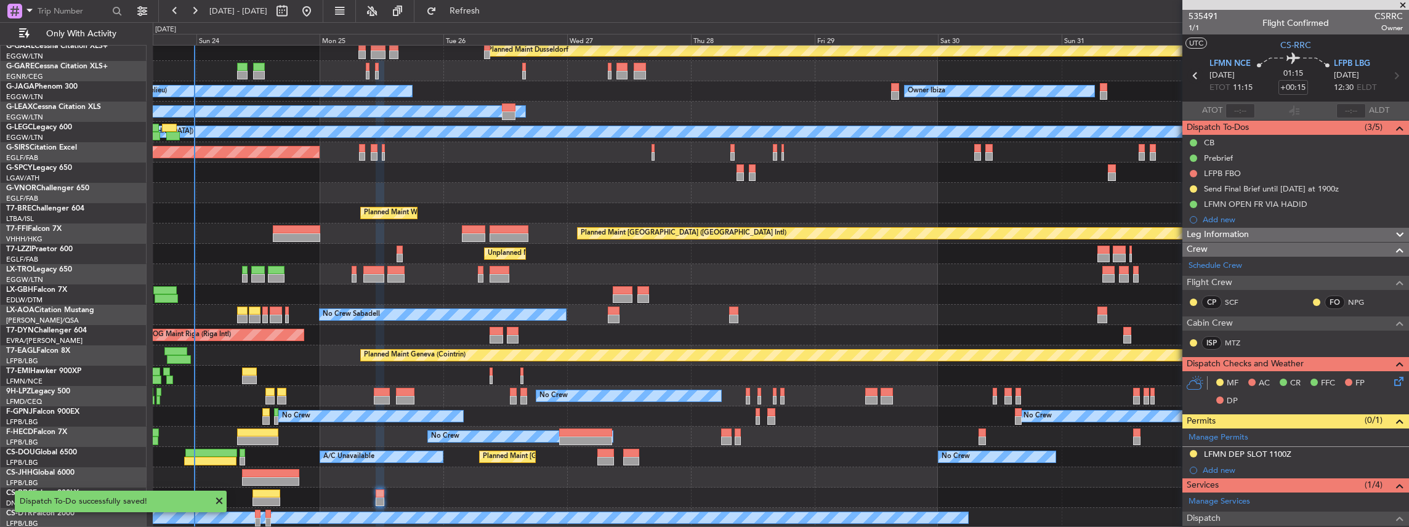
click at [1192, 75] on icon at bounding box center [1195, 76] width 16 height 16
type input "-00:05"
type input "1"
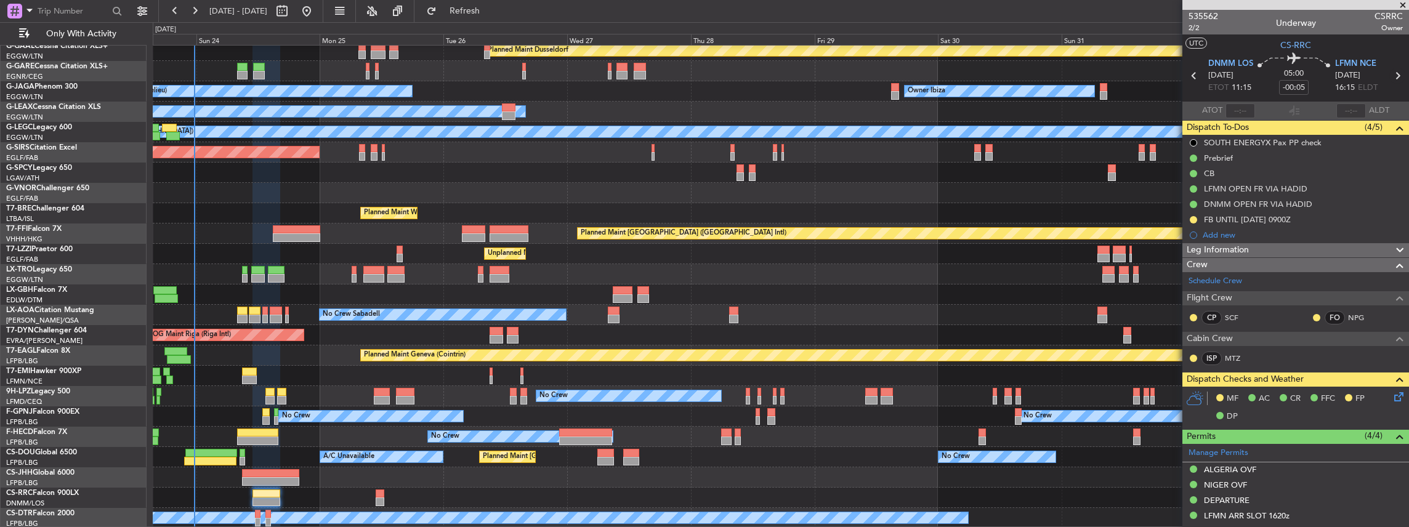
click at [1391, 76] on icon at bounding box center [1397, 76] width 16 height 16
type input "+00:15"
type input "8"
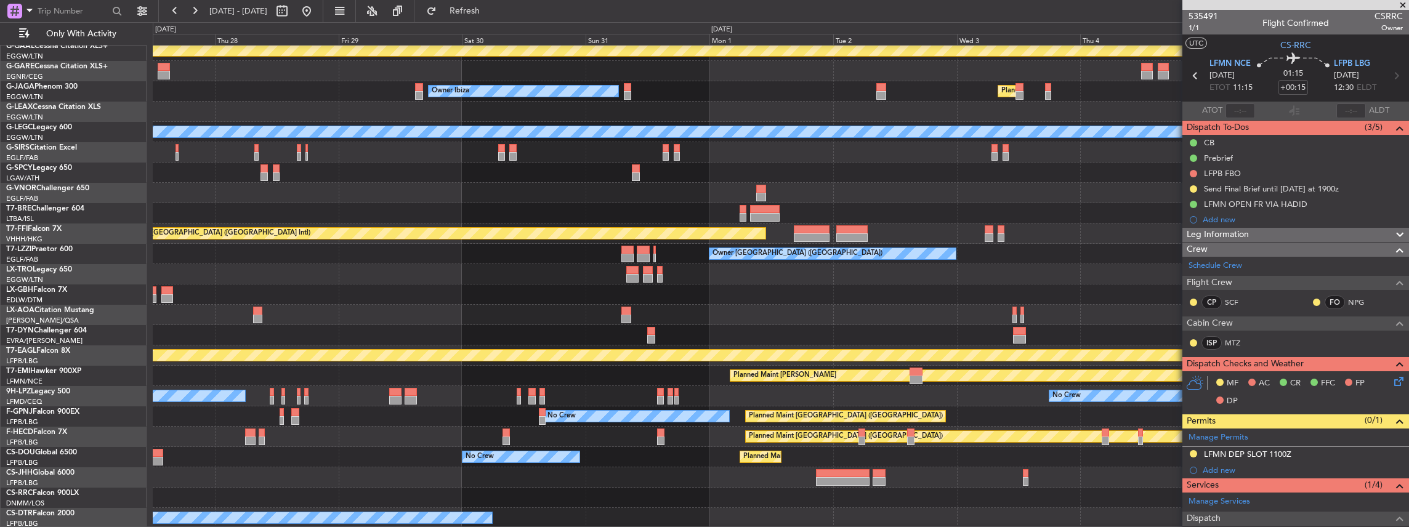
click at [400, 371] on div "Planned Maint [PERSON_NAME]" at bounding box center [781, 376] width 1256 height 20
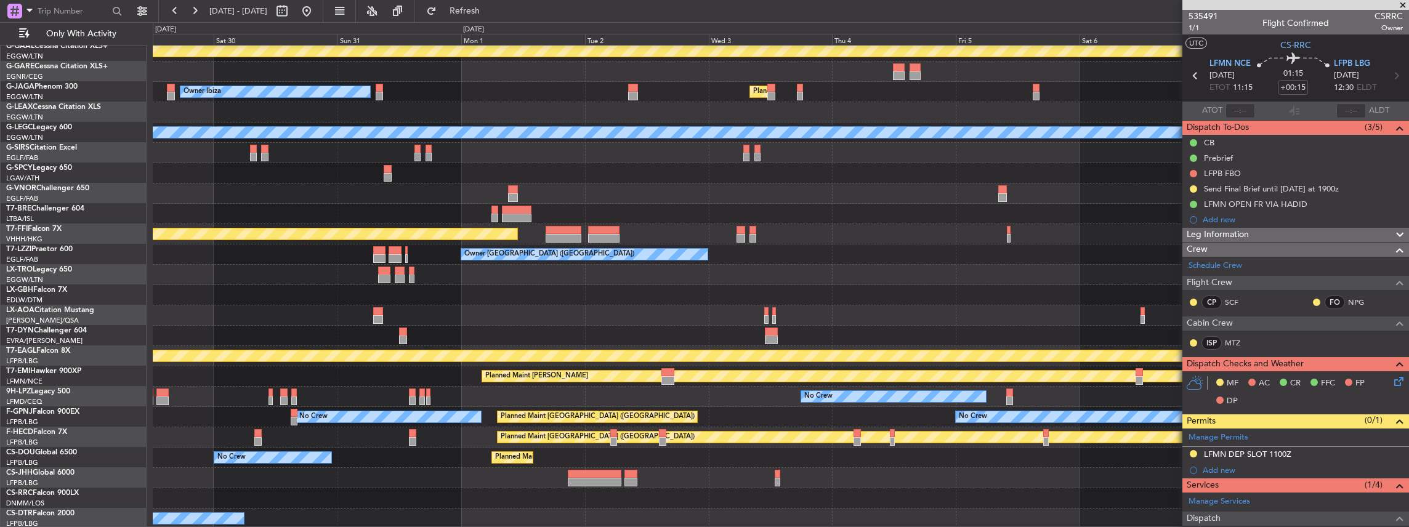
click at [580, 368] on div "Planned Maint [PERSON_NAME]" at bounding box center [781, 376] width 1256 height 20
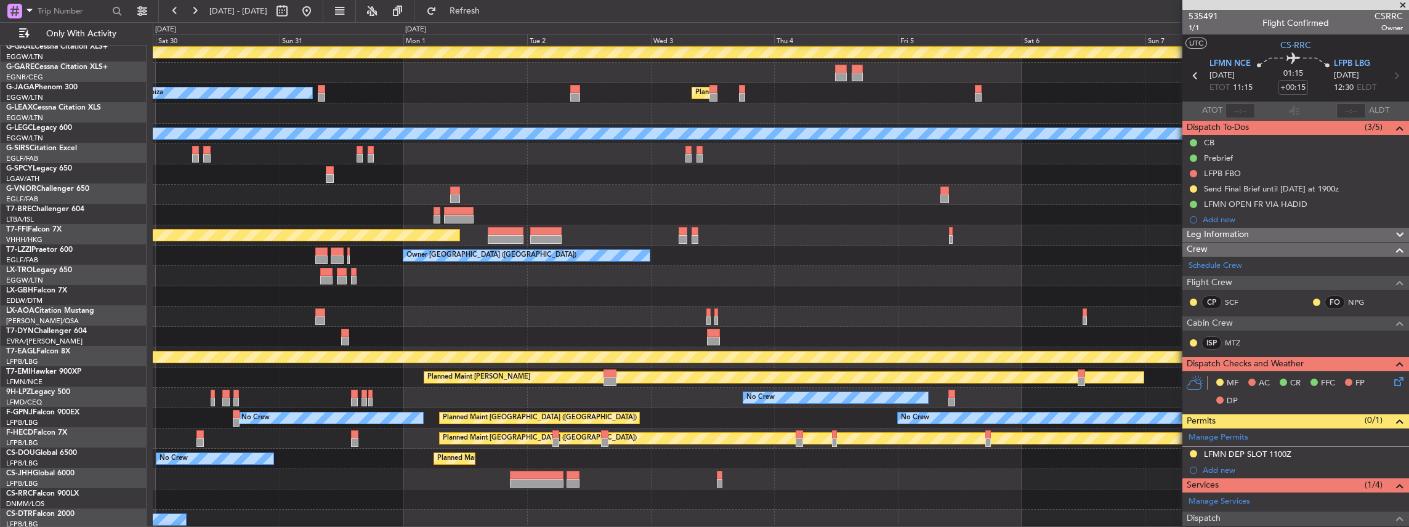
click at [713, 364] on div "Planned Maint Geneva (Cointrin)" at bounding box center [781, 357] width 1256 height 20
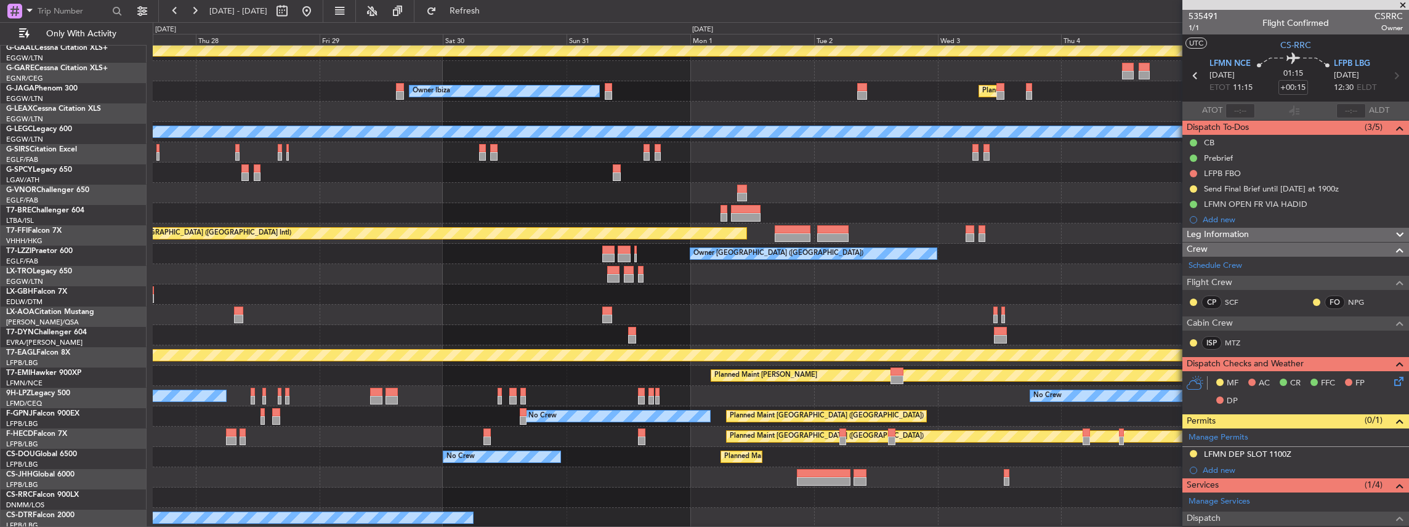
click at [903, 339] on div "Planned Maint Dusseldorf Owner Ibiza Planned Maint London (Luton) No Crew Canne…" at bounding box center [781, 254] width 1256 height 549
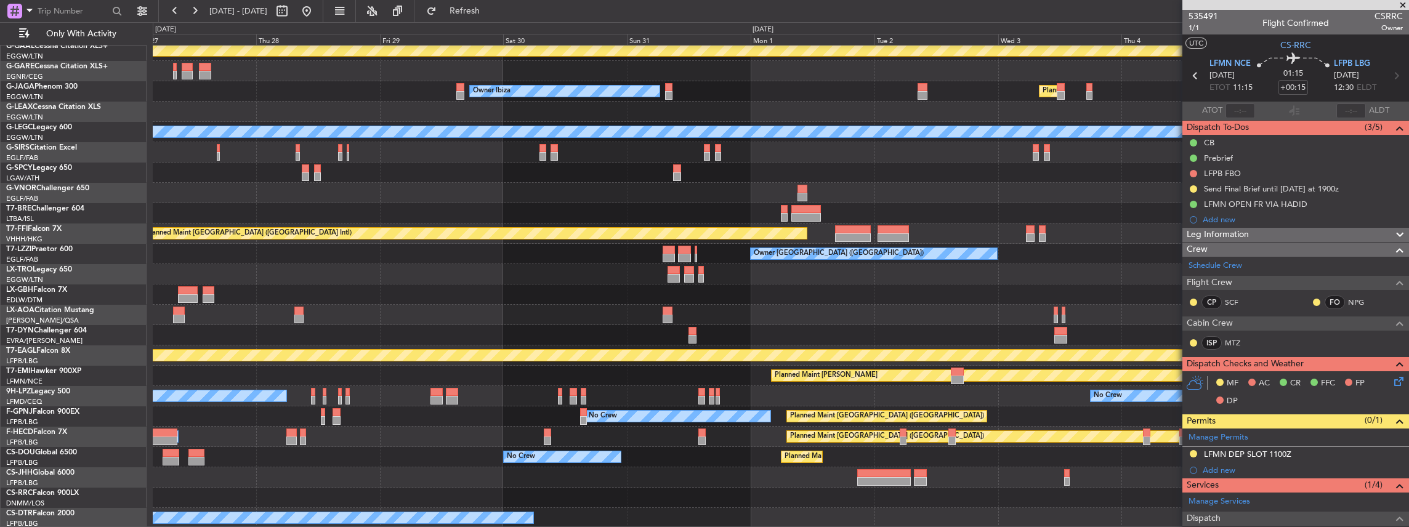
click at [842, 343] on div "Planned Maint Dusseldorf Owner Ibiza Planned Maint London (Luton) No Crew Canne…" at bounding box center [781, 254] width 1256 height 549
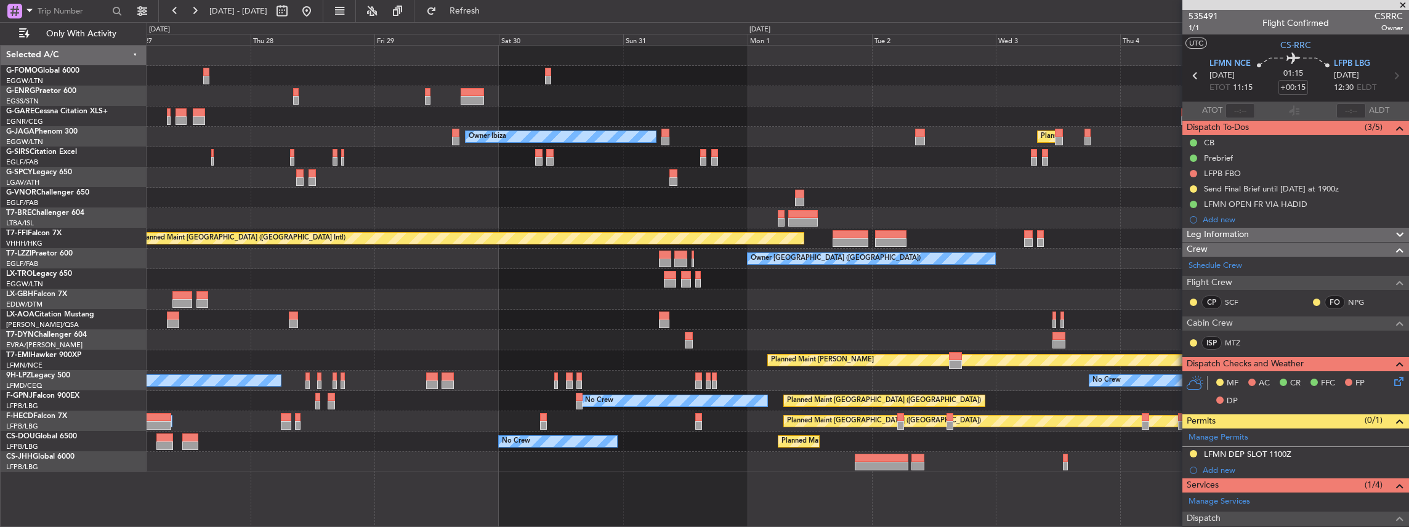
scroll to position [0, 0]
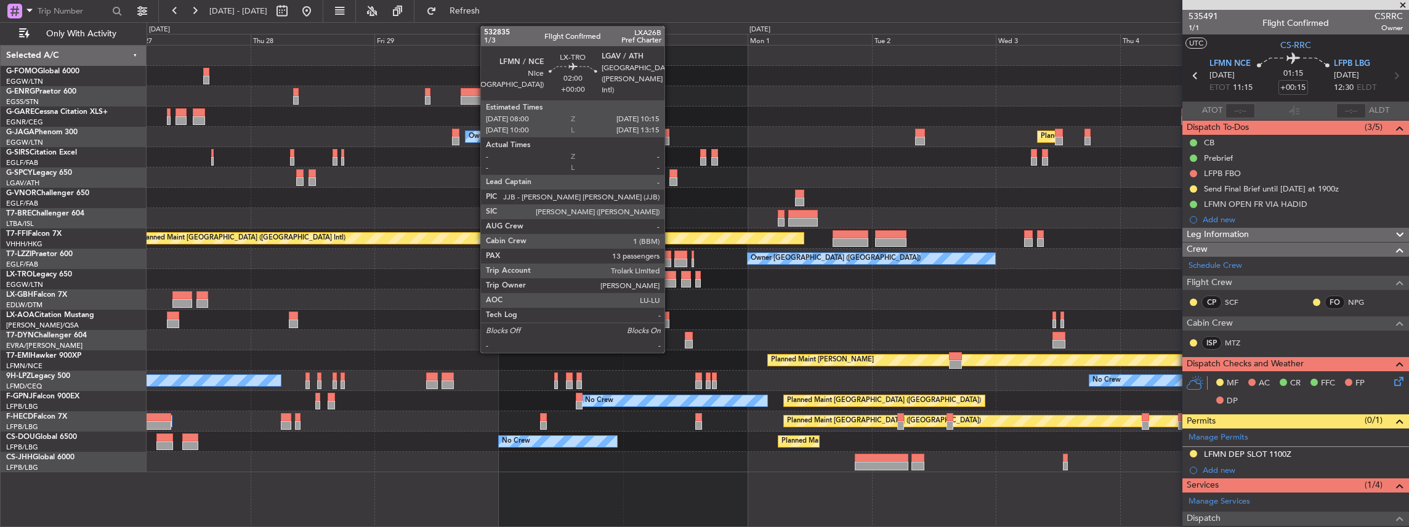
click at [671, 285] on div at bounding box center [670, 283] width 12 height 9
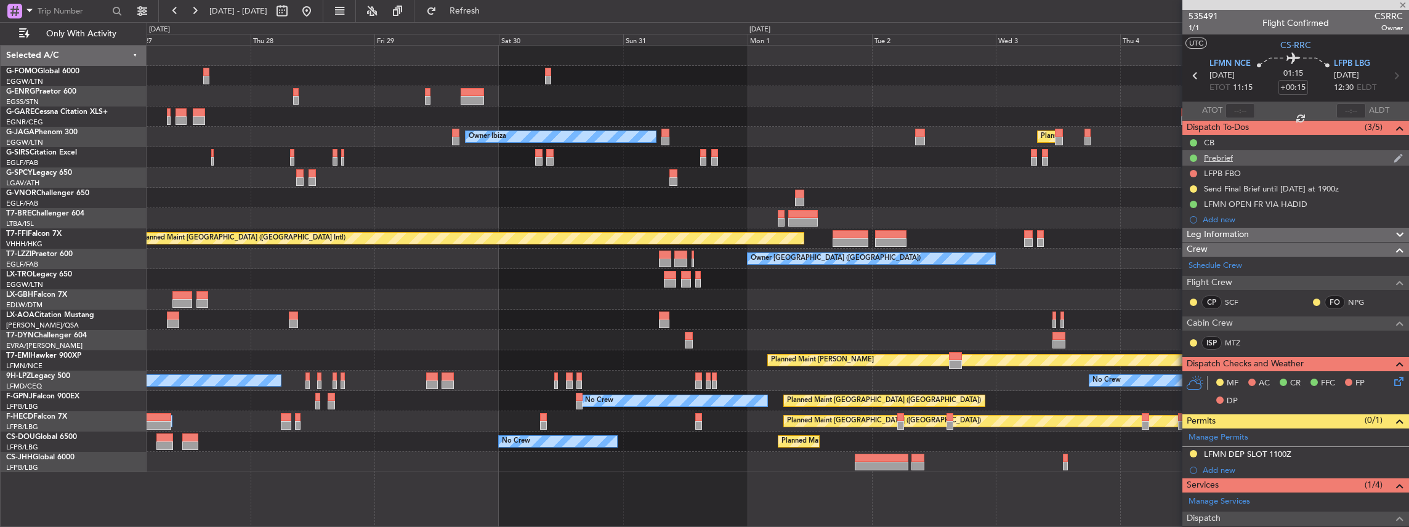
type input "13"
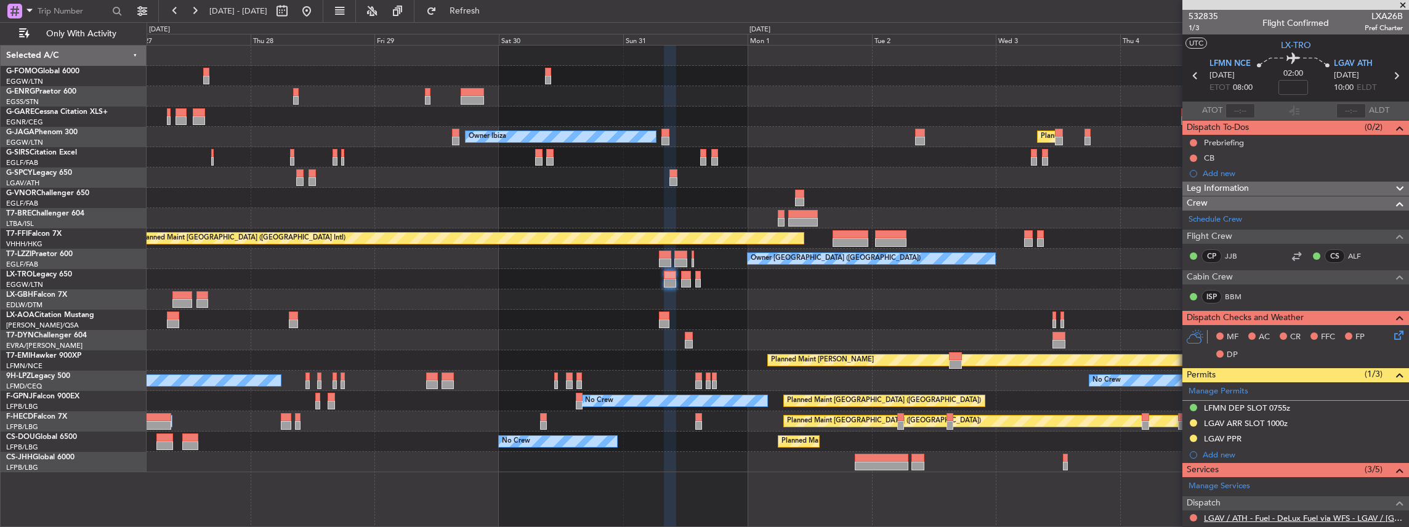
scroll to position [82, 0]
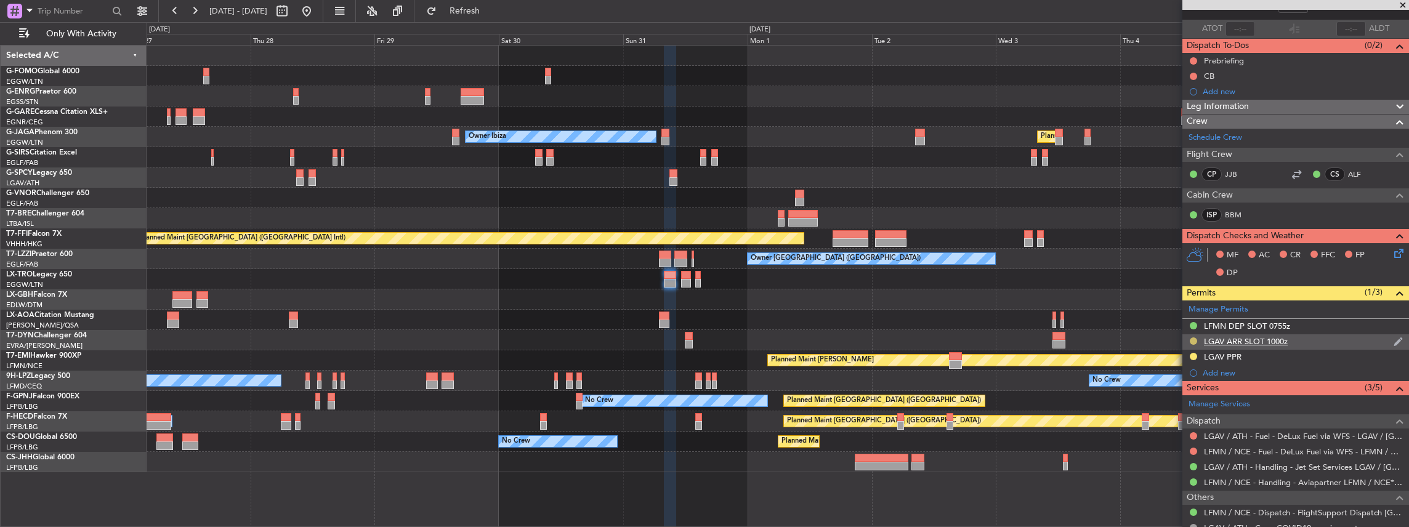
click at [1193, 338] on button at bounding box center [1193, 340] width 7 height 7
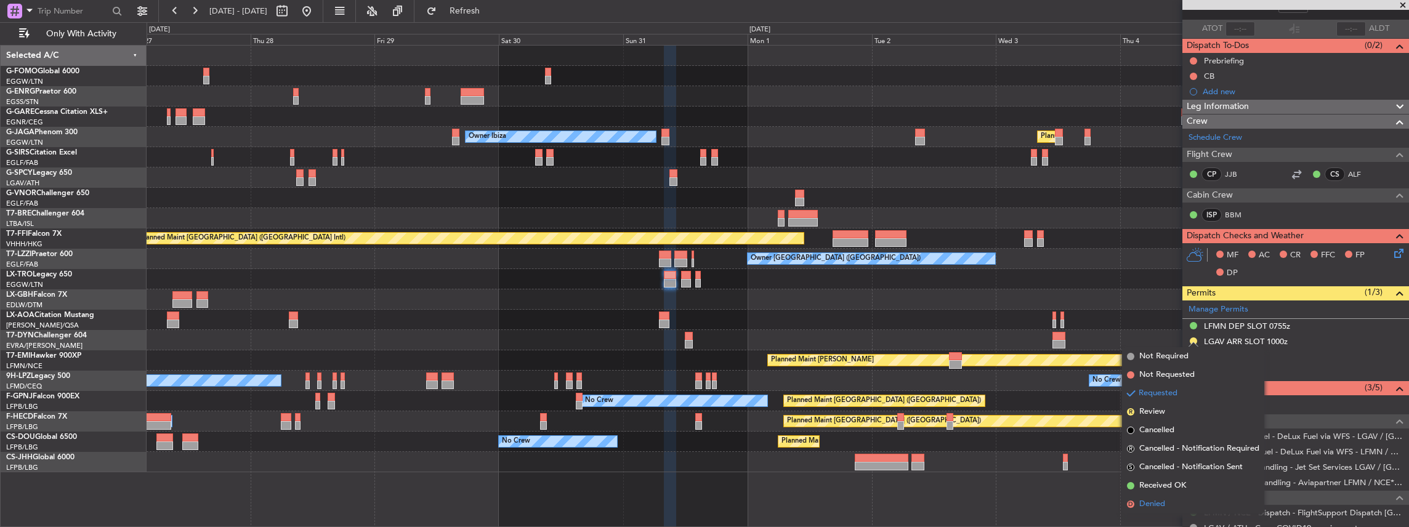
click at [1159, 505] on span "Denied" at bounding box center [1152, 504] width 26 height 12
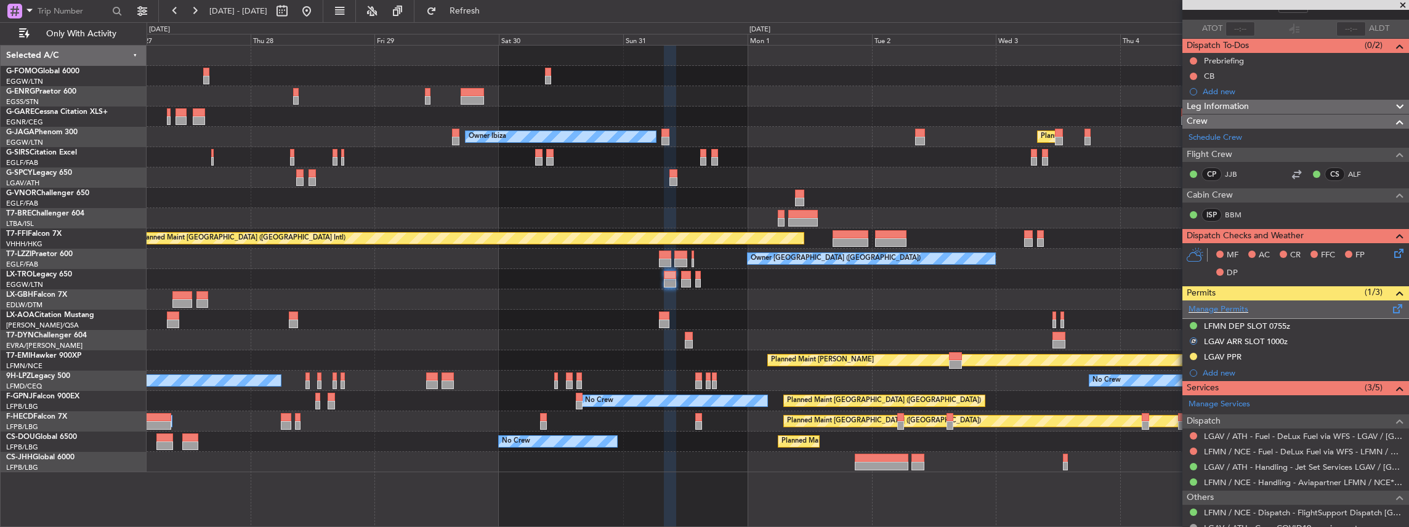
click at [1390, 307] on span at bounding box center [1397, 306] width 15 height 9
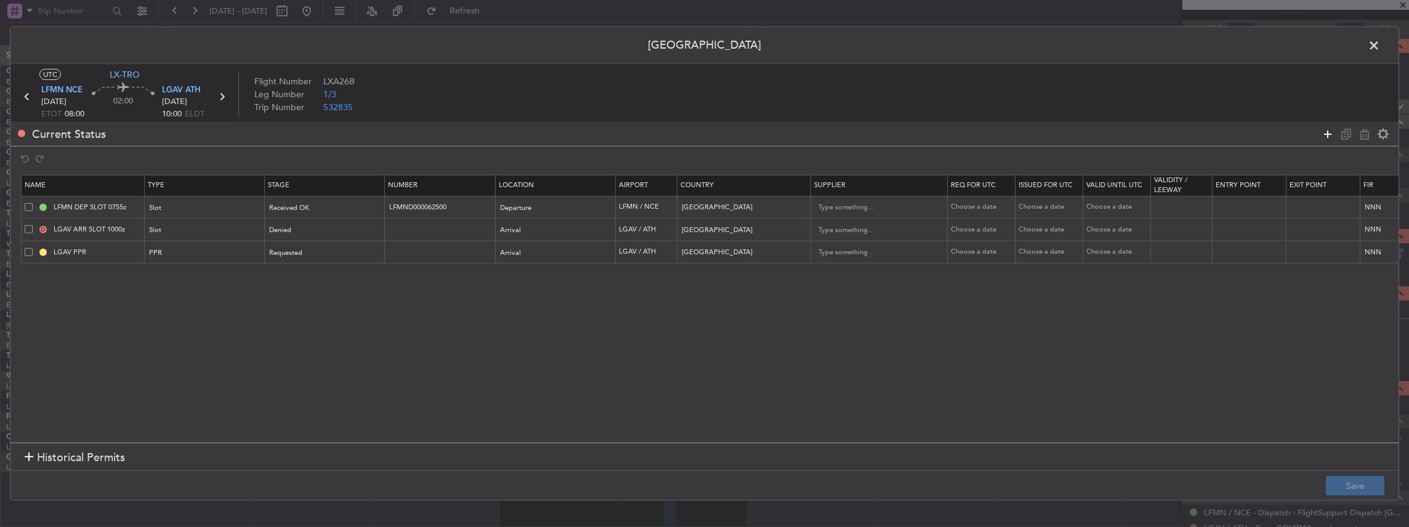
click at [1323, 137] on icon at bounding box center [1327, 133] width 15 height 15
click at [174, 273] on div "Type" at bounding box center [201, 276] width 102 height 18
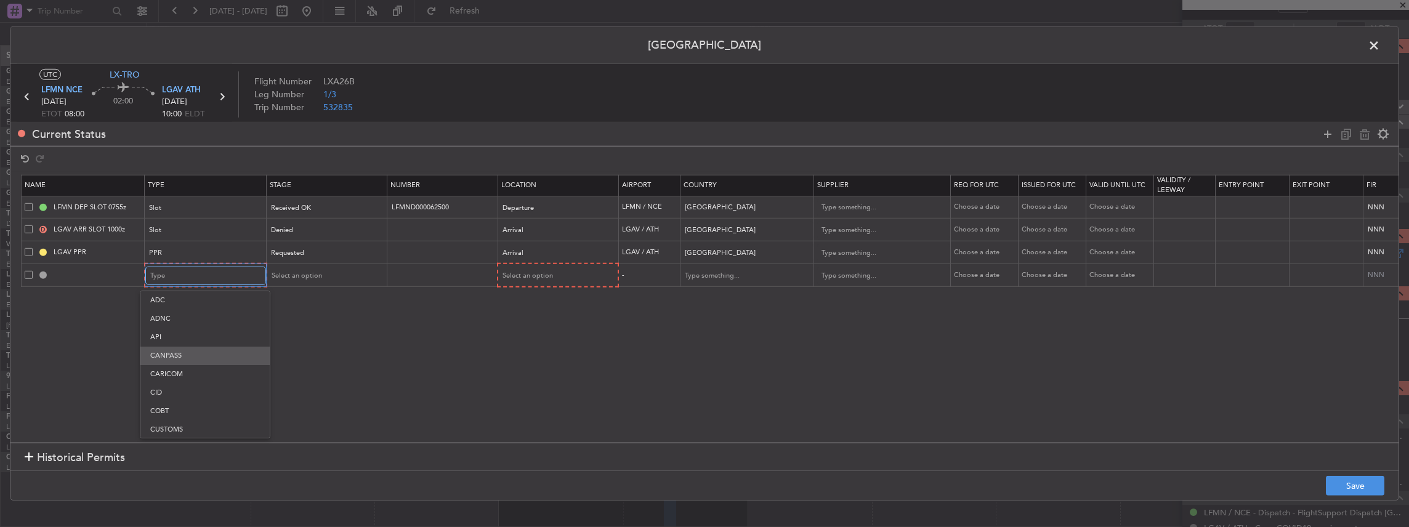
scroll to position [369, 0]
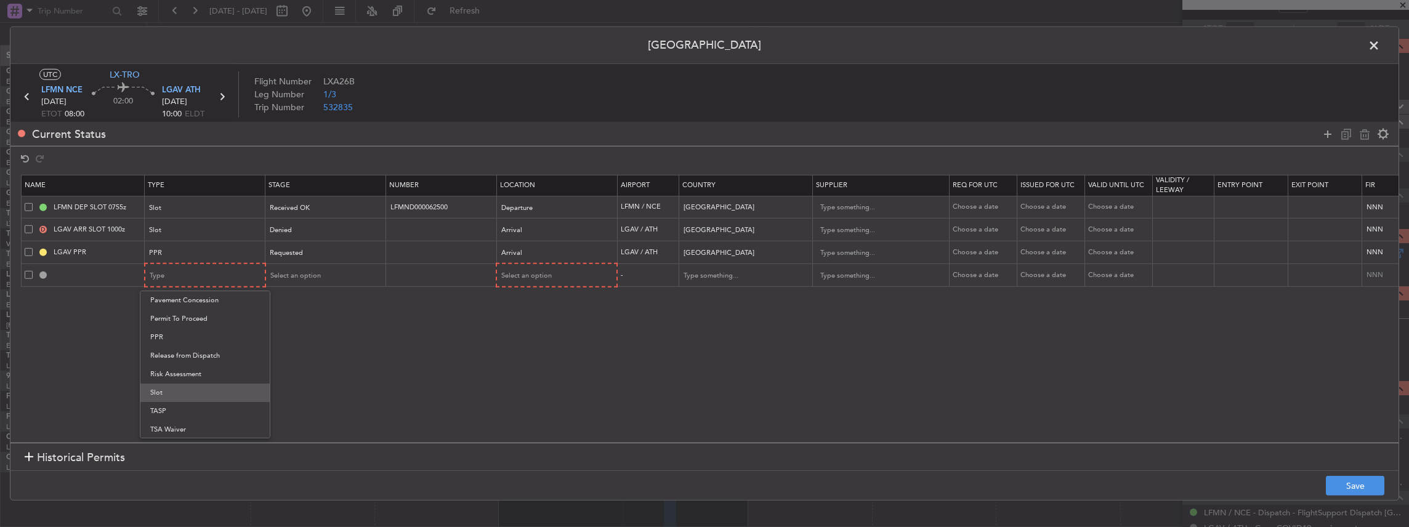
click at [158, 395] on span "Slot" at bounding box center [205, 393] width 110 height 18
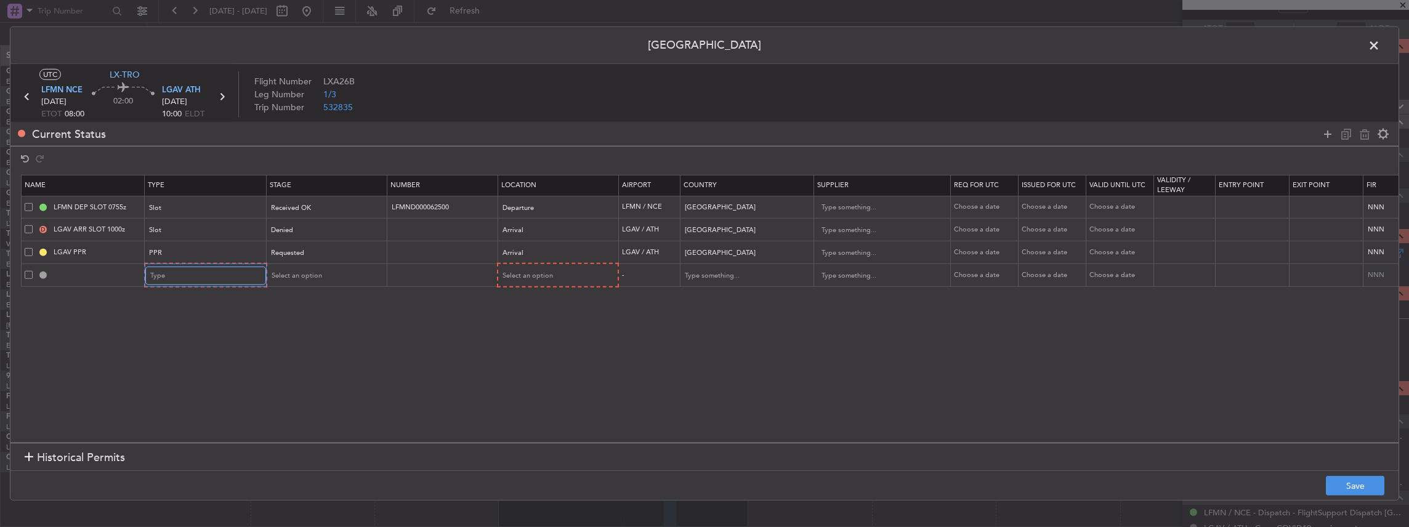
scroll to position [370, 0]
click at [295, 276] on span "Select an option" at bounding box center [295, 275] width 50 height 9
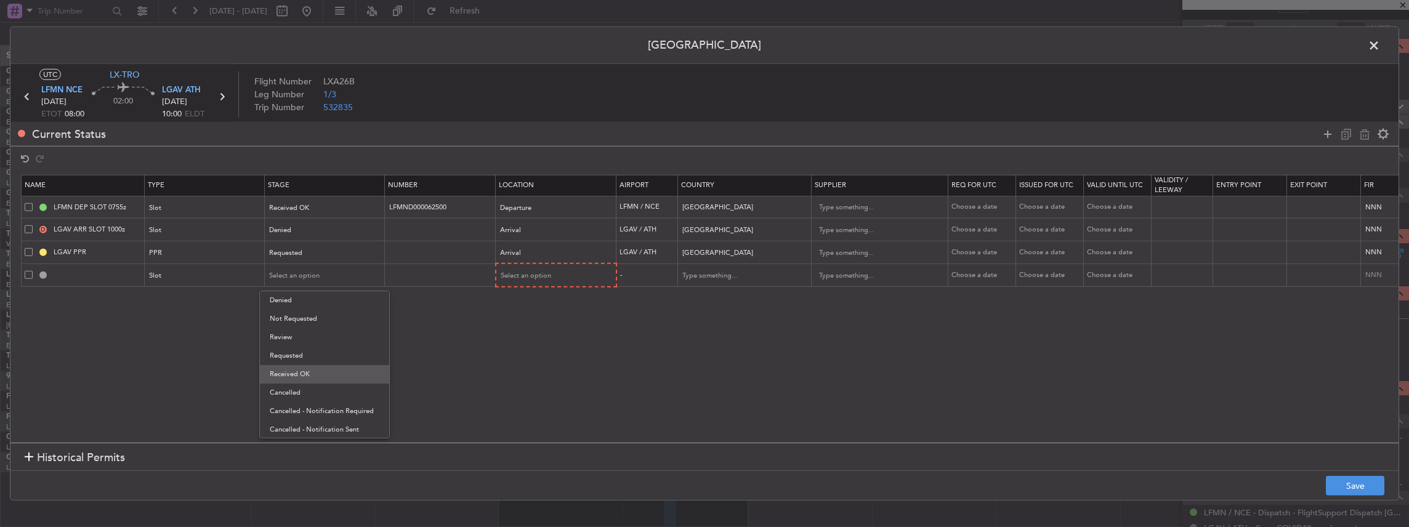
click at [303, 371] on span "Received OK" at bounding box center [325, 374] width 110 height 18
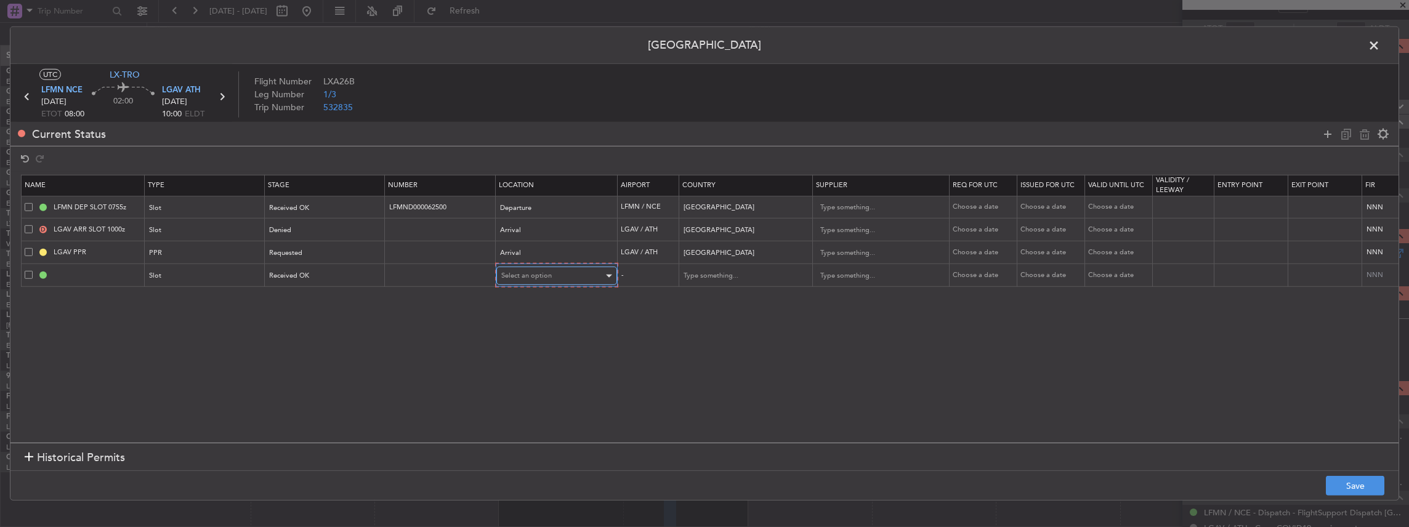
click at [531, 275] on span "Select an option" at bounding box center [526, 275] width 50 height 9
click at [527, 337] on span "Arrival" at bounding box center [556, 337] width 110 height 18
click at [1355, 483] on button "Save" at bounding box center [1355, 486] width 58 height 20
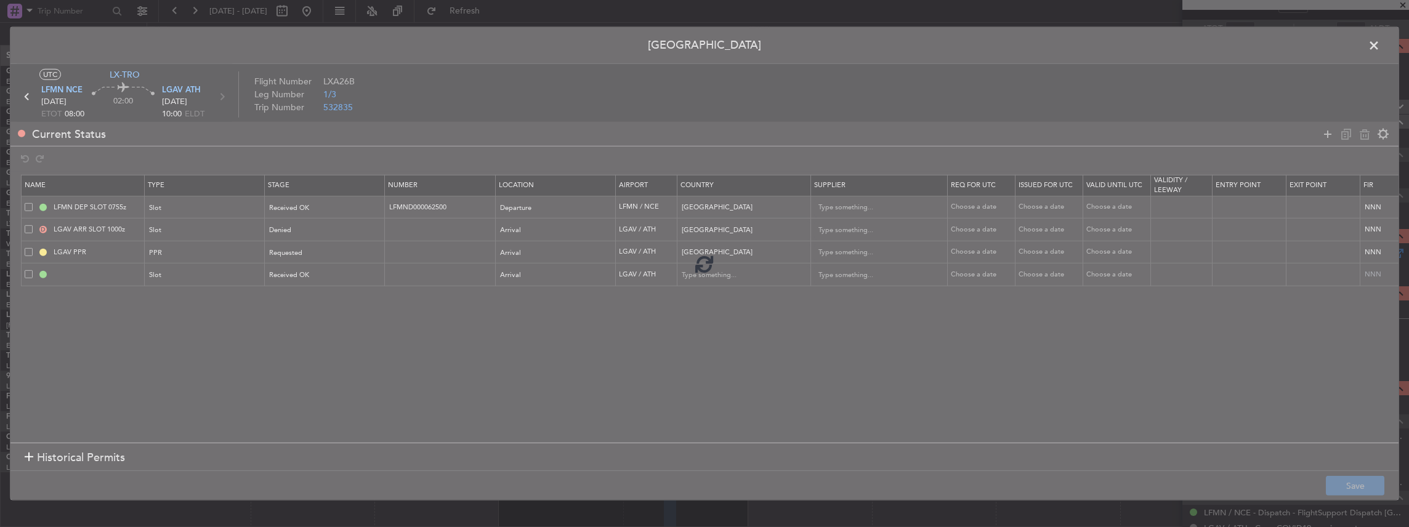
type input "LGAV ARR SLOT"
type input "Greece"
type input "NNN"
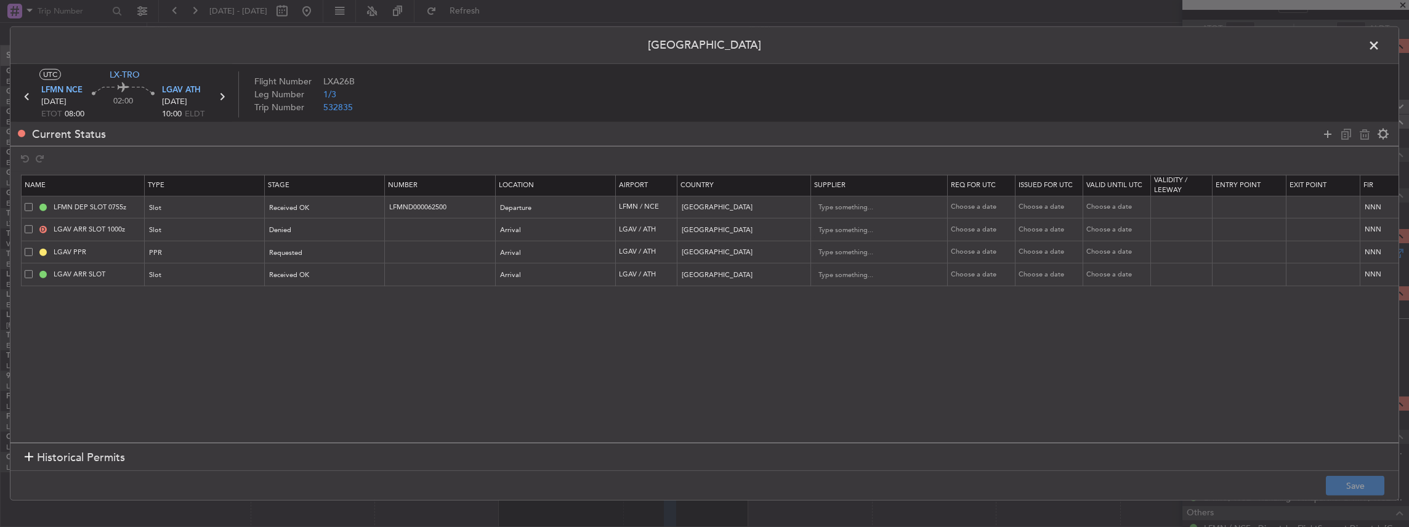
click at [119, 261] on td "LGAV PPR" at bounding box center [83, 252] width 123 height 23
click at [118, 269] on input "LGAV ARR SLOT" at bounding box center [97, 274] width 92 height 10
click at [351, 268] on div "Received OK" at bounding box center [321, 275] width 102 height 18
click at [451, 268] on div at bounding box center [704, 263] width 1409 height 527
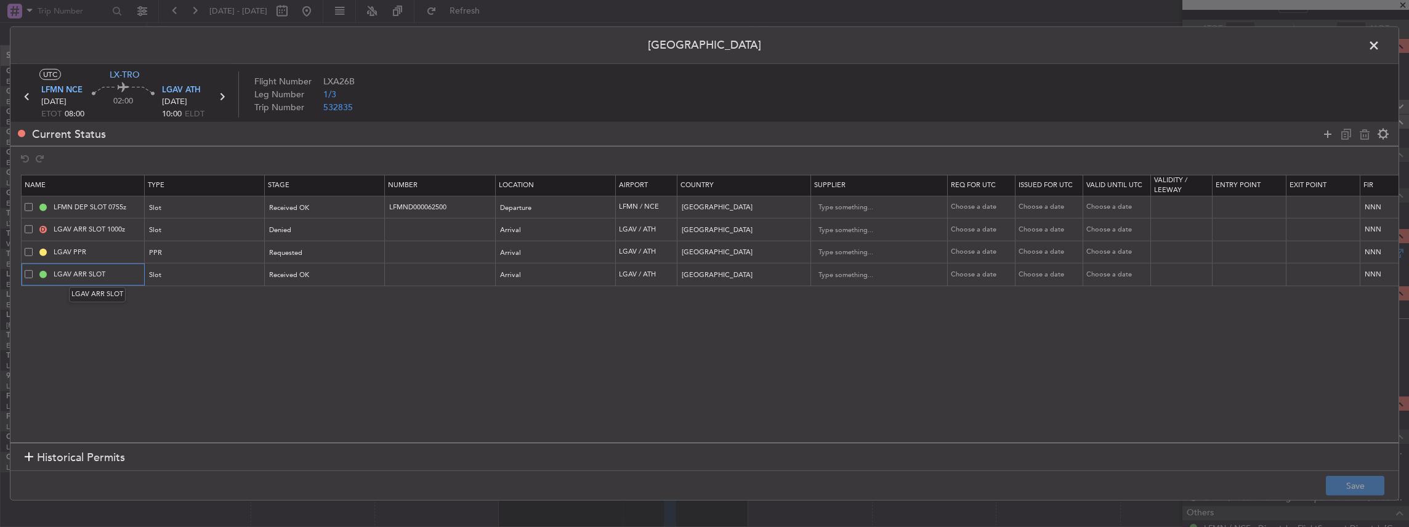
click at [123, 273] on input "LGAV ARR SLOT" at bounding box center [97, 274] width 92 height 10
paste input "0855"
type input "LGAV ARR SLOT 0855z"
click at [1351, 485] on button "Save" at bounding box center [1355, 486] width 58 height 20
click at [1380, 48] on span at bounding box center [1380, 48] width 0 height 25
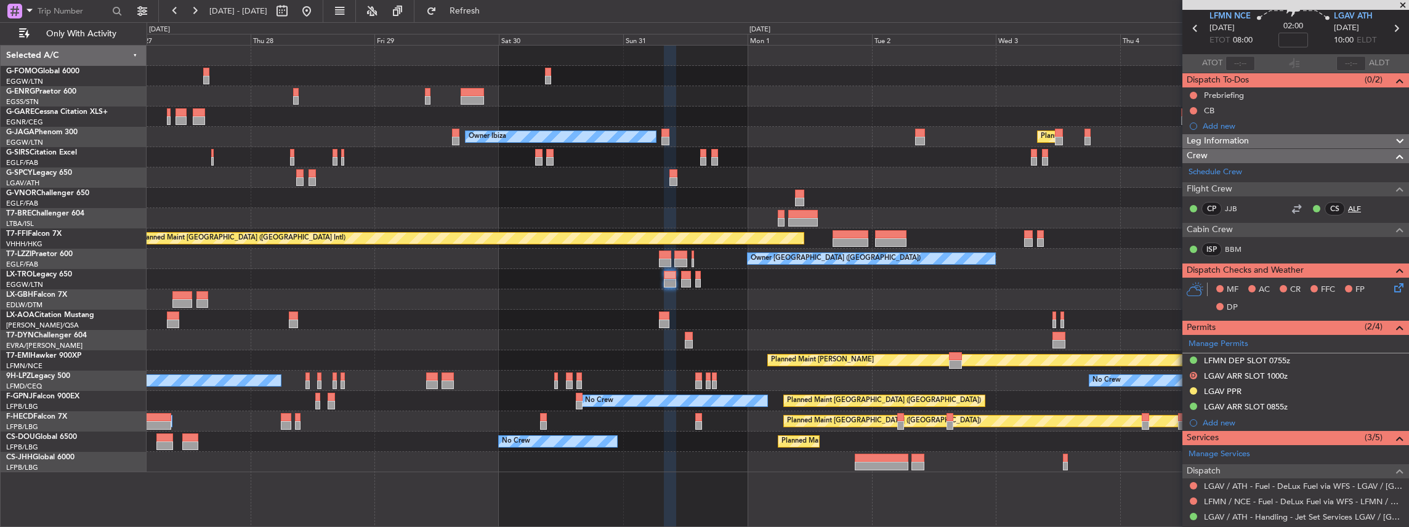
scroll to position [0, 0]
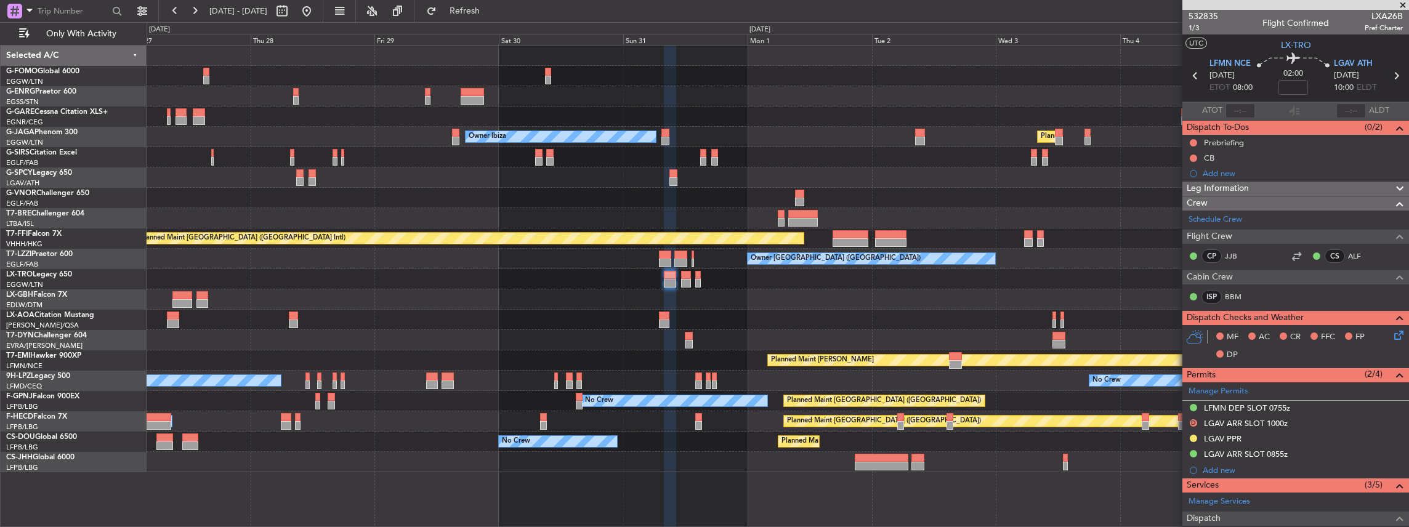
click at [1393, 73] on icon at bounding box center [1396, 76] width 16 height 16
type input "11"
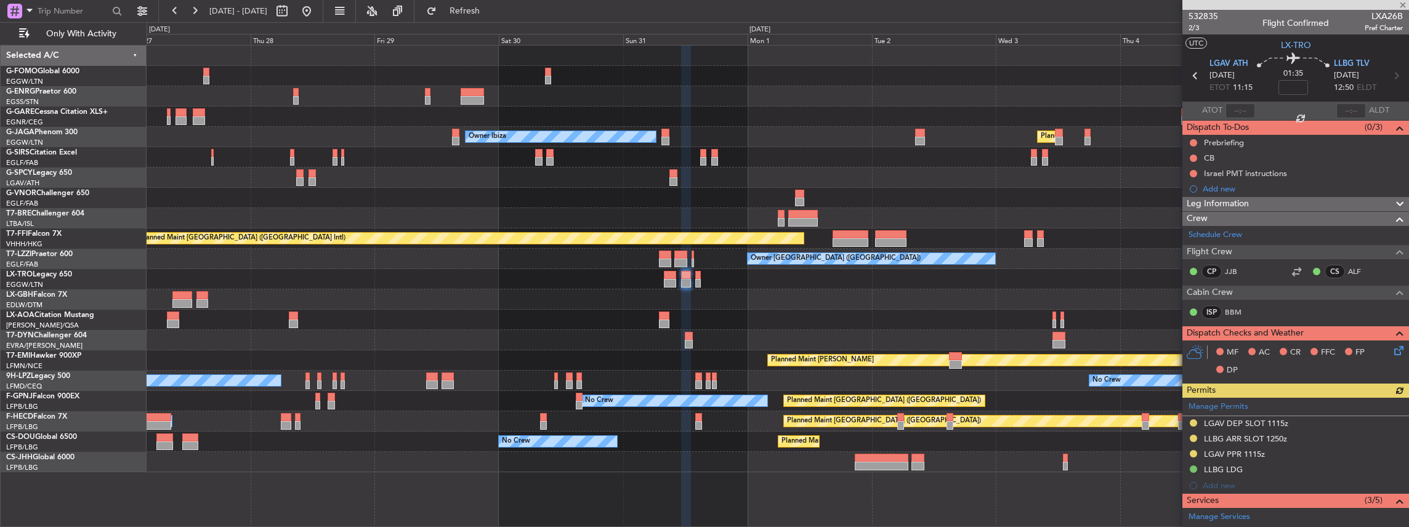
scroll to position [82, 0]
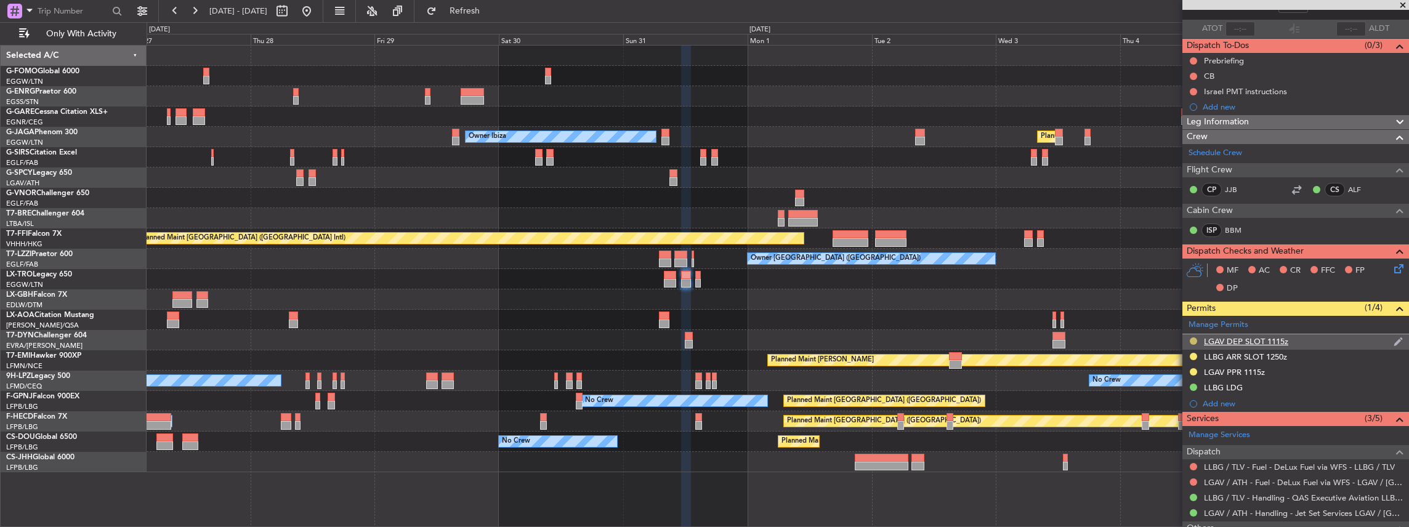
click at [1193, 338] on button at bounding box center [1193, 340] width 7 height 7
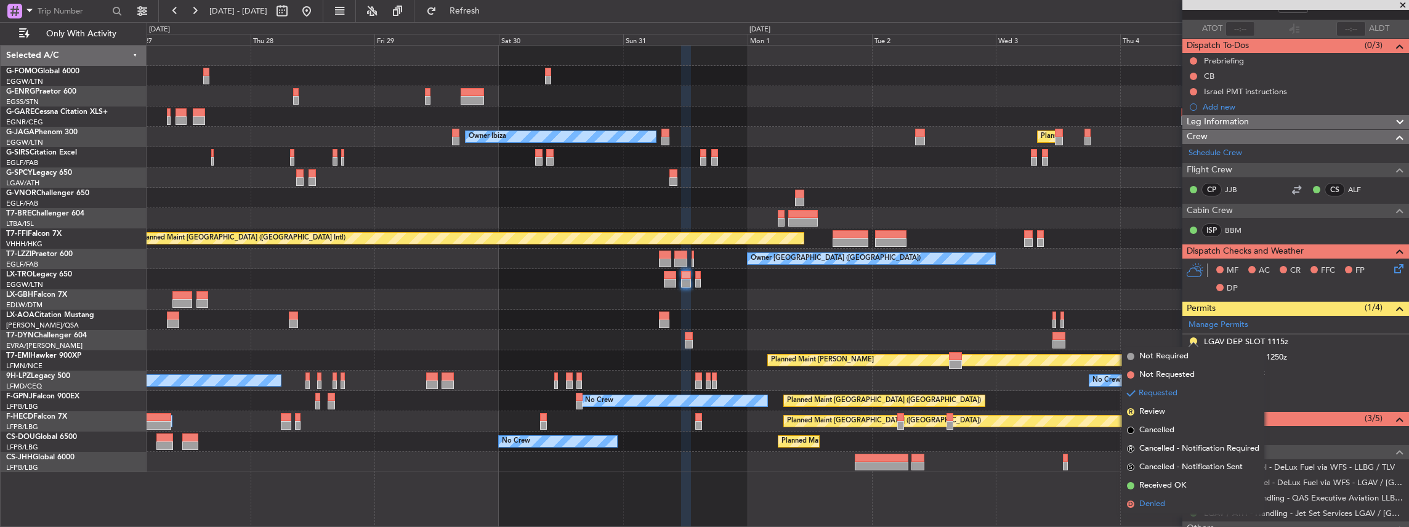
click at [1151, 505] on span "Denied" at bounding box center [1152, 504] width 26 height 12
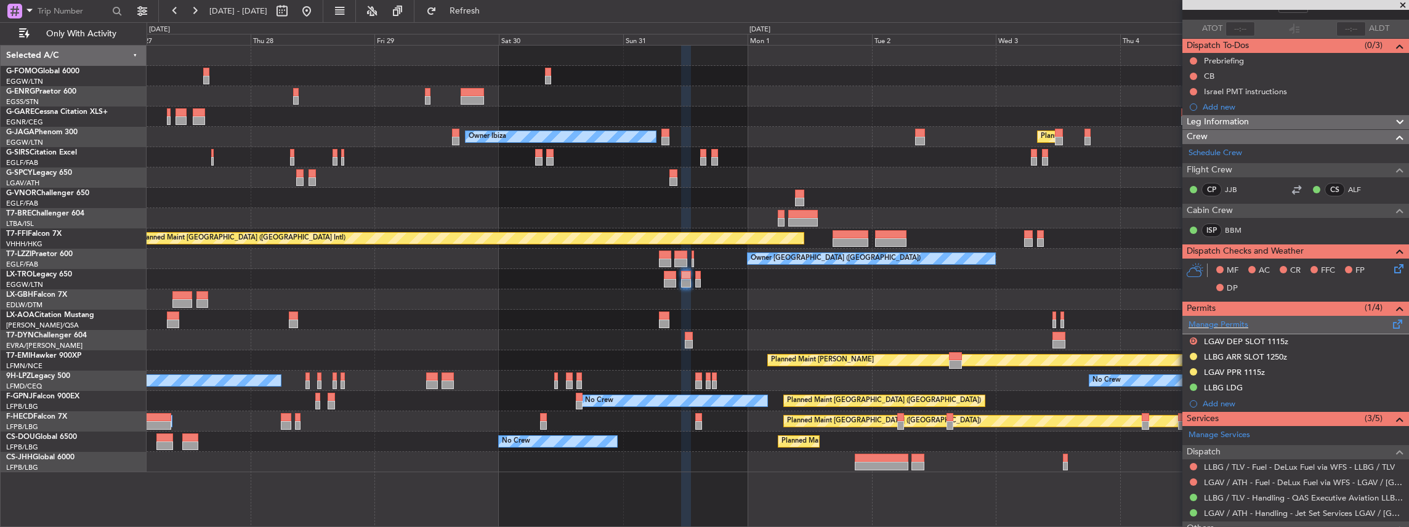
click at [1395, 320] on span at bounding box center [1397, 321] width 15 height 9
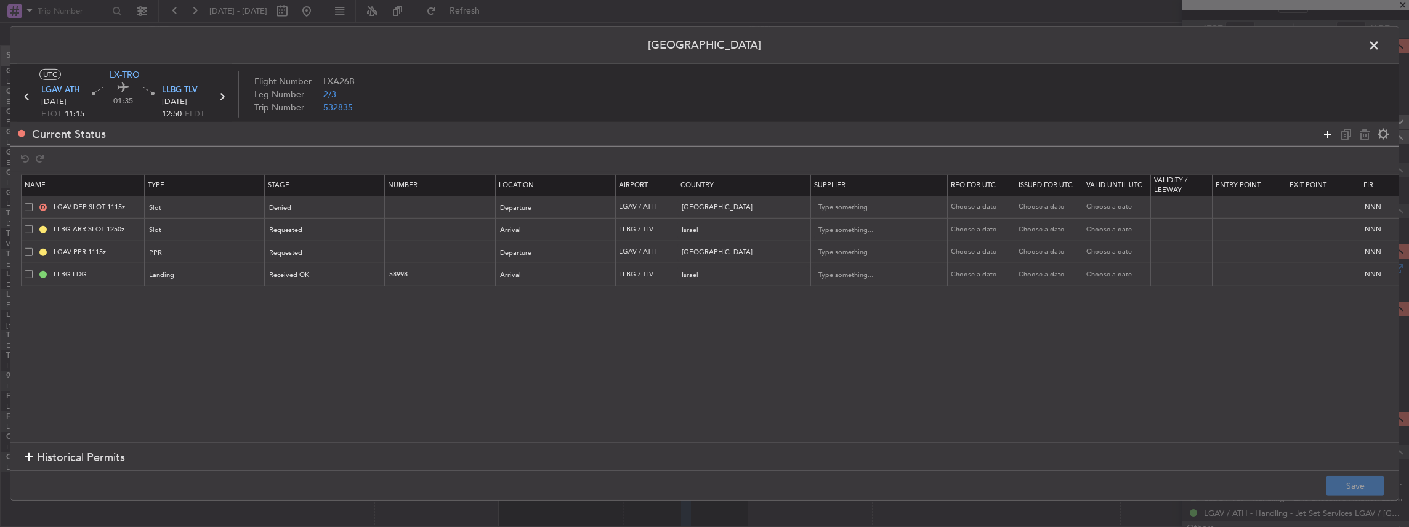
click at [1323, 132] on icon at bounding box center [1327, 133] width 15 height 15
click at [202, 294] on div "Type" at bounding box center [201, 298] width 102 height 18
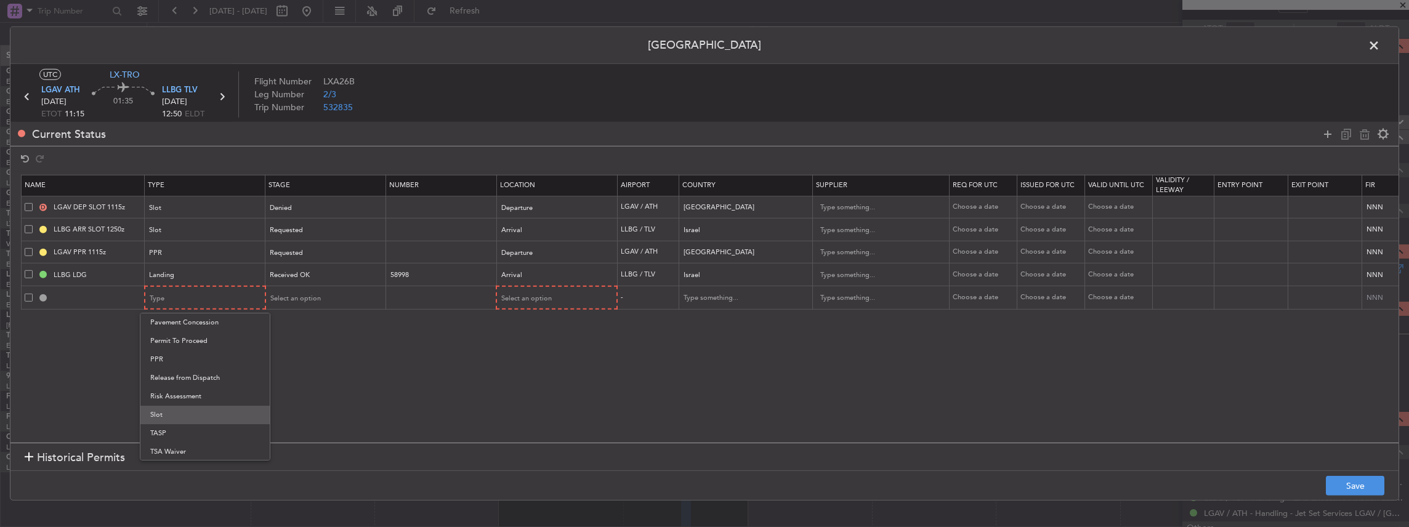
click at [183, 411] on span "Slot" at bounding box center [205, 415] width 110 height 18
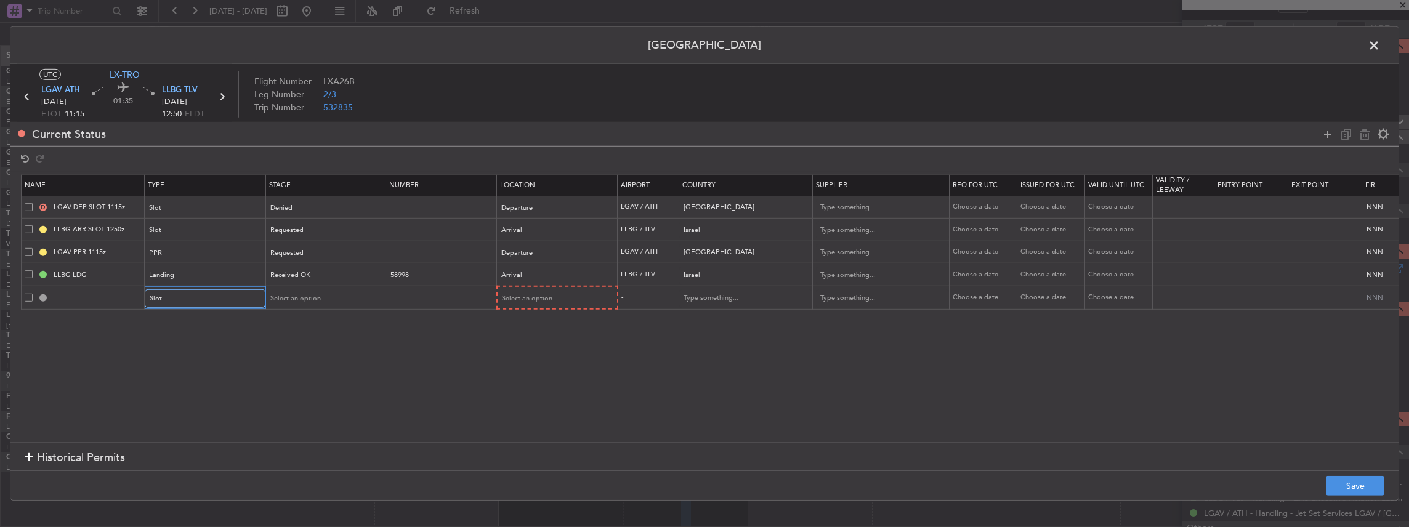
scroll to position [370, 0]
click at [293, 294] on span "Select an option" at bounding box center [295, 298] width 50 height 9
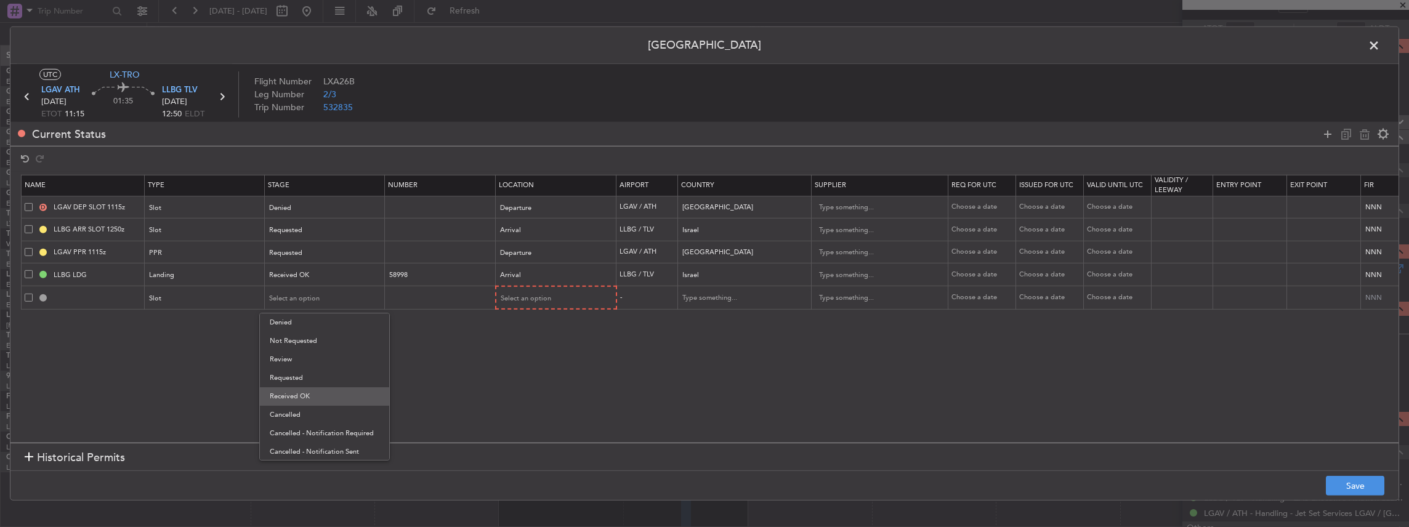
click at [302, 395] on span "Received OK" at bounding box center [325, 396] width 110 height 18
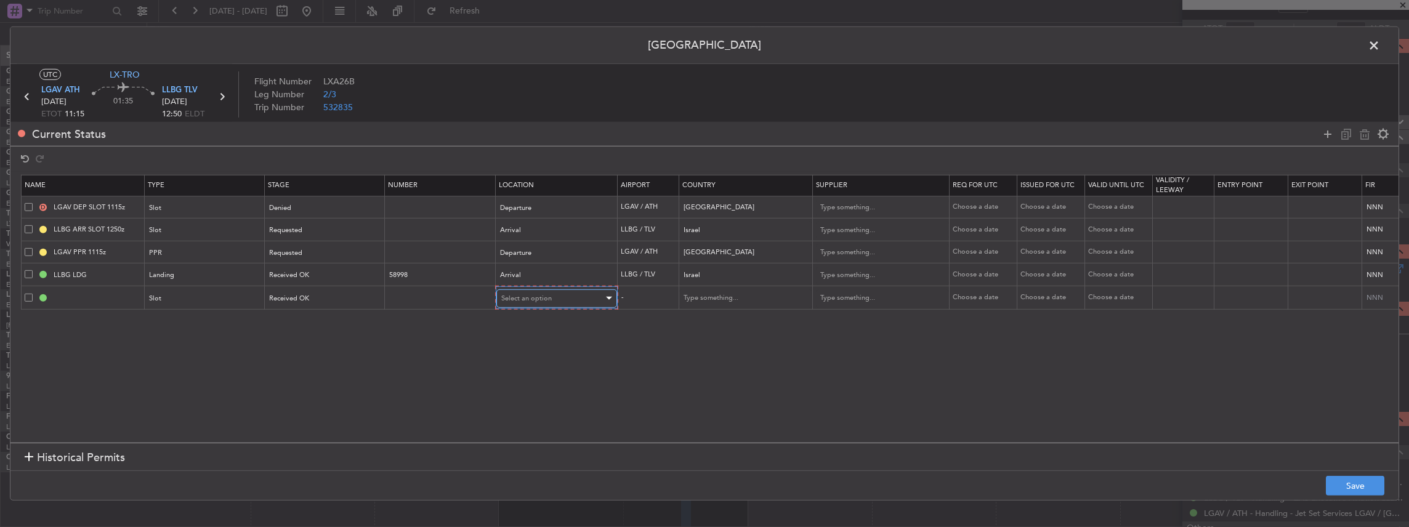
click at [550, 292] on div "Select an option" at bounding box center [552, 298] width 102 height 18
click at [525, 318] on span "Departure" at bounding box center [556, 322] width 110 height 18
click at [107, 297] on input "text" at bounding box center [97, 297] width 92 height 10
click at [1351, 484] on button "Save" at bounding box center [1355, 486] width 58 height 20
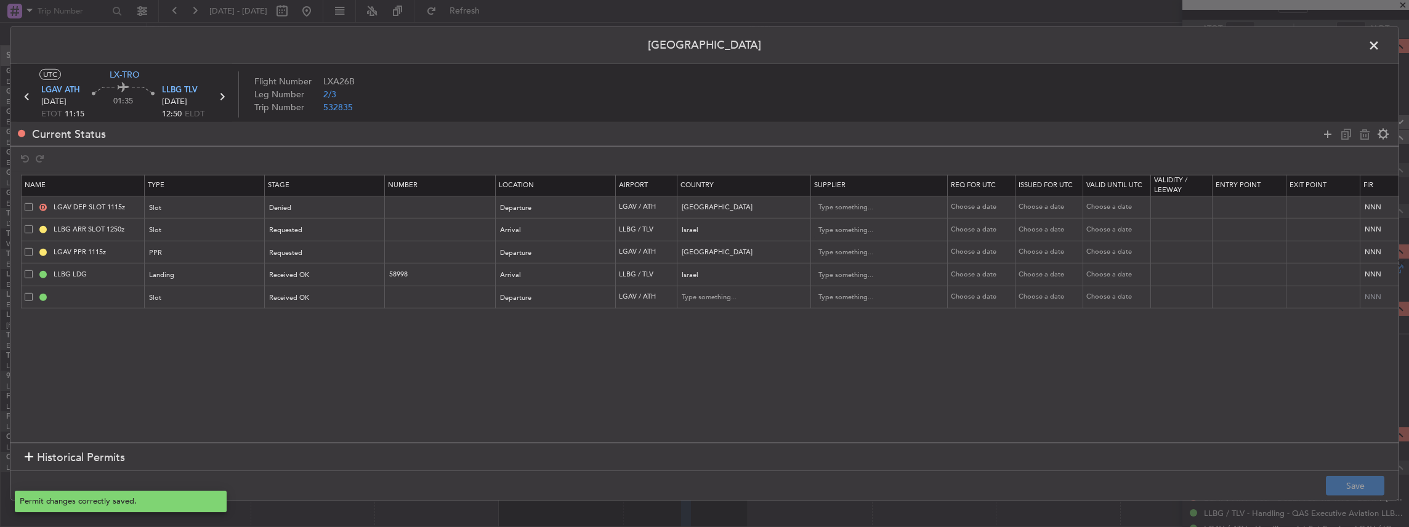
type input "LGAV DEP SLOT"
type input "Greece"
type input "NNN"
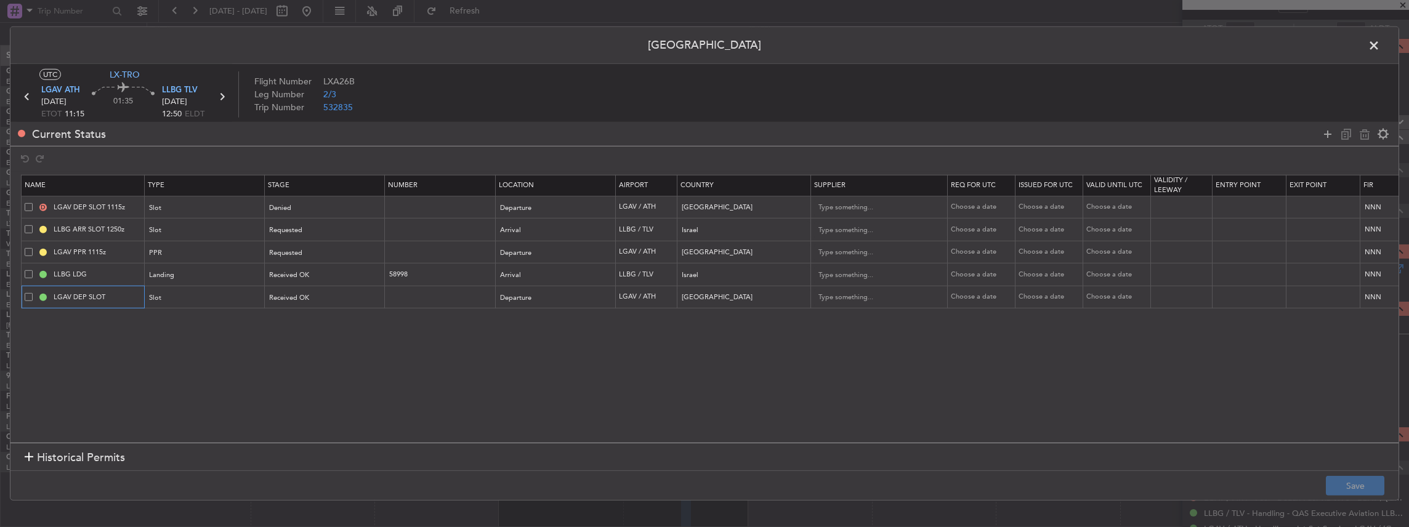
click at [131, 294] on input "LGAV DEP SLOT" at bounding box center [97, 297] width 92 height 10
paste input "0955"
type input "LGAV DEP SLOT 0955z"
click at [1364, 484] on button "Save" at bounding box center [1355, 486] width 58 height 20
click at [1380, 46] on span at bounding box center [1380, 48] width 0 height 25
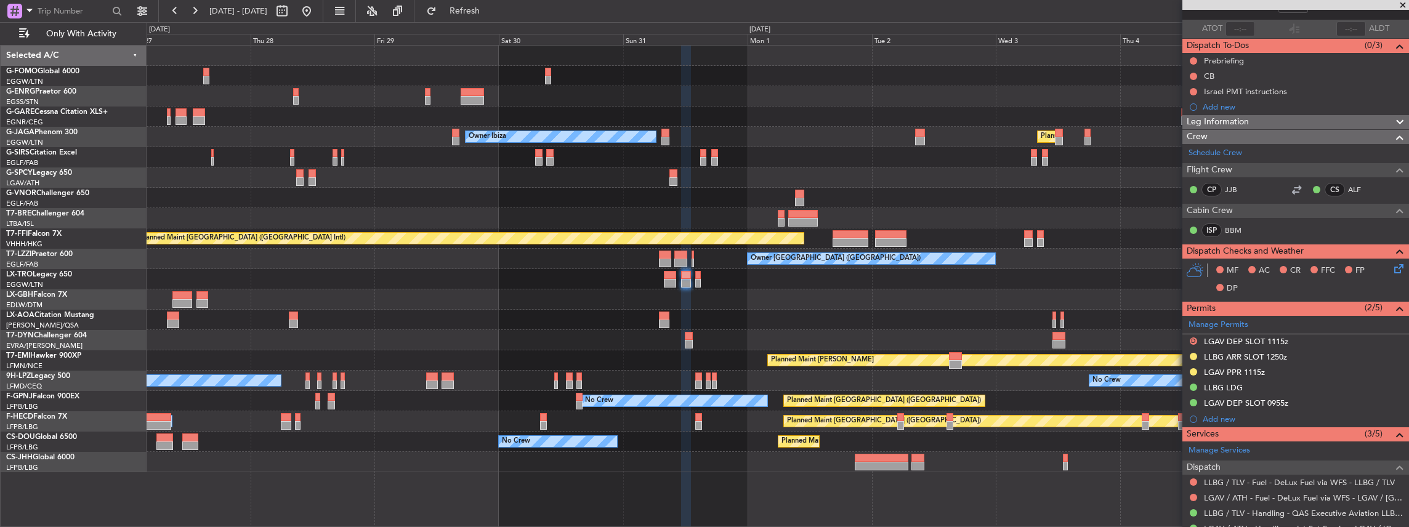
click at [1321, 404] on div "LGAV DEP SLOT 0955z" at bounding box center [1295, 403] width 227 height 15
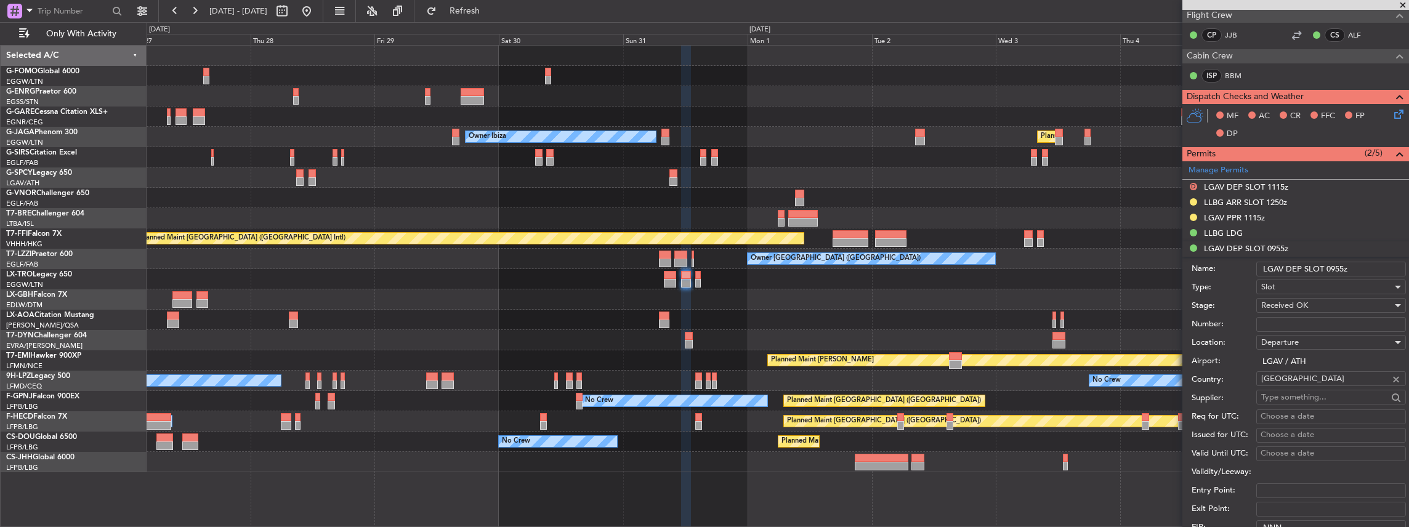
scroll to position [287, 0]
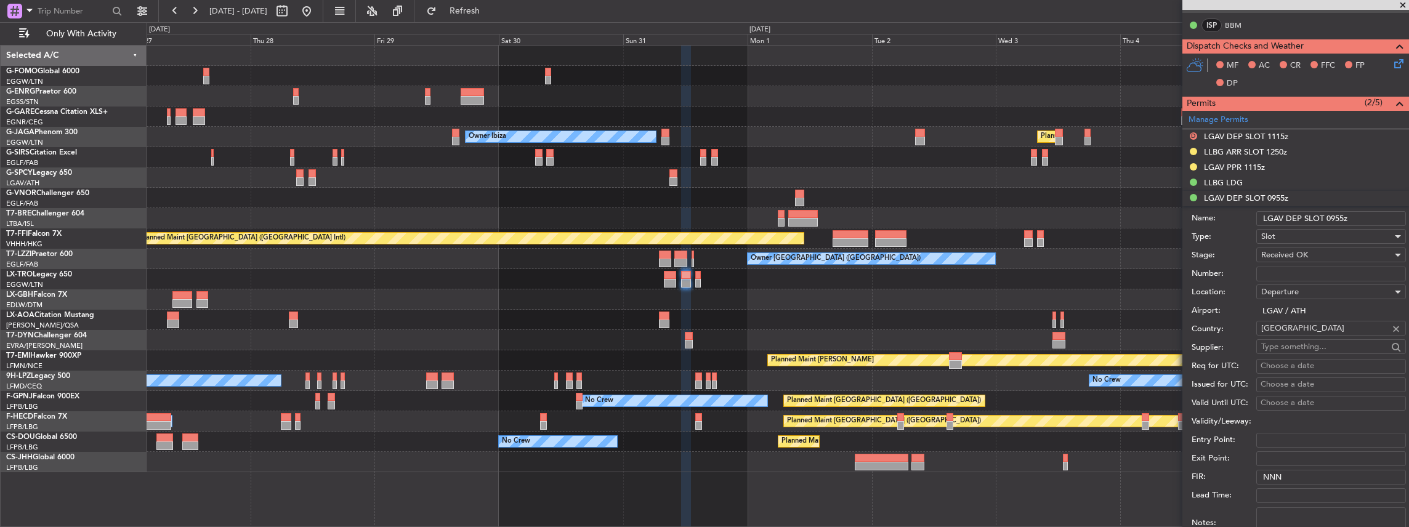
click at [1279, 272] on input "Number:" at bounding box center [1331, 274] width 150 height 15
paste input "LGAVDJST354700"
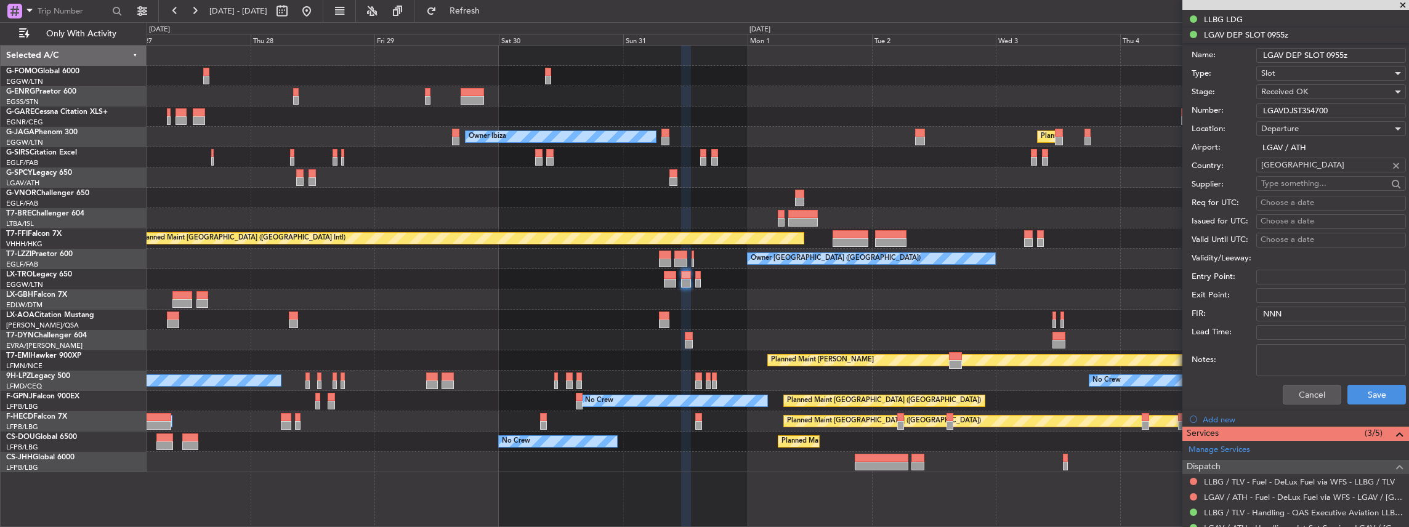
scroll to position [451, 0]
type input "LGAVDJST354700"
click at [1366, 390] on button "Save" at bounding box center [1376, 394] width 58 height 20
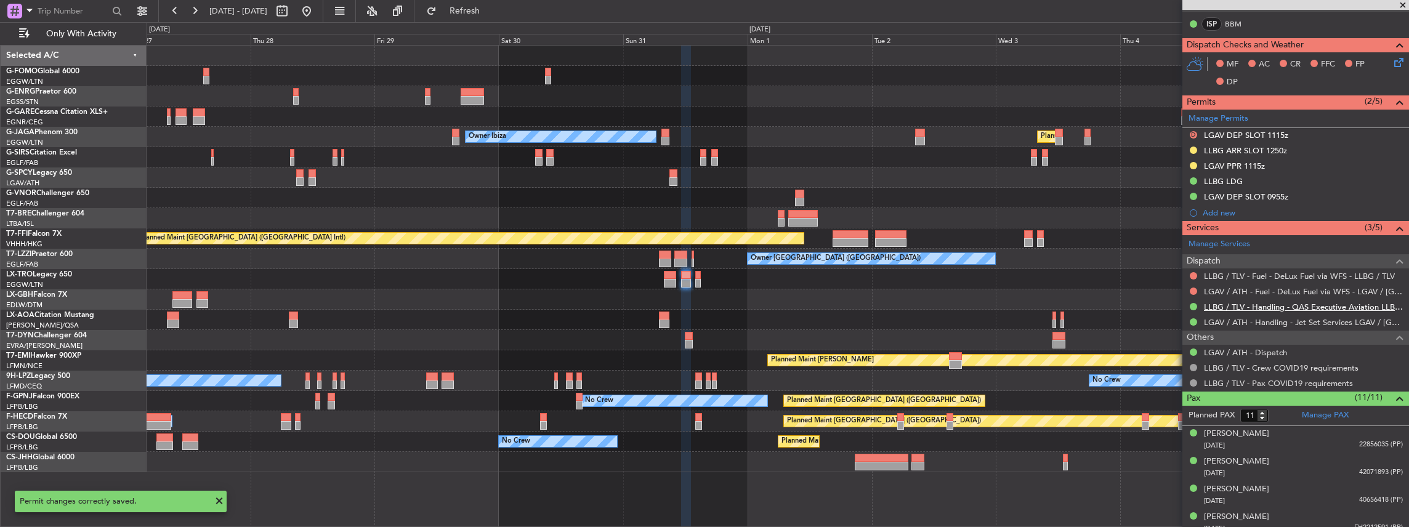
scroll to position [287, 0]
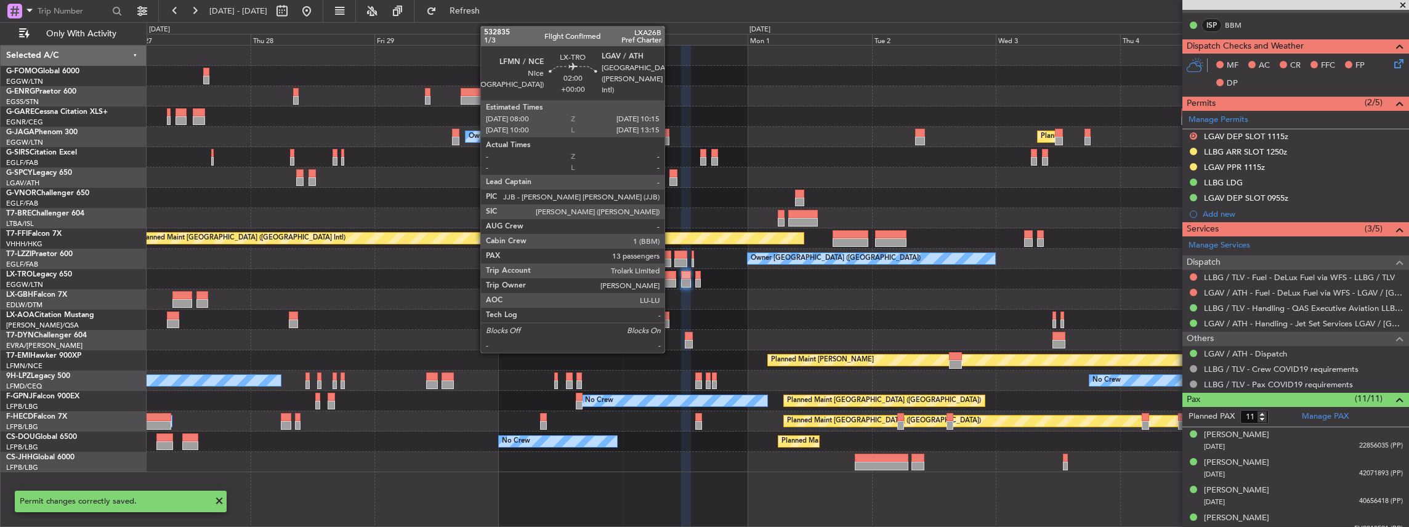
click at [671, 281] on div at bounding box center [670, 283] width 12 height 9
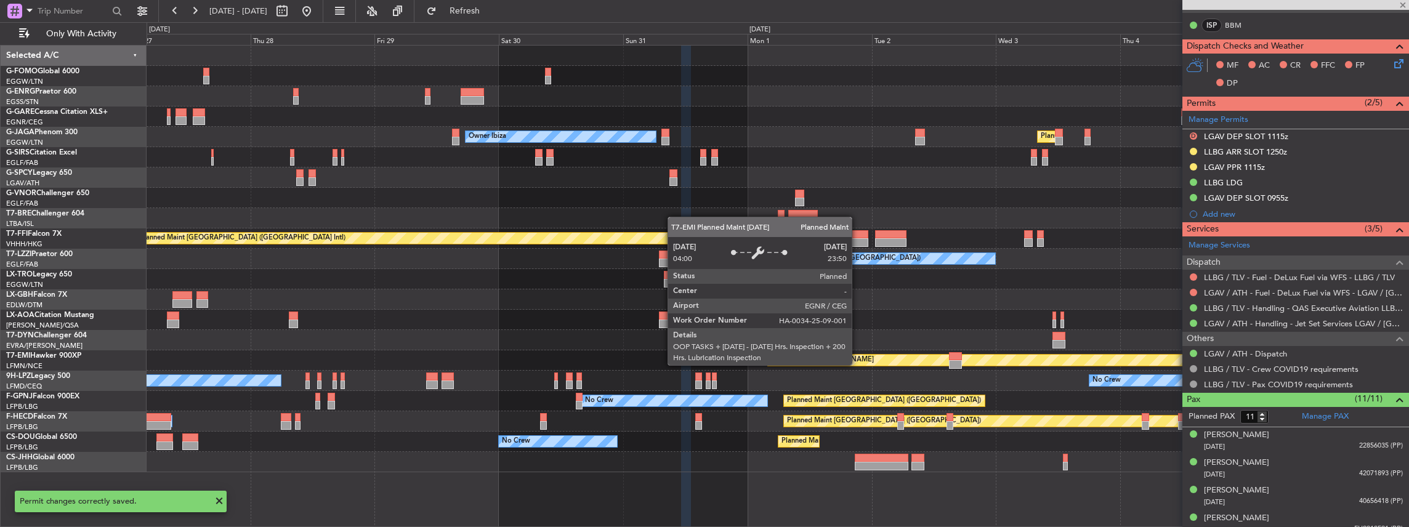
type input "13"
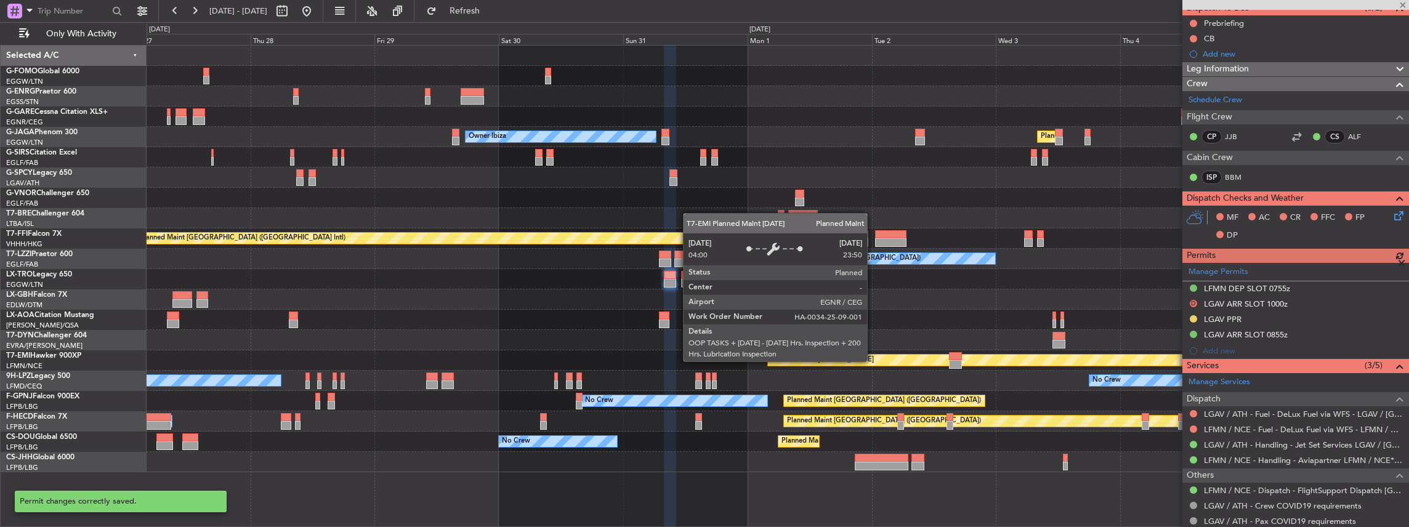
scroll to position [123, 0]
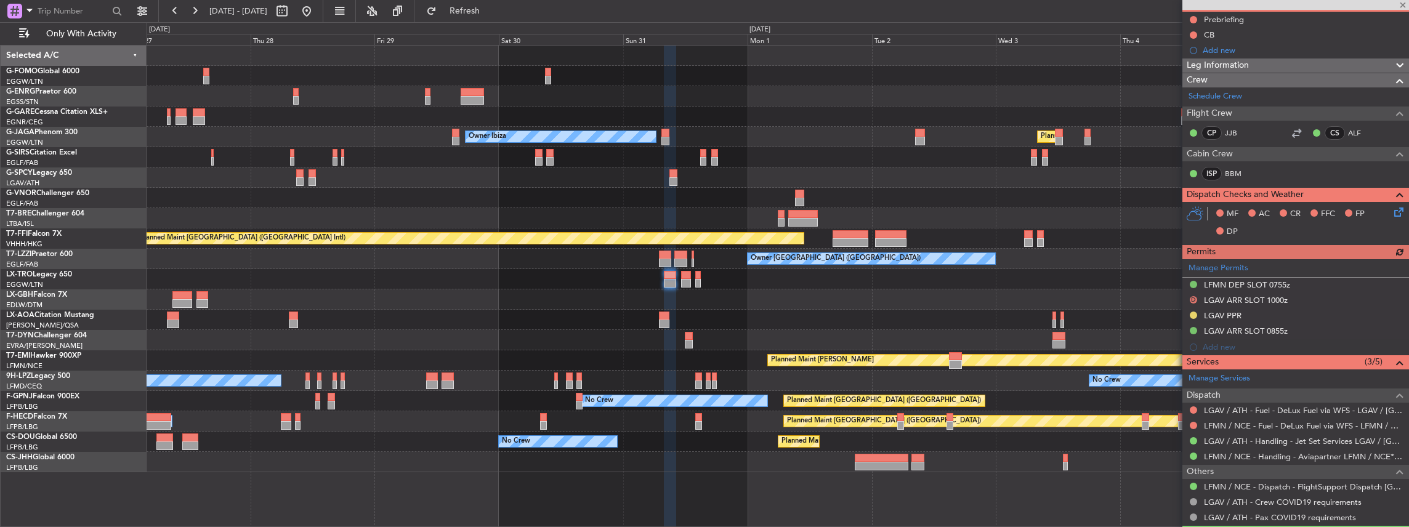
click at [1326, 329] on div "Manage Permits LFMN DEP SLOT 0755z D LGAV ARR SLOT 1000z LGAV PPR LGAV ARR SLOT…" at bounding box center [1295, 307] width 227 height 96
click at [1315, 326] on div "LGAV ARR SLOT 0855z" at bounding box center [1295, 331] width 227 height 15
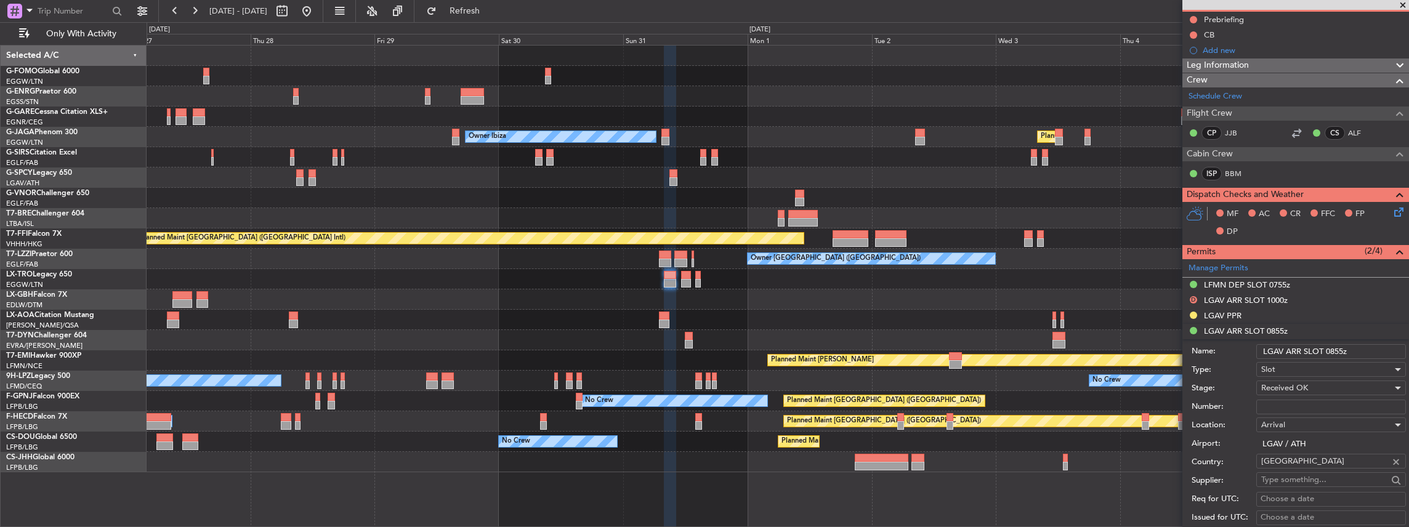
click at [1284, 404] on input "Number:" at bounding box center [1331, 407] width 150 height 15
paste input "LGAVAJST354700"
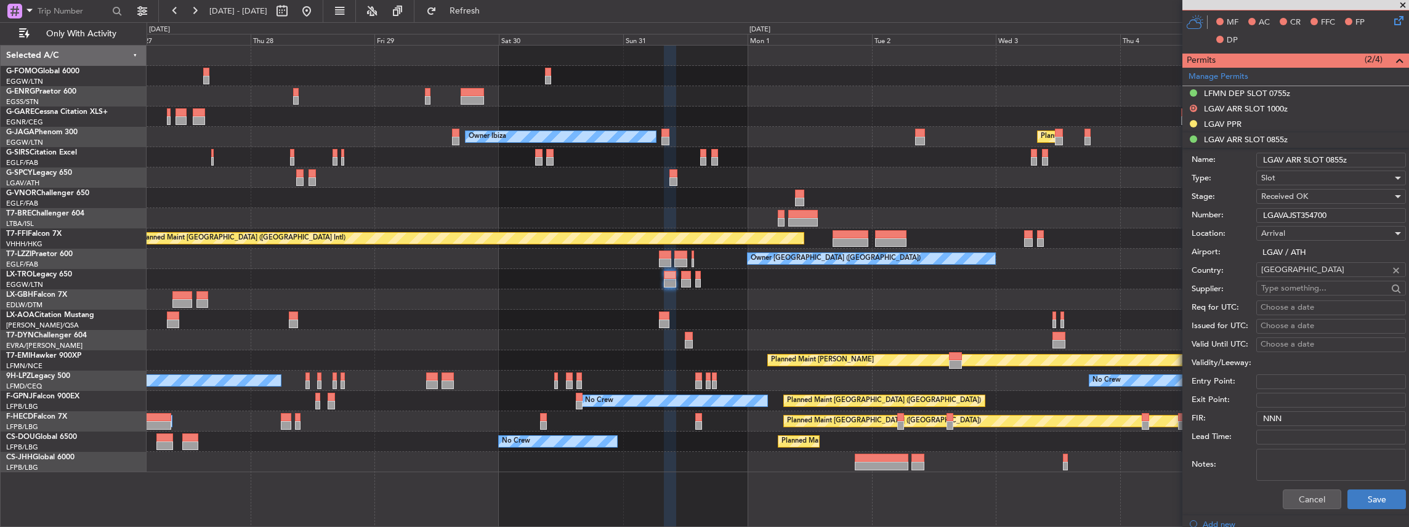
scroll to position [328, 0]
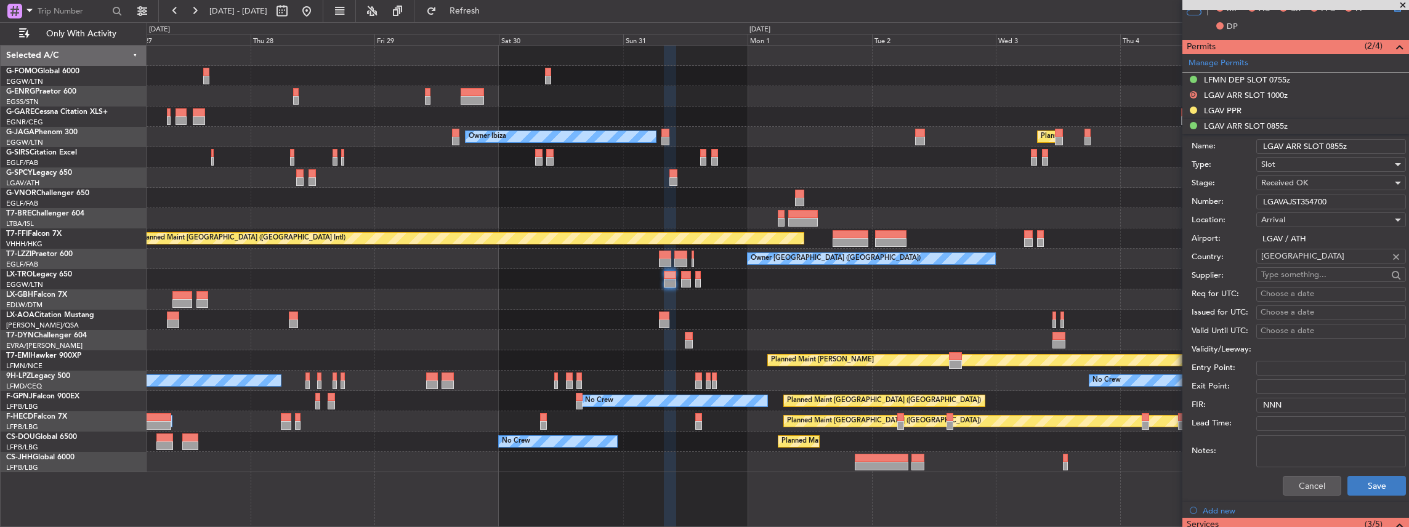
type input "LGAVAJST354700"
click at [1363, 485] on button "Save" at bounding box center [1376, 486] width 58 height 20
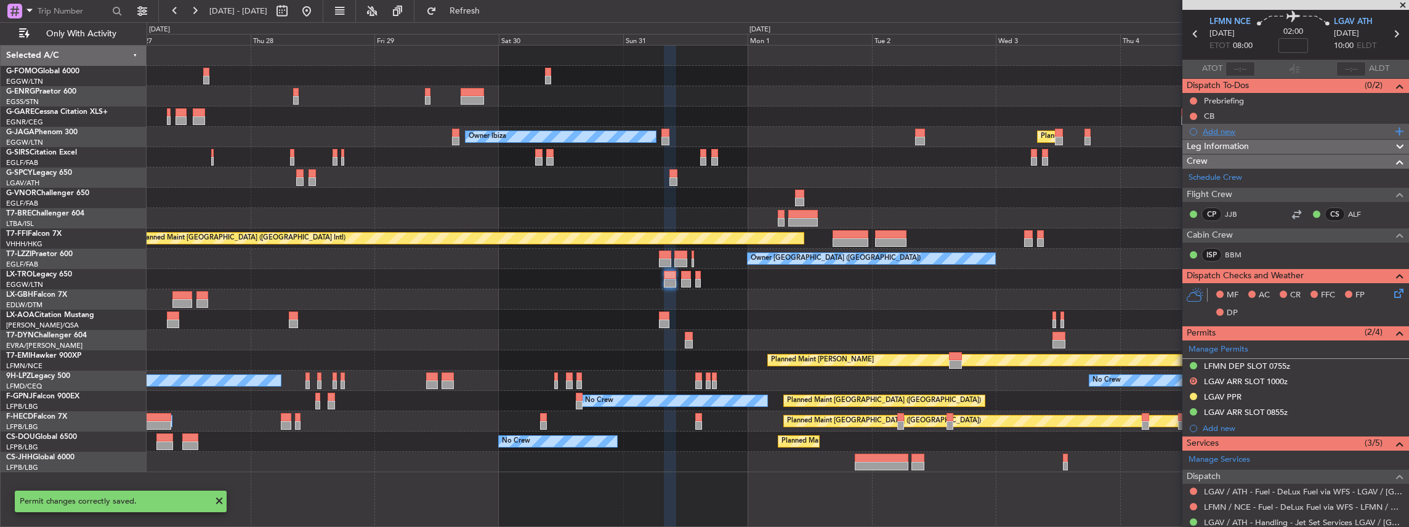
scroll to position [0, 0]
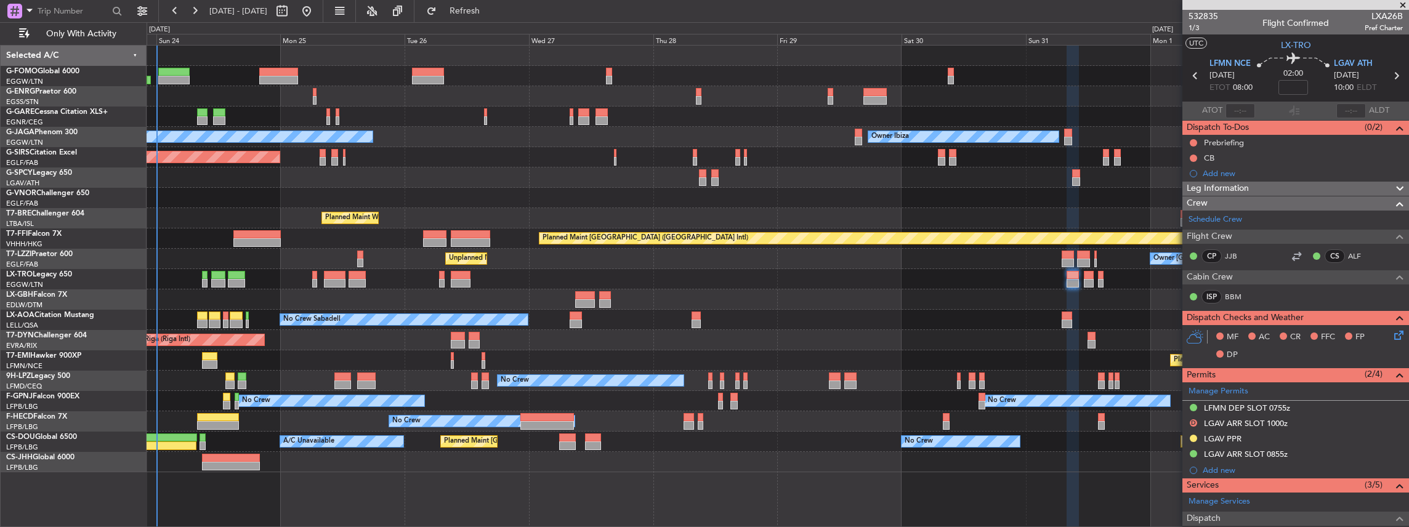
click at [795, 271] on div "Owner Ibiza No Crew Cannes ([GEOGRAPHIC_DATA]) Planned Maint [GEOGRAPHIC_DATA] …" at bounding box center [778, 259] width 1262 height 427
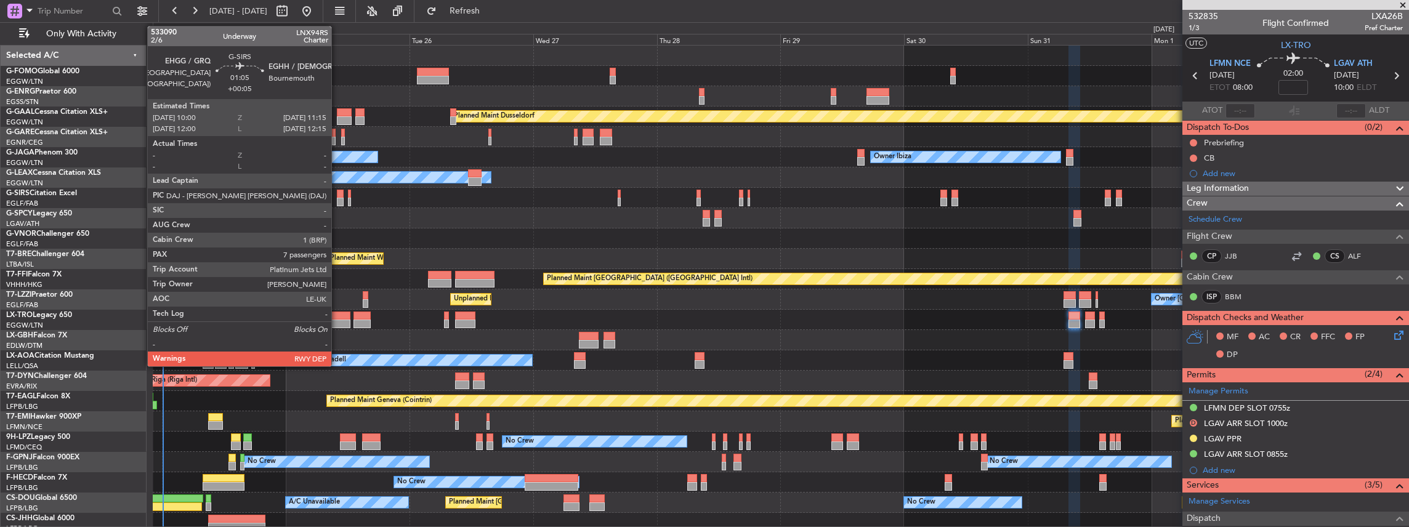
click at [337, 199] on div at bounding box center [340, 202] width 7 height 9
type input "+00:05"
type input "7"
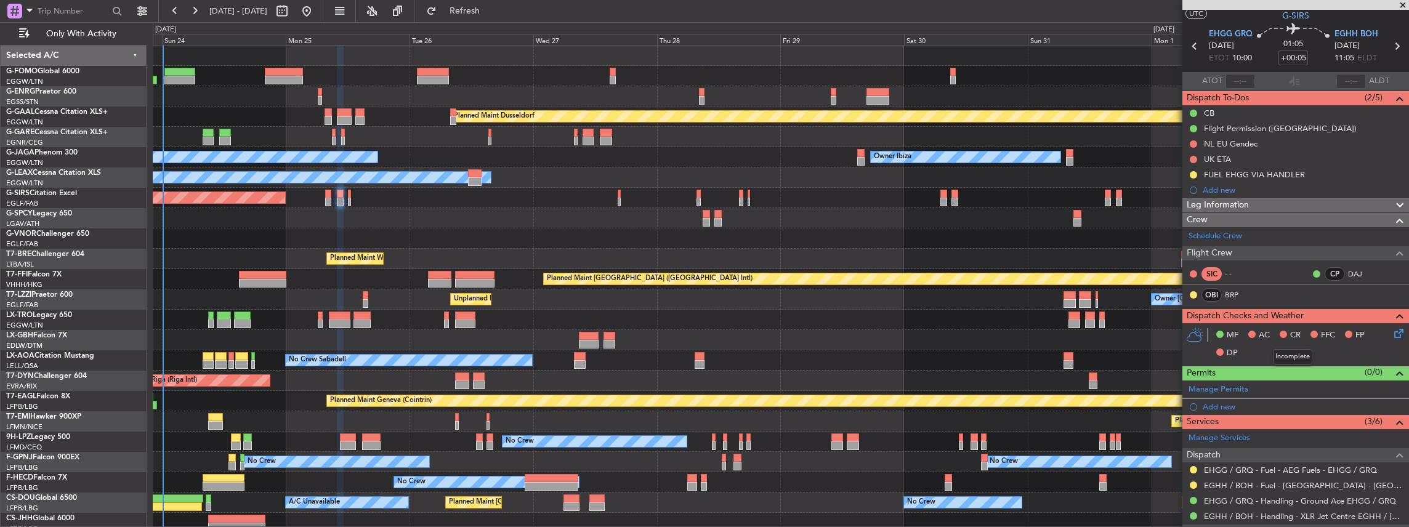
scroll to position [41, 0]
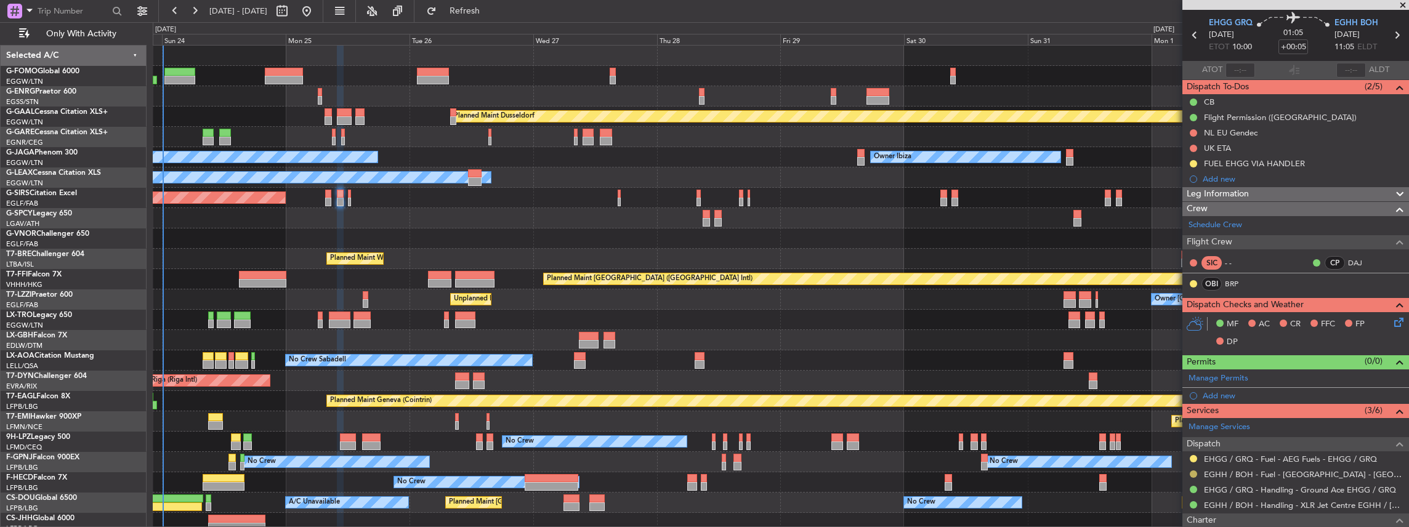
click at [1191, 470] on button at bounding box center [1193, 473] width 7 height 7
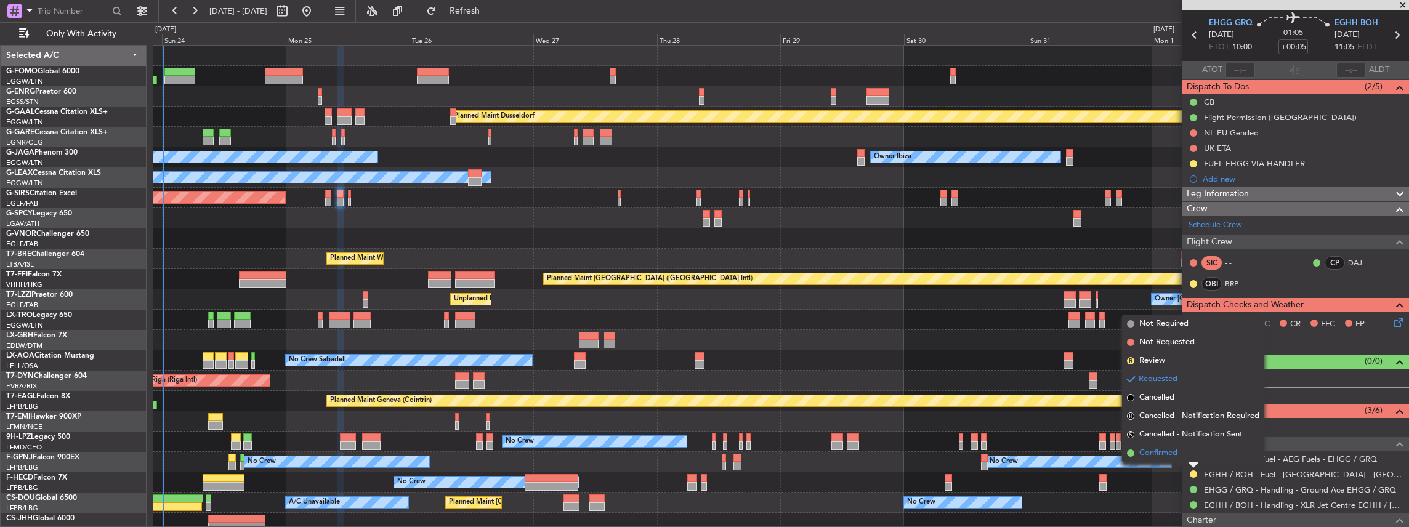
click at [1165, 451] on span "Confirmed" at bounding box center [1158, 453] width 38 height 12
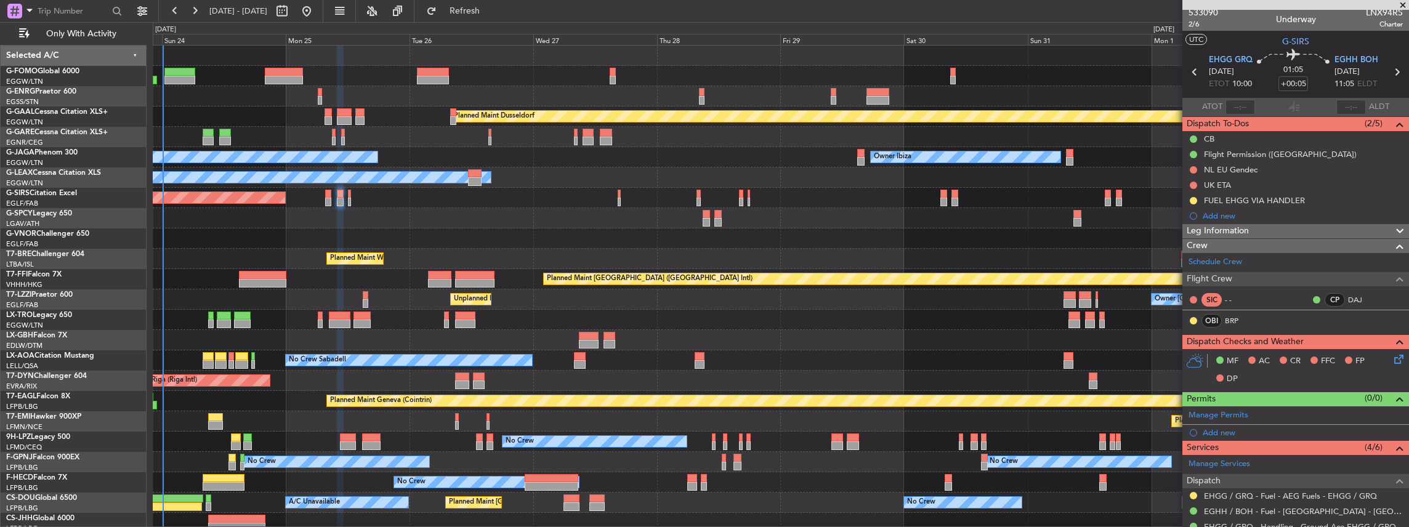
scroll to position [0, 0]
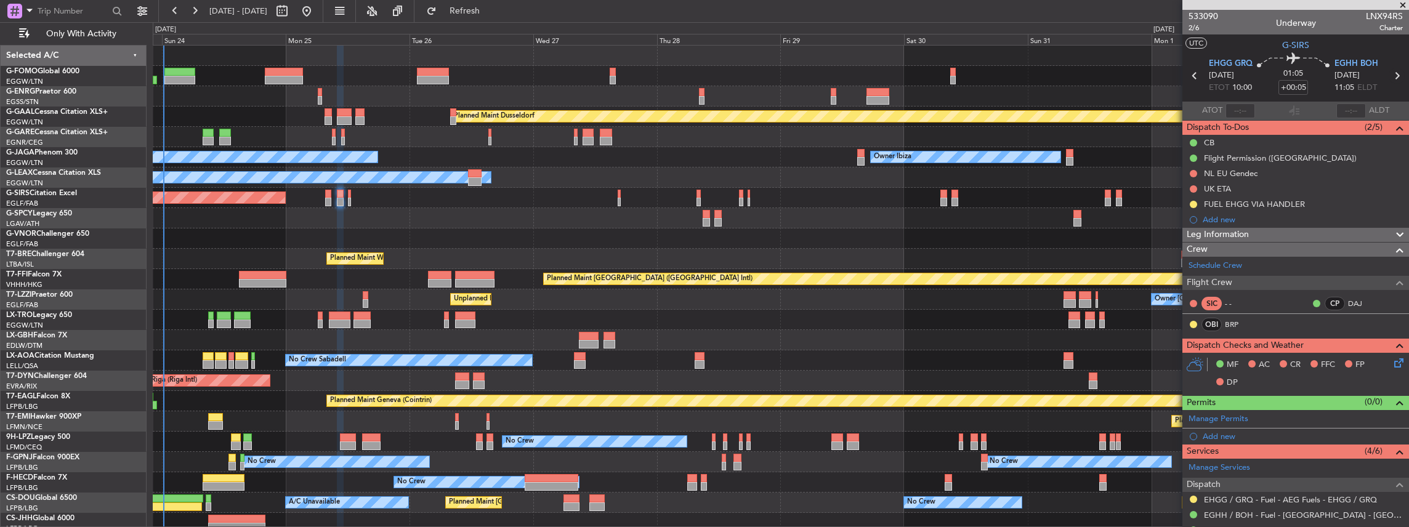
click at [1393, 75] on icon at bounding box center [1396, 76] width 16 height 16
type input "0"
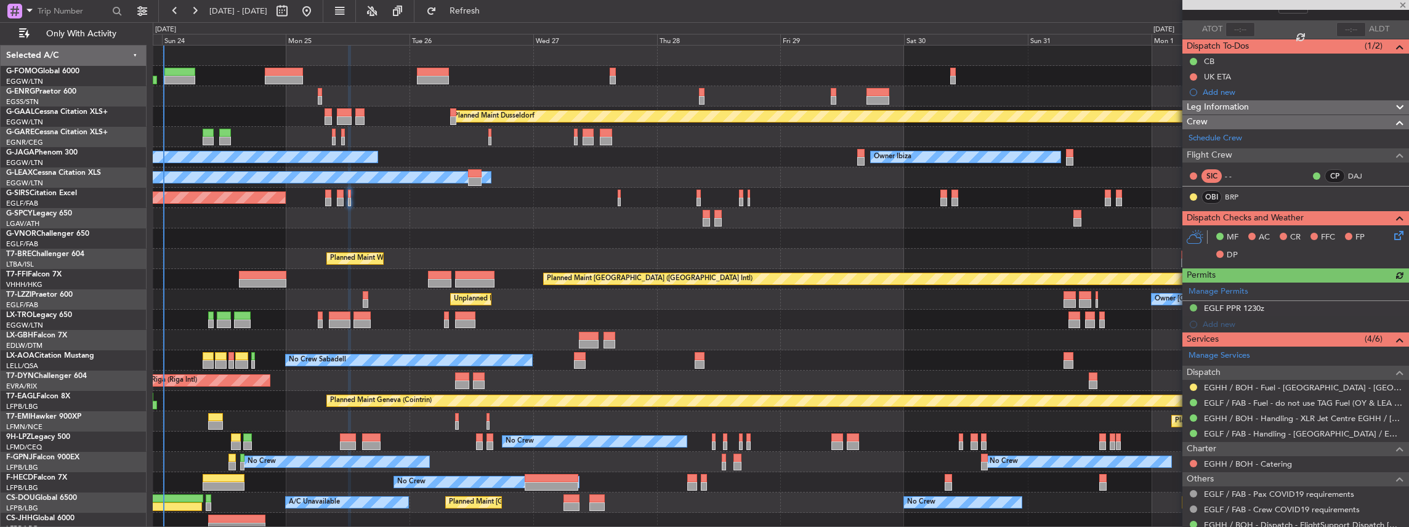
scroll to position [82, 0]
click at [1194, 384] on button at bounding box center [1193, 386] width 7 height 7
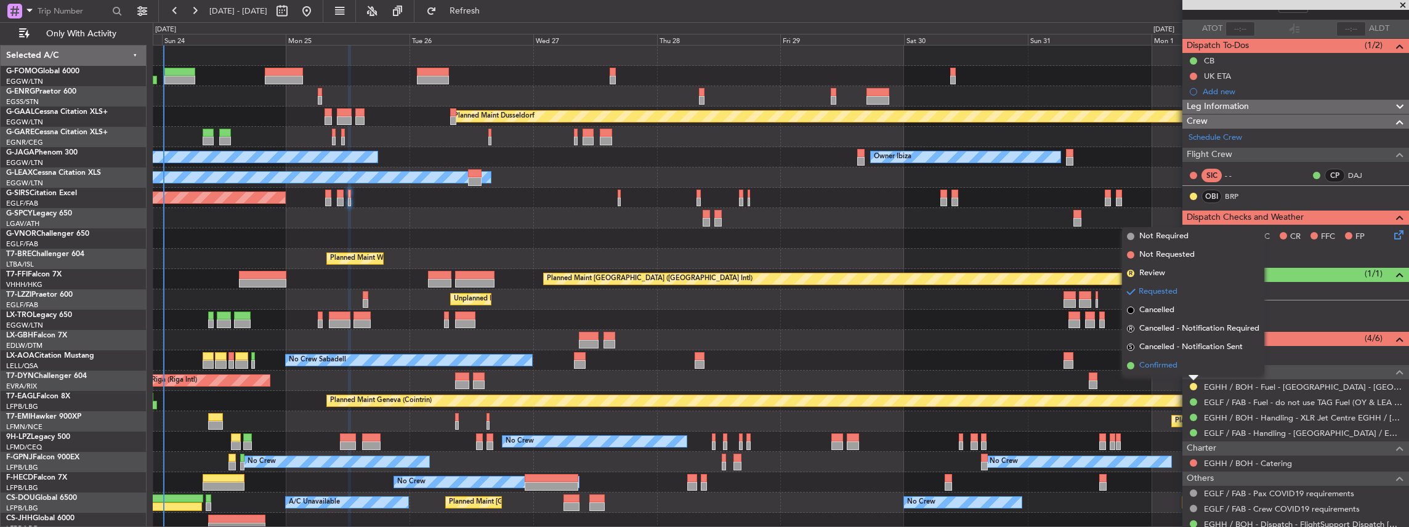
click at [1162, 368] on span "Confirmed" at bounding box center [1158, 366] width 38 height 12
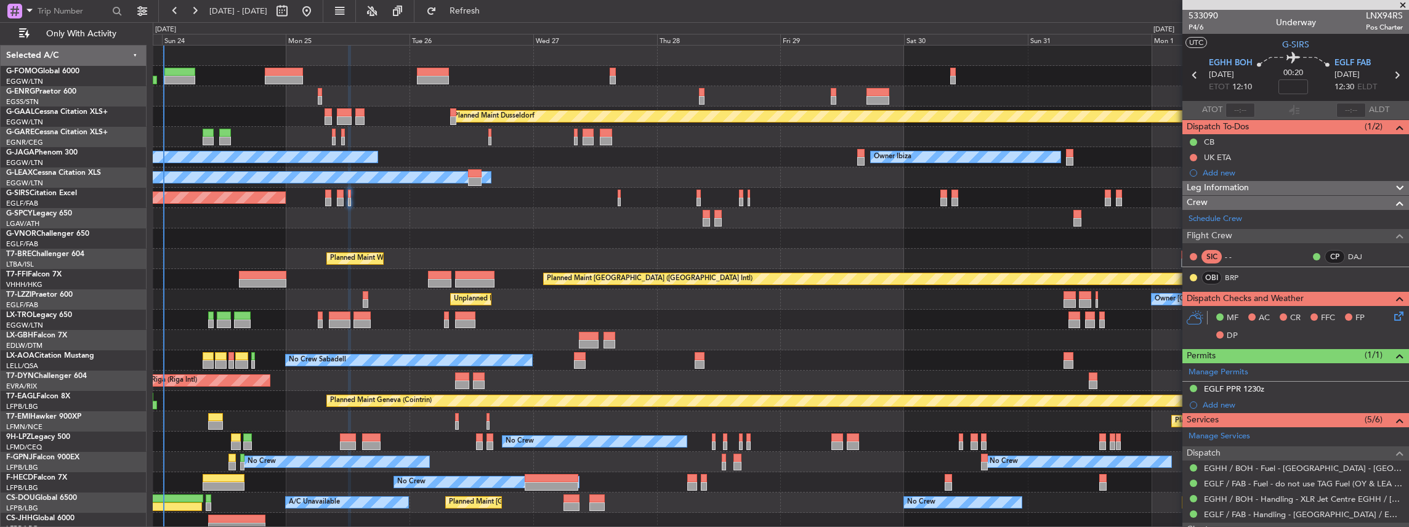
scroll to position [0, 0]
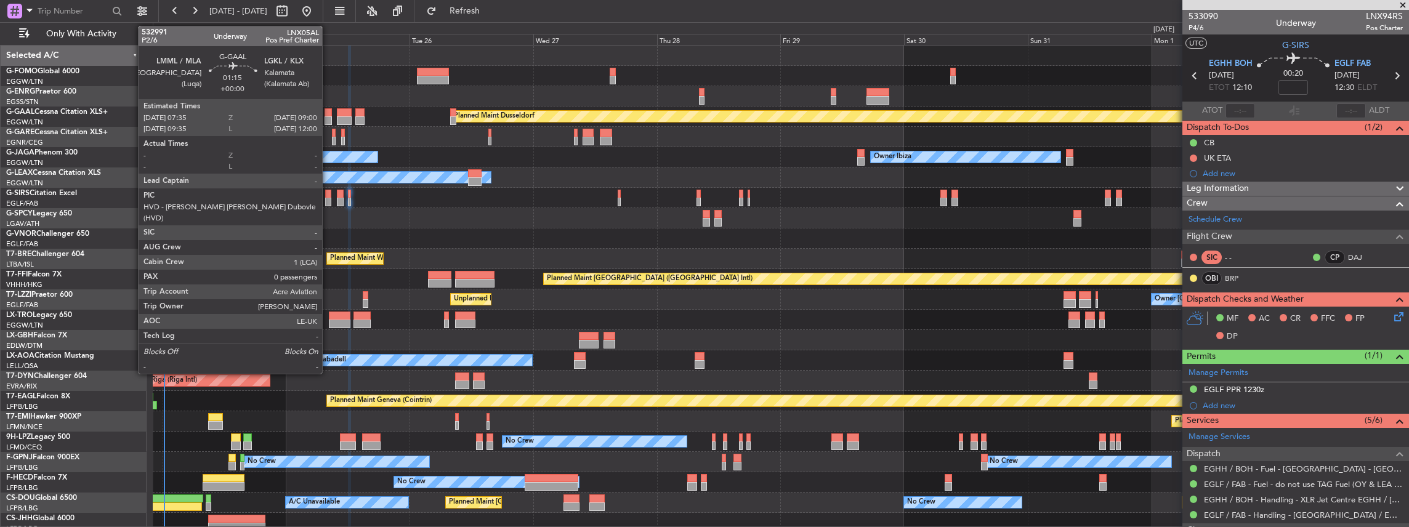
click at [328, 118] on div at bounding box center [327, 120] width 7 height 9
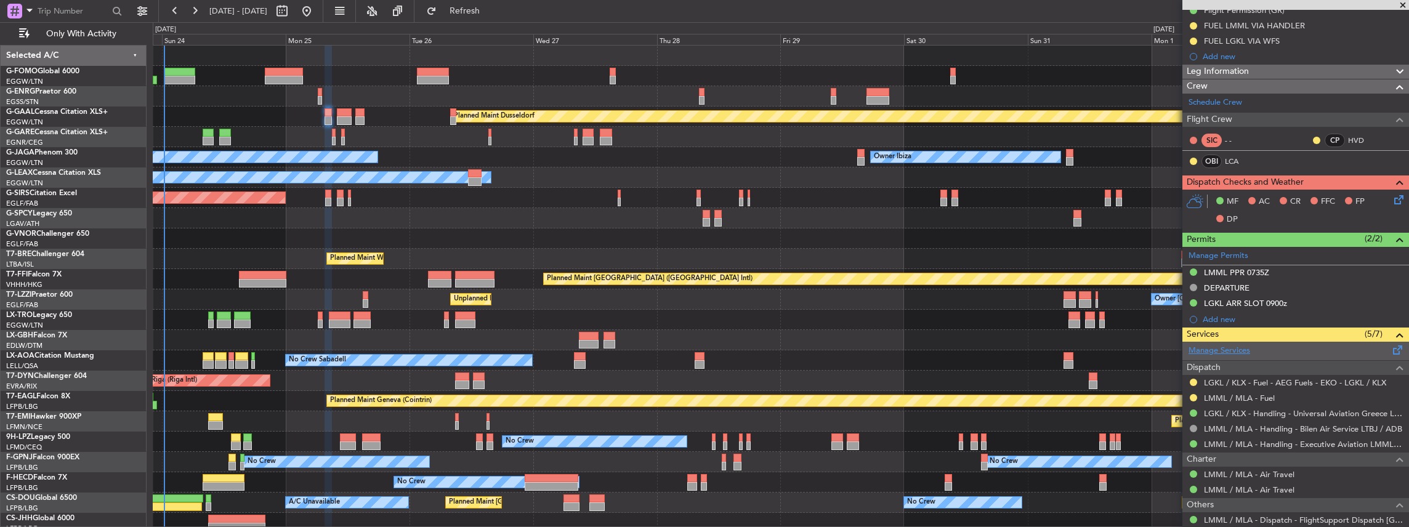
scroll to position [164, 0]
click at [1193, 378] on button at bounding box center [1193, 381] width 7 height 7
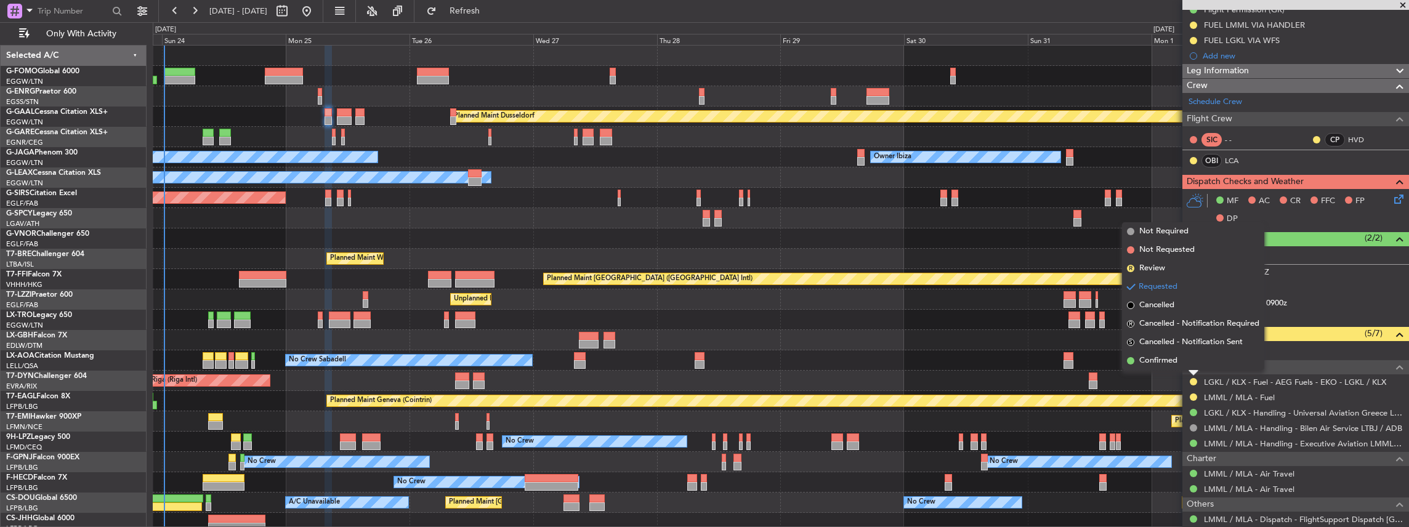
click at [970, 351] on div "No Crew Sabadell No Crew Sabadell" at bounding box center [781, 360] width 1256 height 20
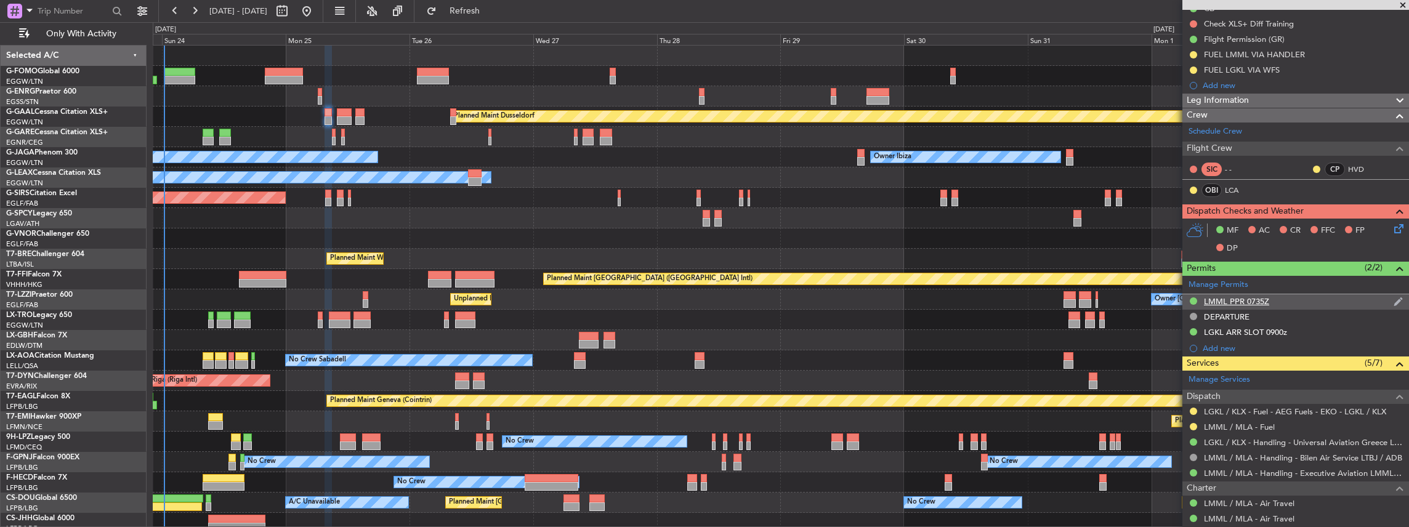
scroll to position [123, 0]
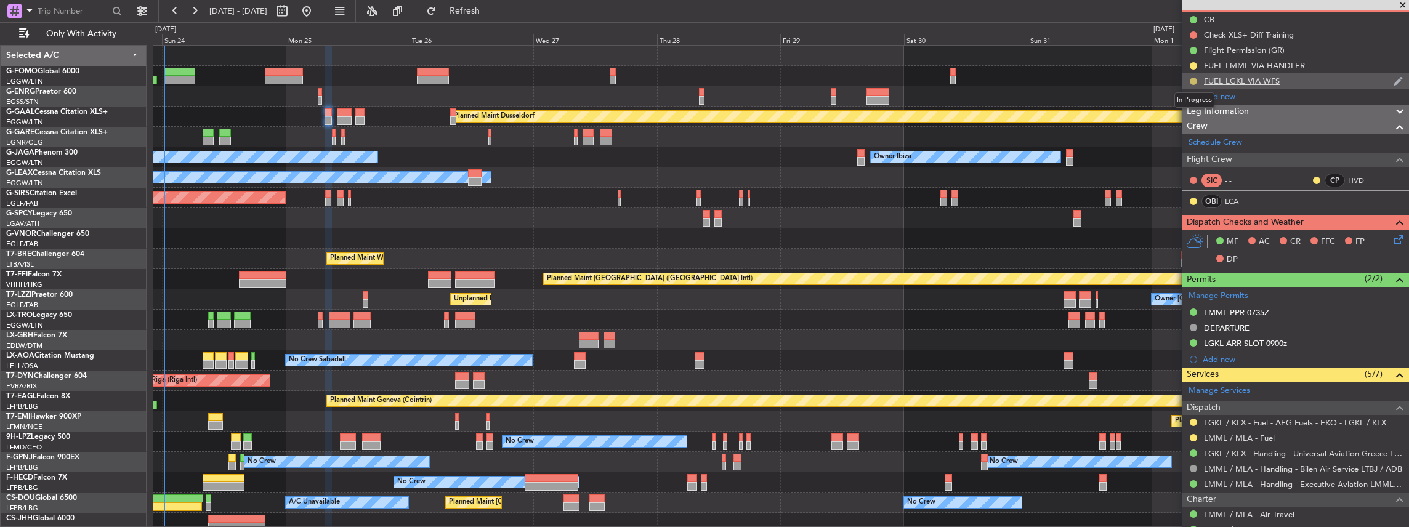
click at [1193, 79] on button at bounding box center [1193, 81] width 7 height 7
click at [1187, 135] on span "Completed" at bounding box center [1198, 135] width 41 height 12
click at [1193, 419] on button at bounding box center [1193, 422] width 7 height 7
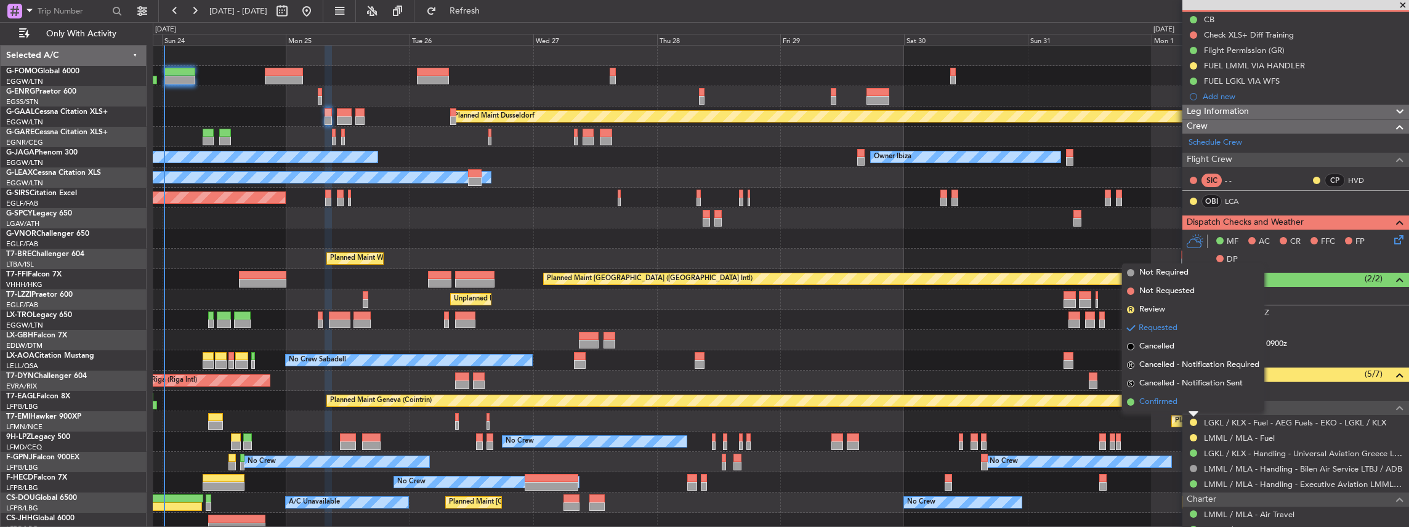
click at [1162, 398] on span "Confirmed" at bounding box center [1158, 402] width 38 height 12
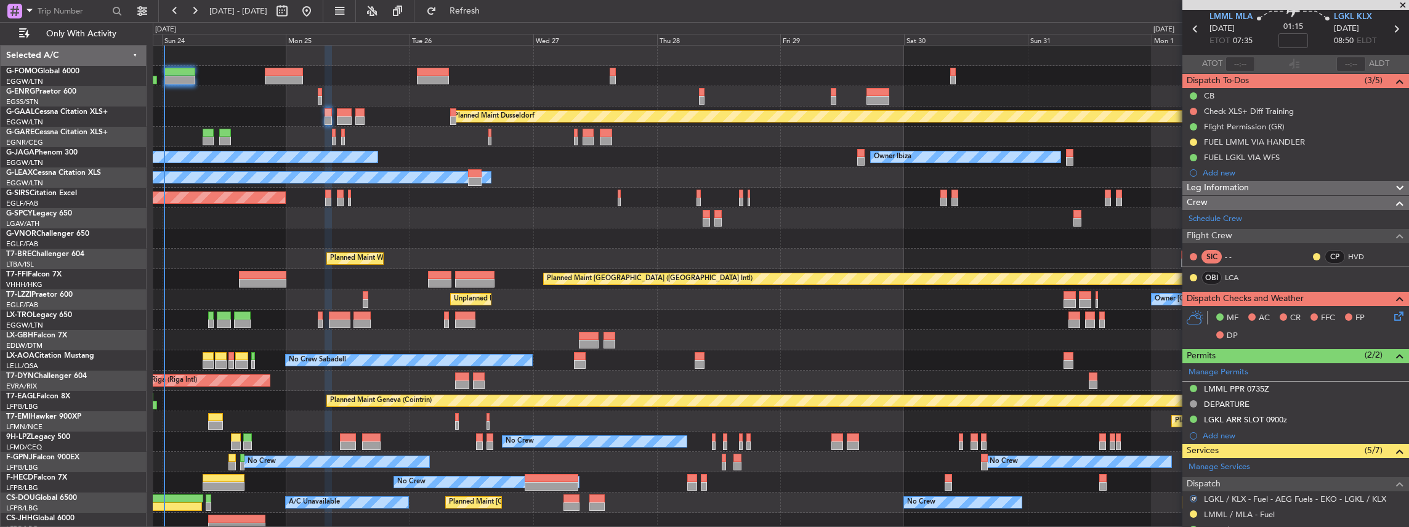
scroll to position [0, 0]
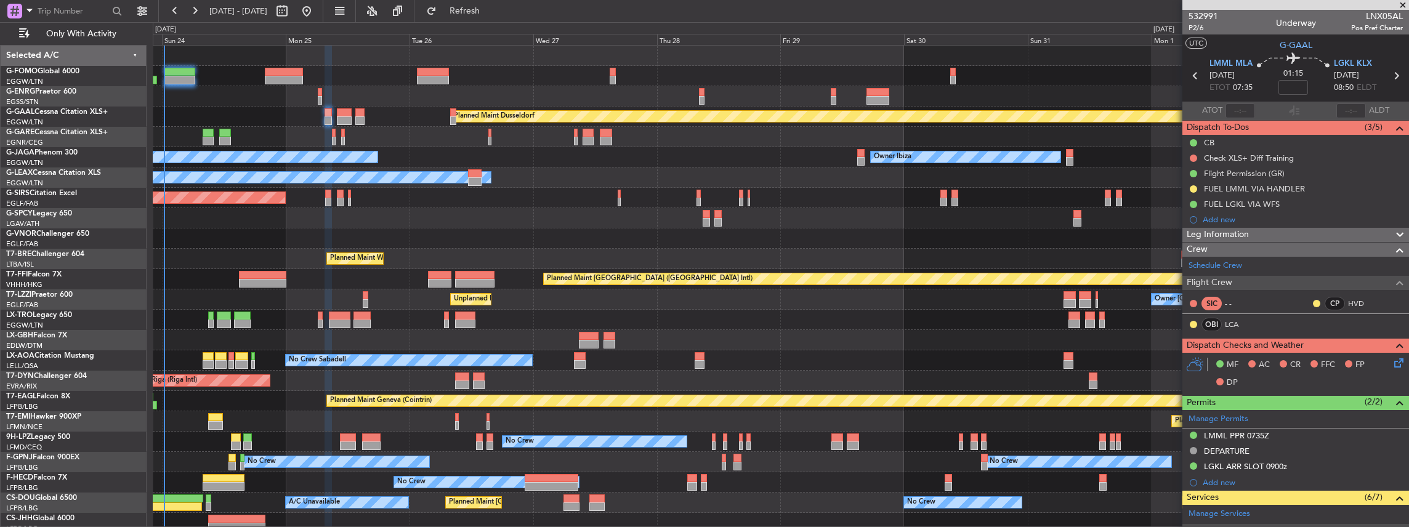
click at [1124, 343] on div "Planned Maint Nice ([GEOGRAPHIC_DATA])" at bounding box center [781, 340] width 1256 height 20
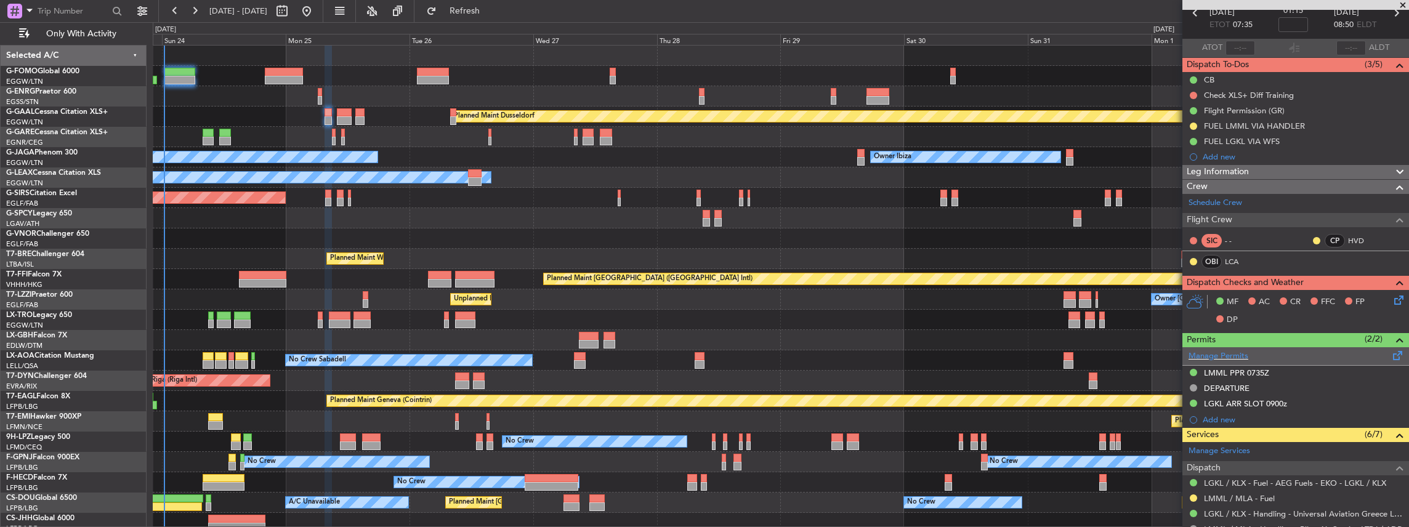
scroll to position [123, 0]
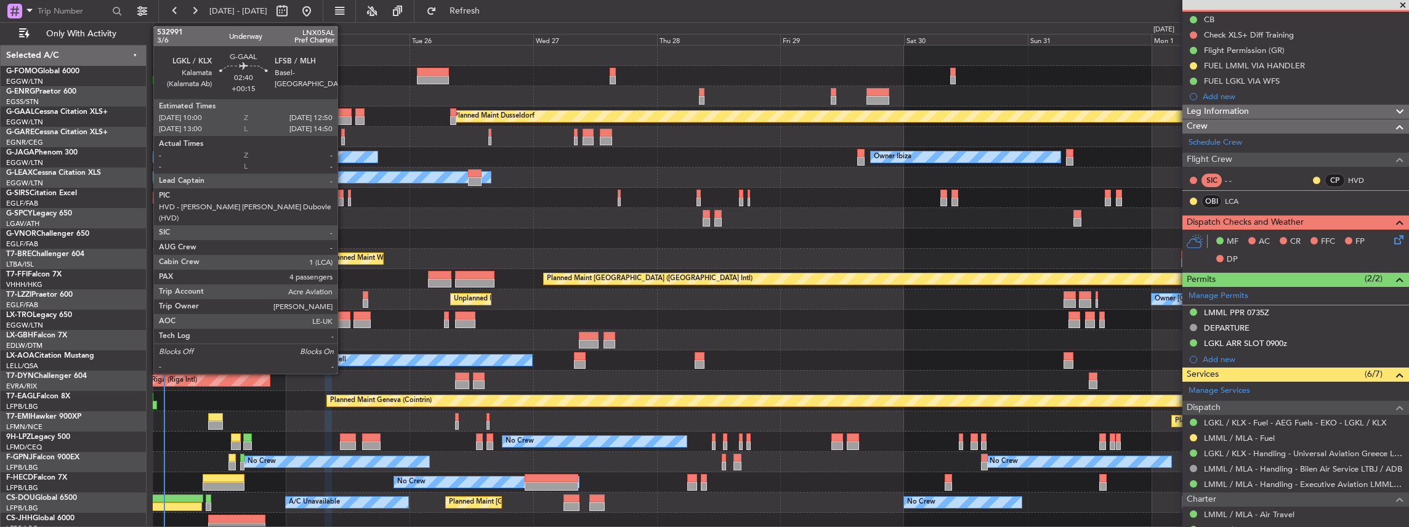
click at [344, 115] on div at bounding box center [344, 112] width 15 height 9
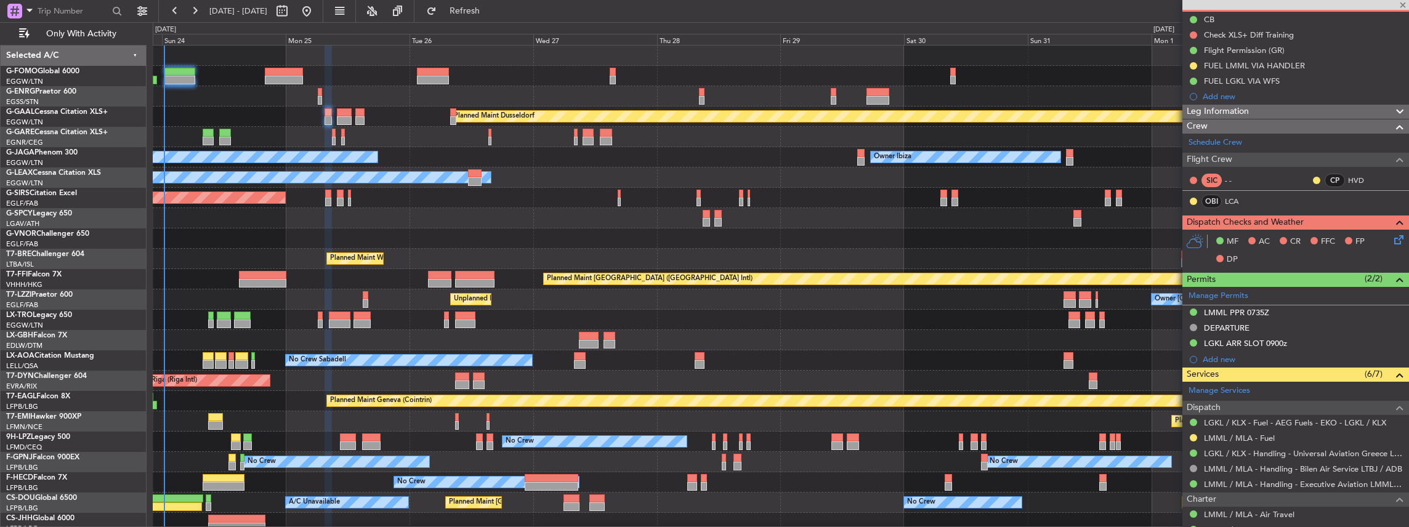
type input "+00:15"
type input "4"
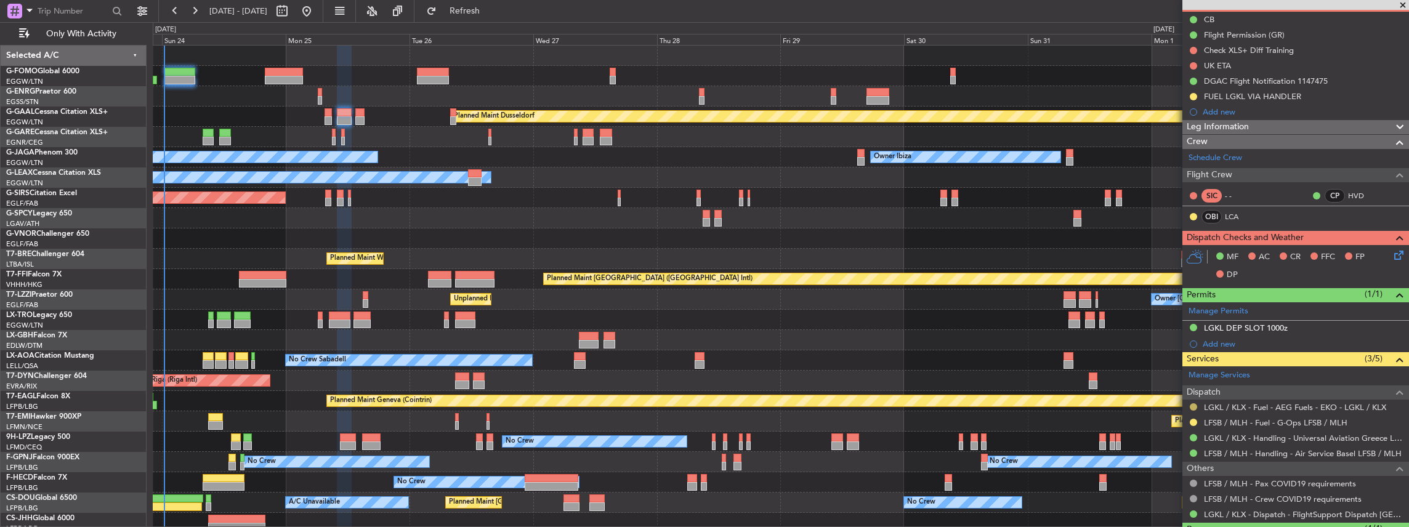
click at [1191, 405] on button at bounding box center [1193, 406] width 7 height 7
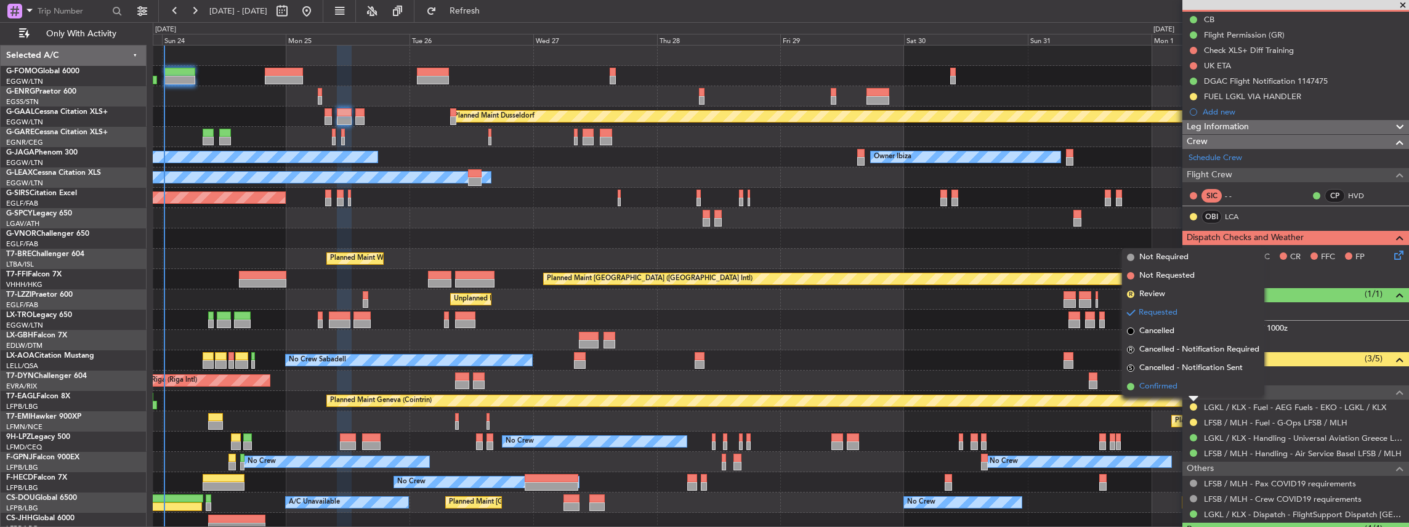
click at [1154, 389] on span "Confirmed" at bounding box center [1158, 387] width 38 height 12
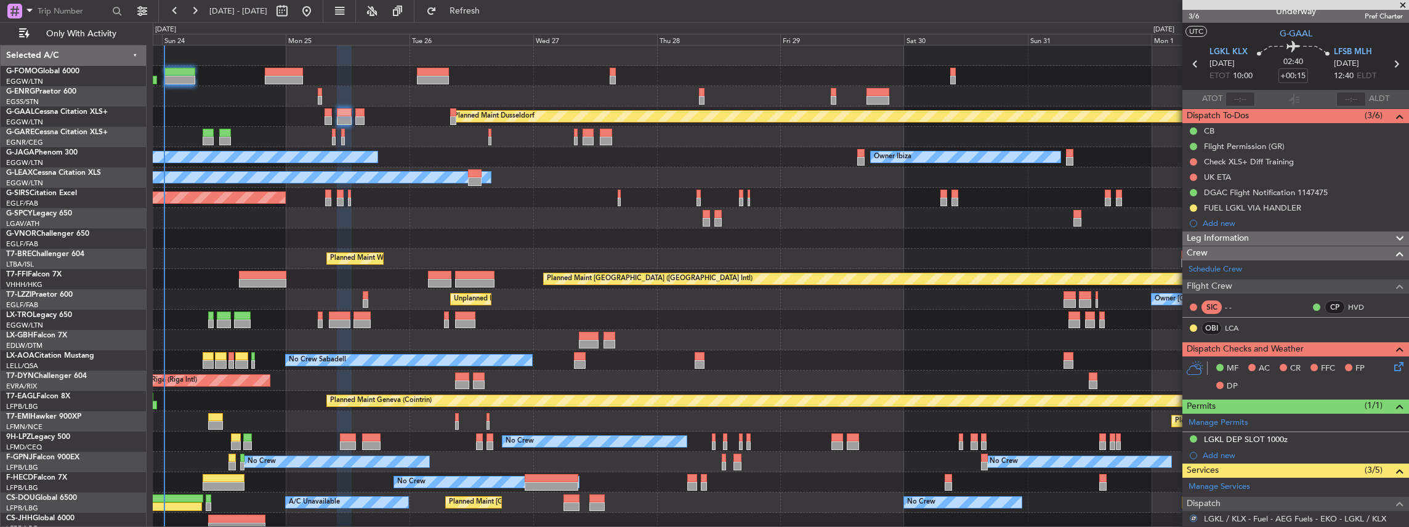
scroll to position [0, 0]
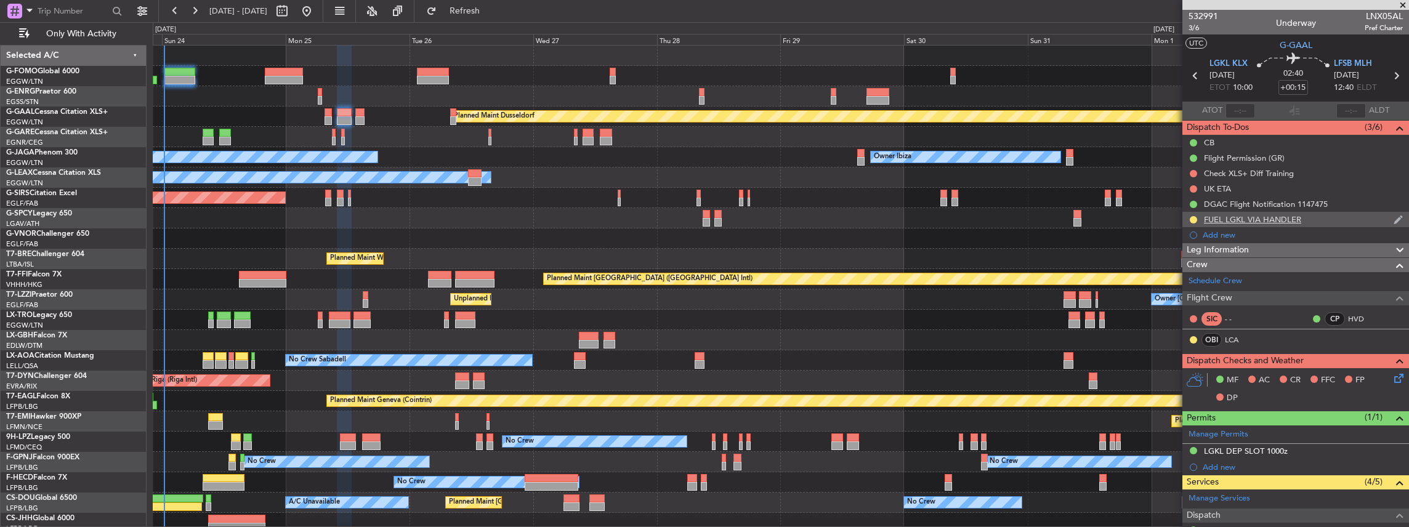
click at [1313, 218] on div "FUEL LGKL VIA HANDLER" at bounding box center [1295, 219] width 227 height 15
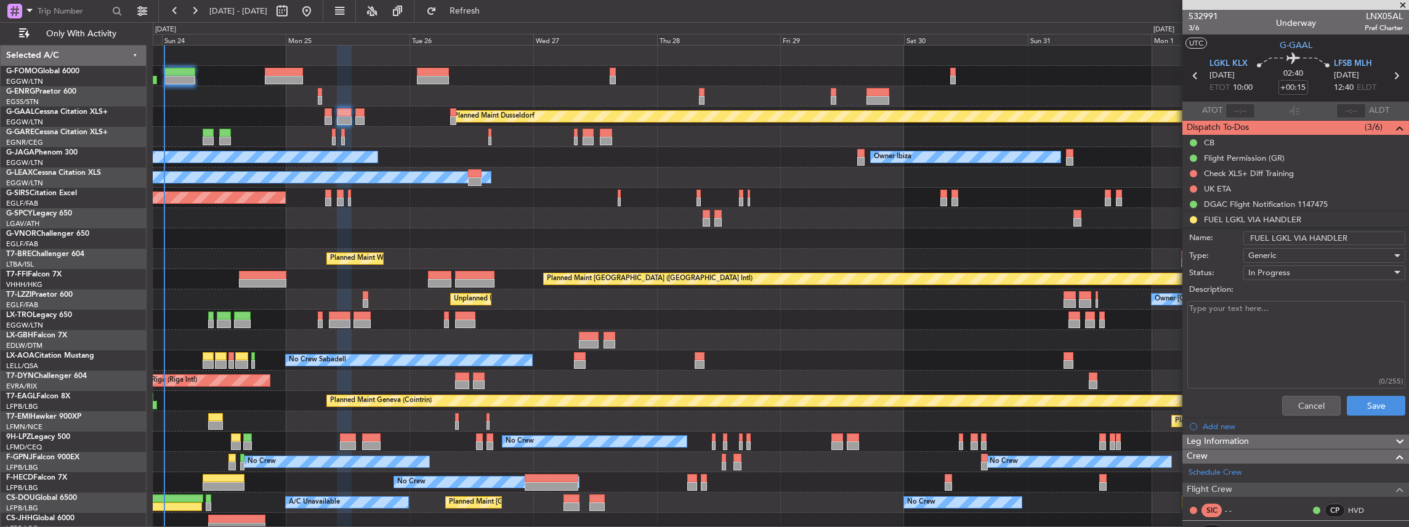
drag, startPoint x: 1345, startPoint y: 236, endPoint x: 1308, endPoint y: 236, distance: 36.9
click at [1308, 236] on input "FUEL LGKL VIA HANDLER" at bounding box center [1324, 239] width 162 height 14
type input "FUEL LGKL VIA WFS"
click at [1368, 409] on button "Save" at bounding box center [1376, 406] width 58 height 20
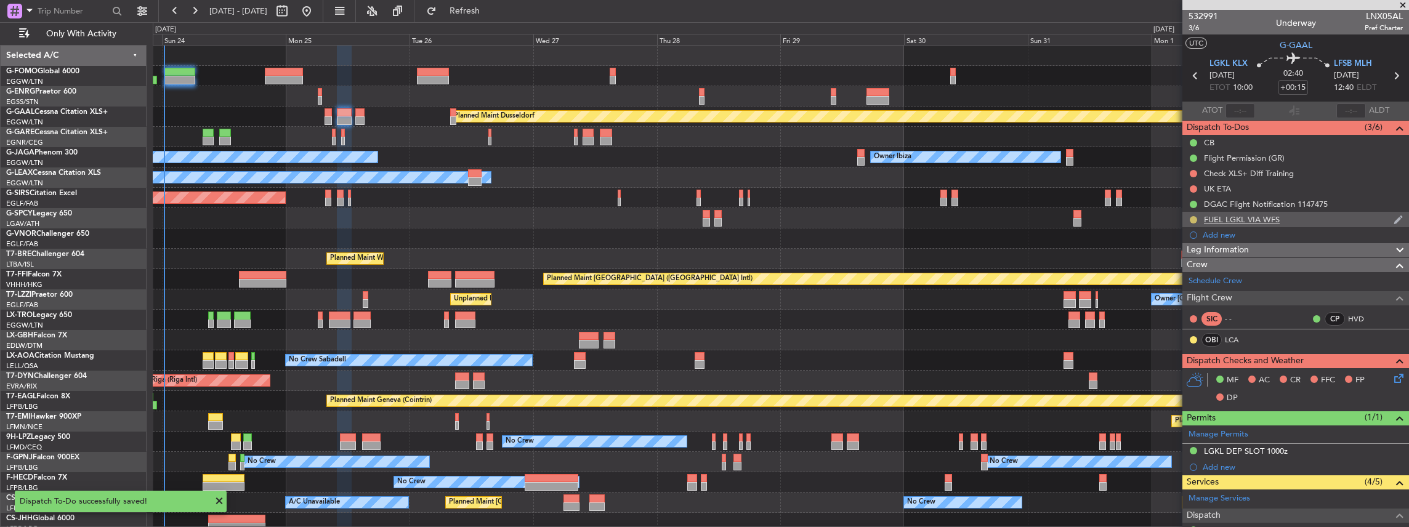
click at [1194, 219] on button at bounding box center [1193, 219] width 7 height 7
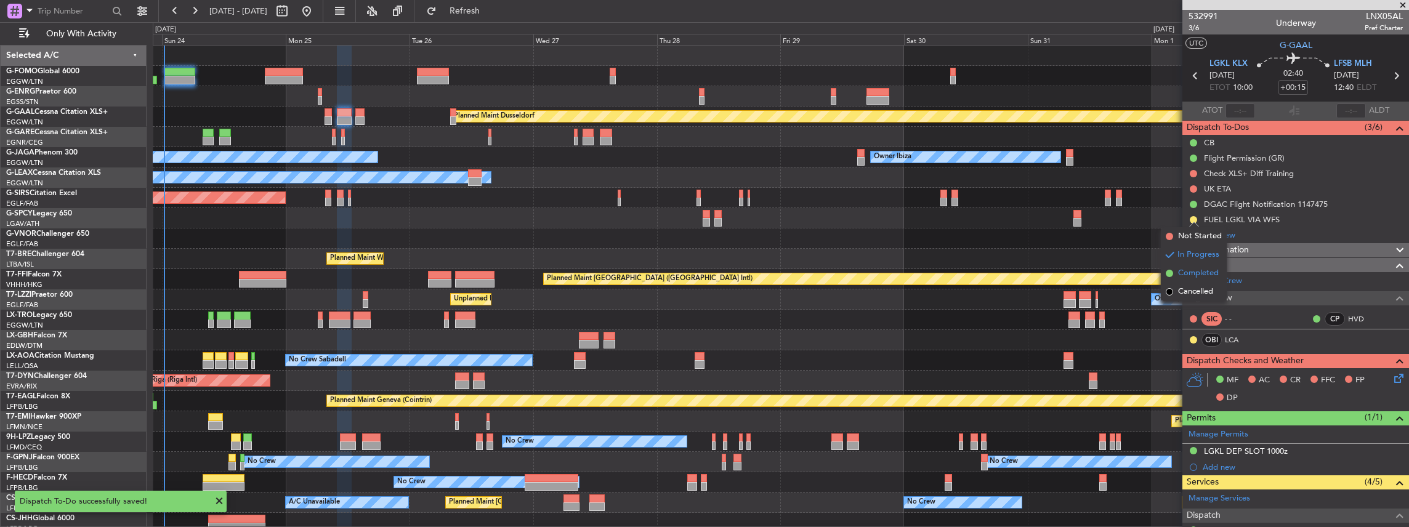
click at [1185, 275] on span "Completed" at bounding box center [1198, 273] width 41 height 12
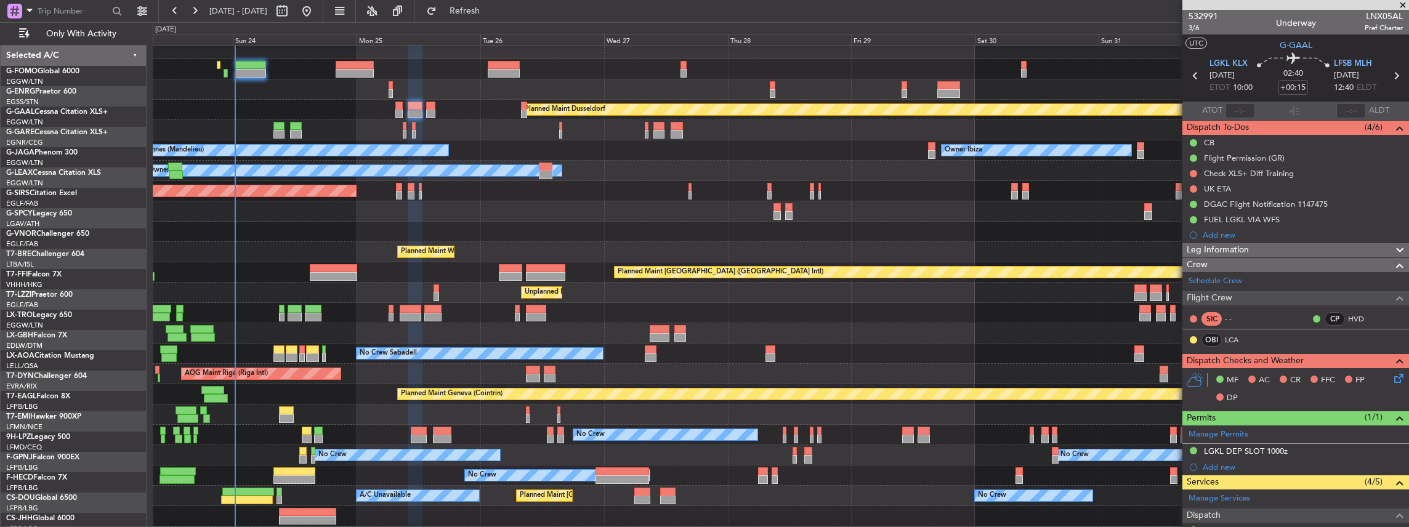
scroll to position [7, 0]
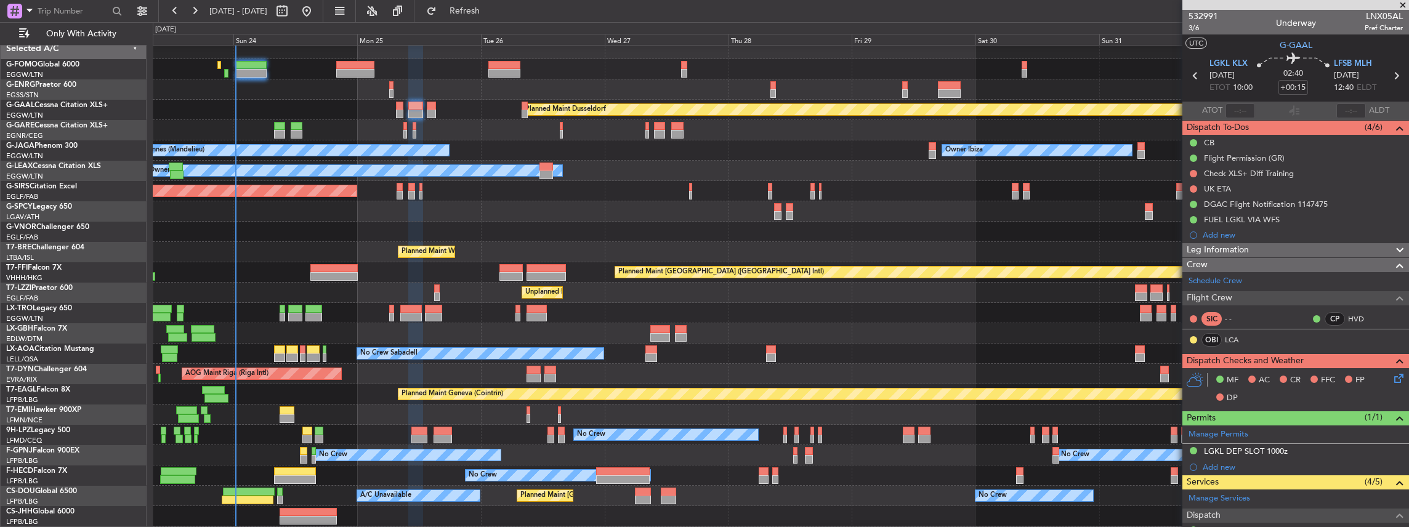
click at [604, 134] on div at bounding box center [781, 130] width 1256 height 20
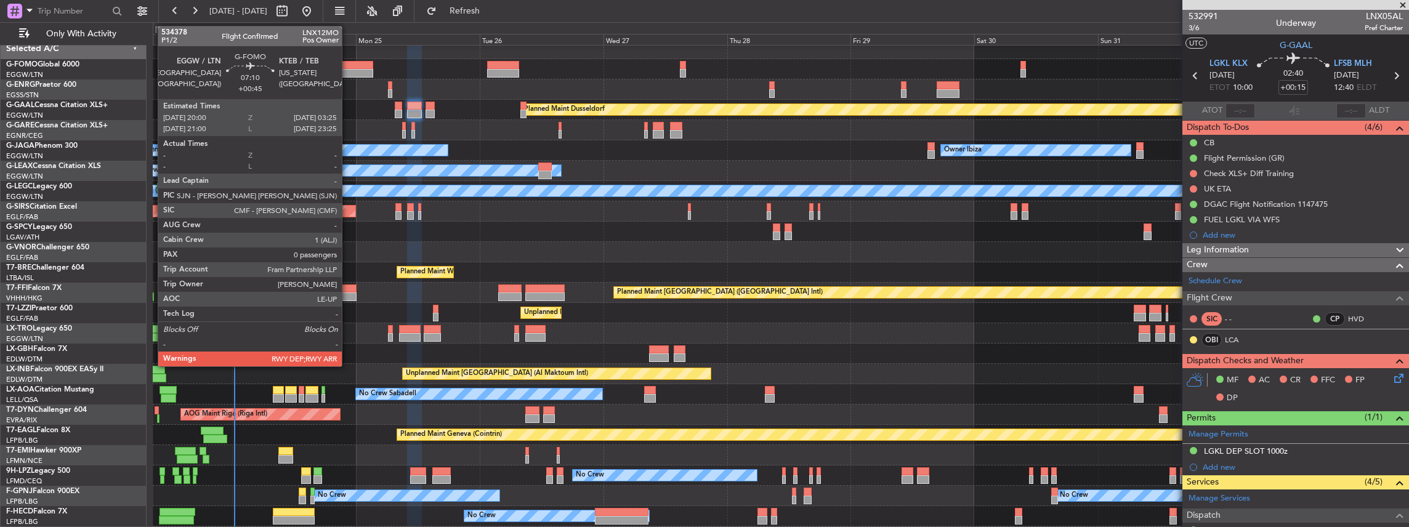
click at [348, 69] on div at bounding box center [354, 73] width 39 height 9
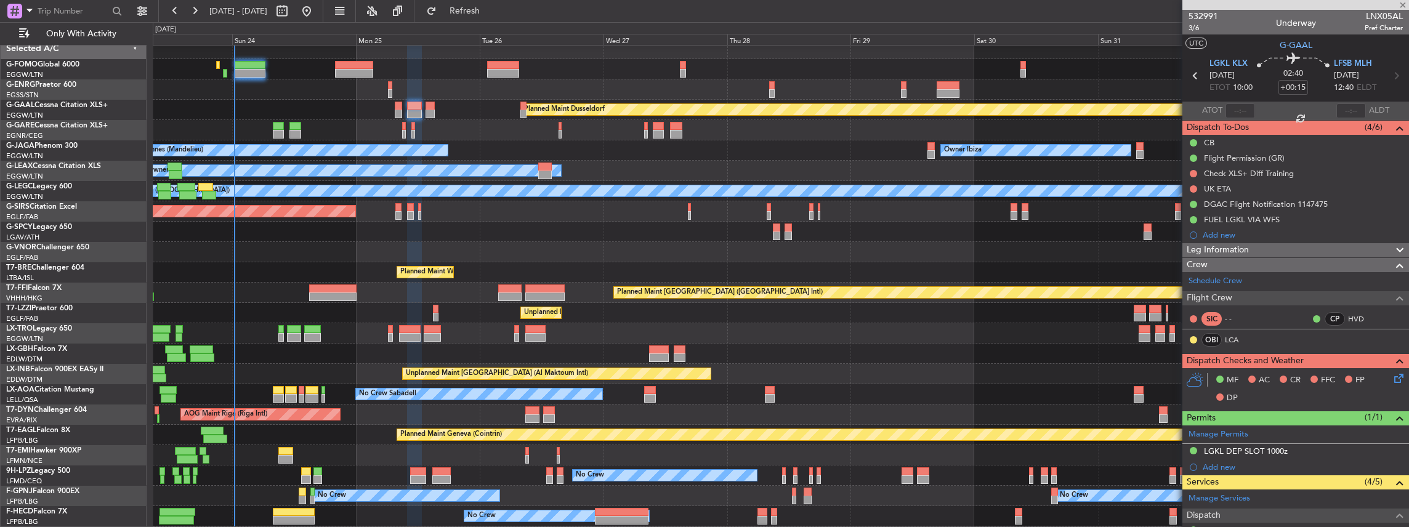
type input "+00:45"
type input "0"
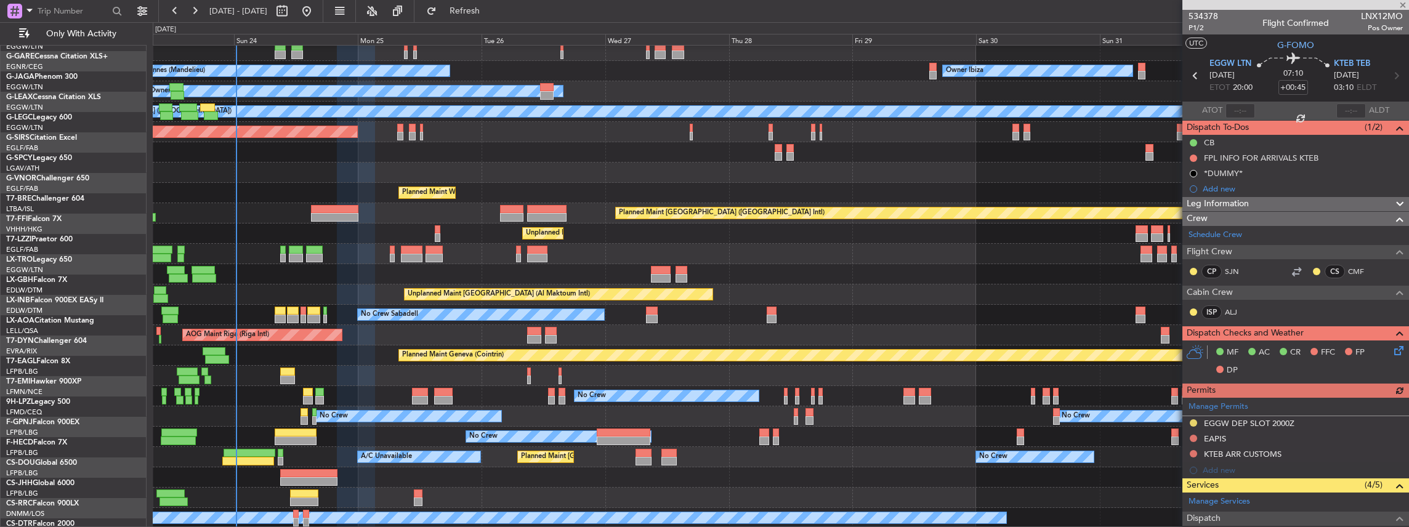
scroll to position [86, 0]
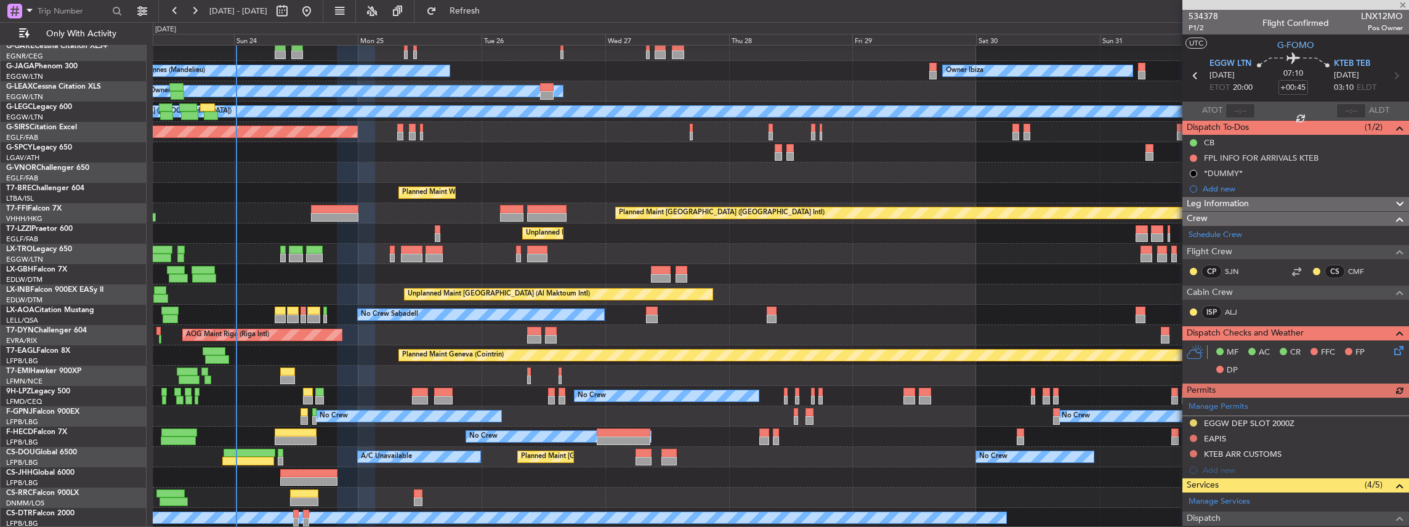
click at [405, 234] on div "Planned Maint Dusseldorf No Crew Cannes ([GEOGRAPHIC_DATA]) Owner Ibiza Planned…" at bounding box center [781, 243] width 1256 height 569
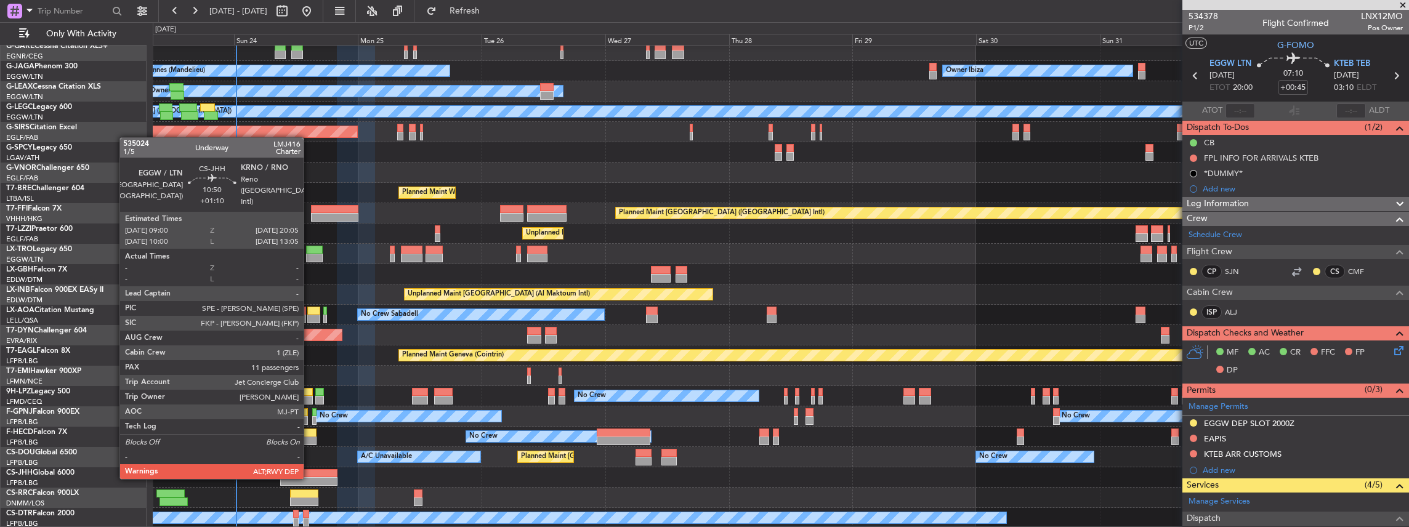
click at [310, 478] on div at bounding box center [308, 481] width 57 height 9
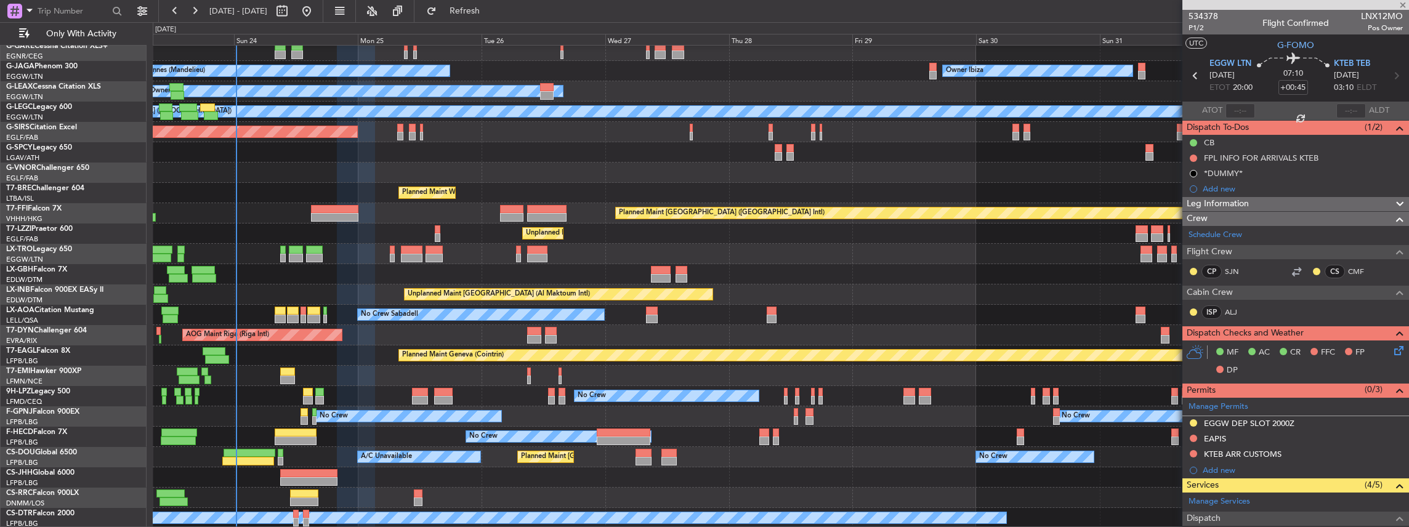
type input "+01:10"
type input "11"
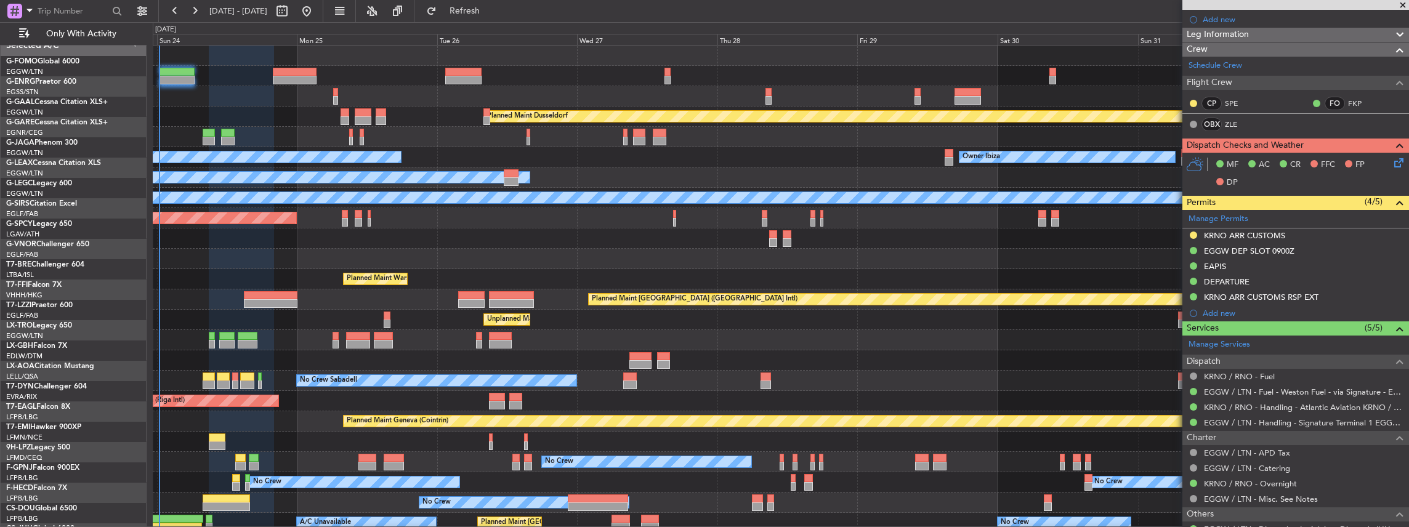
scroll to position [0, 0]
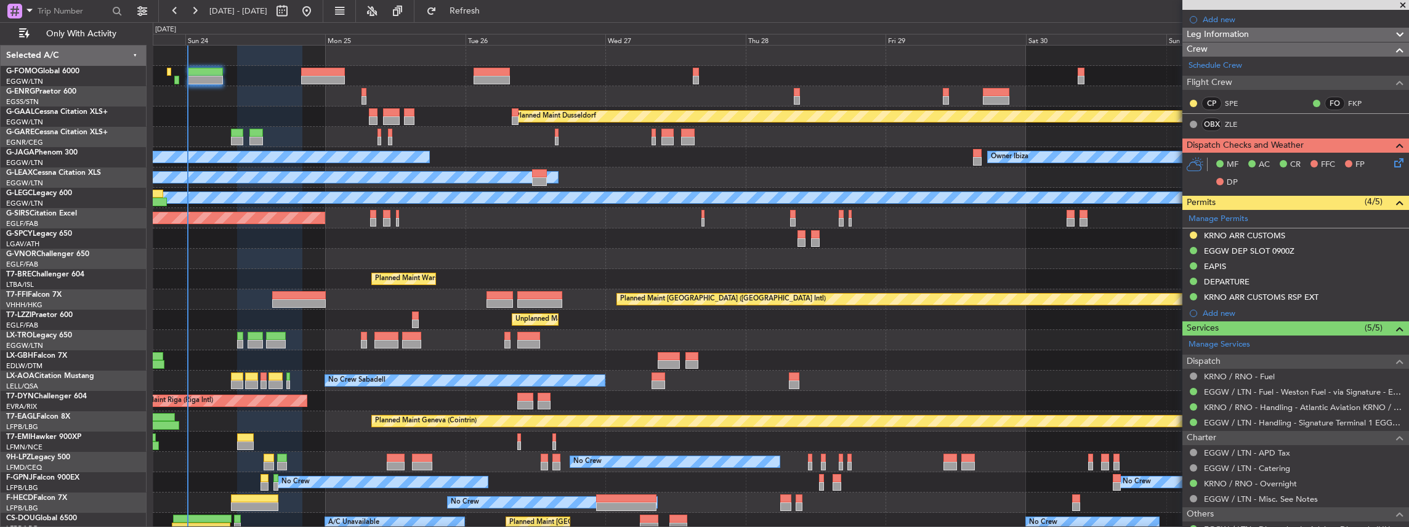
click at [339, 363] on div "Planned Maint Dusseldorf No Crew Cannes ([GEOGRAPHIC_DATA]) Owner Ibiza Planned…" at bounding box center [781, 320] width 1256 height 549
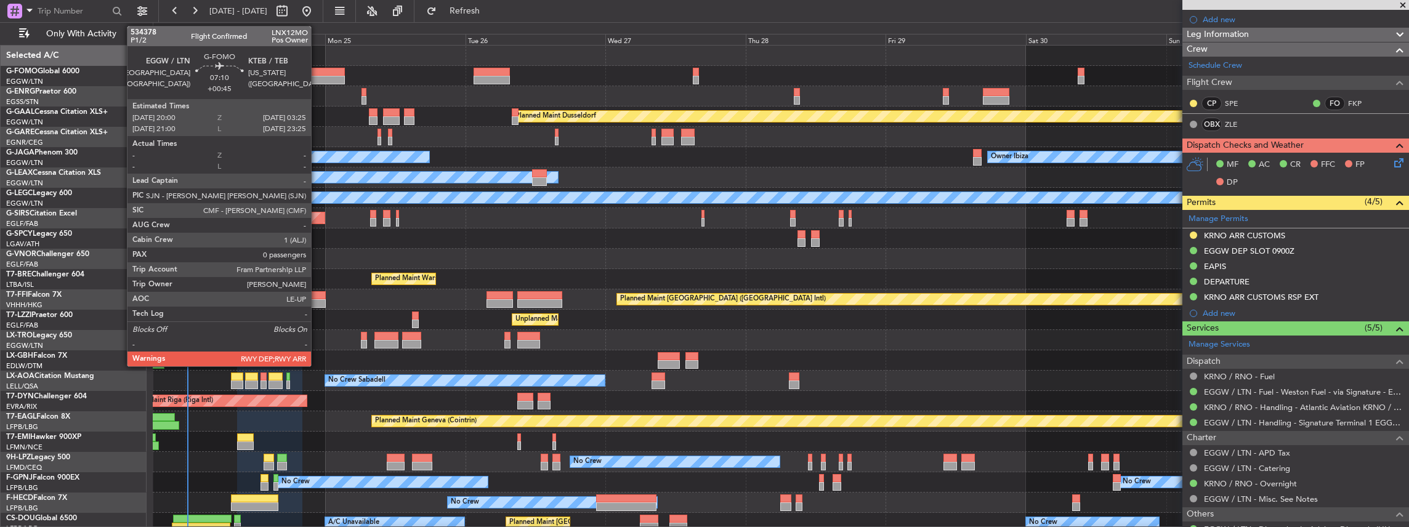
click at [317, 76] on div at bounding box center [323, 80] width 44 height 9
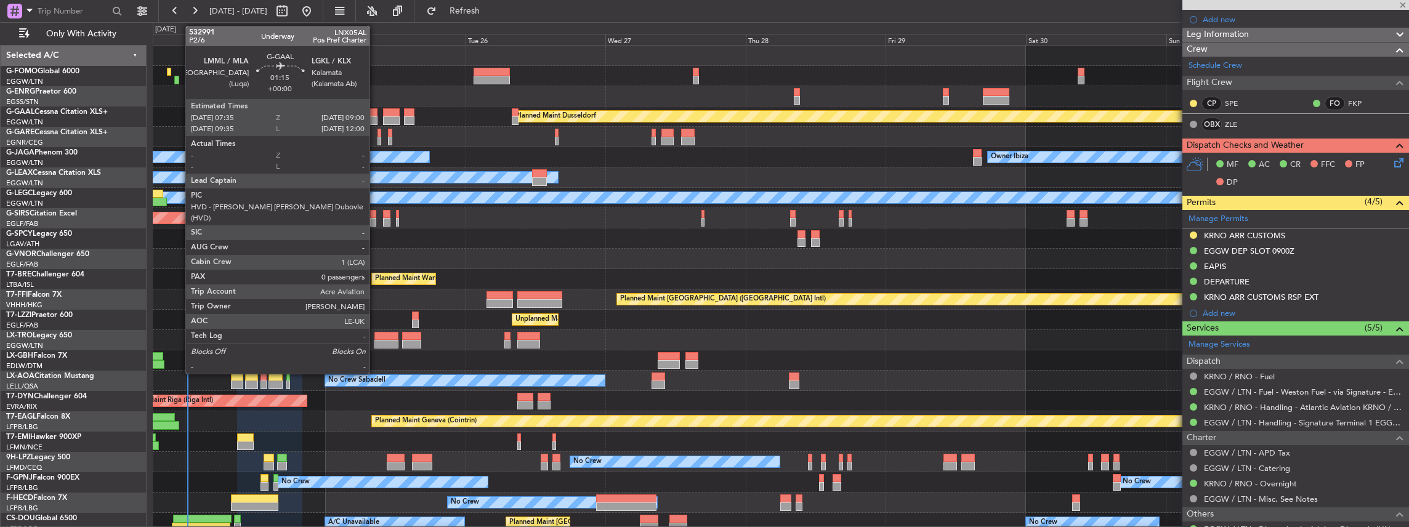
type input "+00:45"
type input "0"
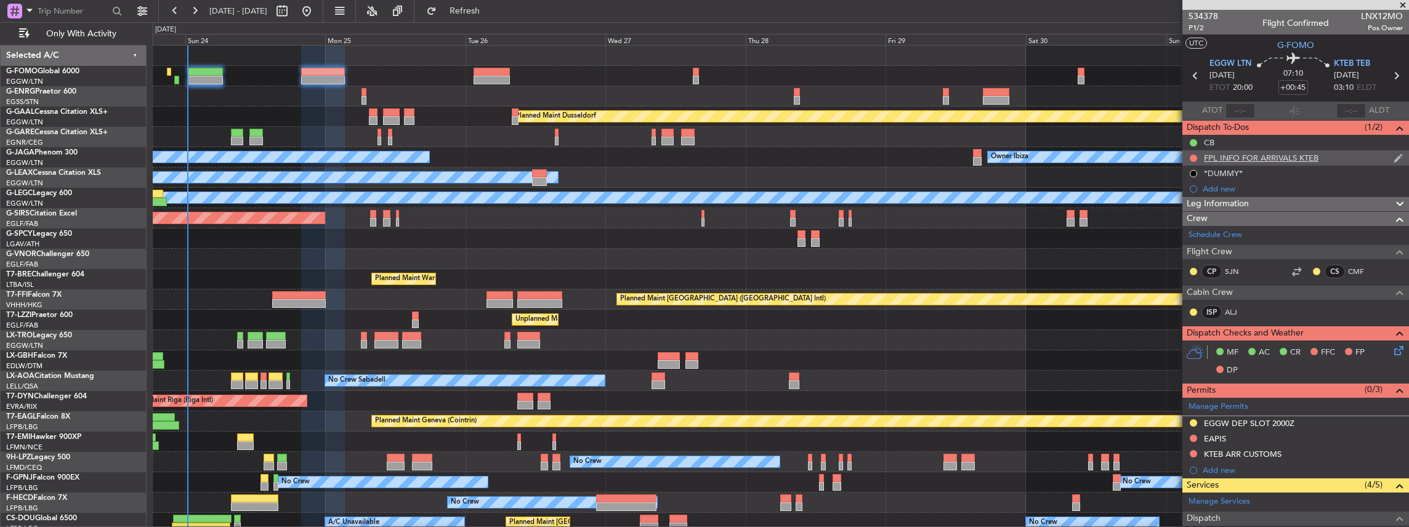
click at [1349, 155] on div "FPL INFO FOR ARRIVALS KTEB" at bounding box center [1295, 157] width 227 height 15
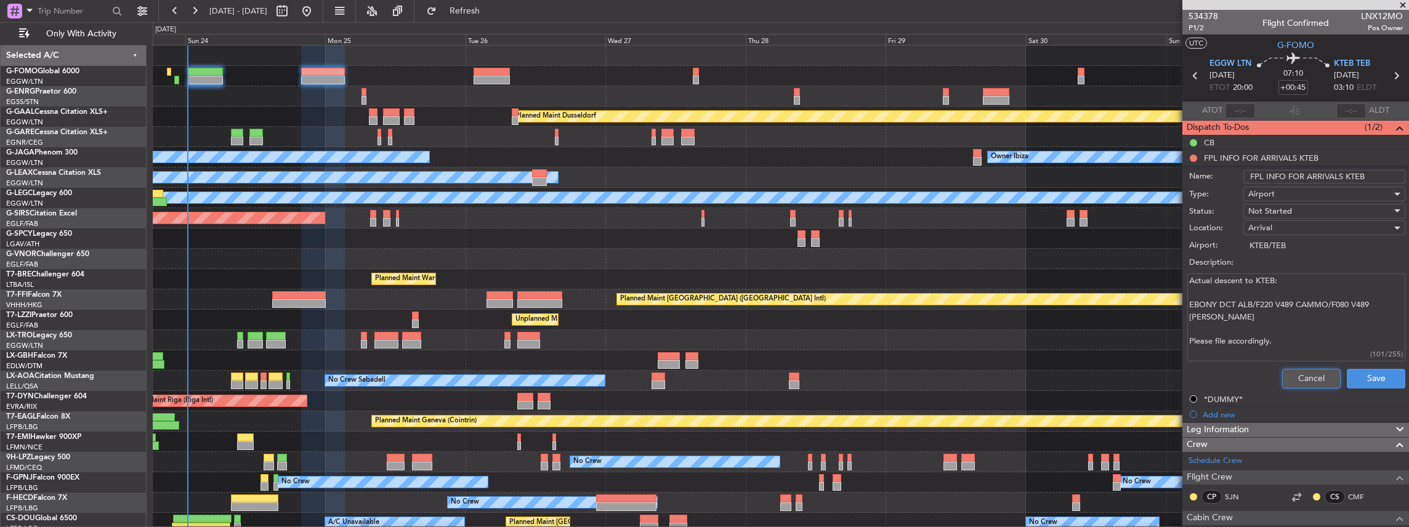
click at [1302, 373] on button "Cancel" at bounding box center [1311, 379] width 58 height 20
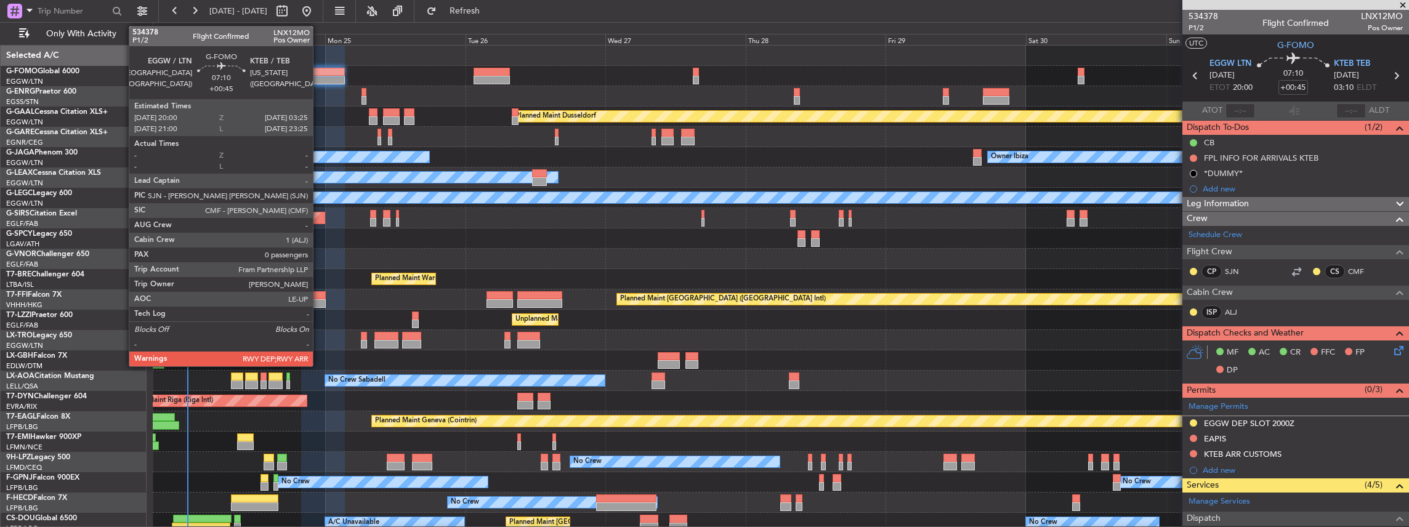
click at [319, 78] on div at bounding box center [323, 80] width 44 height 9
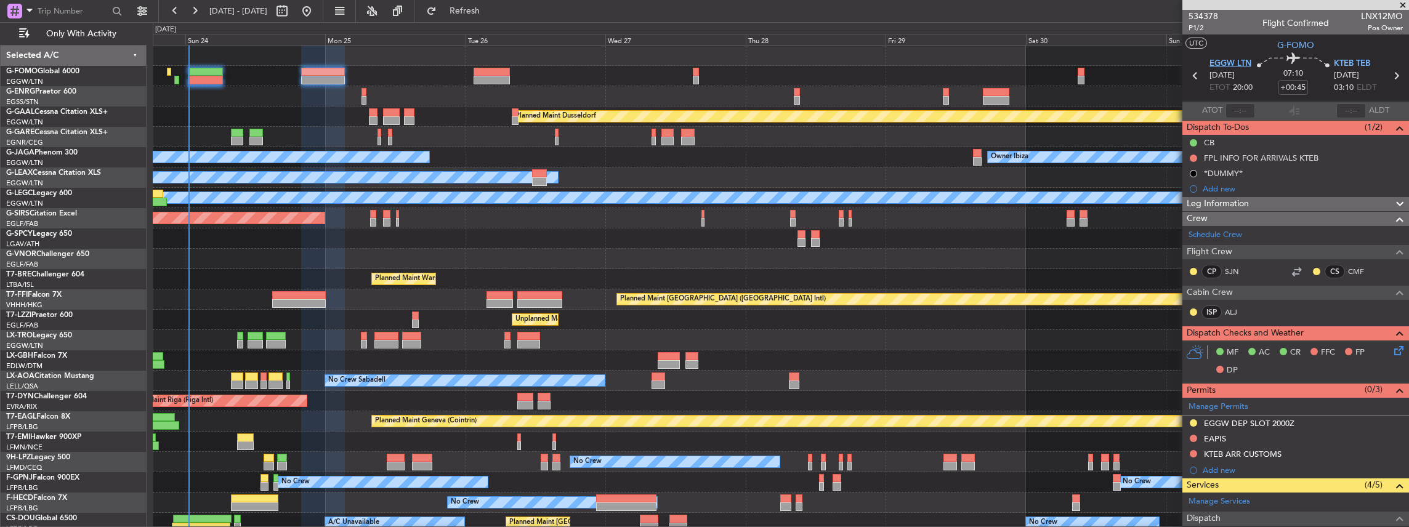
click at [1240, 65] on span "EGGW LTN" at bounding box center [1230, 64] width 42 height 12
click at [1349, 63] on span "KTEB TEB" at bounding box center [1352, 64] width 36 height 12
click at [1355, 58] on span "KTEB TEB" at bounding box center [1352, 64] width 36 height 12
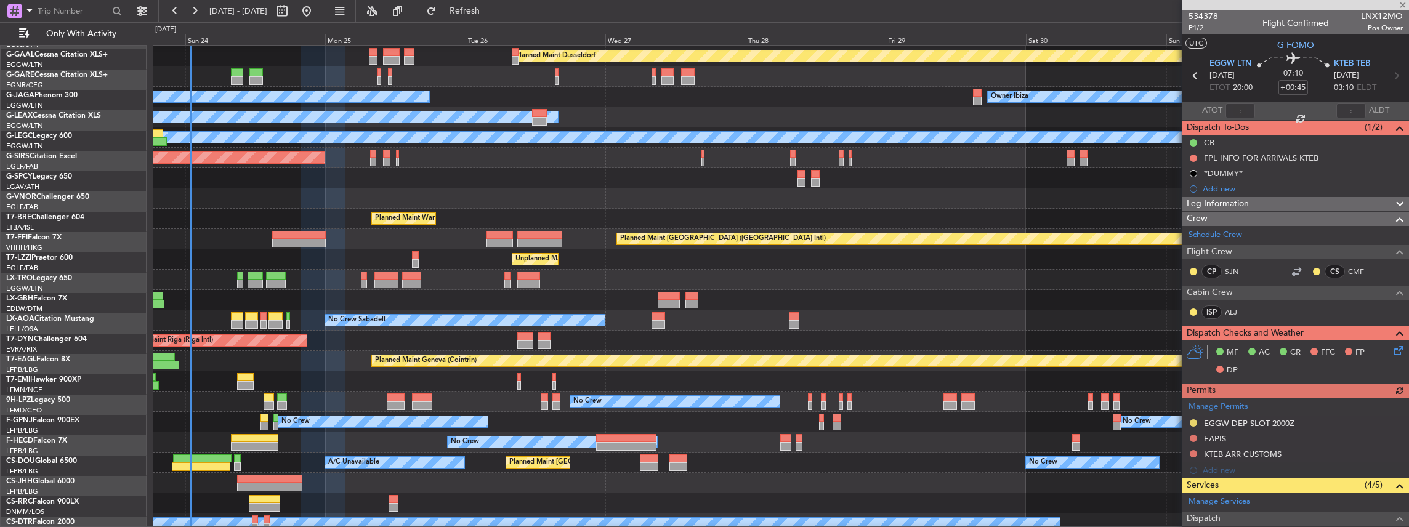
scroll to position [66, 0]
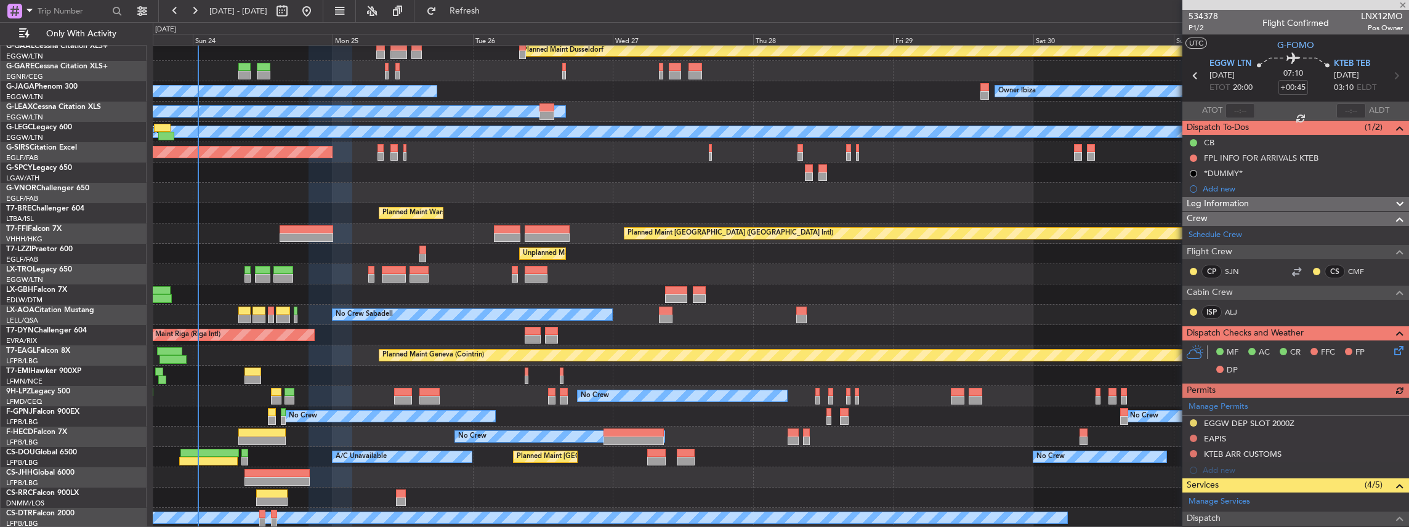
click at [316, 387] on div "No Crew No Crew" at bounding box center [781, 396] width 1256 height 20
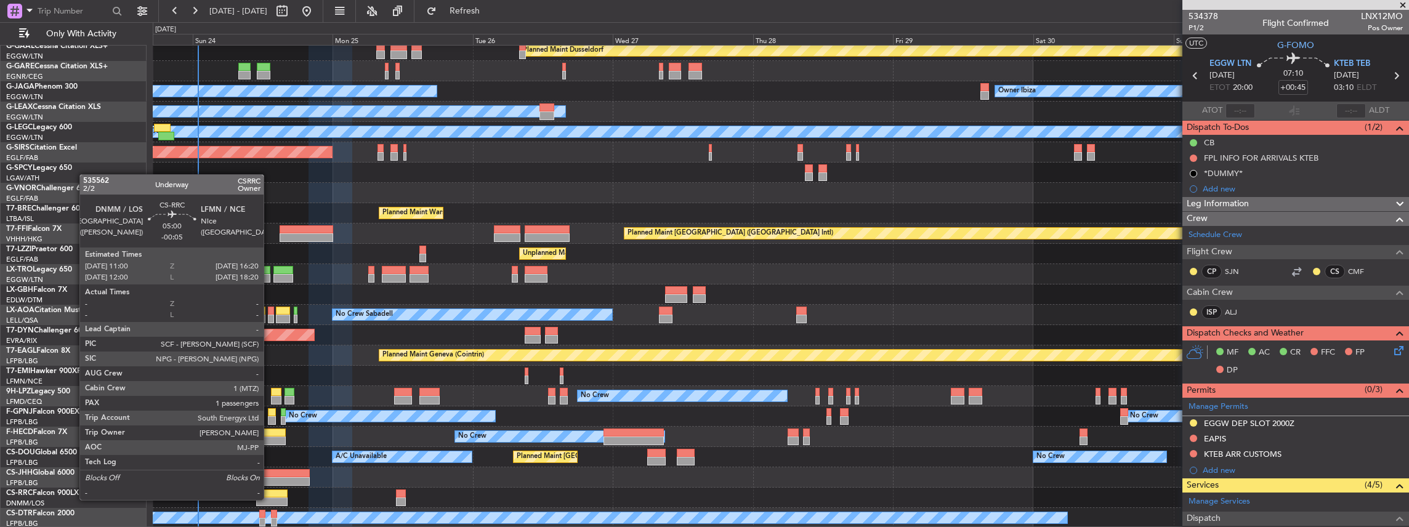
click at [270, 499] on div at bounding box center [271, 501] width 31 height 9
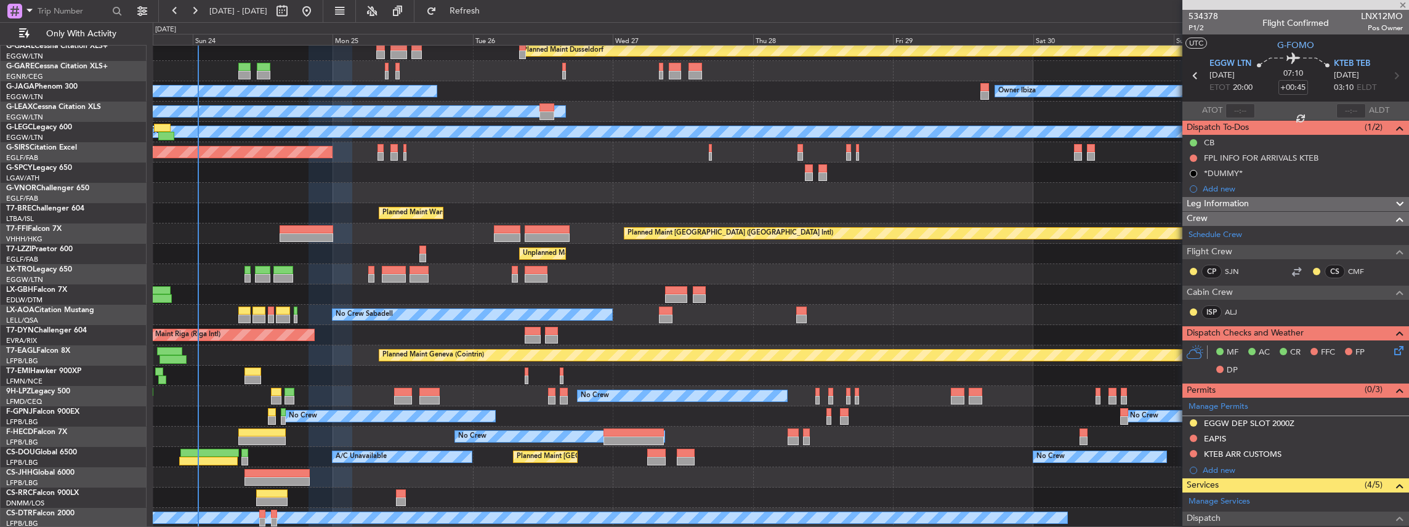
type input "-00:05"
type input "1"
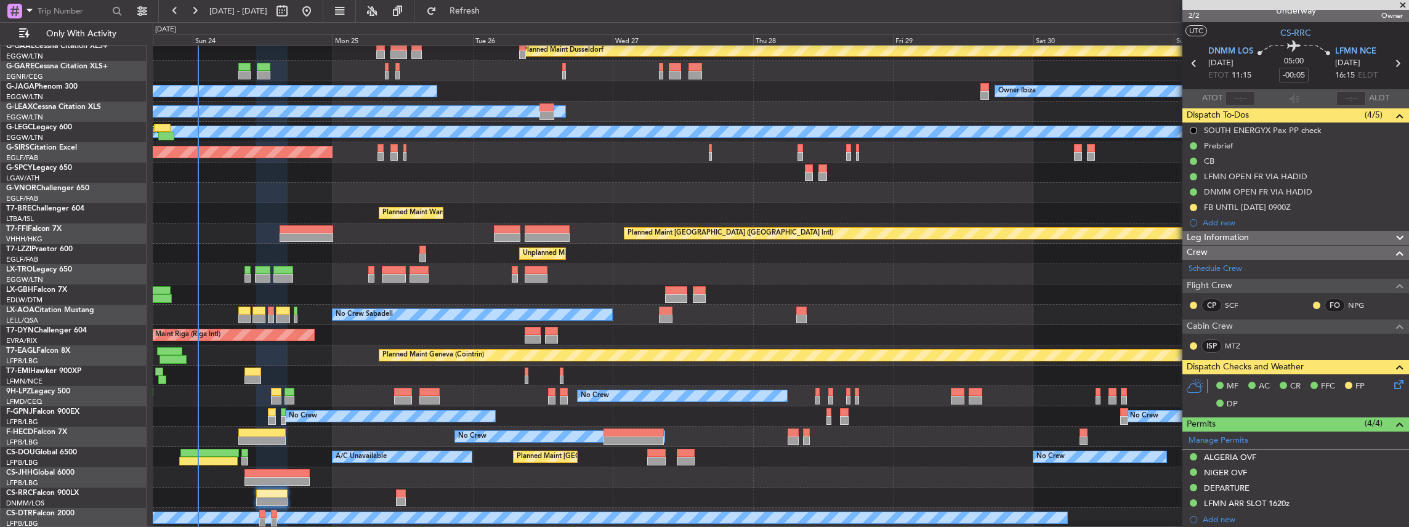
scroll to position [0, 0]
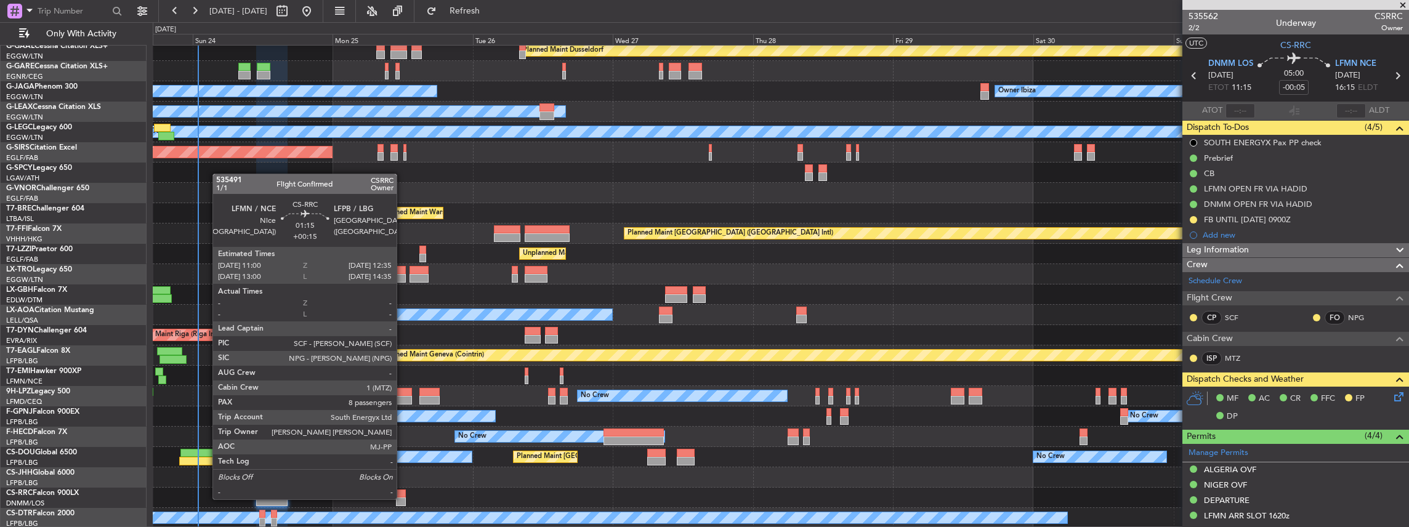
click at [403, 498] on div at bounding box center [401, 501] width 10 height 9
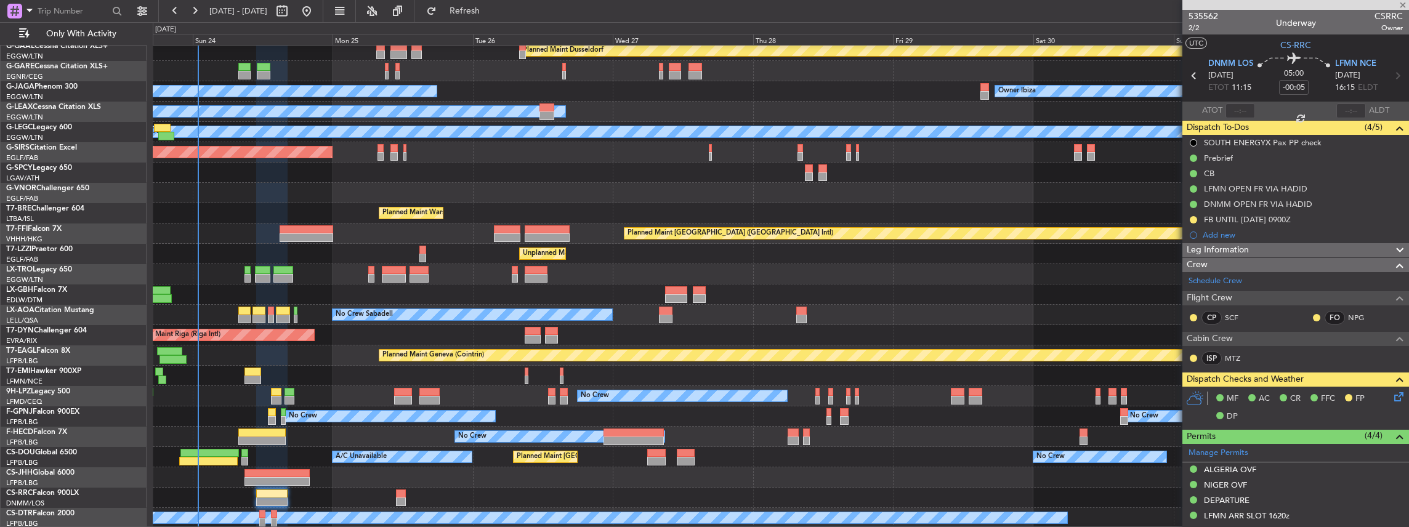
type input "+00:15"
type input "8"
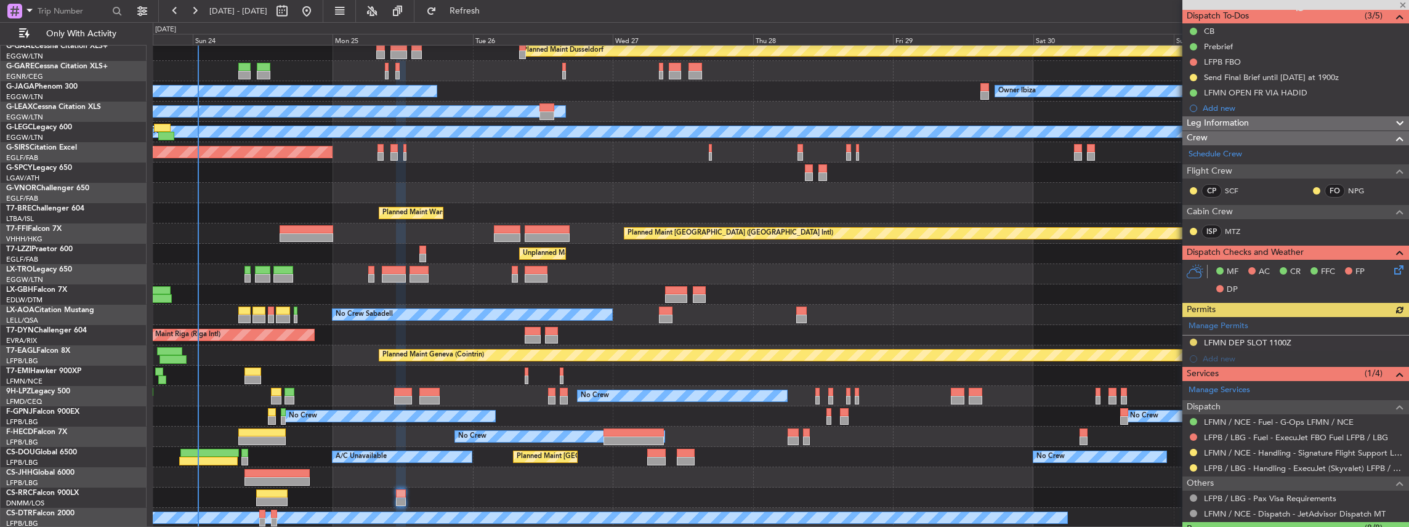
scroll to position [123, 0]
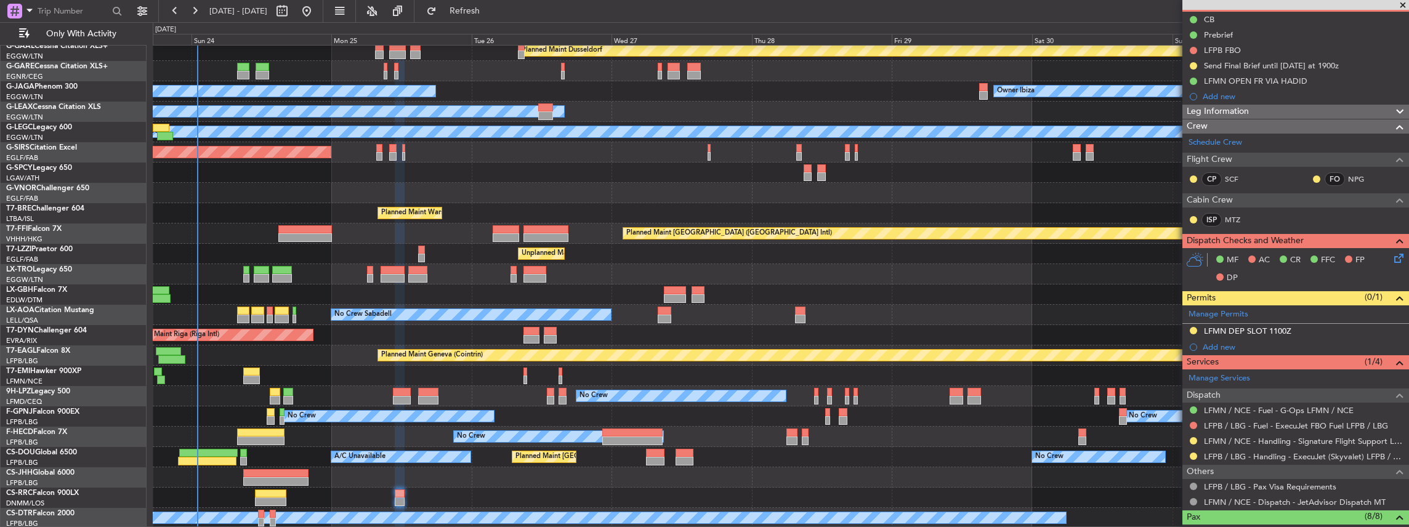
click at [605, 459] on div "Planned Maint Dusseldorf Owner Ibiza No Crew Cannes ([GEOGRAPHIC_DATA]) Planned…" at bounding box center [781, 254] width 1256 height 549
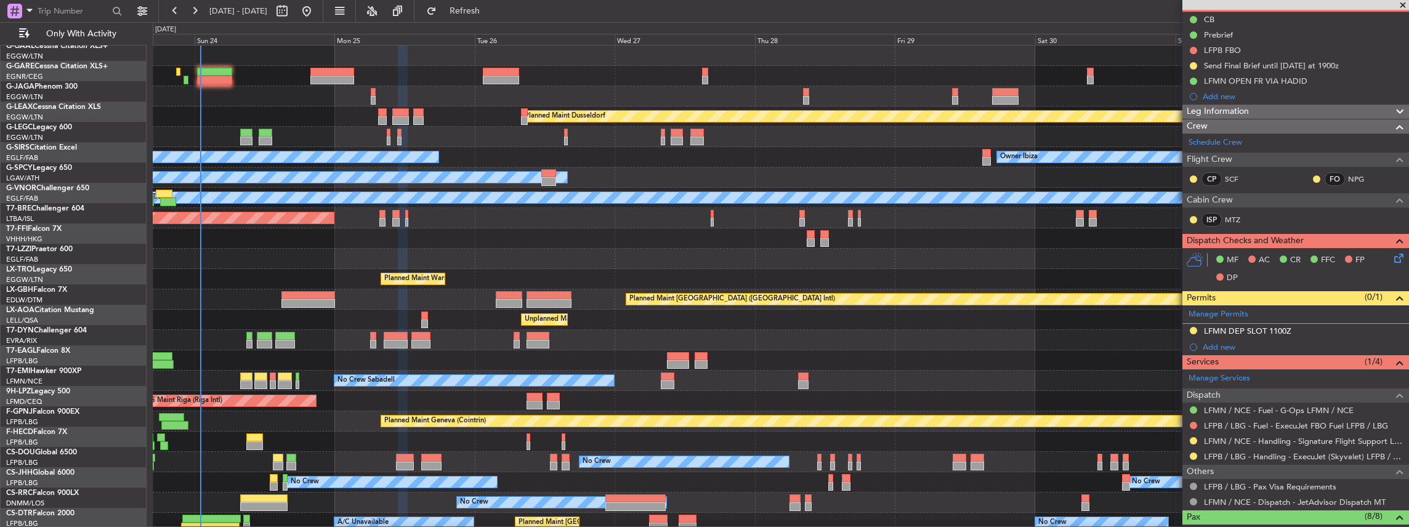
scroll to position [0, 0]
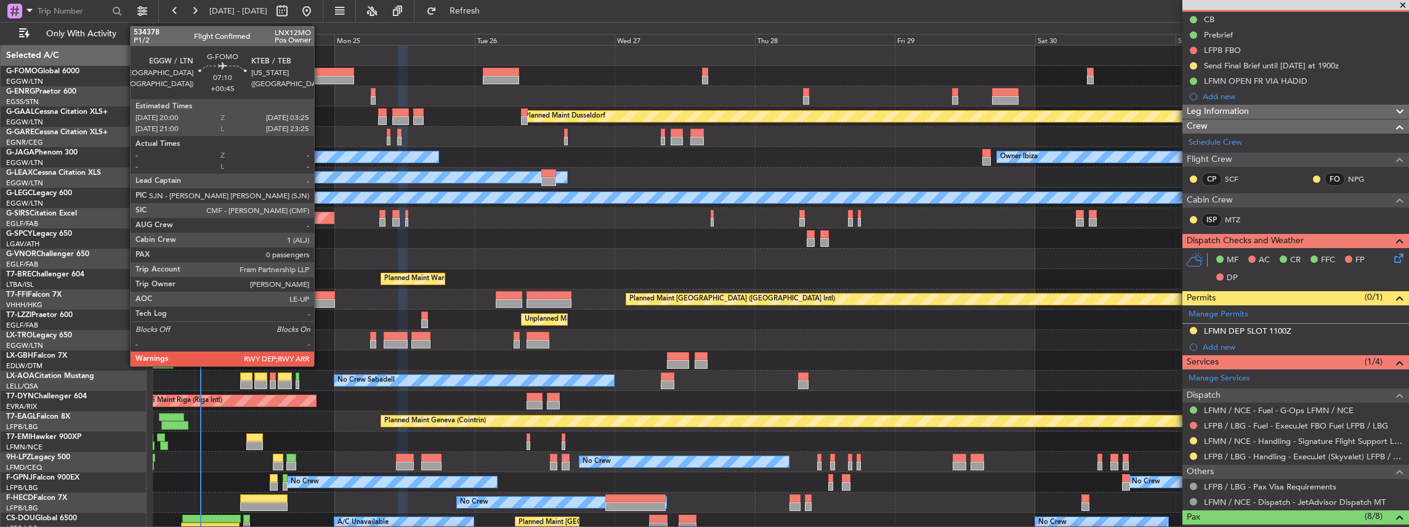
click at [320, 76] on div at bounding box center [332, 80] width 44 height 9
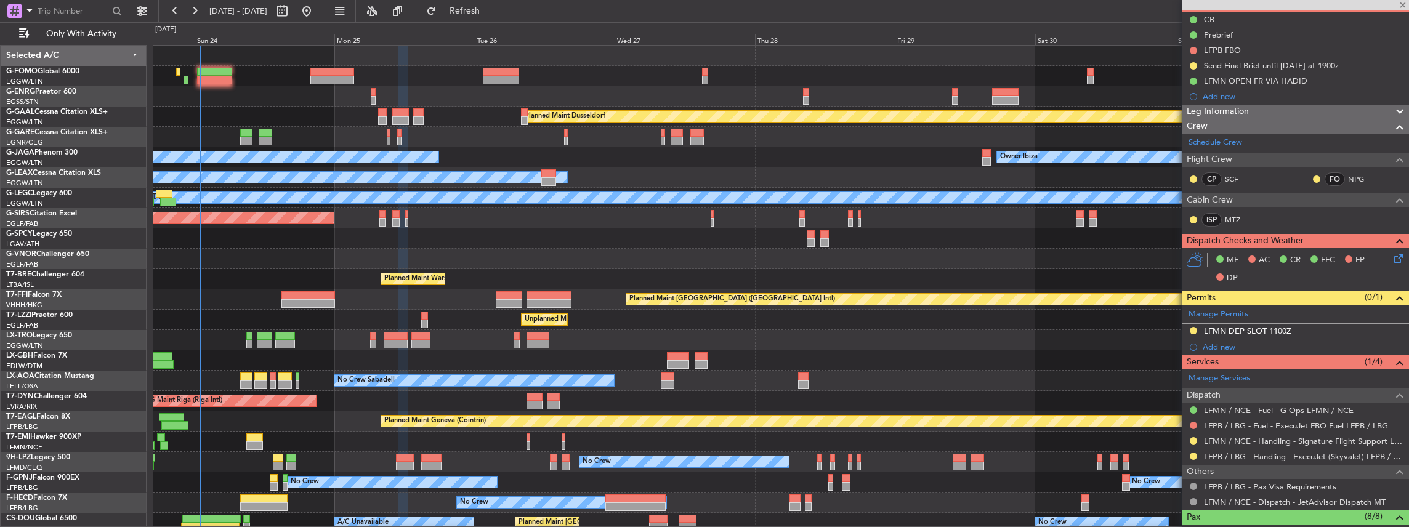
type input "+00:45"
type input "0"
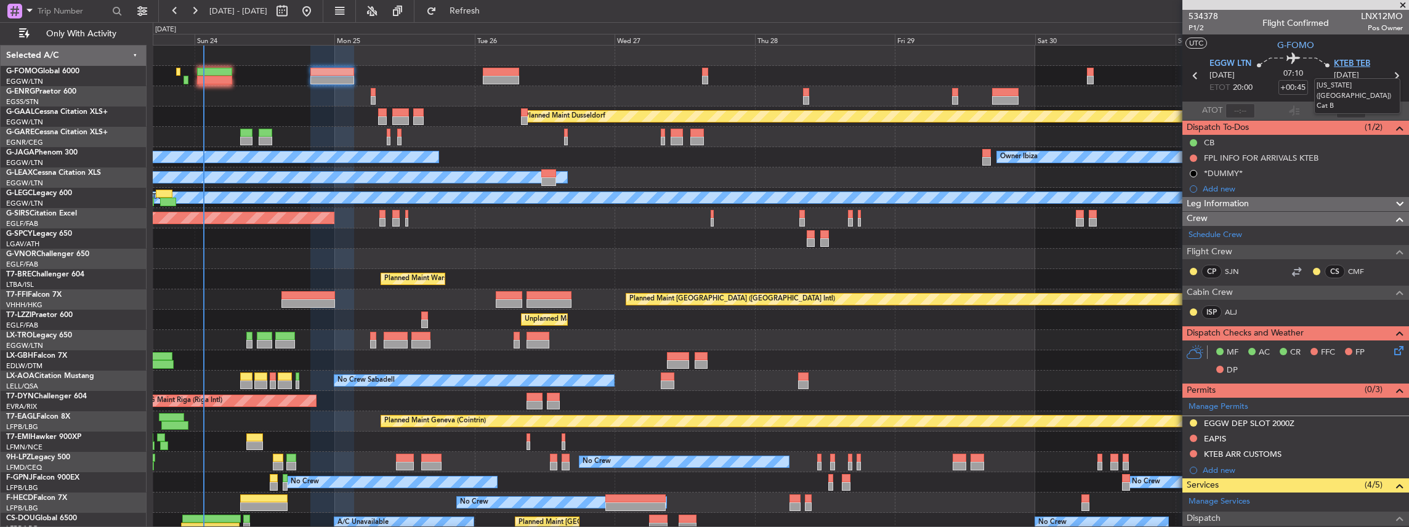
click at [1361, 64] on span "KTEB TEB" at bounding box center [1352, 64] width 36 height 12
drag, startPoint x: 1275, startPoint y: 44, endPoint x: 1303, endPoint y: 43, distance: 29.0
click at [1304, 44] on span "G-FOMO" at bounding box center [1295, 45] width 37 height 13
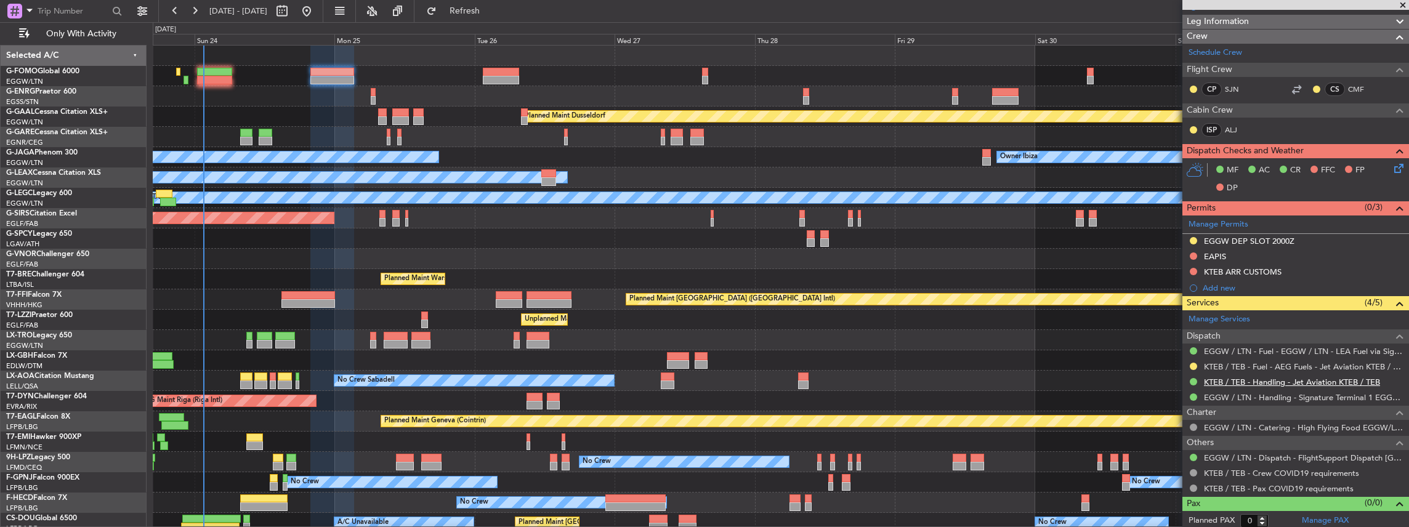
click at [1278, 377] on link "KTEB / TEB - Handling - Jet Aviation KTEB / TEB" at bounding box center [1292, 382] width 176 height 10
click at [1236, 377] on link "KTEB / TEB - Handling - Jet Aviation KTEB / TEB" at bounding box center [1292, 382] width 176 height 10
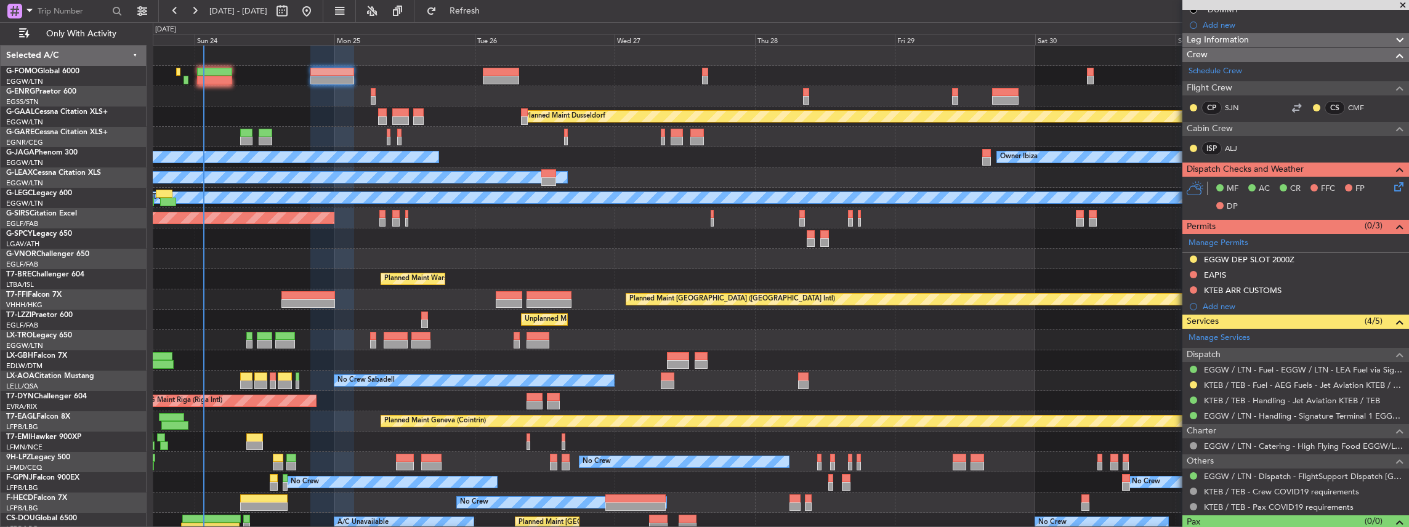
scroll to position [0, 0]
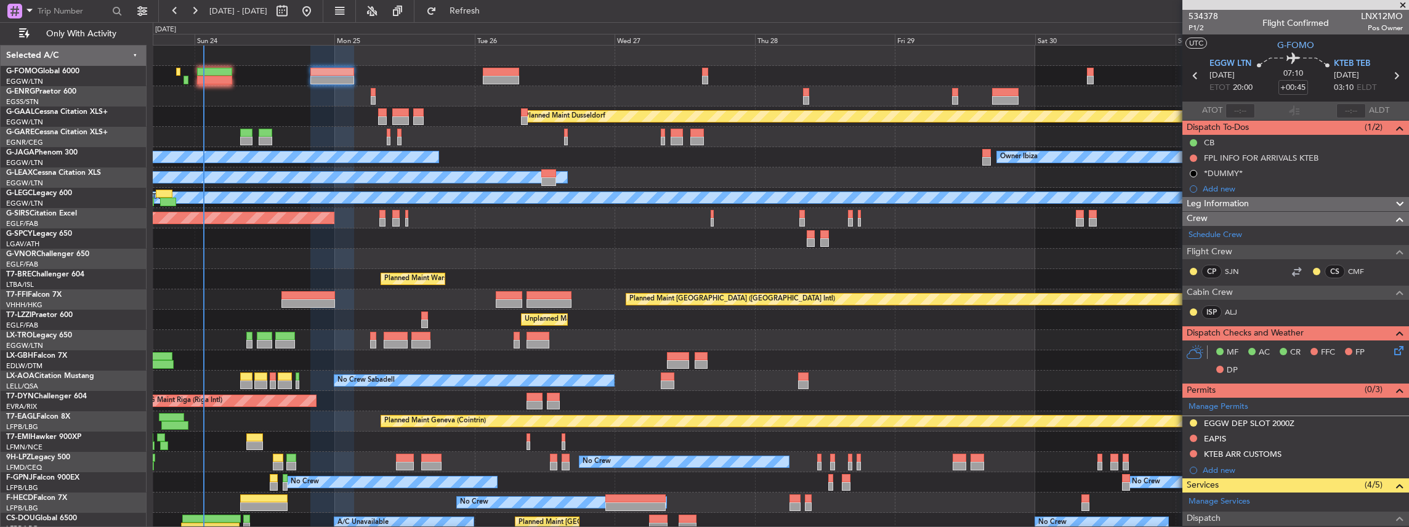
click at [1374, 15] on span "LNX12MO" at bounding box center [1382, 16] width 42 height 13
copy span "LNX12MO"
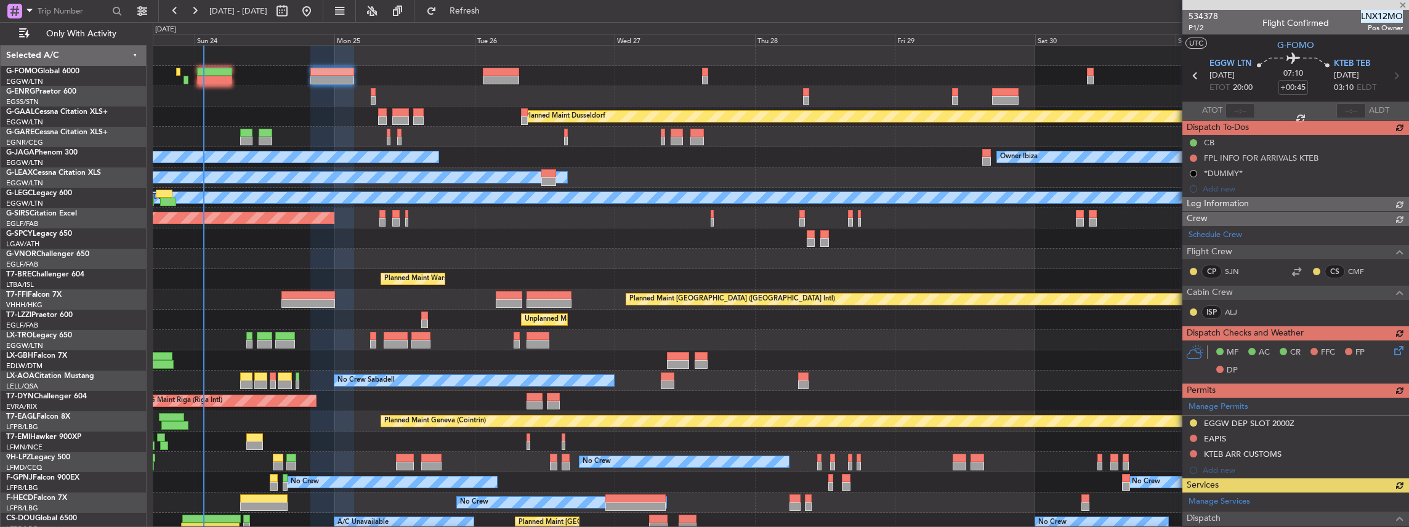
scroll to position [82, 0]
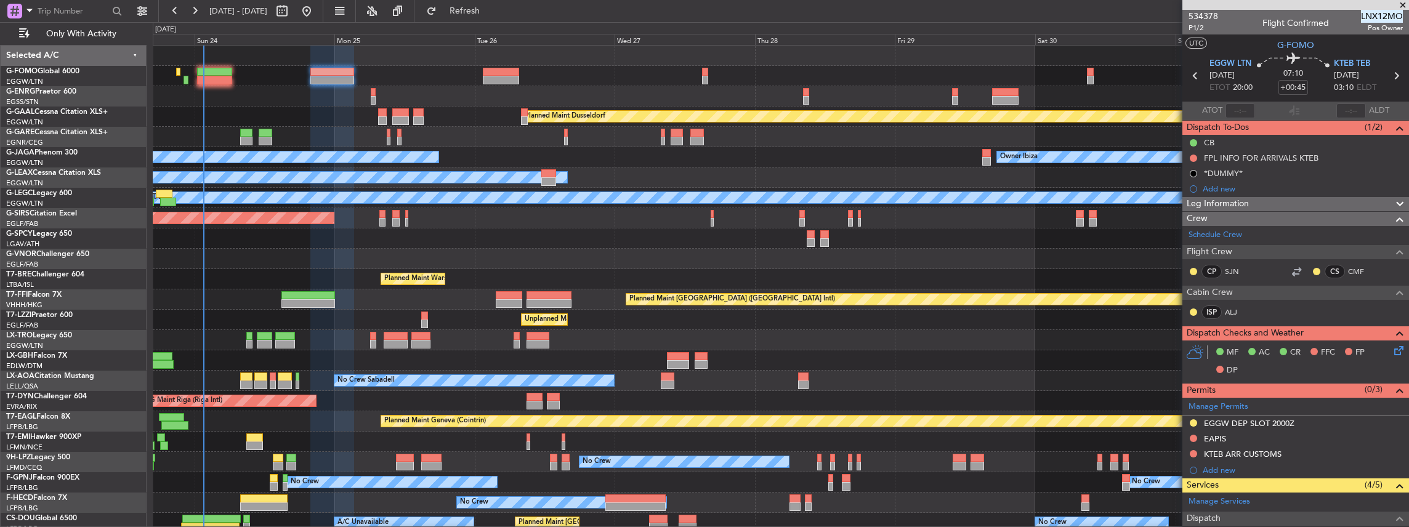
scroll to position [82, 0]
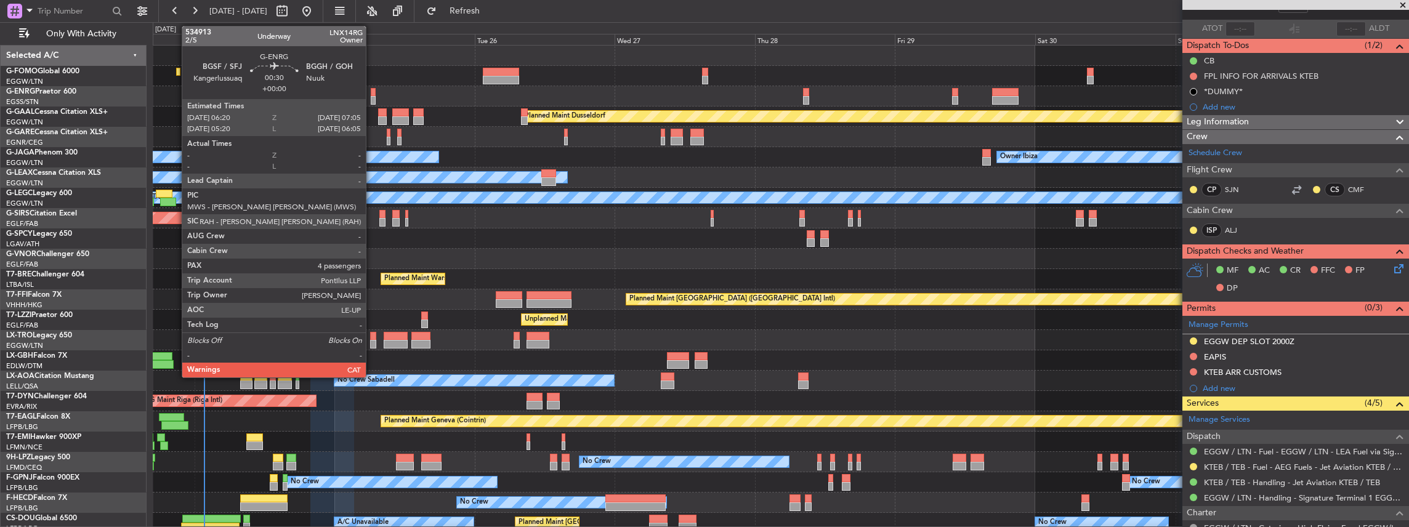
click at [372, 95] on div at bounding box center [373, 92] width 5 height 9
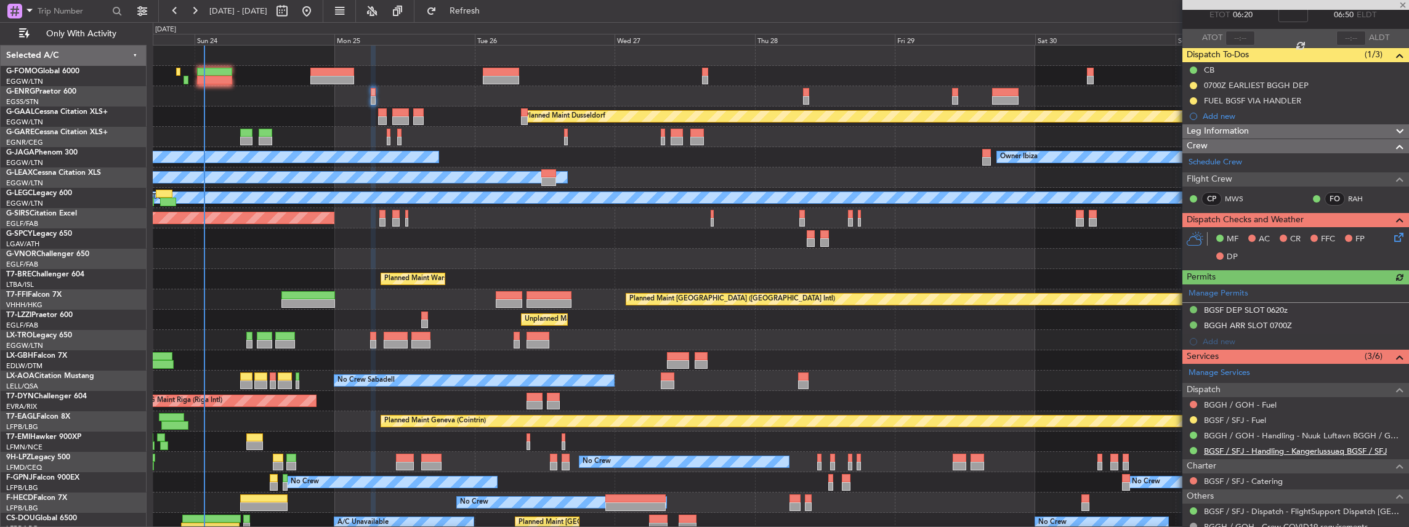
scroll to position [123, 0]
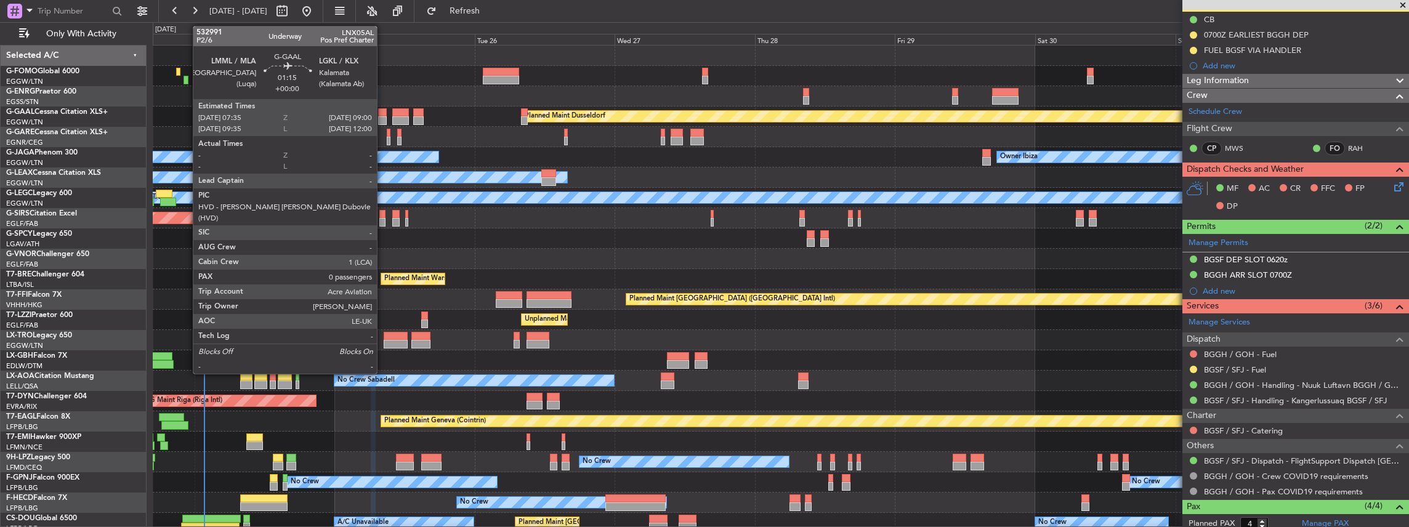
click at [383, 118] on div at bounding box center [382, 120] width 9 height 9
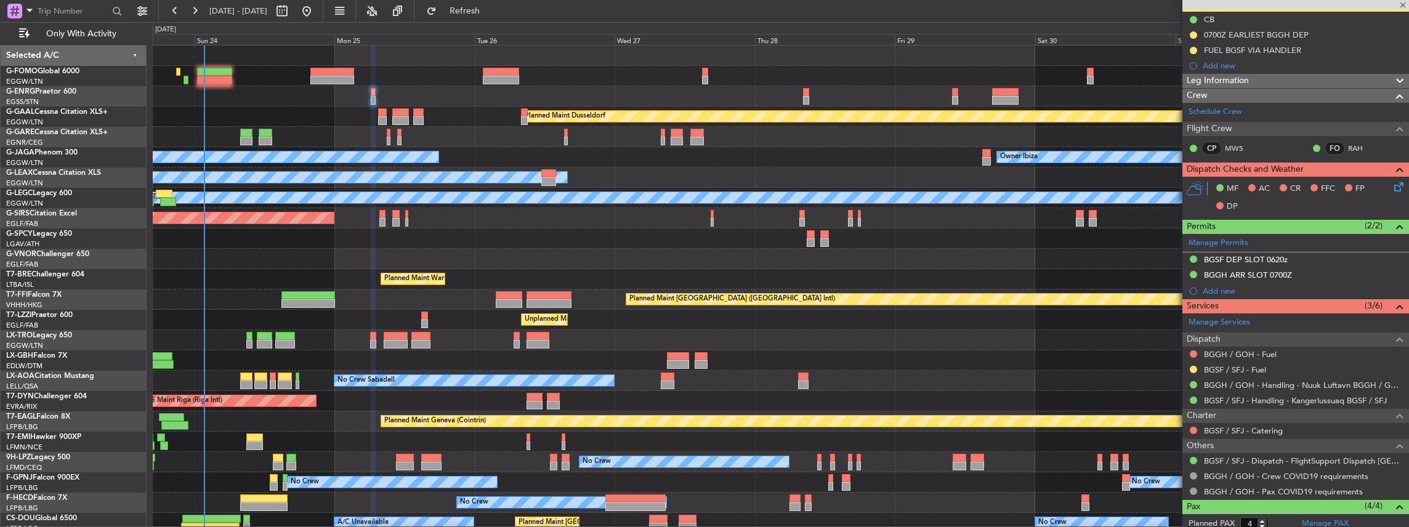
type input "0"
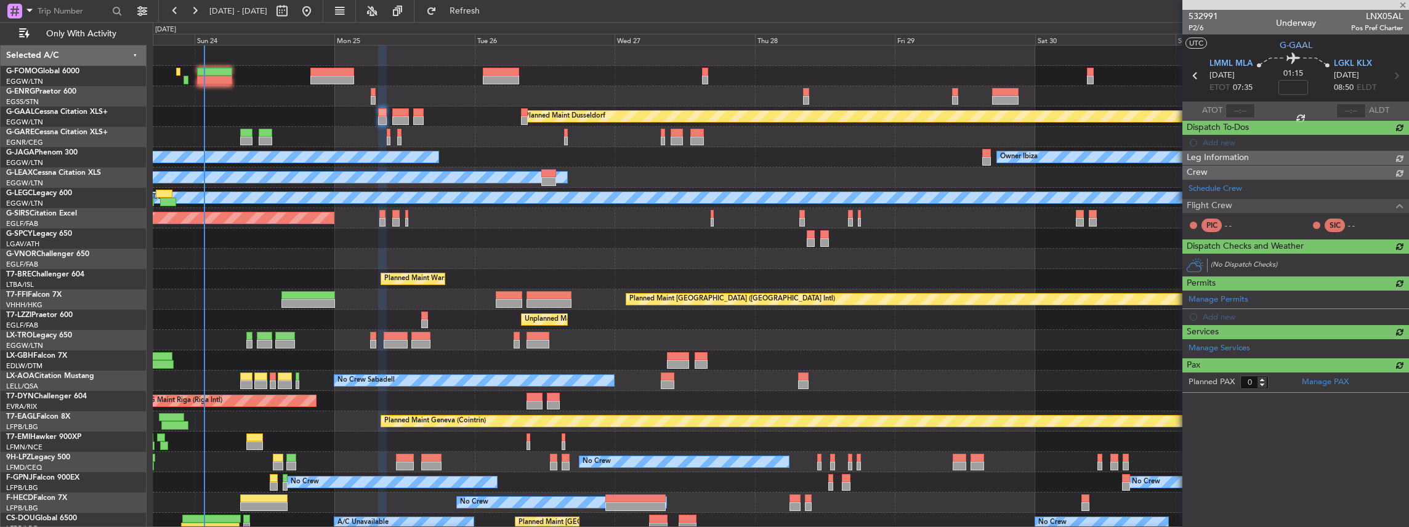
scroll to position [0, 0]
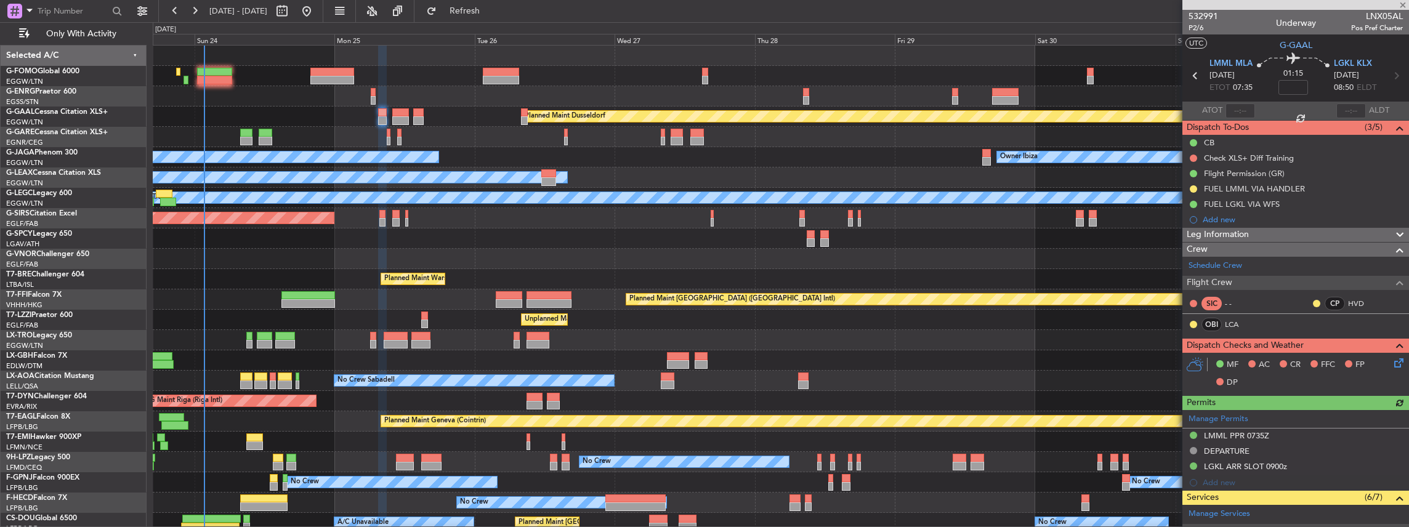
click at [409, 113] on div "Planned Maint Dusseldorf" at bounding box center [781, 117] width 1256 height 20
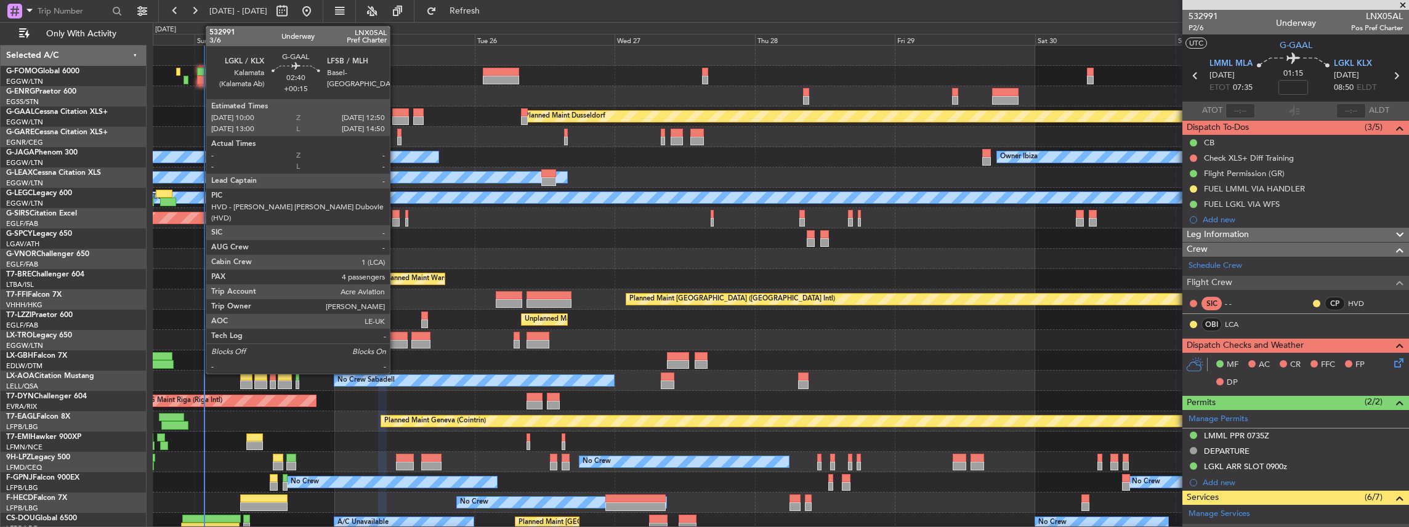
click at [396, 119] on div at bounding box center [400, 120] width 17 height 9
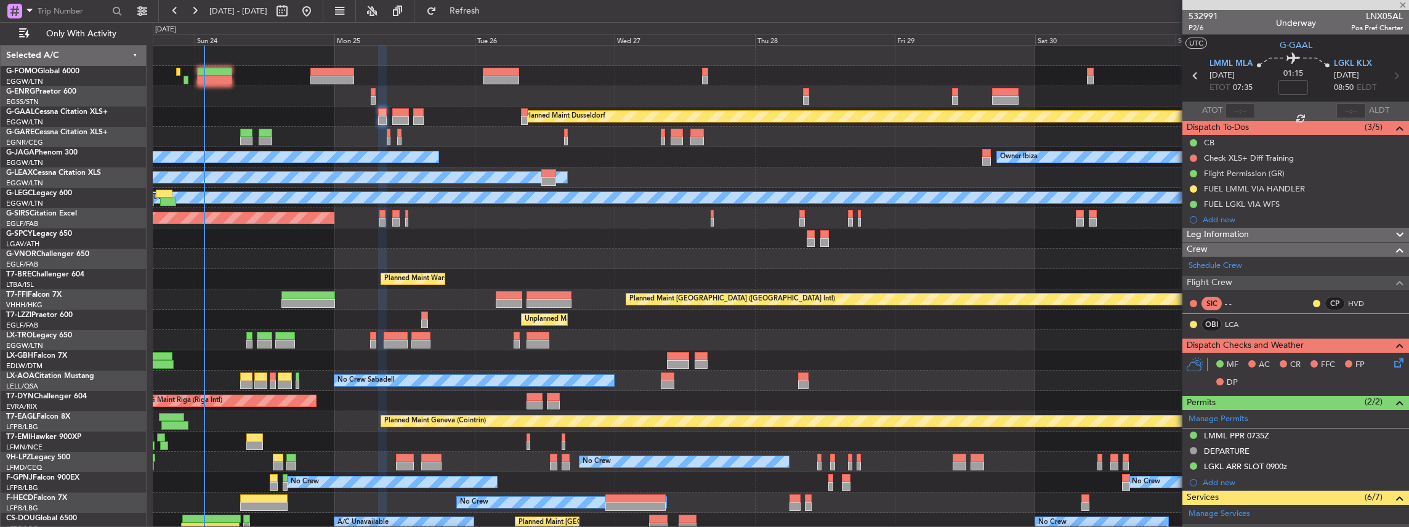
type input "+00:15"
type input "4"
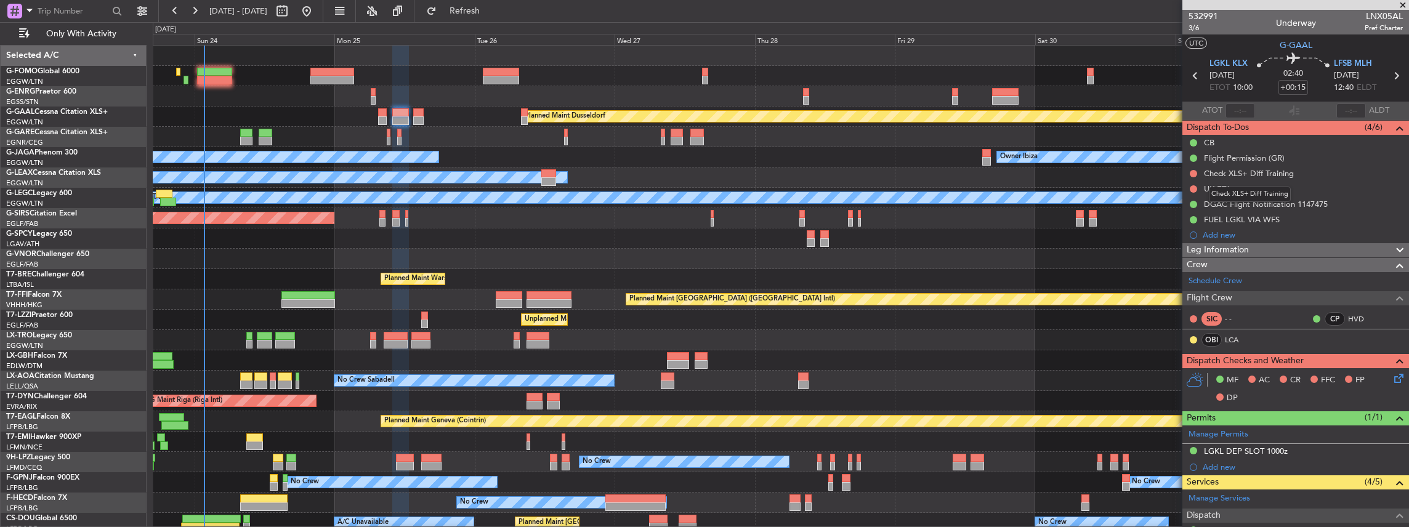
click at [1277, 183] on mat-tooltip-component "Check XLS+ Diff Training" at bounding box center [1249, 194] width 99 height 33
click at [1267, 187] on div "UK ETA" at bounding box center [1295, 188] width 227 height 15
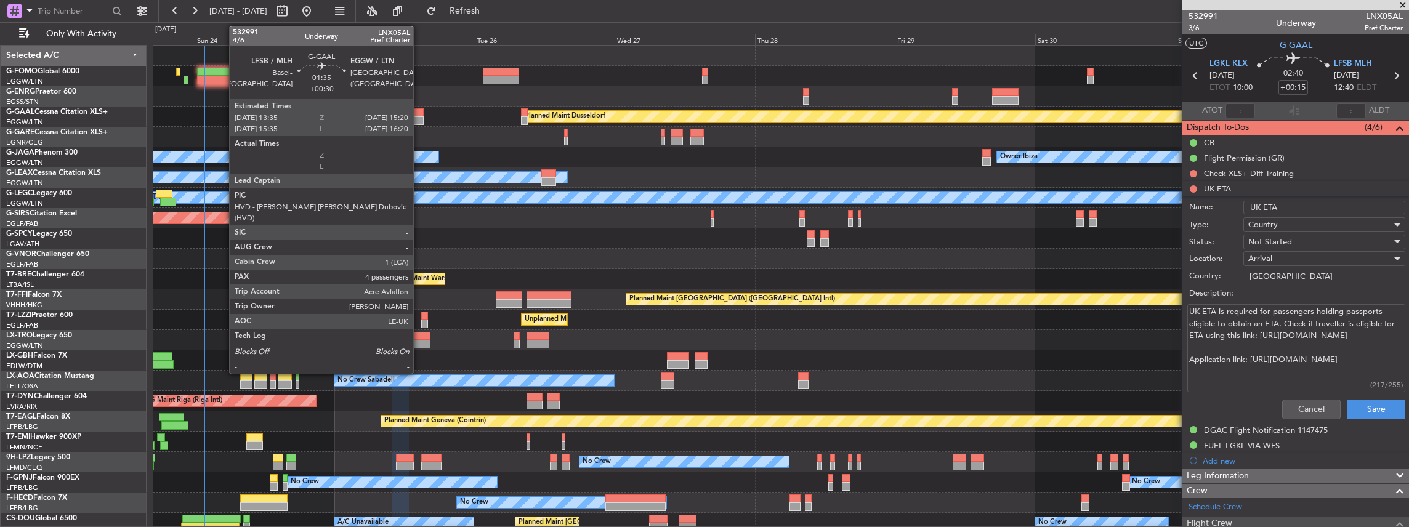
click at [419, 113] on div at bounding box center [418, 112] width 10 height 9
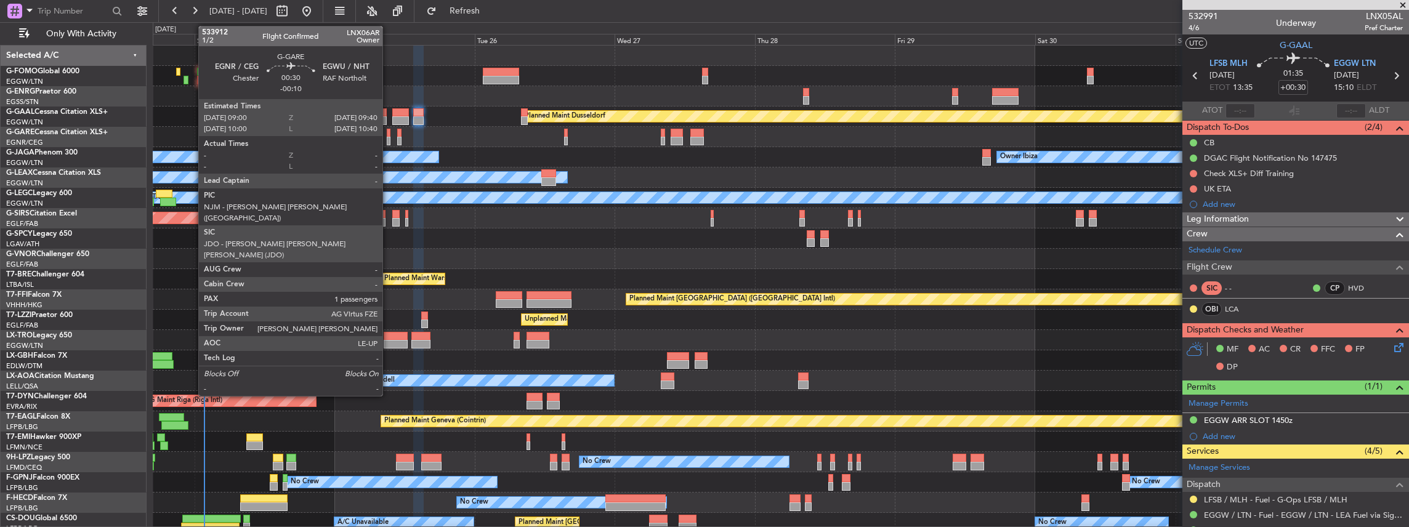
click at [389, 139] on div at bounding box center [389, 141] width 4 height 9
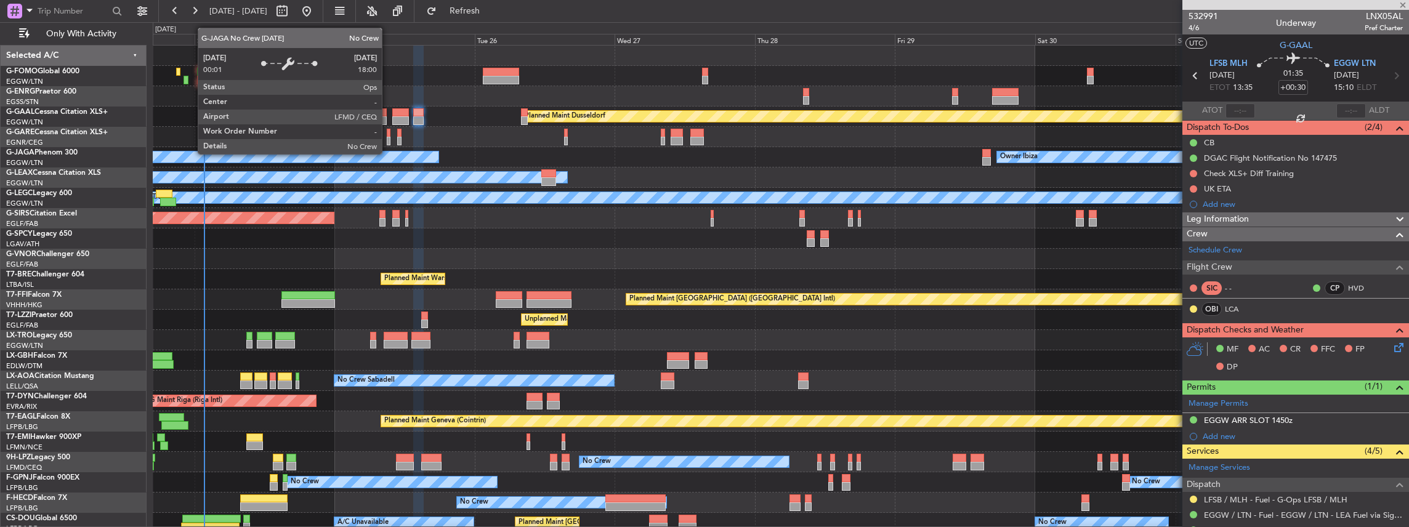
type input "-00:10"
type input "1"
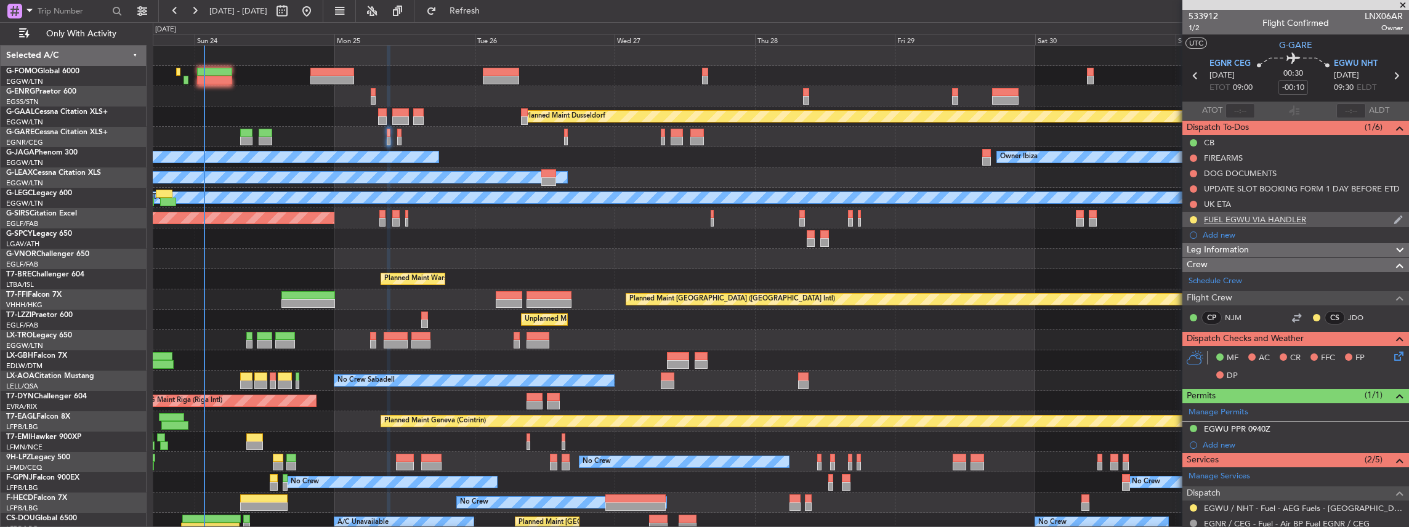
click at [1265, 212] on div "FUEL EGWU VIA HANDLER" at bounding box center [1295, 219] width 227 height 15
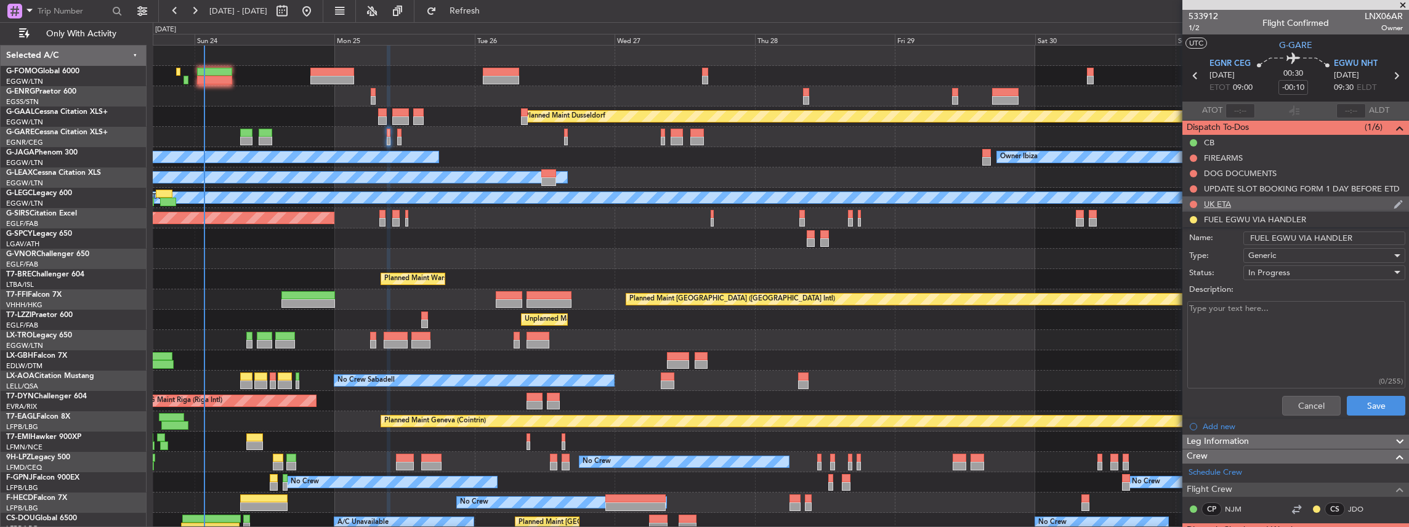
click at [1249, 202] on div "UK ETA" at bounding box center [1295, 203] width 227 height 15
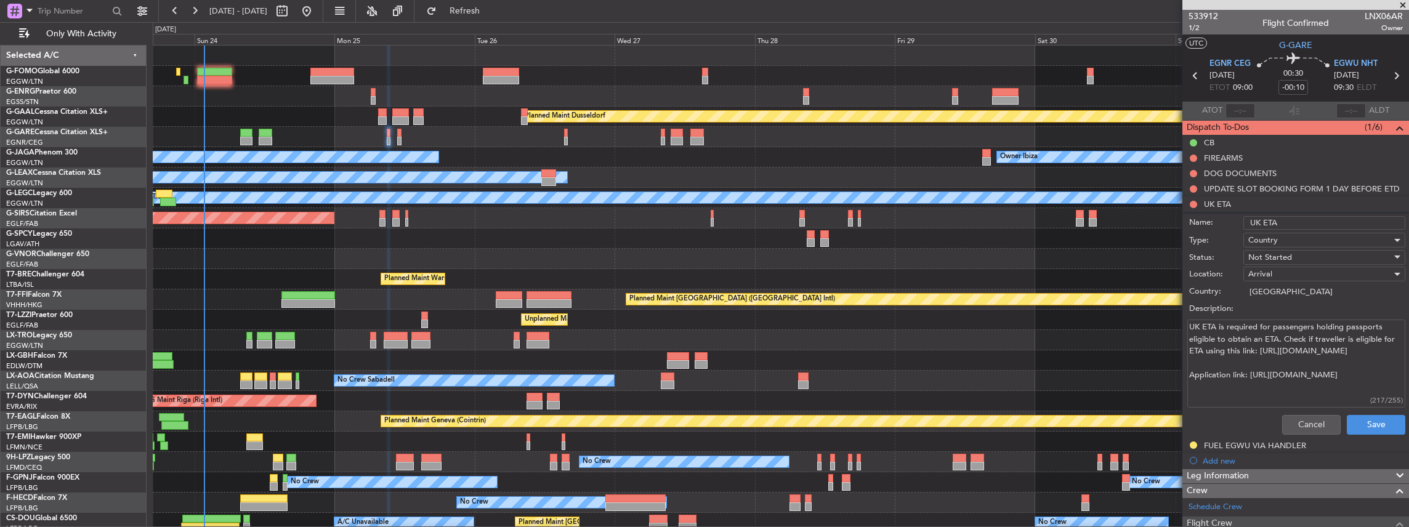
drag, startPoint x: 1360, startPoint y: 373, endPoint x: 1250, endPoint y: 373, distance: 110.2
click at [1250, 373] on textarea "UK ETA is required for passengers holding passports eligible to obtain an ETA. …" at bounding box center [1296, 364] width 218 height 88
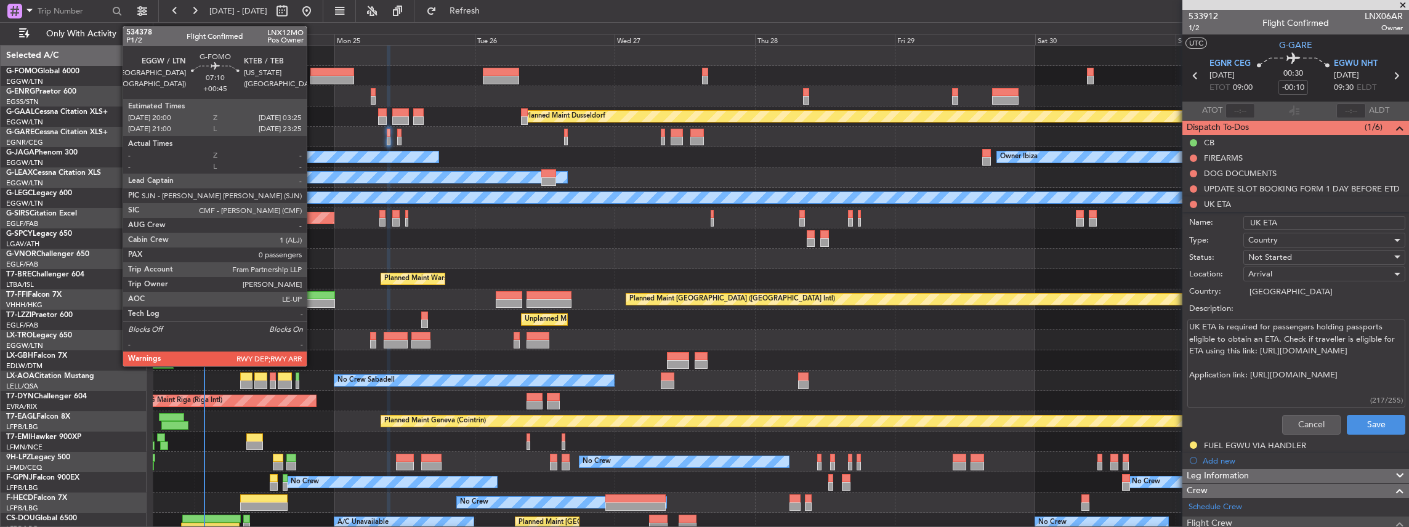
click at [313, 79] on div at bounding box center [332, 80] width 44 height 9
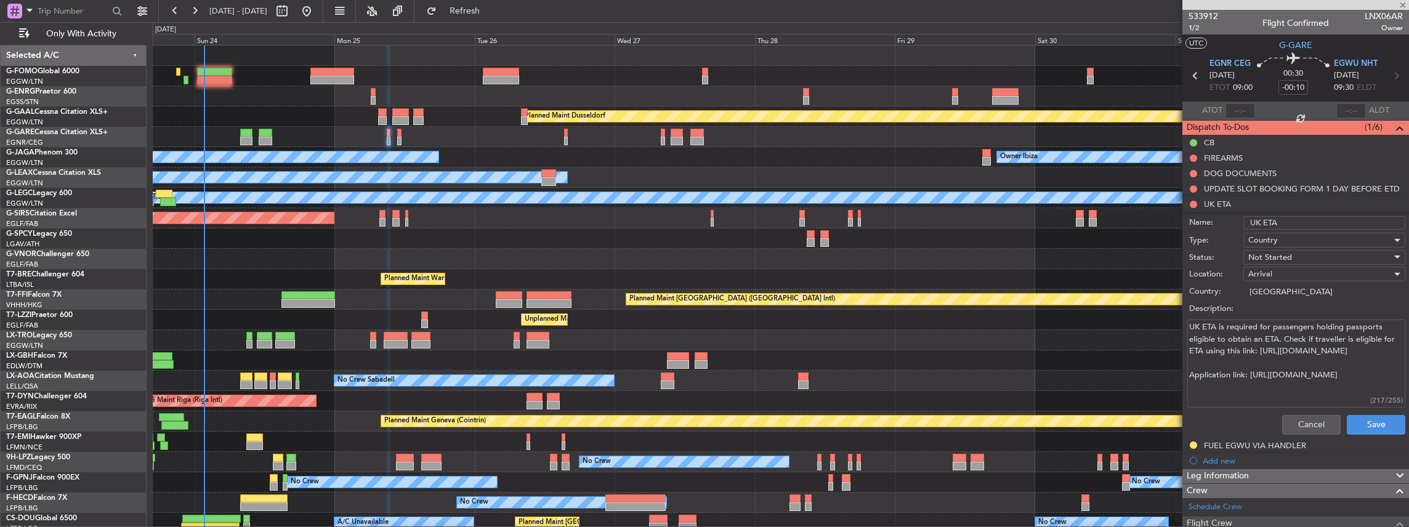
type input "+00:45"
type input "0"
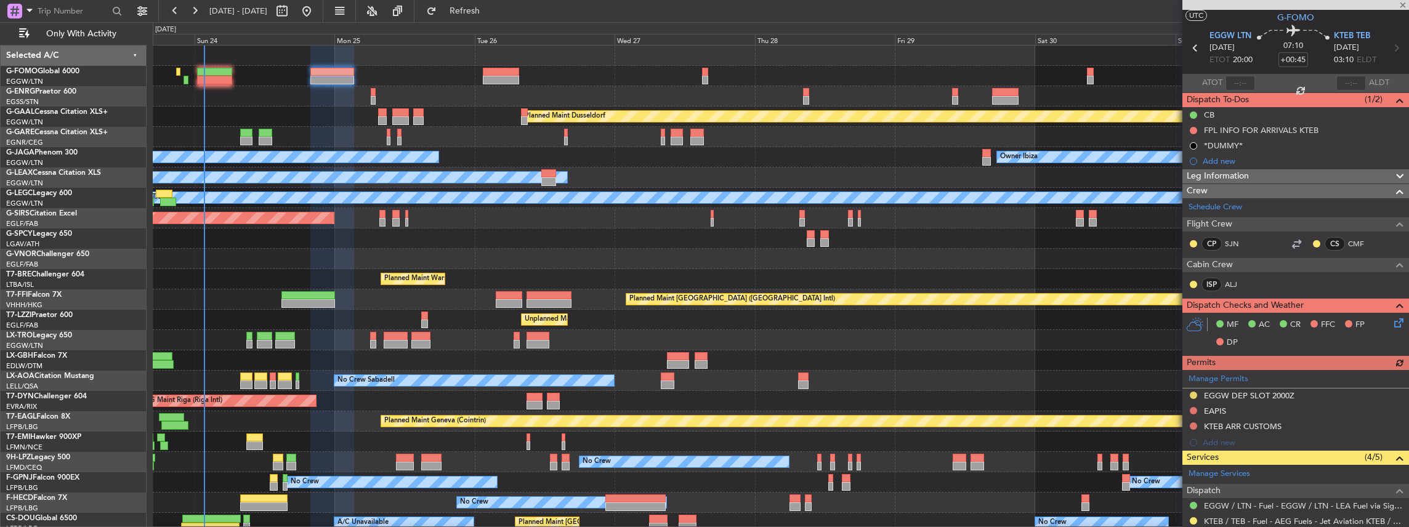
scroll to position [41, 0]
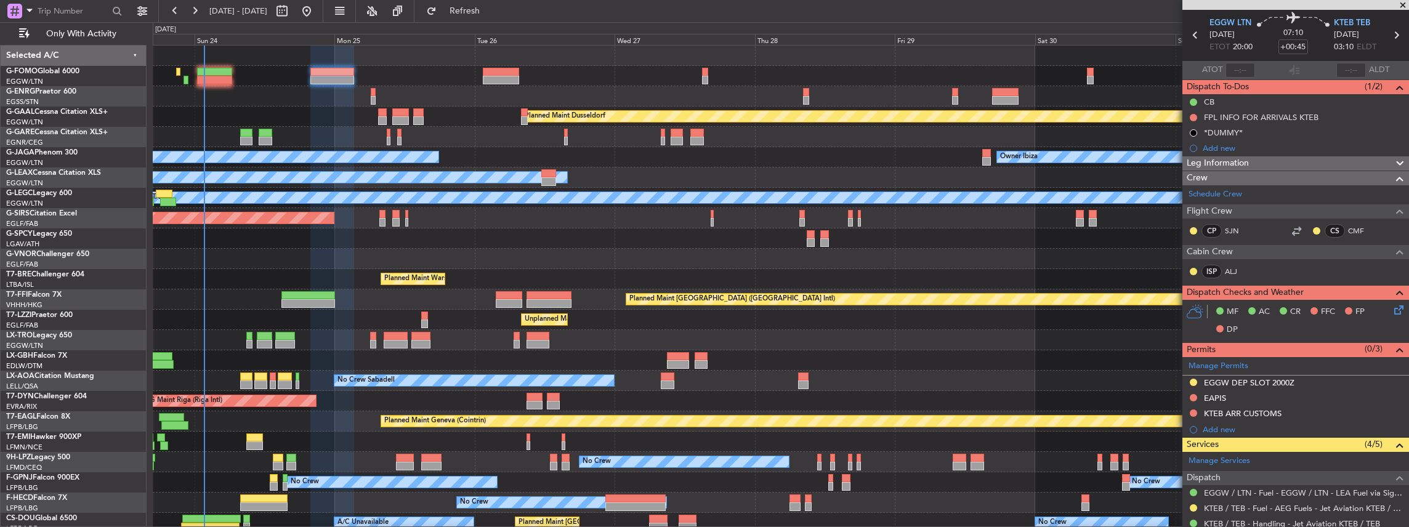
click at [1137, 389] on div "No Crew Sabadell No Crew Sabadell" at bounding box center [781, 381] width 1256 height 20
click at [1193, 411] on button at bounding box center [1193, 412] width 7 height 7
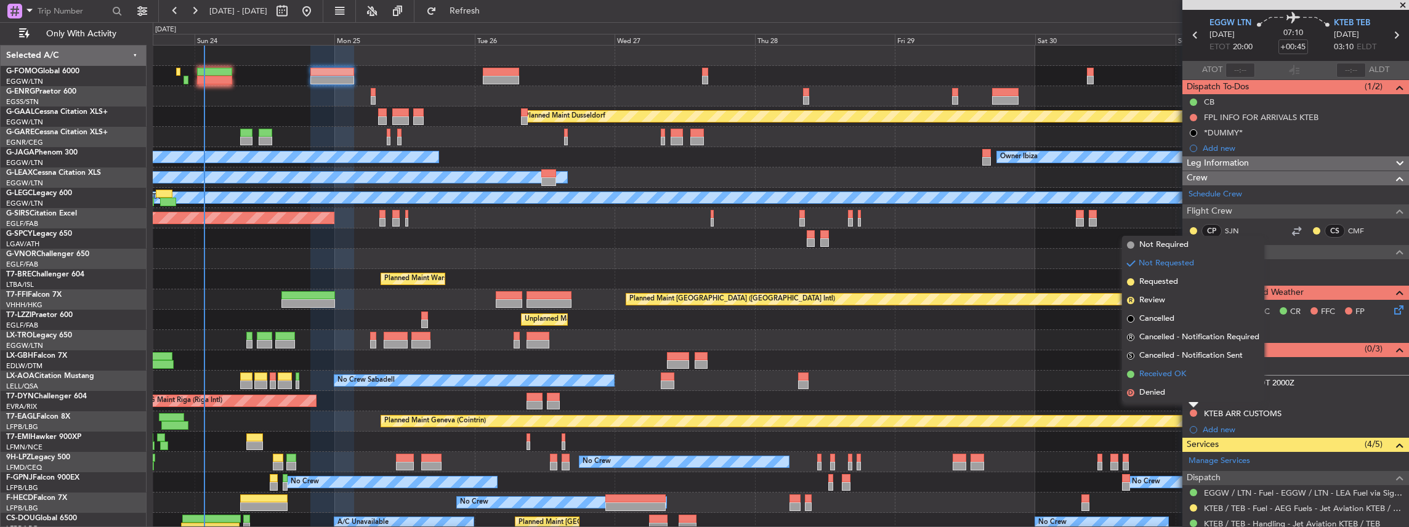
click at [1150, 376] on span "Received OK" at bounding box center [1162, 374] width 47 height 12
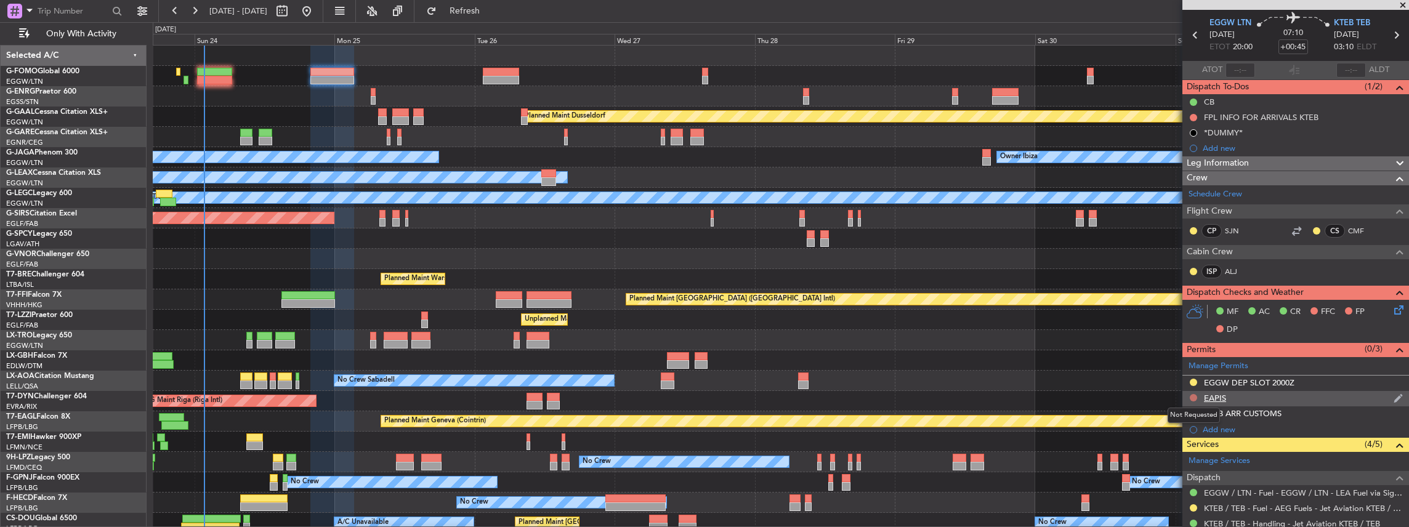
click at [1194, 396] on button at bounding box center [1193, 397] width 7 height 7
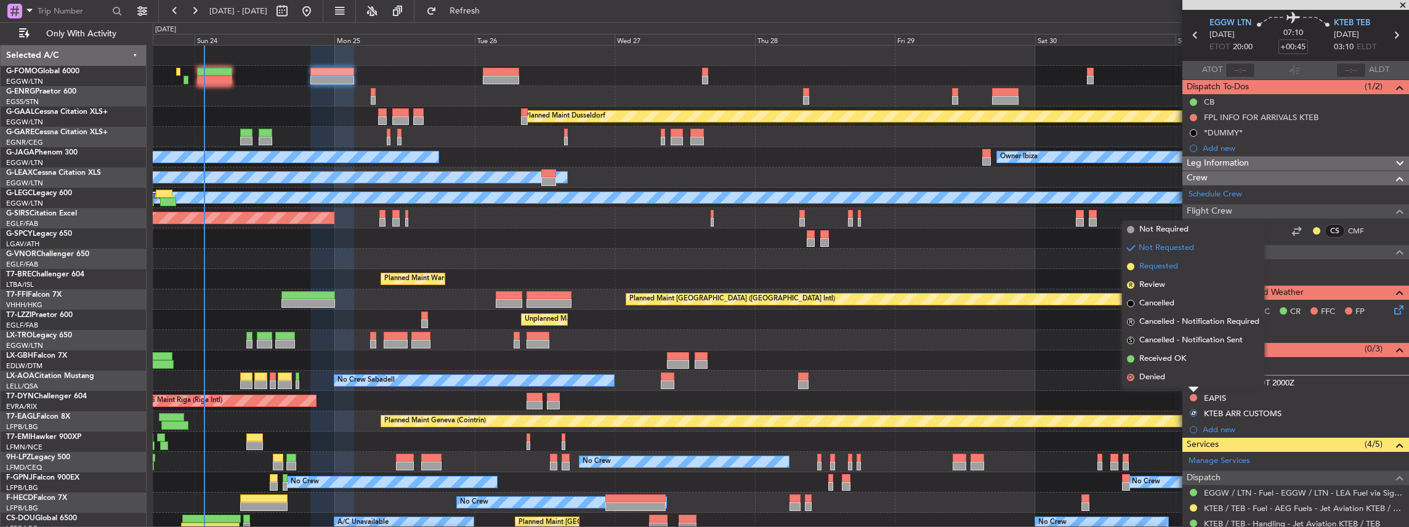
click at [1163, 267] on span "Requested" at bounding box center [1158, 266] width 39 height 12
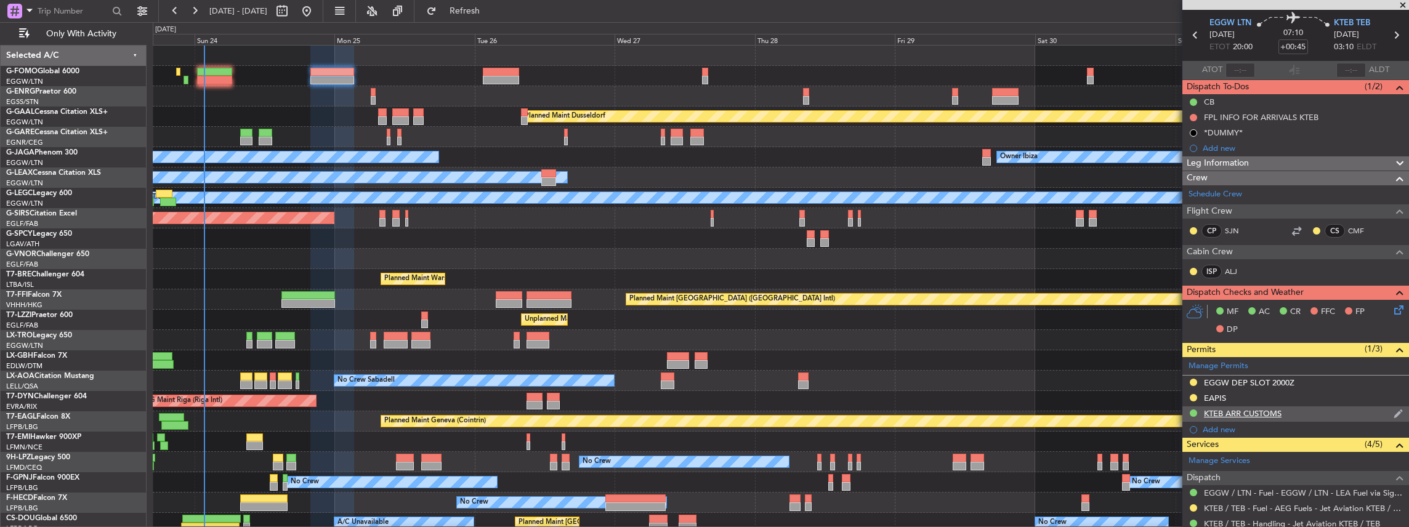
click at [1312, 410] on div "KTEB ARR CUSTOMS" at bounding box center [1295, 413] width 227 height 15
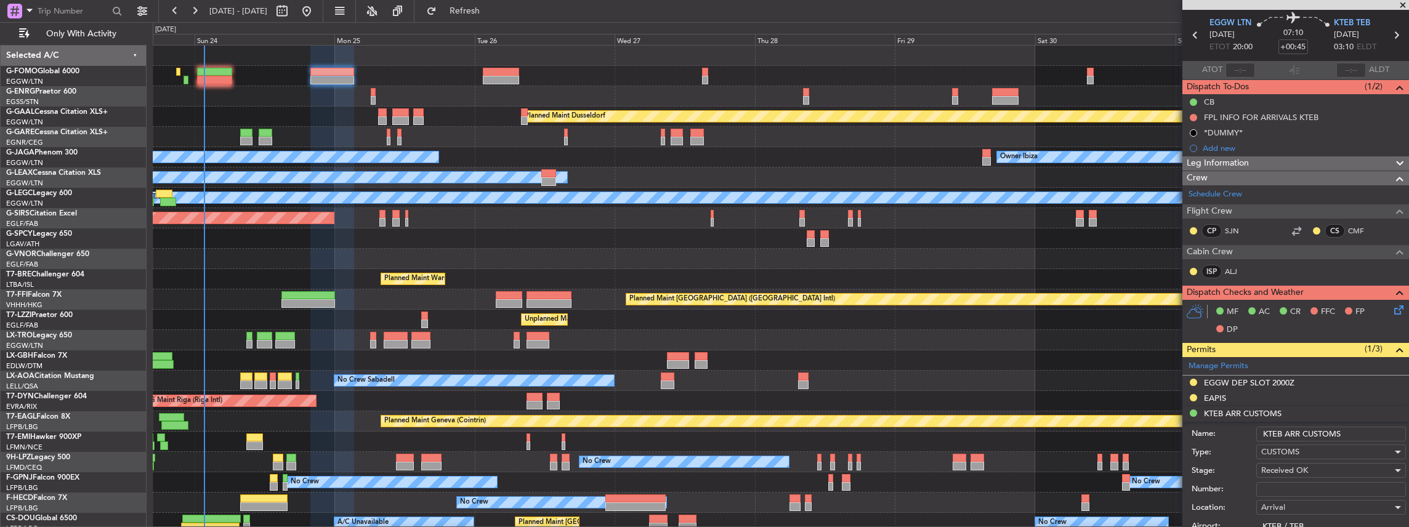
click at [1358, 431] on input "KTEB ARR CUSTOMS" at bounding box center [1331, 434] width 150 height 15
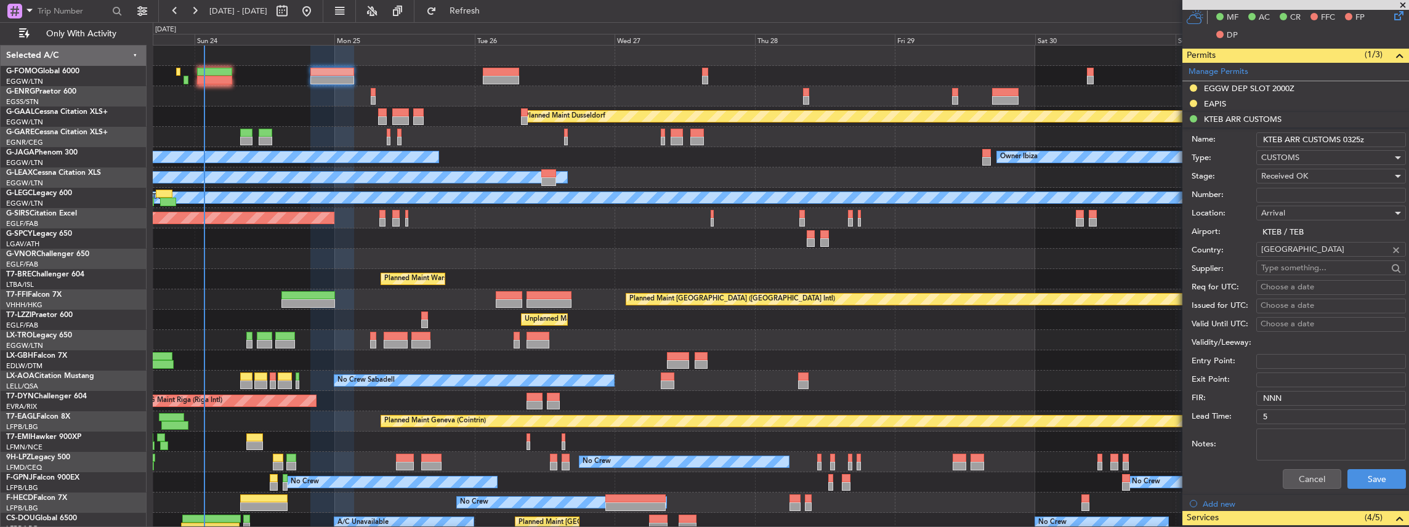
scroll to position [369, 0]
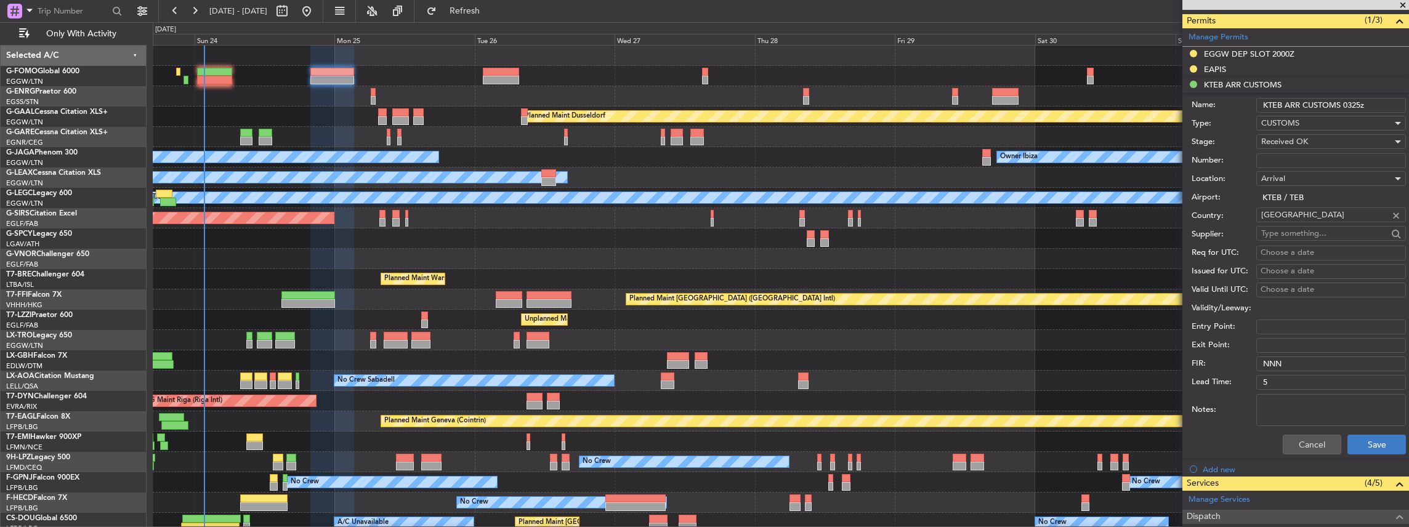
type input "KTEB ARR CUSTOMS 0325z"
click at [1364, 441] on button "Save" at bounding box center [1376, 445] width 58 height 20
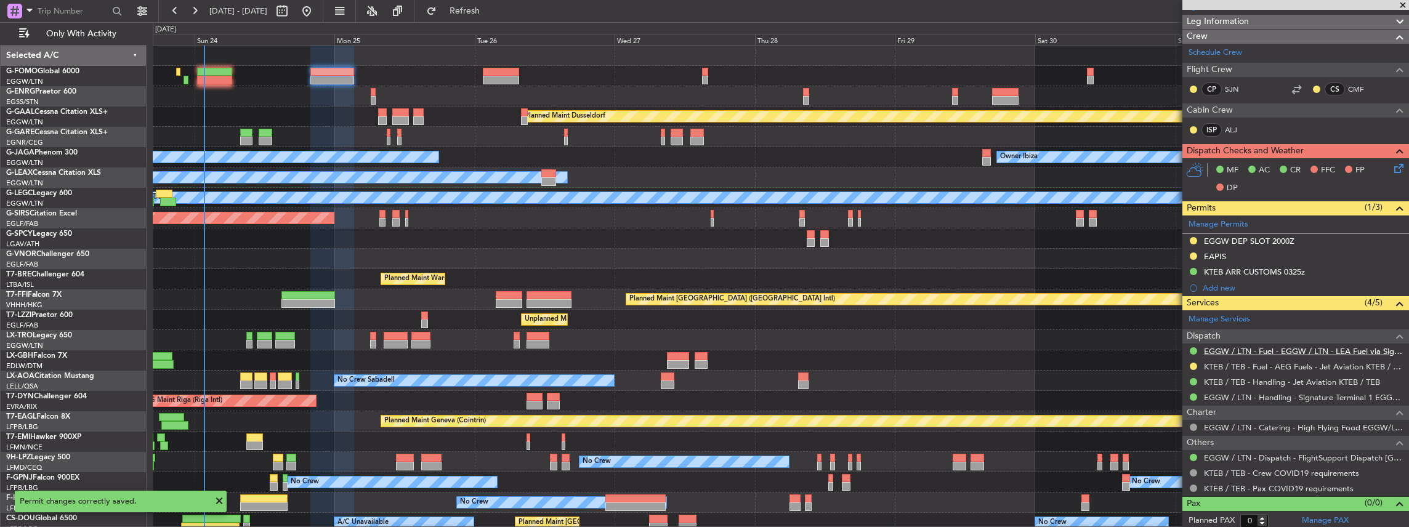
scroll to position [0, 0]
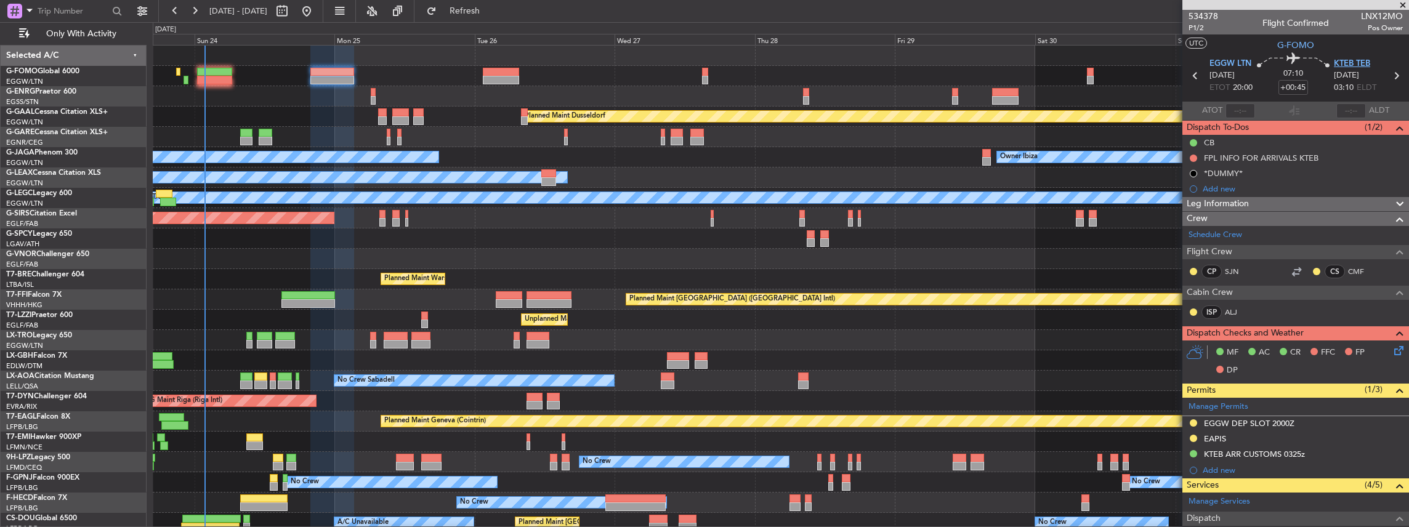
click at [1346, 62] on span "KTEB TEB" at bounding box center [1352, 64] width 36 height 12
click at [1340, 160] on div "FPL INFO FOR ARRIVALS KTEB" at bounding box center [1295, 157] width 227 height 15
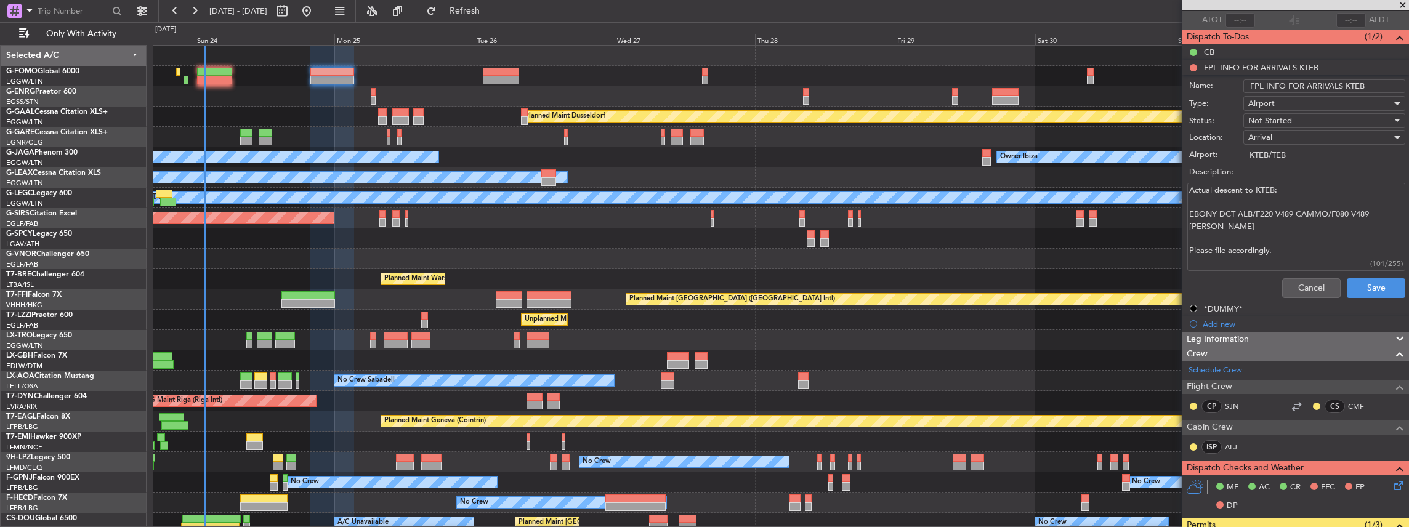
scroll to position [205, 0]
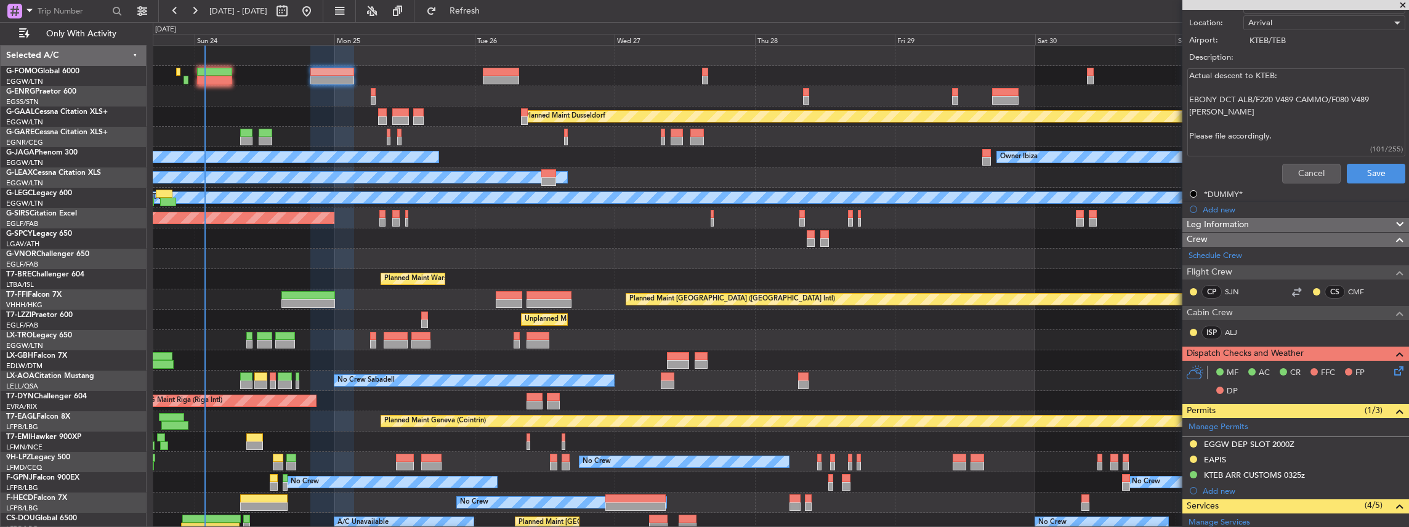
click at [211, 65] on div at bounding box center [781, 56] width 1256 height 20
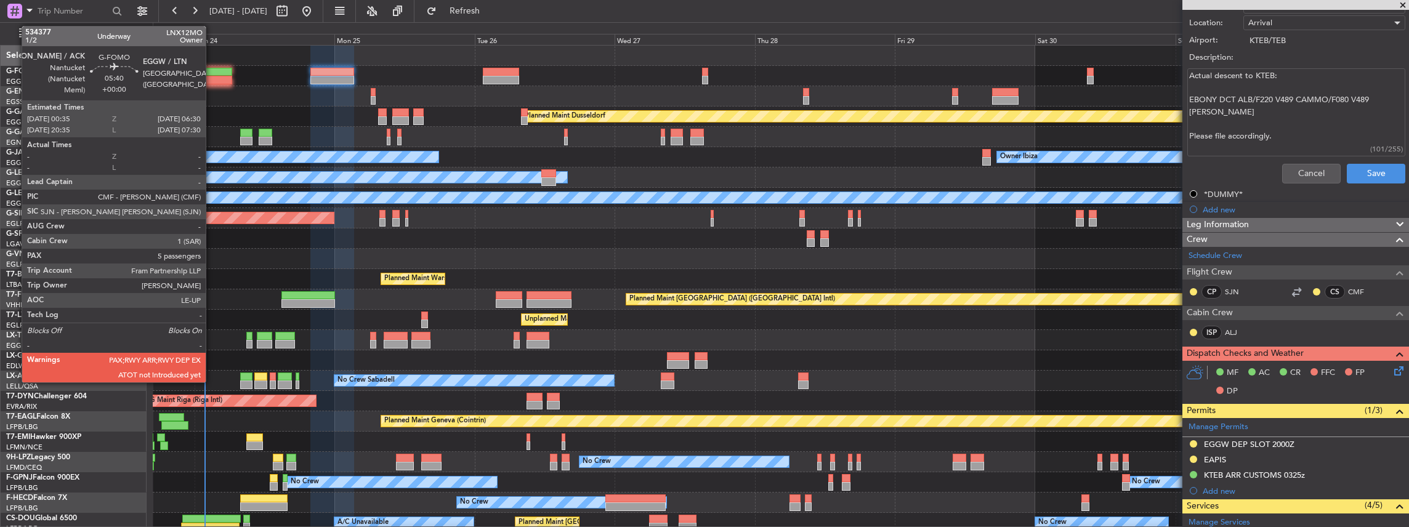
click at [212, 71] on div at bounding box center [214, 72] width 35 height 9
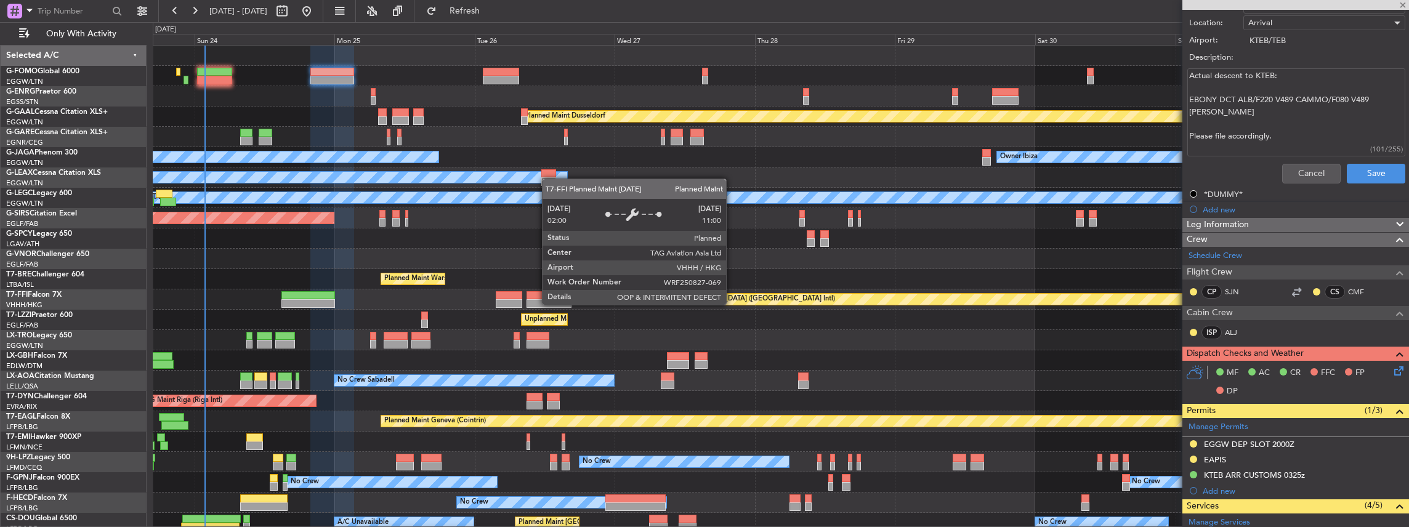
type input "5"
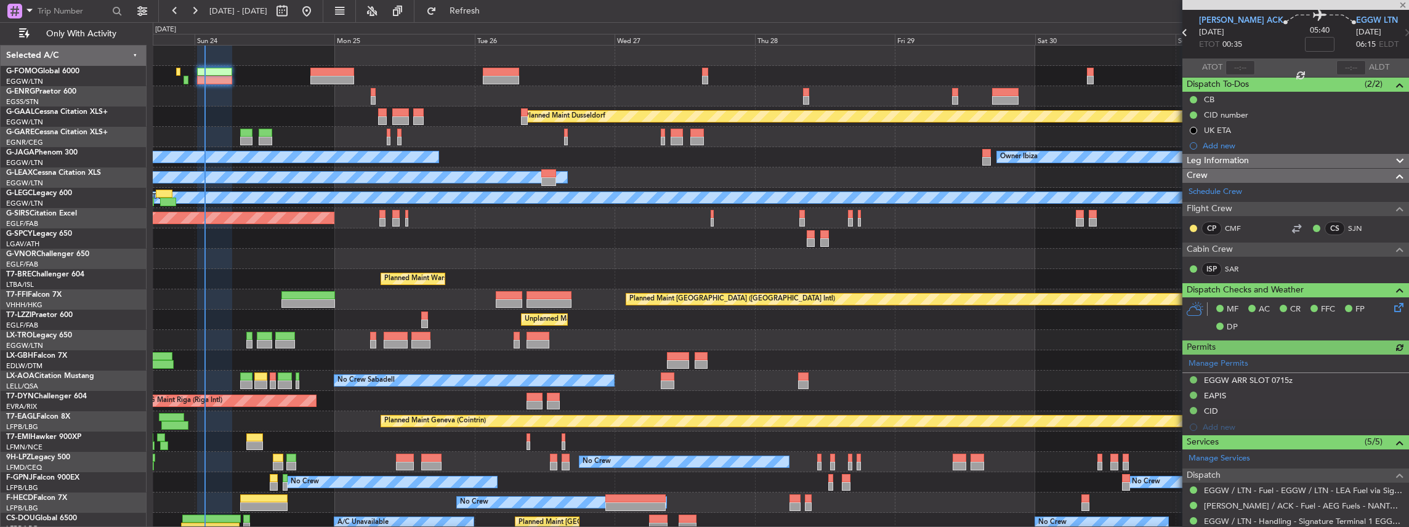
scroll to position [321, 0]
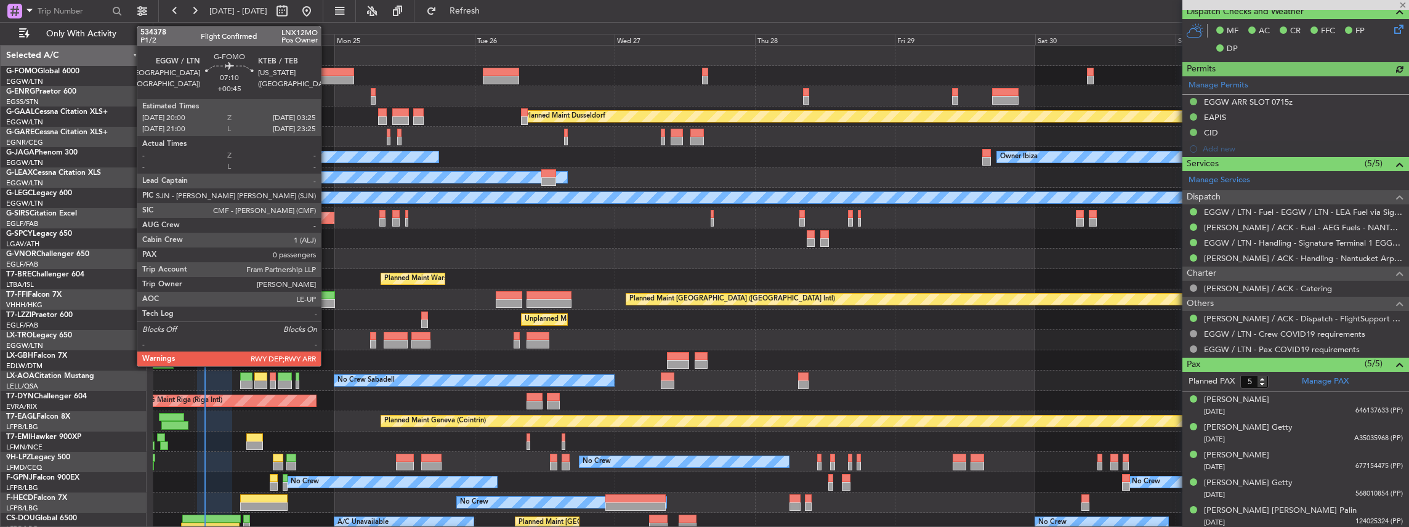
click at [327, 79] on div at bounding box center [332, 80] width 44 height 9
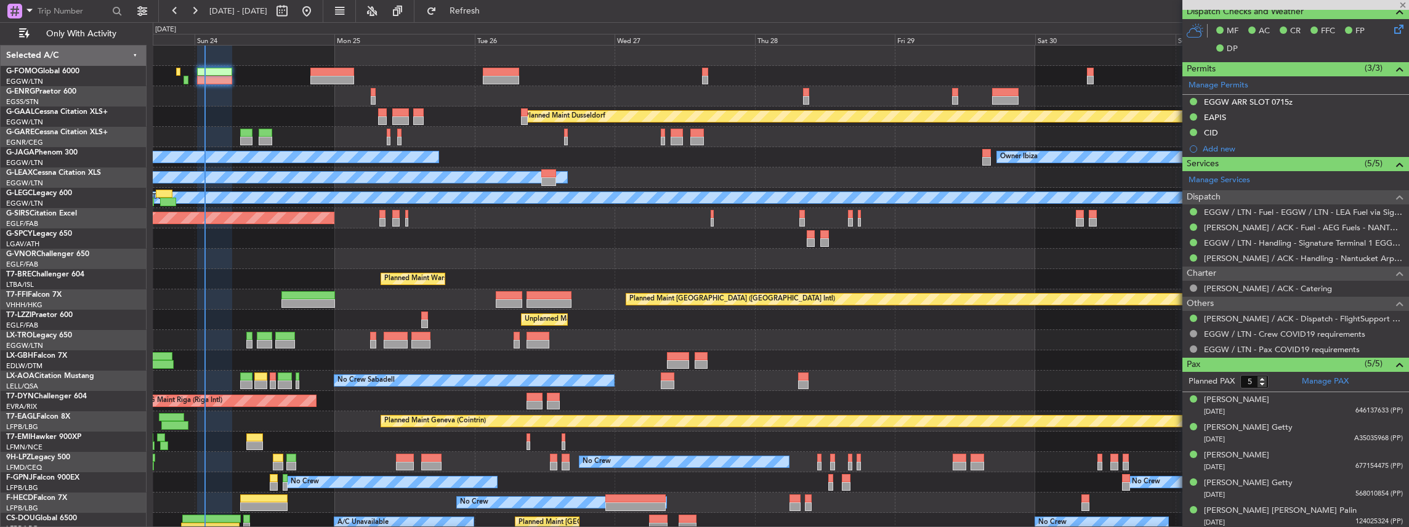
type input "+00:45"
type input "0"
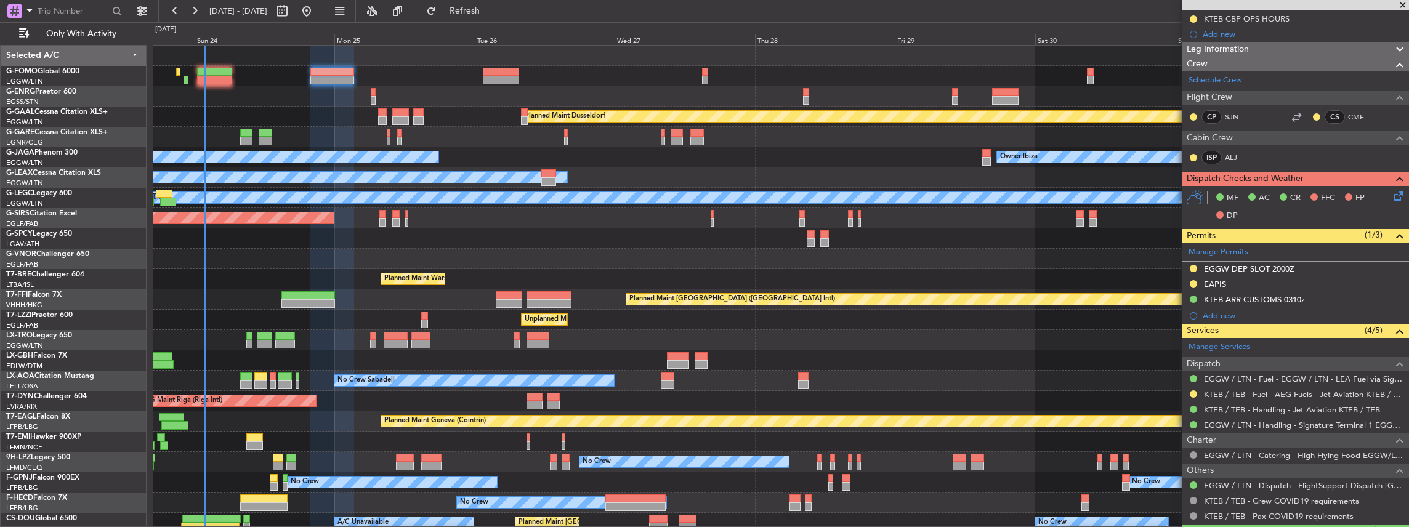
scroll to position [198, 0]
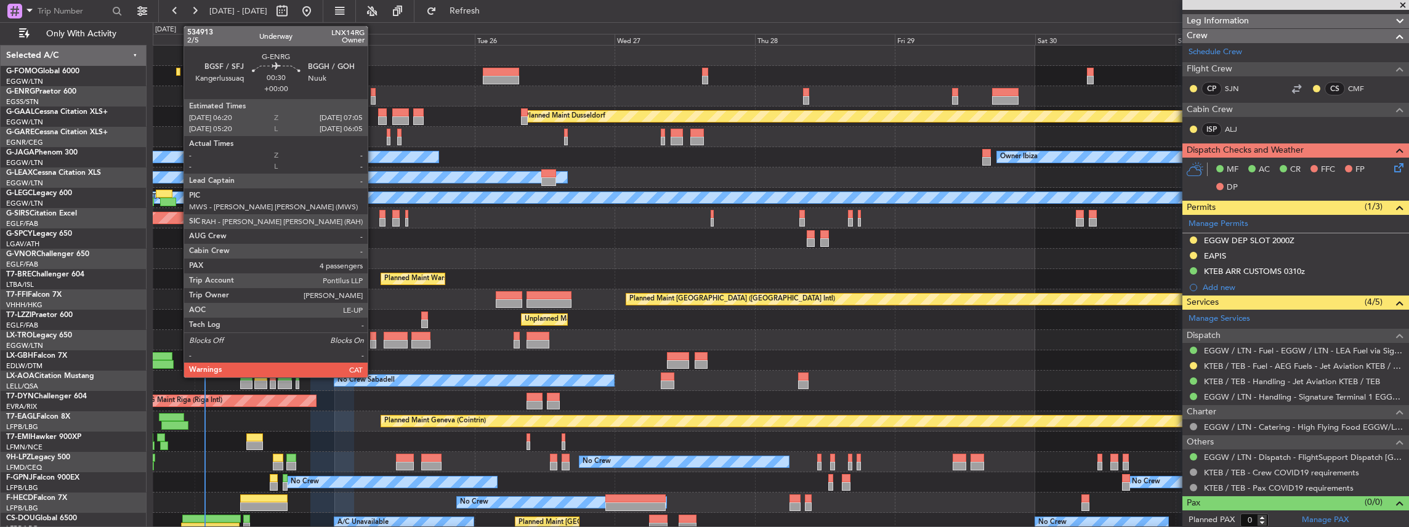
click at [374, 96] on div at bounding box center [373, 100] width 5 height 9
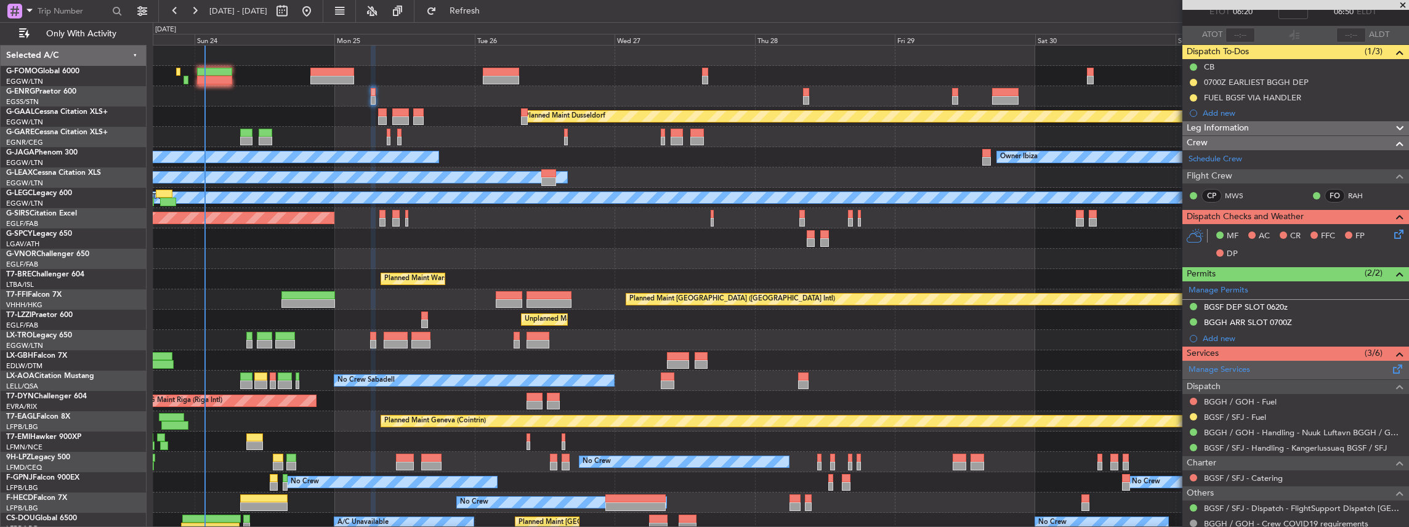
scroll to position [82, 0]
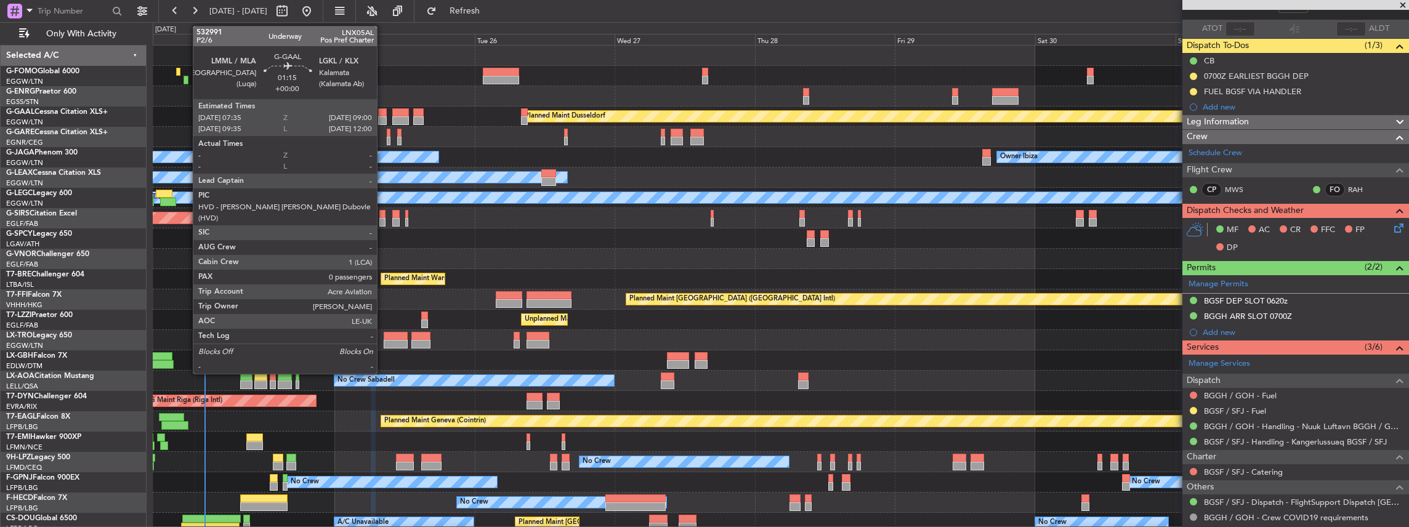
click at [383, 119] on div at bounding box center [382, 120] width 9 height 9
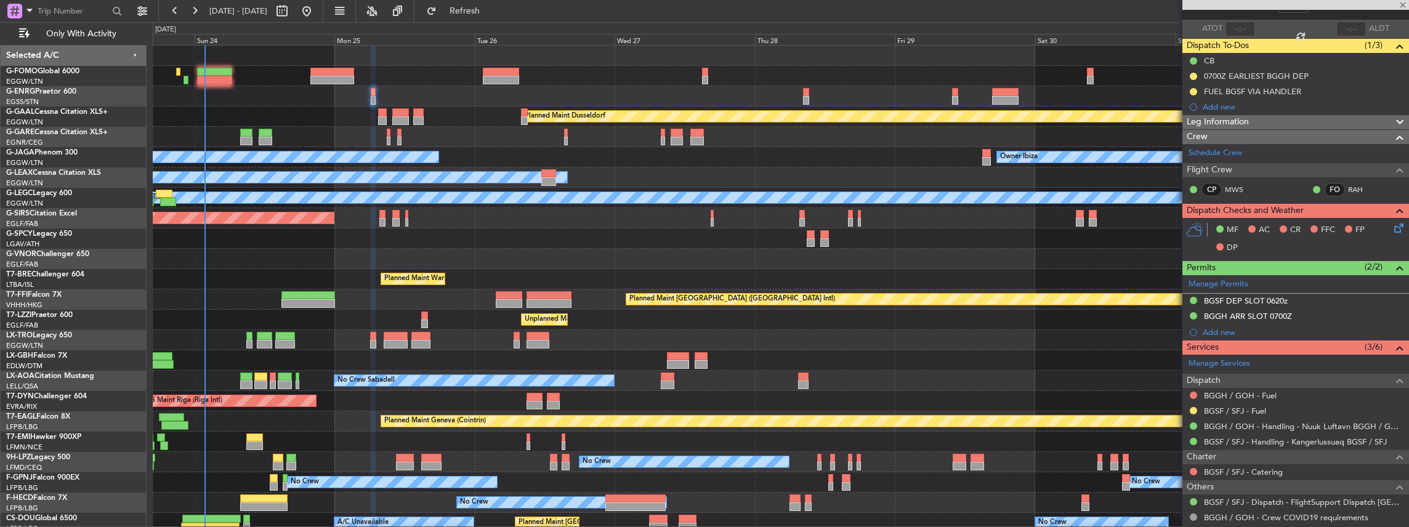
type input "0"
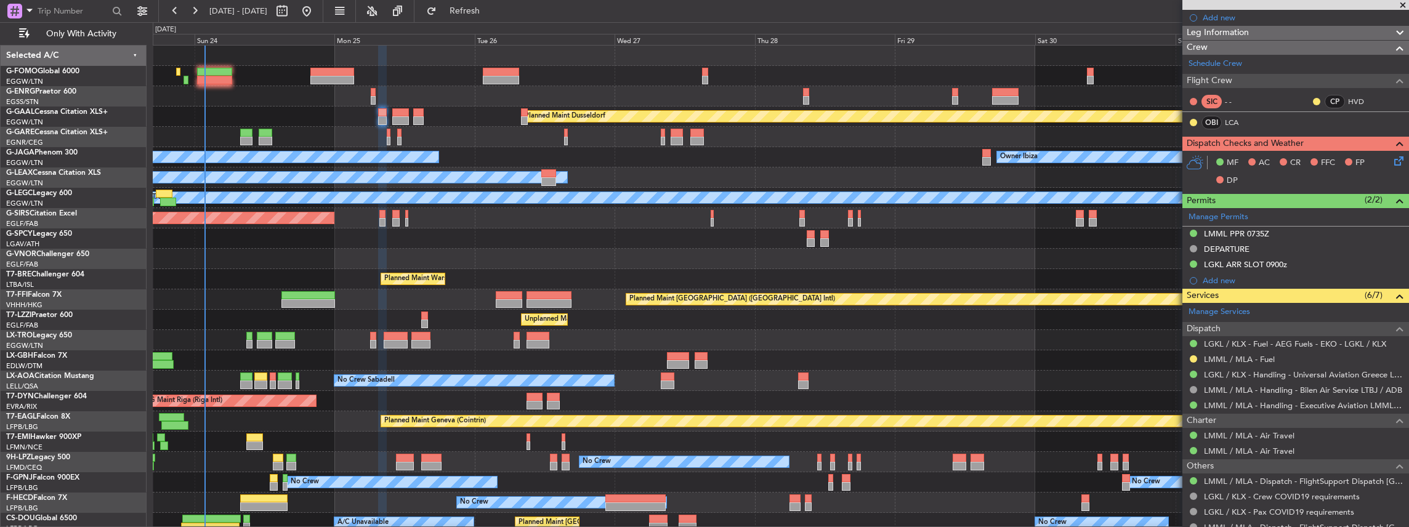
scroll to position [205, 0]
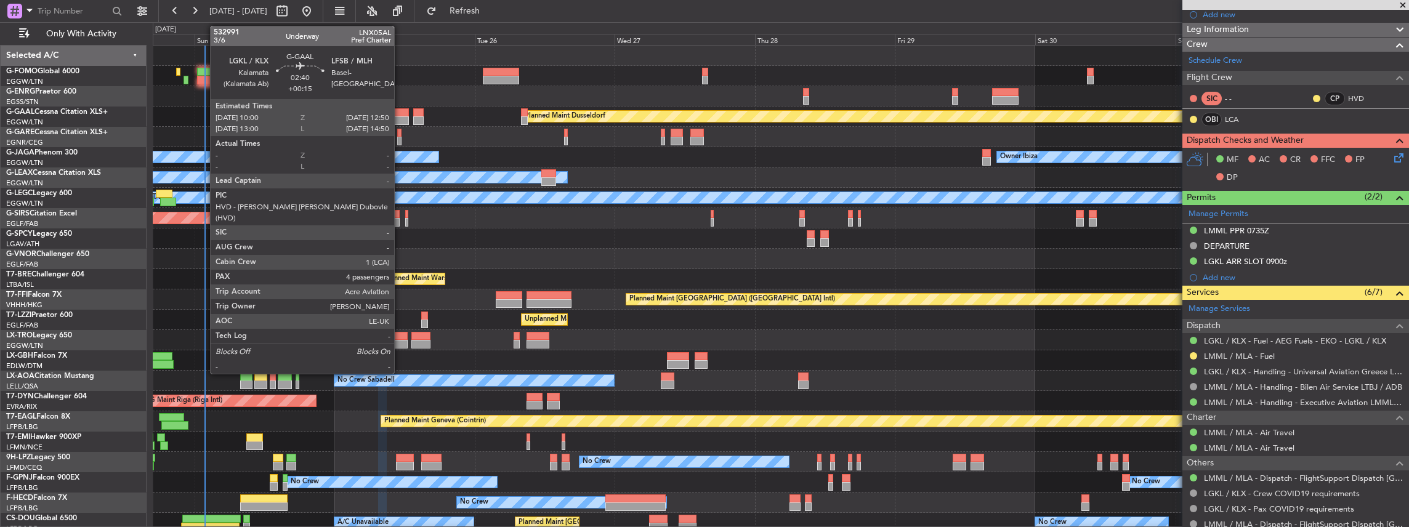
click at [400, 116] on div at bounding box center [400, 120] width 17 height 9
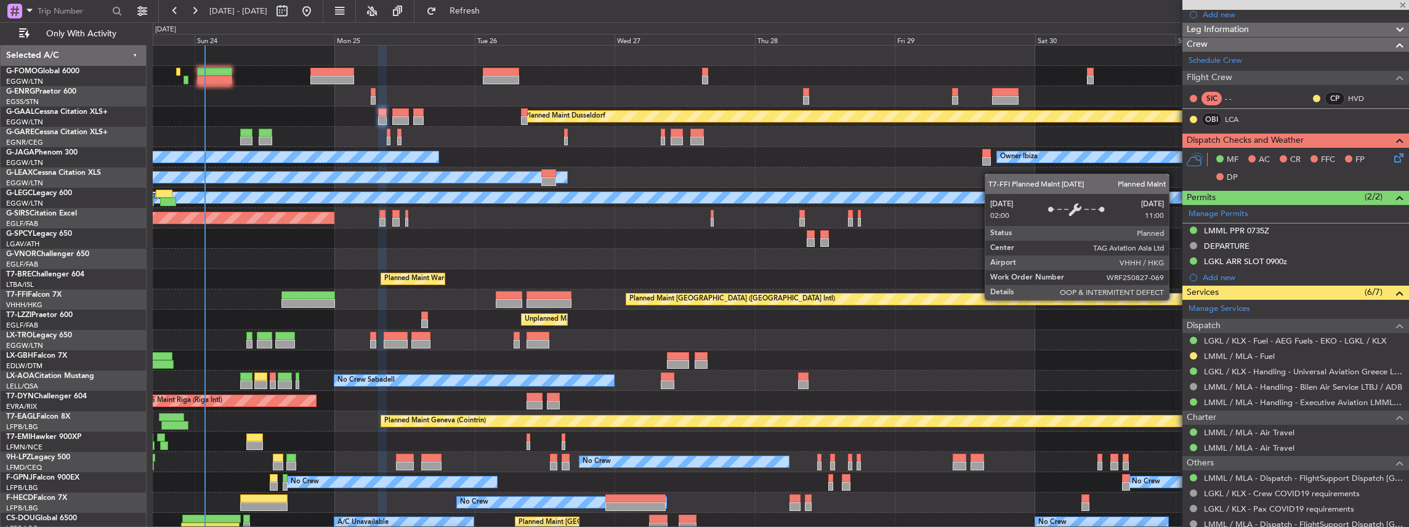
type input "+00:15"
type input "4"
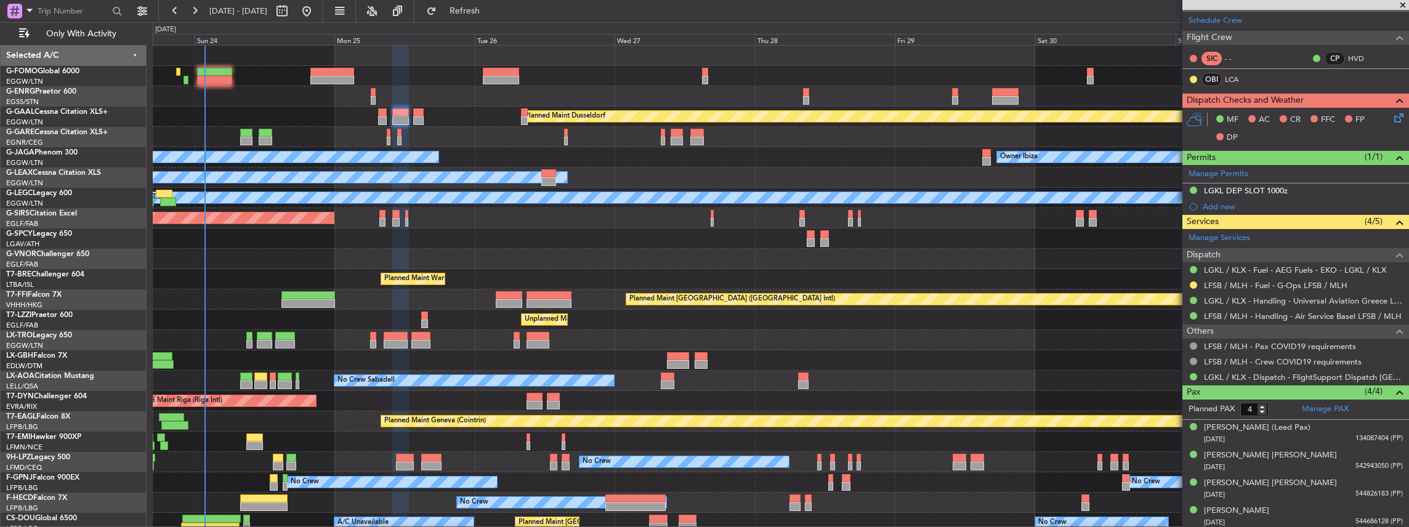
scroll to position [0, 0]
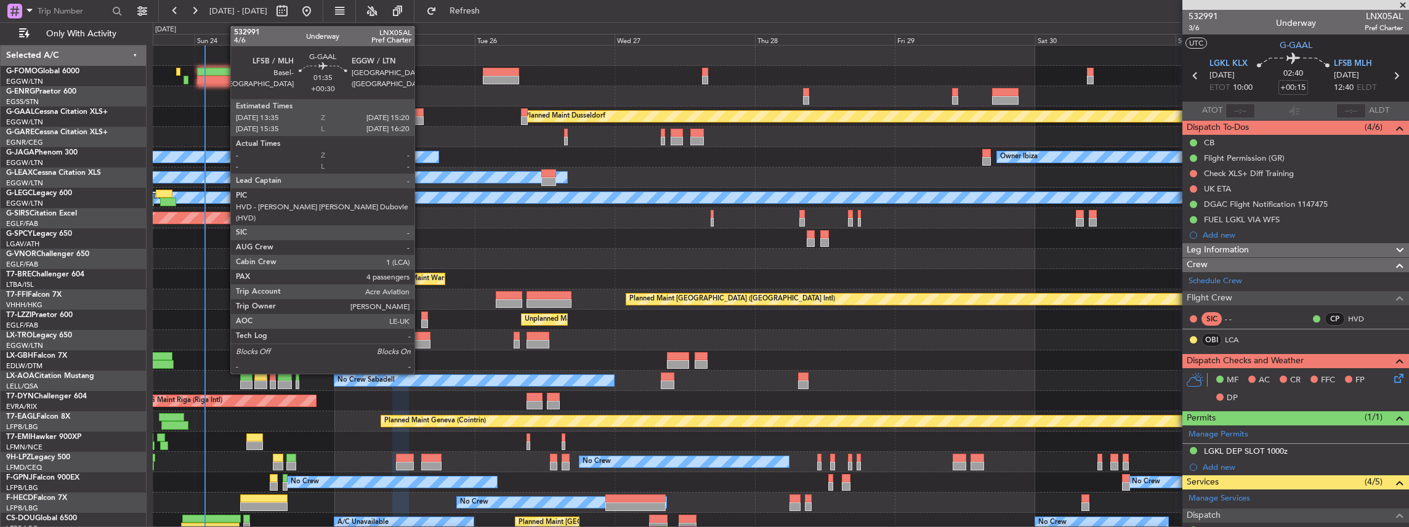
click at [421, 117] on div at bounding box center [418, 120] width 10 height 9
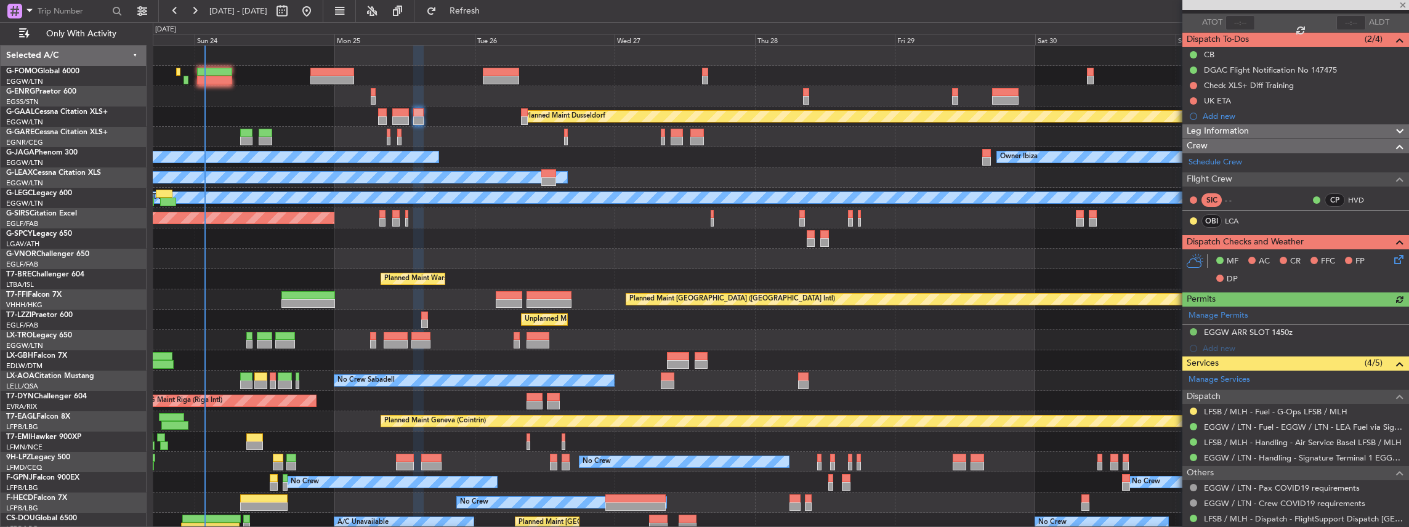
scroll to position [205, 0]
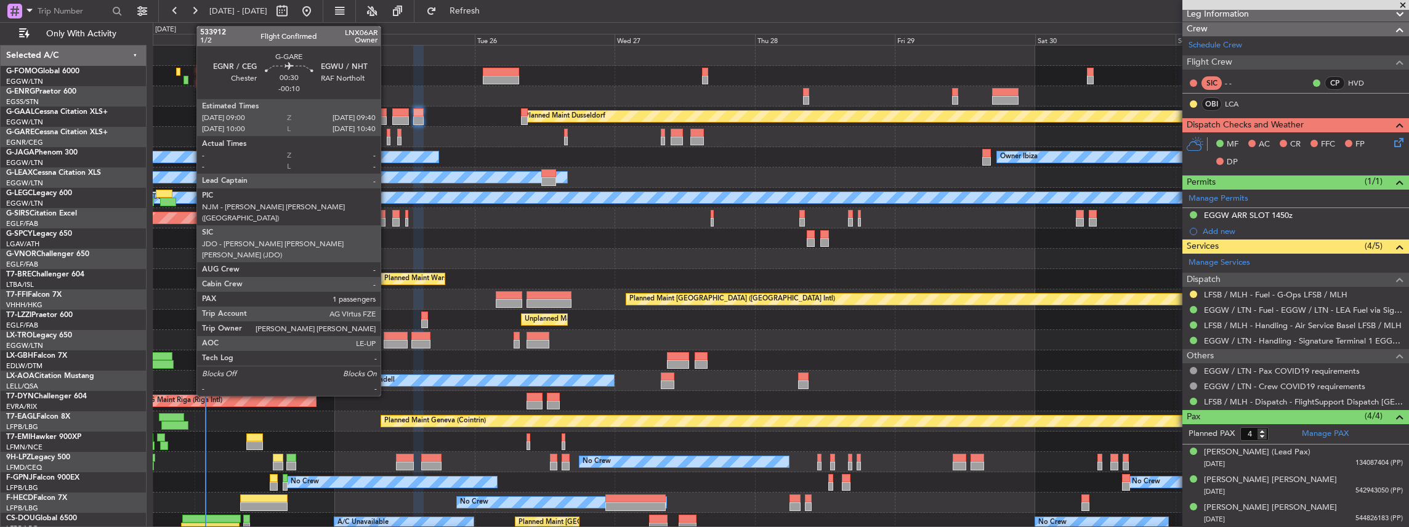
click at [387, 139] on div at bounding box center [389, 141] width 4 height 9
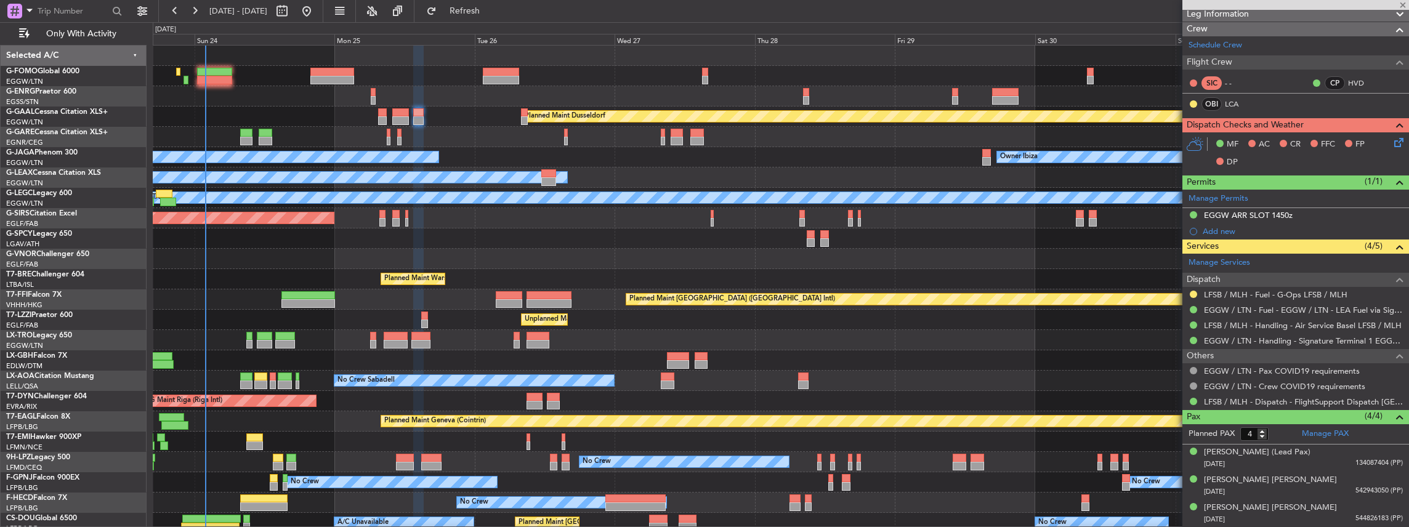
type input "-00:10"
type input "1"
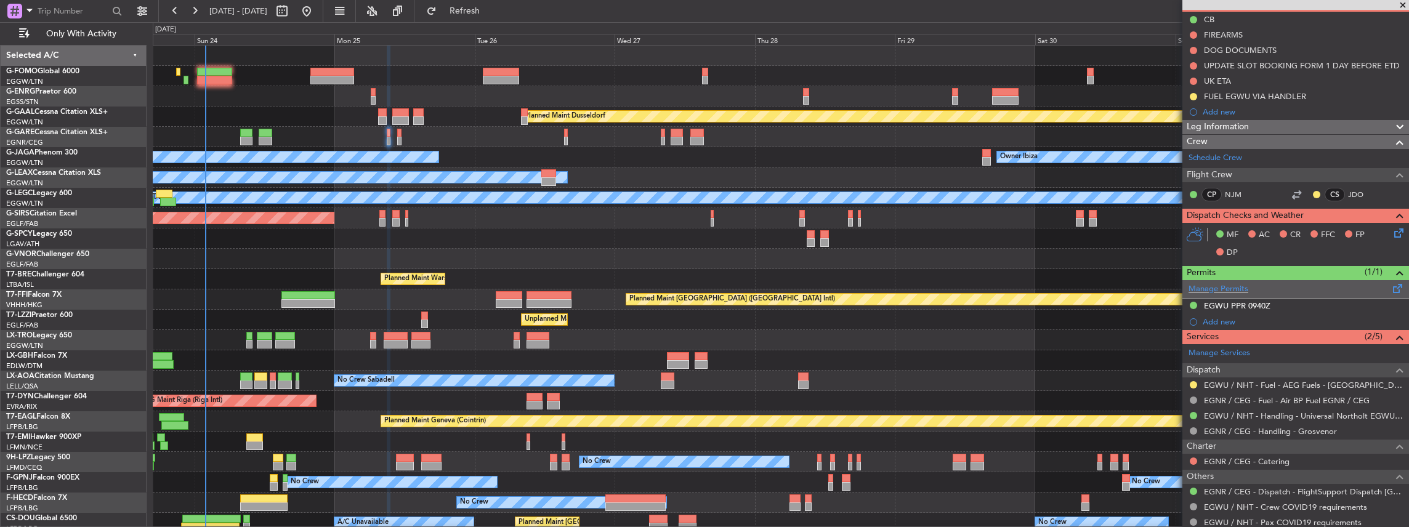
scroll to position [0, 0]
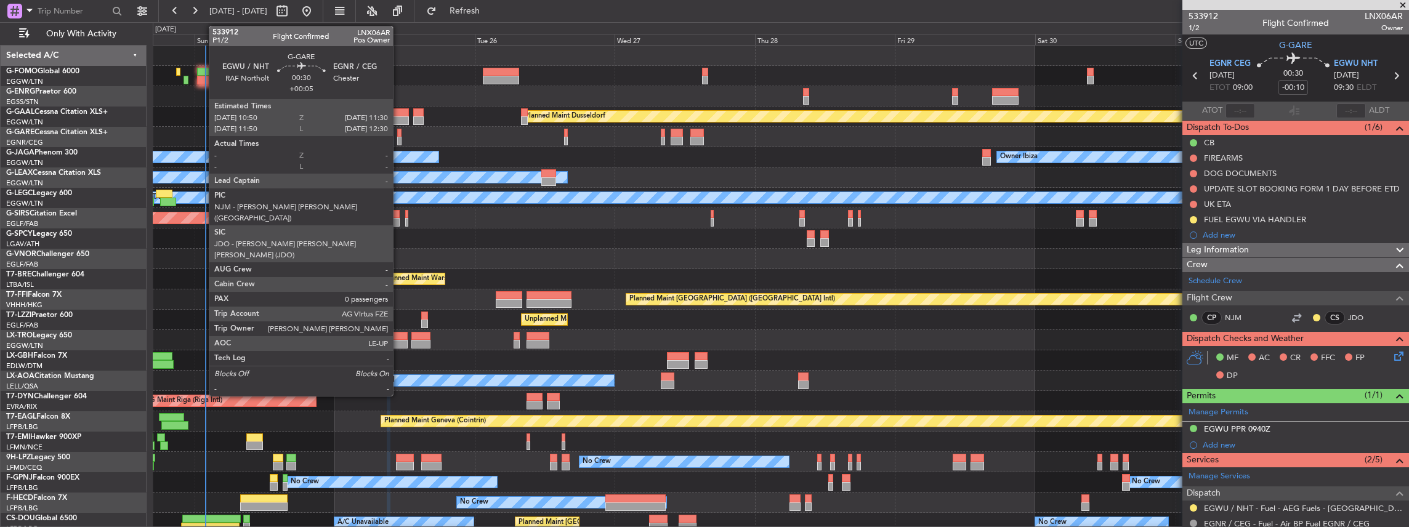
click at [399, 139] on div at bounding box center [399, 141] width 4 height 9
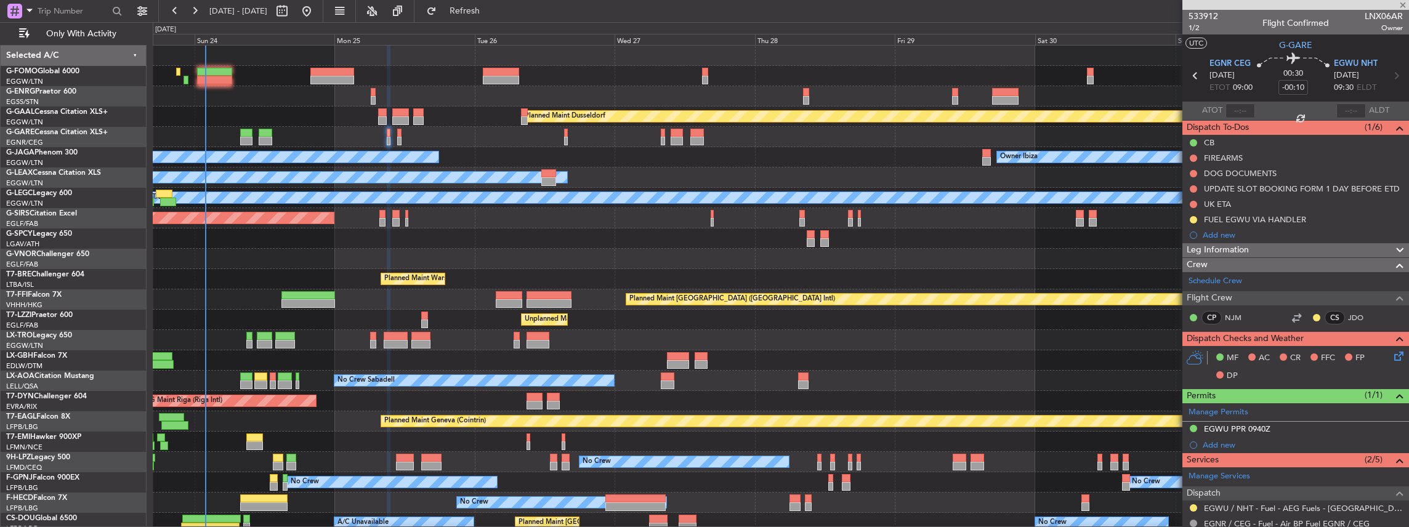
type input "+00:05"
type input "0"
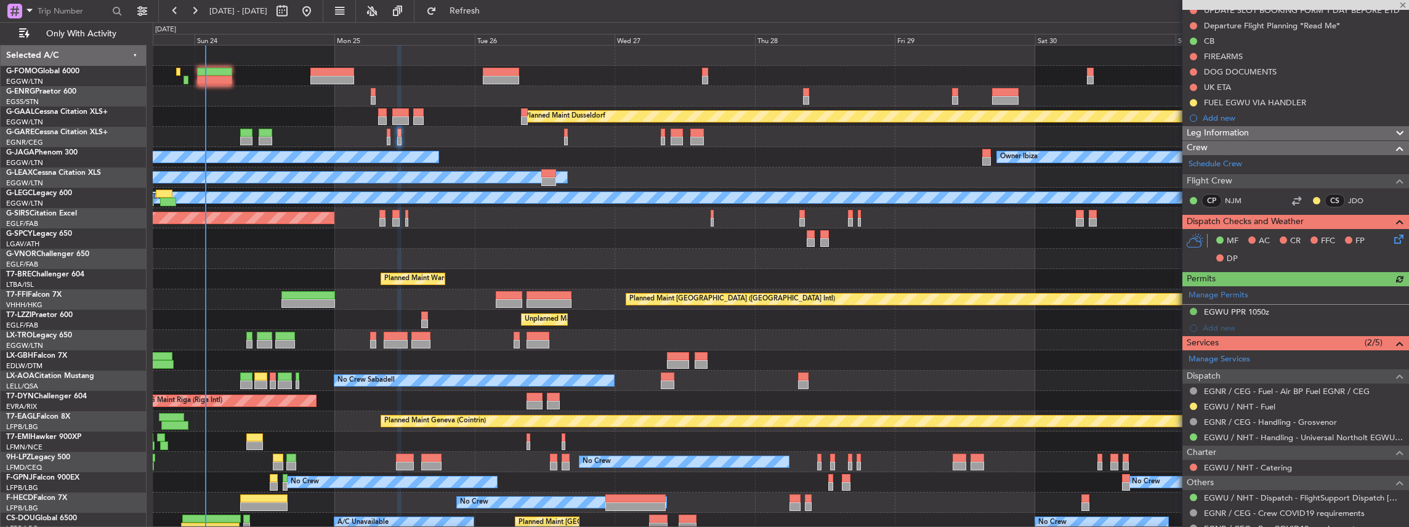
scroll to position [164, 0]
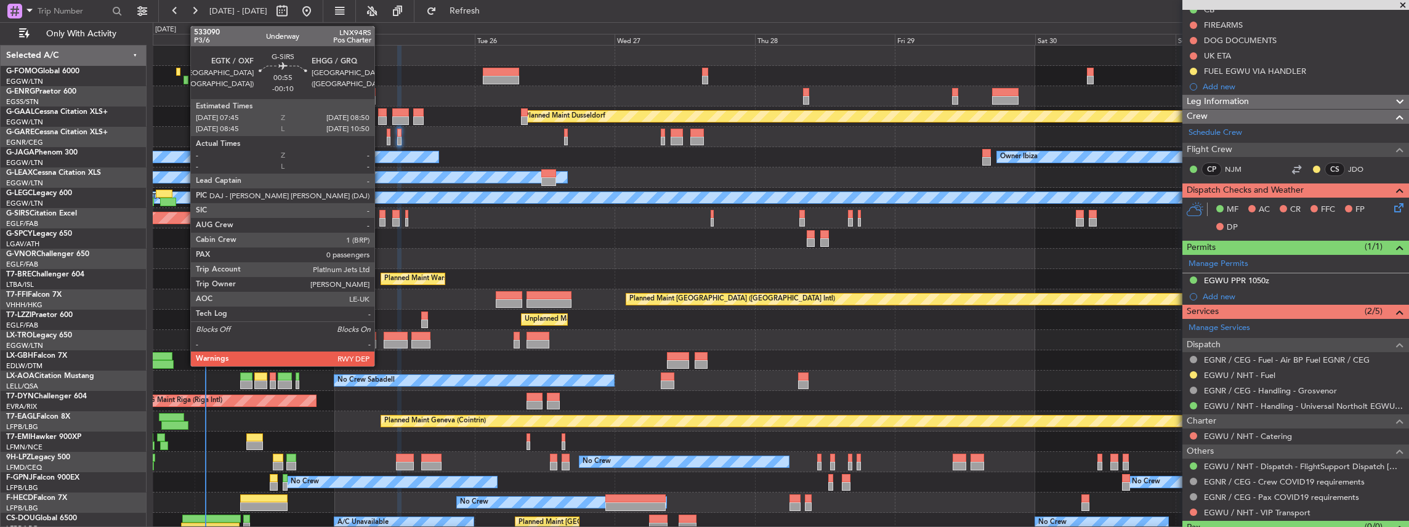
click at [381, 222] on div at bounding box center [382, 222] width 7 height 9
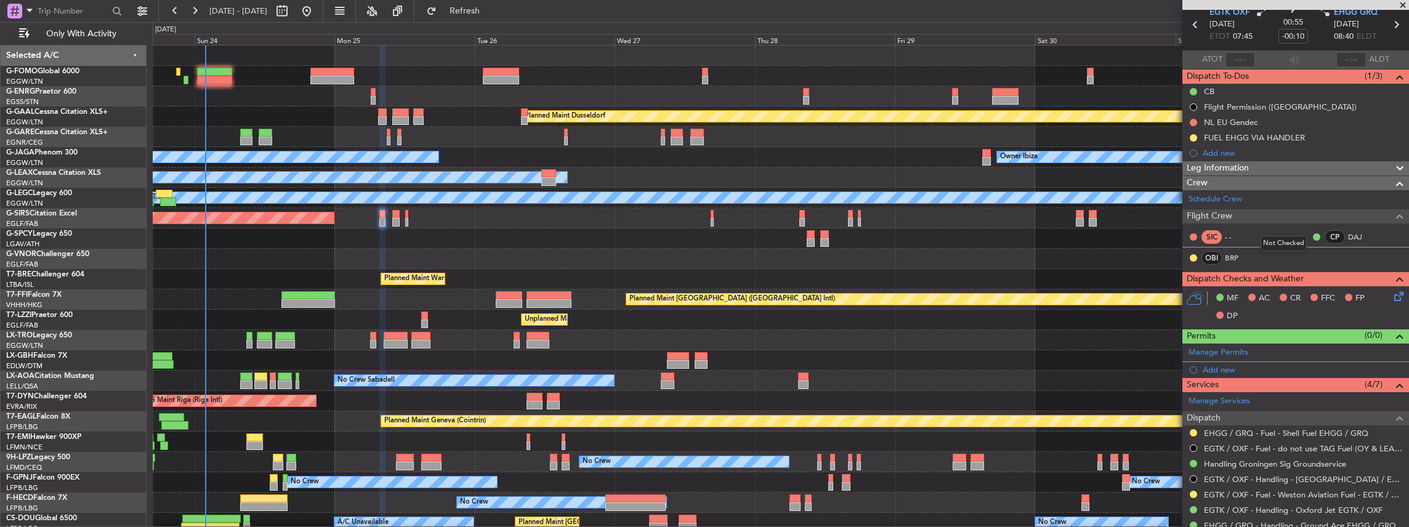
scroll to position [41, 0]
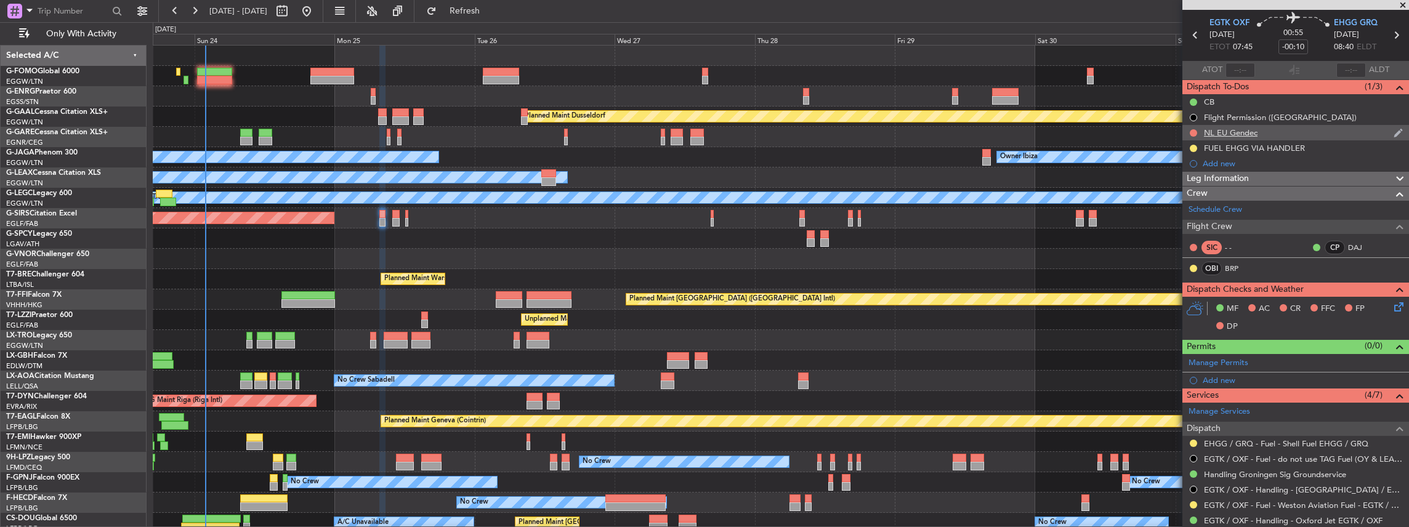
click at [1273, 137] on div "NL EU Gendec" at bounding box center [1295, 132] width 227 height 15
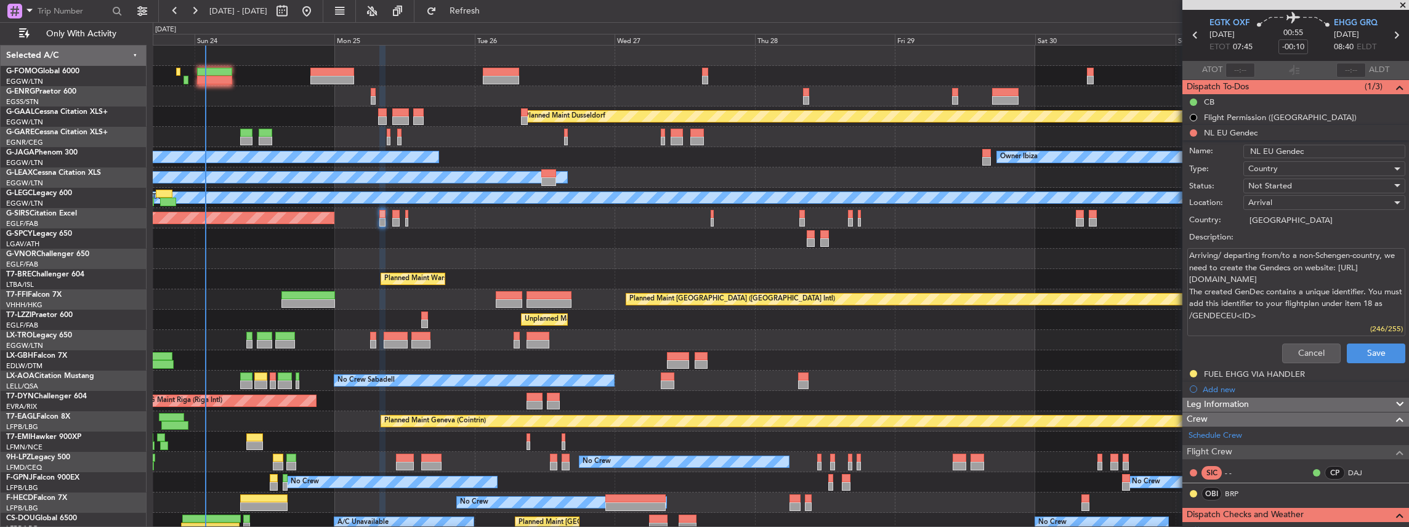
scroll to position [0, 0]
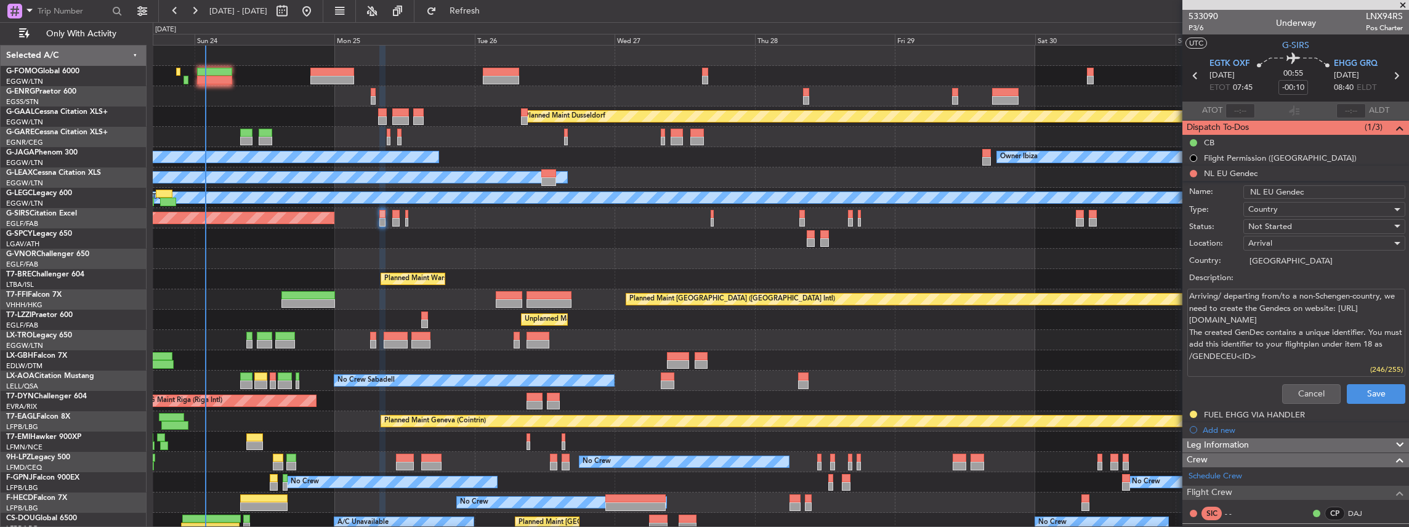
drag, startPoint x: 1188, startPoint y: 318, endPoint x: 1277, endPoint y: 315, distance: 88.7
click at [1277, 315] on textarea "Arriving/ departing from/to a non-Schengen-country, we need to create the Gende…" at bounding box center [1296, 333] width 218 height 88
click at [1313, 390] on button "Cancel" at bounding box center [1311, 394] width 58 height 20
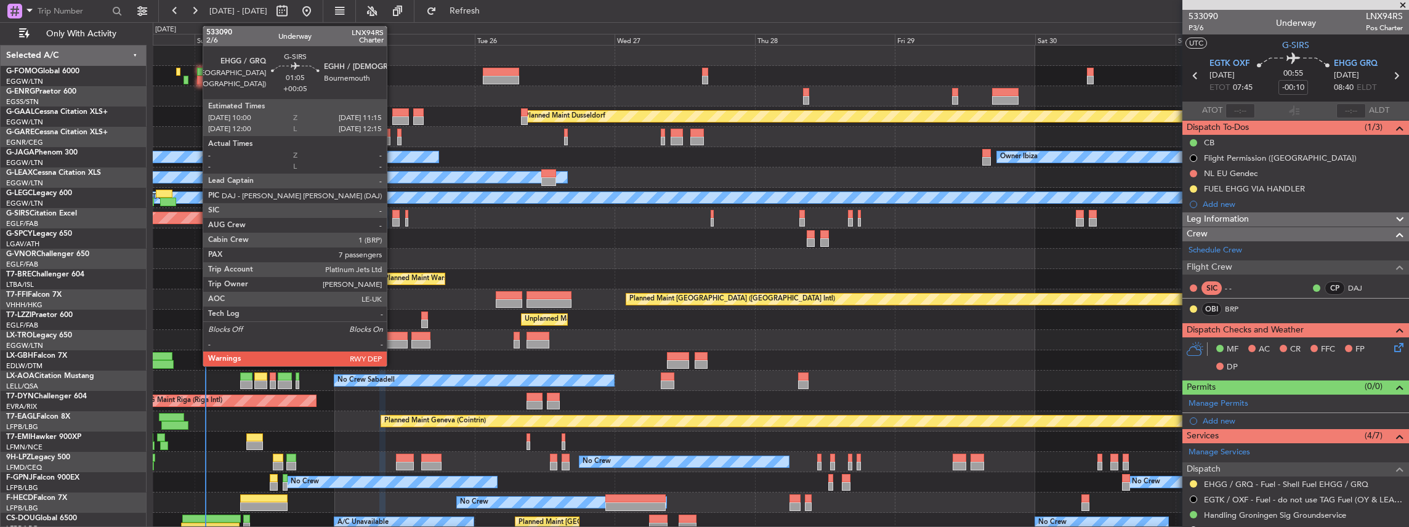
click at [393, 219] on div at bounding box center [395, 222] width 7 height 9
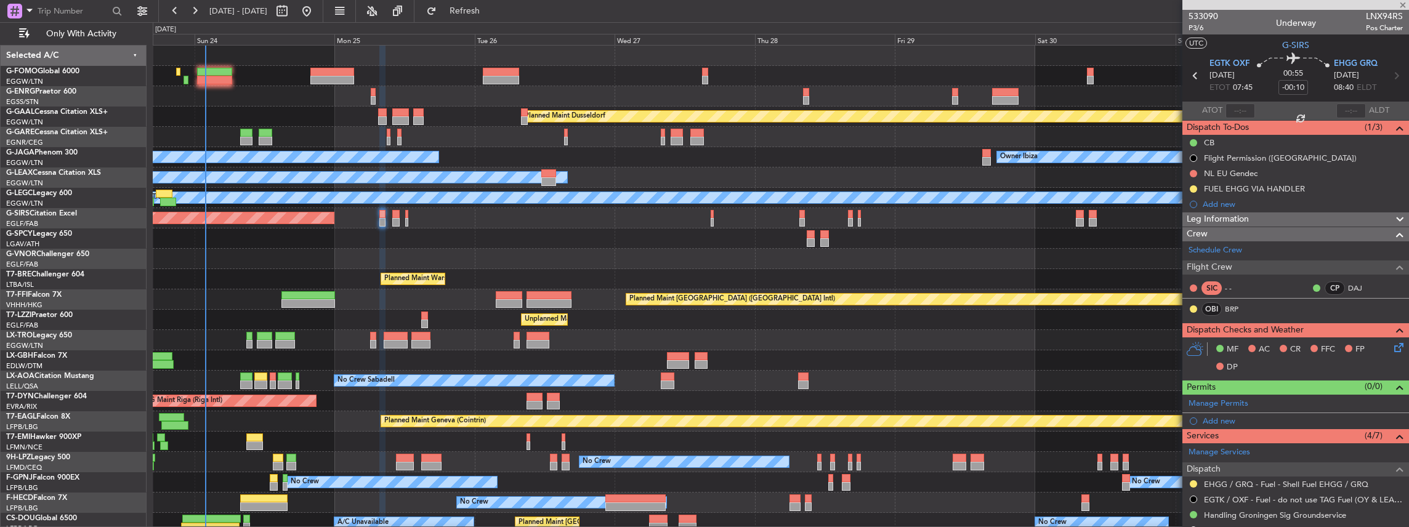
type input "+00:05"
type input "7"
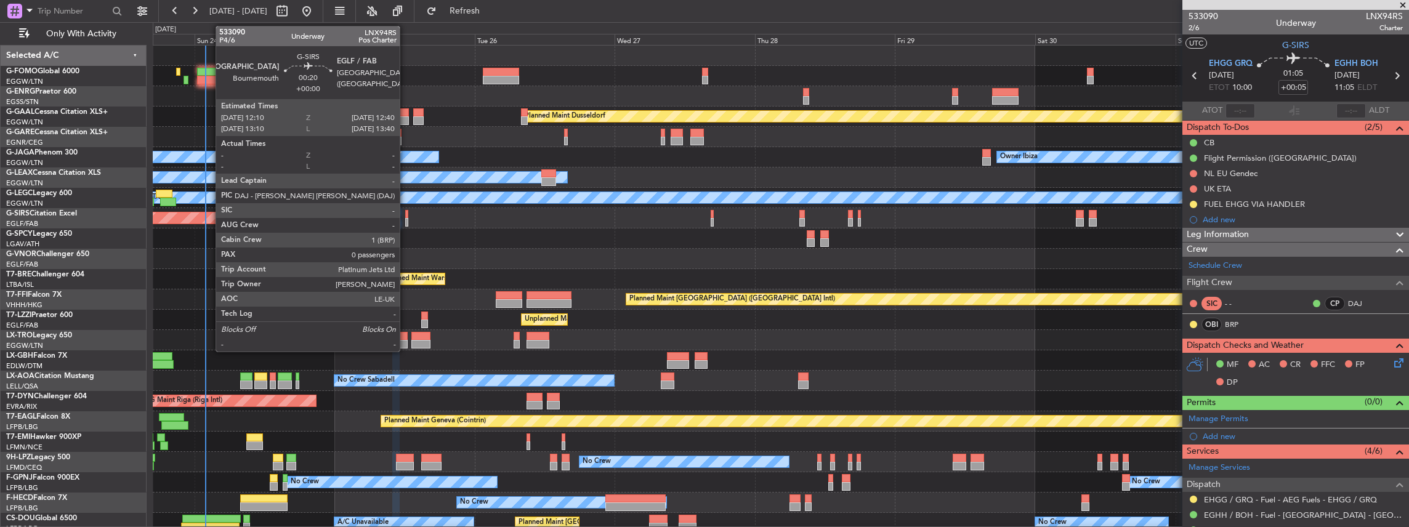
click at [406, 220] on div at bounding box center [406, 222] width 3 height 9
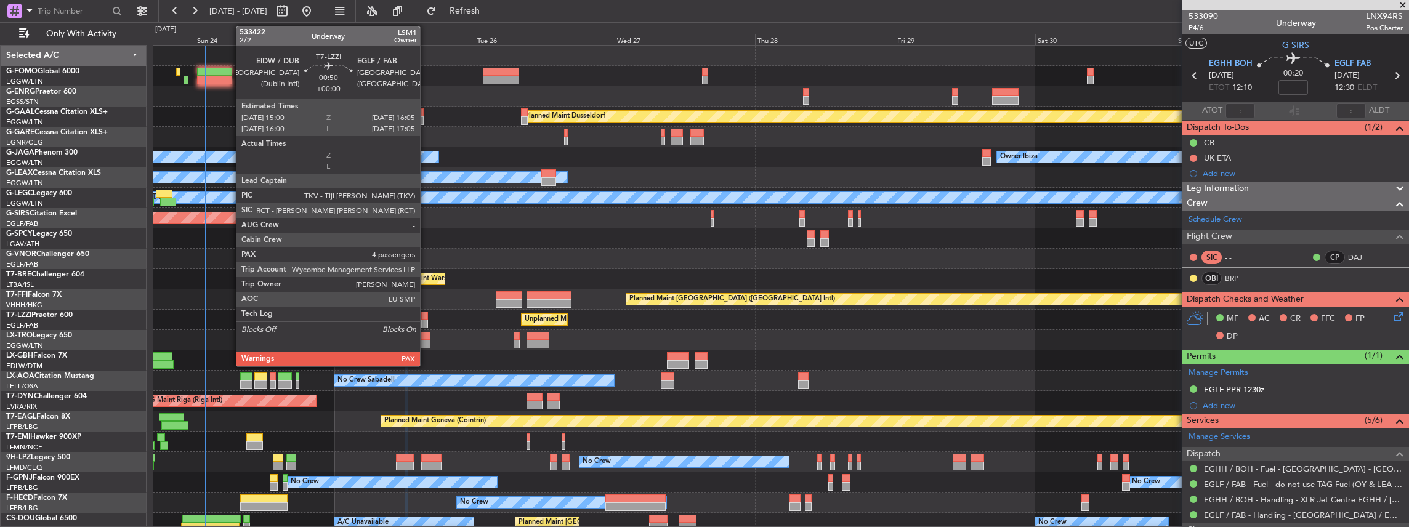
click at [425, 318] on div at bounding box center [424, 316] width 7 height 9
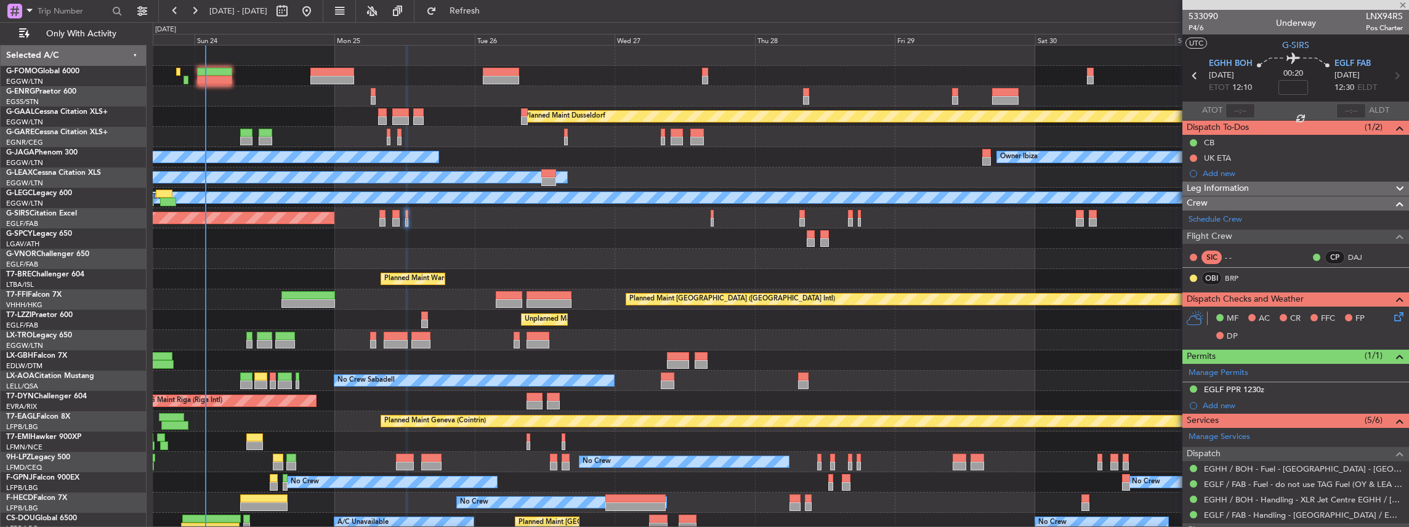
type input "5"
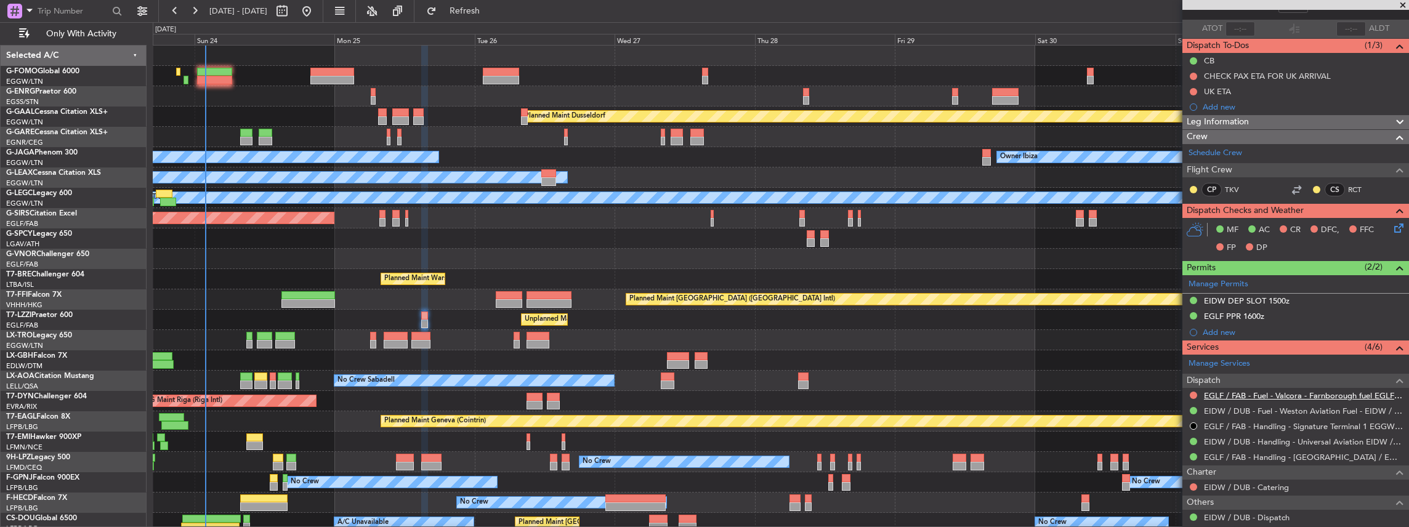
scroll to position [123, 0]
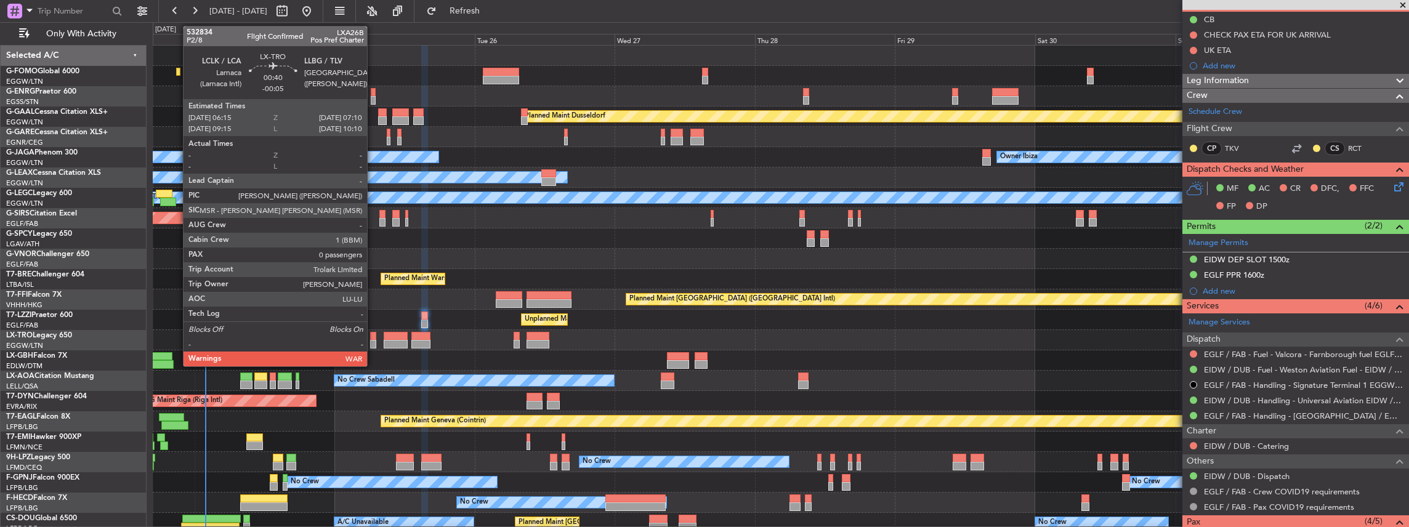
click at [373, 342] on div at bounding box center [373, 344] width 6 height 9
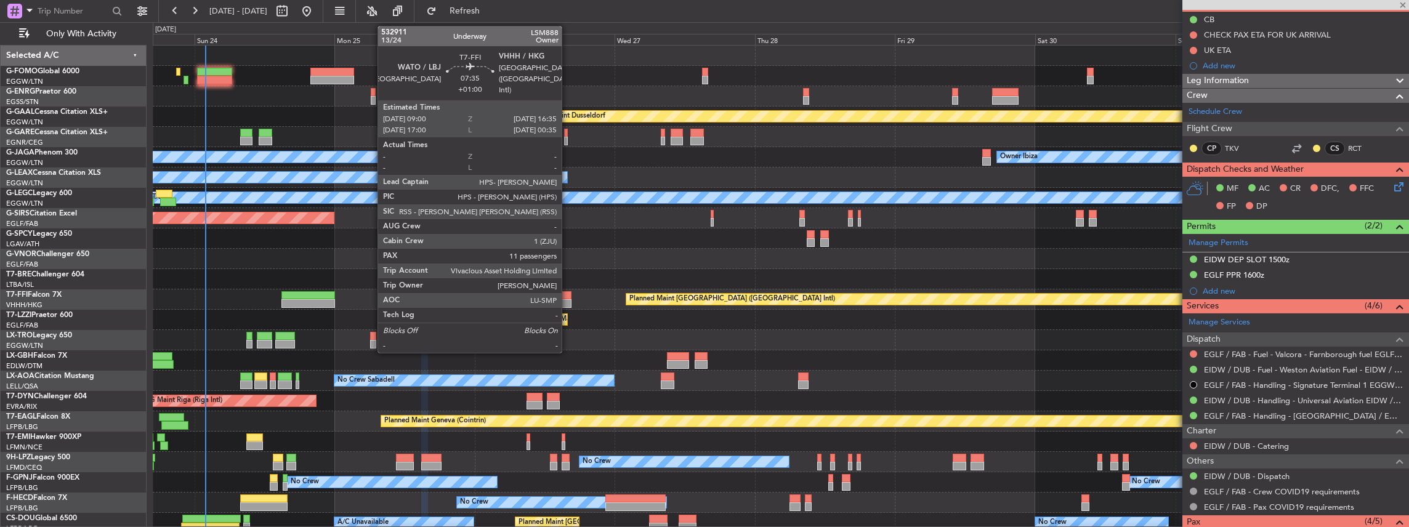
type input "-00:05"
type input "0"
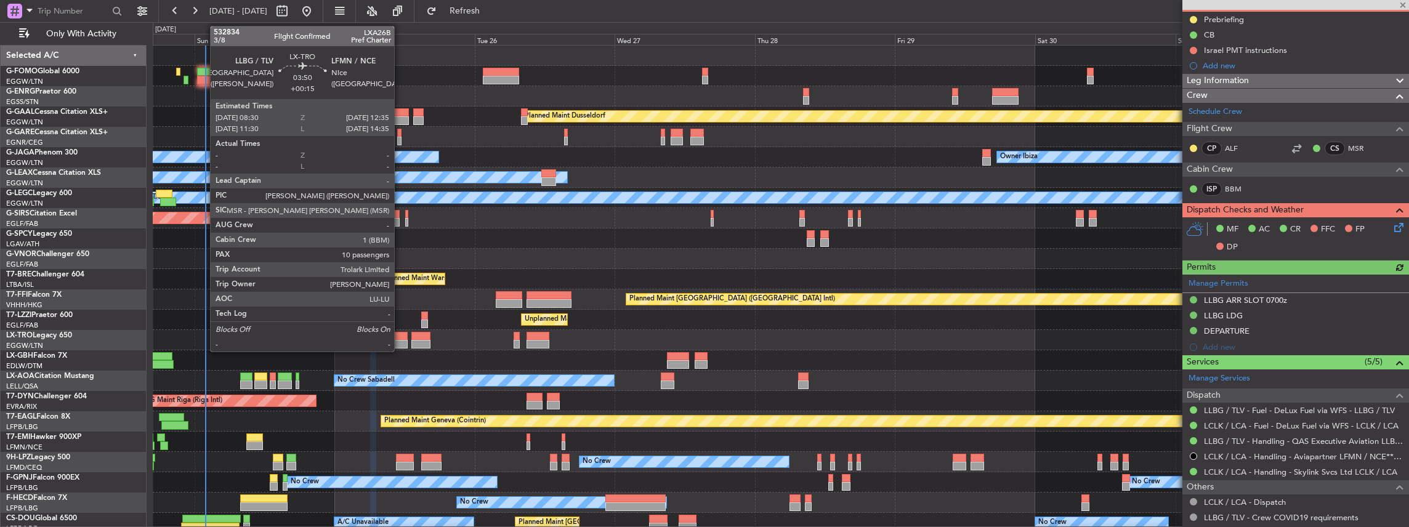
click at [398, 343] on div at bounding box center [396, 344] width 24 height 9
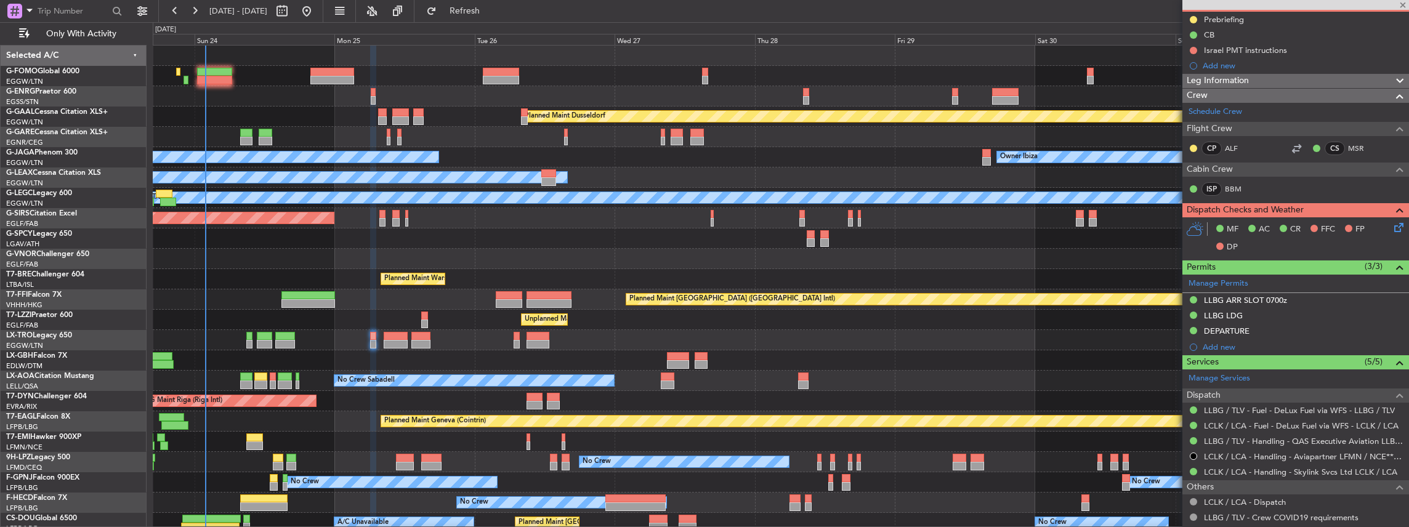
type input "+00:15"
type input "10"
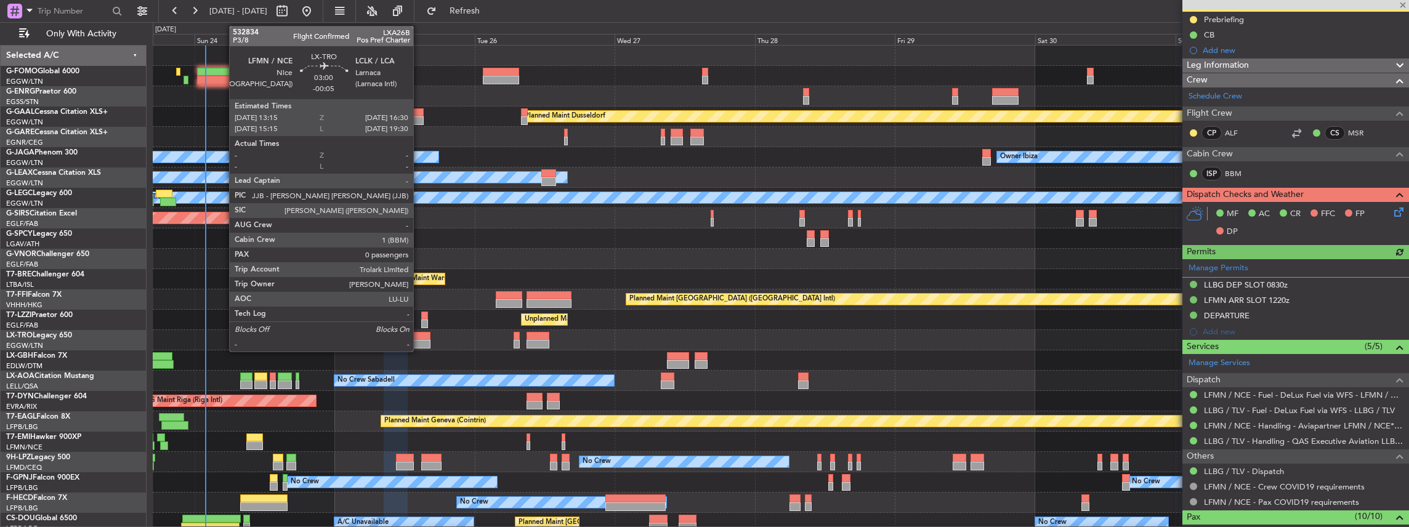
click at [420, 344] on div at bounding box center [420, 344] width 19 height 9
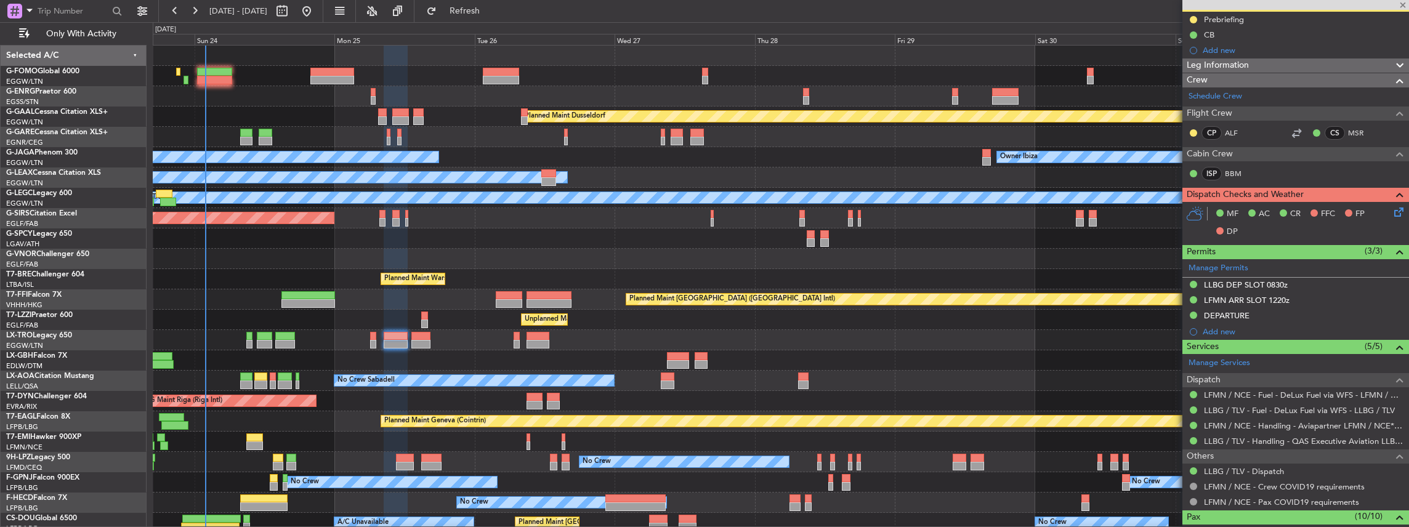
type input "-00:05"
type input "0"
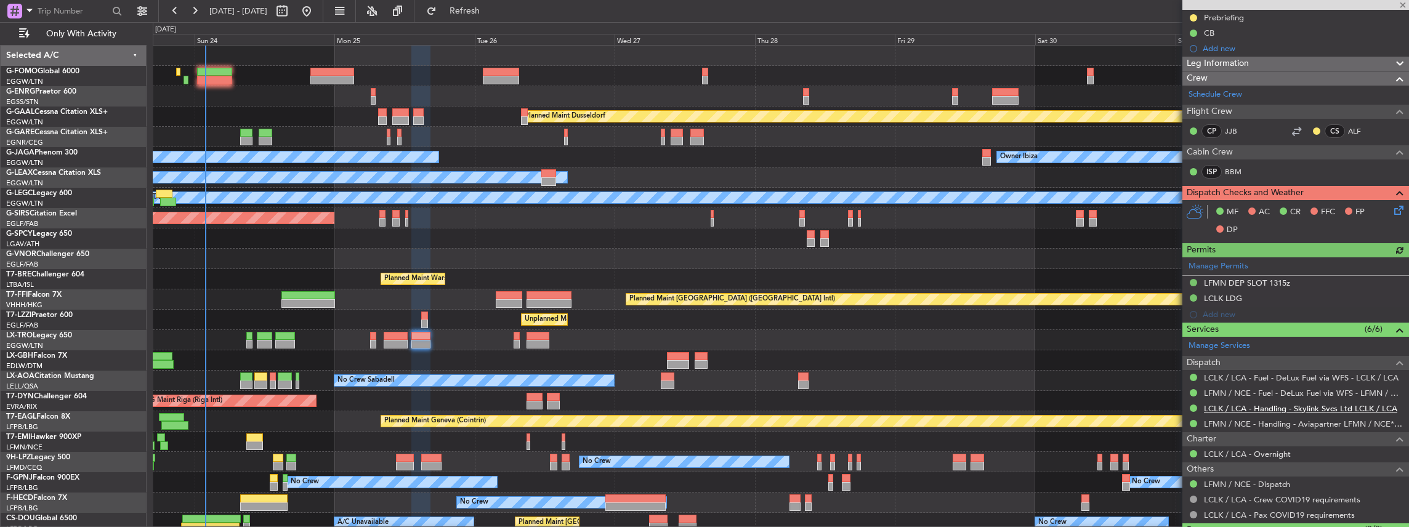
scroll to position [151, 0]
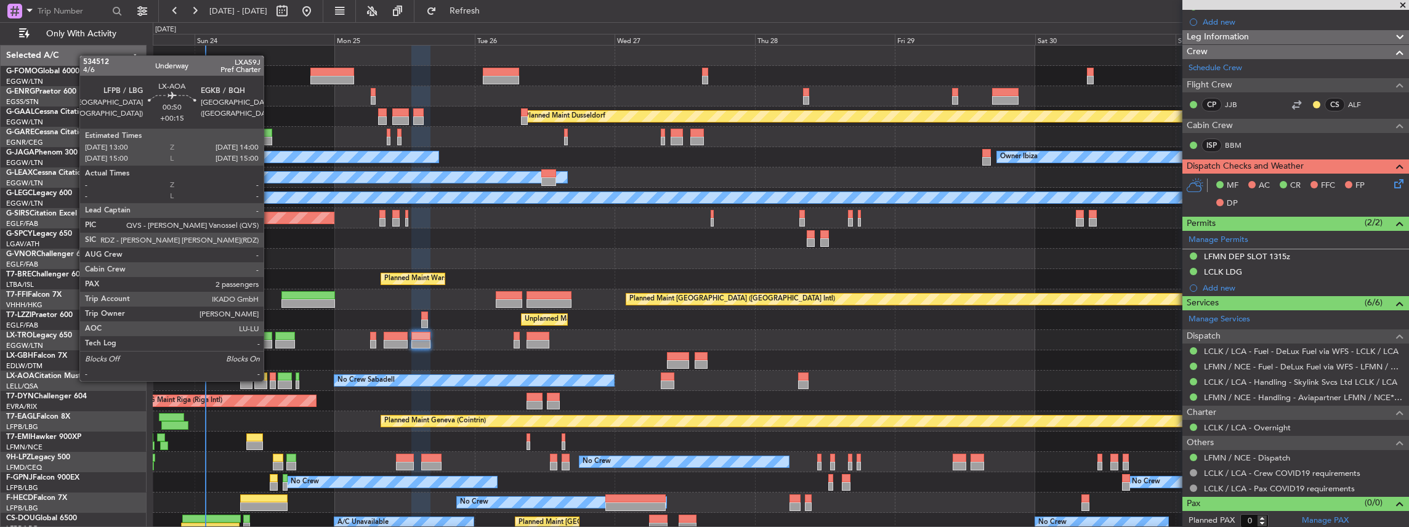
click at [270, 381] on div at bounding box center [273, 385] width 6 height 9
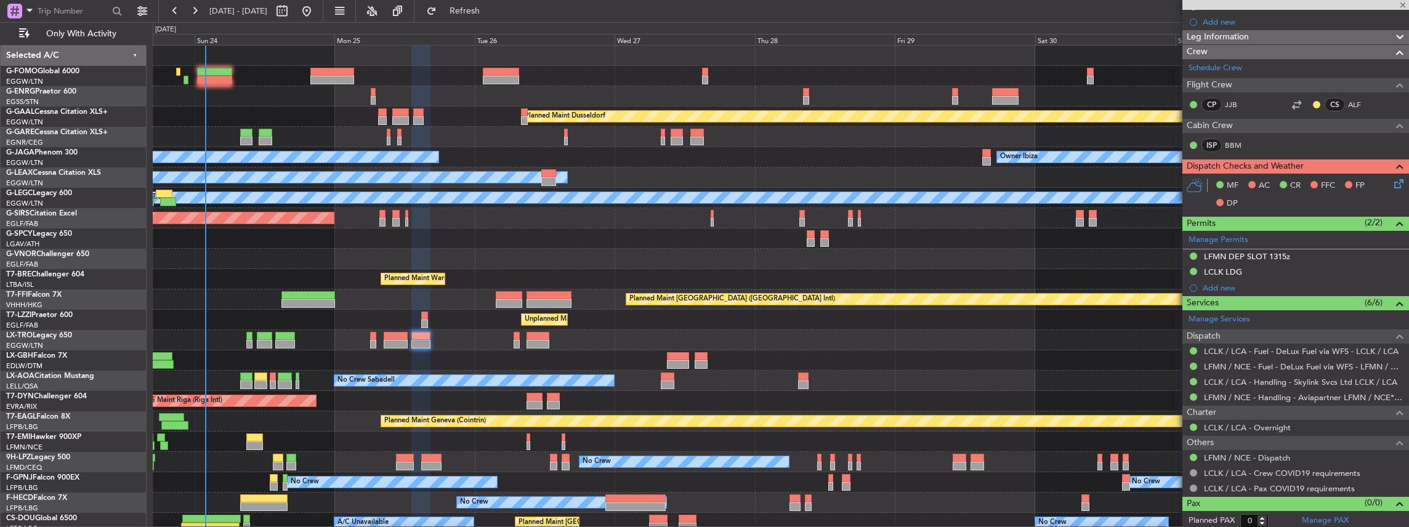
type input "+00:15"
type input "2"
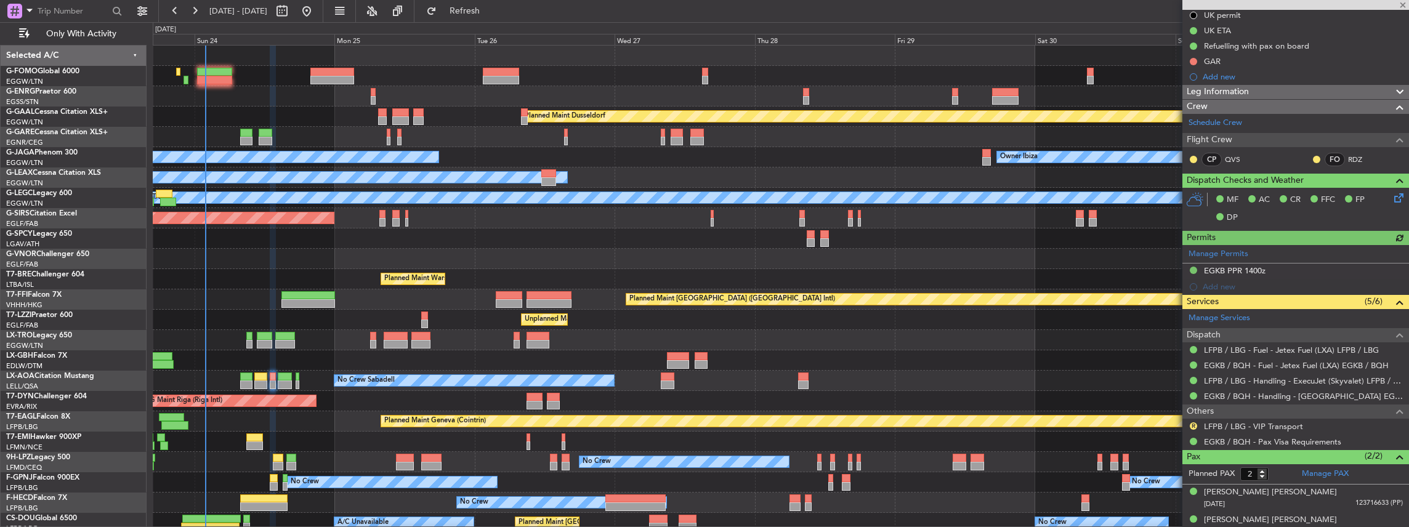
scroll to position [183, 0]
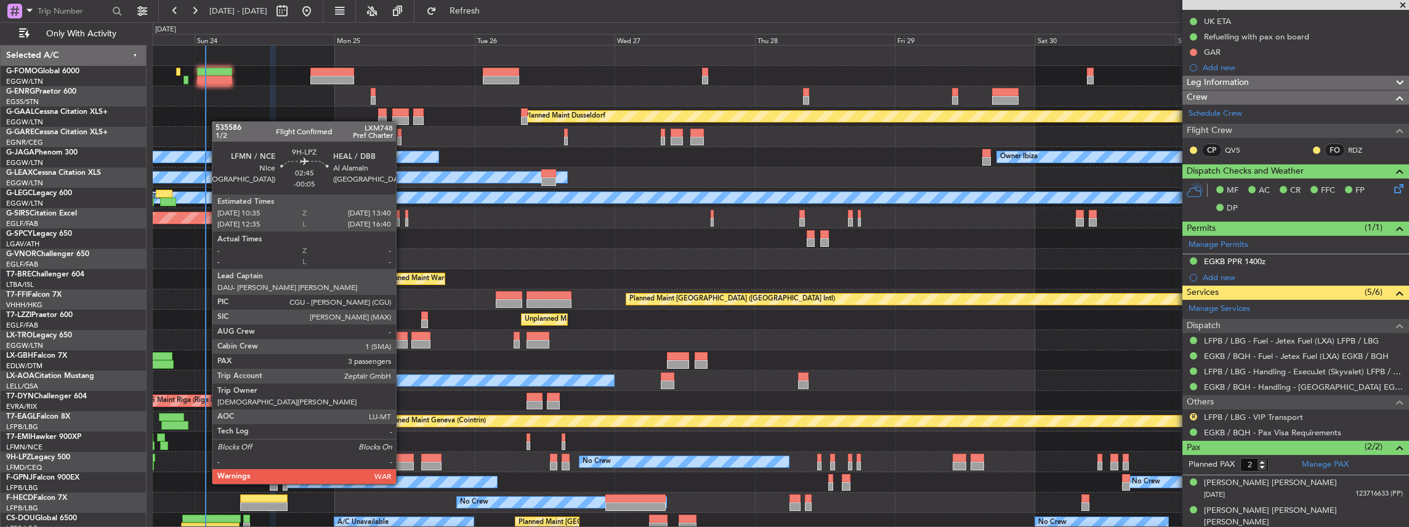
click at [402, 461] on div at bounding box center [405, 458] width 18 height 9
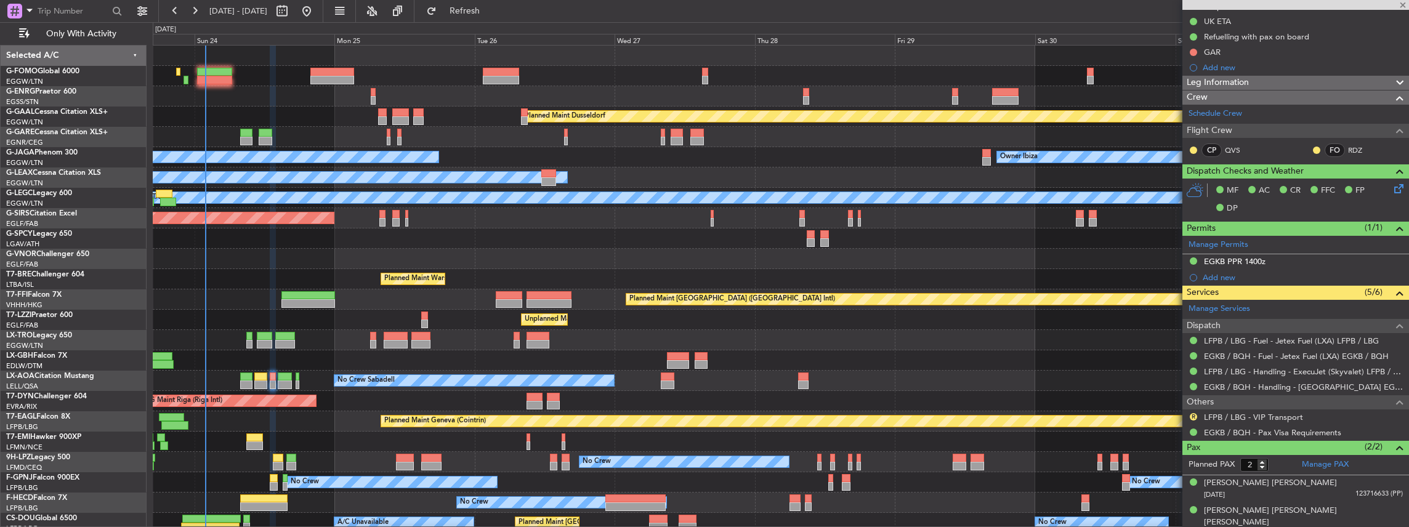
type input "-00:05"
type input "3"
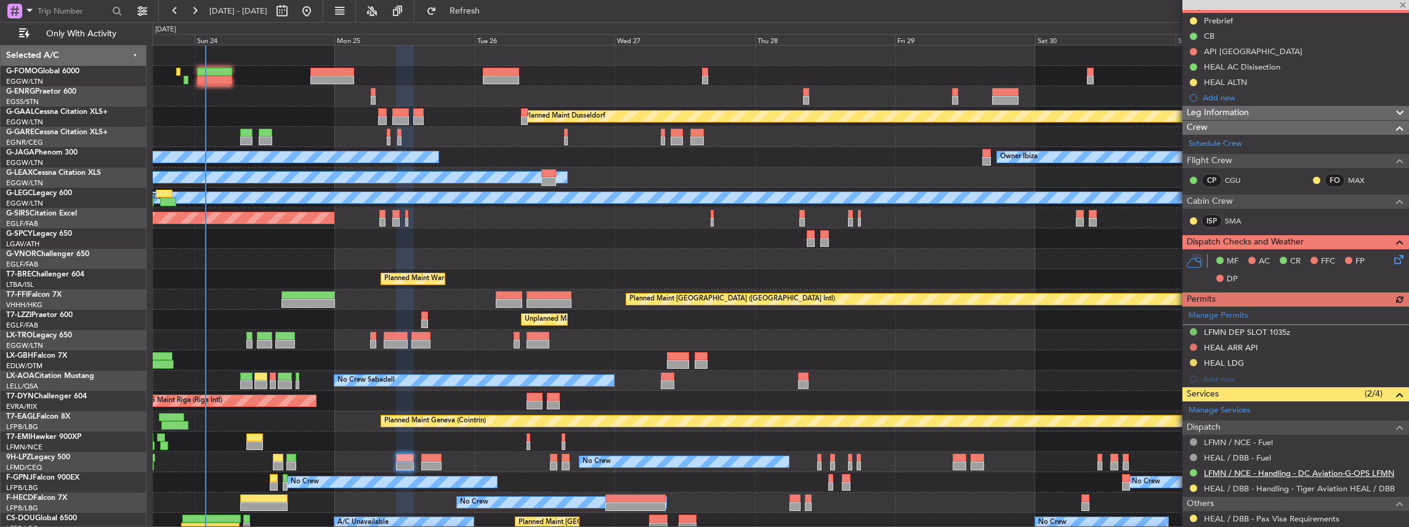
scroll to position [246, 0]
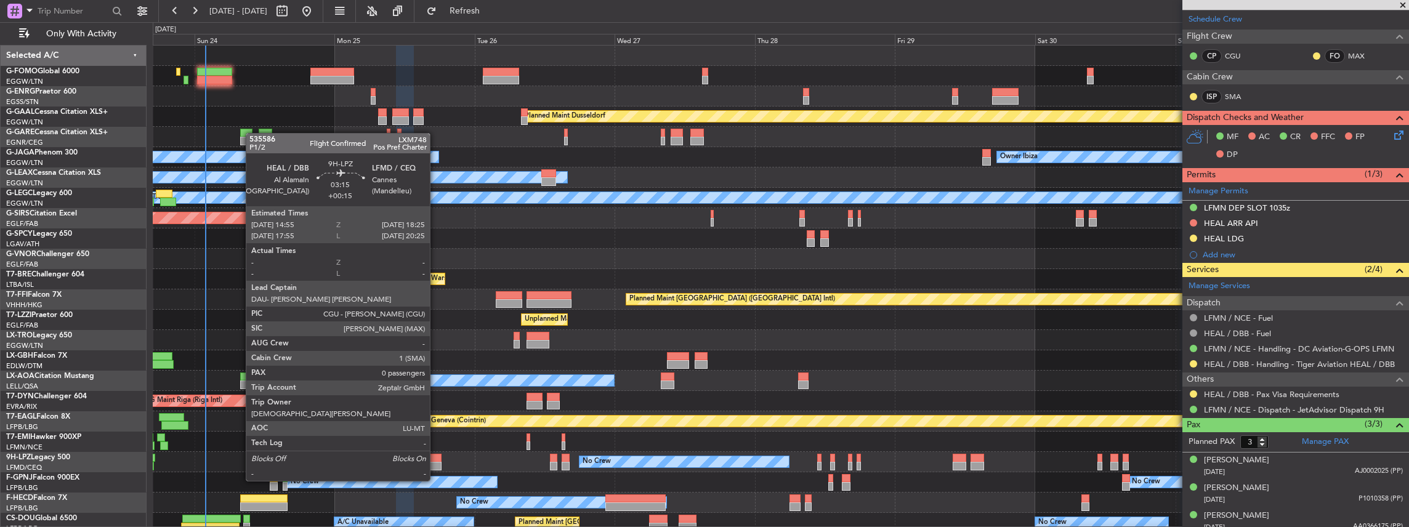
click at [436, 457] on div at bounding box center [431, 458] width 21 height 9
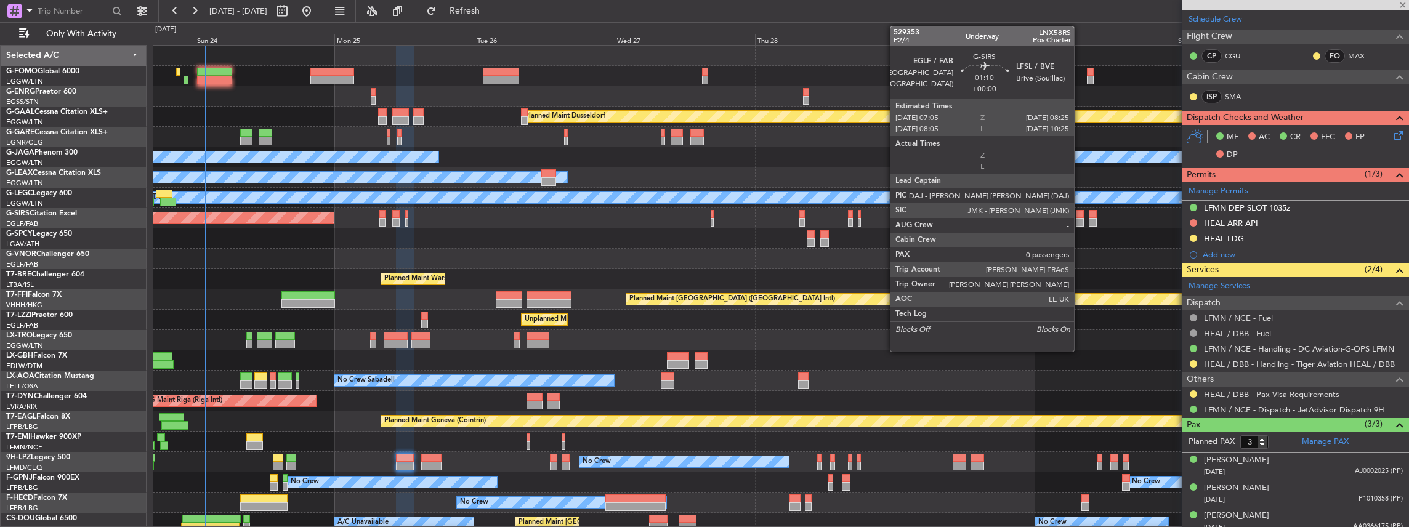
type input "+00:15"
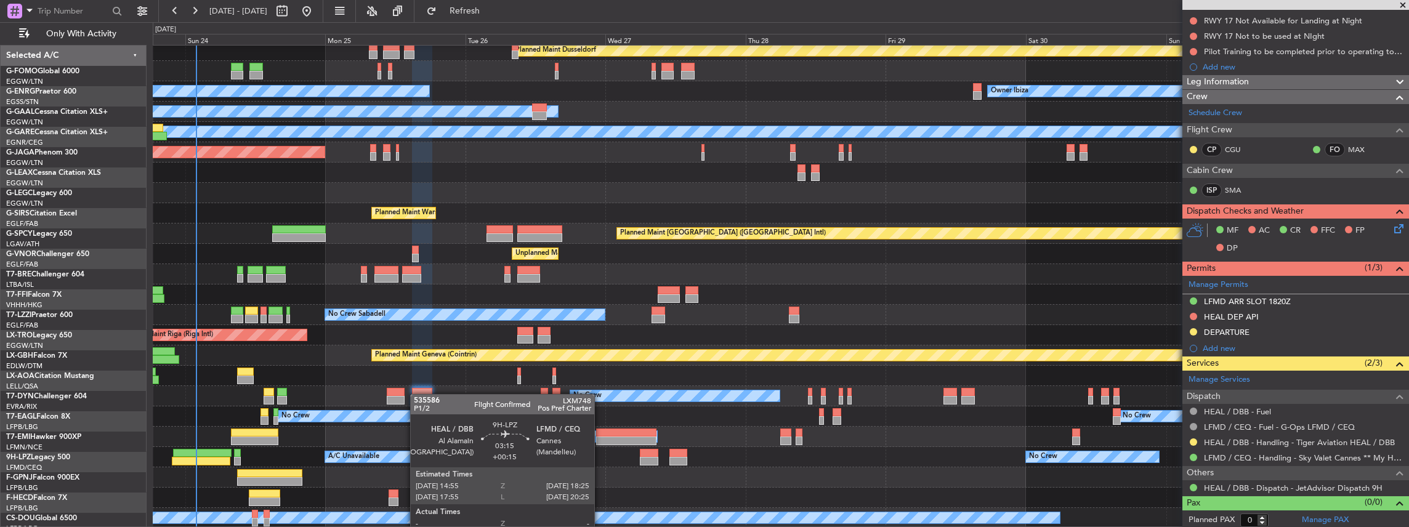
scroll to position [66, 0]
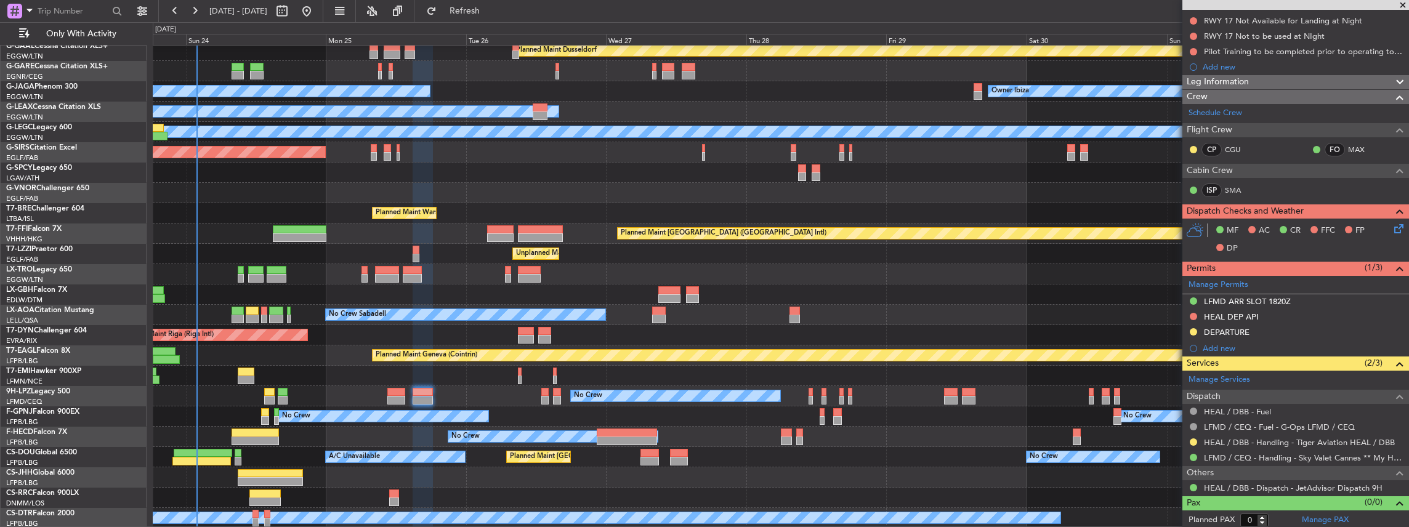
click at [417, 362] on div "Planned Maint Dusseldorf No Crew Cannes (Mandelieu) Owner Ibiza Planned Maint L…" at bounding box center [781, 254] width 1256 height 549
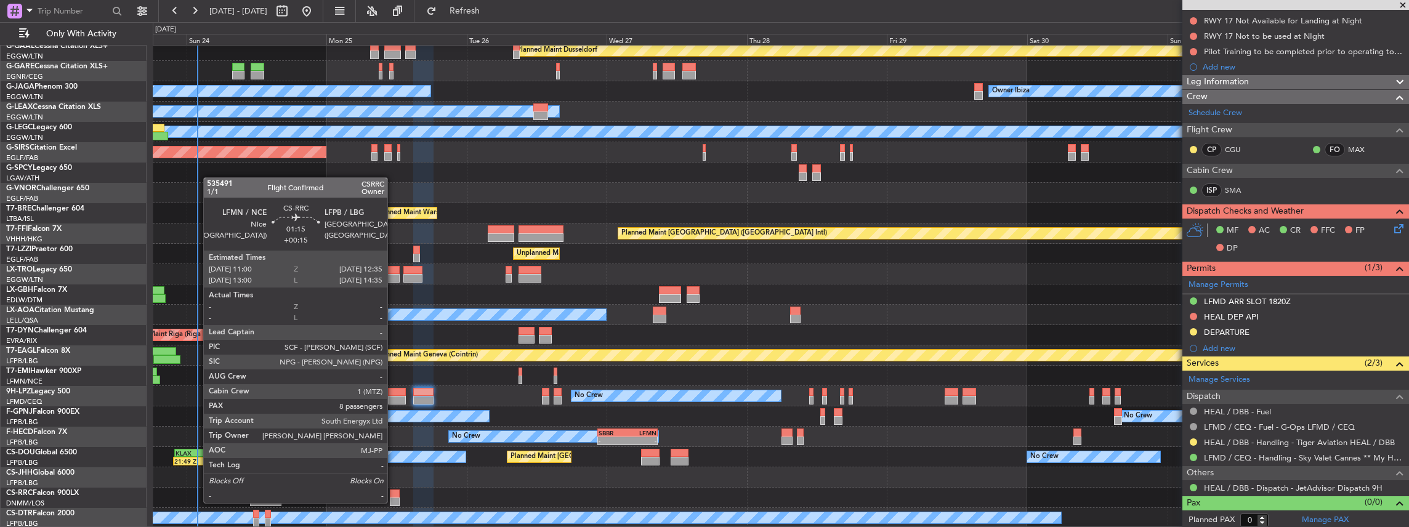
click at [393, 502] on div at bounding box center [395, 501] width 10 height 9
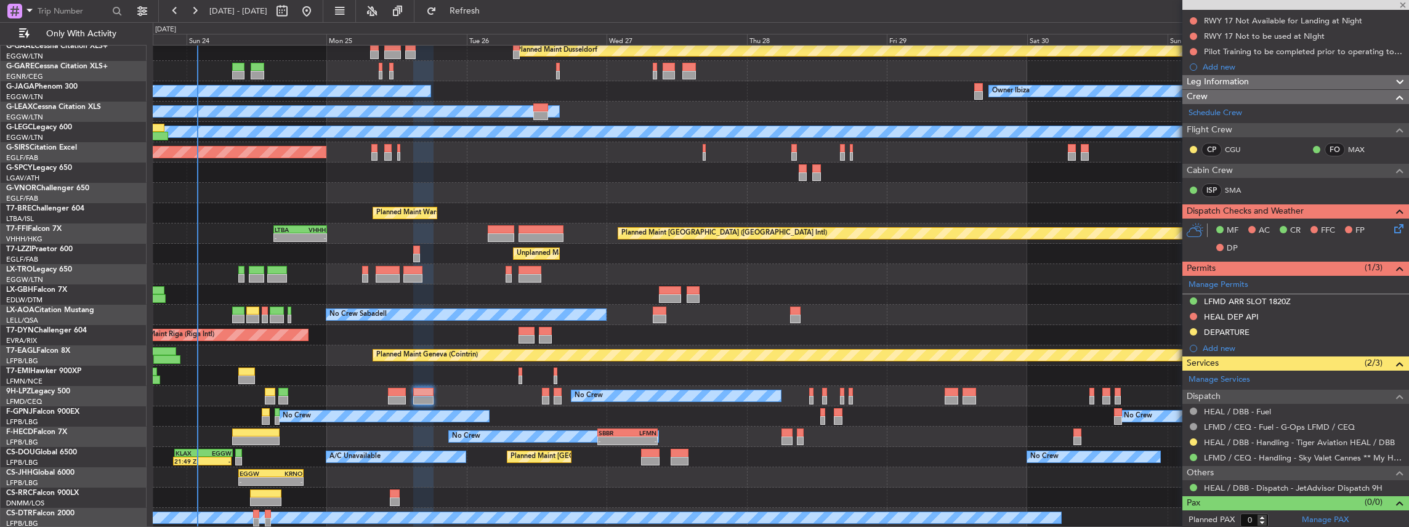
type input "8"
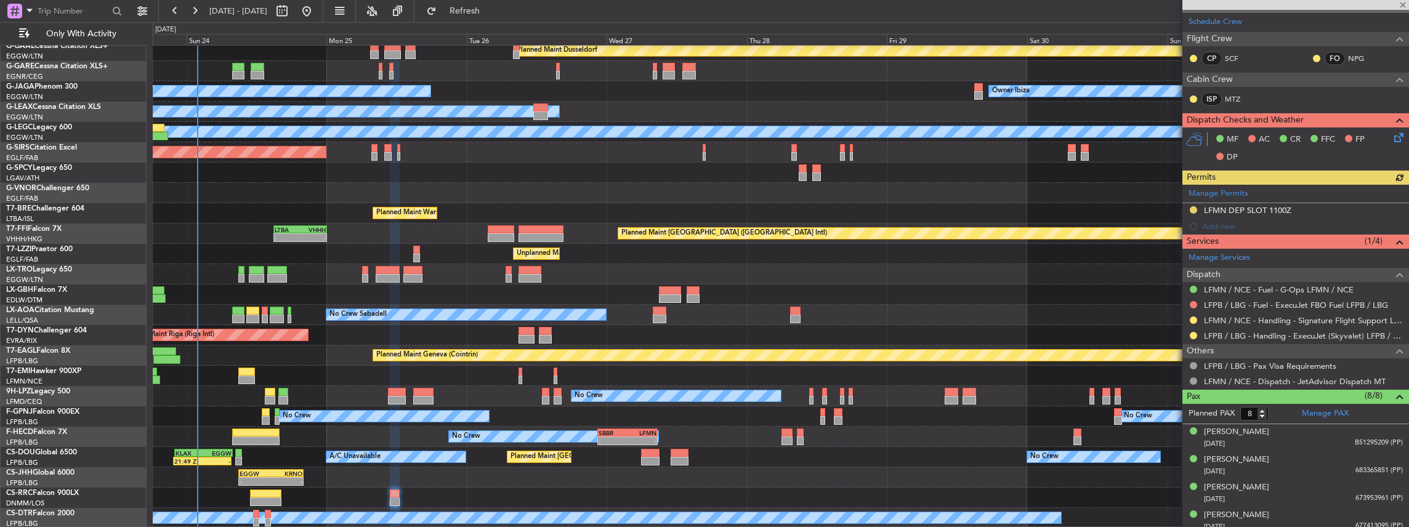
scroll to position [246, 0]
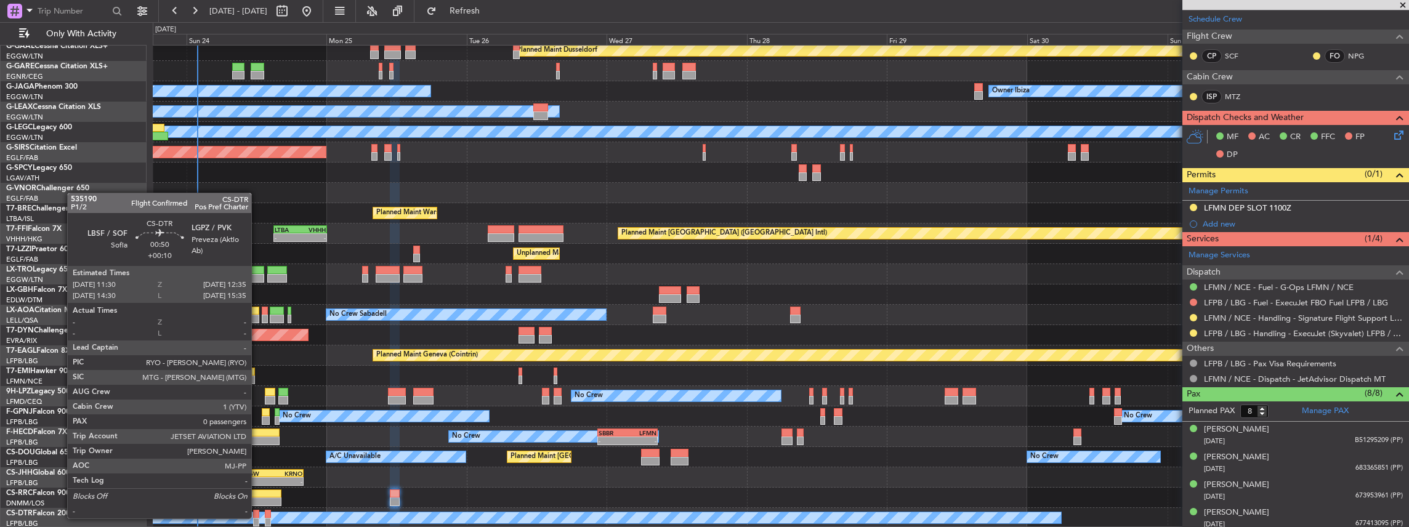
click at [257, 518] on div at bounding box center [256, 522] width 7 height 9
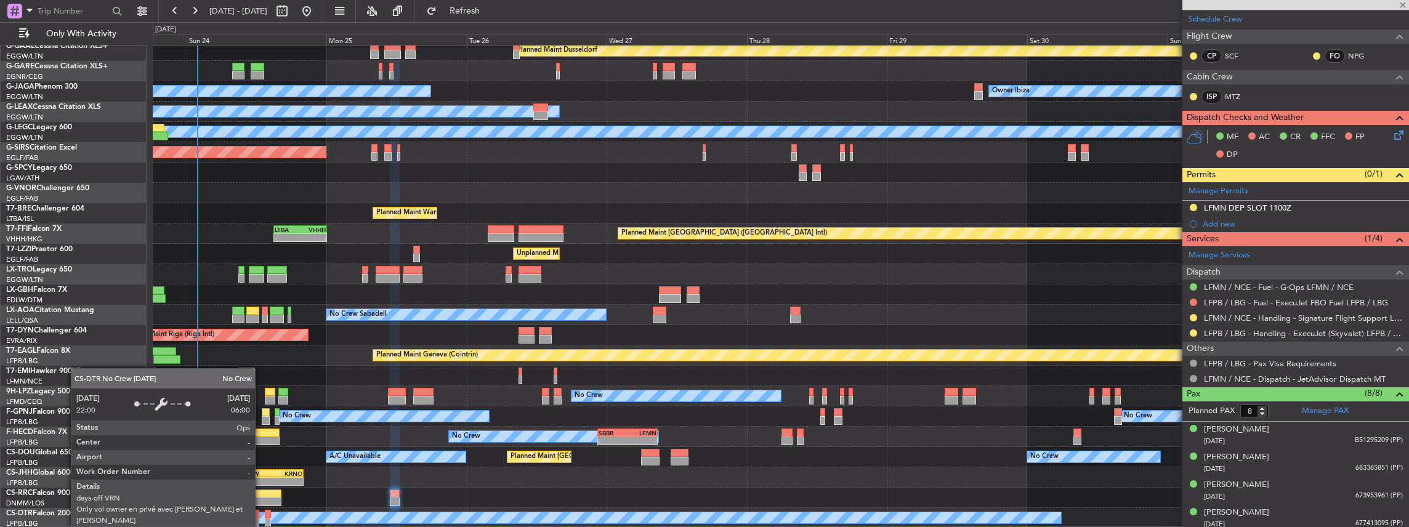
type input "+00:10"
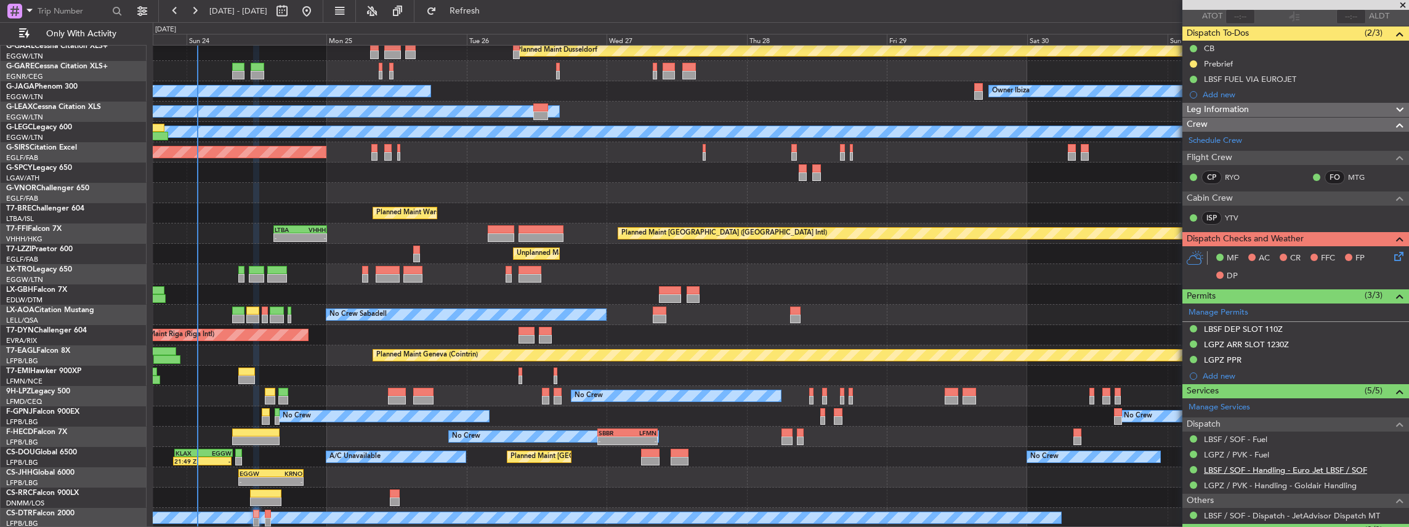
scroll to position [122, 0]
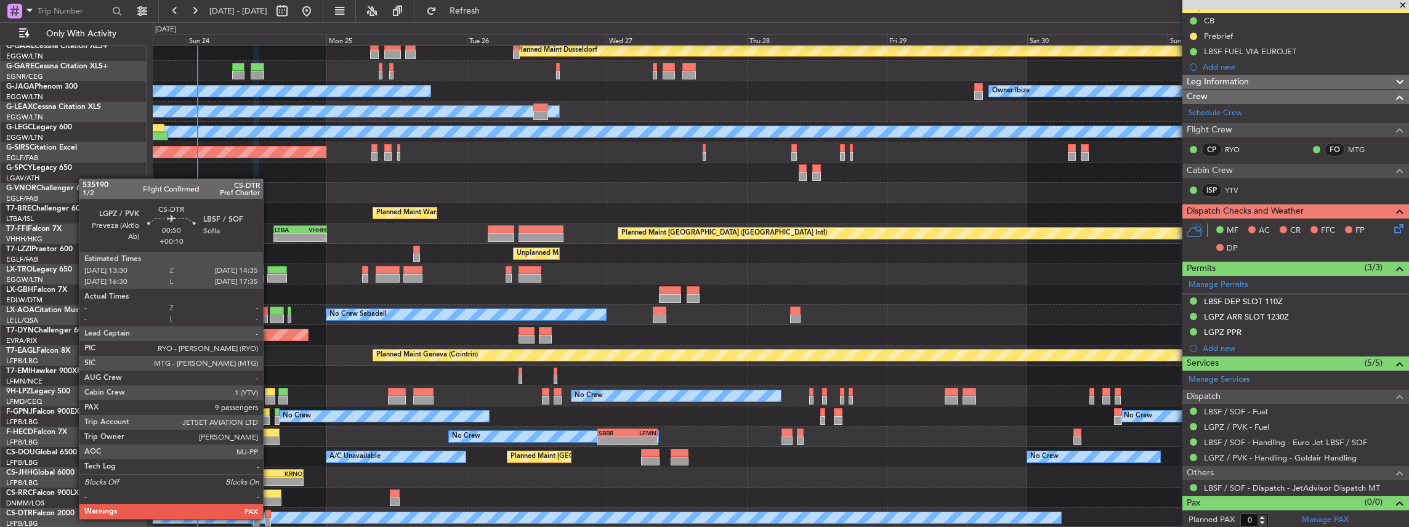
click at [269, 518] on div at bounding box center [268, 522] width 7 height 9
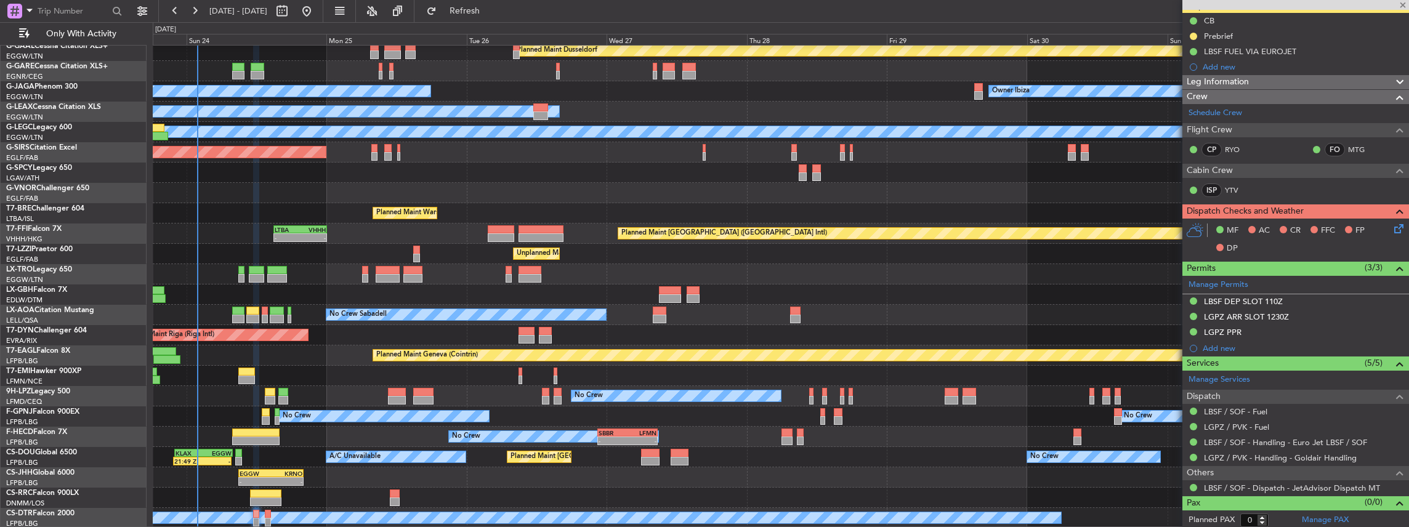
type input "9"
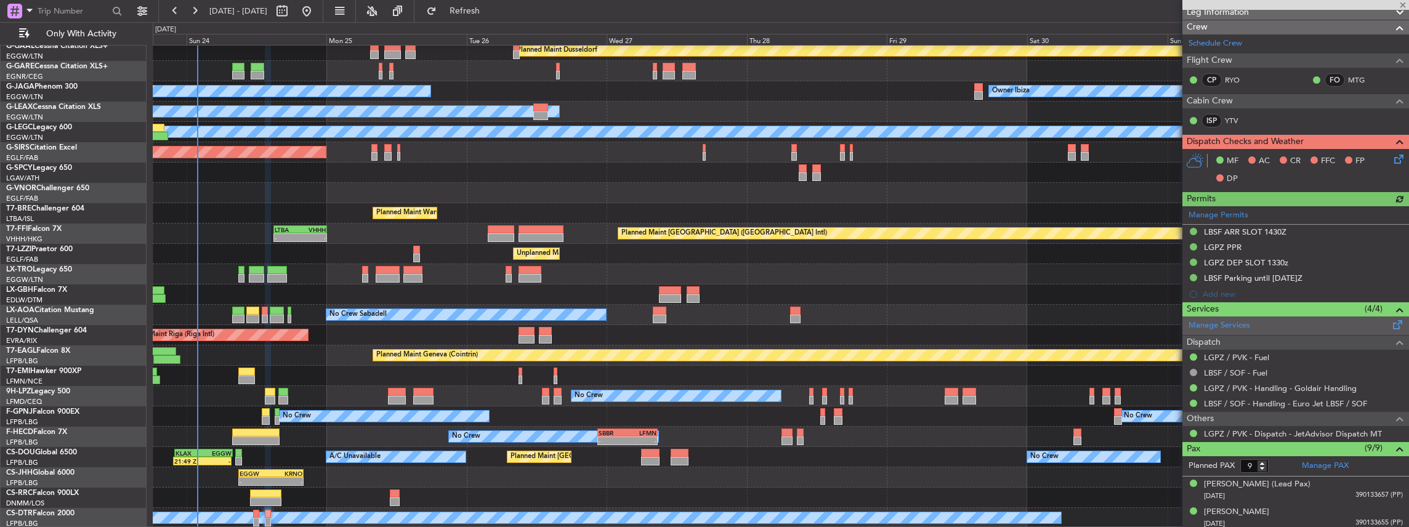
scroll to position [205, 0]
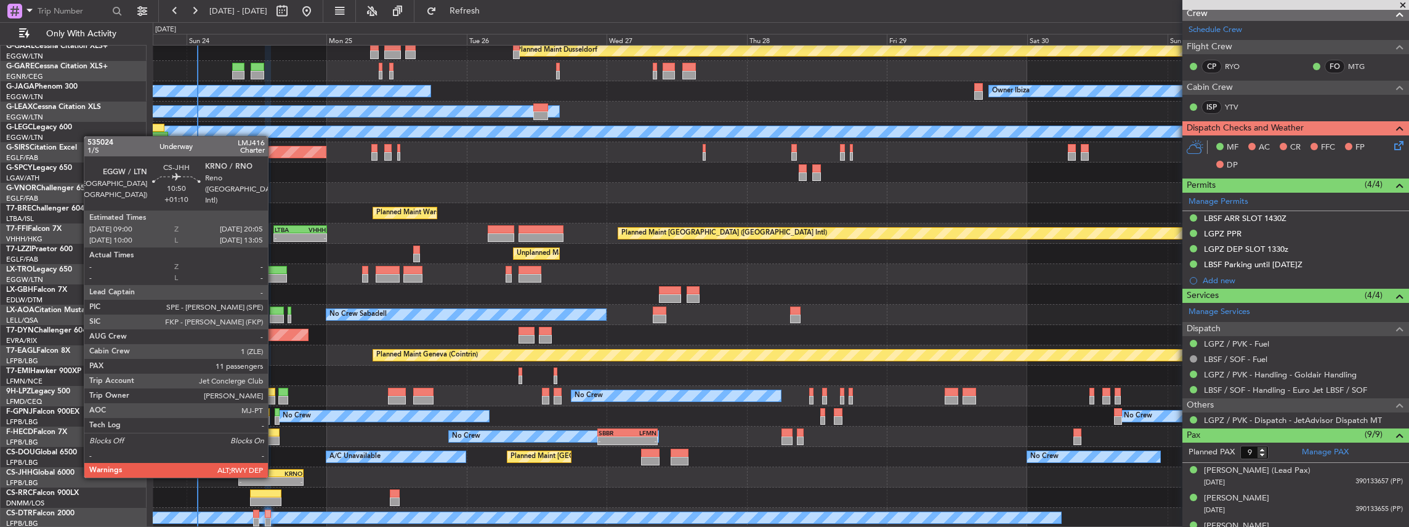
click at [274, 478] on div "-" at bounding box center [286, 481] width 31 height 7
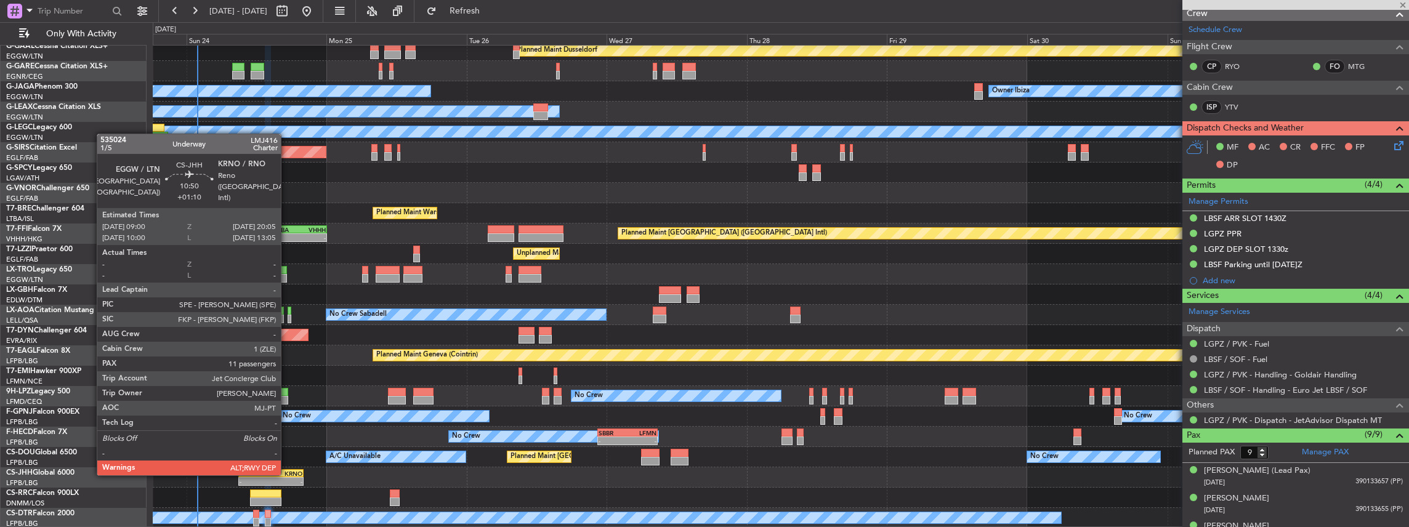
type input "+01:10"
type input "11"
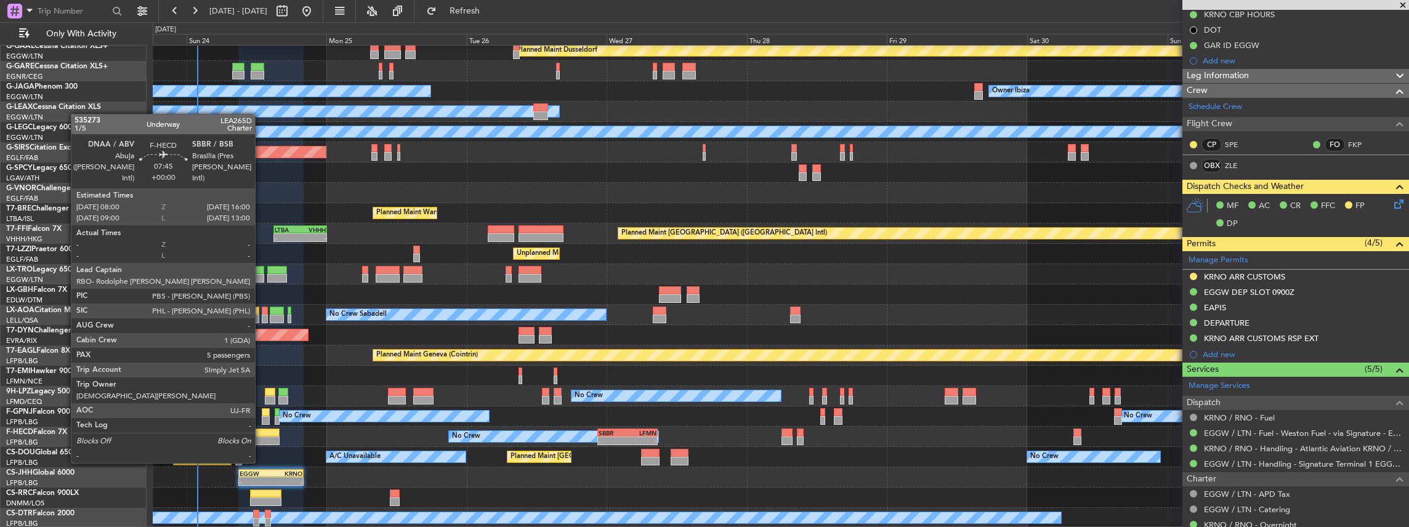
click at [261, 440] on div at bounding box center [255, 441] width 47 height 9
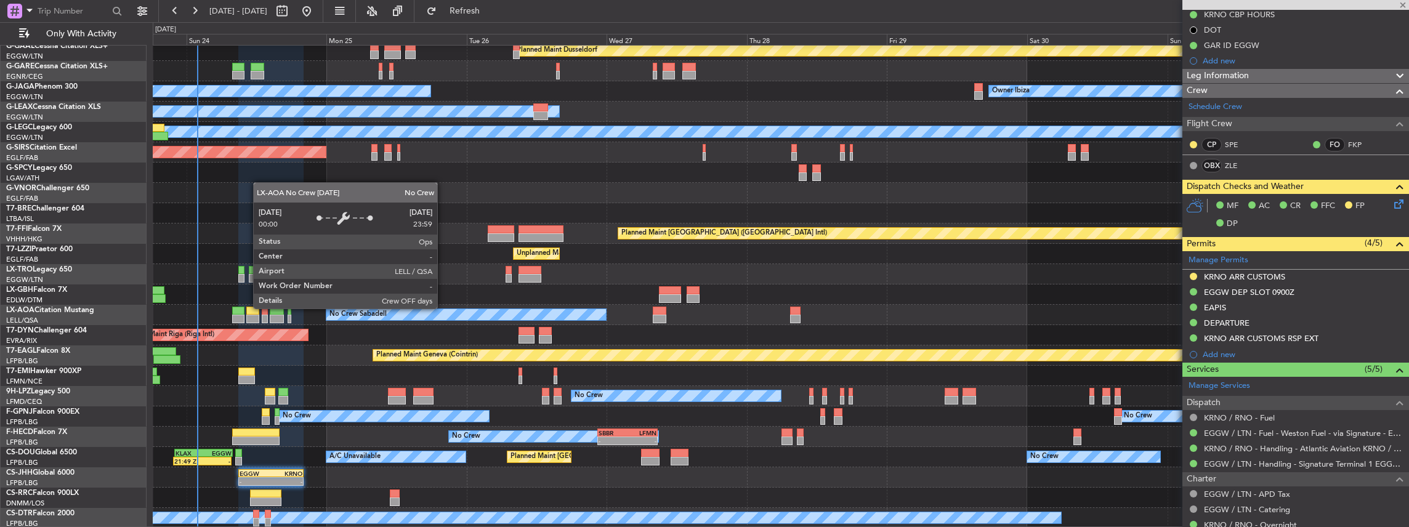
type input "5"
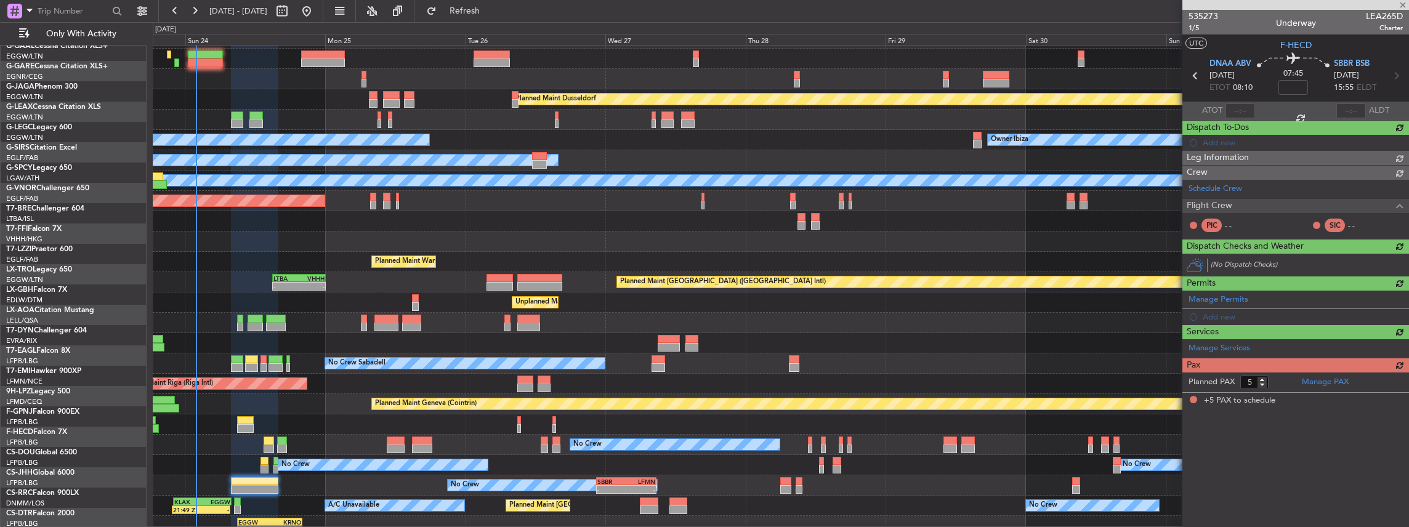
scroll to position [0, 0]
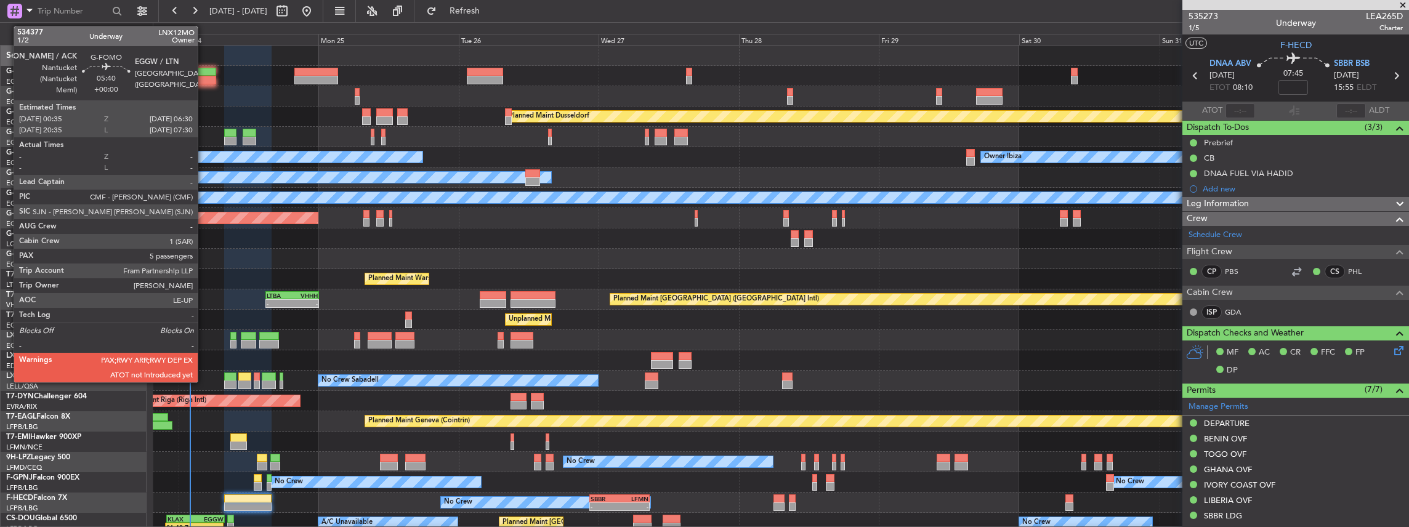
click at [204, 76] on div at bounding box center [198, 80] width 35 height 9
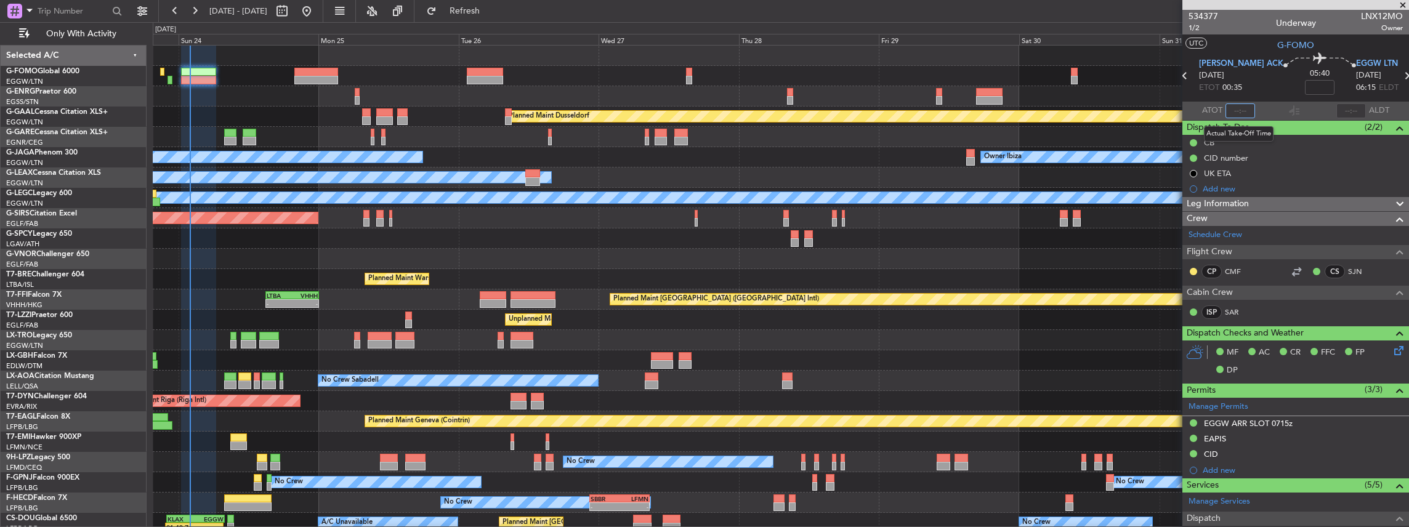
click at [1239, 113] on input "text" at bounding box center [1240, 110] width 30 height 15
type input "01:56"
click at [1233, 68] on span "KACK ACK" at bounding box center [1241, 64] width 84 height 12
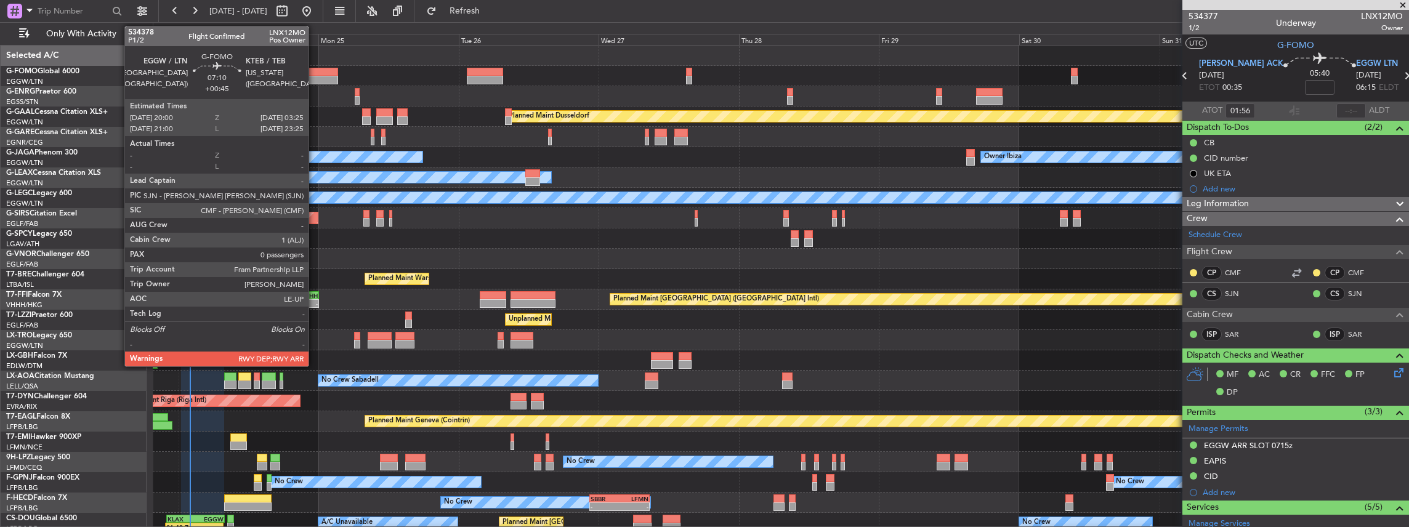
click at [315, 71] on div at bounding box center [316, 72] width 44 height 9
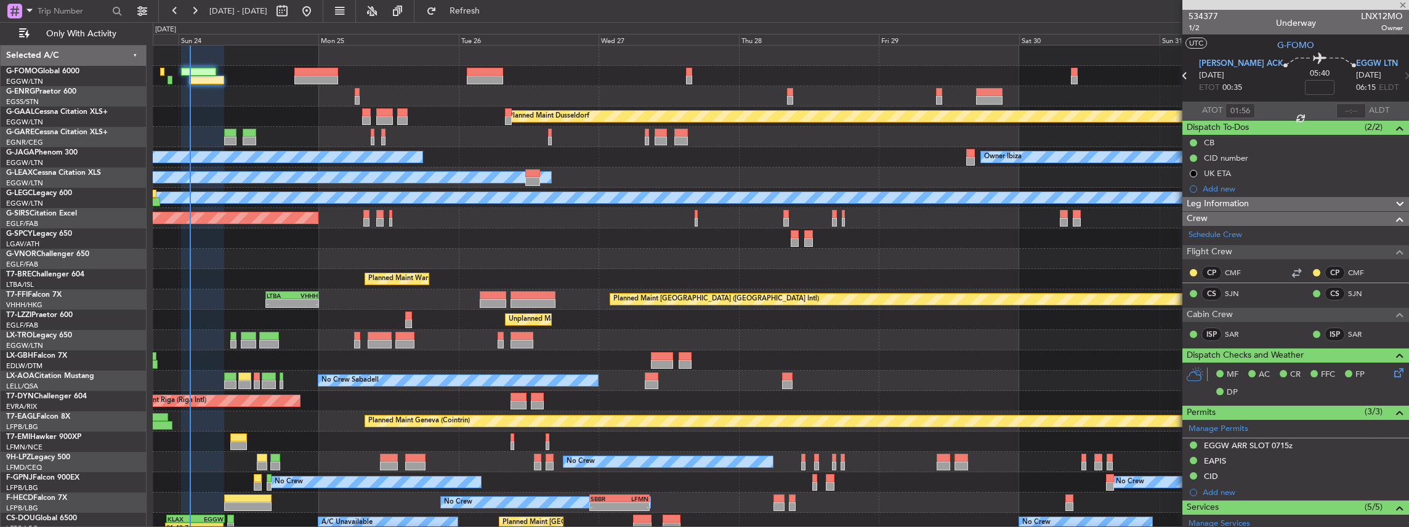
type input "+00:45"
type input "0"
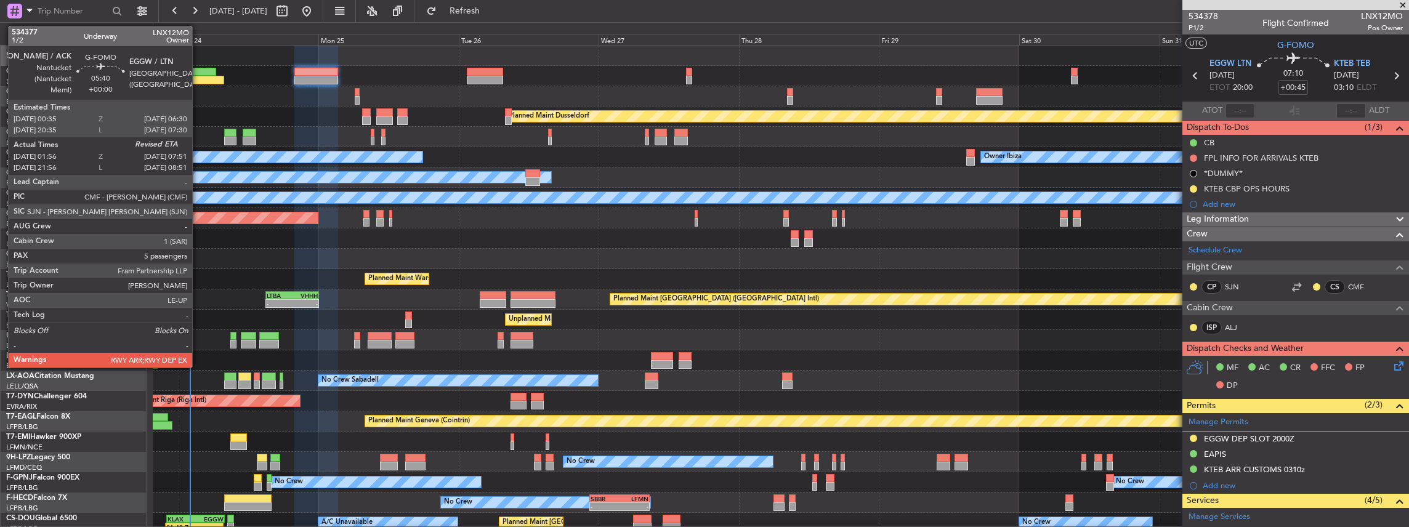
click at [198, 78] on div at bounding box center [206, 80] width 35 height 9
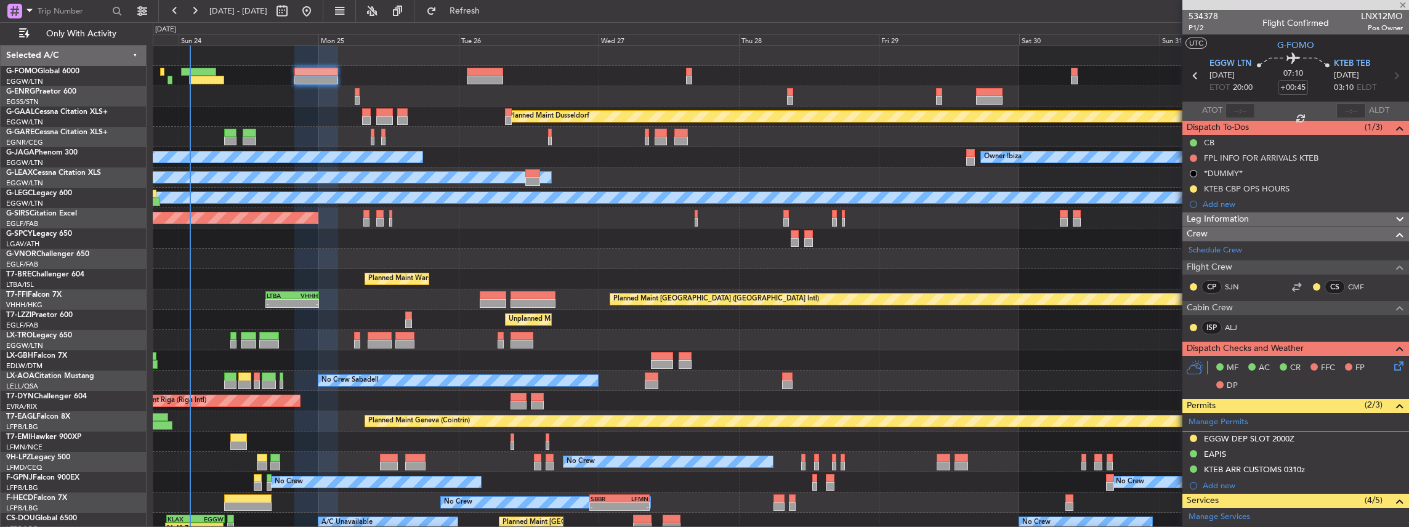
type input "01:56"
type input "5"
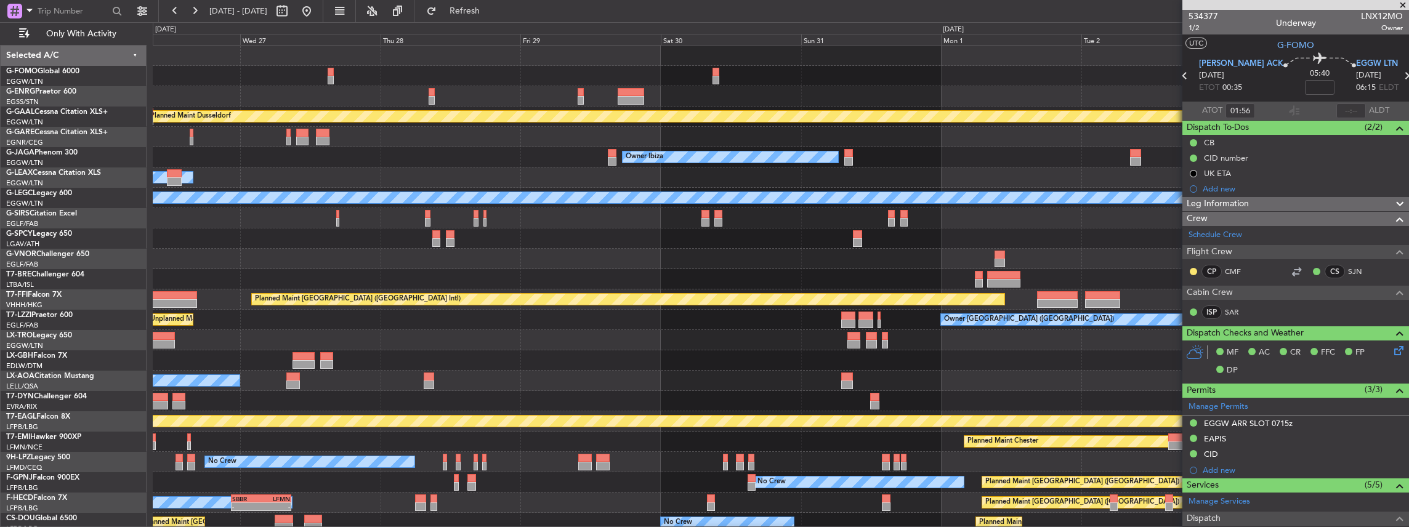
click at [192, 281] on div "Planned Maint Warsaw ([GEOGRAPHIC_DATA])" at bounding box center [781, 279] width 1256 height 20
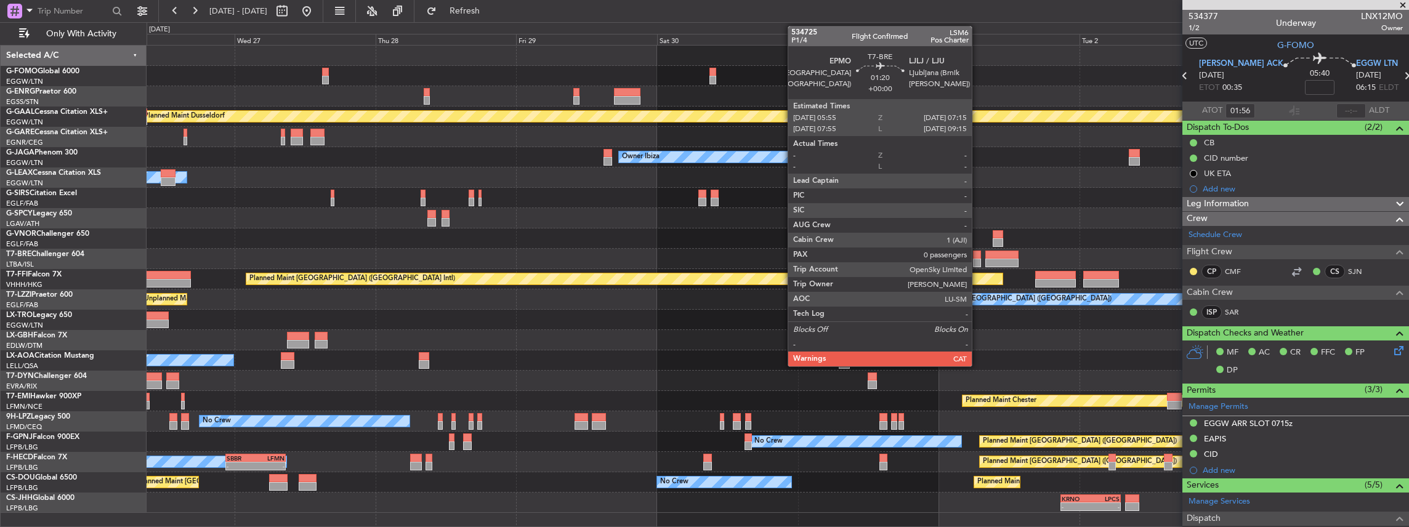
click at [978, 261] on div at bounding box center [977, 263] width 8 height 9
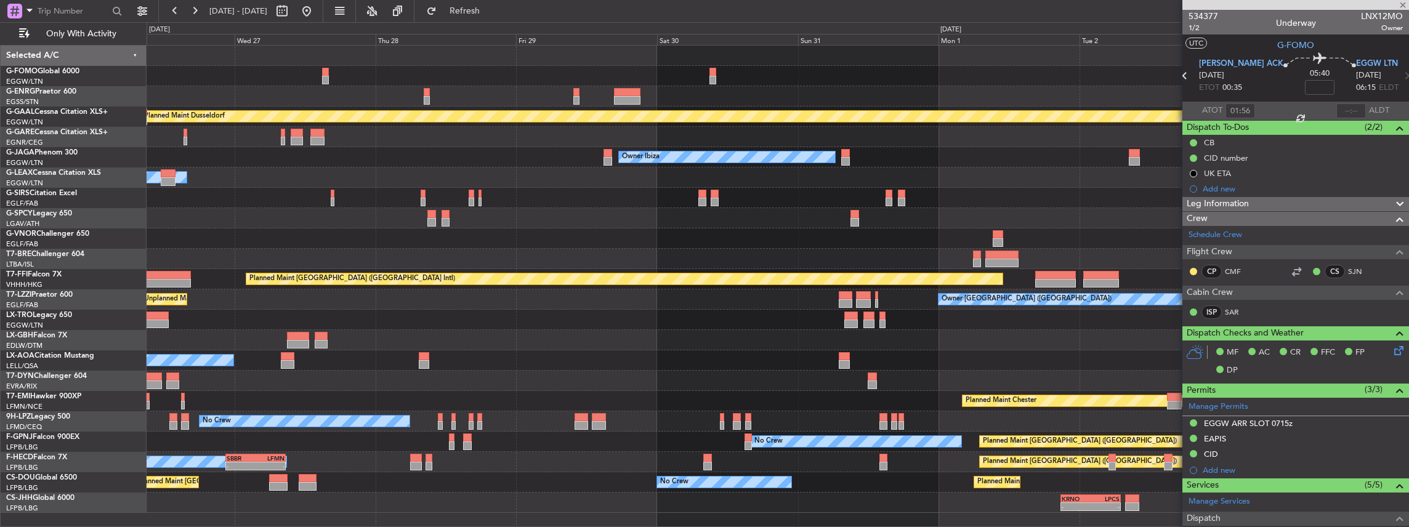
type input "0"
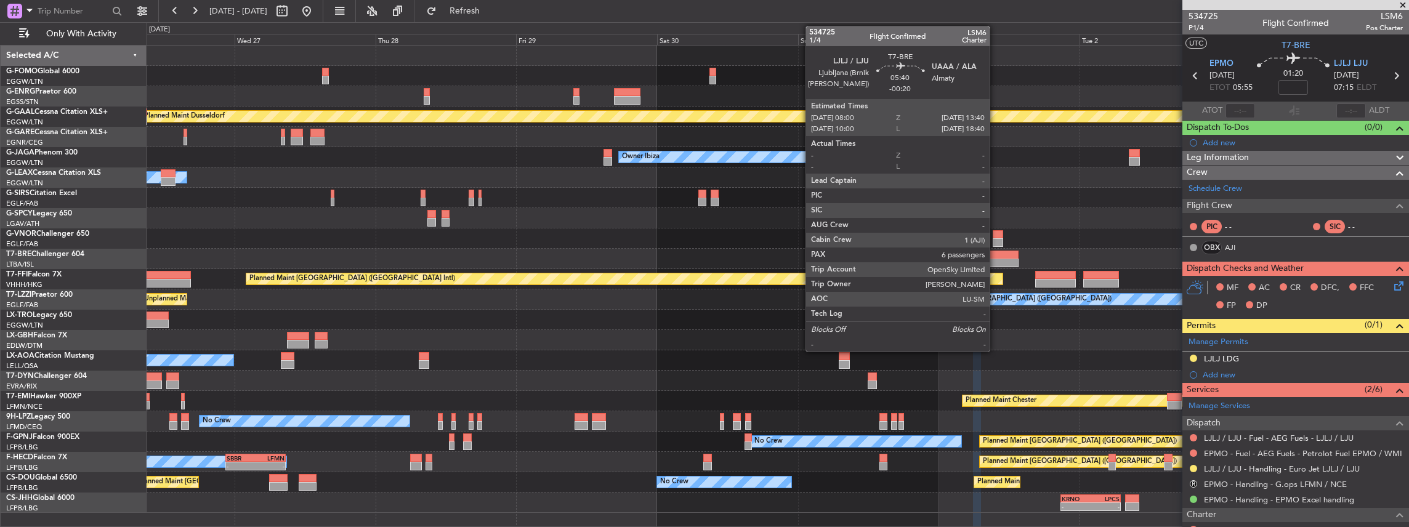
click at [996, 256] on div at bounding box center [1001, 255] width 33 height 9
type input "-00:20"
type input "6"
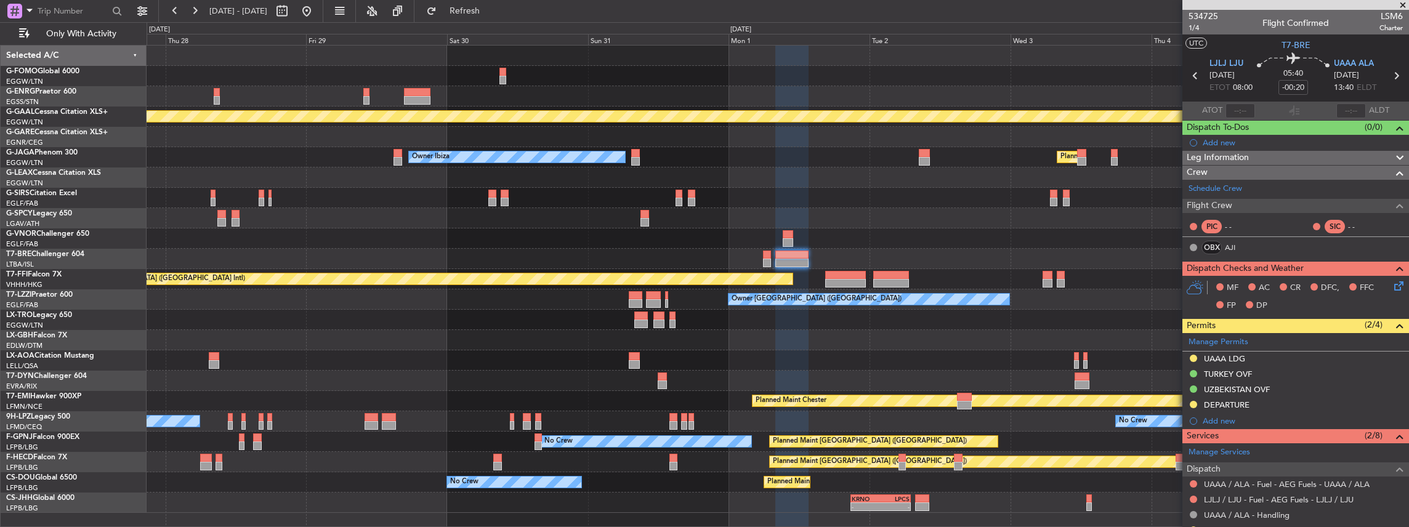
click at [852, 369] on div "No Crew Sabadell" at bounding box center [778, 360] width 1262 height 20
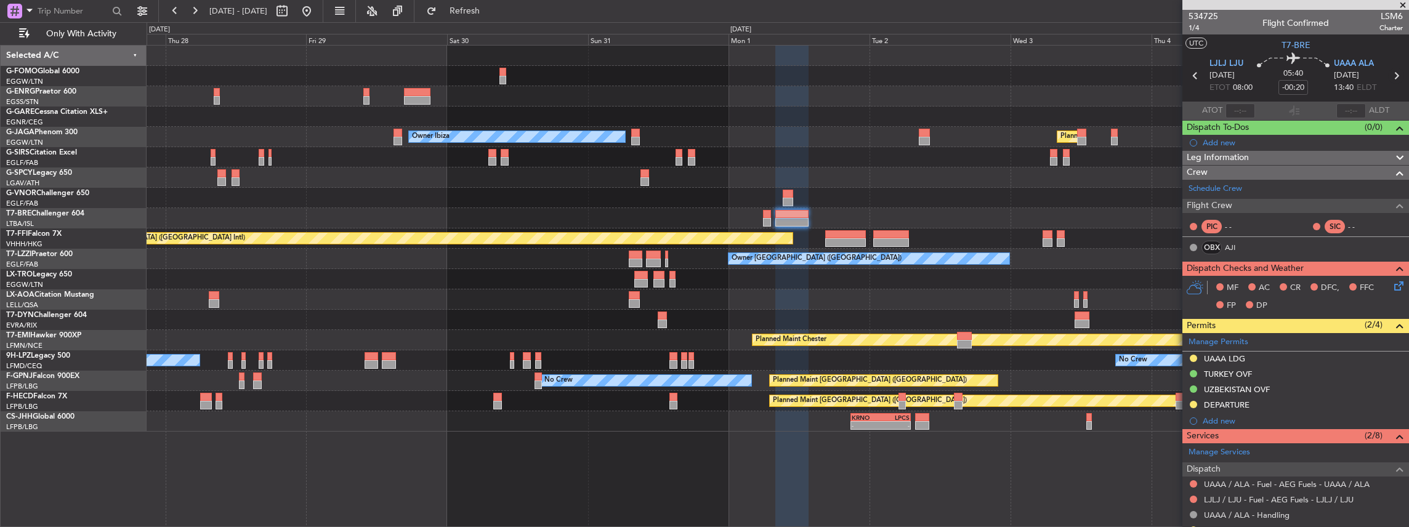
click at [1391, 76] on icon at bounding box center [1396, 76] width 16 height 16
type input "+00:35"
type input "7"
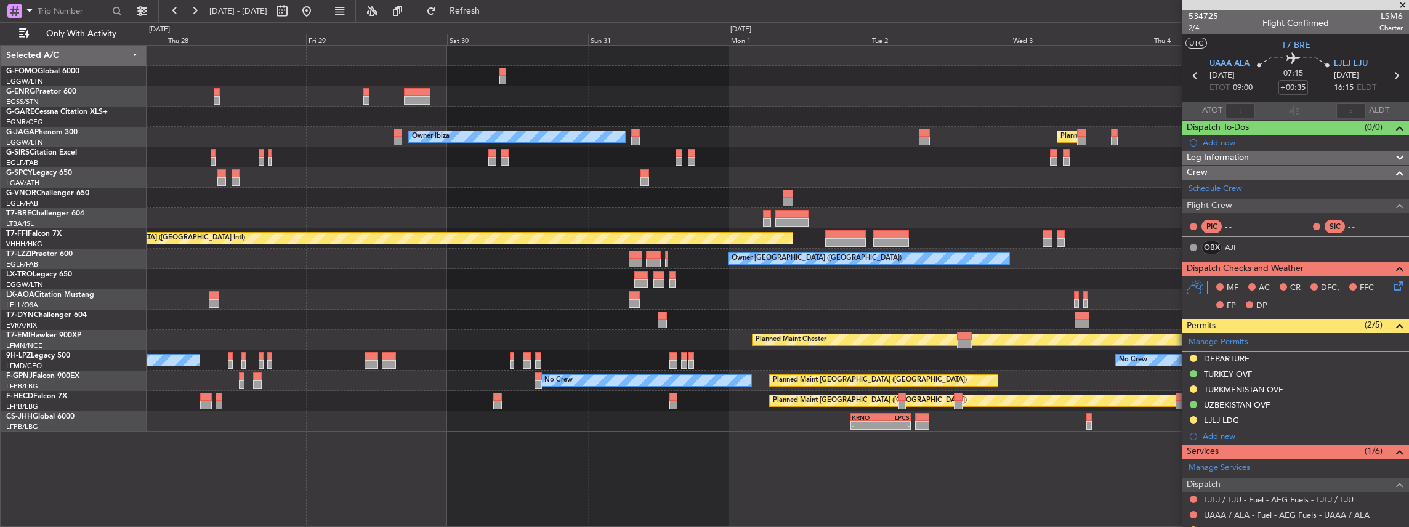
click at [1391, 284] on icon at bounding box center [1396, 284] width 10 height 10
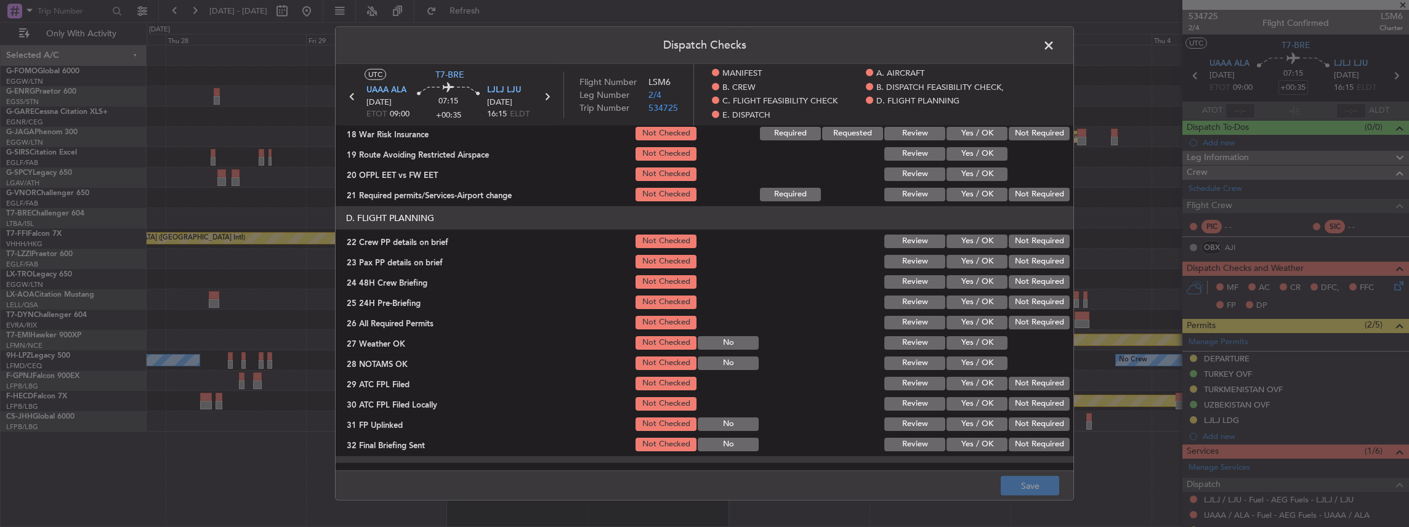
scroll to position [656, 0]
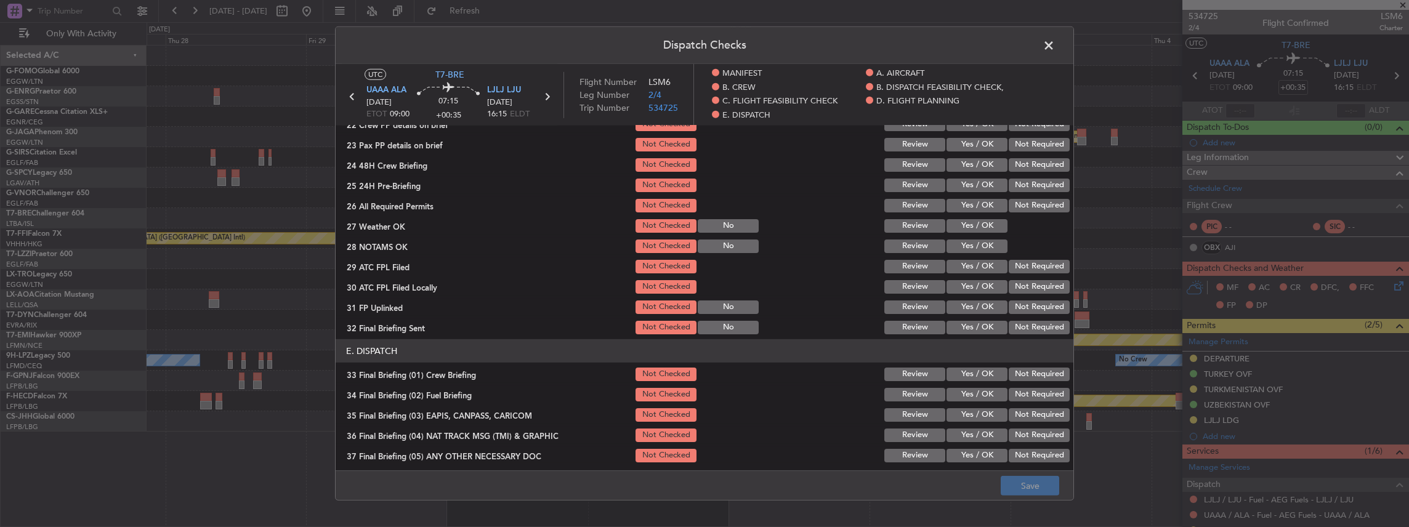
click at [1055, 44] on span at bounding box center [1055, 48] width 0 height 25
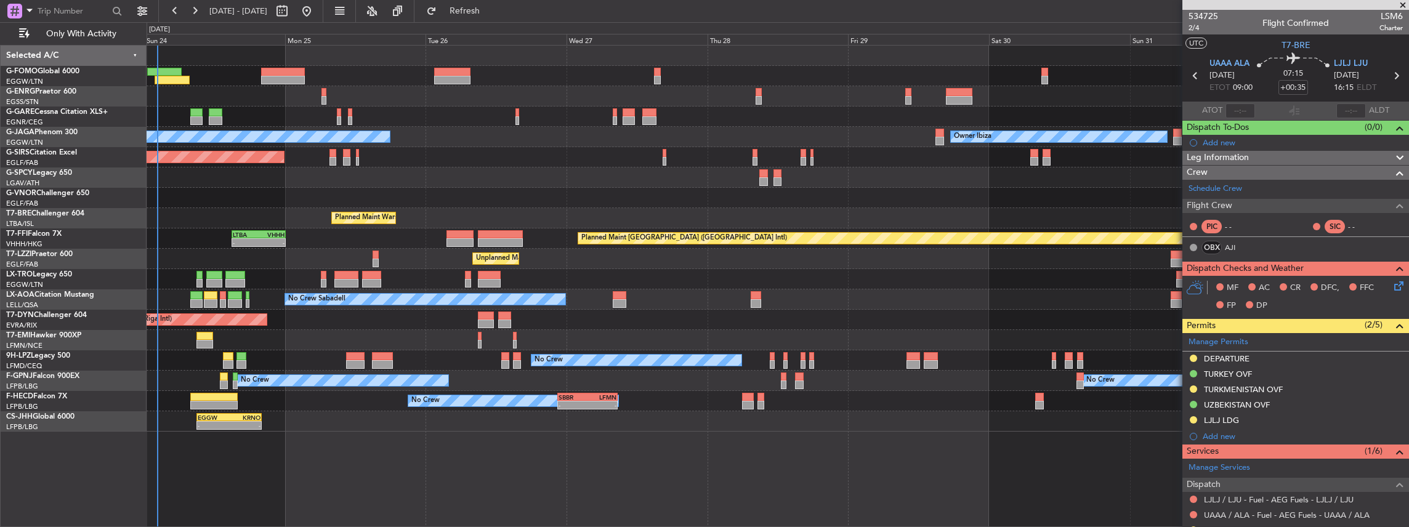
click at [1142, 425] on div "No Crew Cannes (Mandelieu) Owner Ibiza Planned Maint [GEOGRAPHIC_DATA] ([GEOGRA…" at bounding box center [778, 239] width 1262 height 386
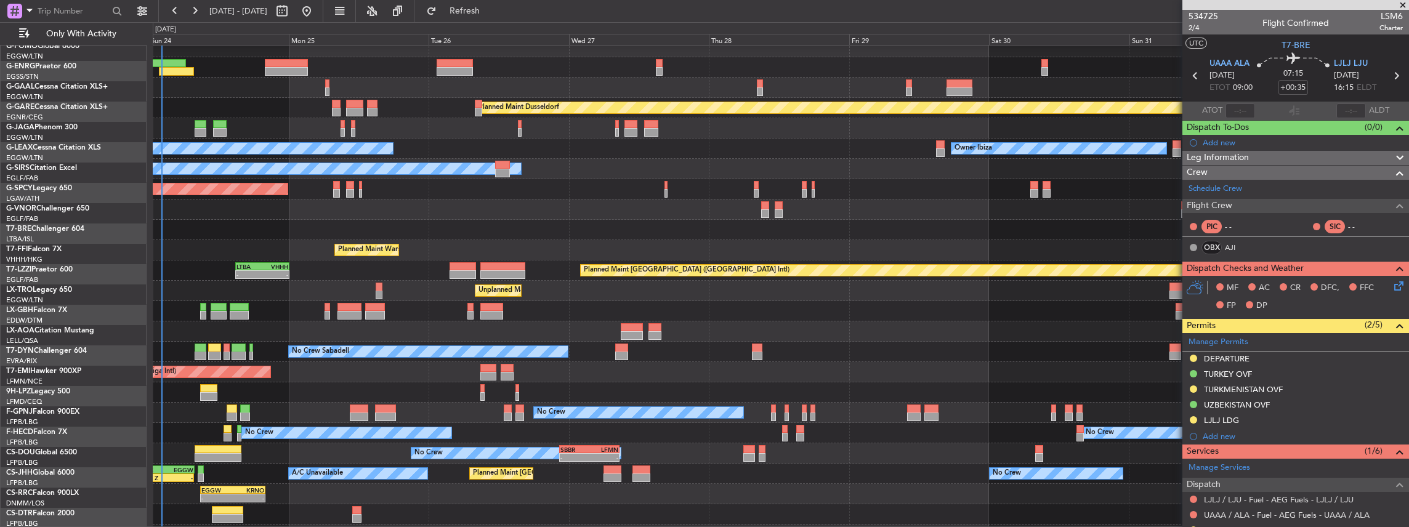
scroll to position [0, 0]
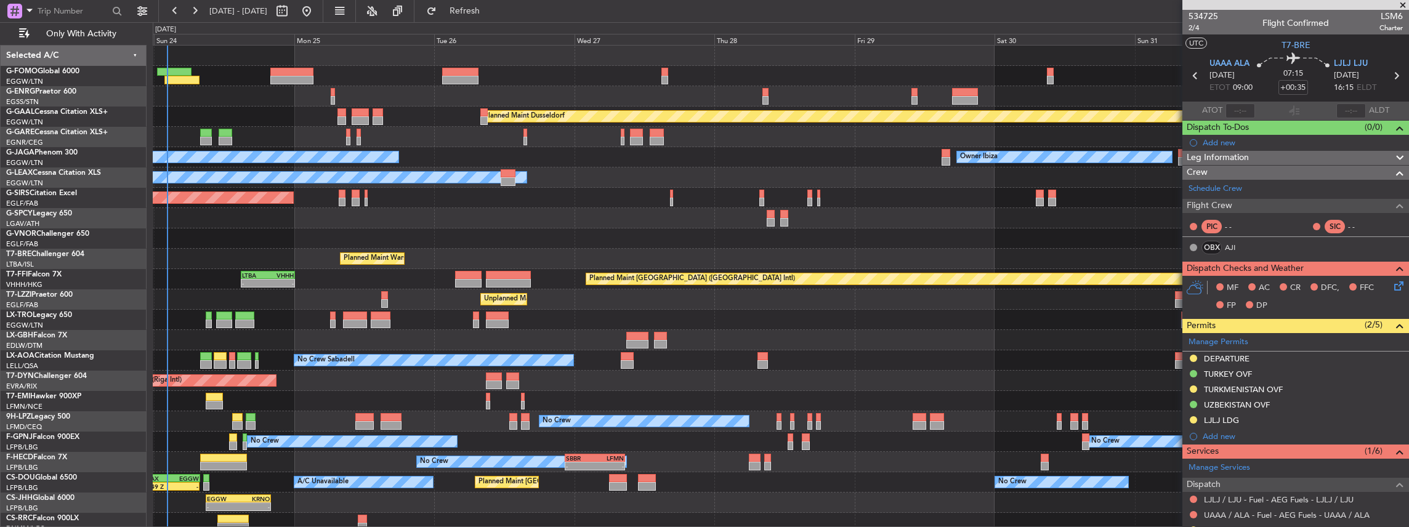
click at [795, 510] on div "Planned Maint Dusseldorf No Crew Cannes ([GEOGRAPHIC_DATA]) Owner Ibiza Planned…" at bounding box center [781, 300] width 1256 height 508
